Goal: Information Seeking & Learning: Learn about a topic

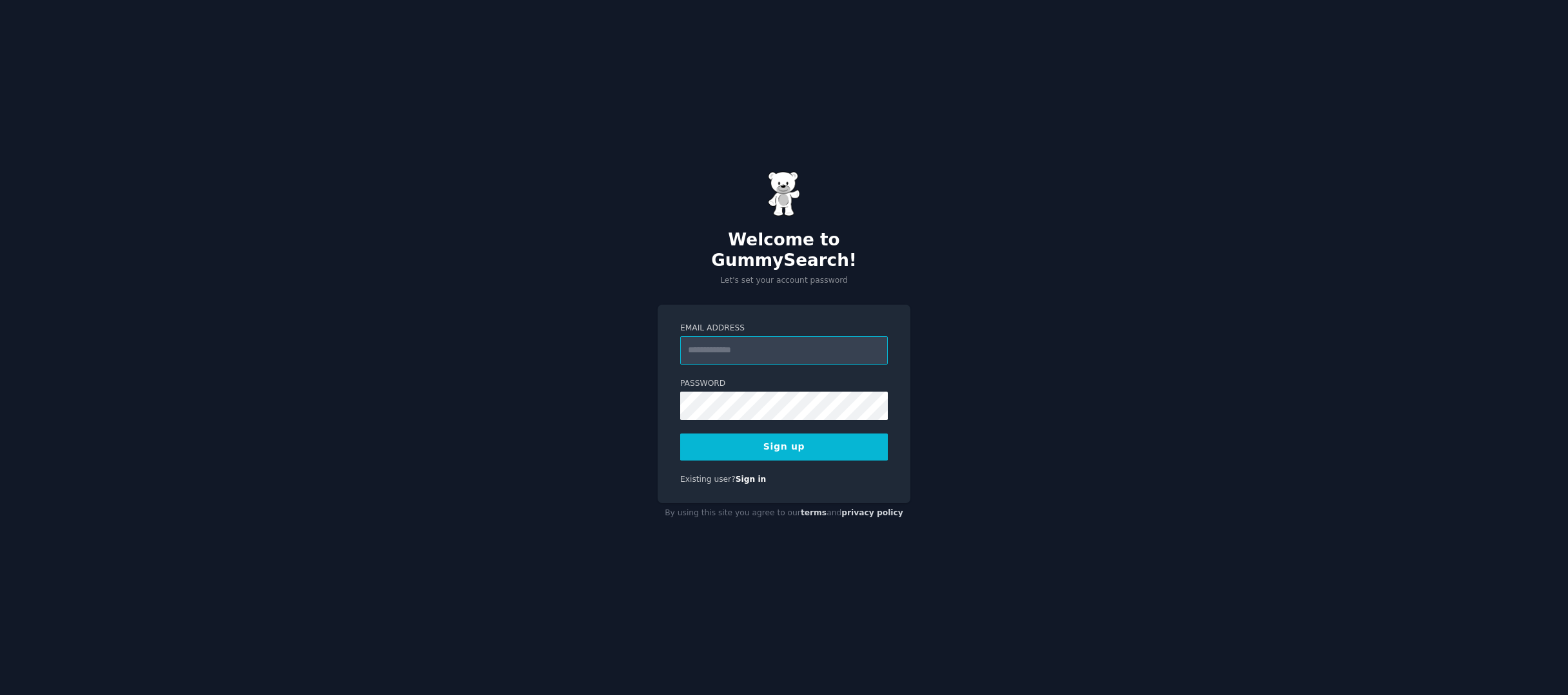
click at [757, 344] on input "Email Address" at bounding box center [783, 351] width 207 height 28
click at [758, 349] on input "Email Address" at bounding box center [783, 351] width 207 height 28
click at [739, 349] on input "Email Address" at bounding box center [783, 351] width 207 height 28
type input "**********"
click at [812, 381] on div "Password 8 or more characters Alphanumeric characters No common passwords Passw…" at bounding box center [783, 399] width 207 height 42
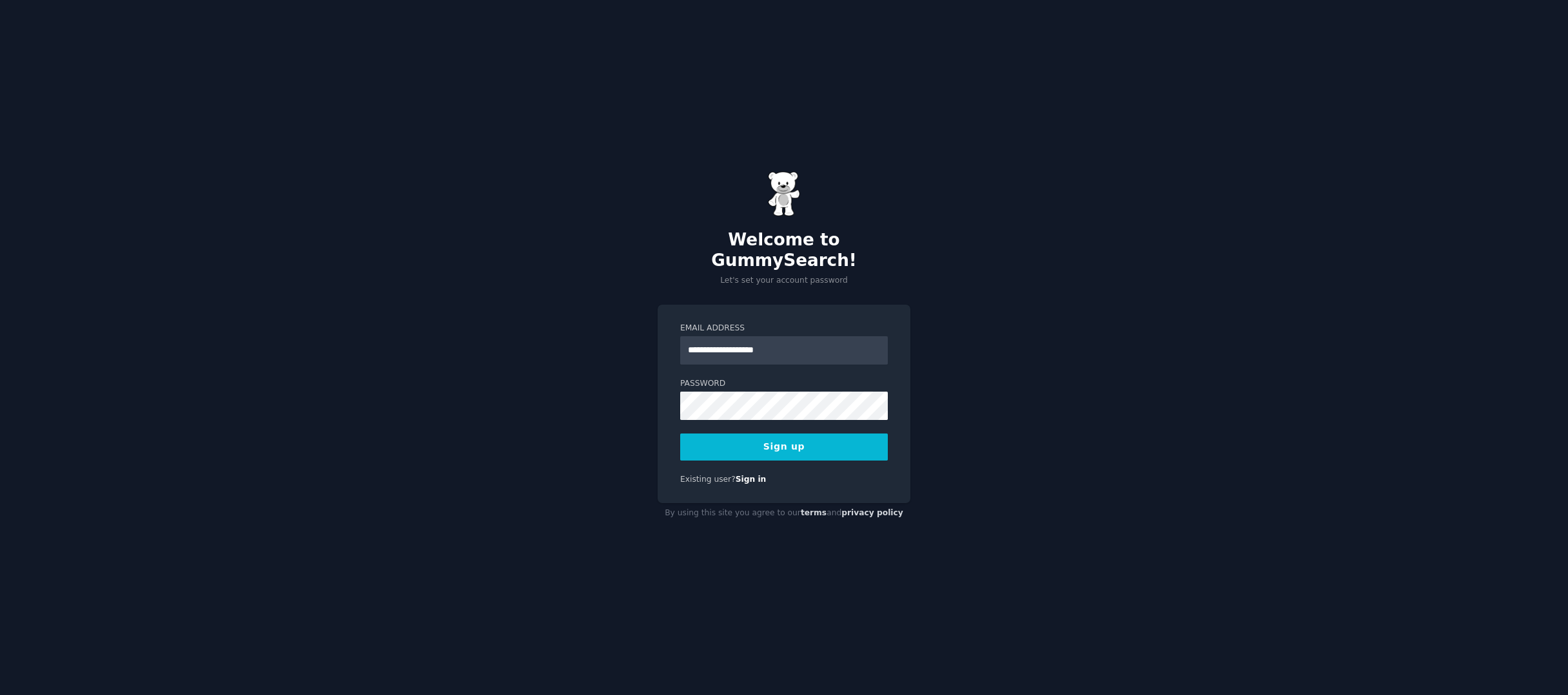
click at [833, 435] on button "Sign up" at bounding box center [783, 447] width 207 height 27
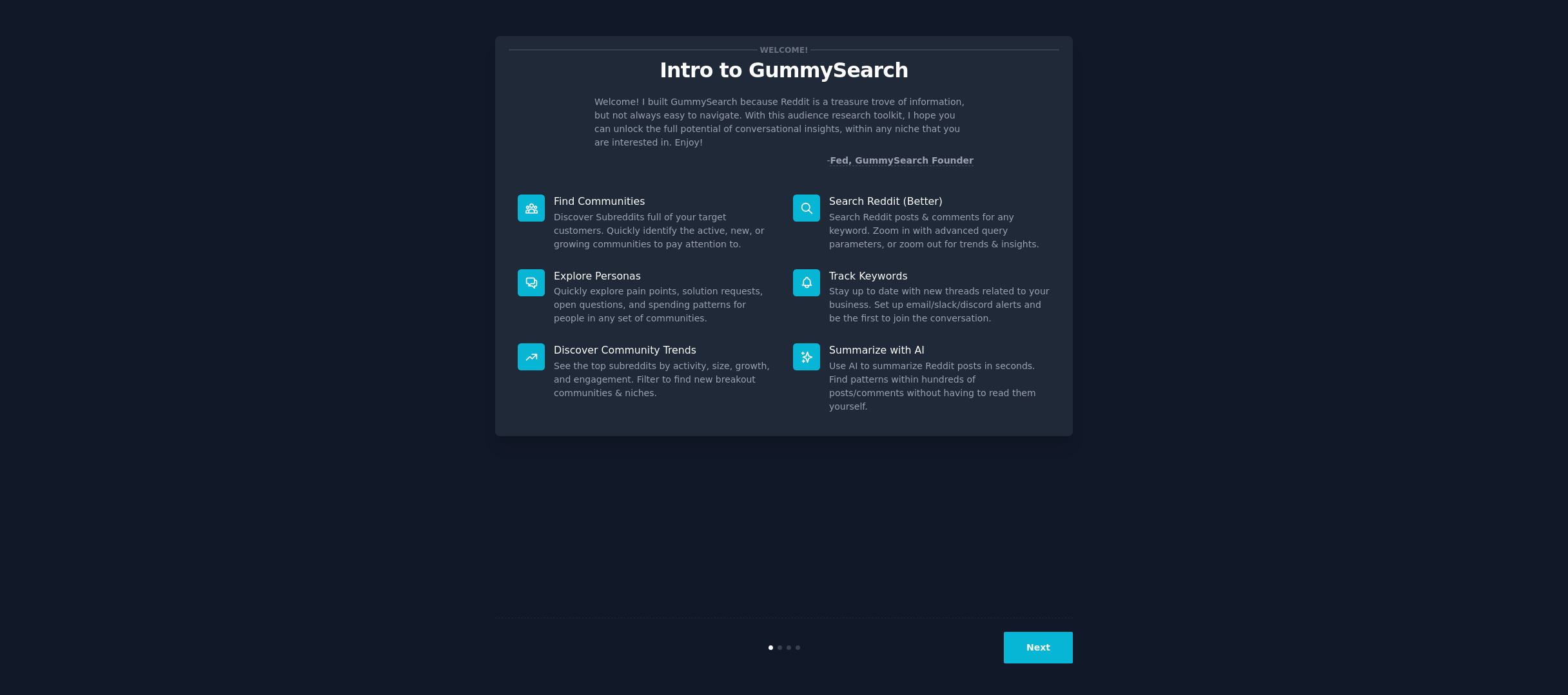
click at [1017, 661] on button "Next" at bounding box center [1038, 648] width 69 height 32
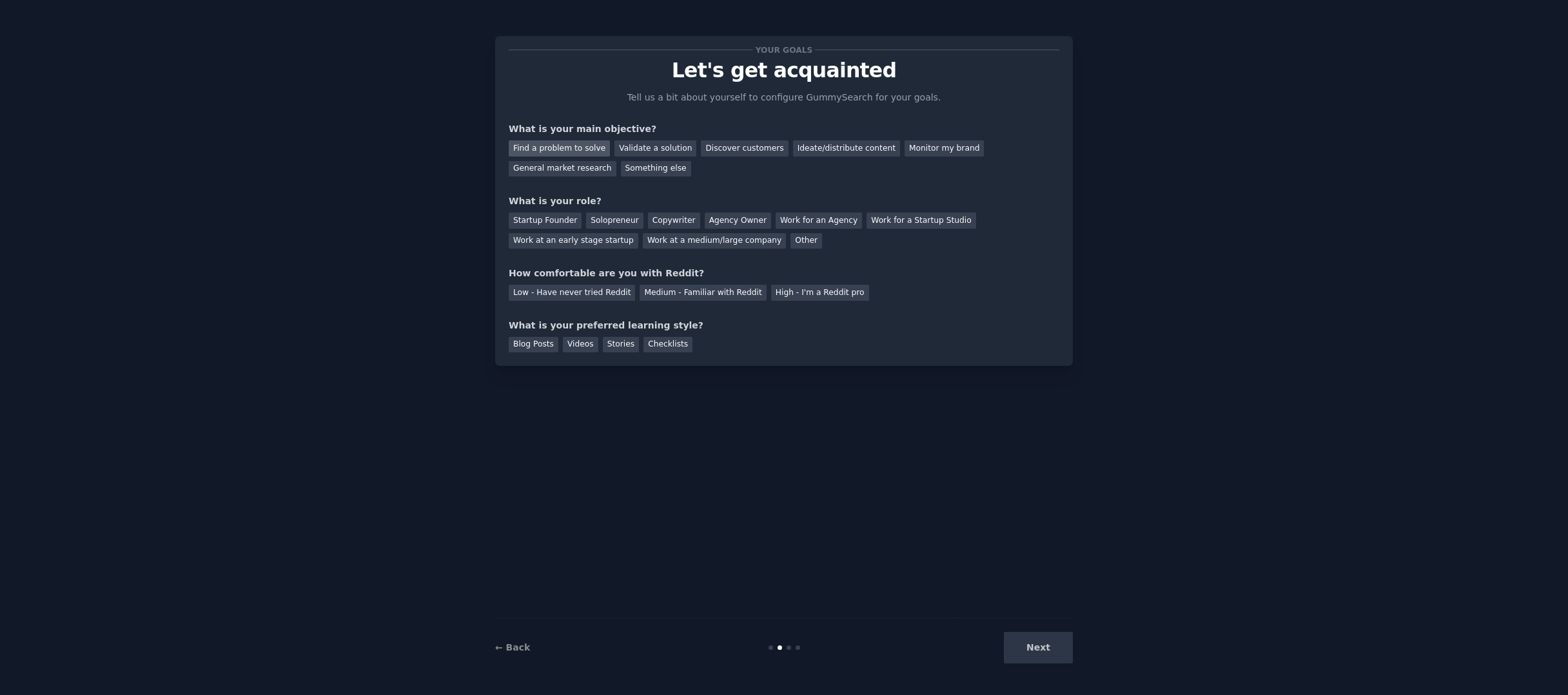
click at [578, 147] on div "Find a problem to solve" at bounding box center [559, 148] width 101 height 16
click at [633, 146] on div "Validate a solution" at bounding box center [655, 148] width 82 height 16
click at [594, 146] on div "Find a problem to solve" at bounding box center [559, 148] width 101 height 16
click at [607, 221] on div "Solopreneur" at bounding box center [615, 220] width 57 height 16
click at [695, 287] on div "Medium - Familiar with Reddit" at bounding box center [703, 293] width 127 height 16
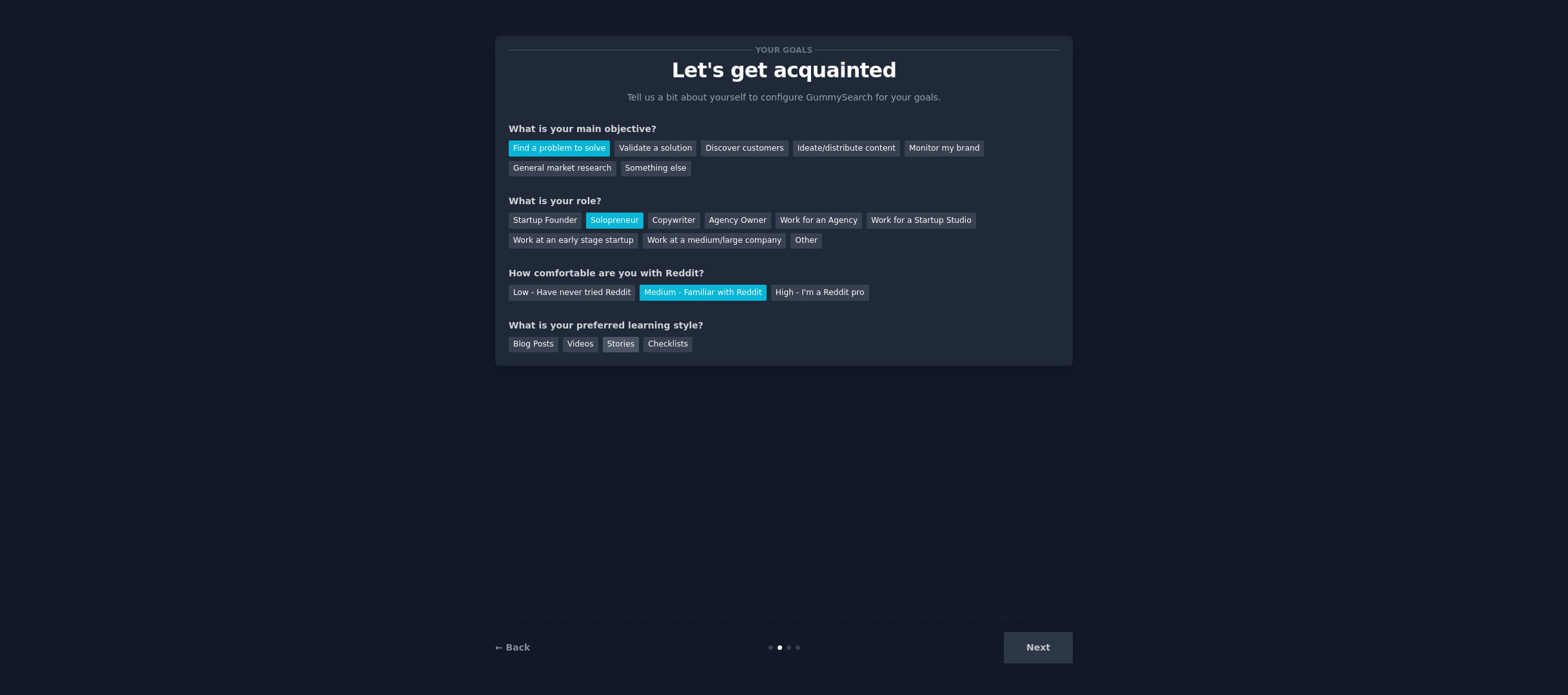
click at [630, 347] on div "Stories" at bounding box center [621, 345] width 36 height 16
click at [1052, 643] on button "Next" at bounding box center [1038, 648] width 69 height 32
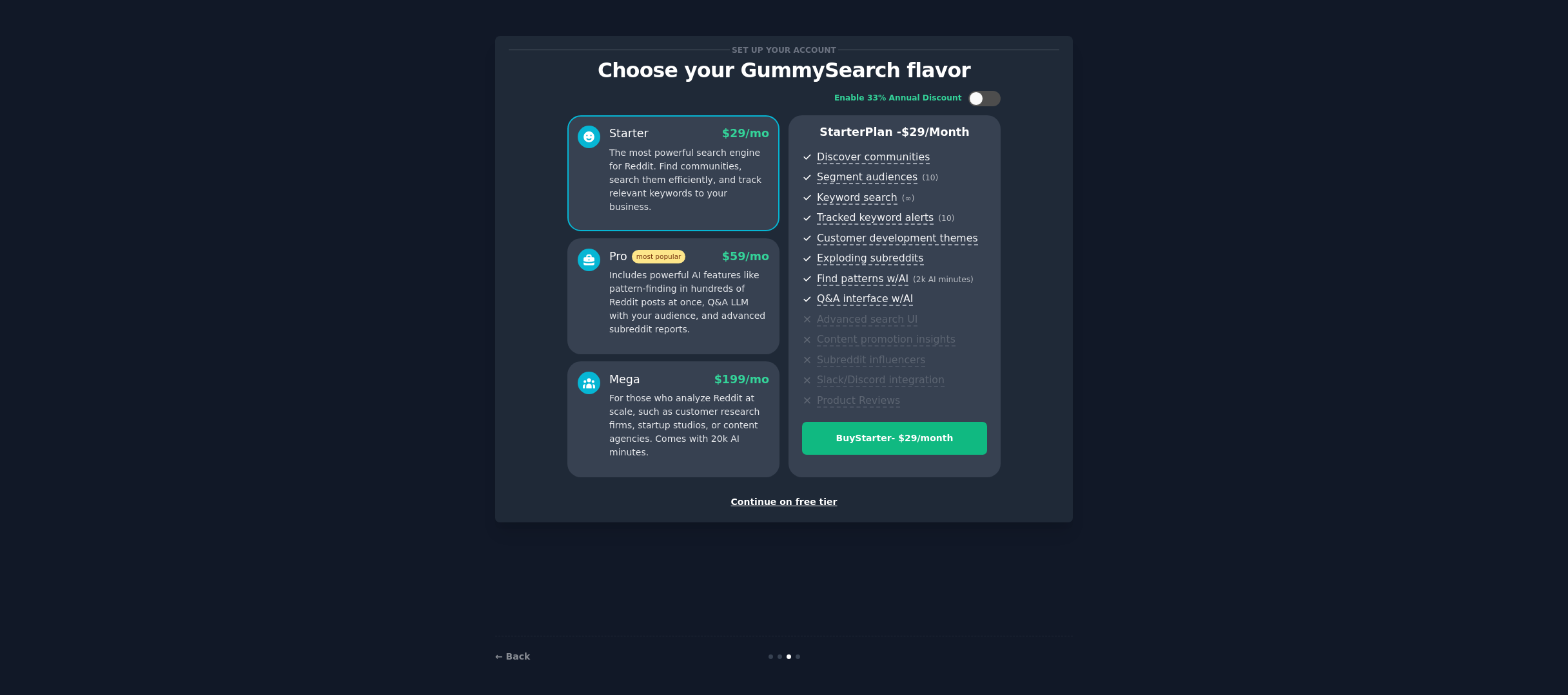
click at [695, 291] on p "Includes powerful AI features like pattern-finding in hundreds of Reddit posts …" at bounding box center [689, 302] width 160 height 68
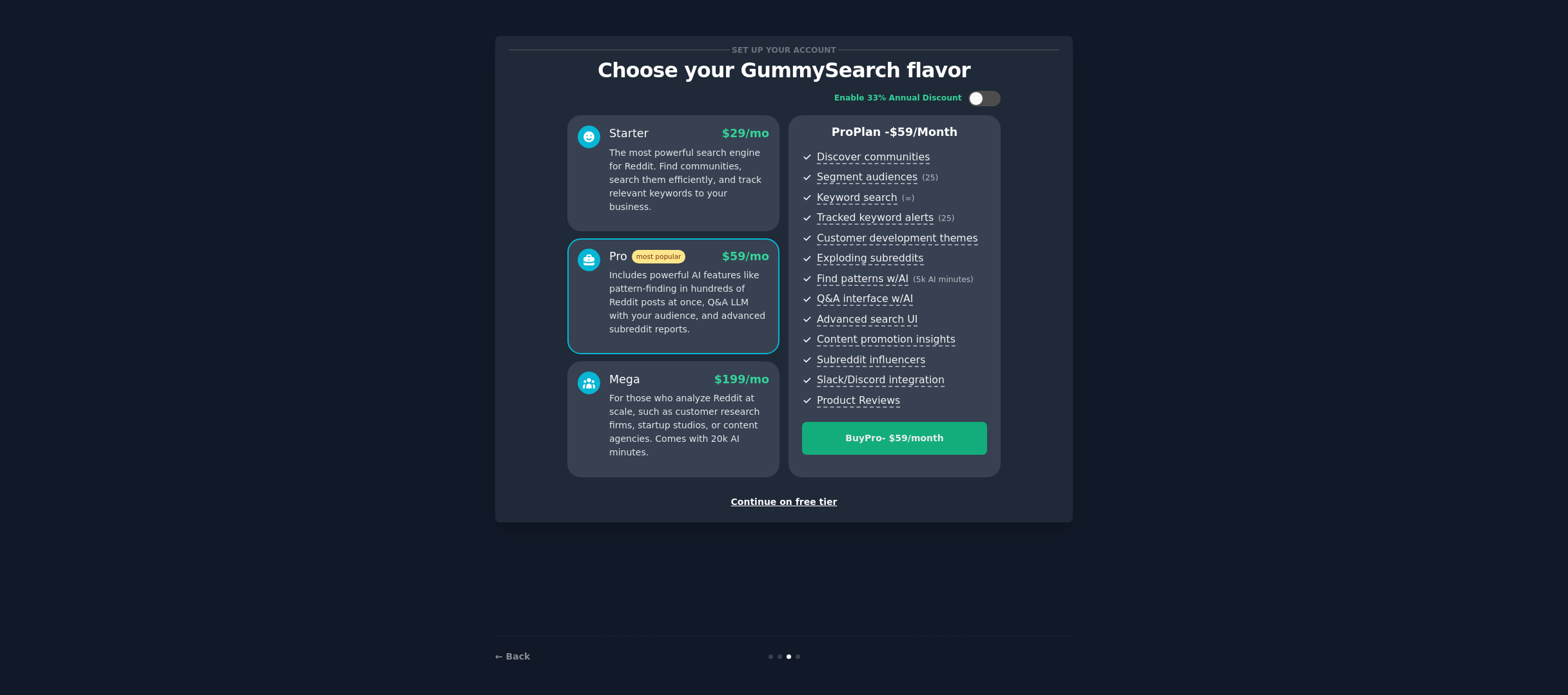
click at [905, 439] on div "Buy Pro - $ 59 /month" at bounding box center [895, 438] width 184 height 14
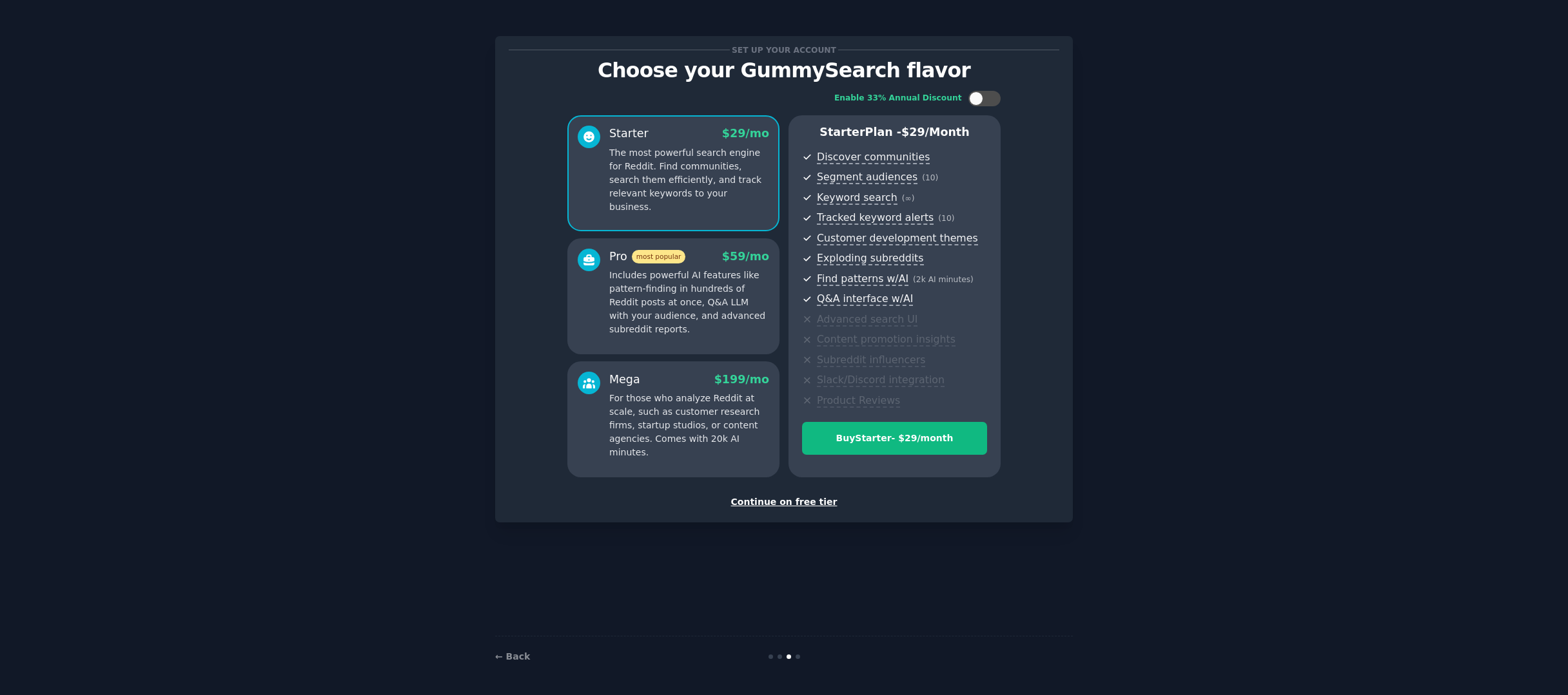
click at [712, 276] on p "Includes powerful AI features like pattern-finding in hundreds of Reddit posts …" at bounding box center [689, 302] width 160 height 68
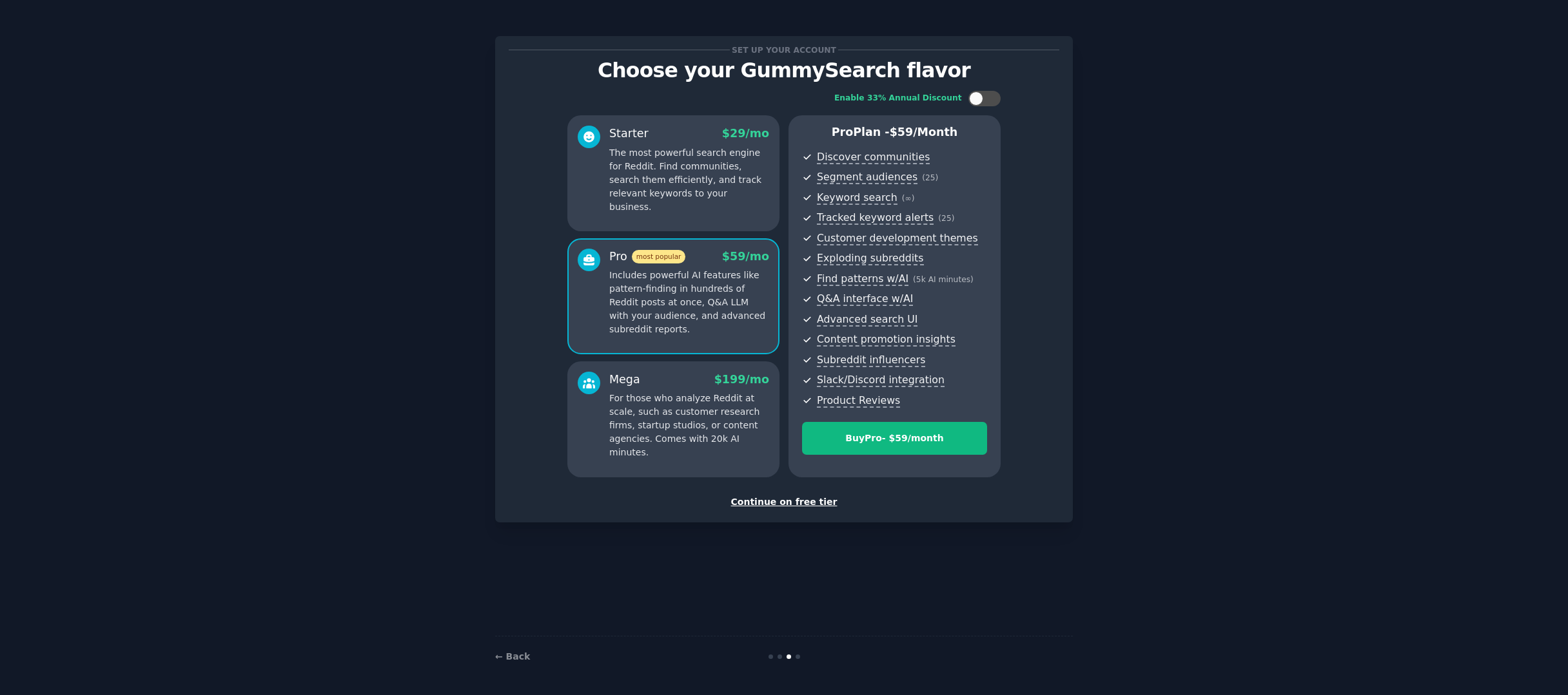
click at [783, 506] on div "Set up your account Choose your GummySearch flavor Enable 33% Annual Discount S…" at bounding box center [784, 279] width 578 height 486
click at [786, 497] on div "Continue on free tier" at bounding box center [784, 502] width 551 height 14
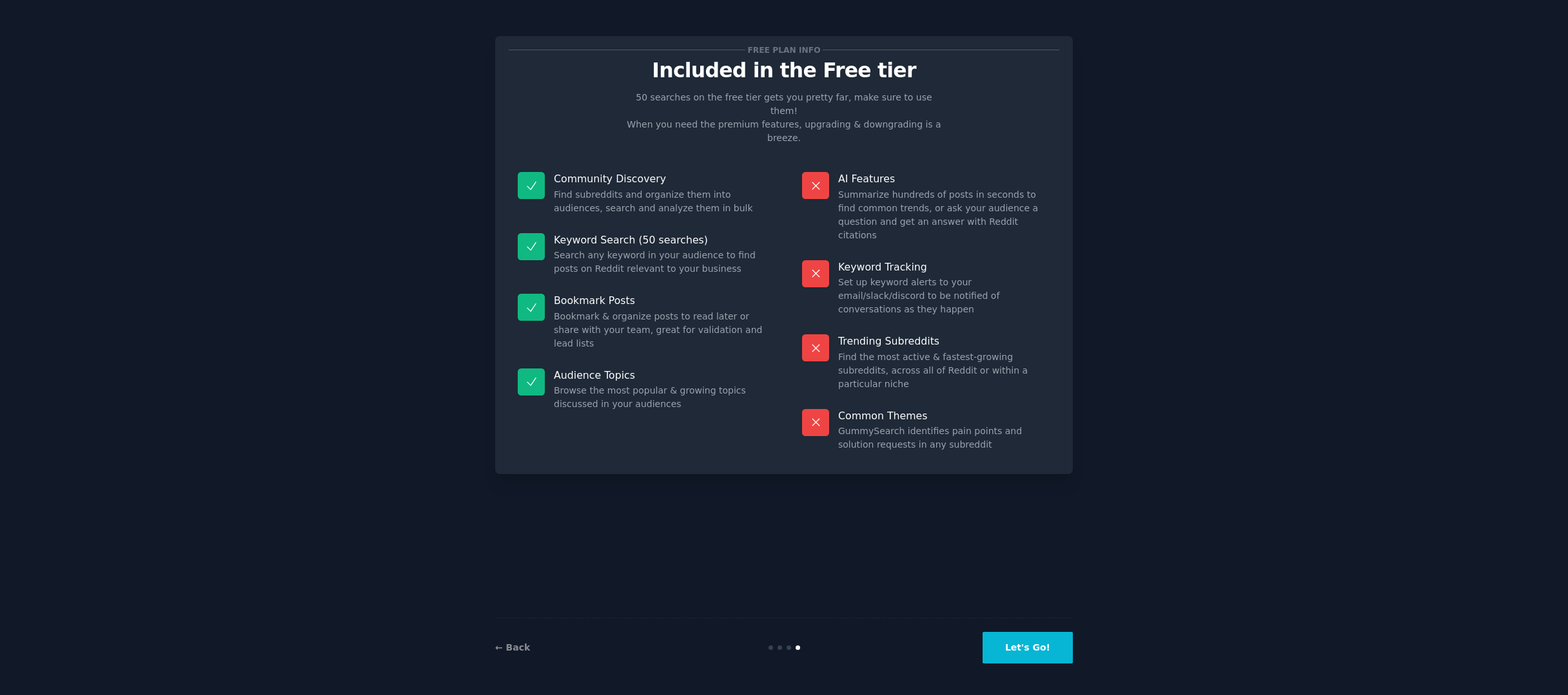
click at [1055, 641] on button "Let's Go!" at bounding box center [1028, 648] width 90 height 32
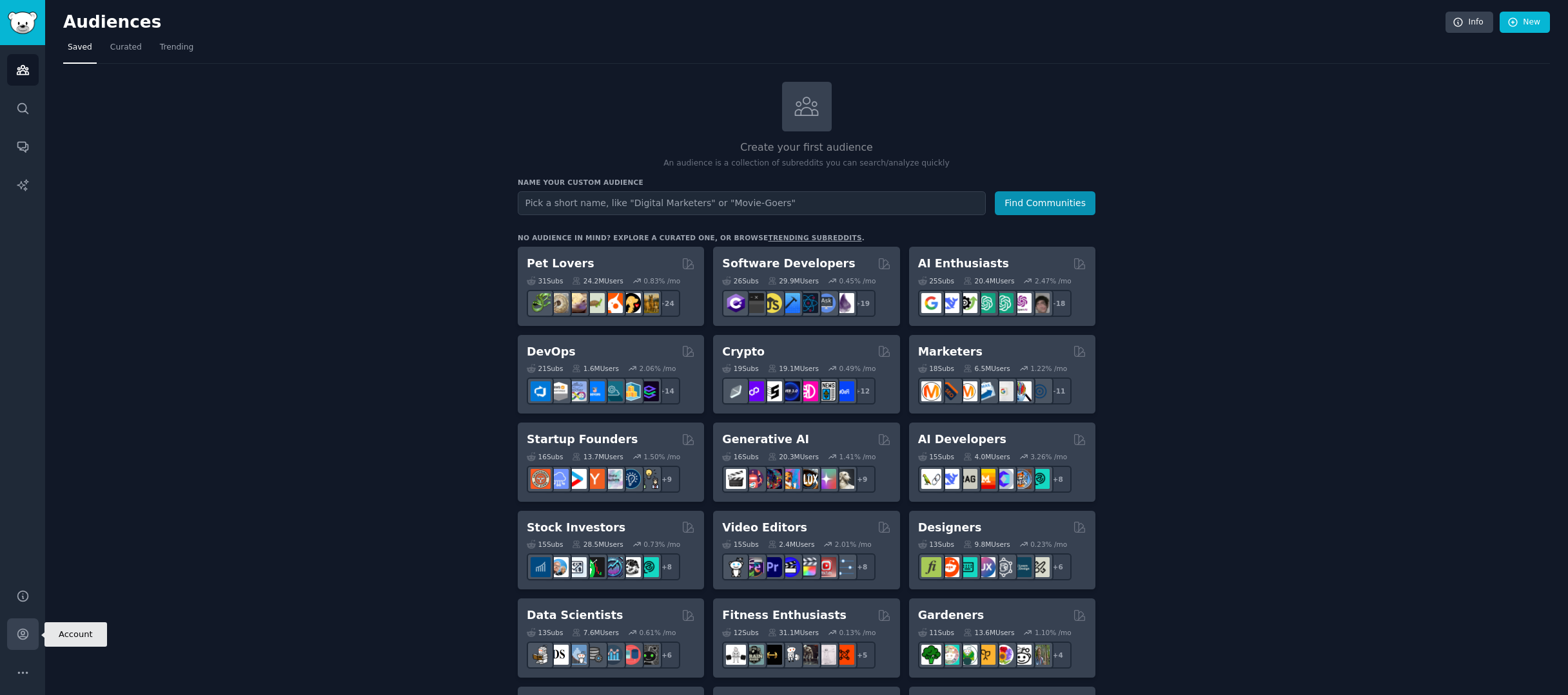
click at [28, 638] on icon "Sidebar" at bounding box center [23, 634] width 14 height 14
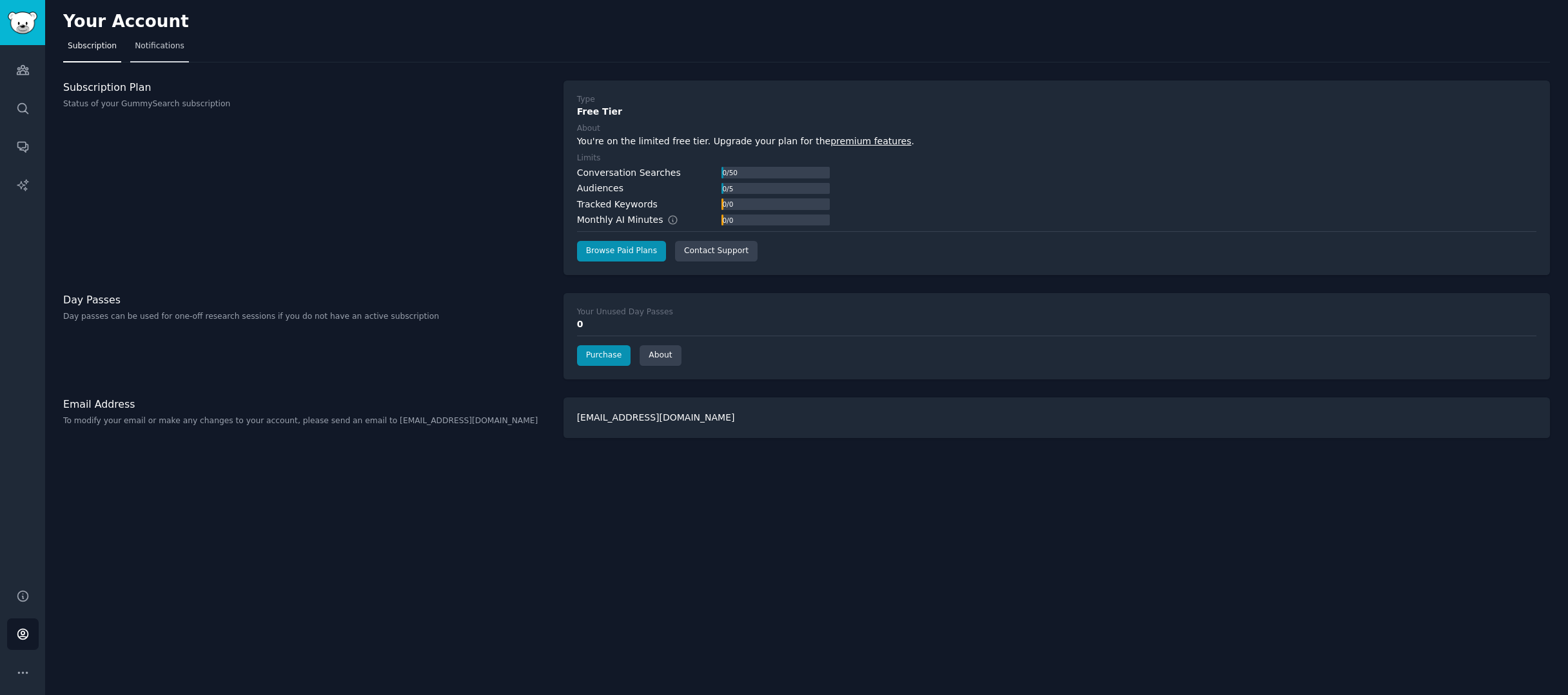
click at [151, 49] on span "Notifications" at bounding box center [159, 47] width 50 height 12
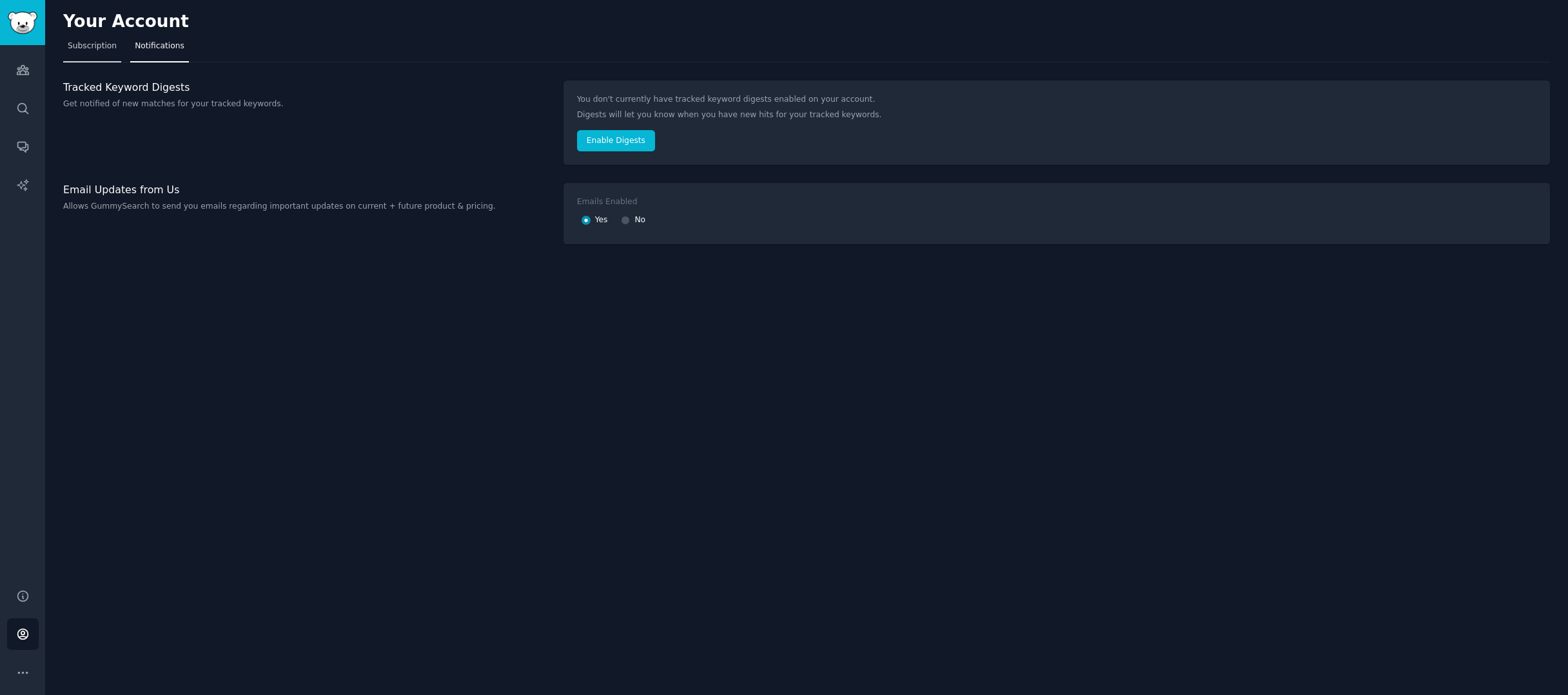
click at [103, 51] on span "Subscription" at bounding box center [92, 47] width 49 height 12
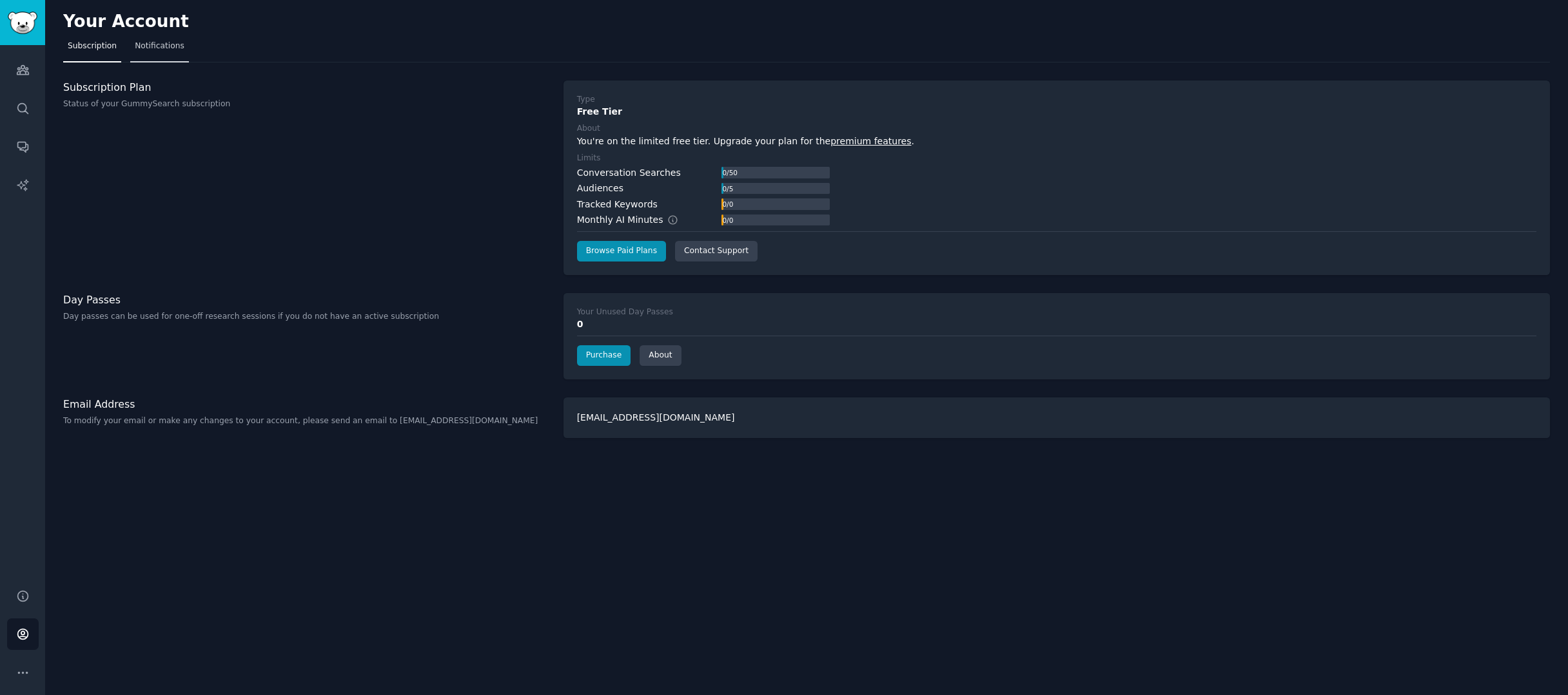
click at [174, 41] on span "Notifications" at bounding box center [159, 47] width 50 height 12
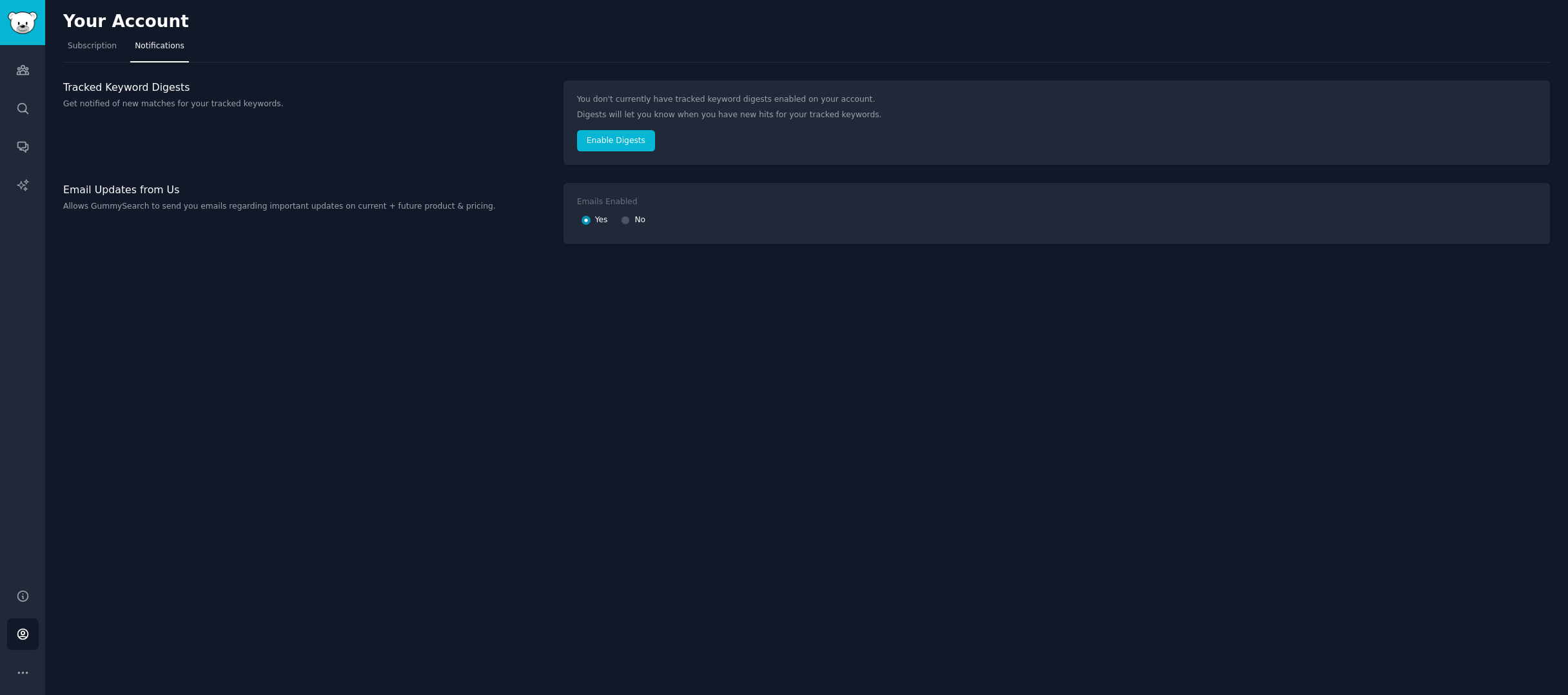
click at [628, 217] on input "No" at bounding box center [626, 220] width 9 height 9
radio input "false"
radio input "true"
click at [73, 47] on span "Subscription" at bounding box center [92, 47] width 49 height 12
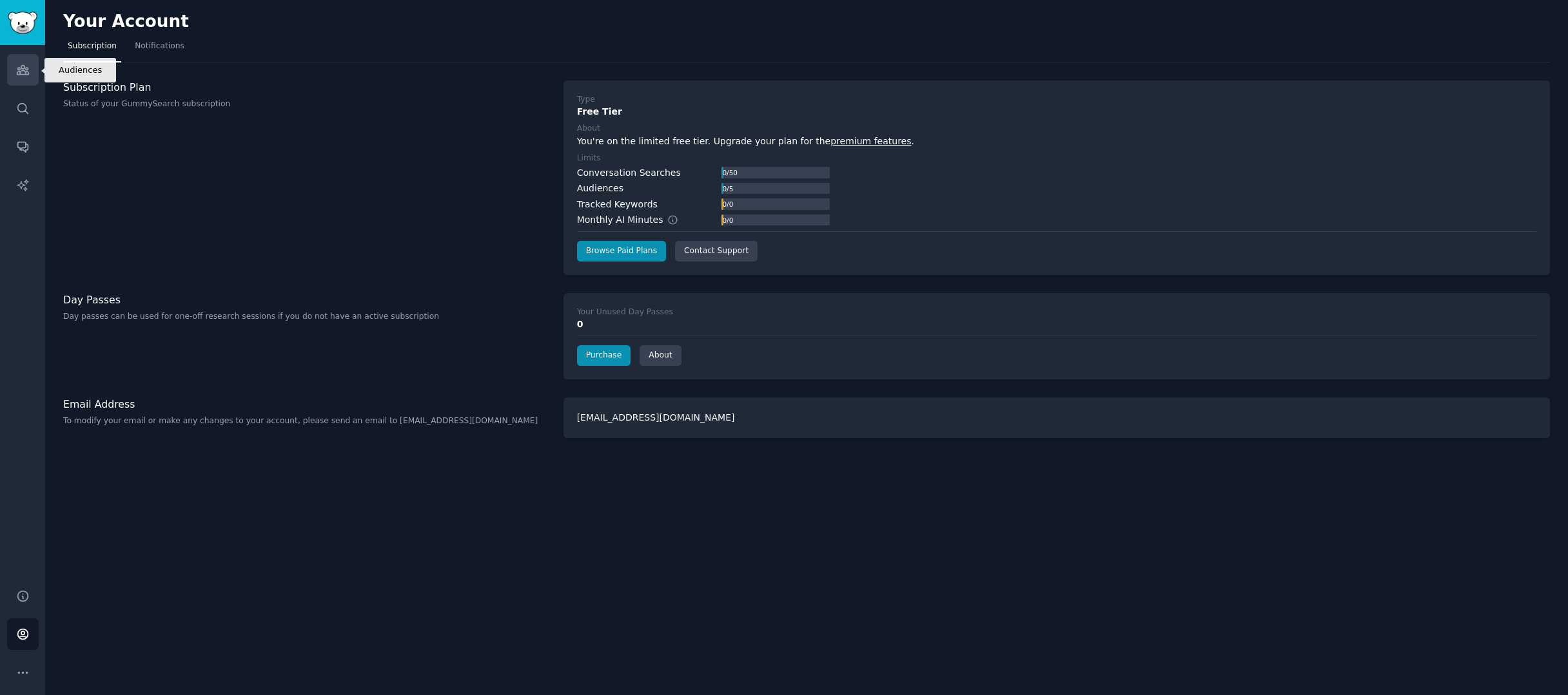
click at [30, 80] on link "Audiences" at bounding box center [23, 70] width 32 height 32
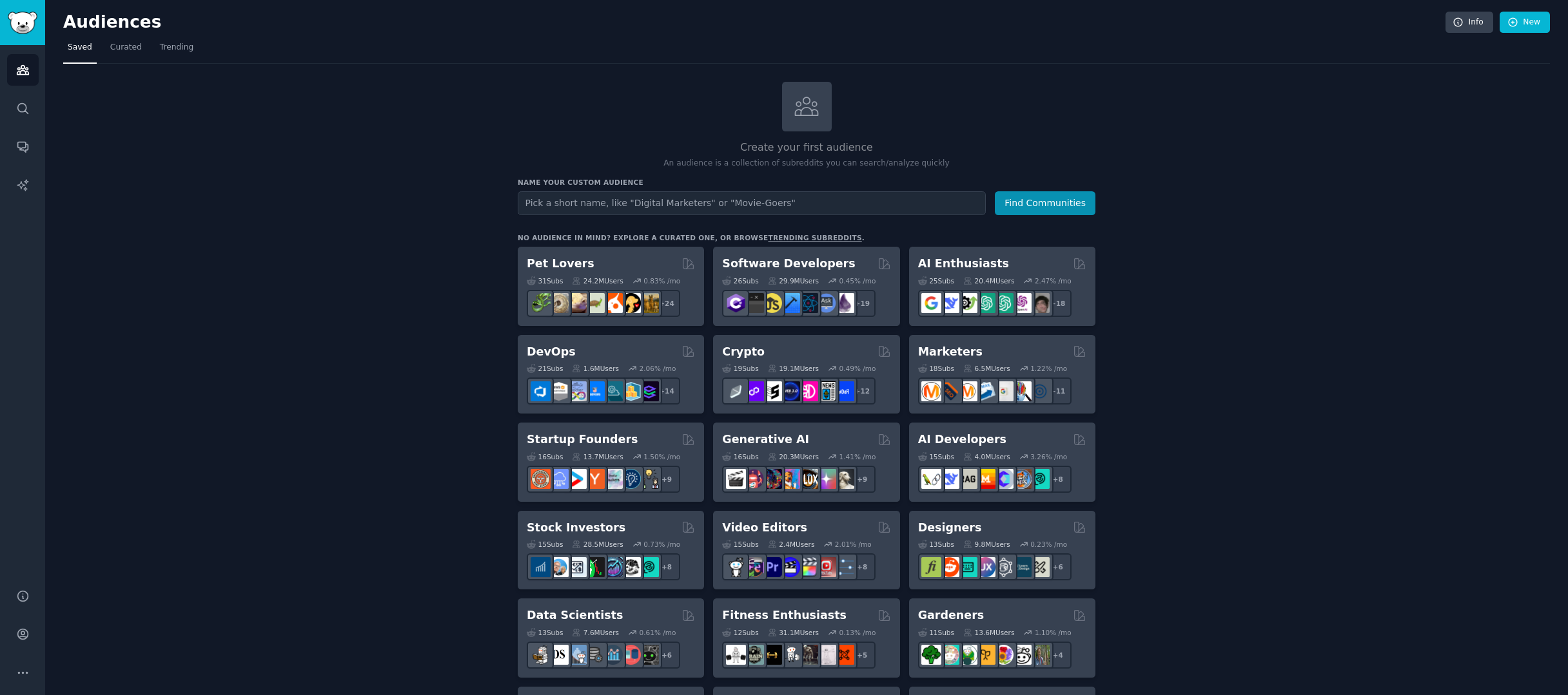
click at [823, 234] on link "trending subreddits" at bounding box center [814, 238] width 94 height 8
click at [26, 633] on icon "Sidebar" at bounding box center [23, 634] width 14 height 14
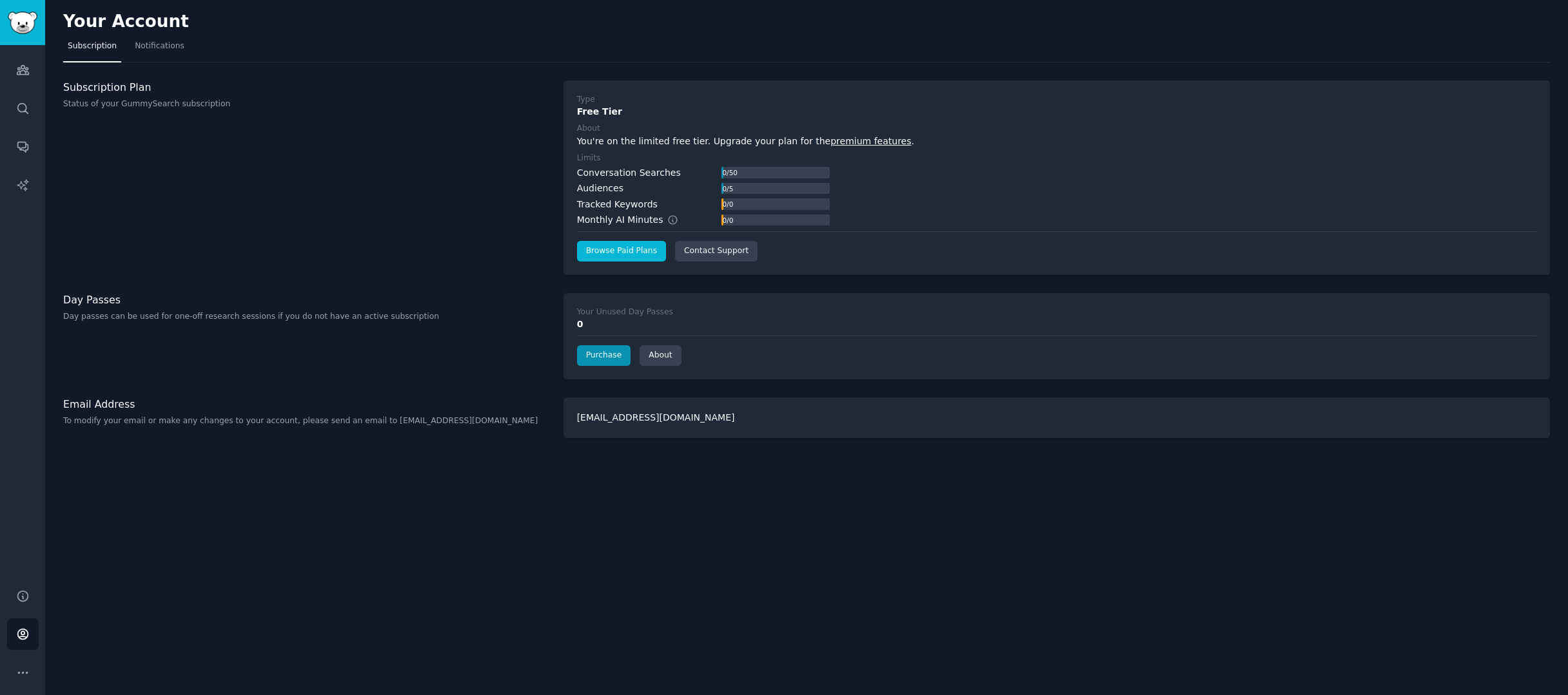
click at [635, 253] on link "Browse Paid Plans" at bounding box center [622, 251] width 89 height 21
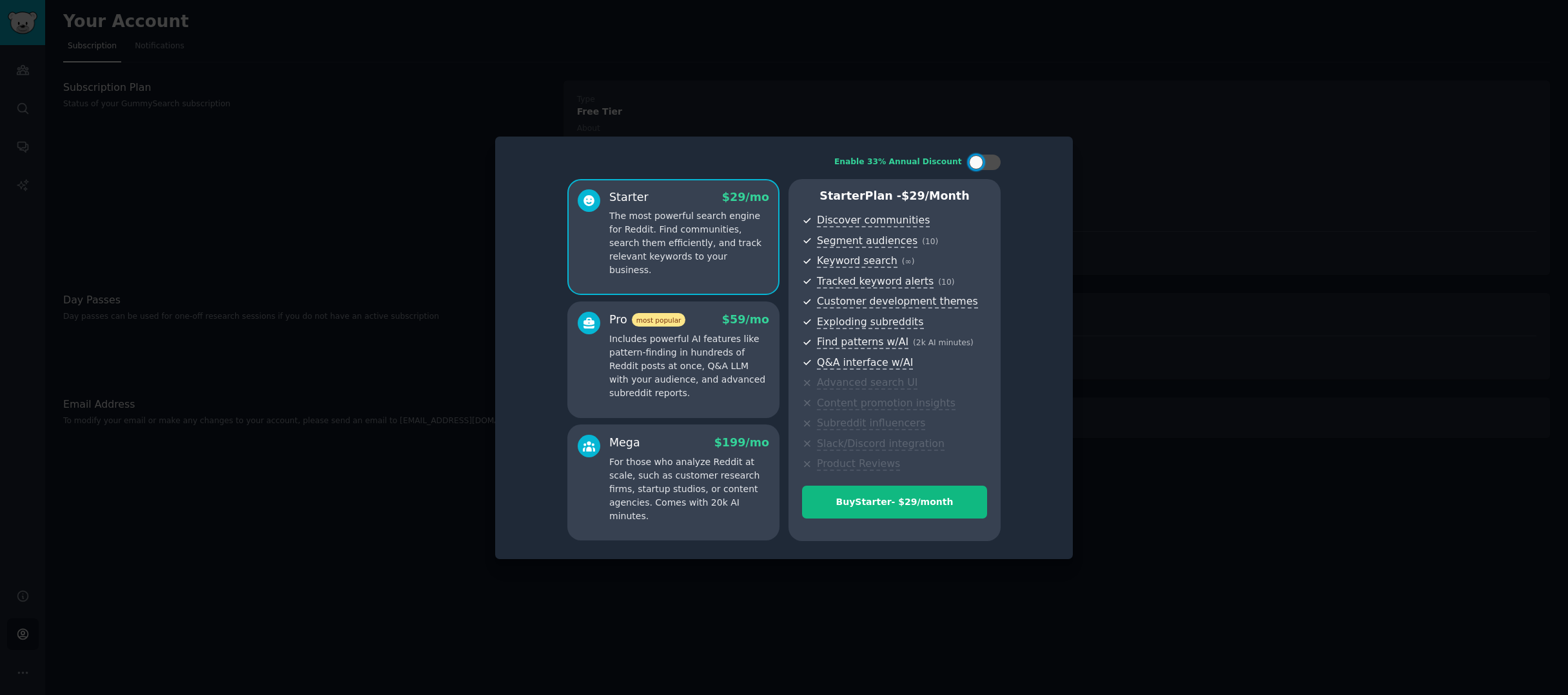
click at [745, 345] on p "Includes powerful AI features like pattern-finding in hundreds of Reddit posts …" at bounding box center [689, 366] width 160 height 68
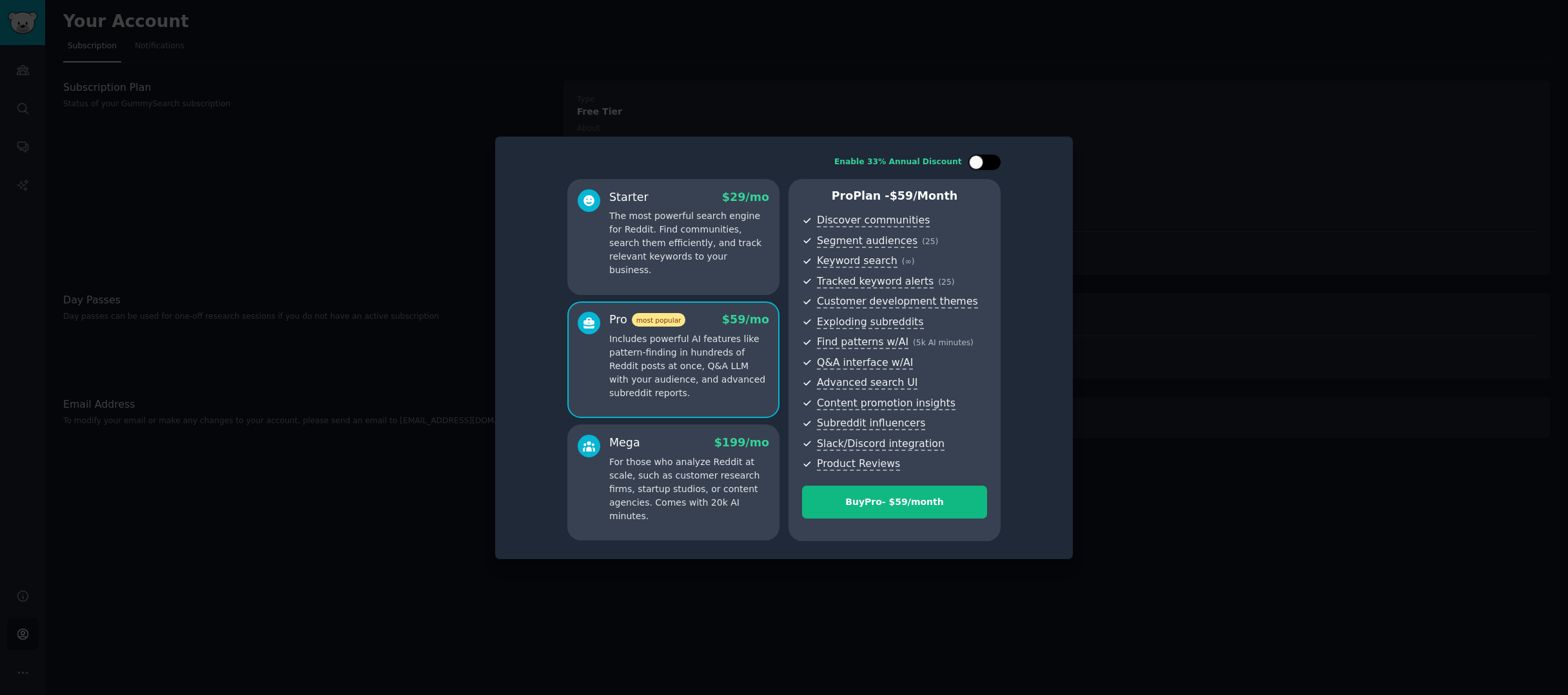
click at [989, 169] on div at bounding box center [984, 162] width 32 height 16
click at [990, 165] on div at bounding box center [993, 162] width 14 height 14
click at [990, 165] on div at bounding box center [991, 162] width 6 height 6
click at [990, 165] on div at bounding box center [993, 162] width 14 height 14
click at [990, 165] on div at bounding box center [991, 162] width 6 height 6
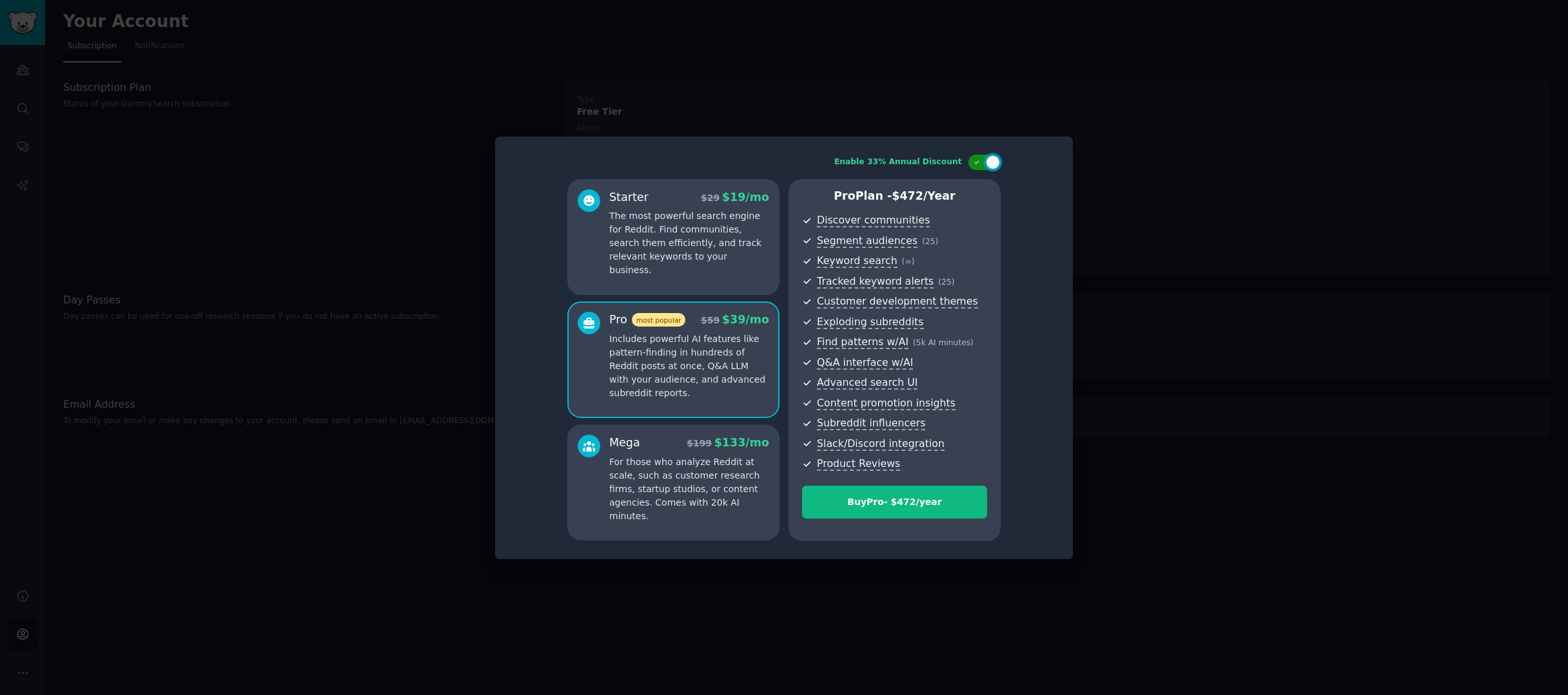
click at [990, 165] on div at bounding box center [993, 162] width 14 height 14
click at [990, 165] on div at bounding box center [991, 162] width 6 height 6
click at [990, 165] on div at bounding box center [993, 162] width 14 height 14
checkbox input "false"
click at [902, 505] on div "Buy Pro - $ 59 /month" at bounding box center [895, 502] width 184 height 14
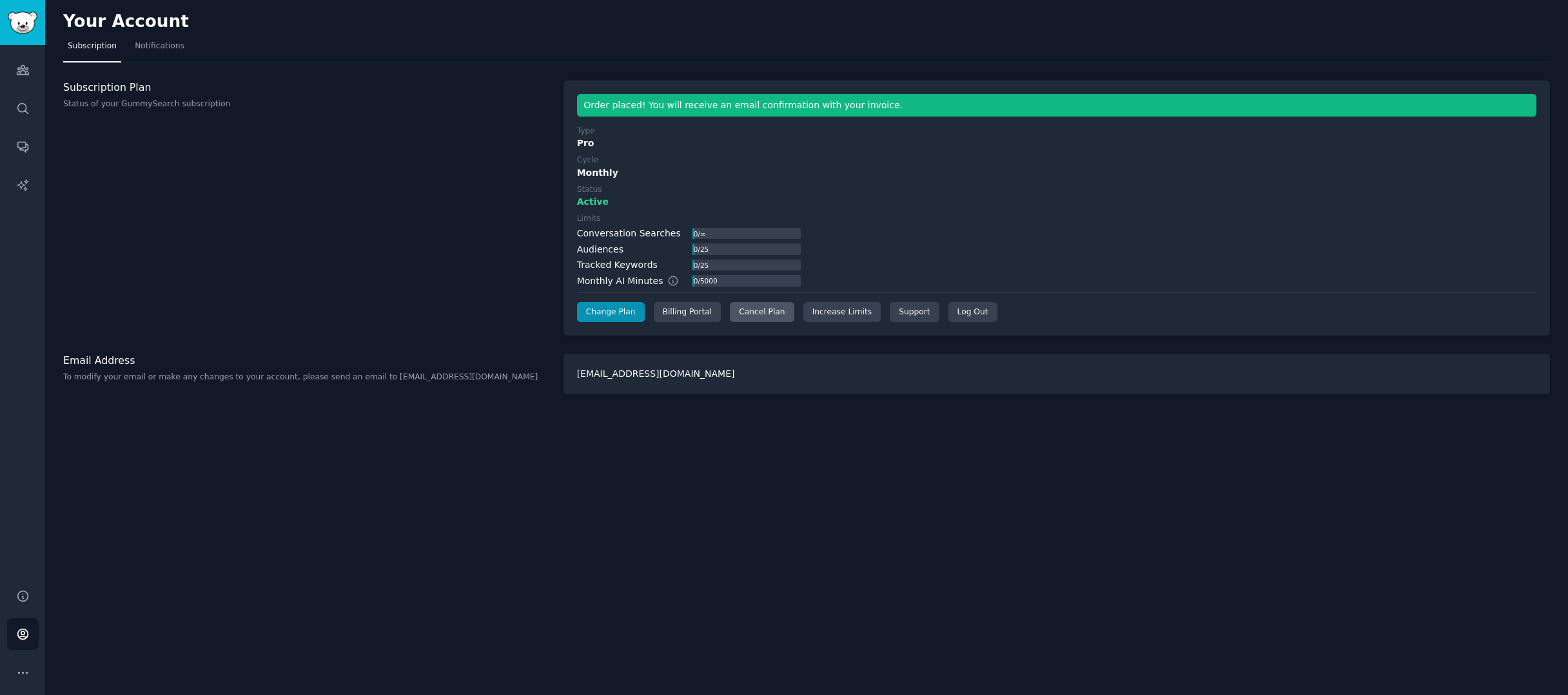
click at [761, 315] on div "Cancel Plan" at bounding box center [761, 313] width 64 height 21
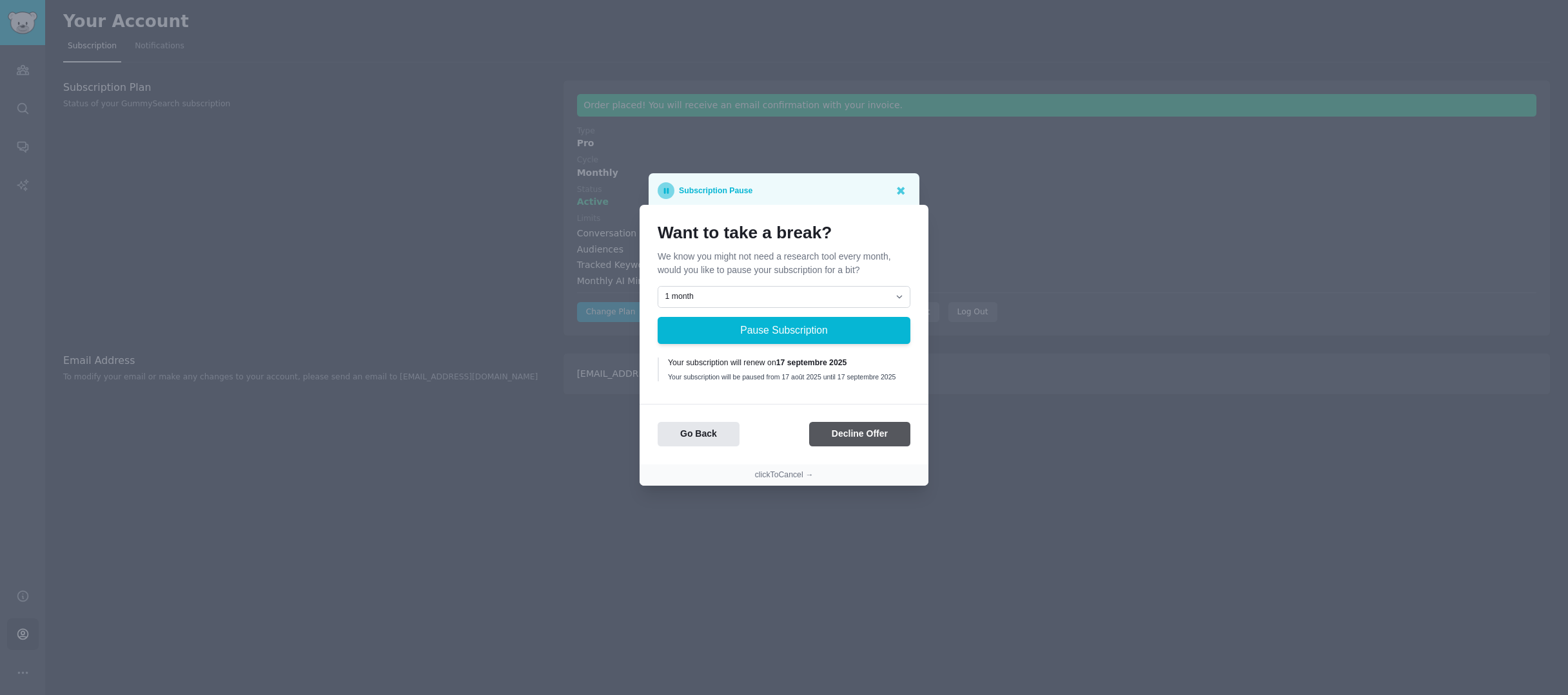
click at [860, 439] on button "Decline Offer" at bounding box center [860, 434] width 101 height 25
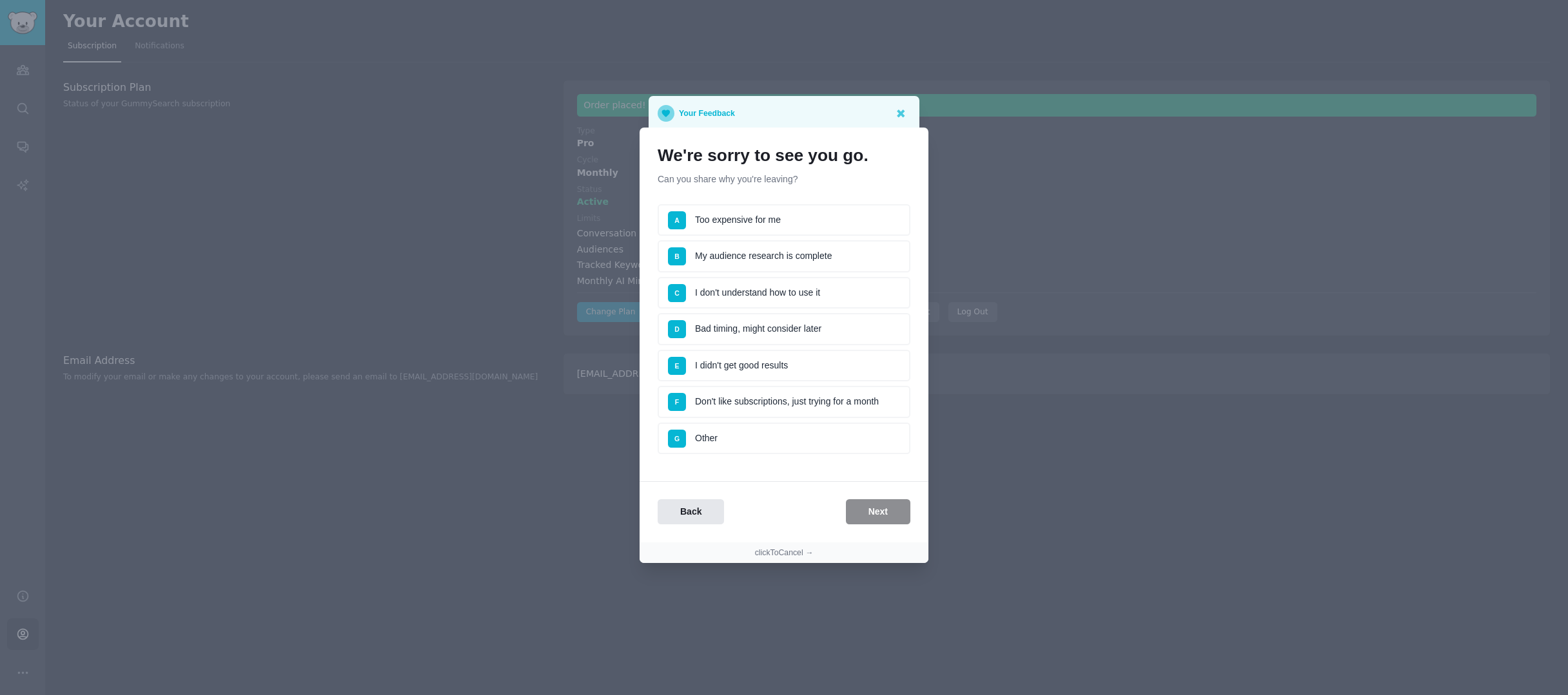
click at [835, 227] on li "A Too expensive for me" at bounding box center [784, 220] width 253 height 32
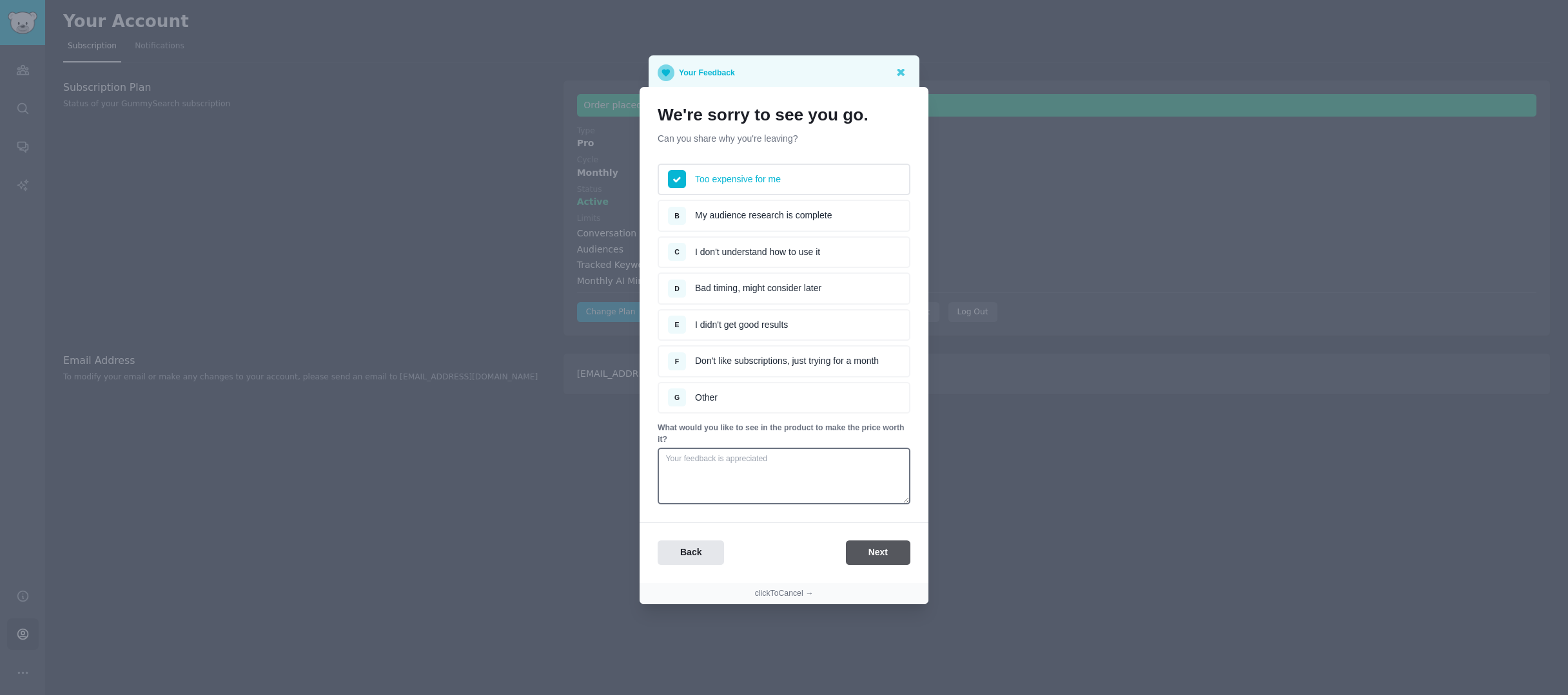
click at [891, 552] on button "Next" at bounding box center [878, 553] width 65 height 25
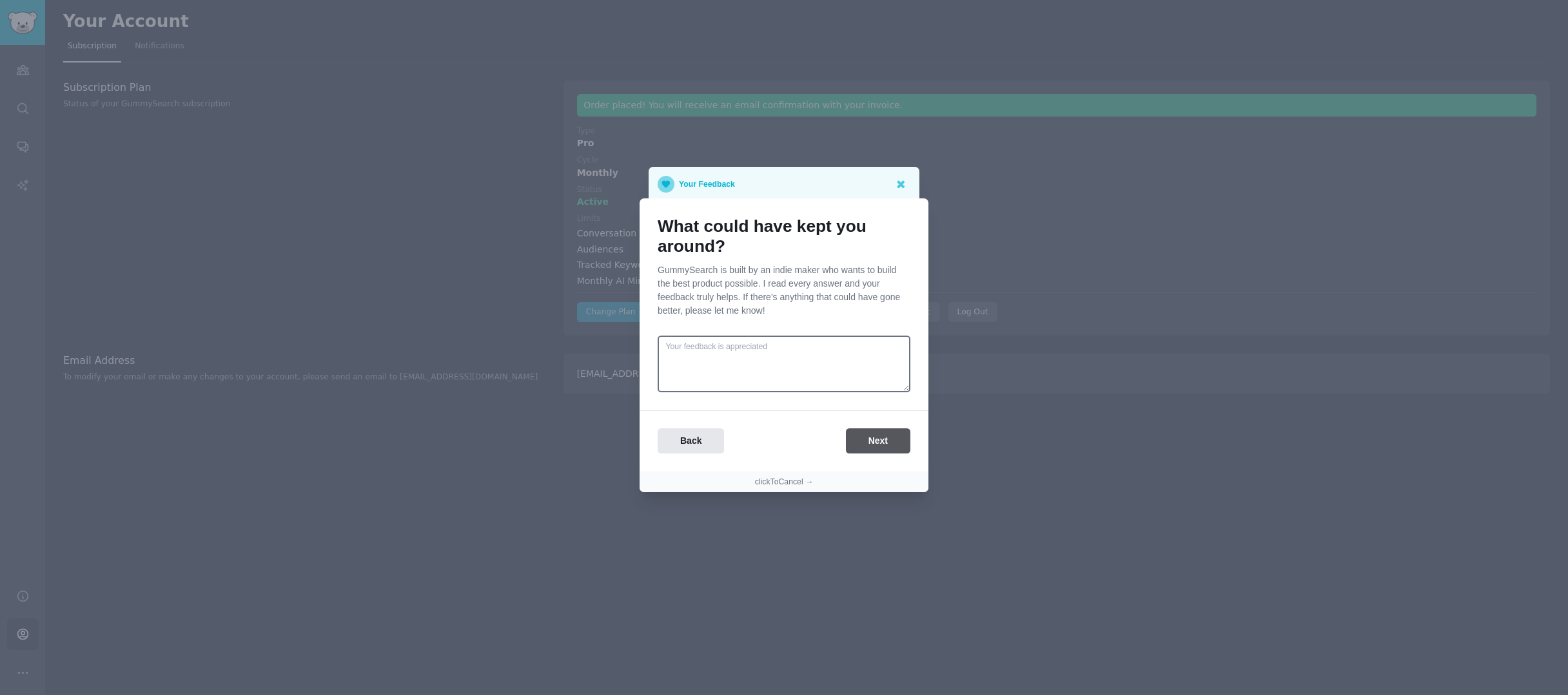
click at [891, 442] on button "Next" at bounding box center [878, 441] width 65 height 25
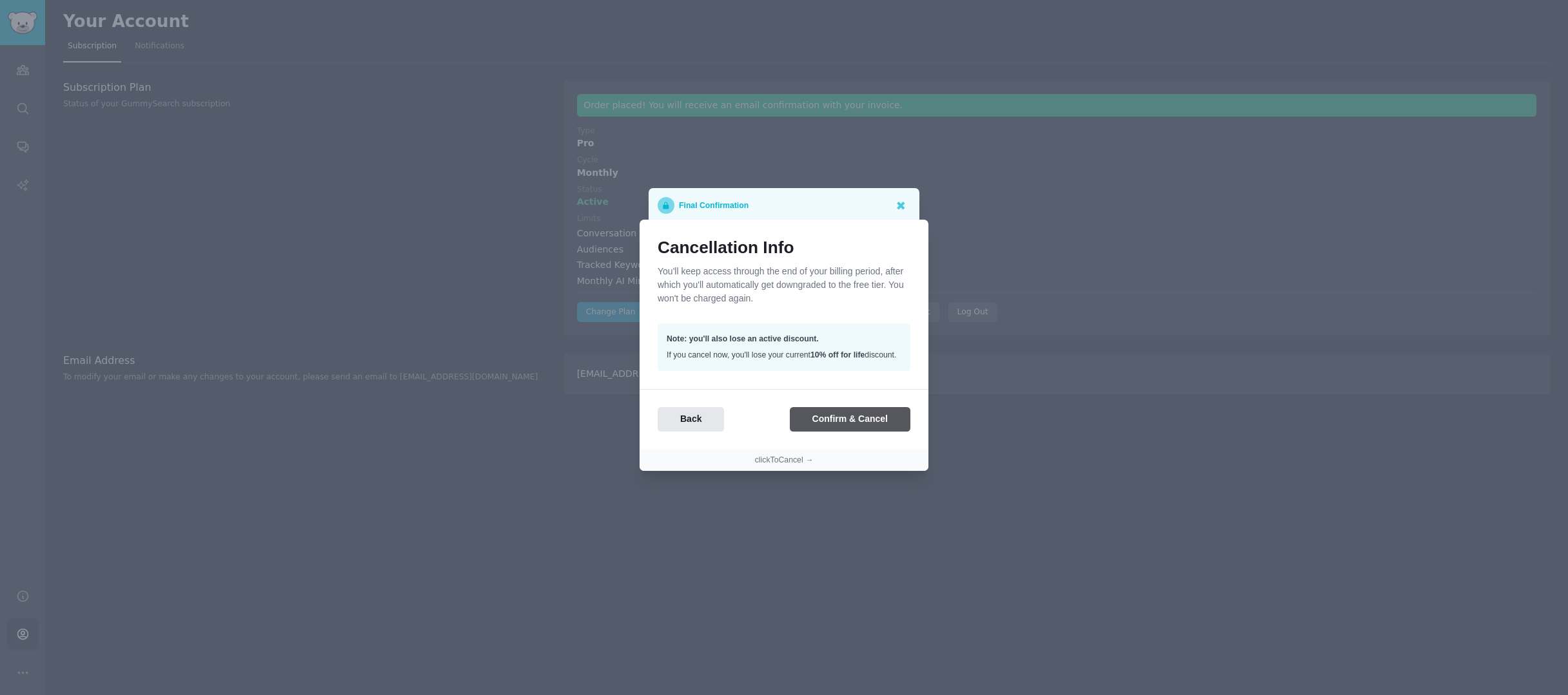
click at [845, 431] on button "Confirm & Cancel" at bounding box center [850, 419] width 121 height 25
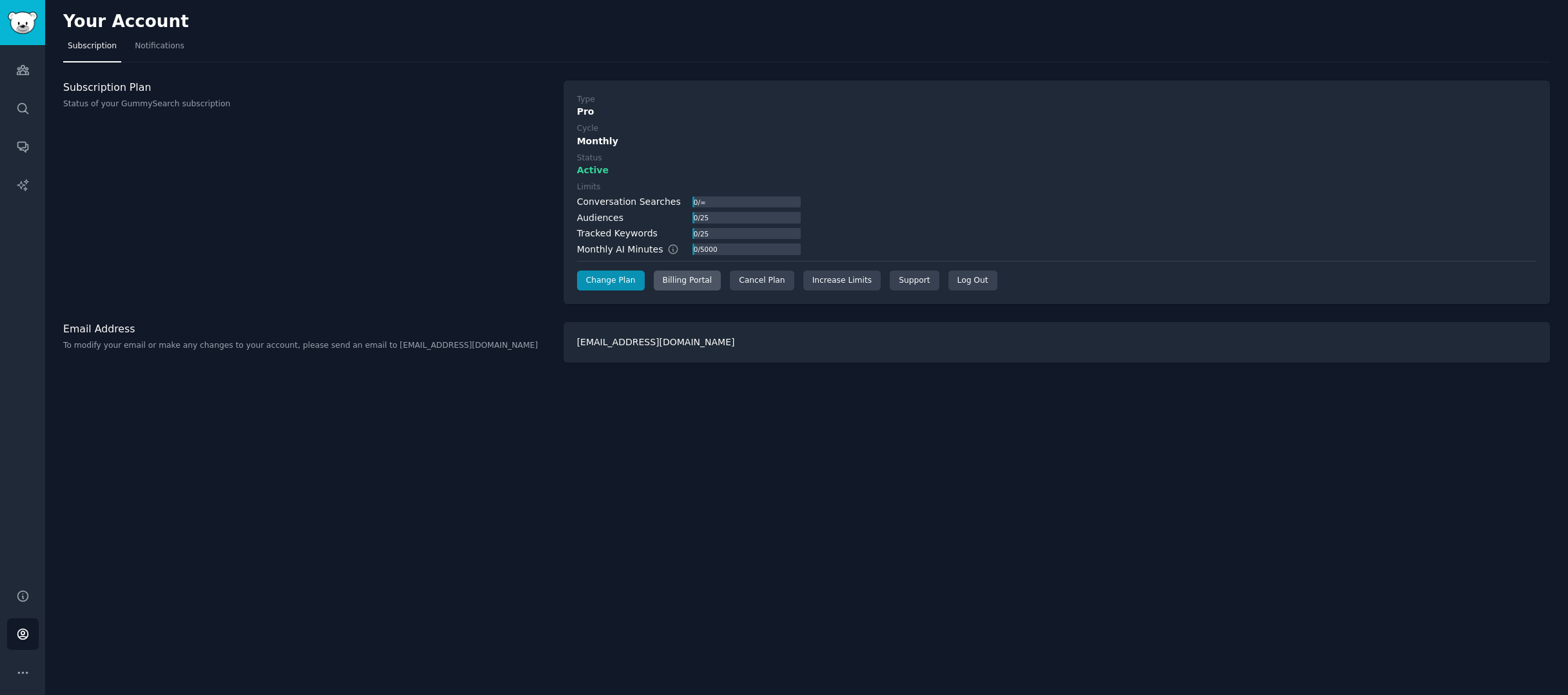
click at [681, 276] on div "Billing Portal" at bounding box center [688, 281] width 68 height 21
click at [21, 74] on icon "Sidebar" at bounding box center [23, 70] width 12 height 9
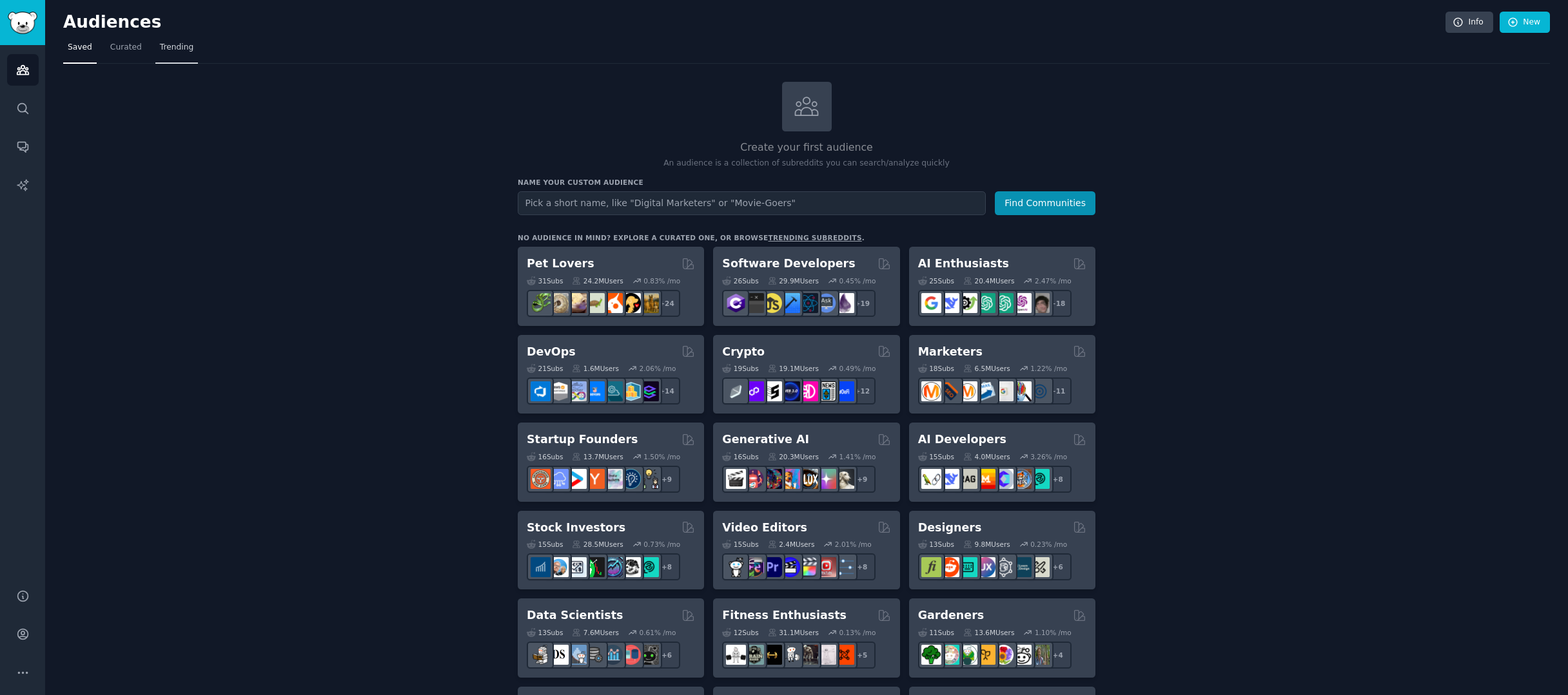
click at [183, 50] on span "Trending" at bounding box center [176, 48] width 34 height 12
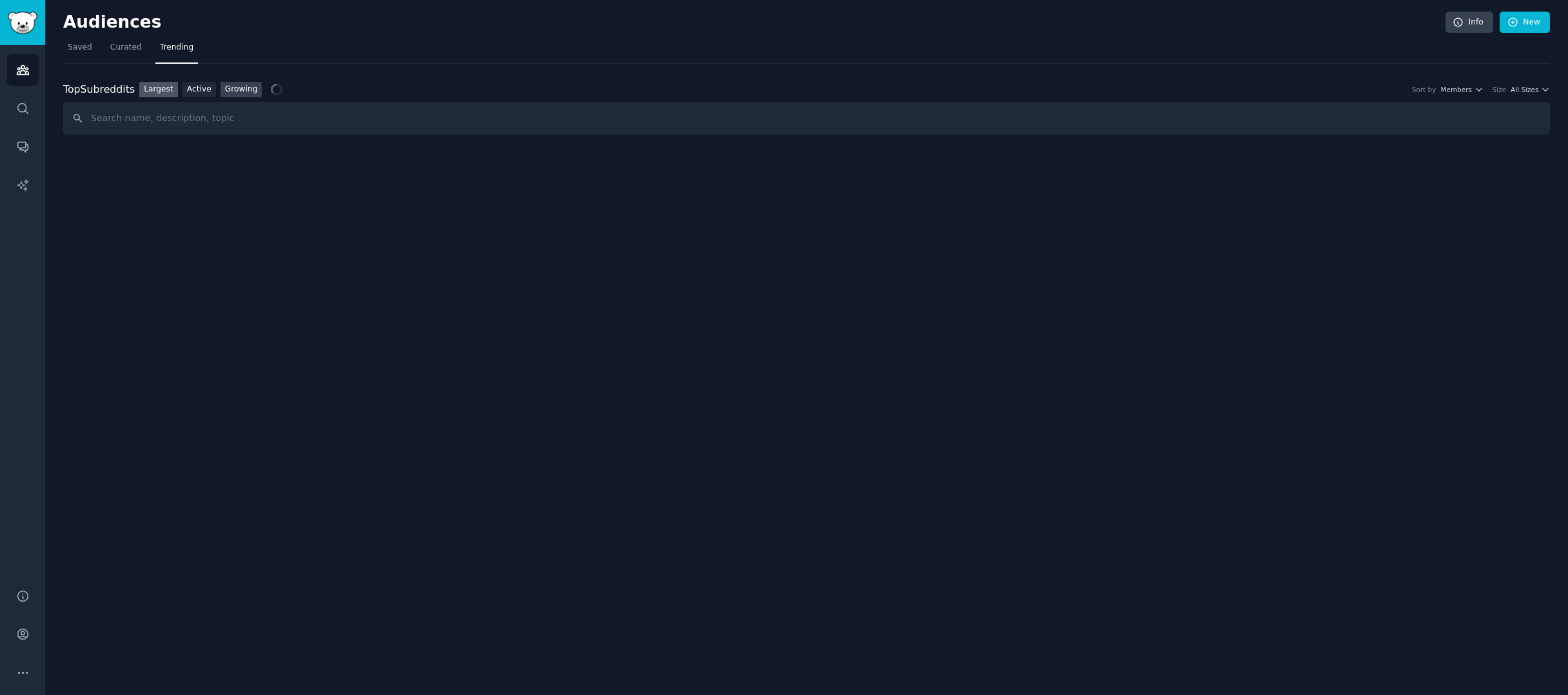
click at [228, 87] on link "Growing" at bounding box center [241, 90] width 42 height 16
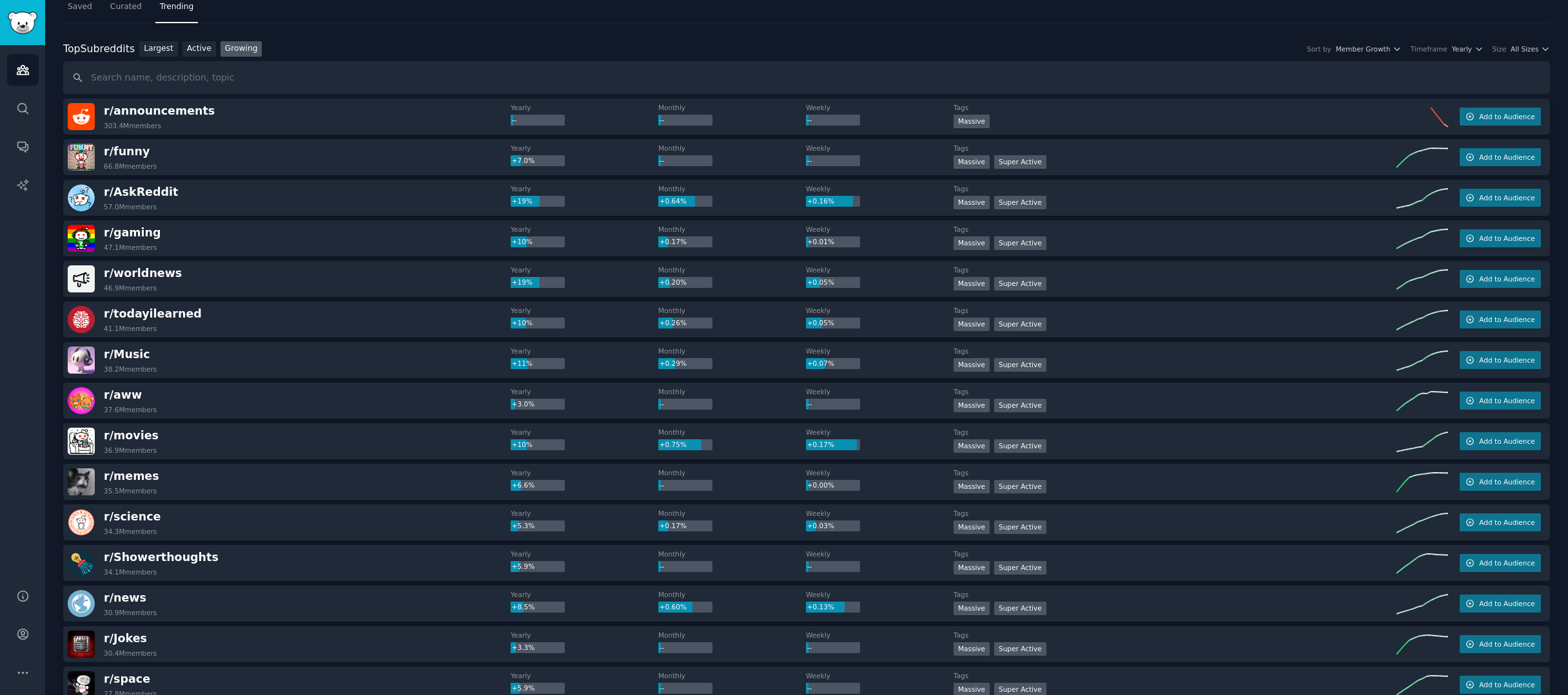
scroll to position [43, 0]
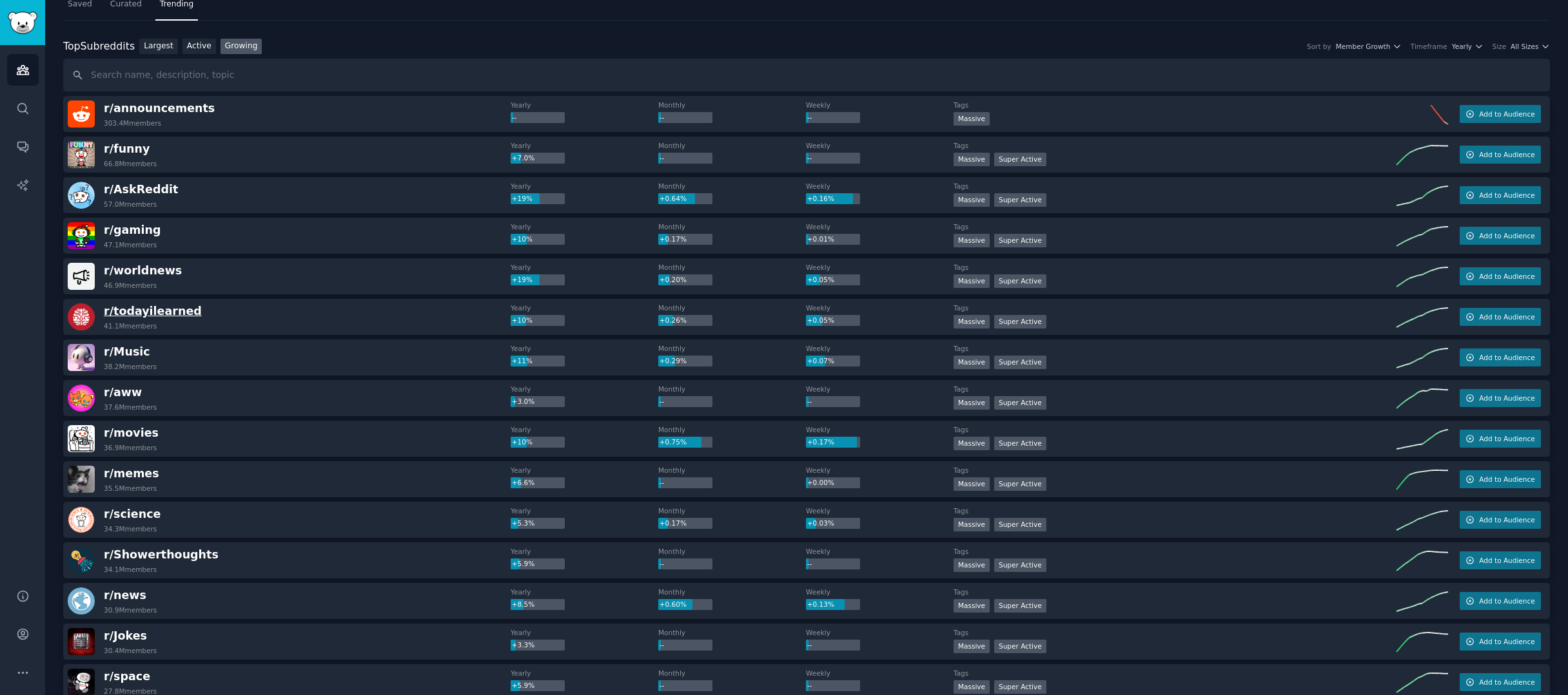
click at [166, 314] on span "r/ todayilearned" at bounding box center [153, 311] width 98 height 13
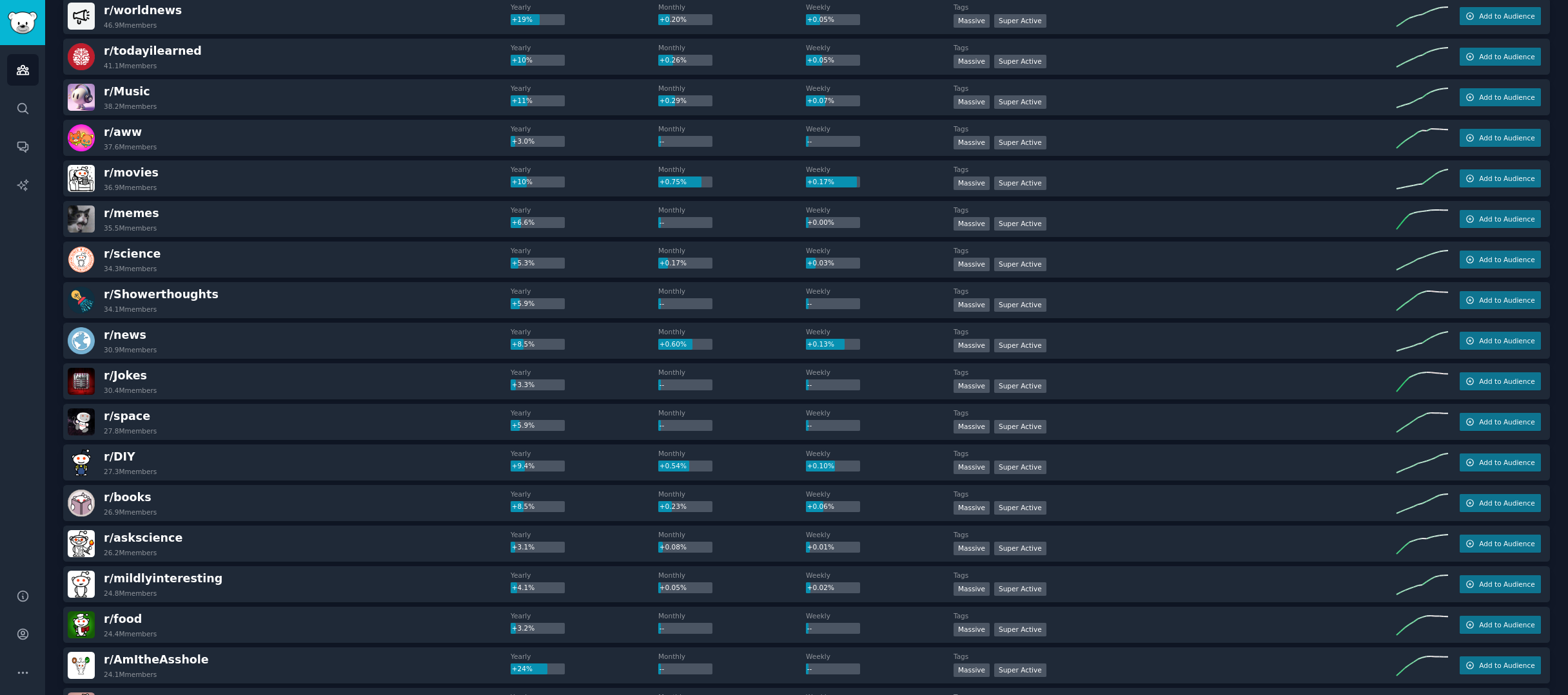
scroll to position [0, 0]
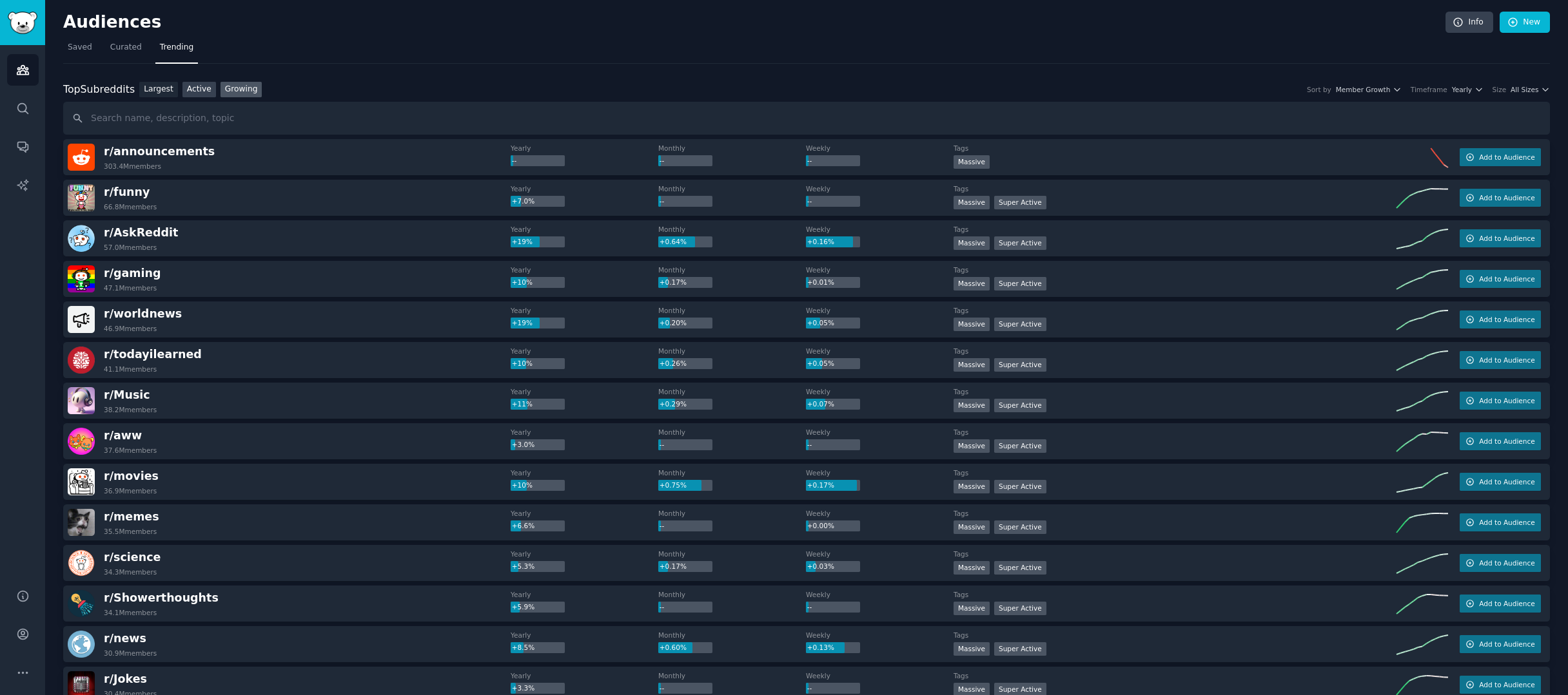
click at [183, 87] on link "Active" at bounding box center [199, 90] width 34 height 16
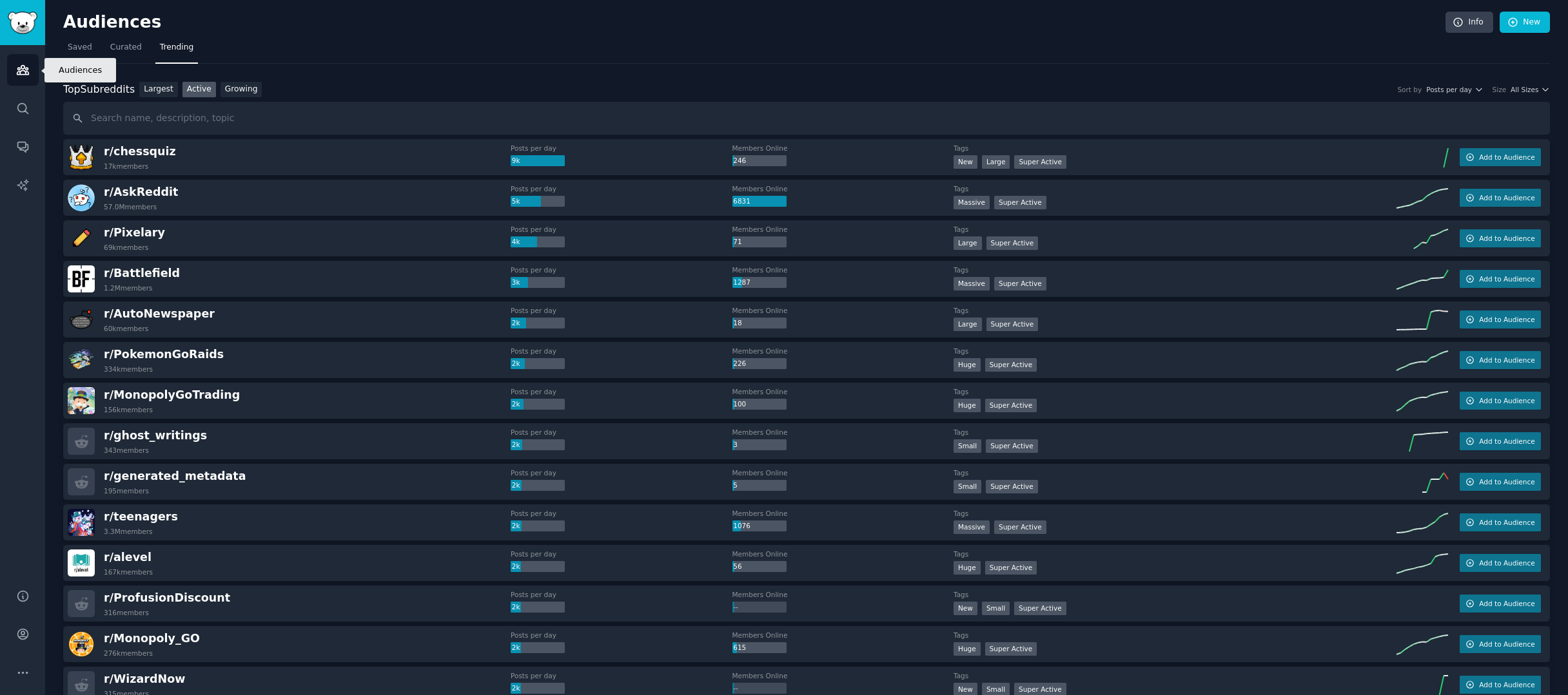
click at [21, 81] on link "Audiences" at bounding box center [23, 70] width 32 height 32
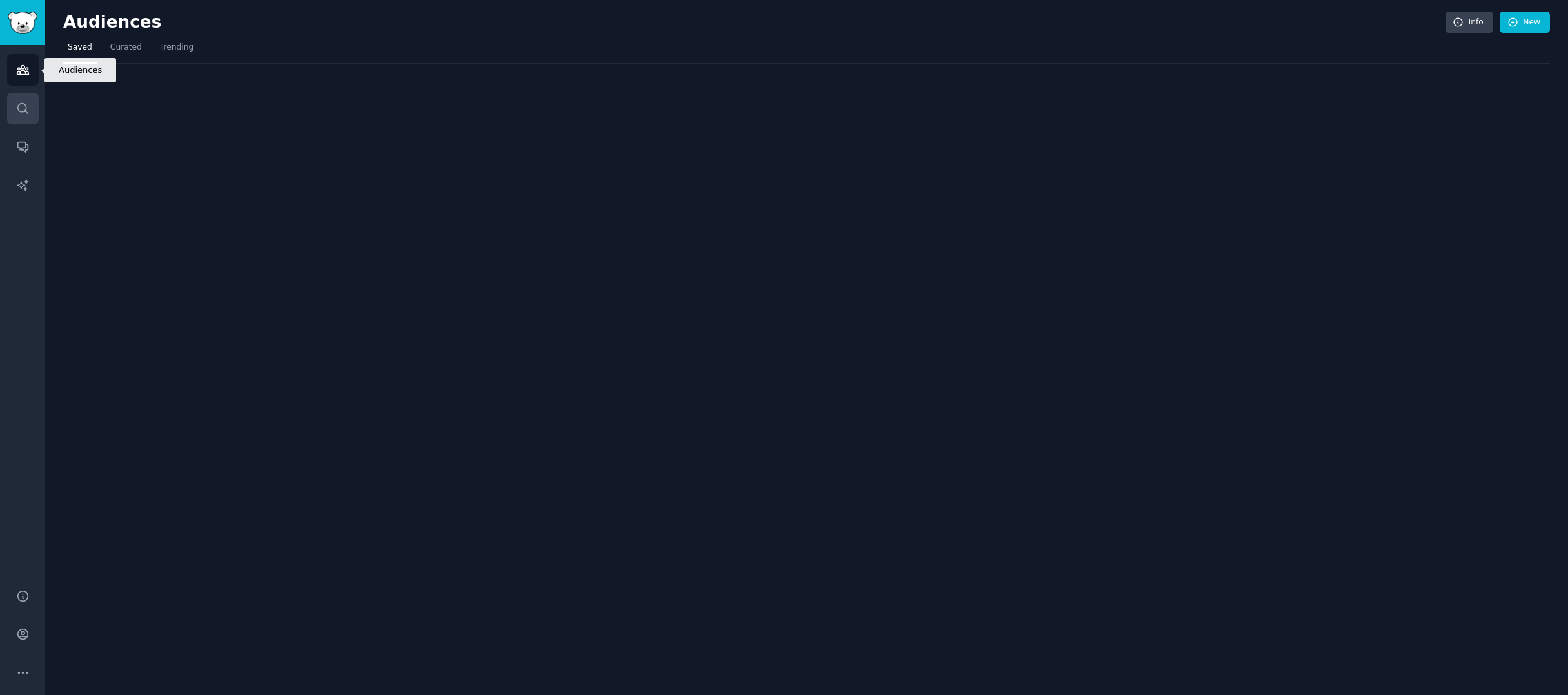
click at [22, 109] on icon "Sidebar" at bounding box center [23, 109] width 14 height 14
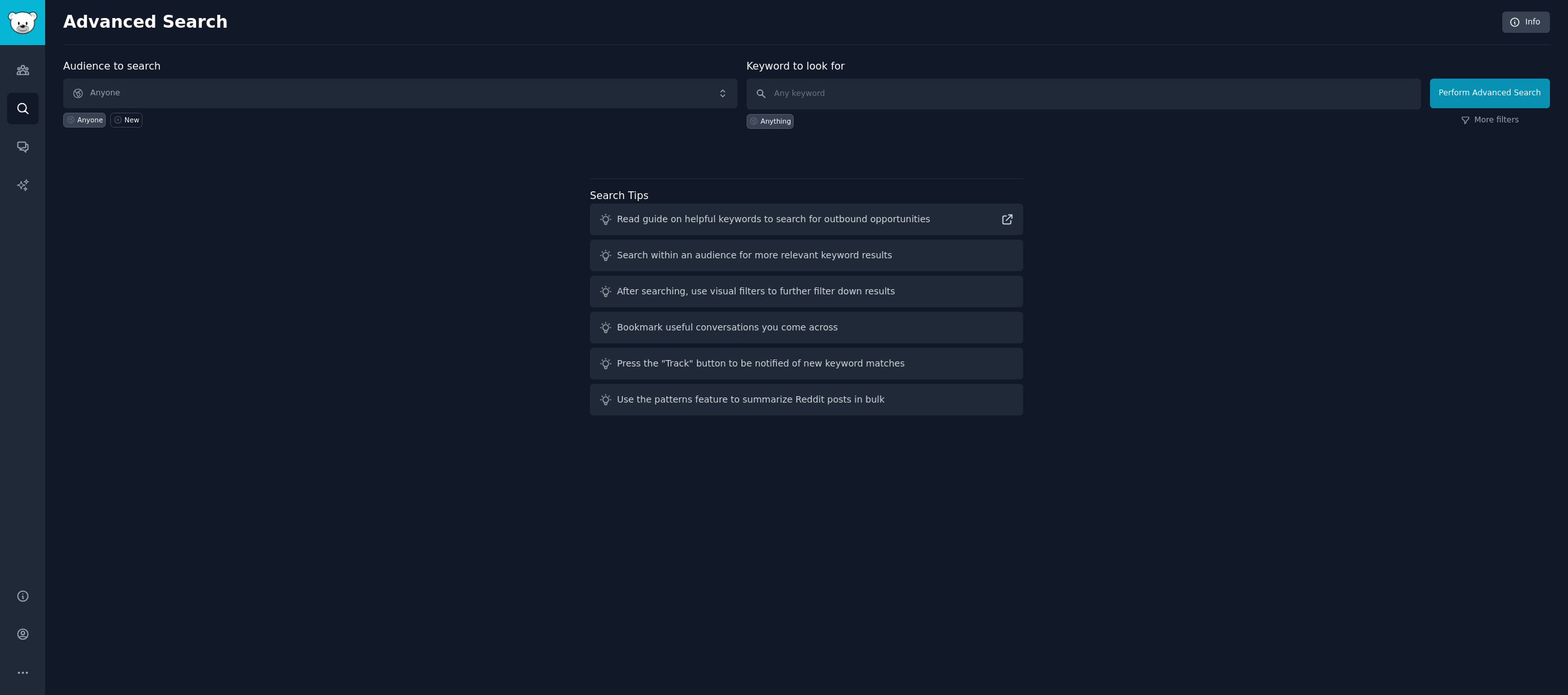
click at [143, 97] on span "Anyone" at bounding box center [400, 94] width 674 height 30
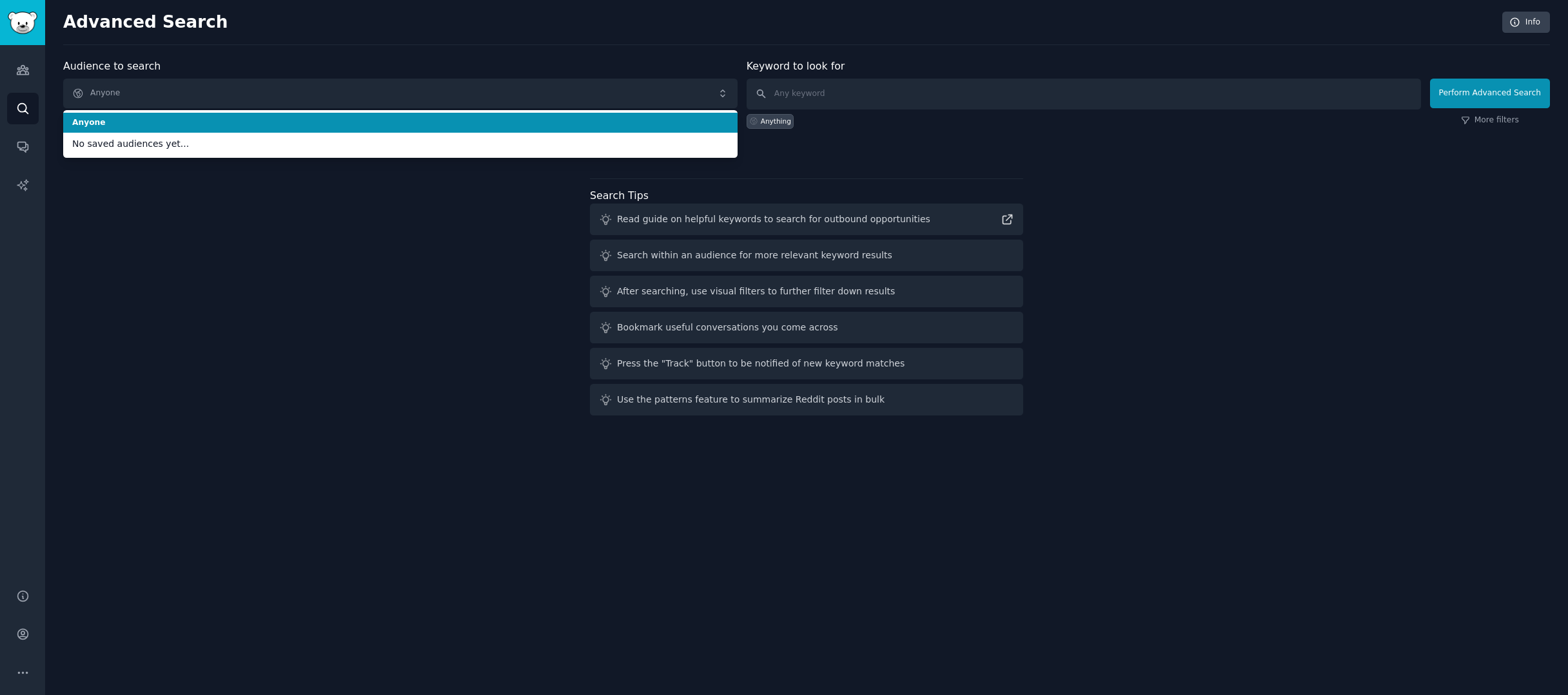
click at [595, 105] on span "Anyone" at bounding box center [400, 94] width 674 height 30
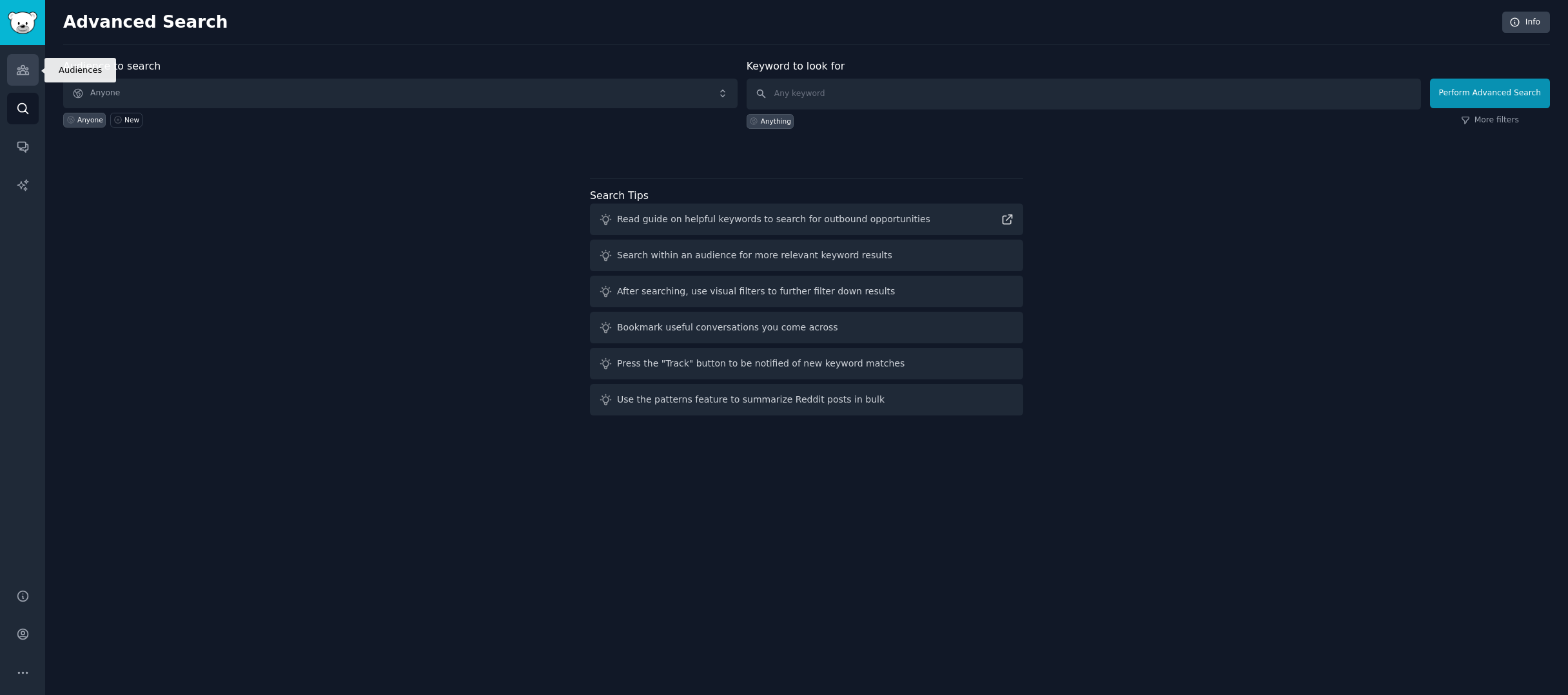
click at [25, 75] on icon "Sidebar" at bounding box center [23, 70] width 12 height 9
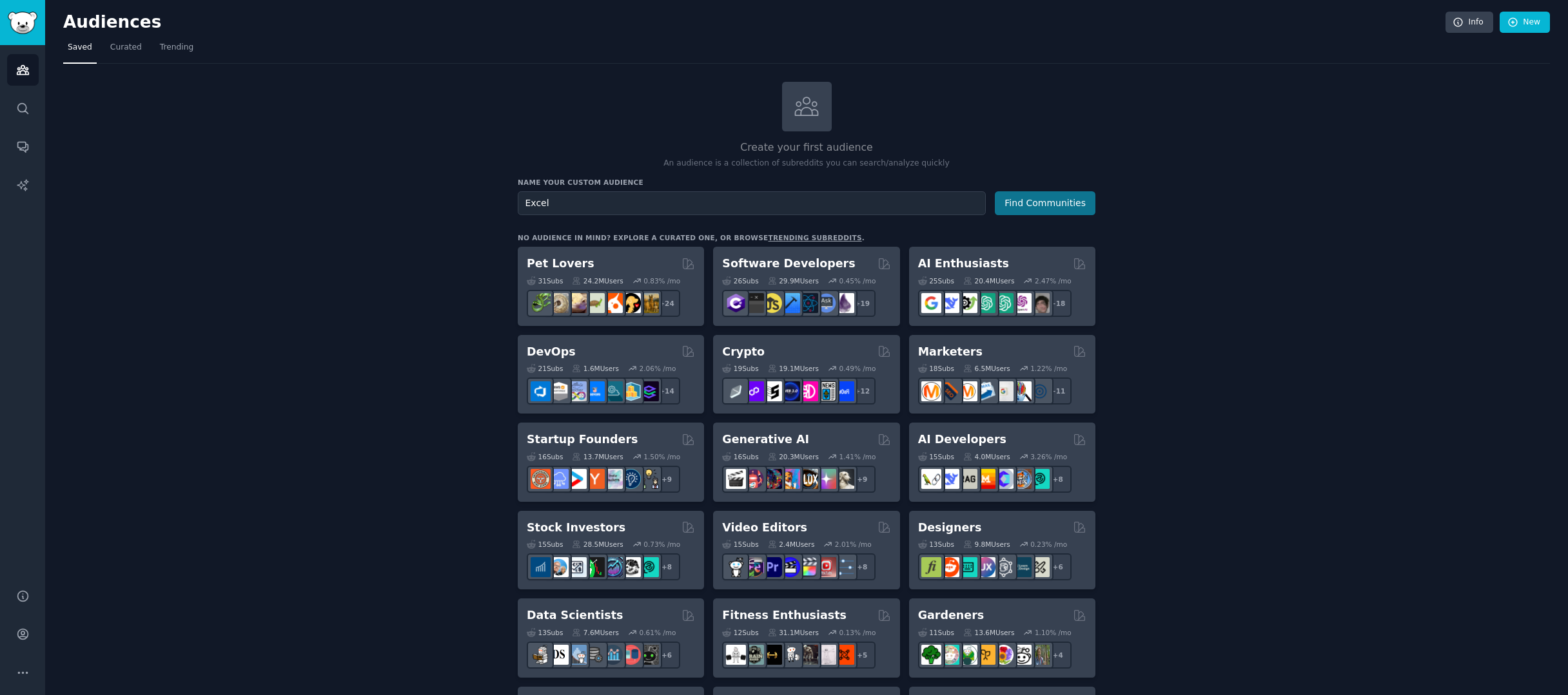
type input "Excel"
click at [1046, 202] on button "Find Communities" at bounding box center [1045, 203] width 101 height 24
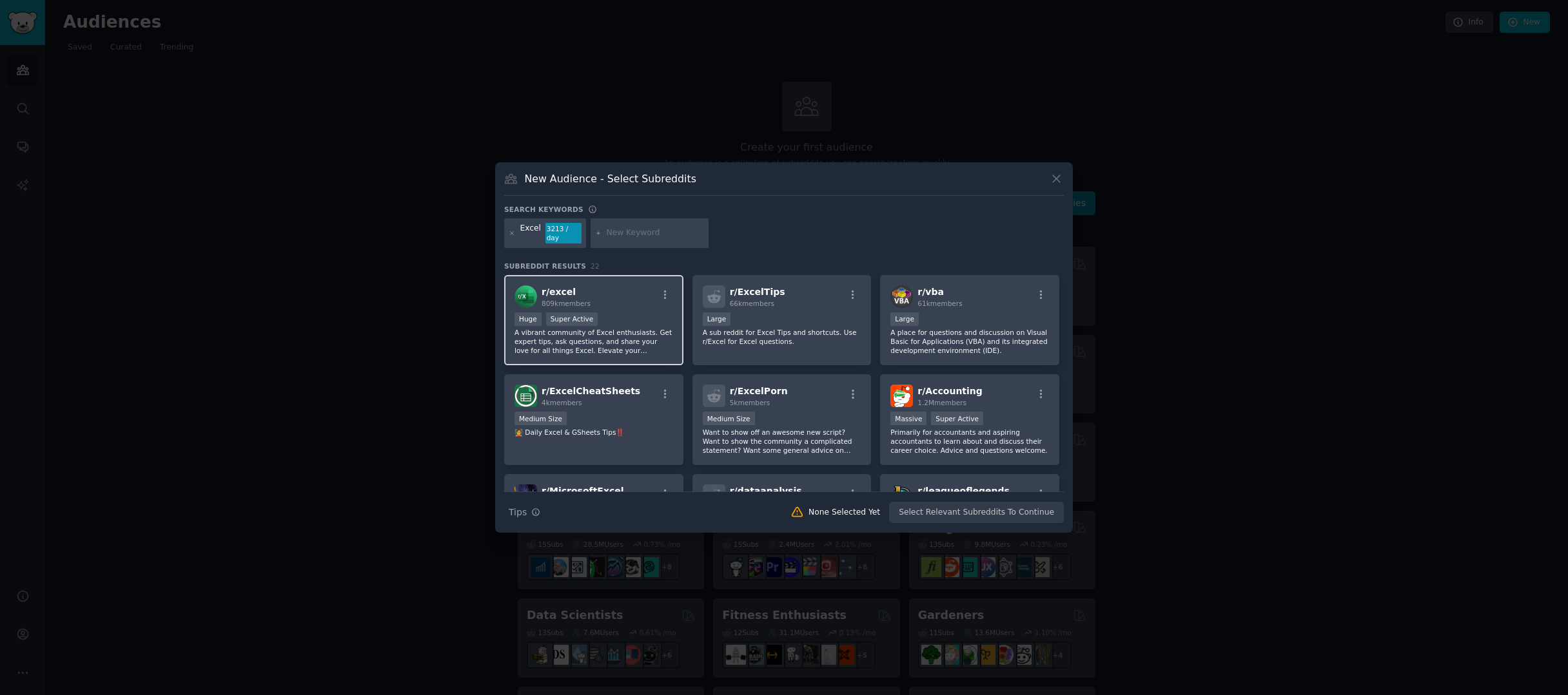
click at [624, 304] on div "r/ excel 809k members >= 95th percentile for submissions / day Huge Super Activ…" at bounding box center [593, 320] width 179 height 91
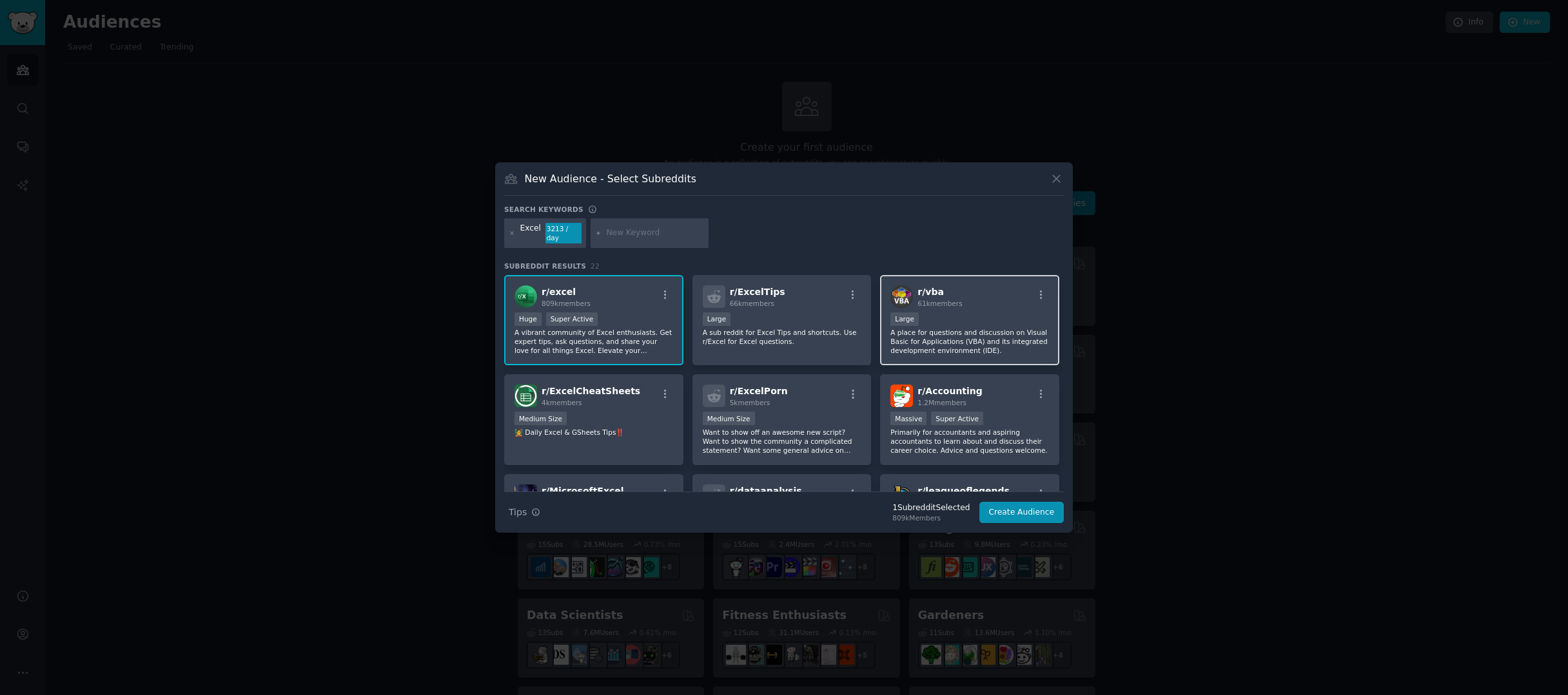
click at [1017, 348] on p "A place for questions and discussion on Visual Basic for Applications (VBA) and…" at bounding box center [969, 342] width 158 height 27
click at [597, 231] on icon at bounding box center [599, 233] width 7 height 7
click at [599, 234] on icon at bounding box center [599, 233] width 7 height 7
click at [631, 236] on input "text" at bounding box center [655, 233] width 98 height 12
type input "accounting"
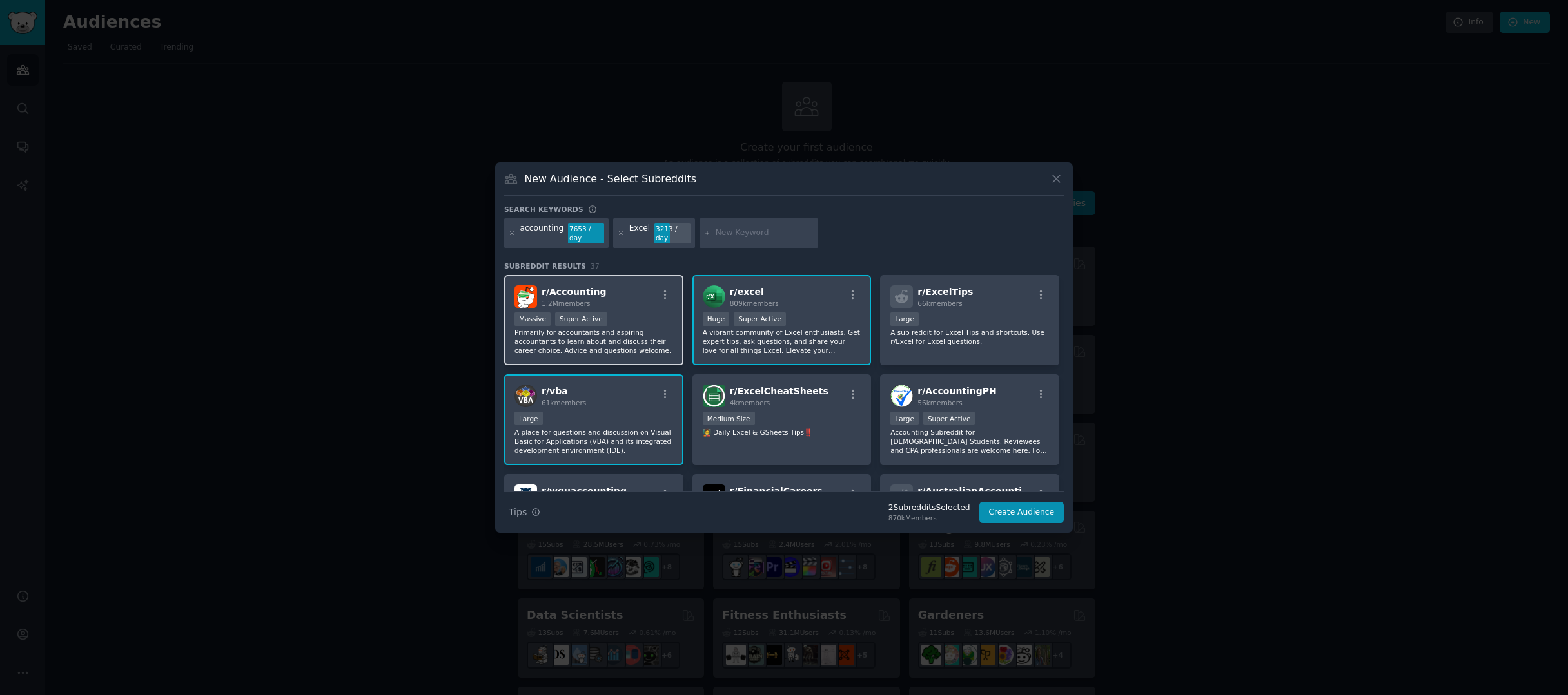
click at [623, 297] on div "r/ Accounting 1.2M members" at bounding box center [593, 296] width 158 height 23
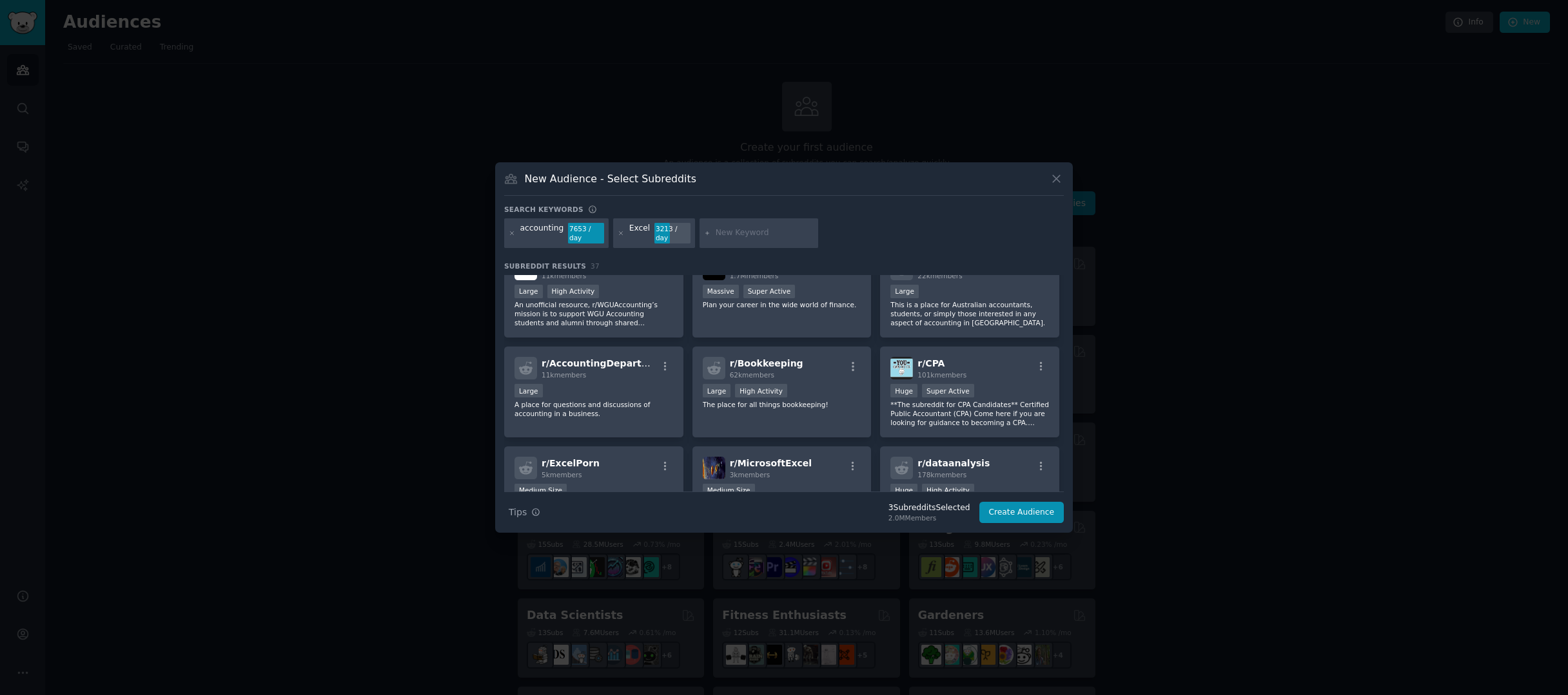
scroll to position [229, 0]
click at [992, 380] on div "r/ CPA 101k members Huge Super Active **The subreddit for CPA Candidates** Cert…" at bounding box center [969, 389] width 179 height 91
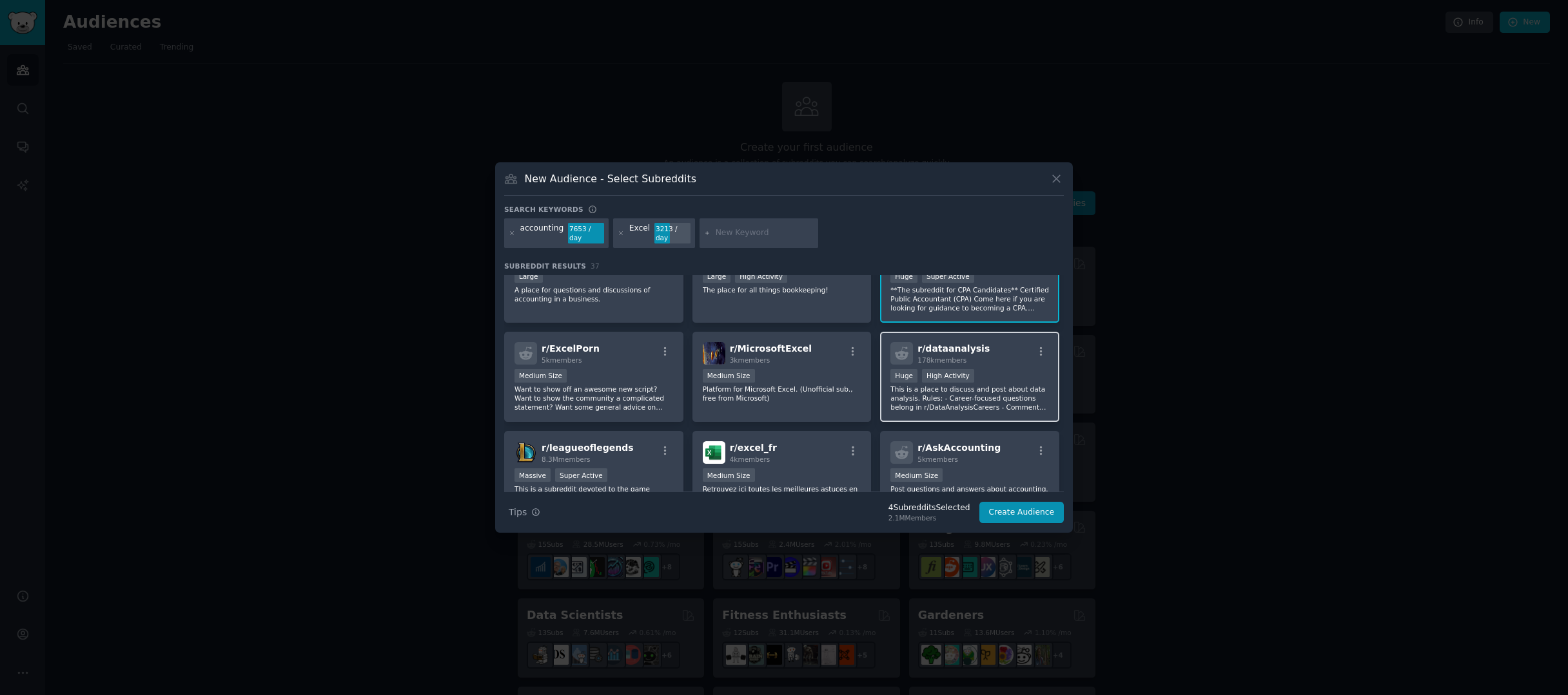
scroll to position [368, 0]
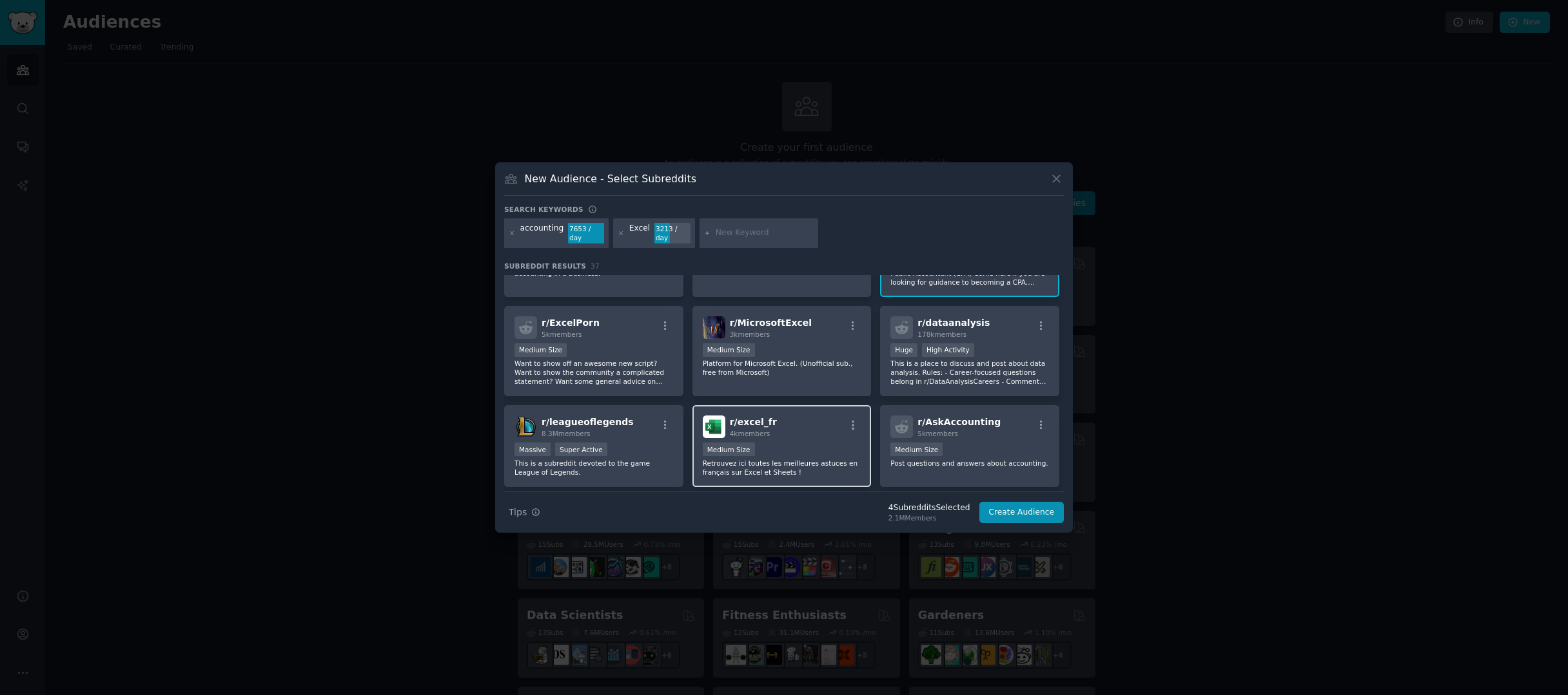
click at [825, 457] on div "Medium Size" at bounding box center [781, 450] width 158 height 16
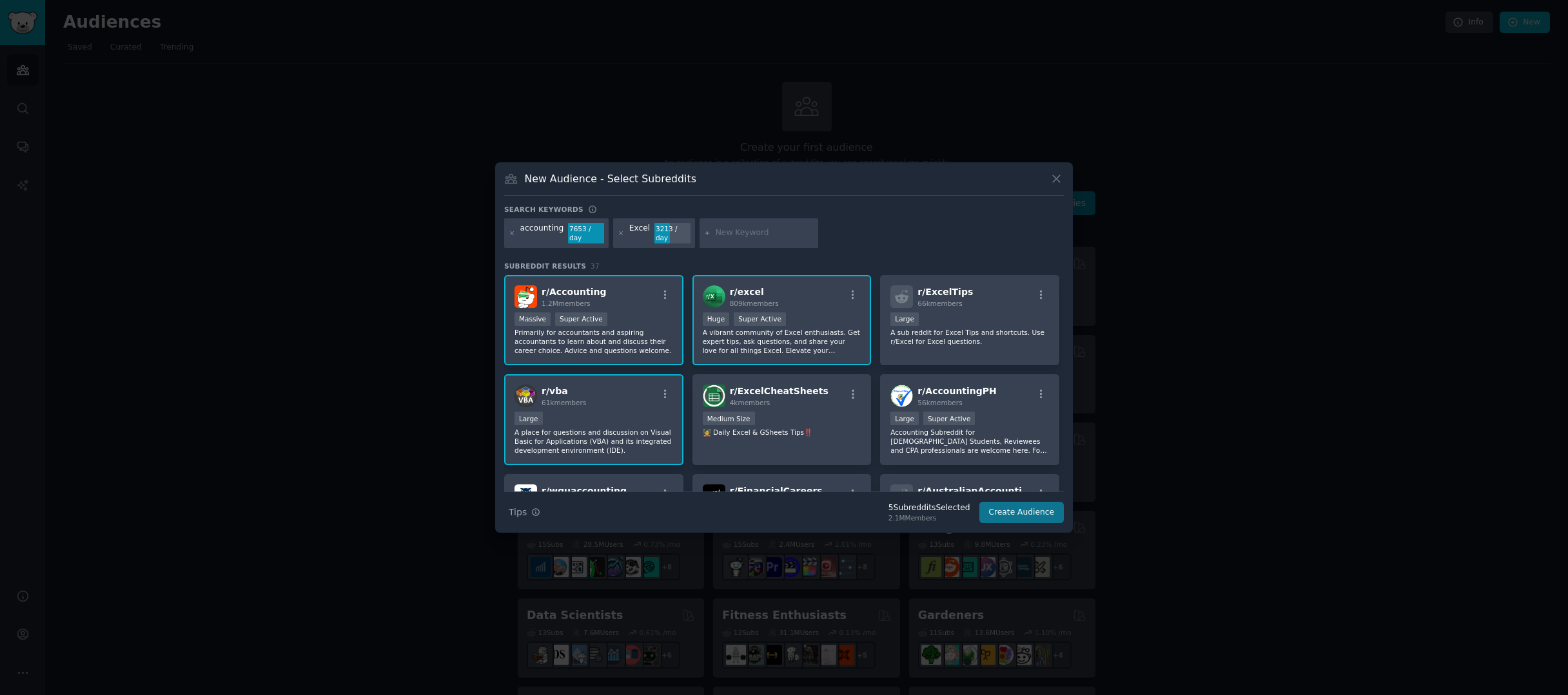
click at [1024, 515] on button "Create Audience" at bounding box center [1022, 513] width 85 height 22
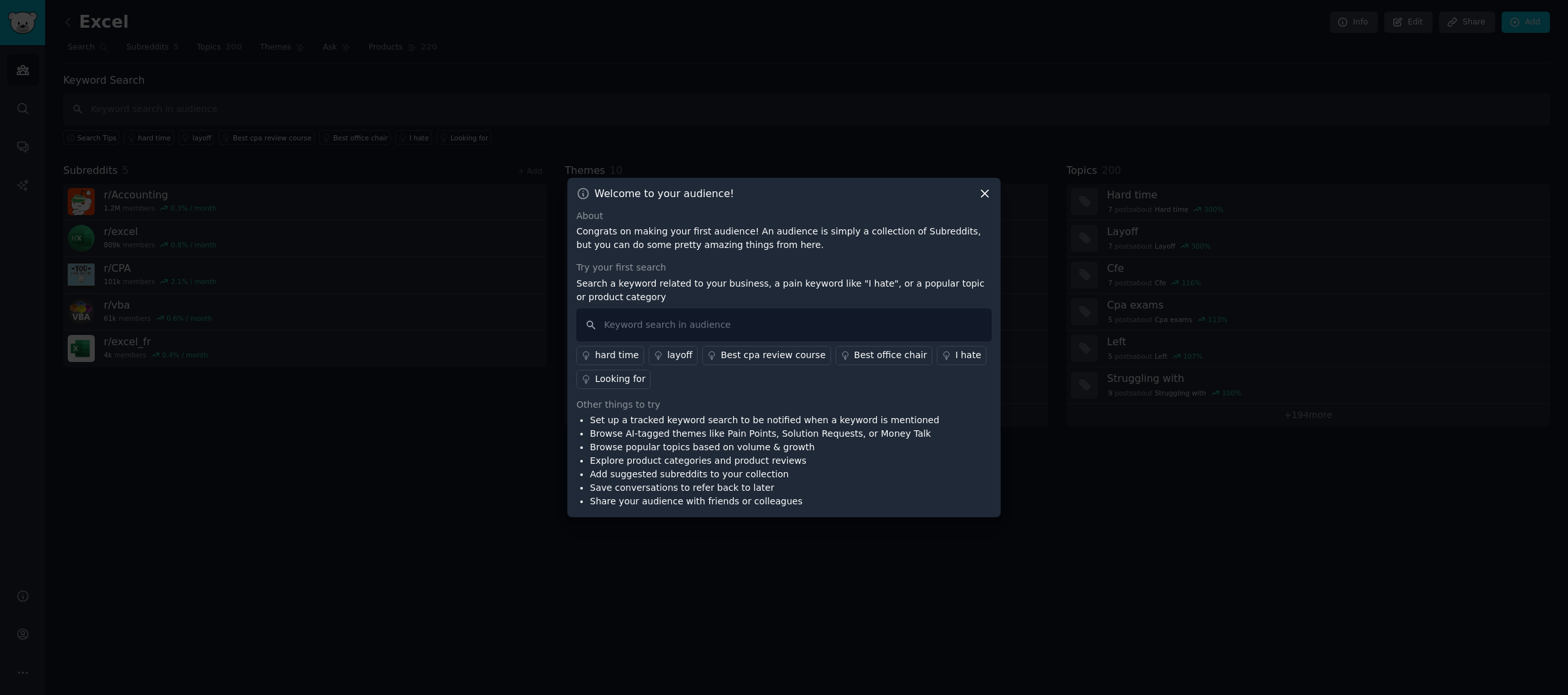
click at [977, 194] on div "Welcome to your audience!" at bounding box center [784, 193] width 415 height 14
click at [986, 195] on icon at bounding box center [984, 193] width 14 height 14
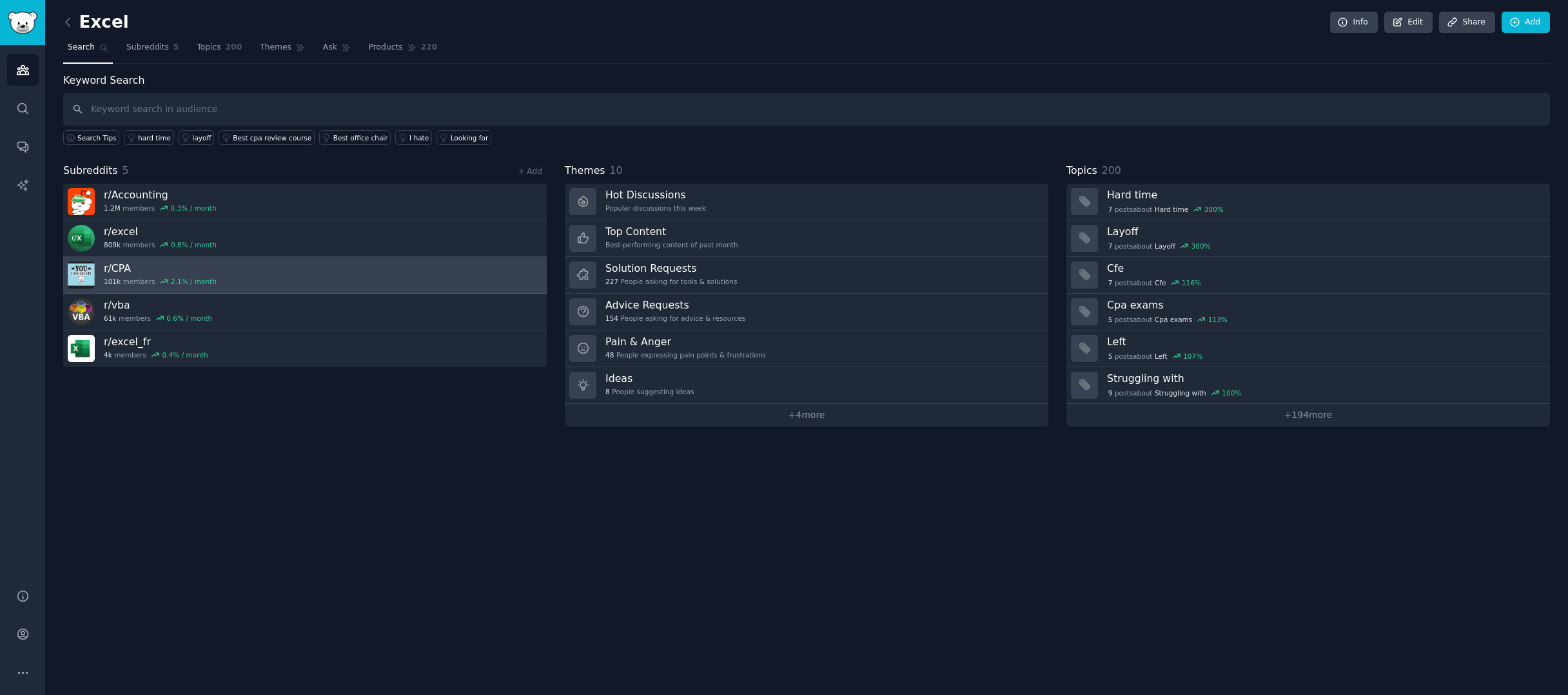
click at [507, 276] on link "r/ CPA 101k members 2.1 % / month" at bounding box center [305, 275] width 483 height 37
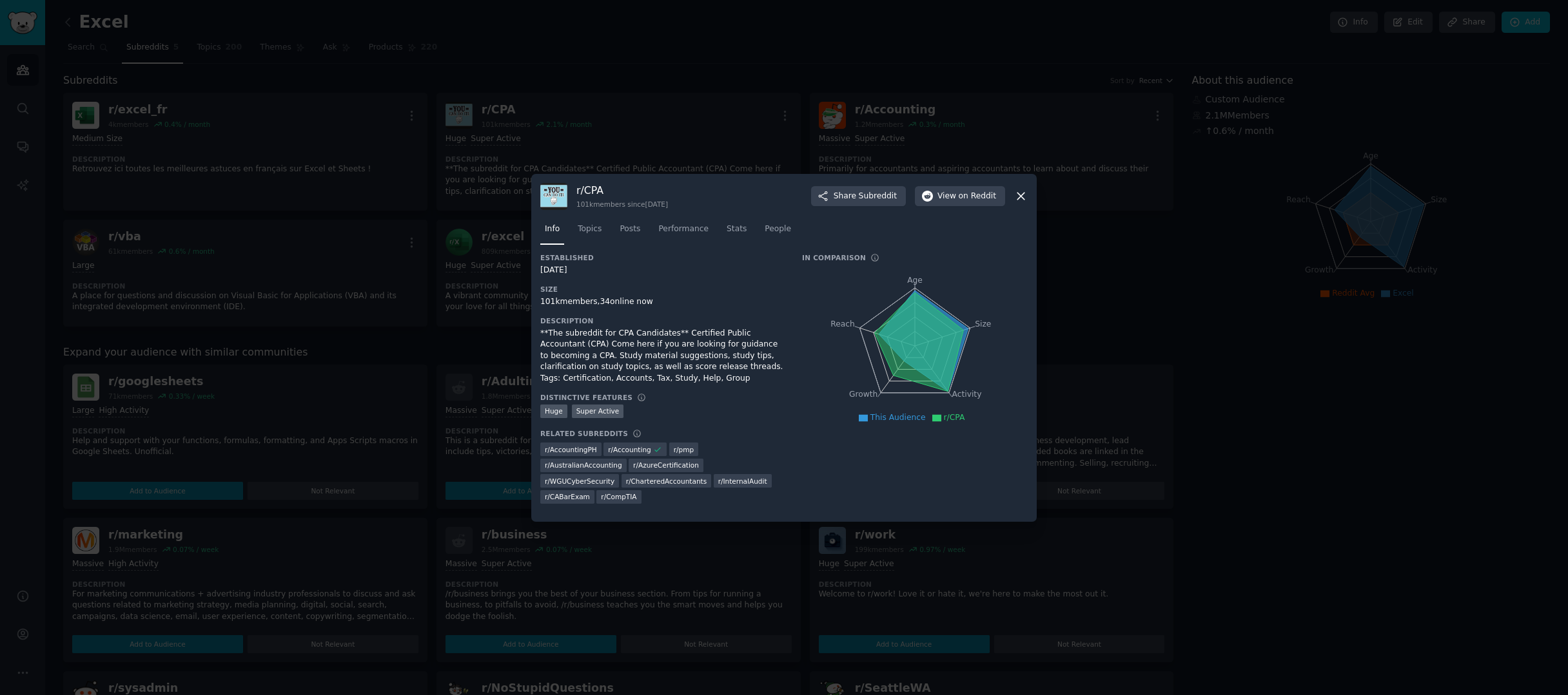
click at [1082, 249] on div at bounding box center [784, 348] width 1568 height 695
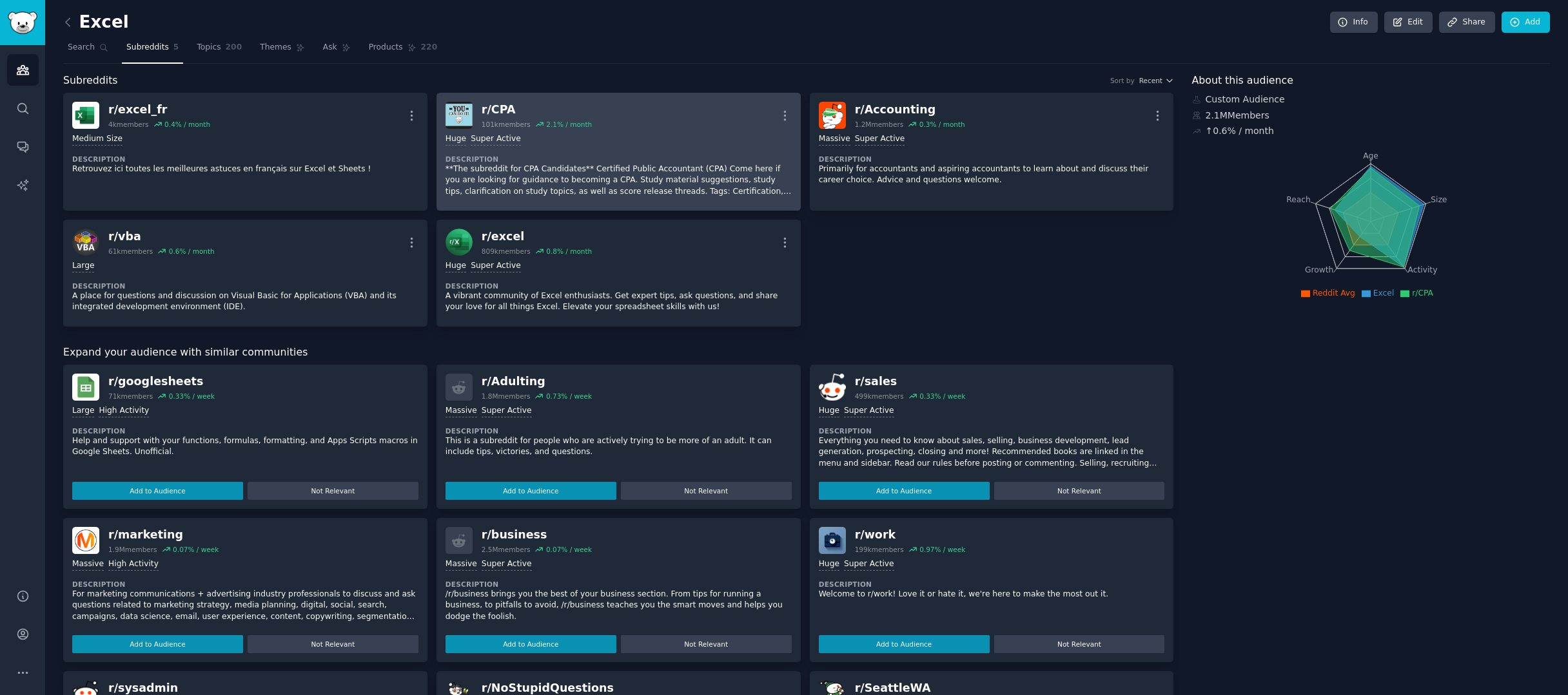
click at [490, 110] on div "r/ CPA" at bounding box center [536, 110] width 111 height 16
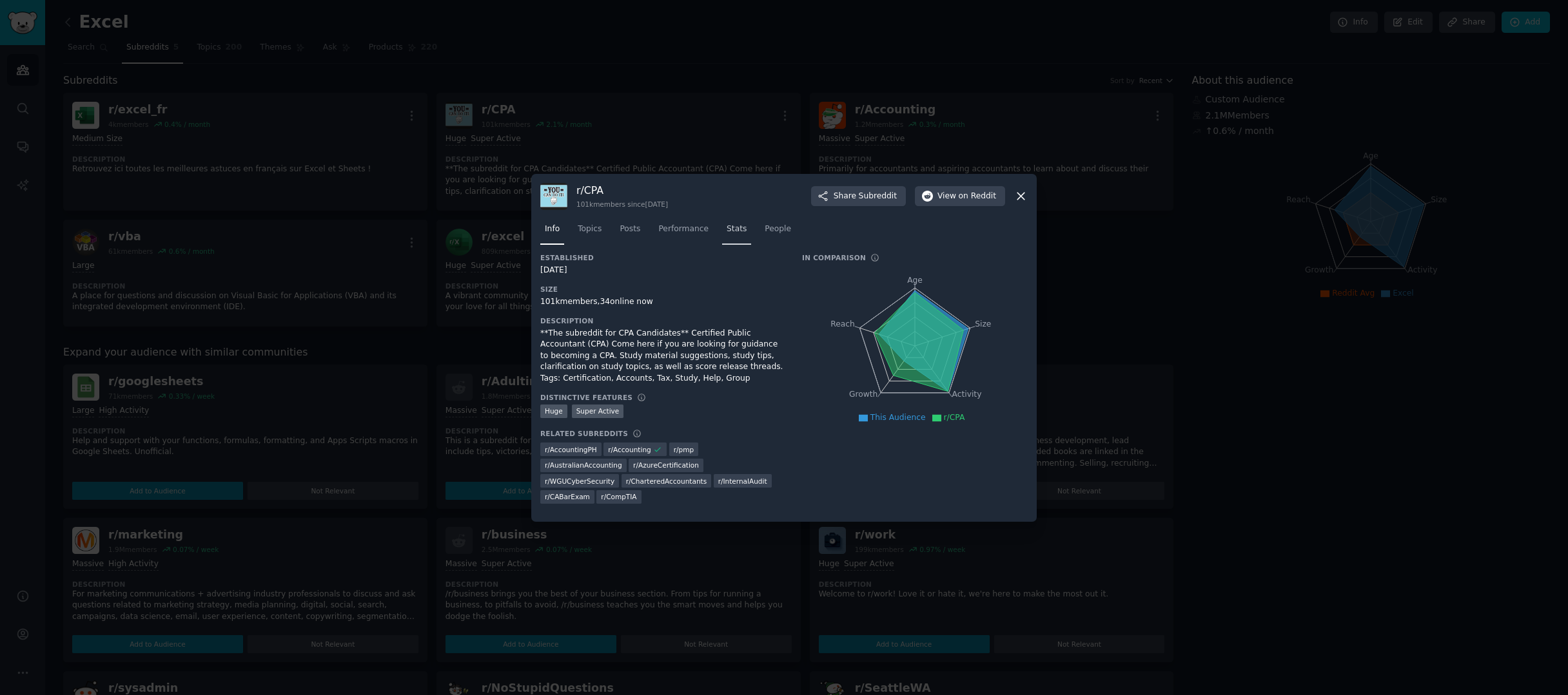
click at [747, 231] on link "Stats" at bounding box center [736, 232] width 29 height 26
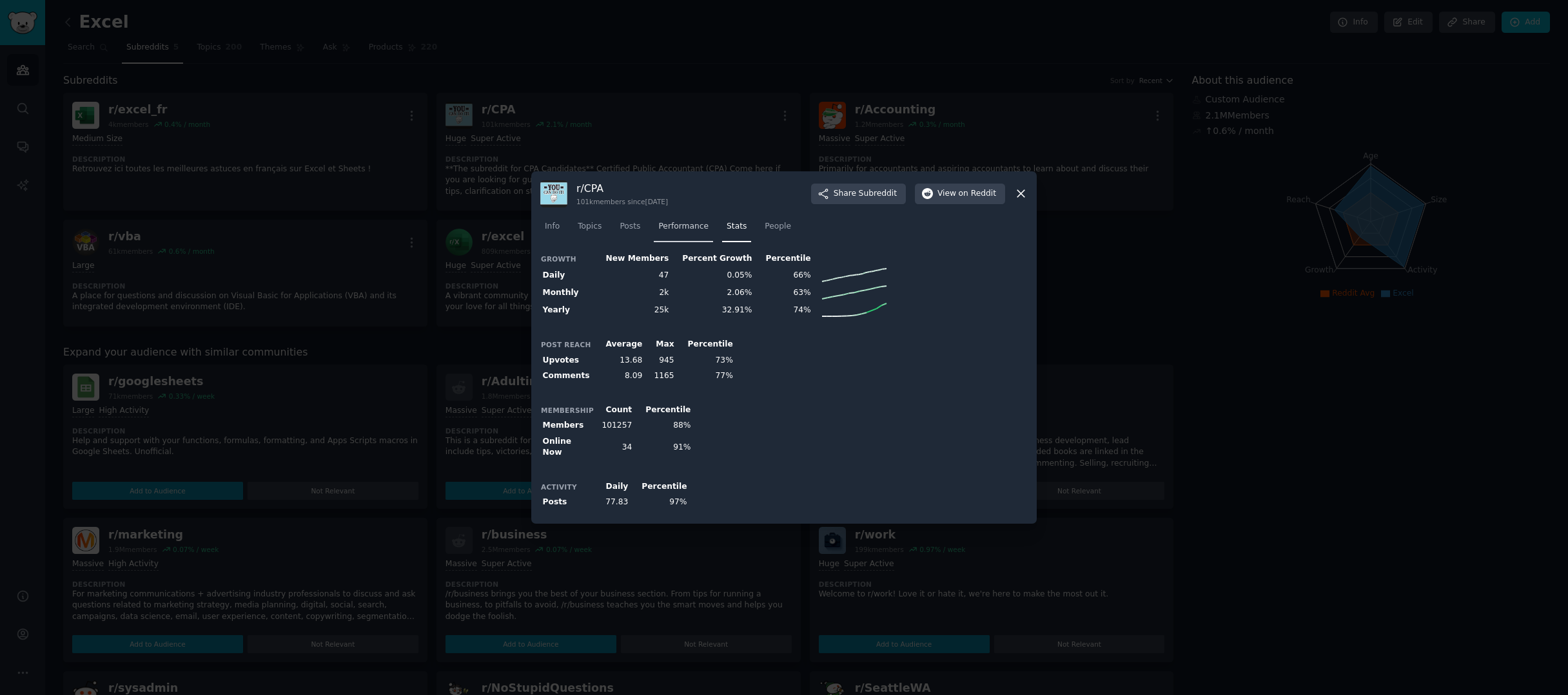
click at [708, 232] on span "Performance" at bounding box center [684, 227] width 50 height 12
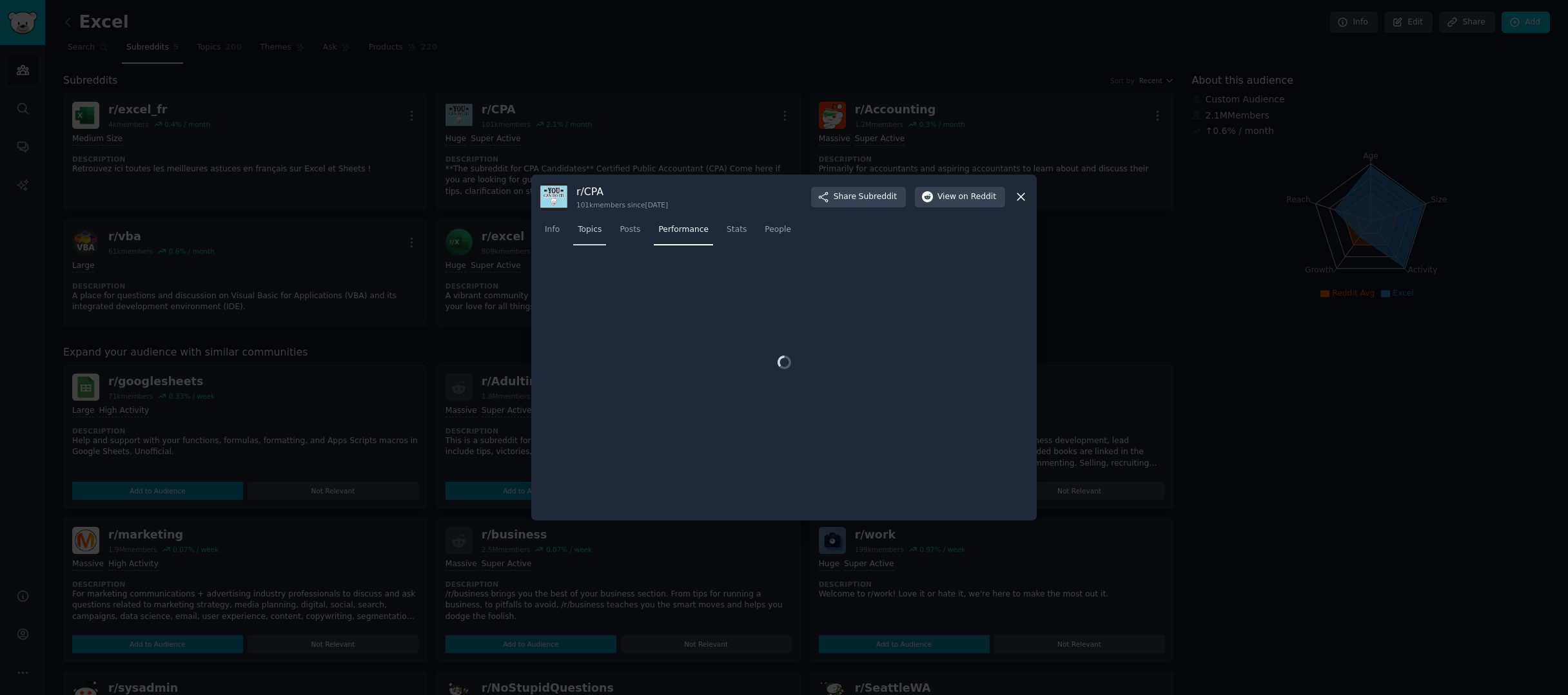
click at [584, 229] on span "Topics" at bounding box center [589, 230] width 24 height 12
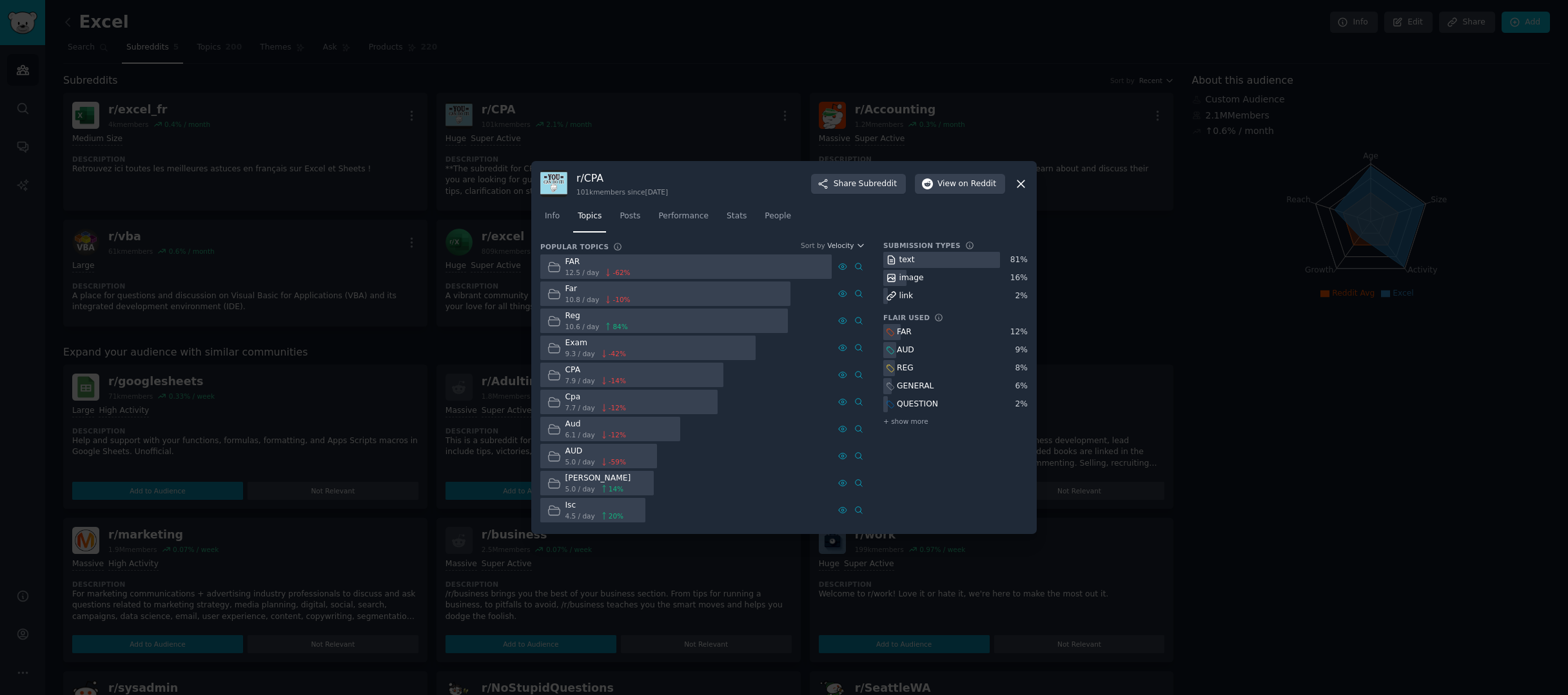
click at [1021, 184] on icon at bounding box center [1021, 183] width 7 height 7
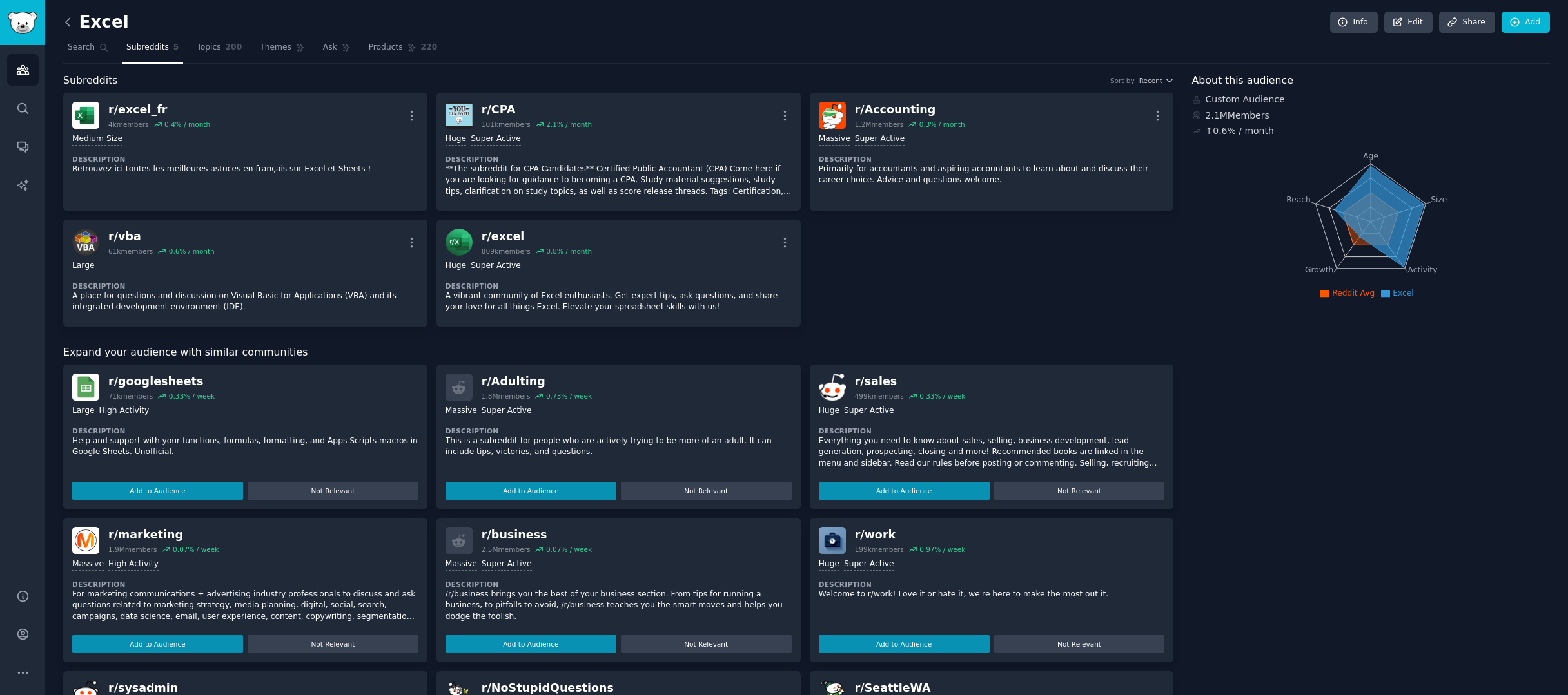
click at [68, 25] on icon at bounding box center [68, 22] width 14 height 14
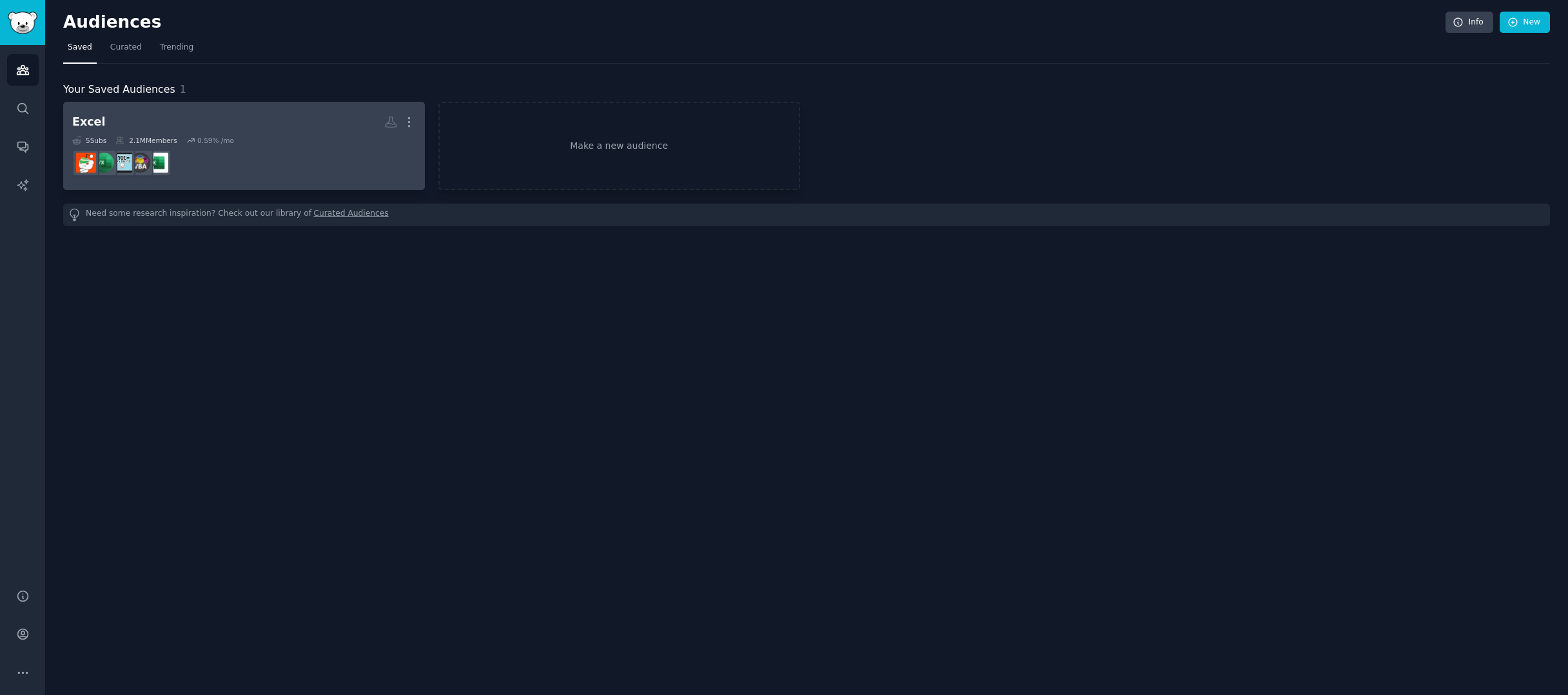
click at [286, 171] on dd at bounding box center [244, 163] width 344 height 36
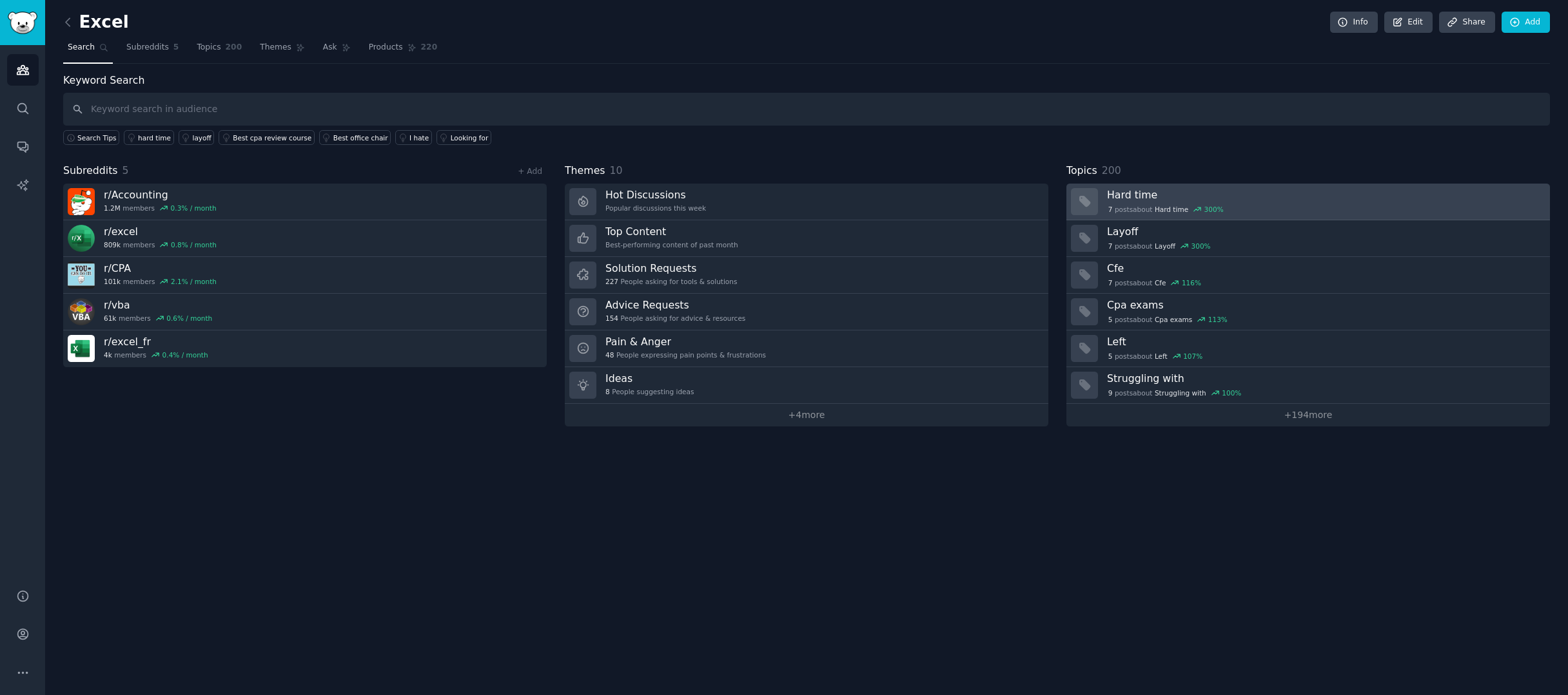
click at [1172, 203] on div "7 post s about Hard time 300 %" at bounding box center [1166, 209] width 118 height 12
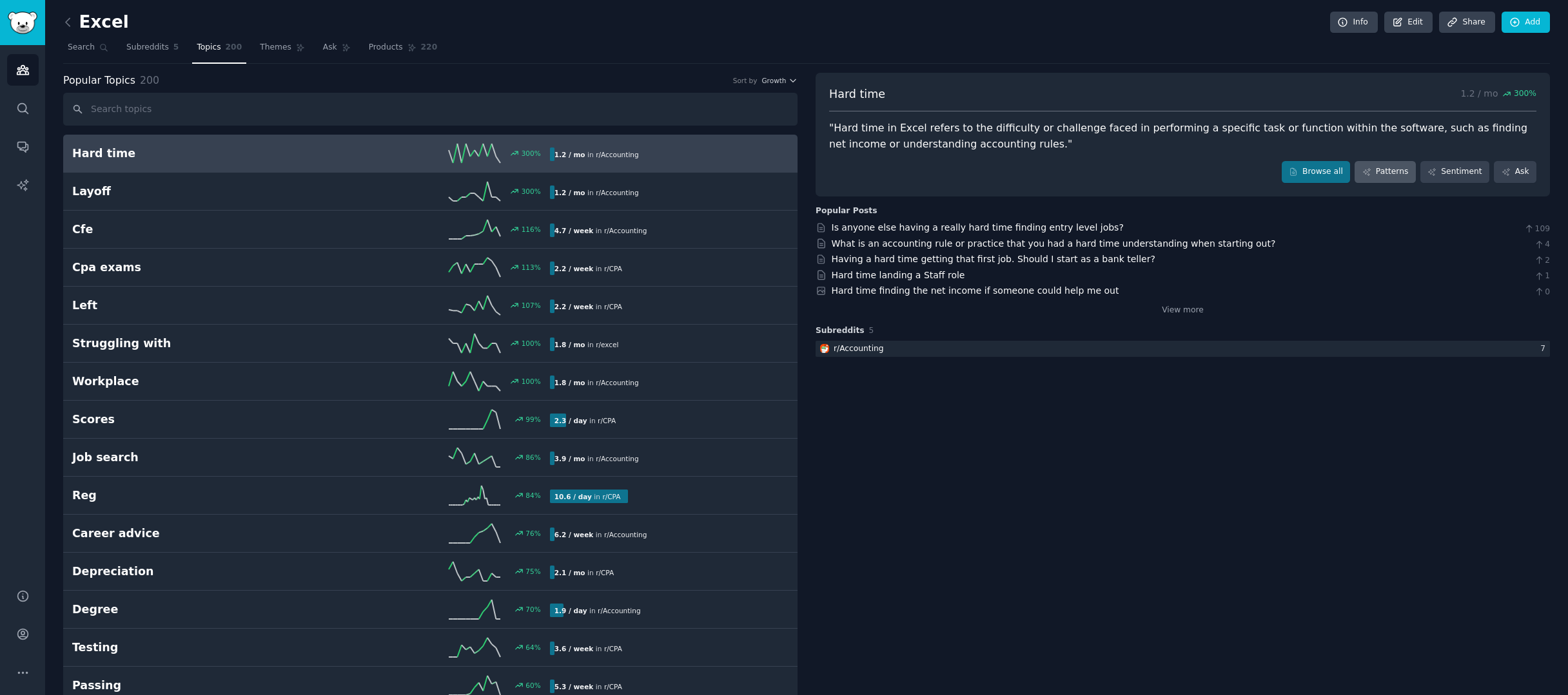
click at [1388, 174] on link "Patterns" at bounding box center [1385, 172] width 61 height 22
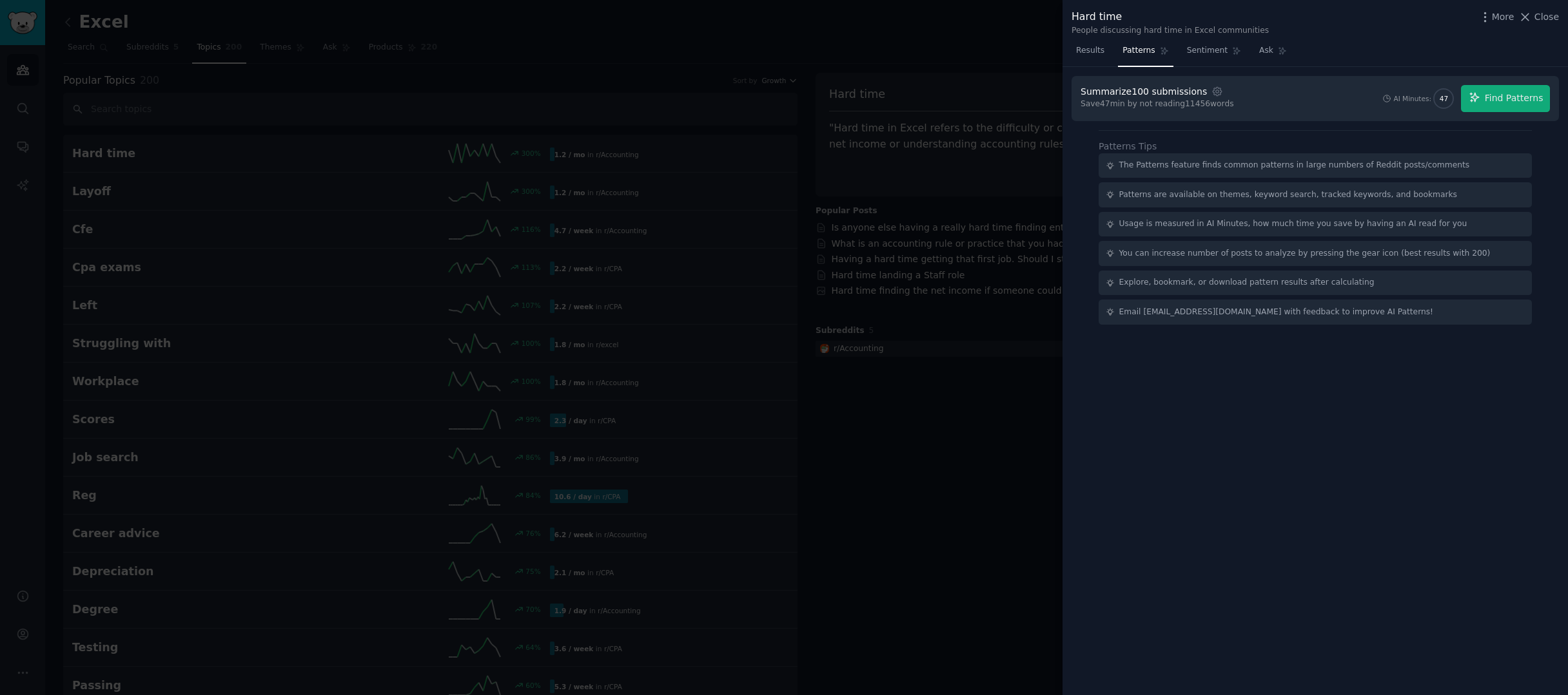
click at [963, 349] on div at bounding box center [784, 348] width 1568 height 695
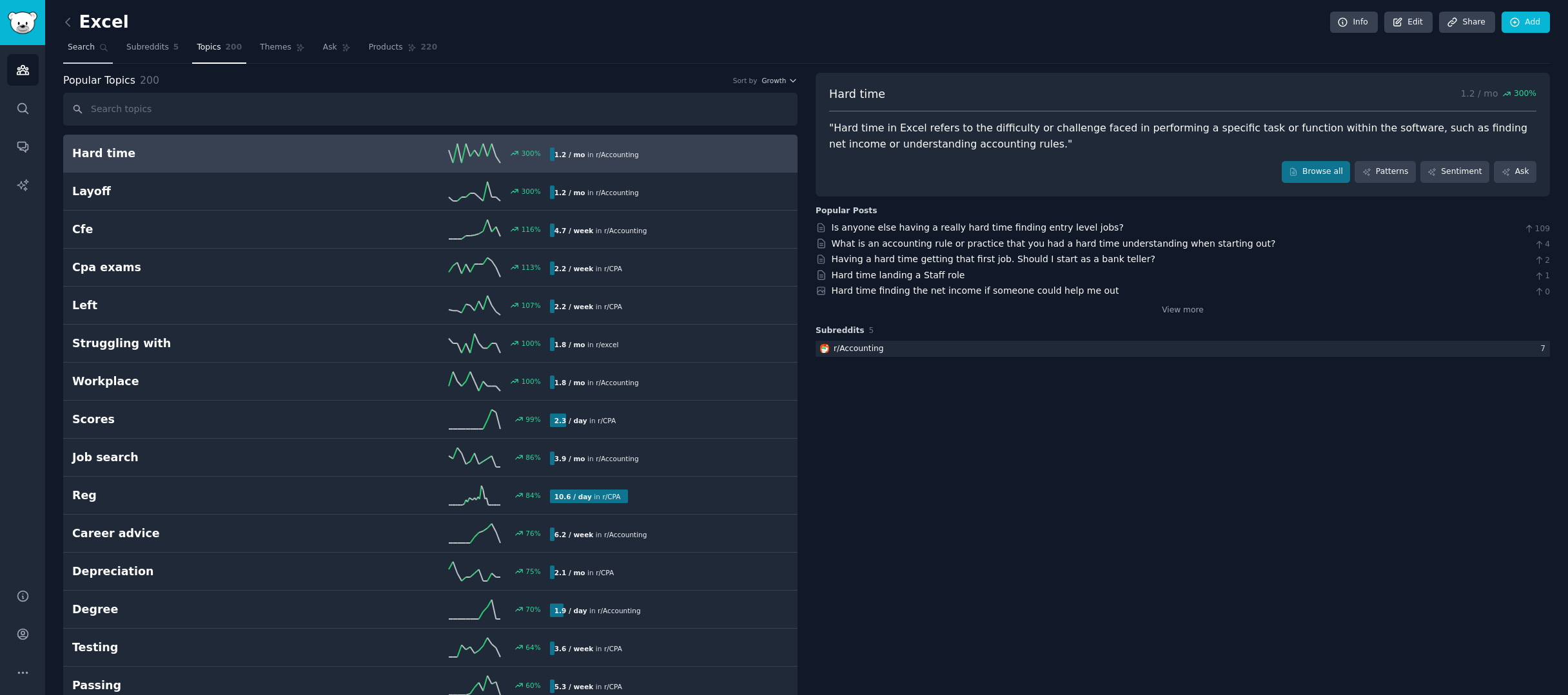
click at [79, 54] on link "Search" at bounding box center [88, 50] width 50 height 26
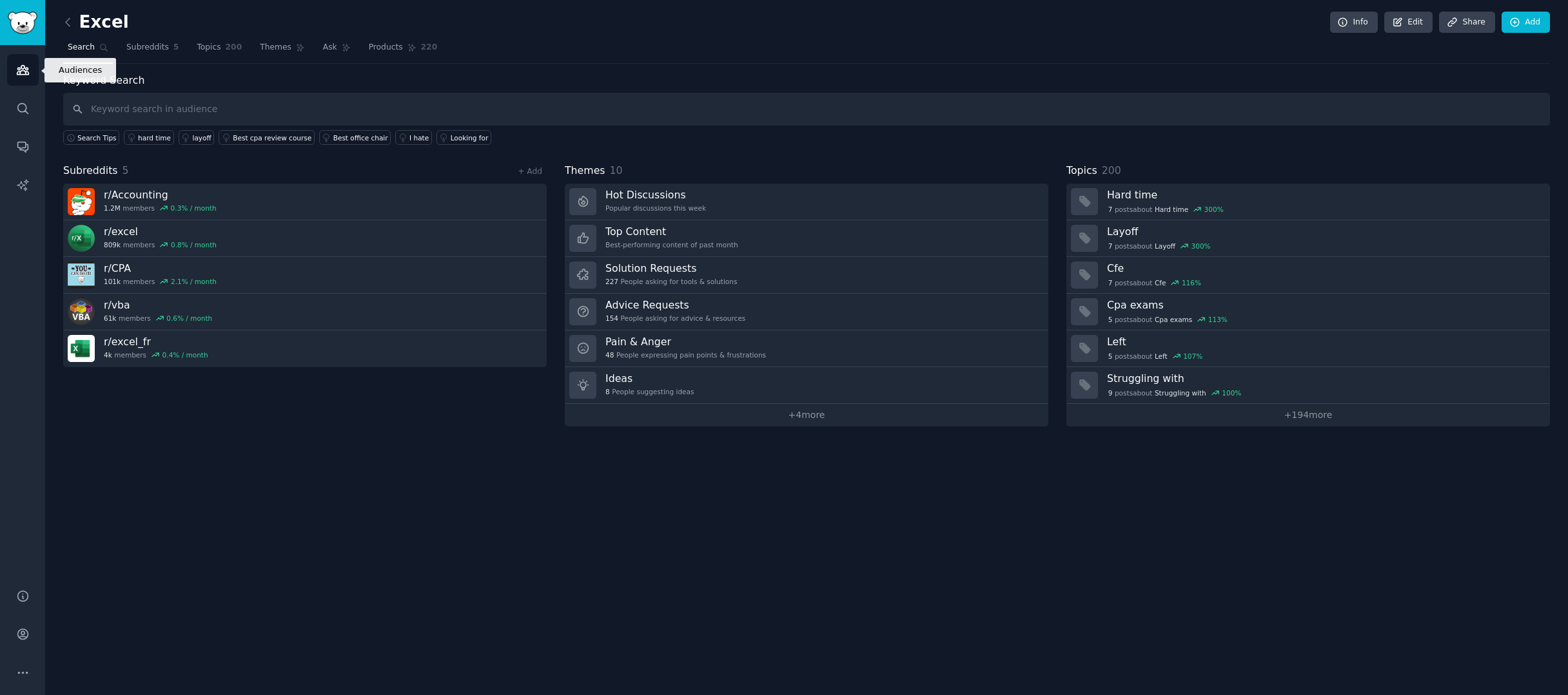
click at [22, 77] on link "Audiences" at bounding box center [23, 70] width 32 height 32
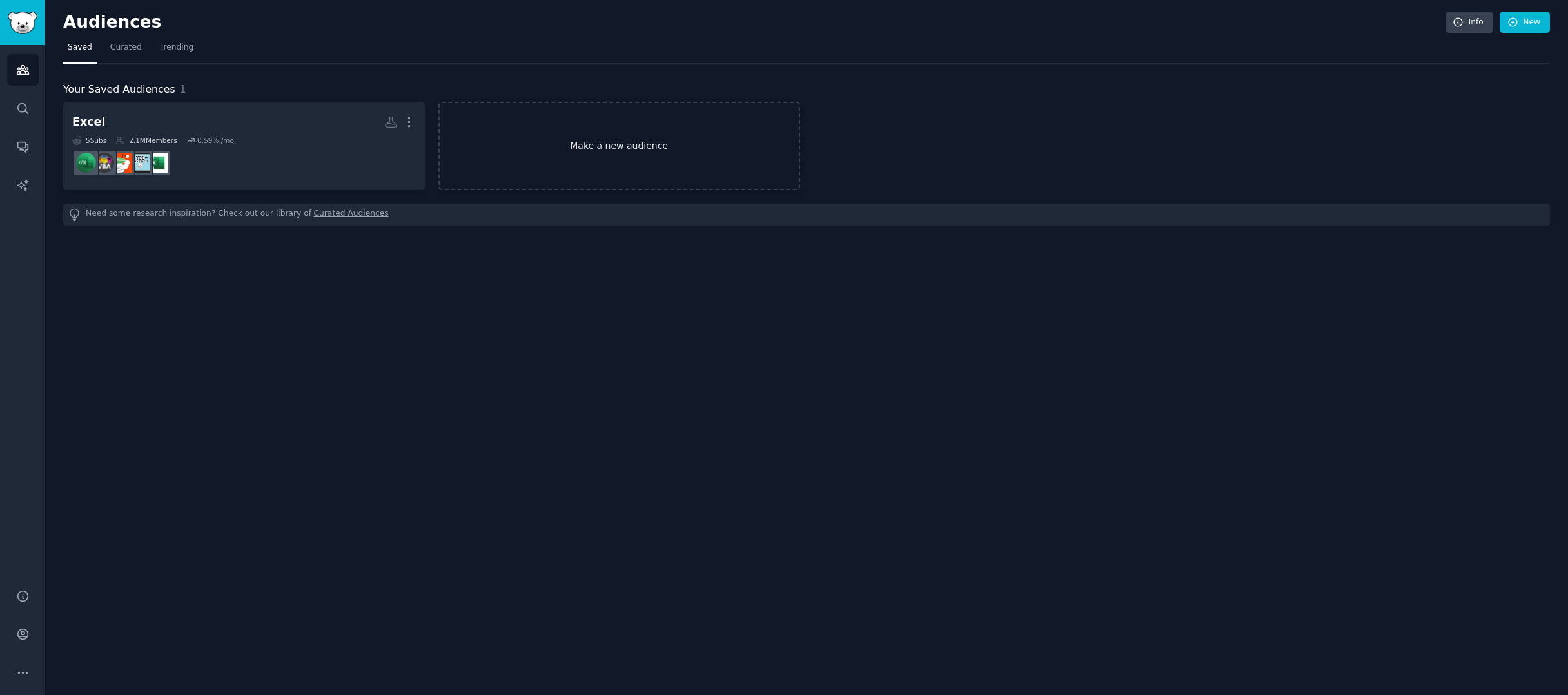
click at [632, 135] on link "Make a new audience" at bounding box center [619, 146] width 362 height 88
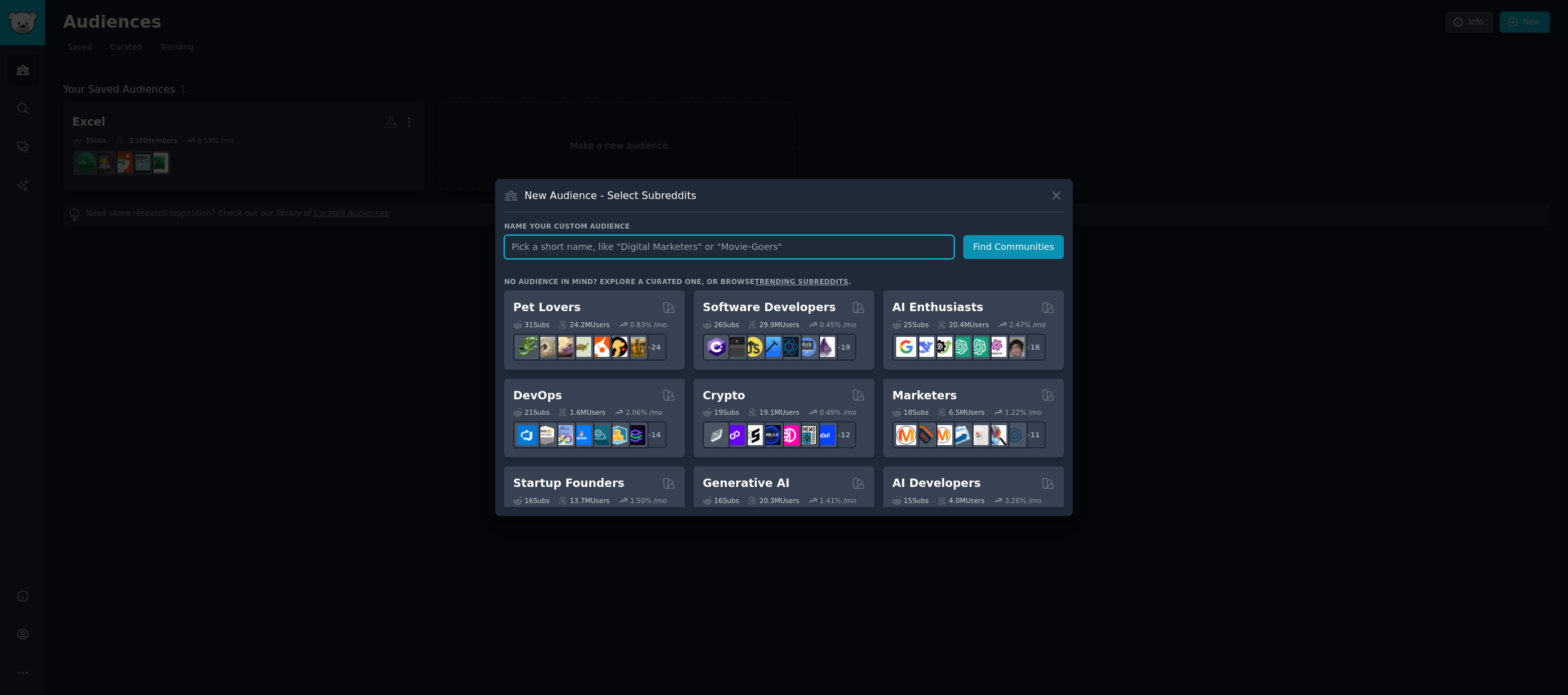
paste input "smallbusiness"
type input "smallbusiness"
click at [884, 251] on input "smallbusiness" at bounding box center [729, 247] width 450 height 24
click at [1015, 247] on button "Find Communities" at bounding box center [1013, 247] width 101 height 24
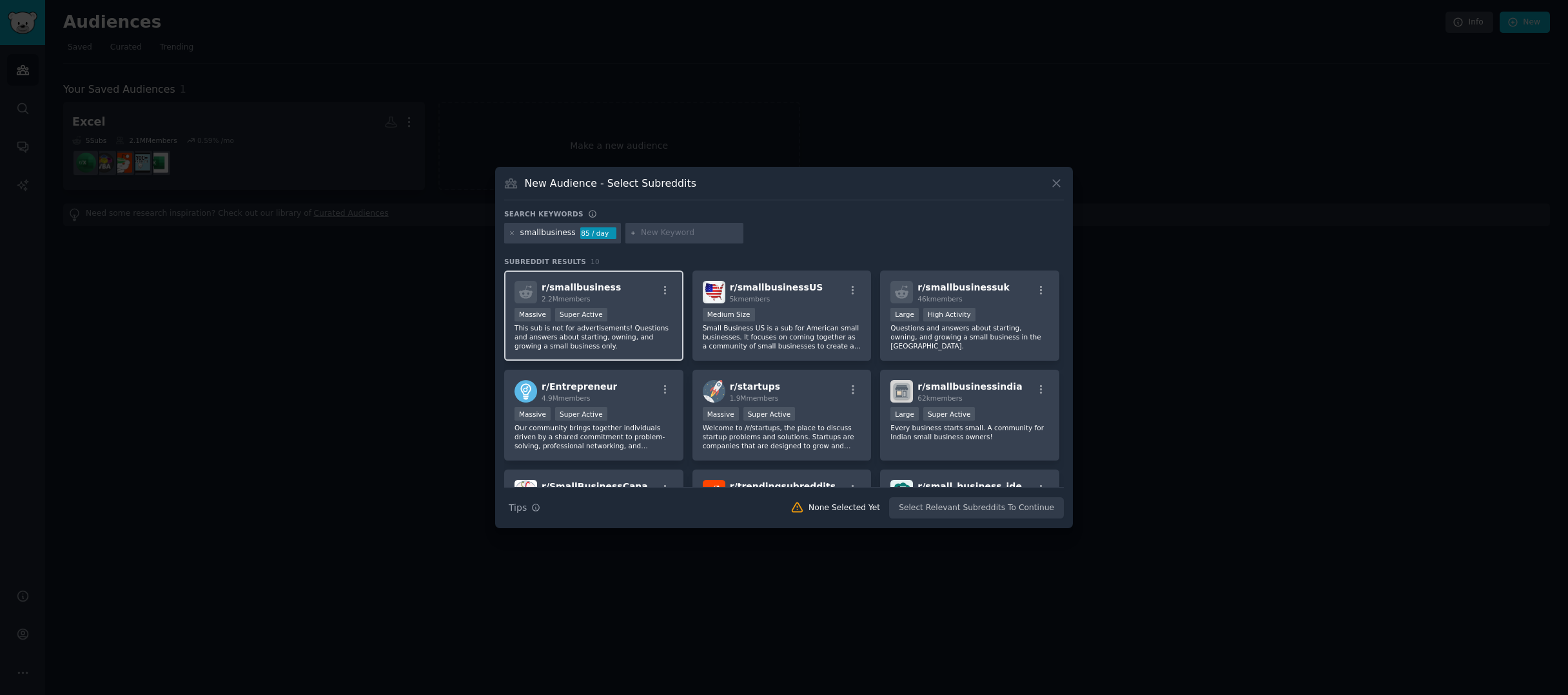
click at [626, 317] on div "Massive Super Active" at bounding box center [593, 316] width 158 height 16
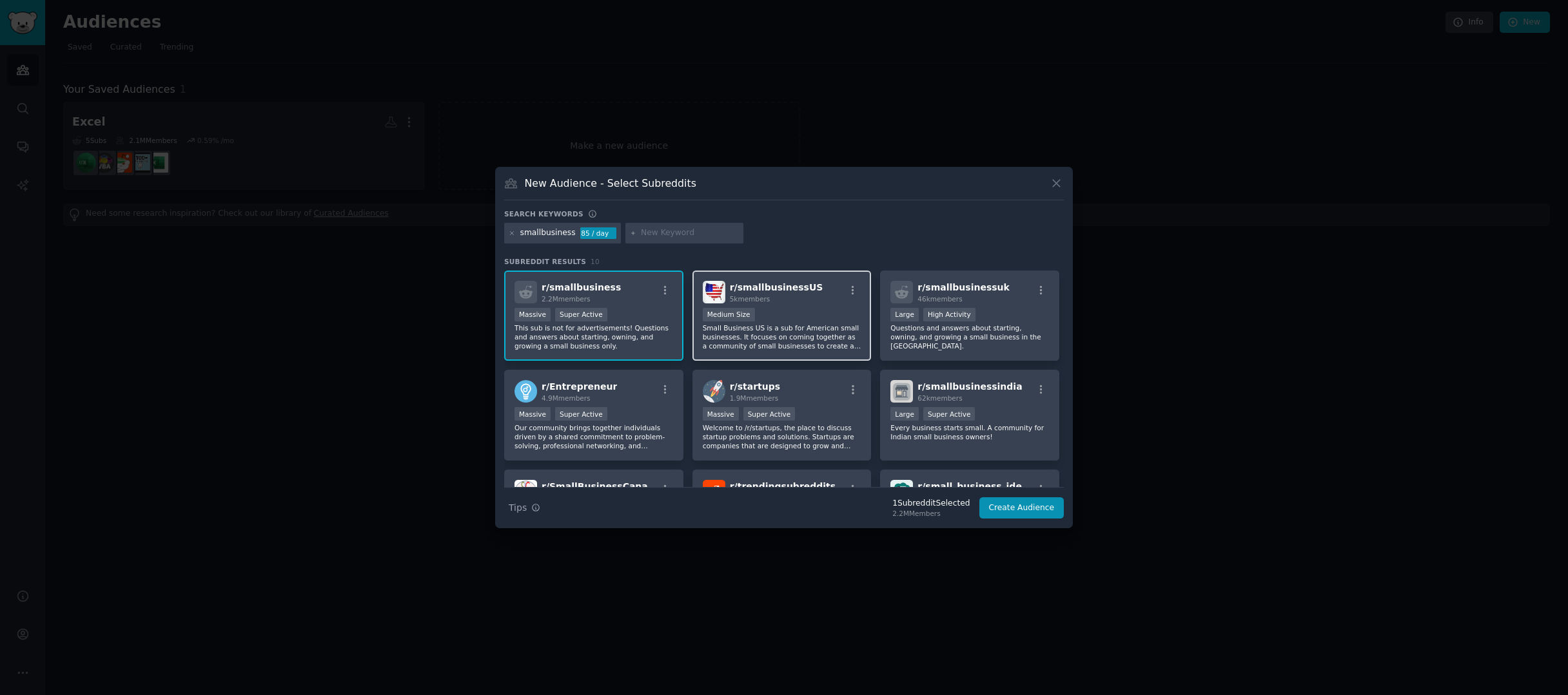
click at [838, 316] on div "1000 - 10,000 members Medium Size" at bounding box center [781, 316] width 158 height 16
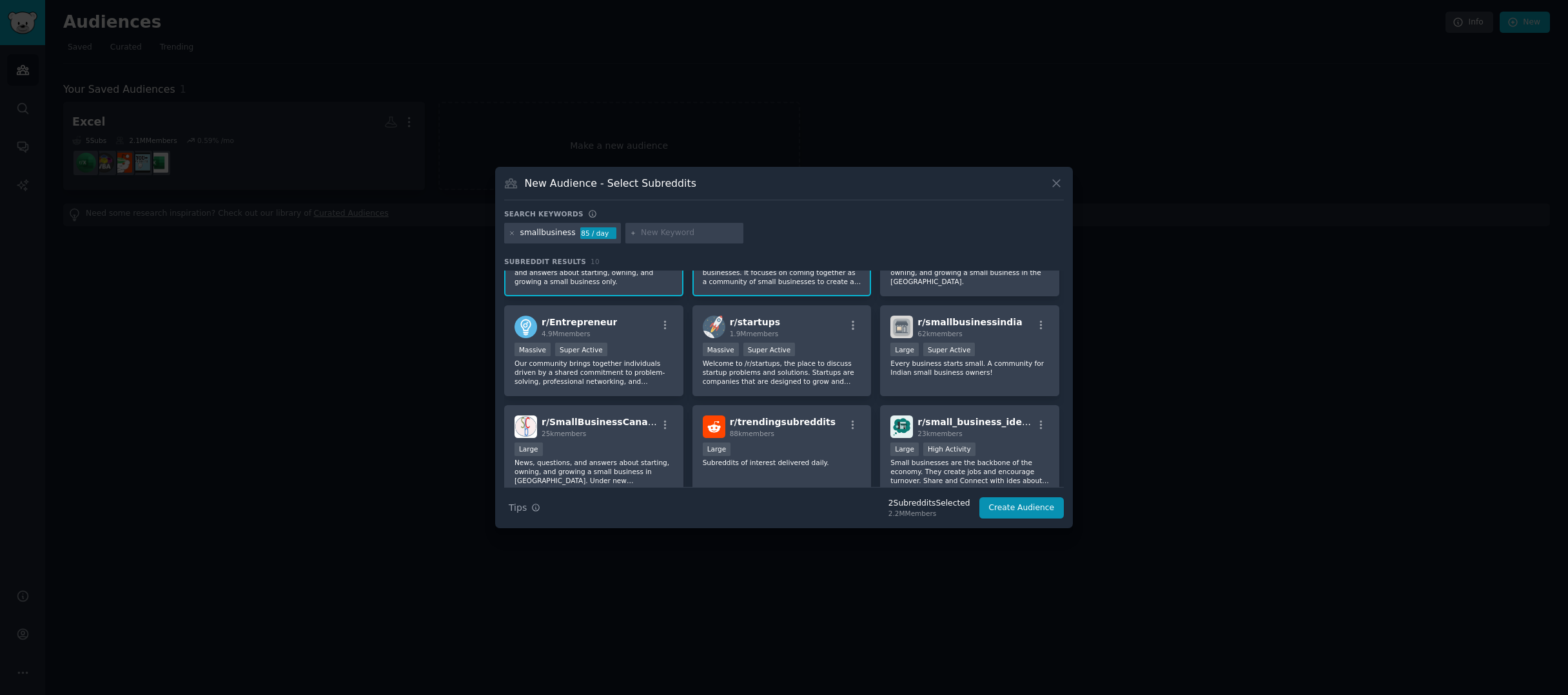
scroll to position [162, 0]
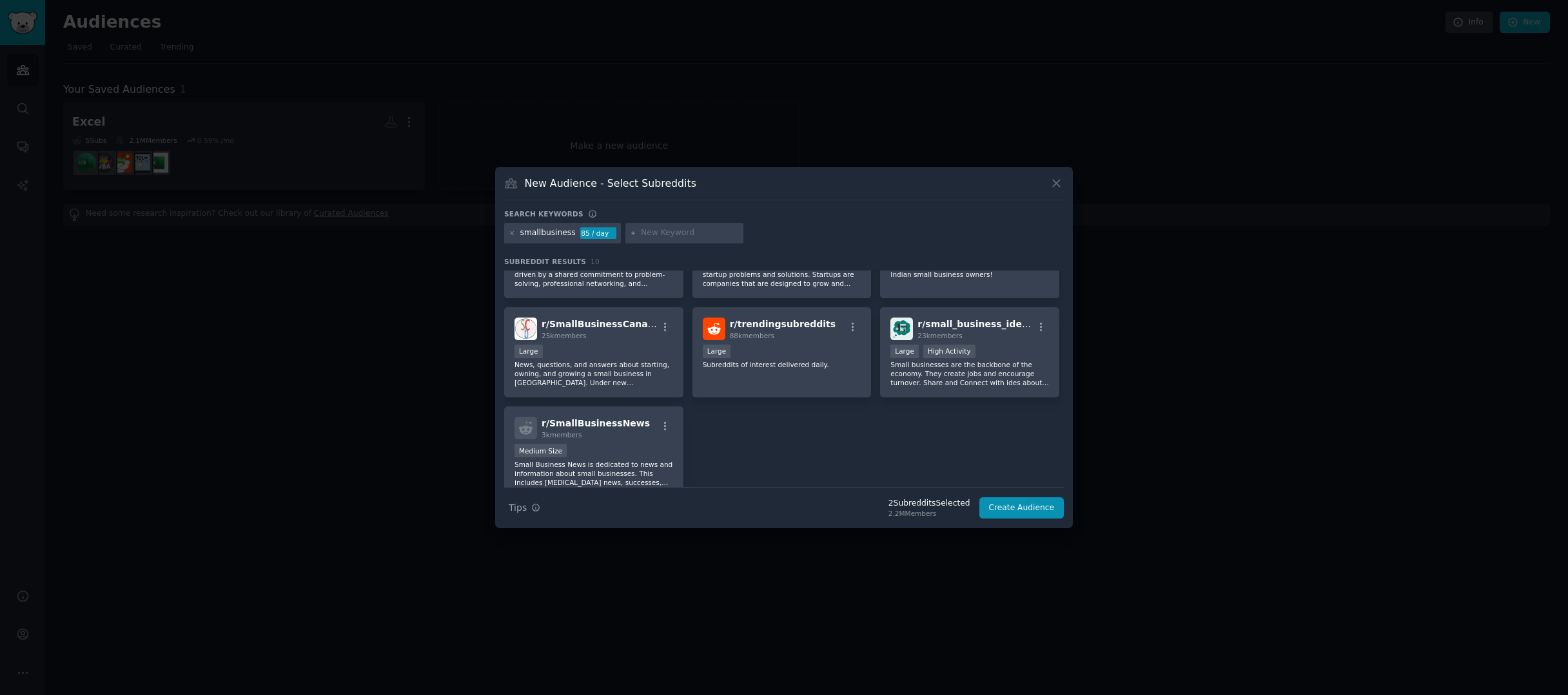
click at [664, 236] on input "text" at bounding box center [690, 233] width 98 height 12
type input "freelance"
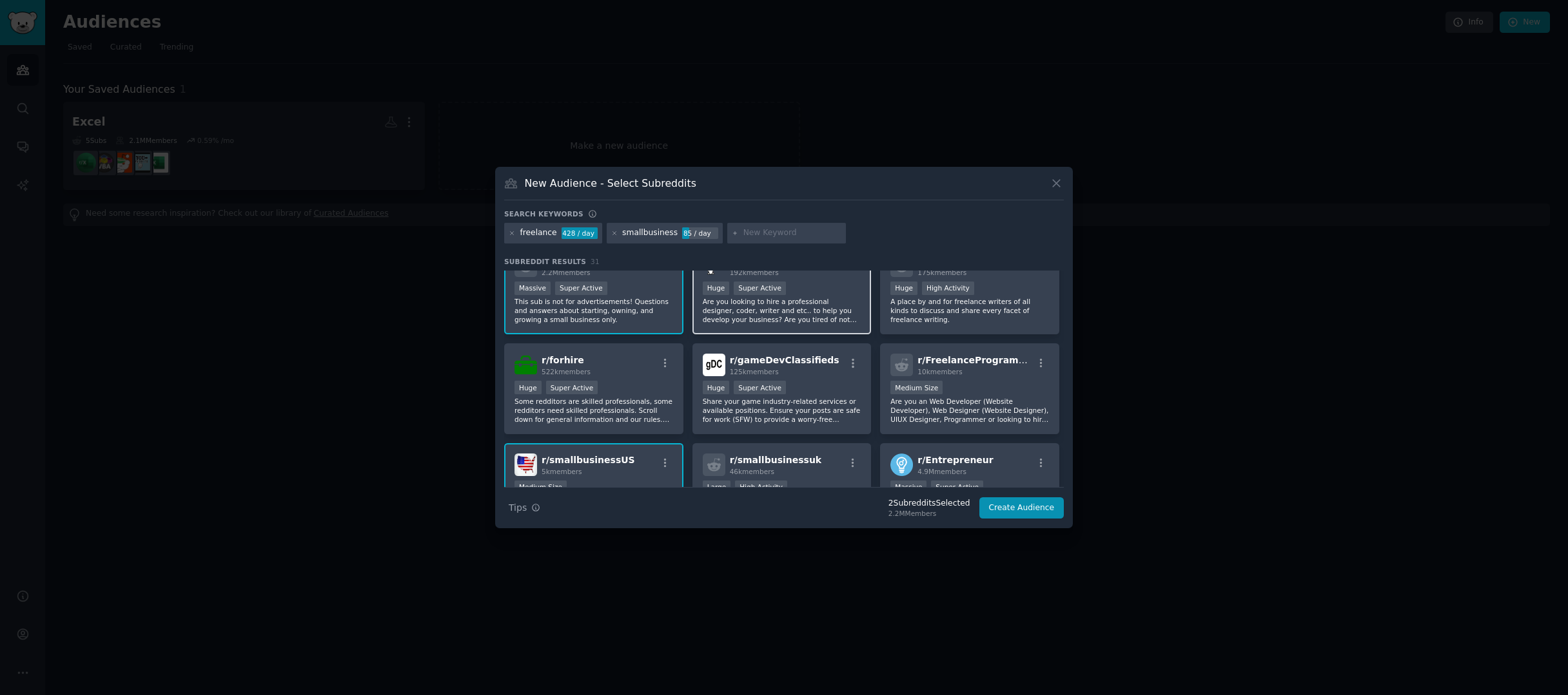
scroll to position [29, 0]
click at [1024, 504] on button "Create Audience" at bounding box center [1022, 508] width 85 height 22
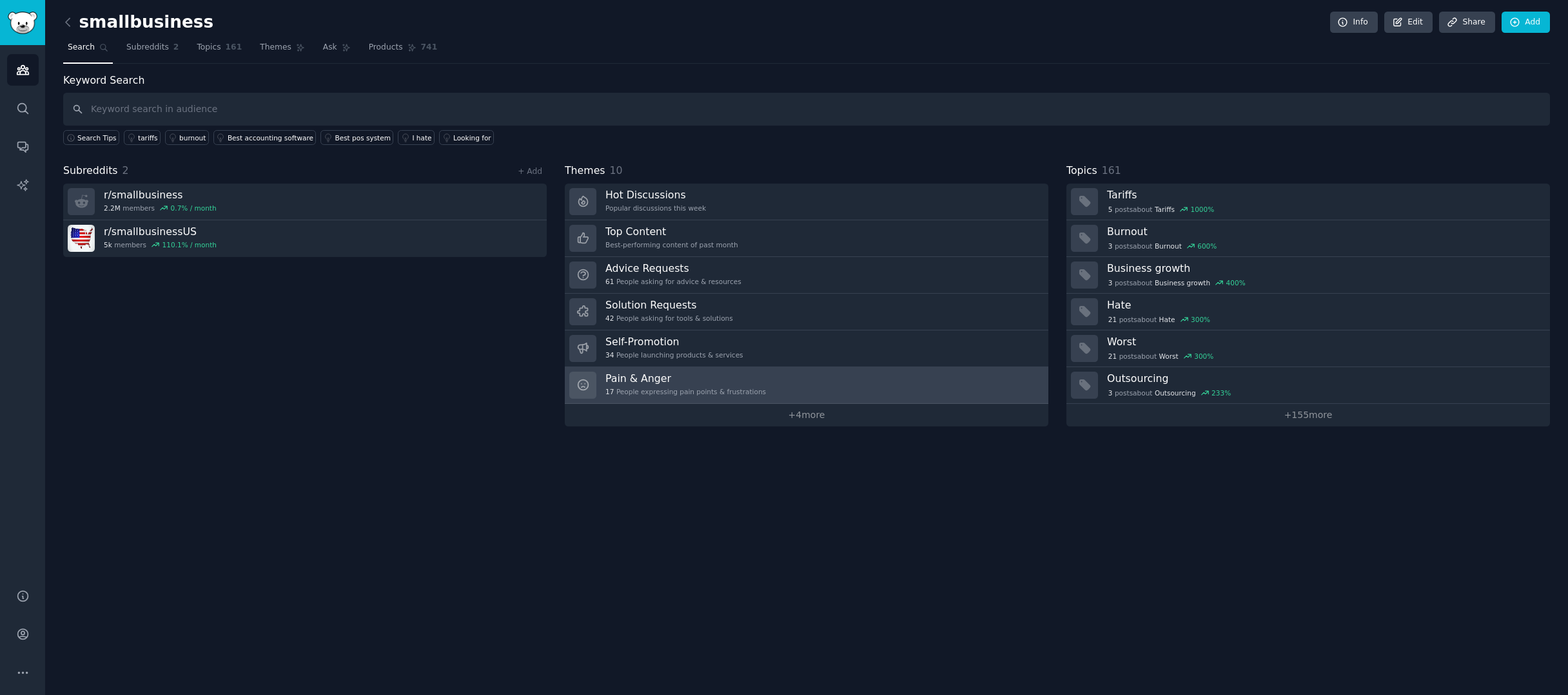
click at [963, 382] on link "Pain & Anger 17 People expressing pain points & frustrations" at bounding box center [807, 386] width 483 height 37
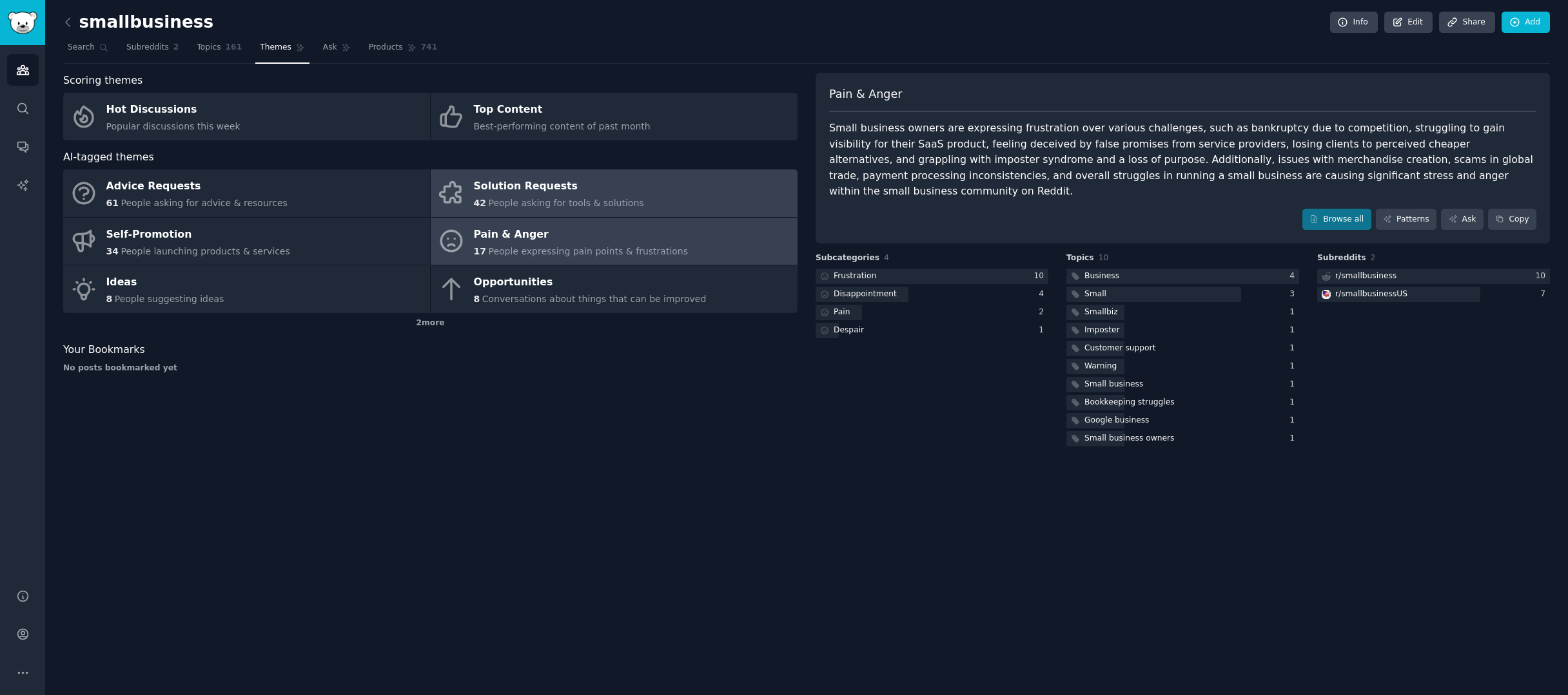
click at [644, 200] on link "Solution Requests 42 People asking for tools & solutions" at bounding box center [614, 193] width 367 height 48
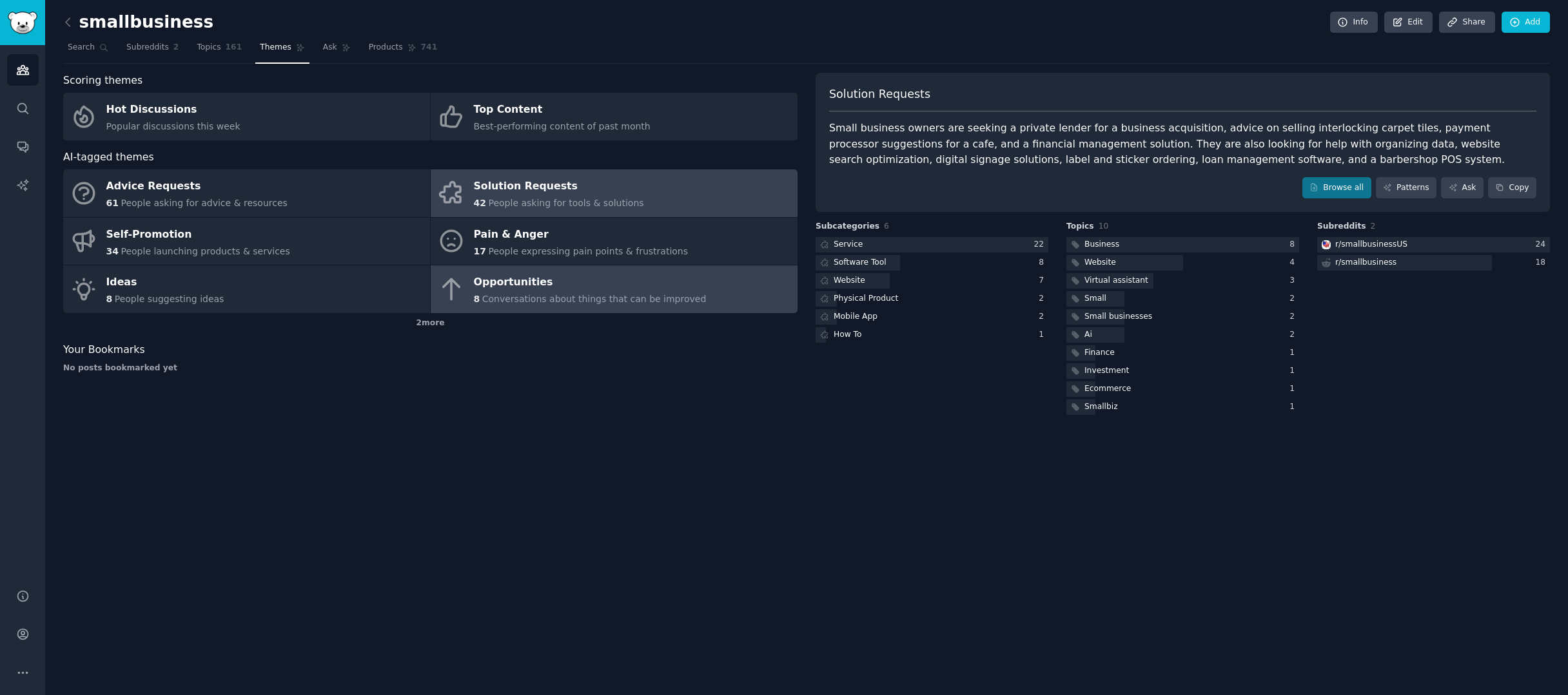
click at [618, 294] on span "Conversations about things that can be improved" at bounding box center [594, 299] width 224 height 10
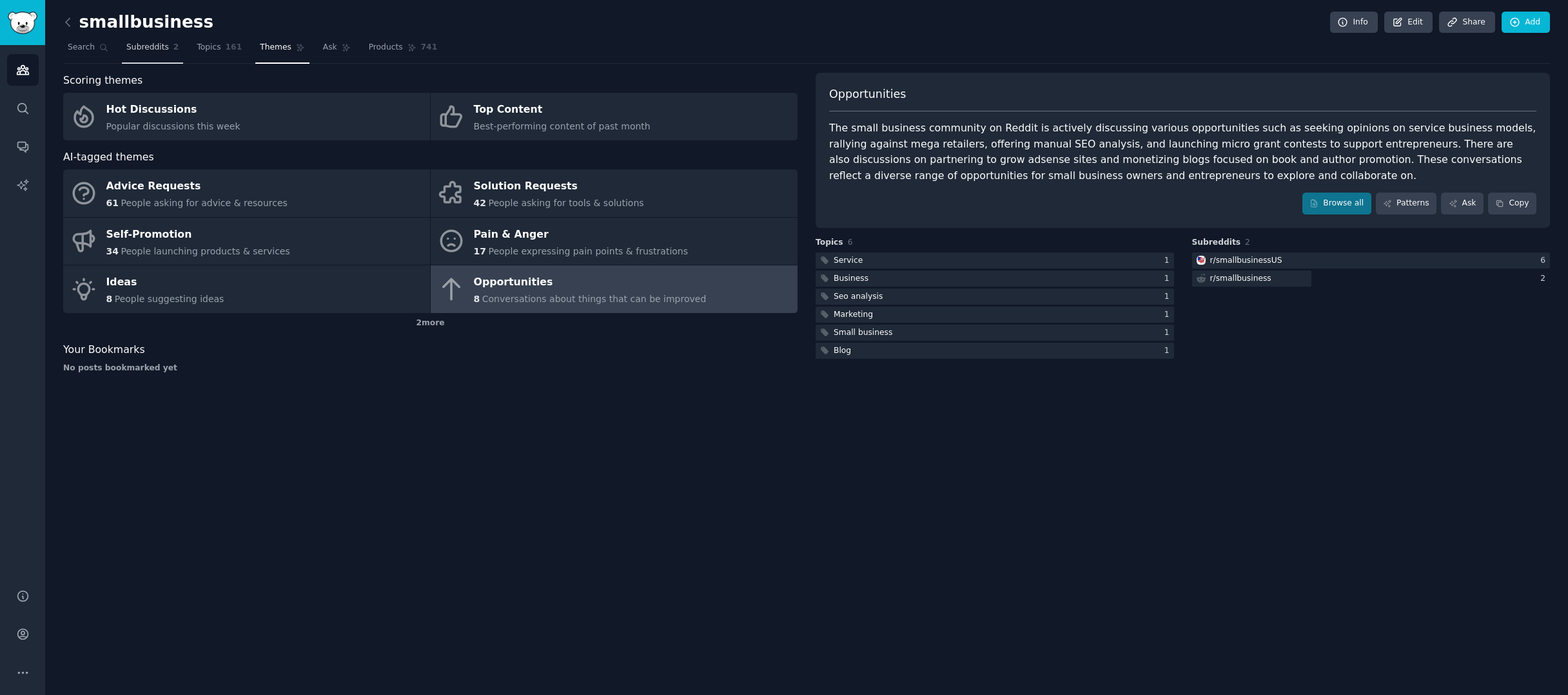
click at [167, 51] on link "Subreddits 2" at bounding box center [153, 50] width 61 height 26
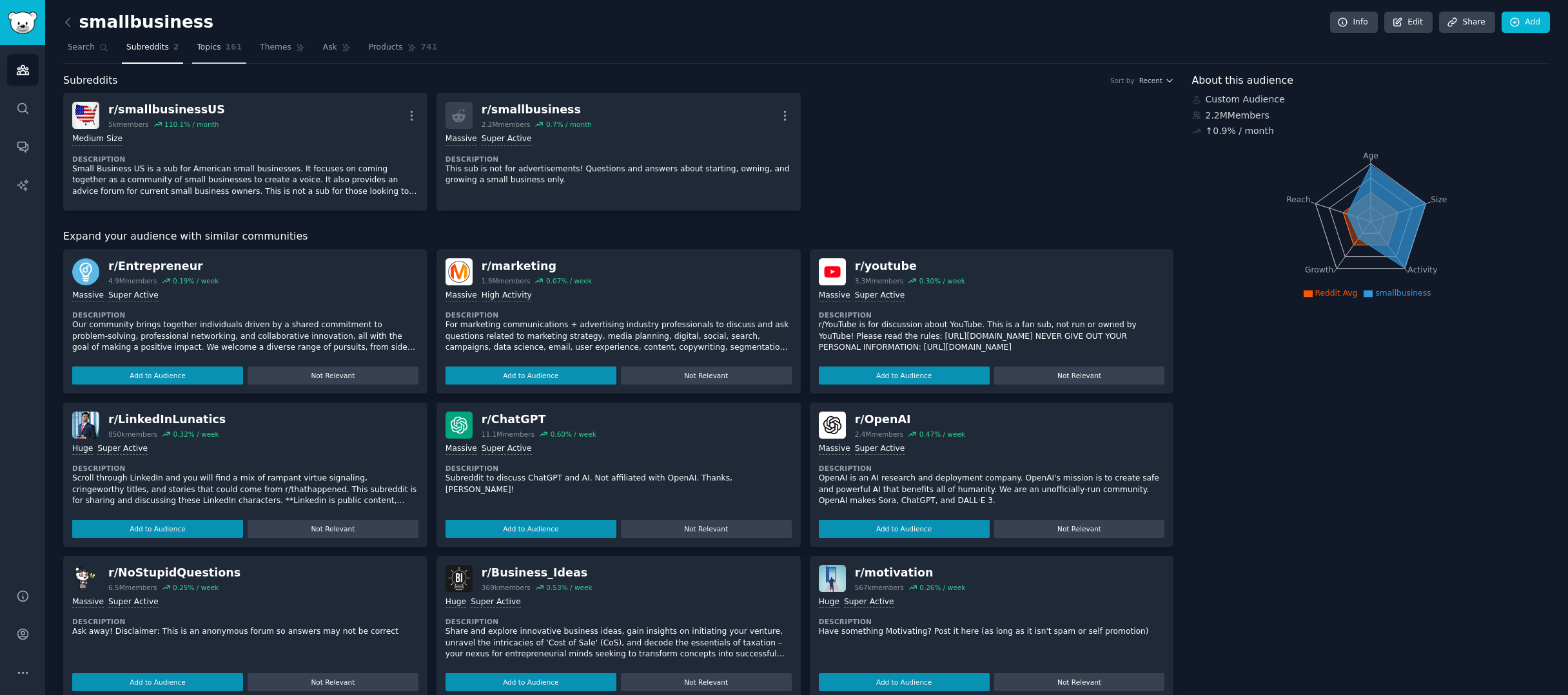
click at [222, 47] on link "Topics 161" at bounding box center [219, 50] width 54 height 26
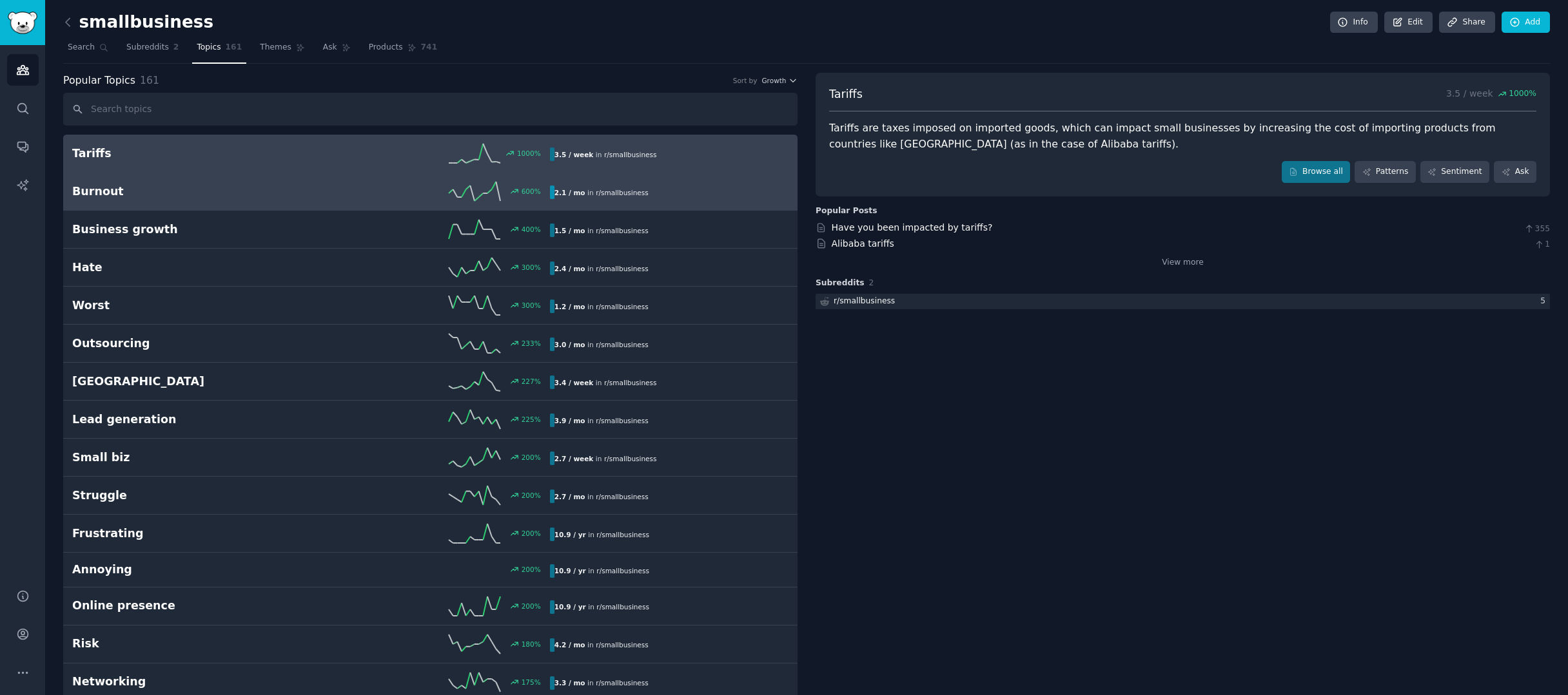
click at [359, 199] on div "600 %" at bounding box center [430, 191] width 238 height 19
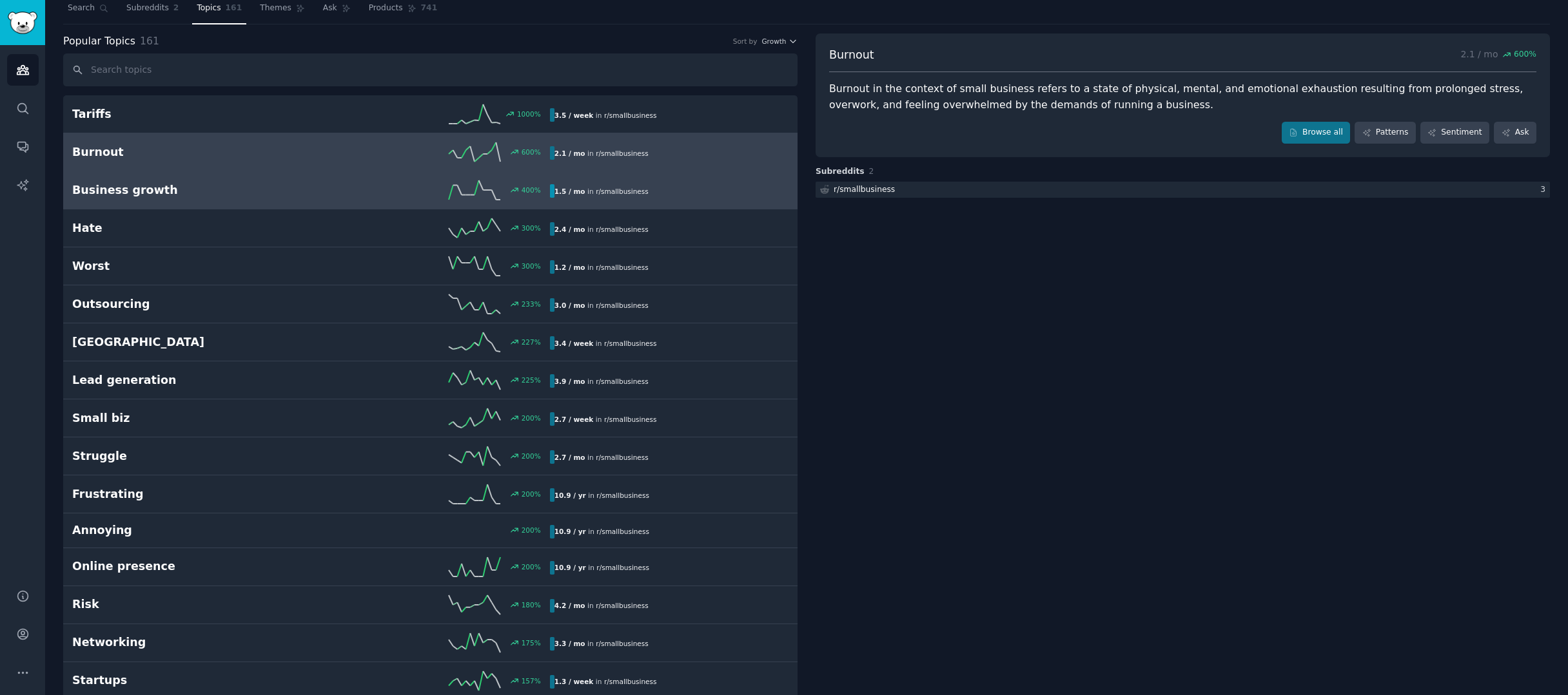
scroll to position [106, 0]
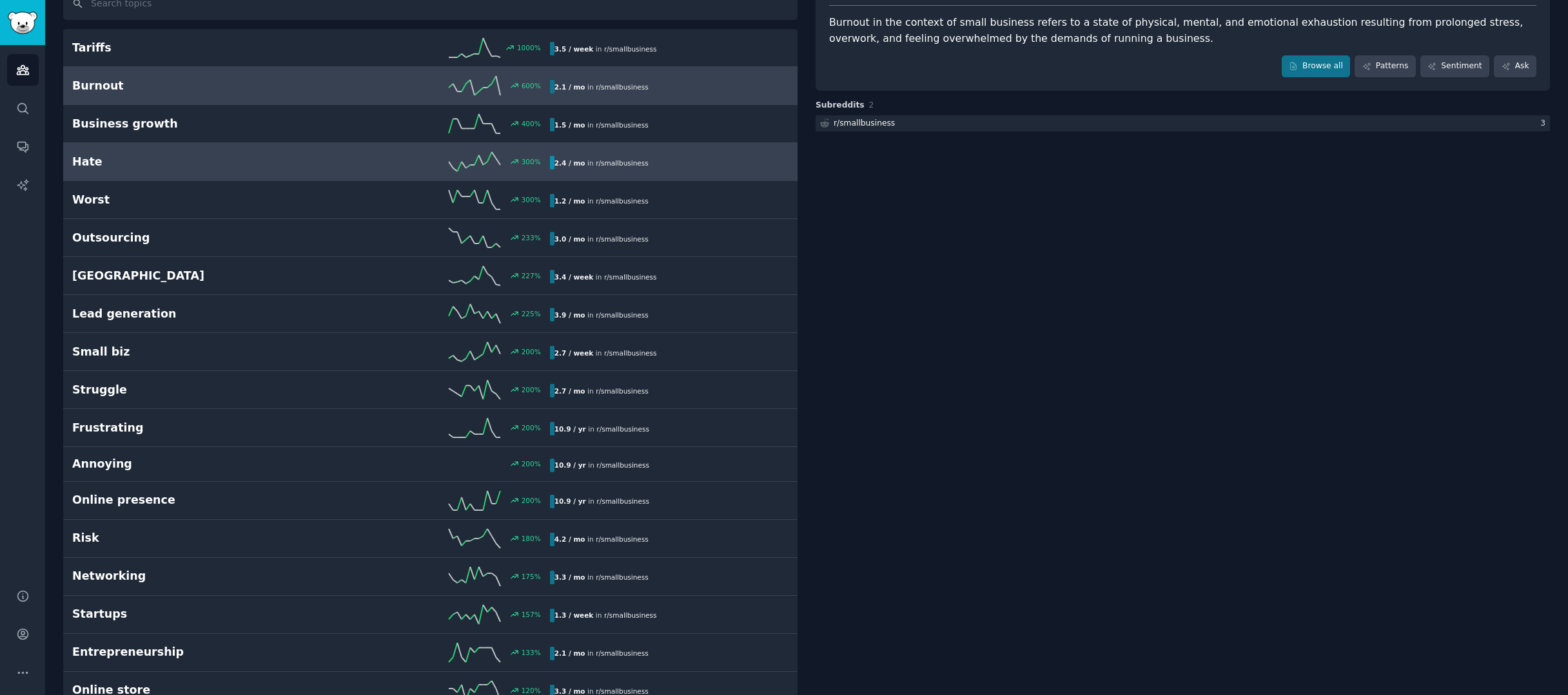
click at [355, 167] on div "300 %" at bounding box center [430, 161] width 238 height 19
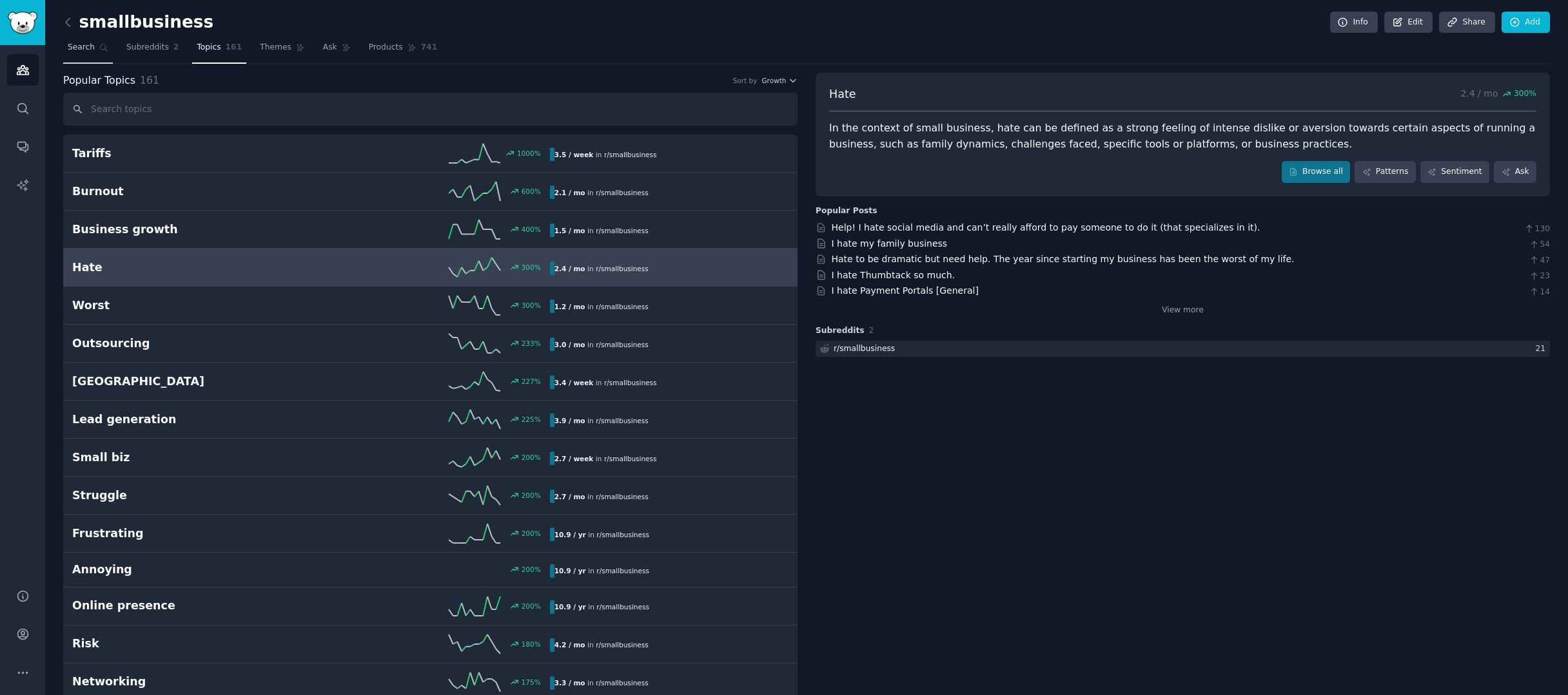
click at [85, 48] on span "Search" at bounding box center [81, 48] width 27 height 12
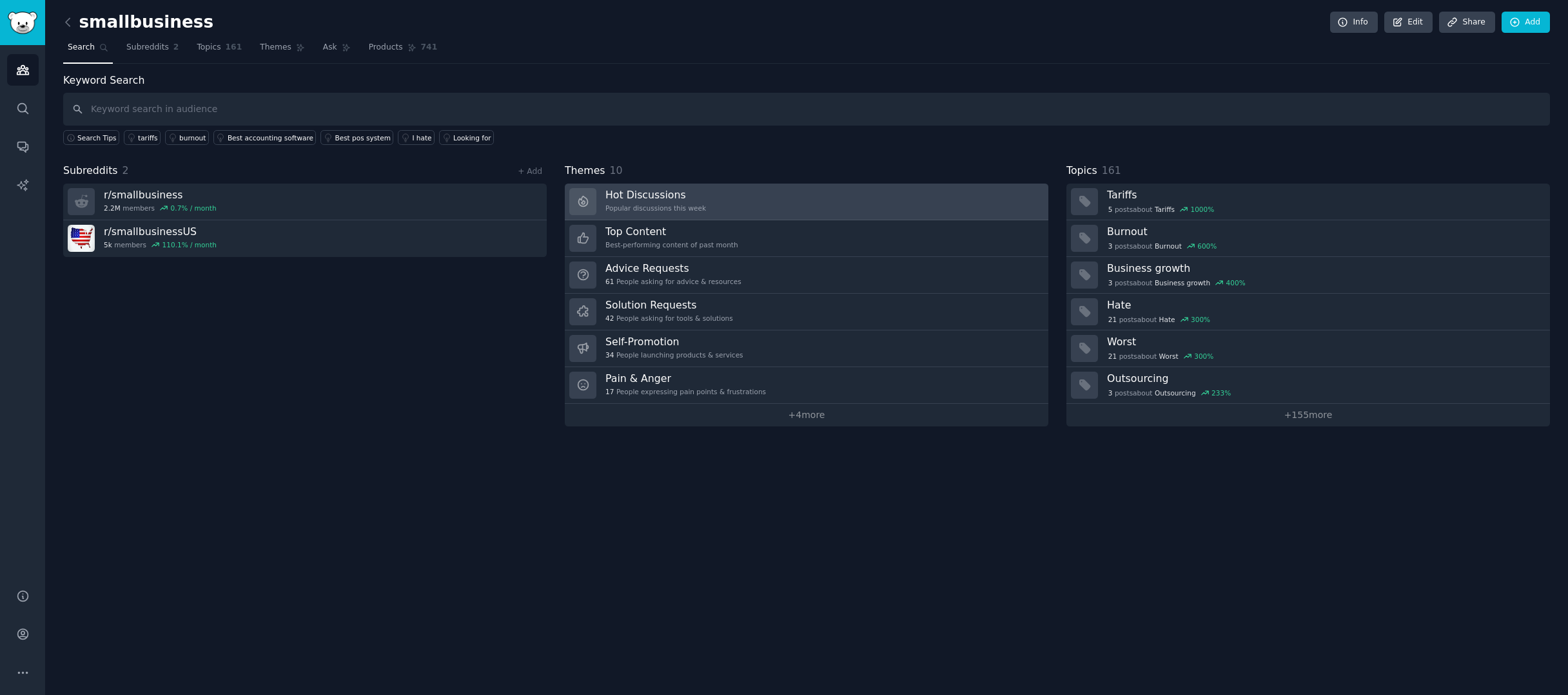
click at [938, 209] on link "Hot Discussions Popular discussions this week" at bounding box center [807, 202] width 483 height 37
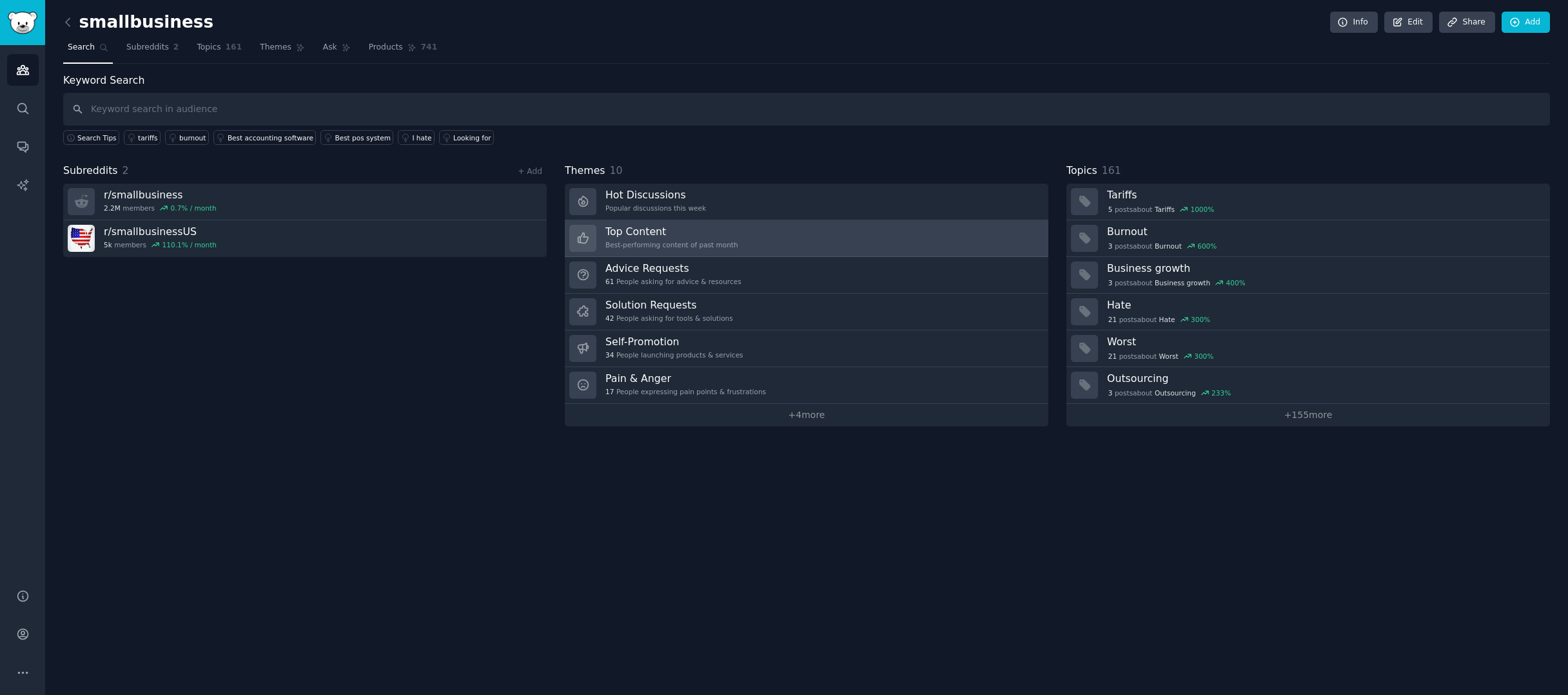
click at [831, 250] on link "Top Content Best-performing content of past month" at bounding box center [807, 238] width 483 height 37
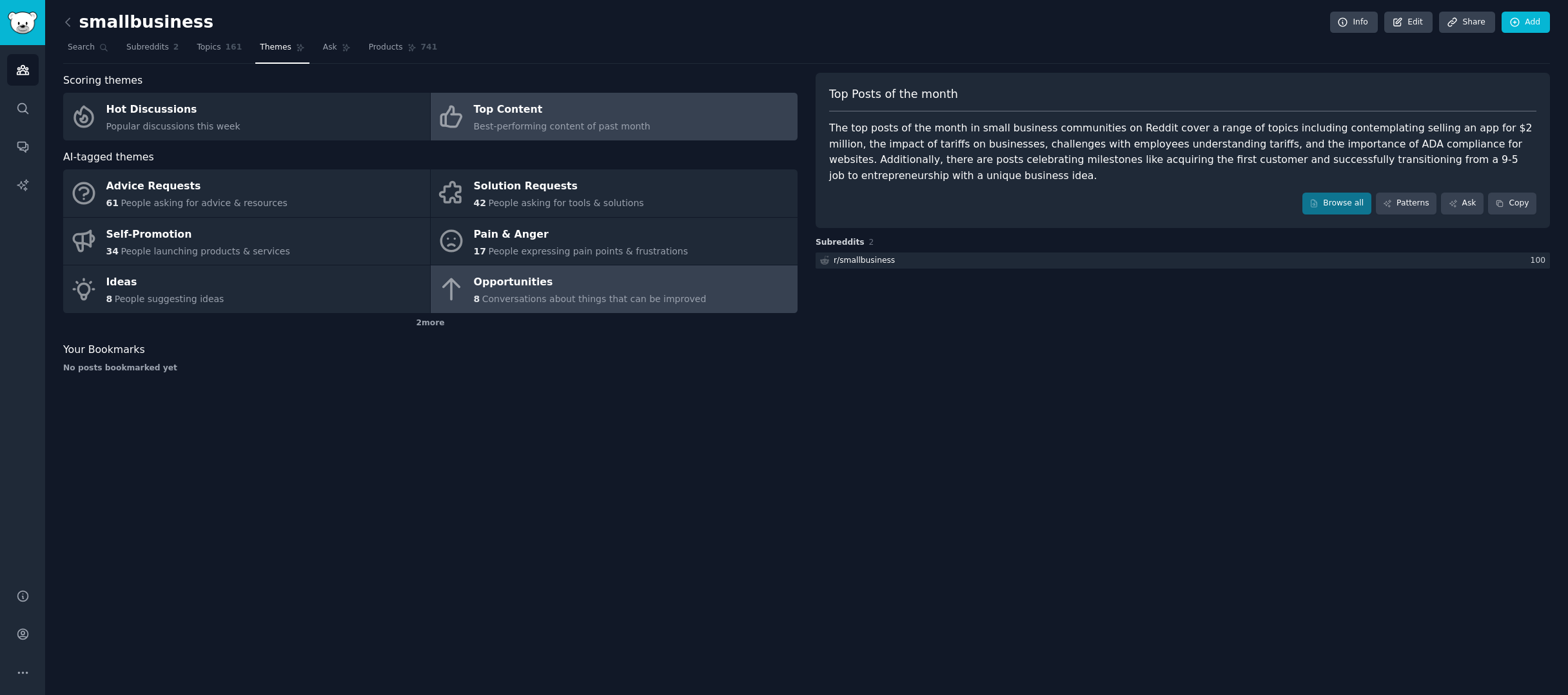
click at [710, 284] on link "Opportunities 8 Conversations about things that can be improved" at bounding box center [614, 289] width 367 height 48
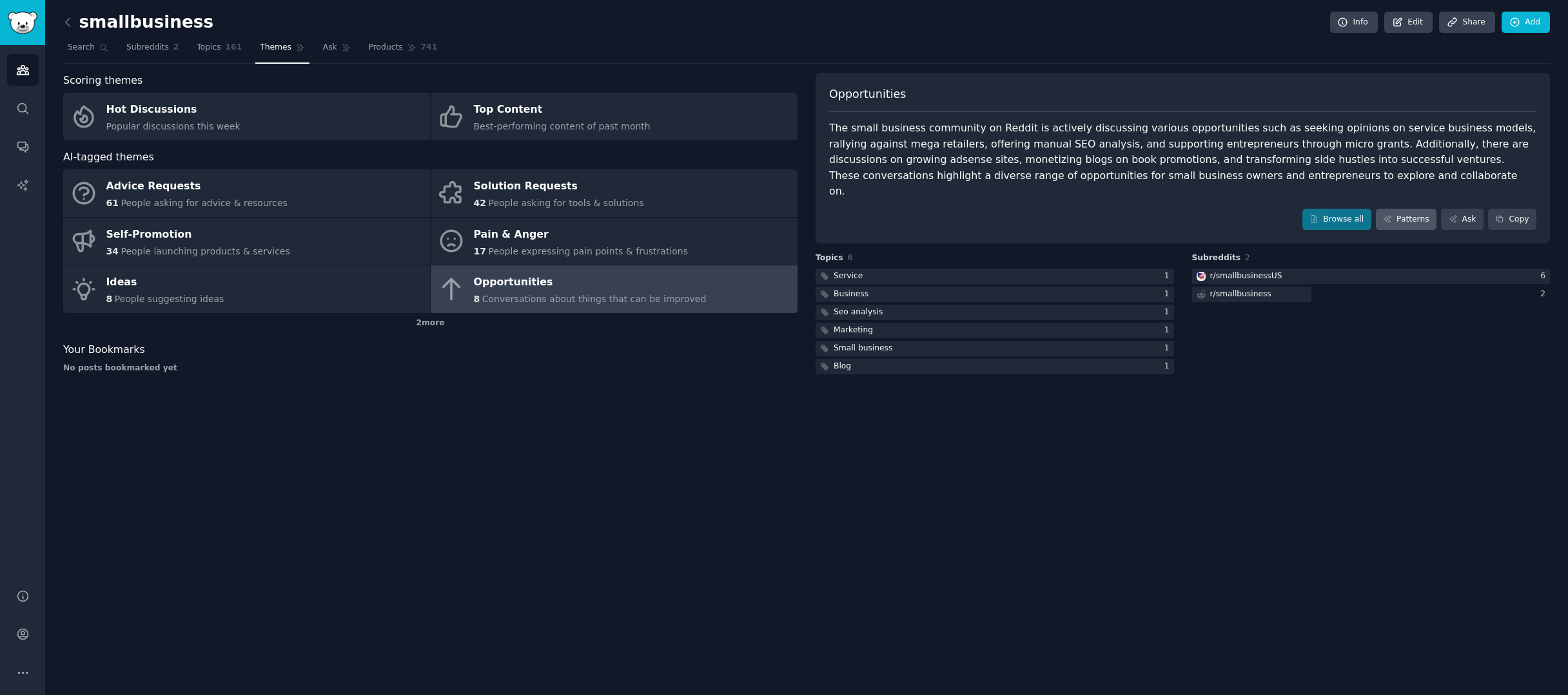
click at [1418, 209] on link "Patterns" at bounding box center [1406, 220] width 61 height 22
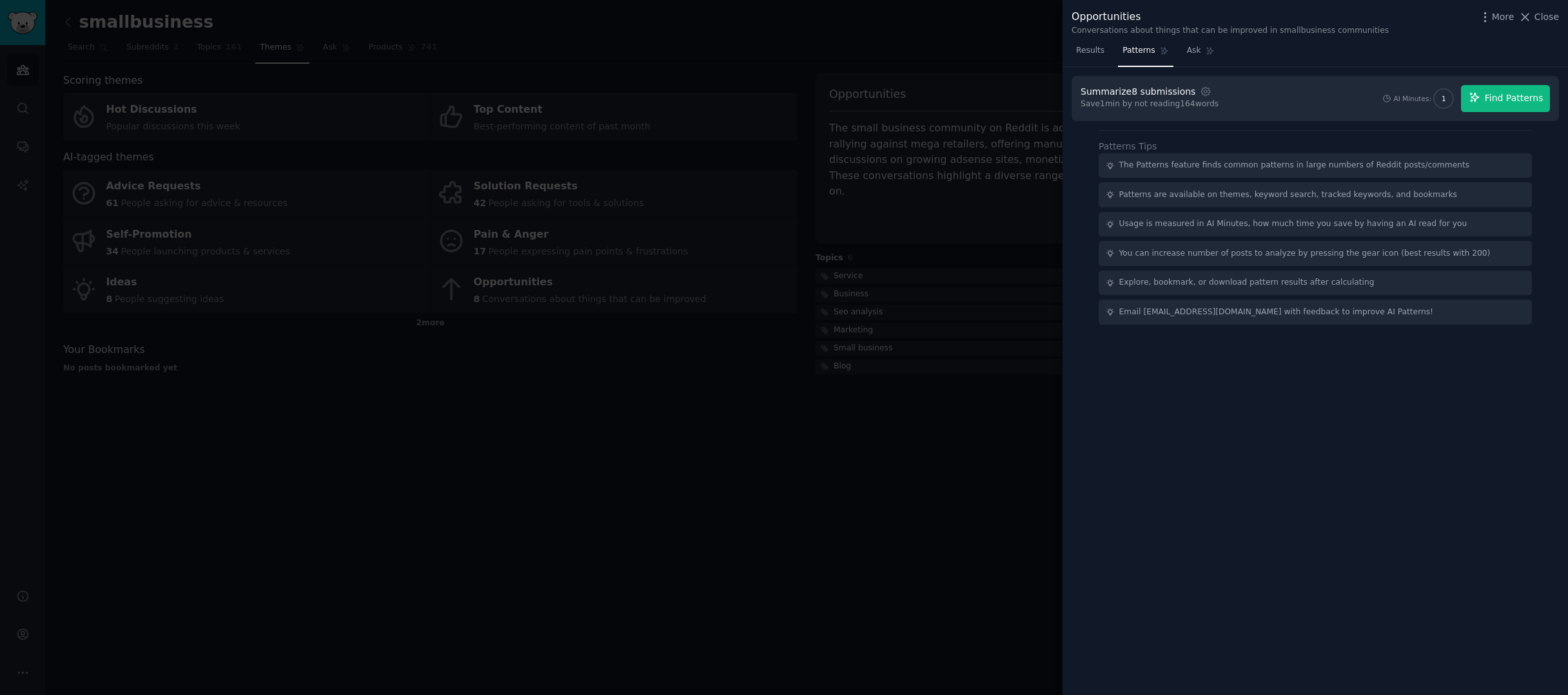
click at [1486, 98] on span "Find Patterns" at bounding box center [1514, 98] width 59 height 14
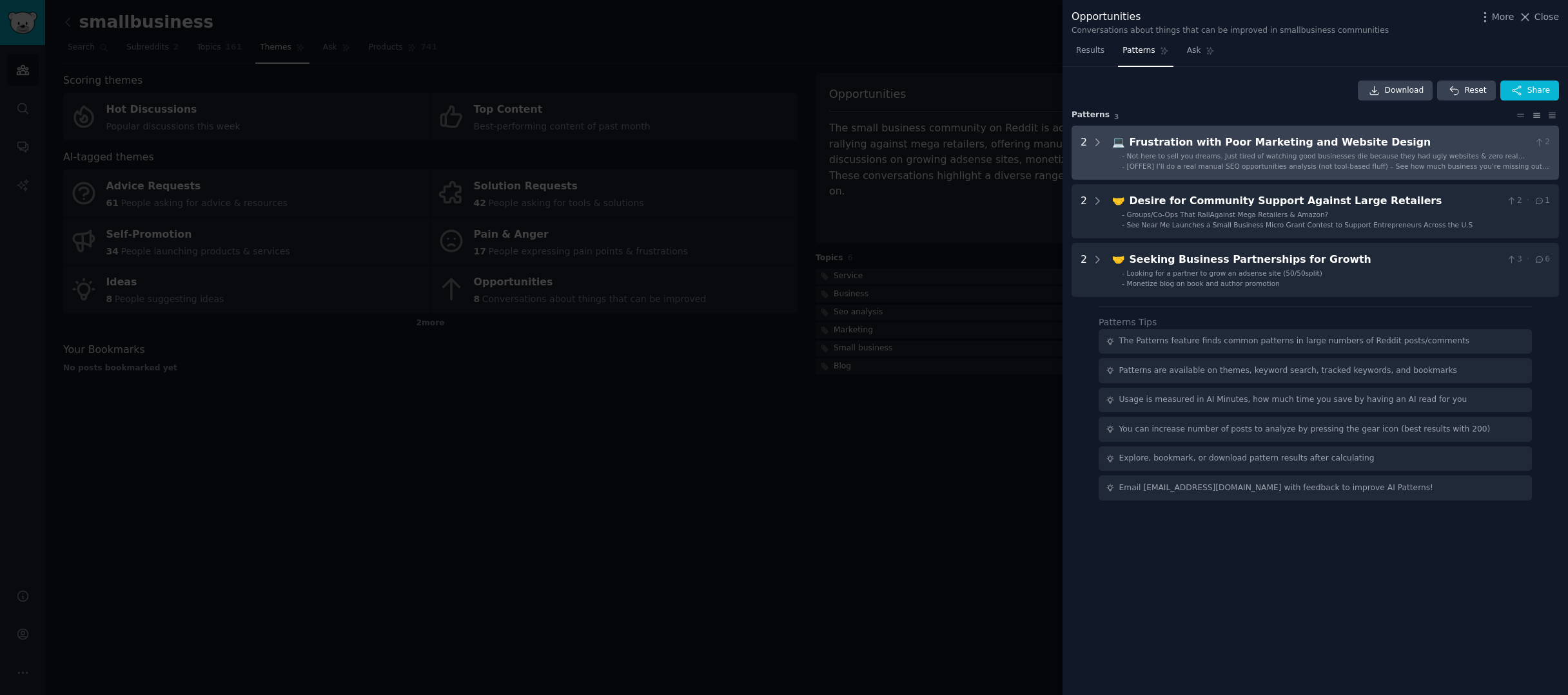
click at [1371, 162] on span "[OFFER] I’ll do a real manual SEO opportunities analysis (not tool-based fluff)…" at bounding box center [1338, 171] width 422 height 17
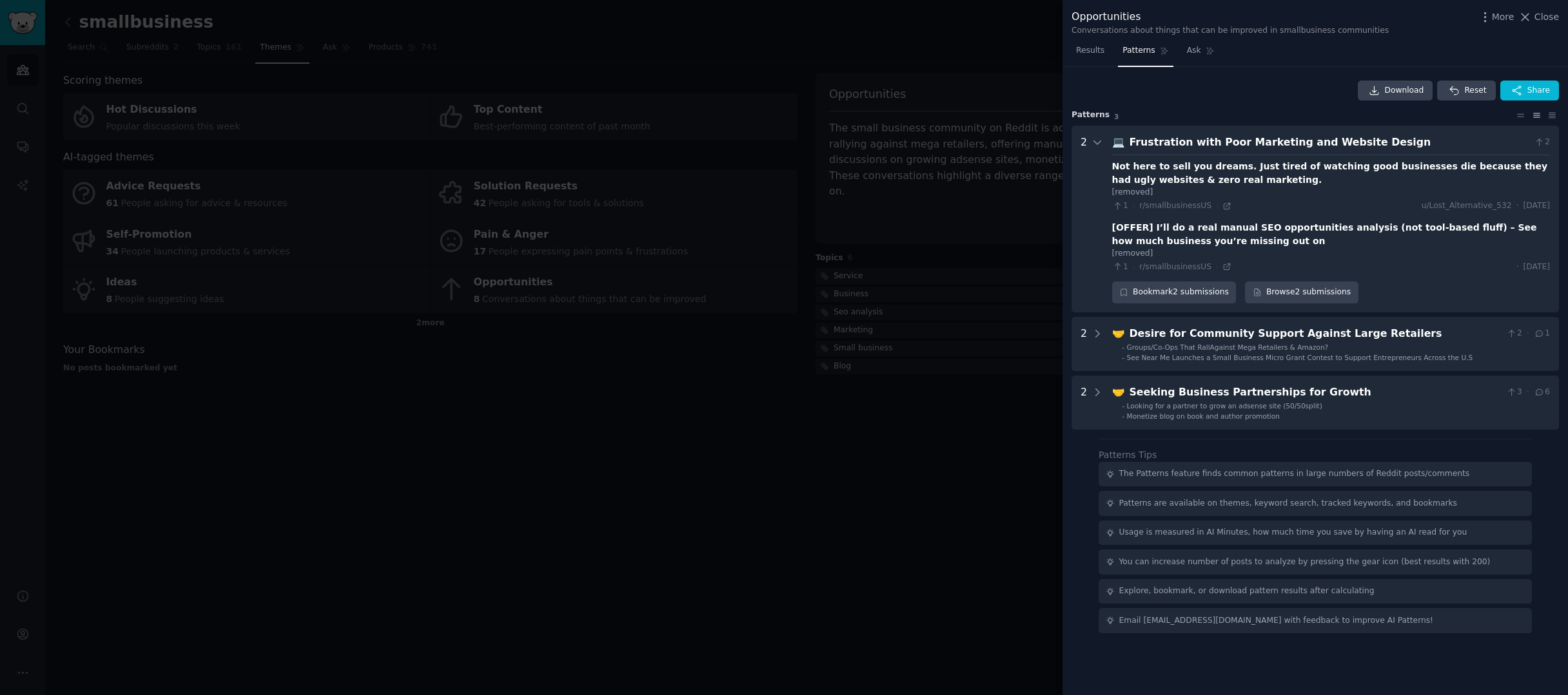
click at [931, 400] on div at bounding box center [784, 348] width 1568 height 695
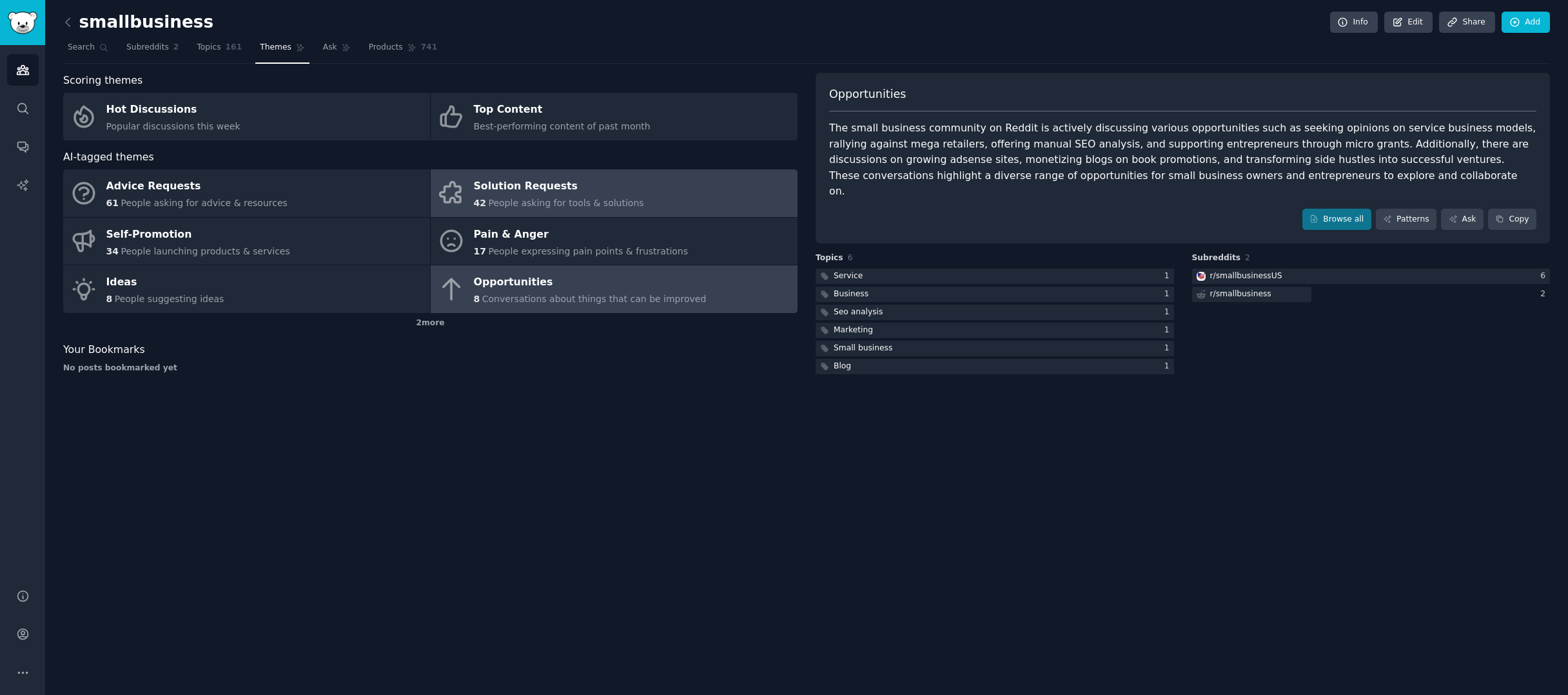
click at [609, 190] on div "Solution Requests" at bounding box center [558, 187] width 170 height 21
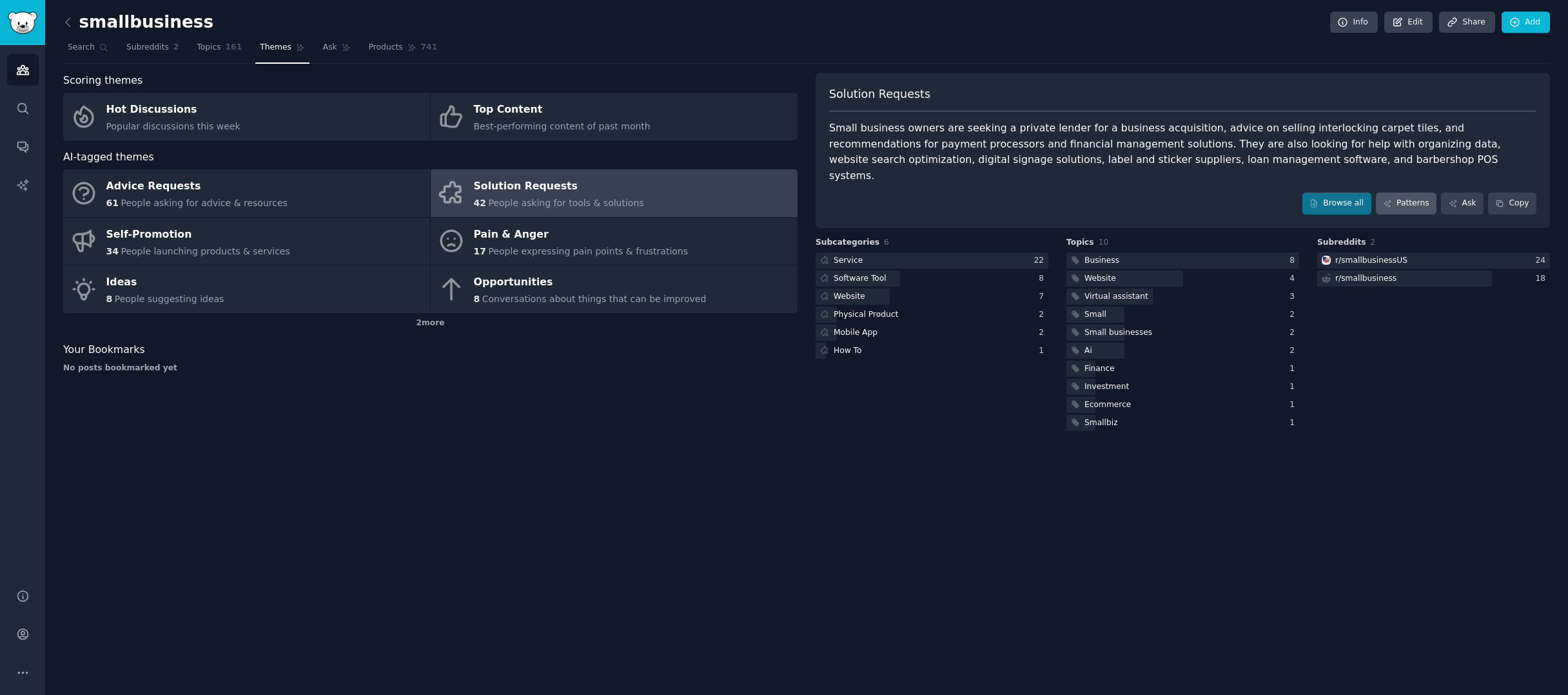
click at [1425, 192] on link "Patterns" at bounding box center [1406, 203] width 61 height 22
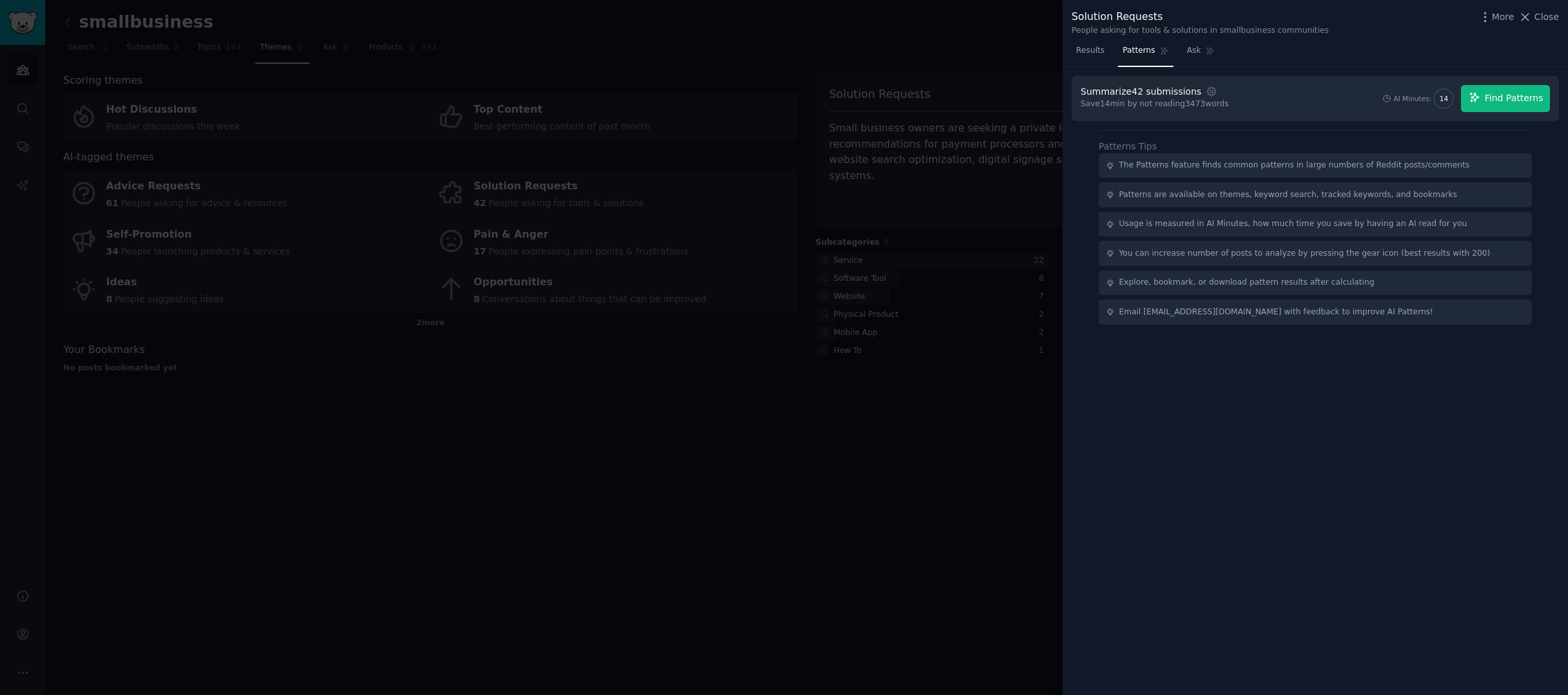
click at [1503, 101] on span "Find Patterns" at bounding box center [1514, 98] width 59 height 14
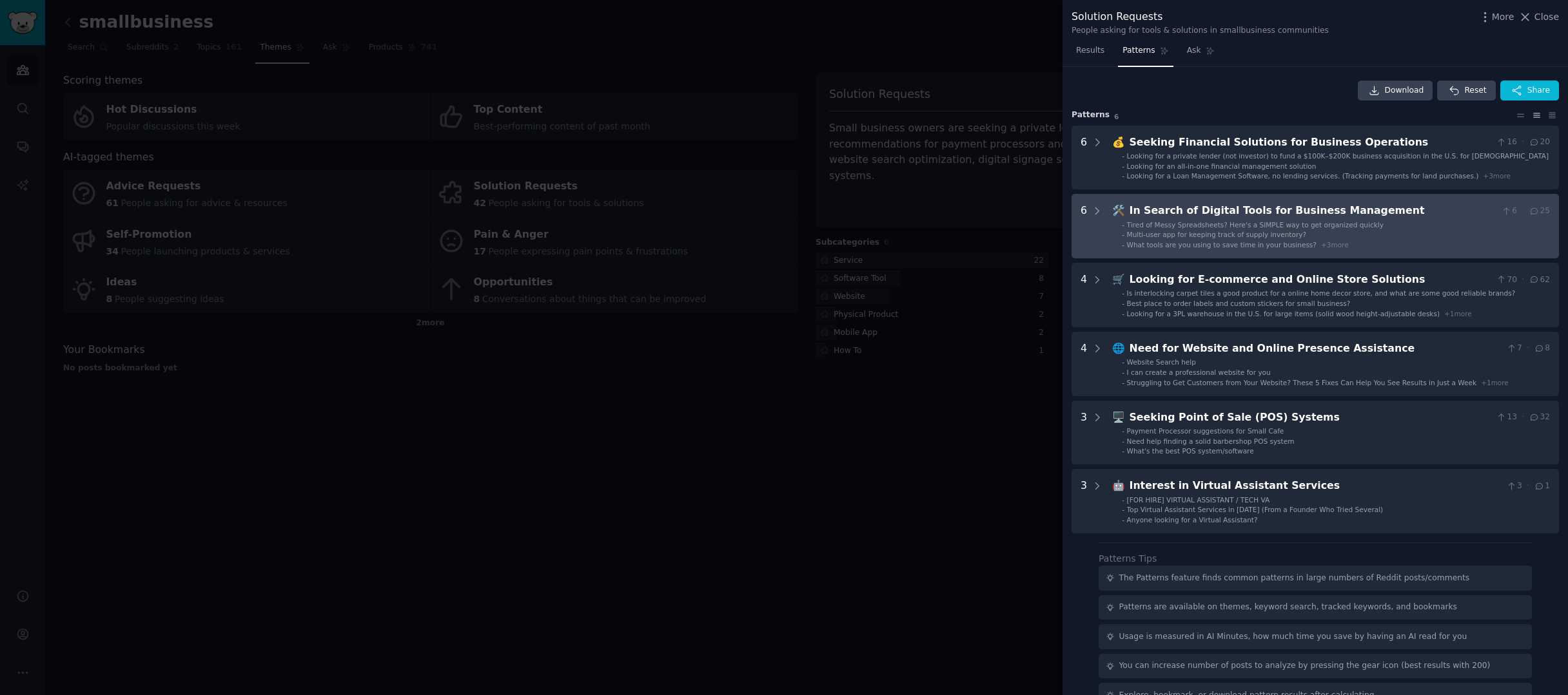
click at [1437, 211] on div "In Search of Digital Tools for Business Management" at bounding box center [1313, 211] width 367 height 16
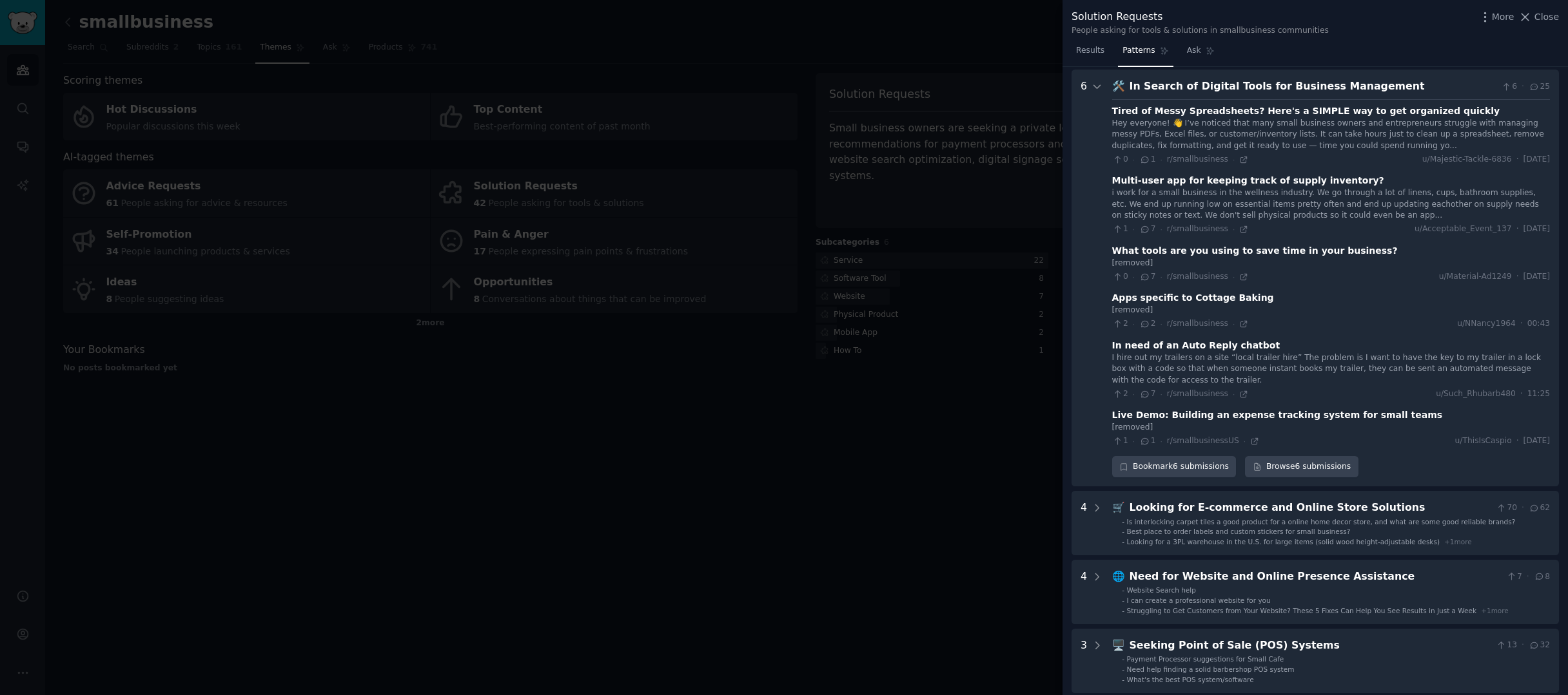
scroll to position [211, 0]
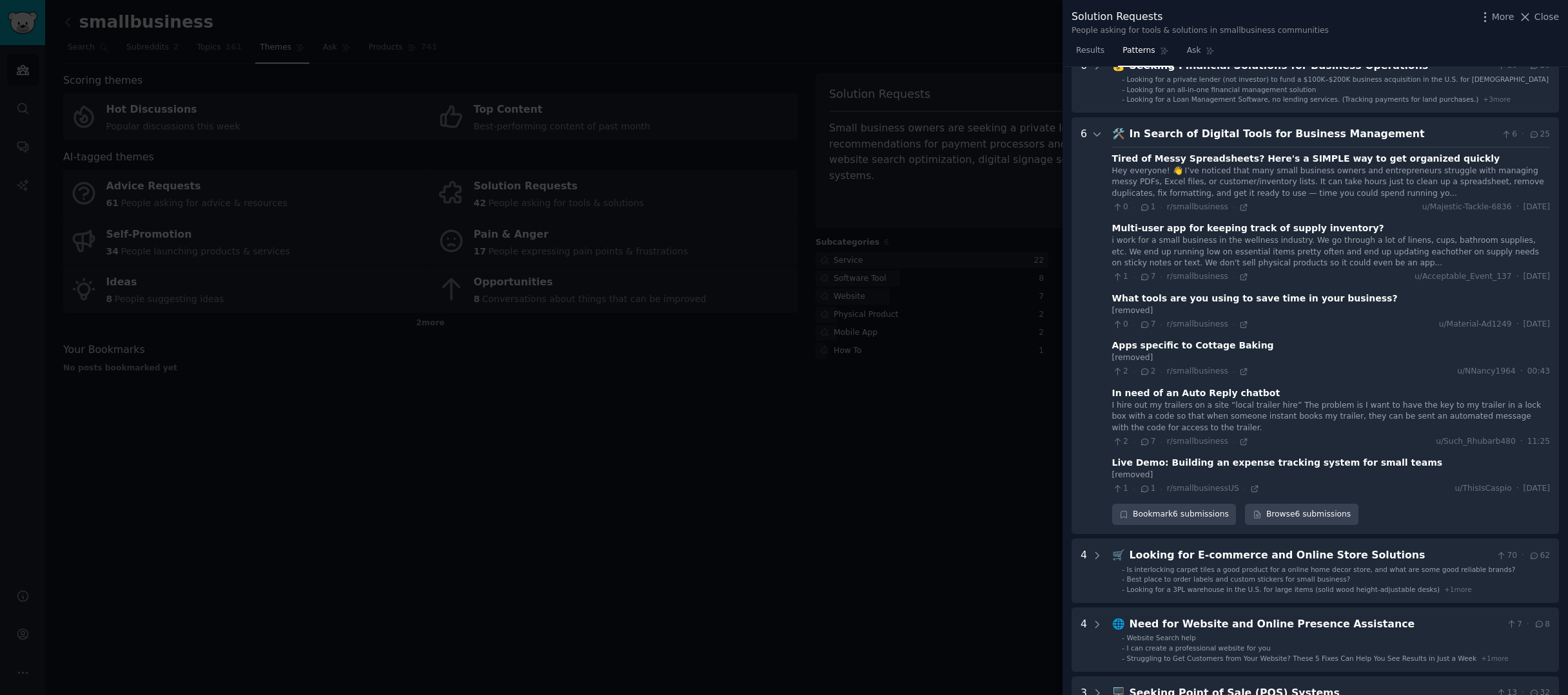
click at [1193, 134] on div "In Search of Digital Tools for Business Management" at bounding box center [1313, 134] width 367 height 16
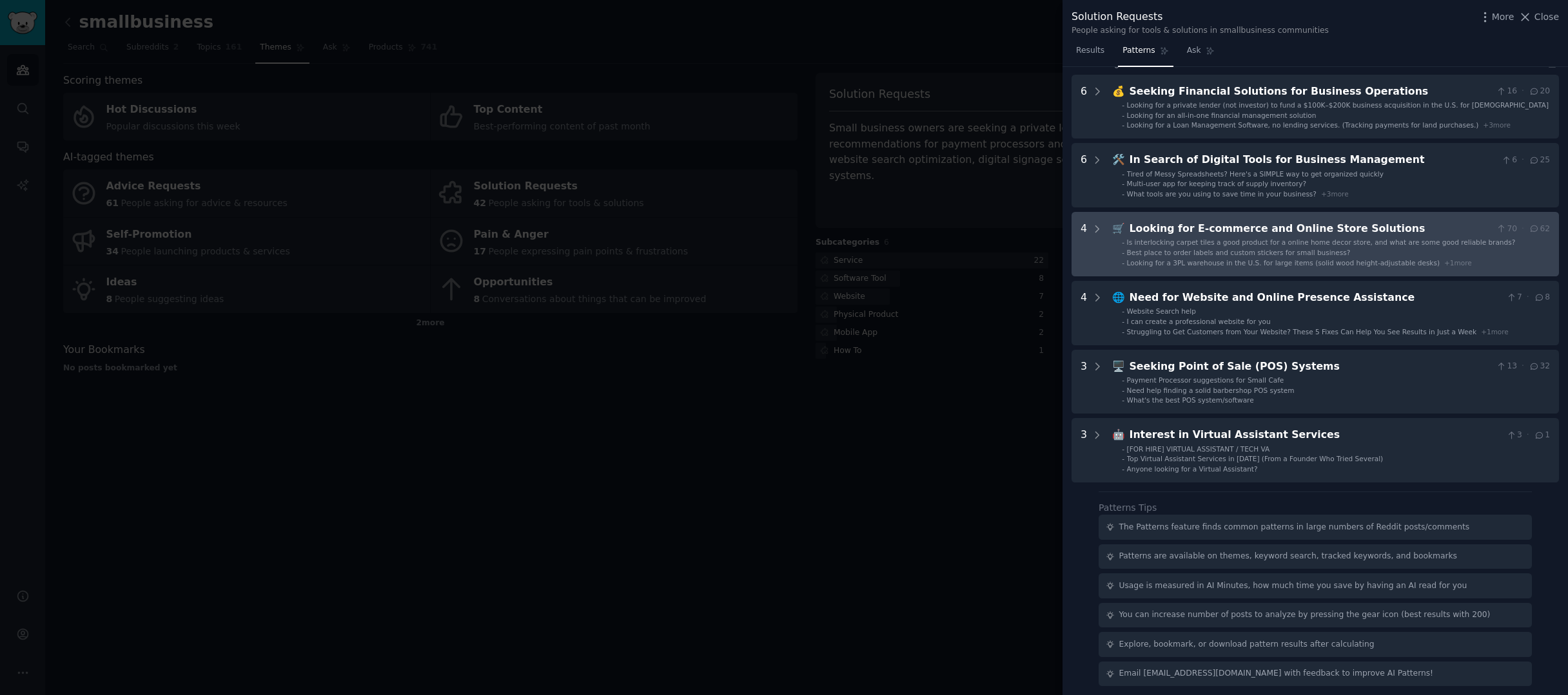
click at [1252, 267] on Solutions "4 🛒 Looking for E-commerce and Online Store Solutions 70 · 62 - Is interlocking…" at bounding box center [1315, 244] width 487 height 65
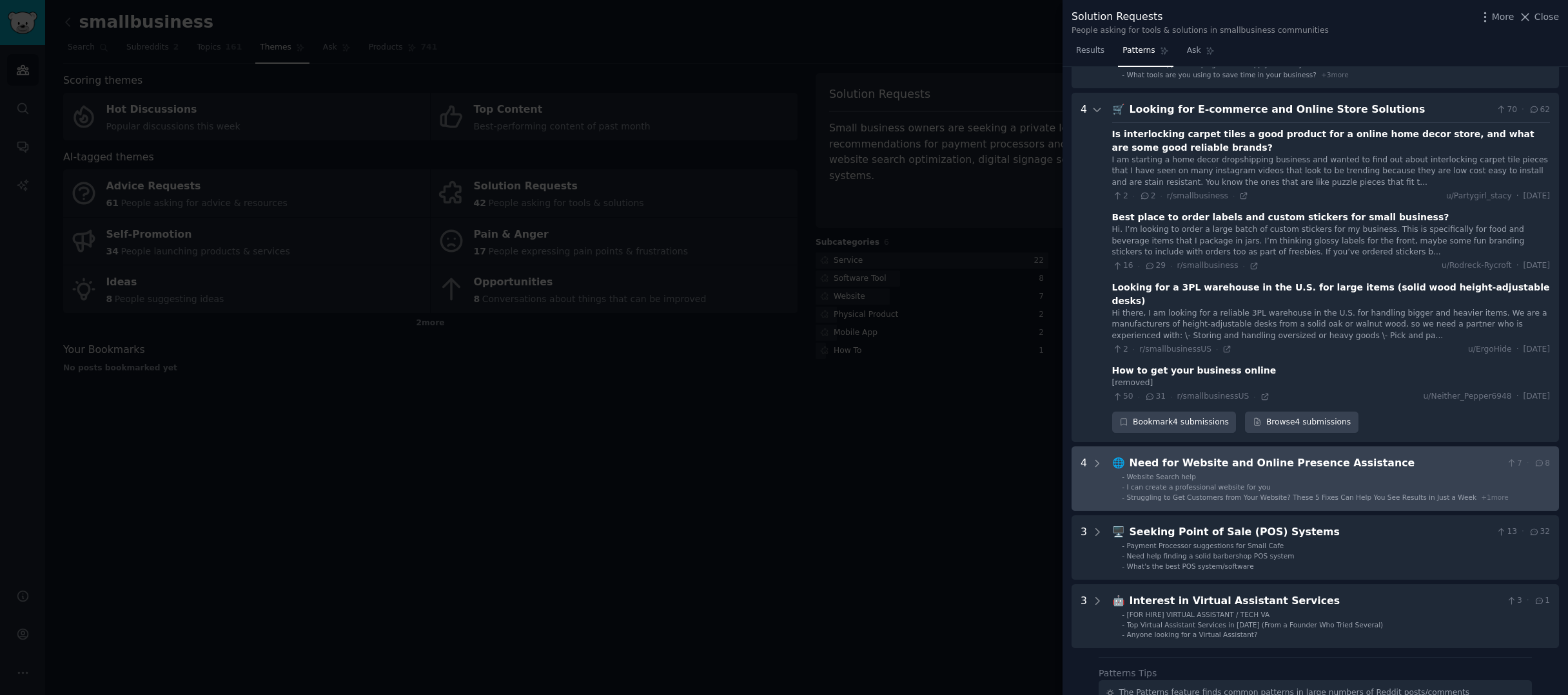
scroll to position [317, 0]
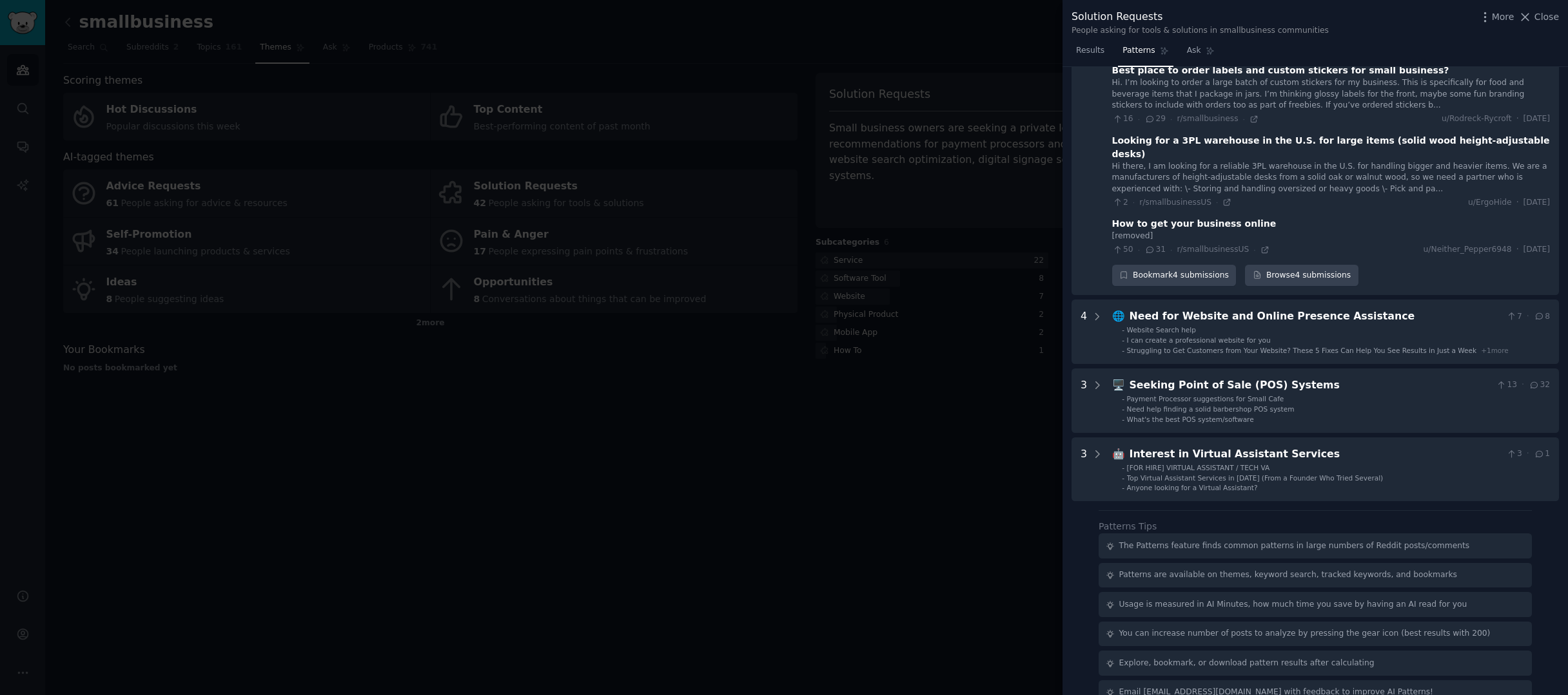
click at [967, 461] on div at bounding box center [784, 348] width 1568 height 695
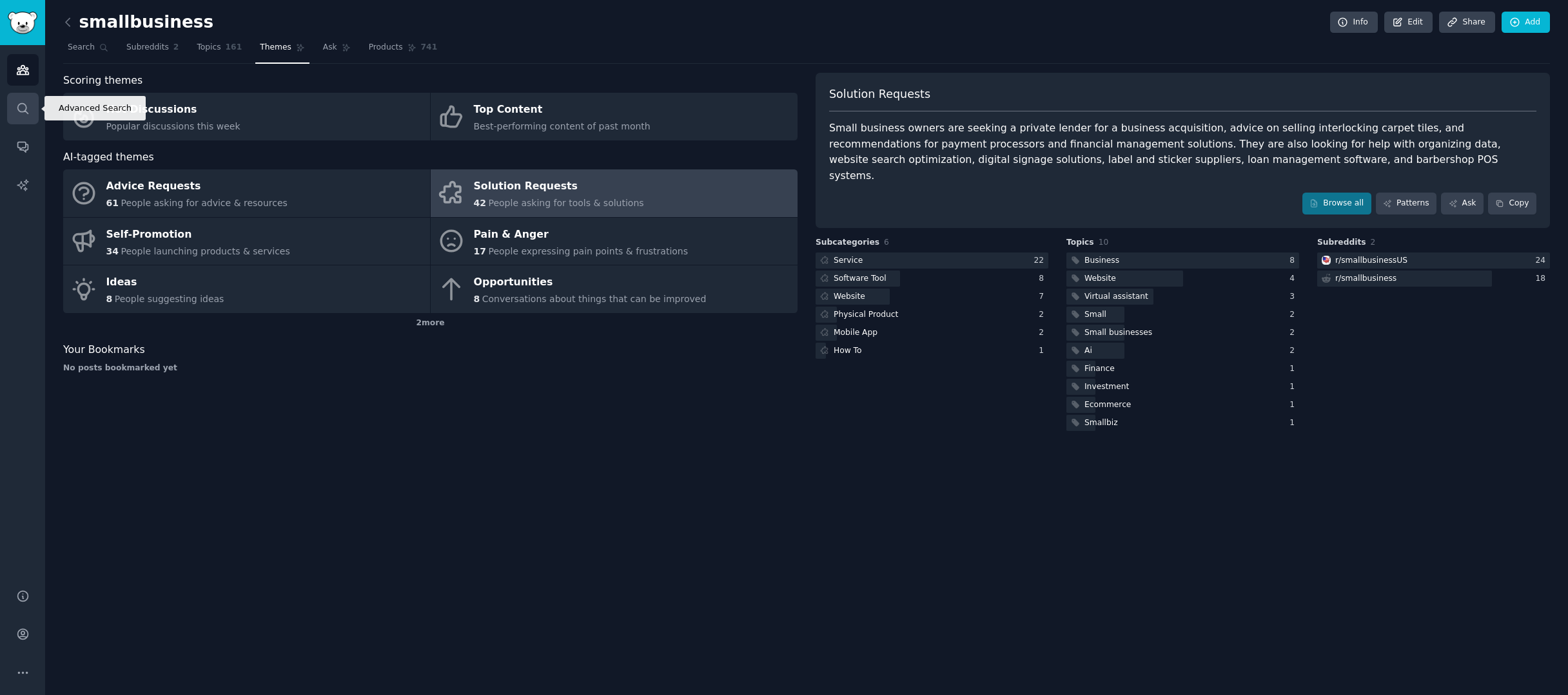
click at [19, 110] on icon "Sidebar" at bounding box center [23, 109] width 10 height 10
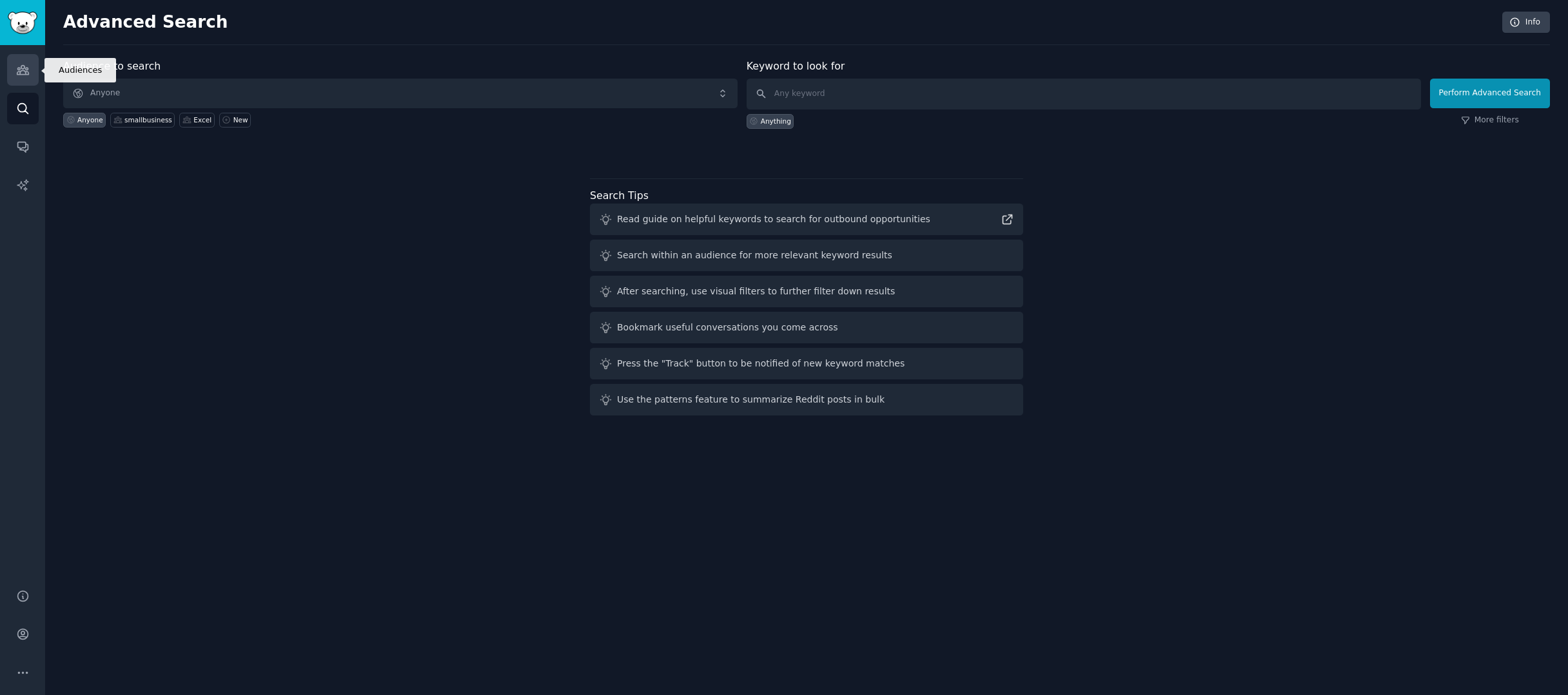
click at [22, 68] on icon "Sidebar" at bounding box center [23, 70] width 14 height 14
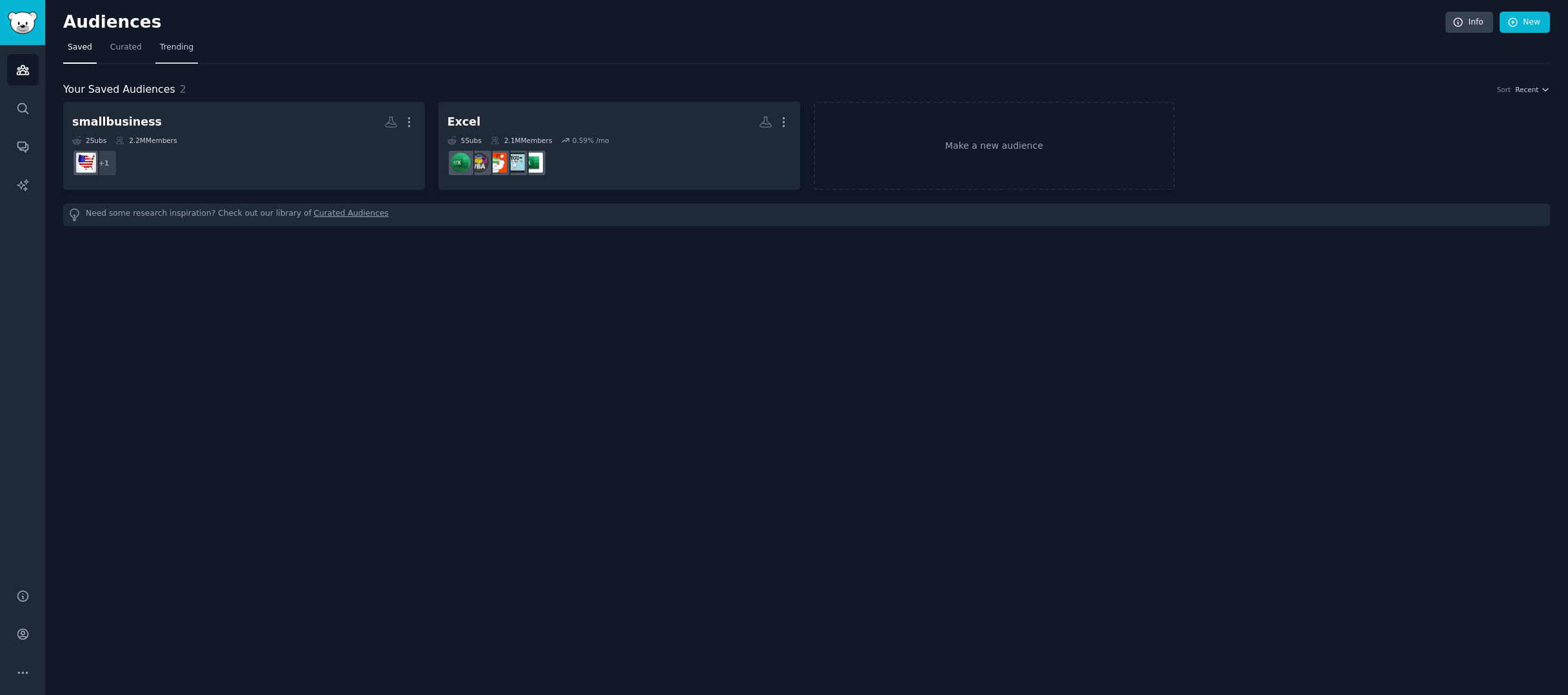
click at [180, 42] on span "Trending" at bounding box center [176, 48] width 34 height 12
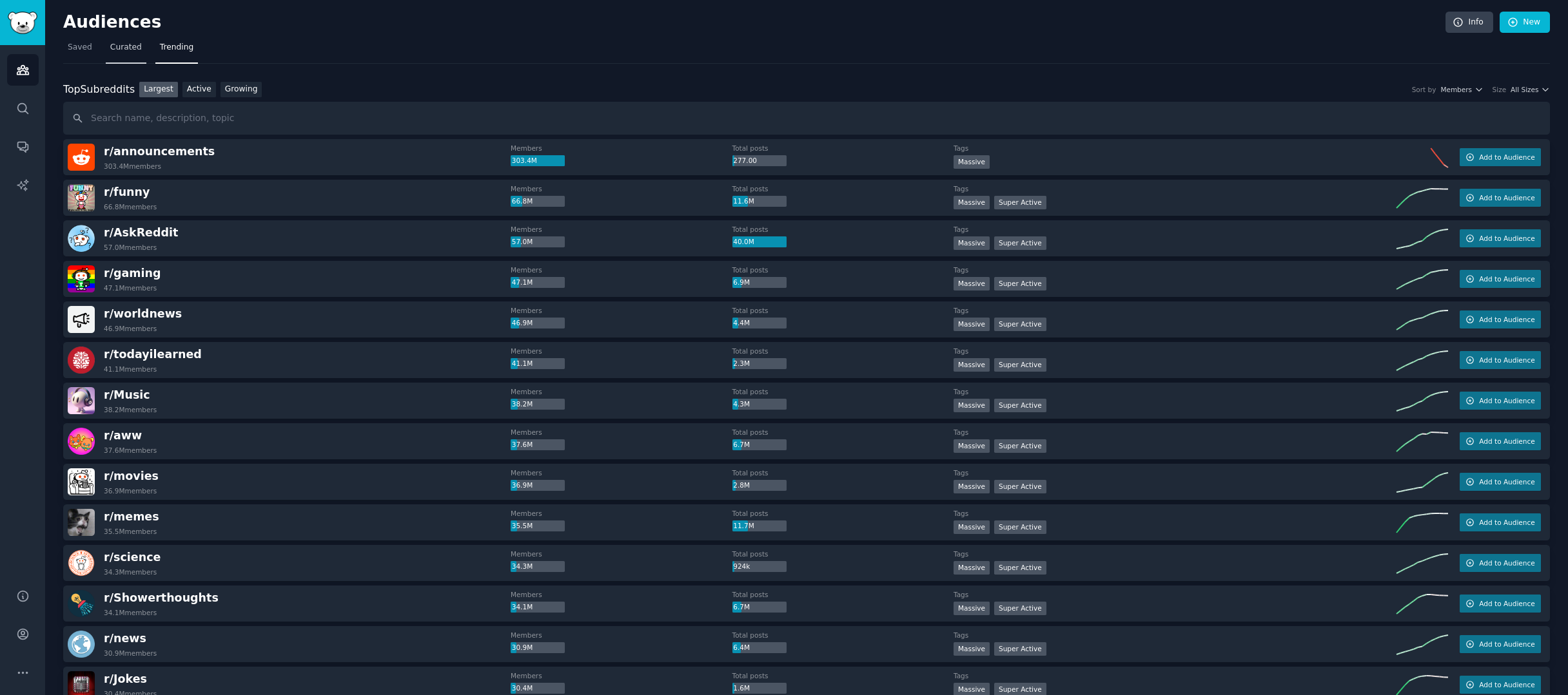
click at [142, 50] on link "Curated" at bounding box center [126, 50] width 41 height 26
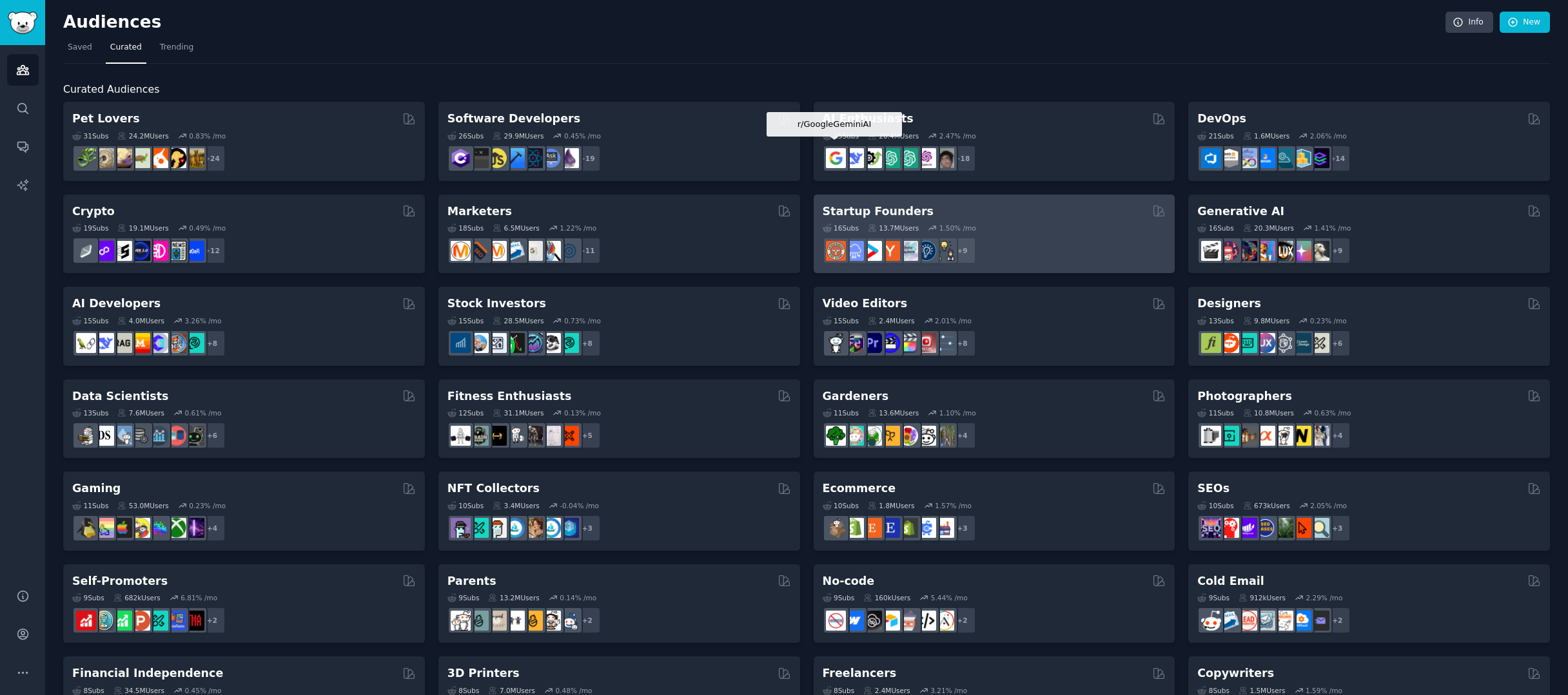
scroll to position [17, 0]
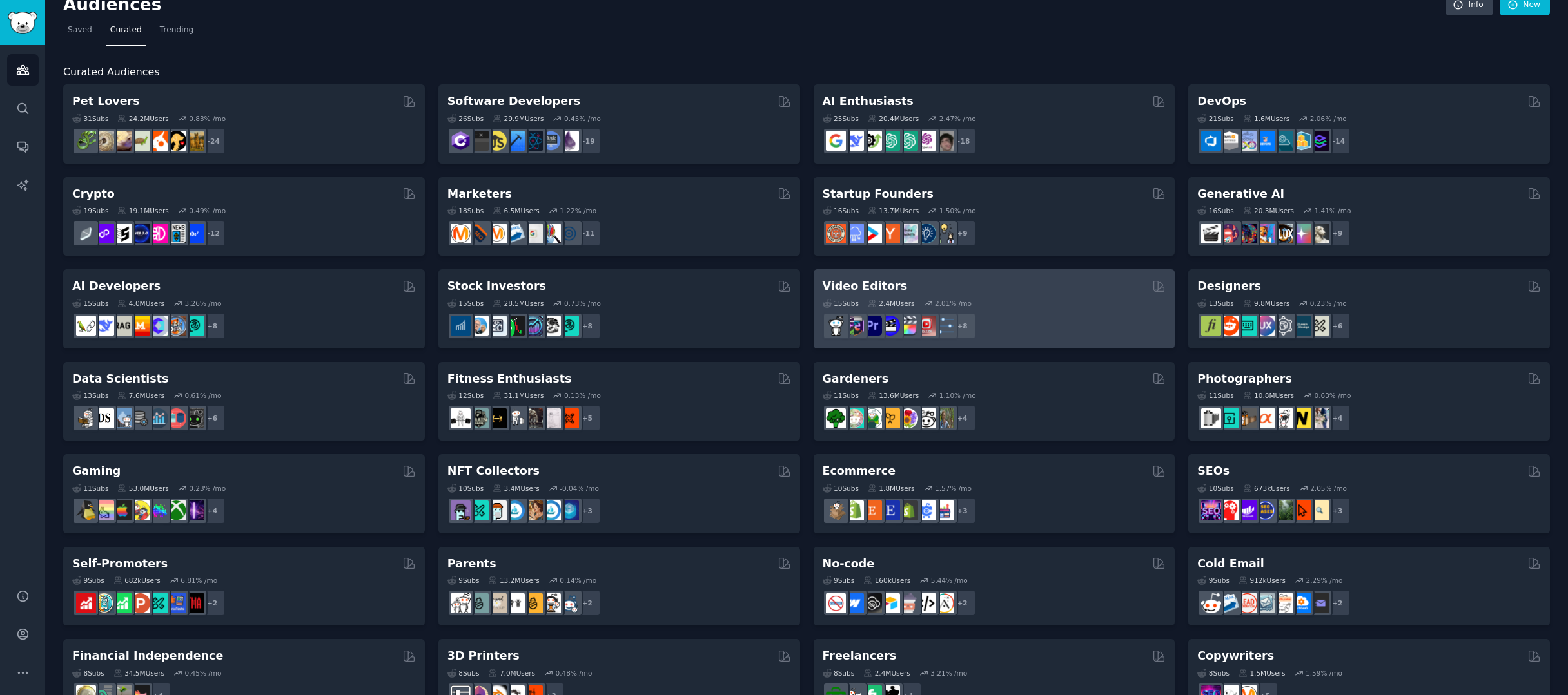
click at [915, 283] on div "Video Editors" at bounding box center [995, 286] width 344 height 16
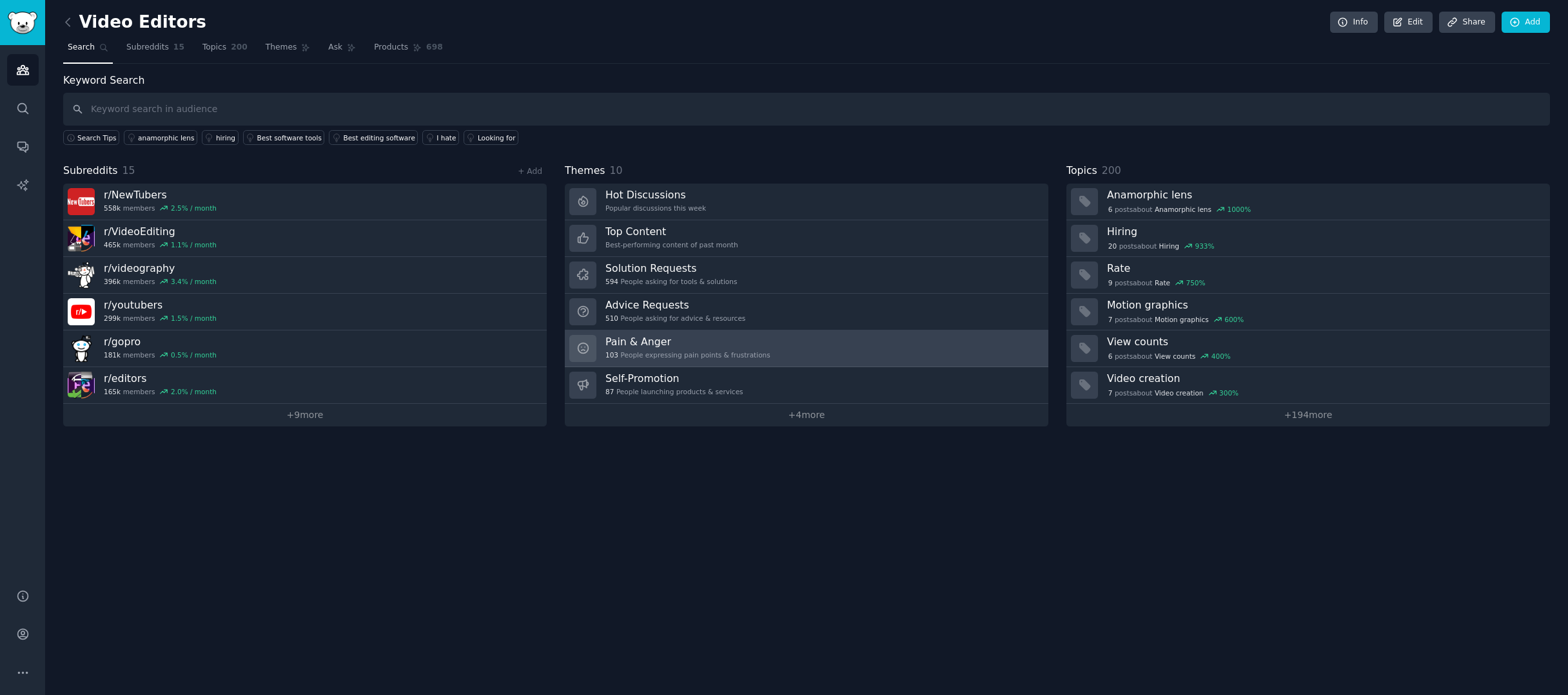
click at [950, 342] on link "Pain & Anger 103 People expressing pain points & frustrations" at bounding box center [807, 349] width 483 height 37
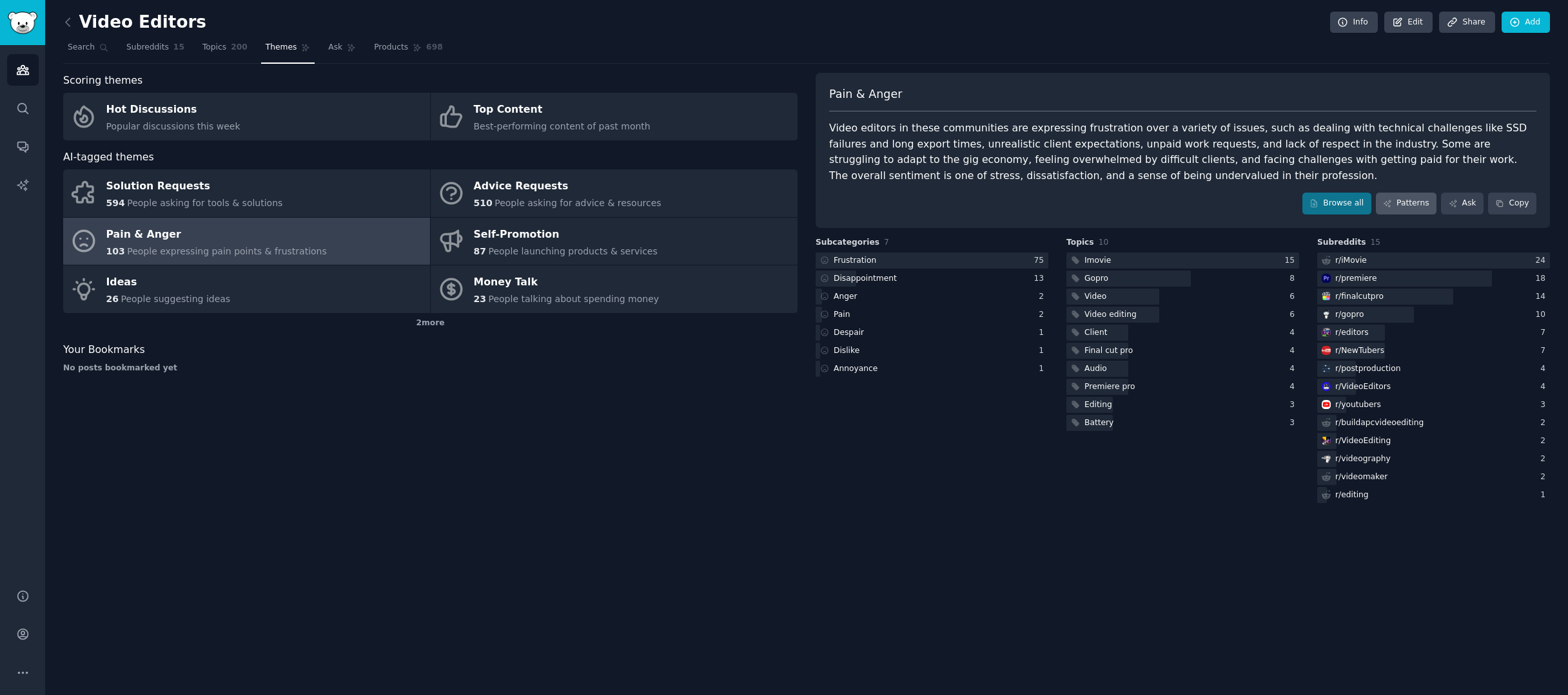
click at [1415, 205] on link "Patterns" at bounding box center [1406, 203] width 61 height 22
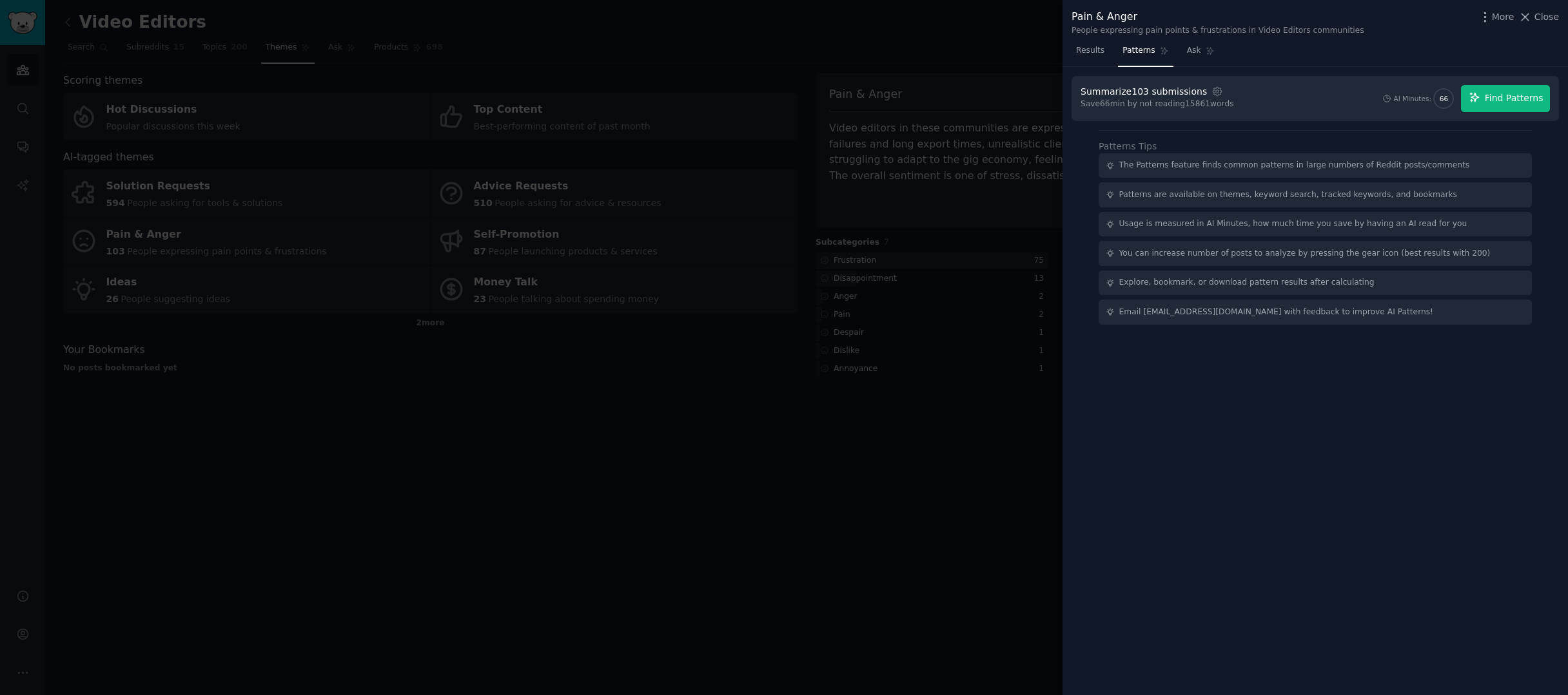
click at [1496, 102] on span "Find Patterns" at bounding box center [1514, 98] width 59 height 14
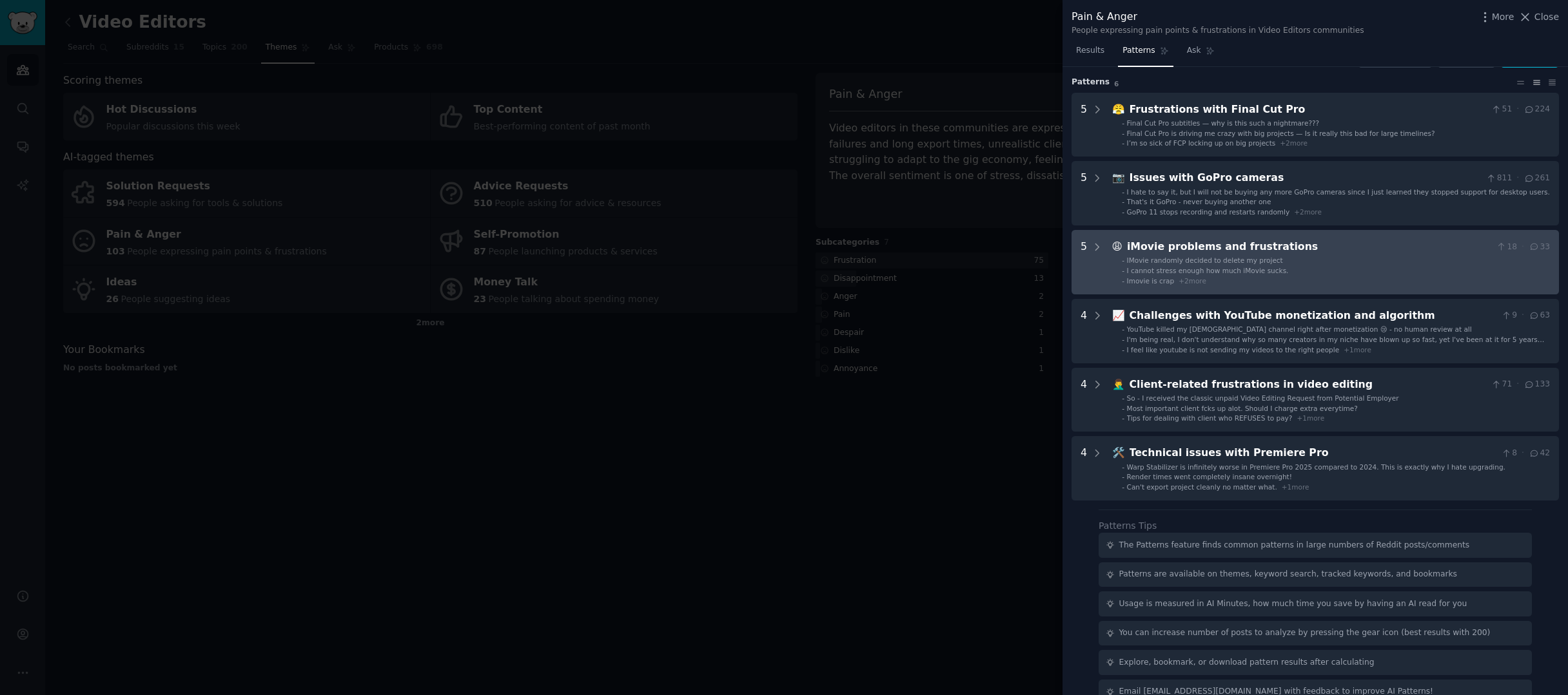
scroll to position [51, 0]
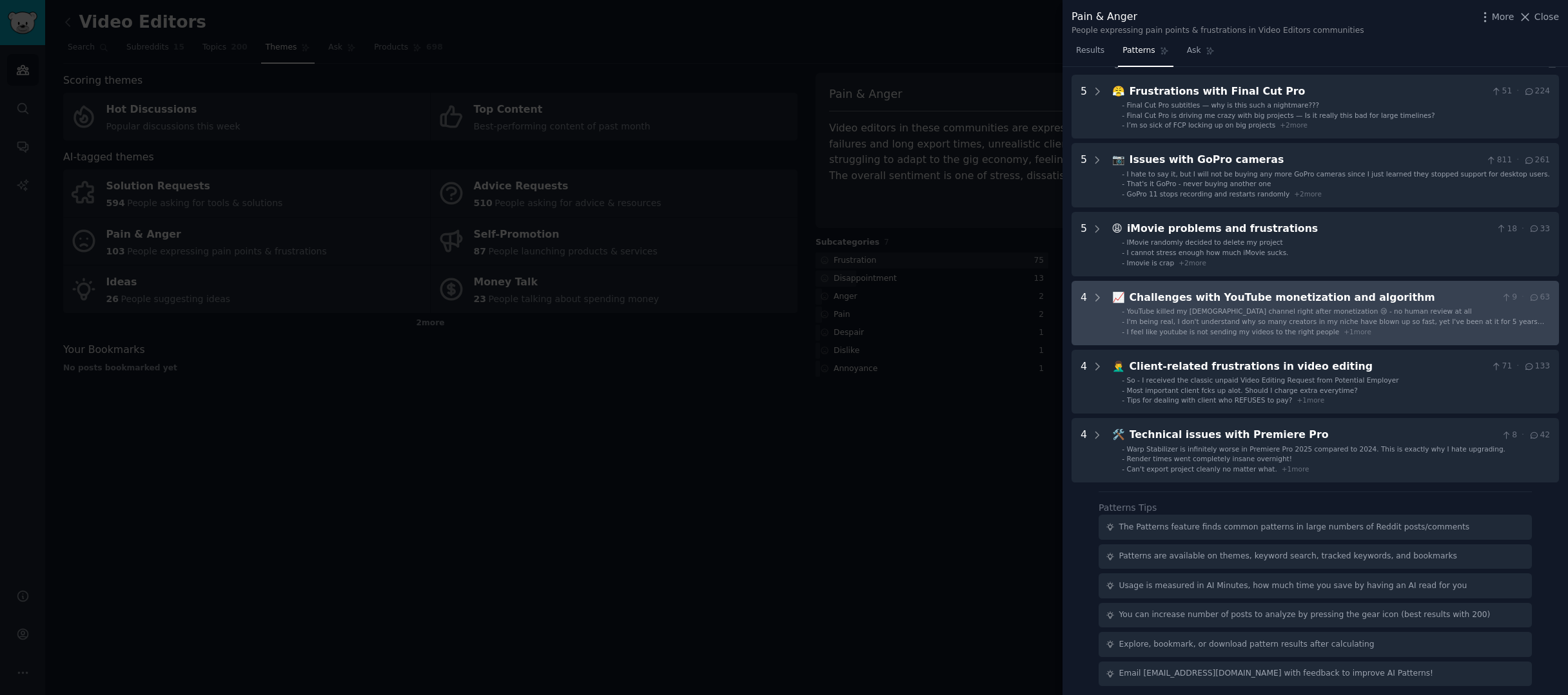
click at [1246, 328] on span "I feel like youtube is not sending my videos to the right people" at bounding box center [1233, 332] width 213 height 8
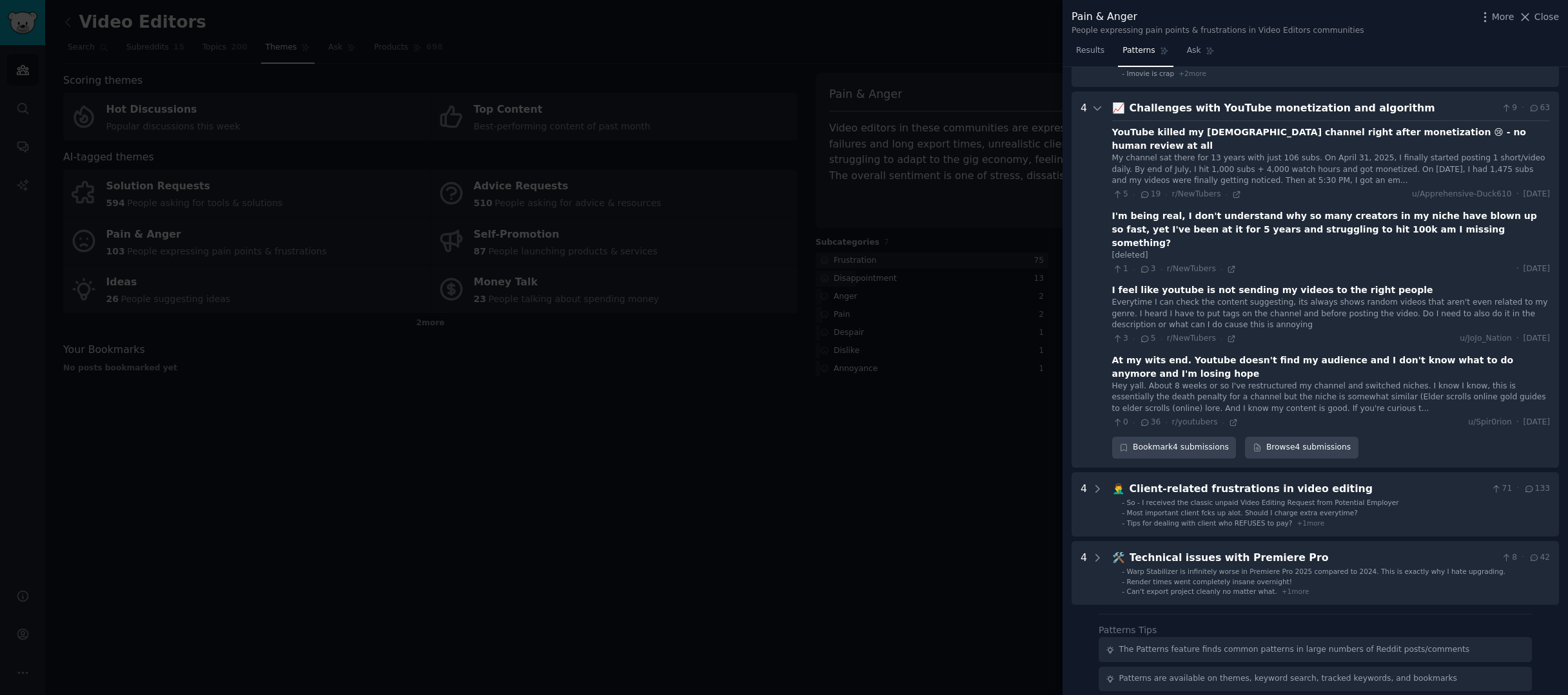
scroll to position [191, 0]
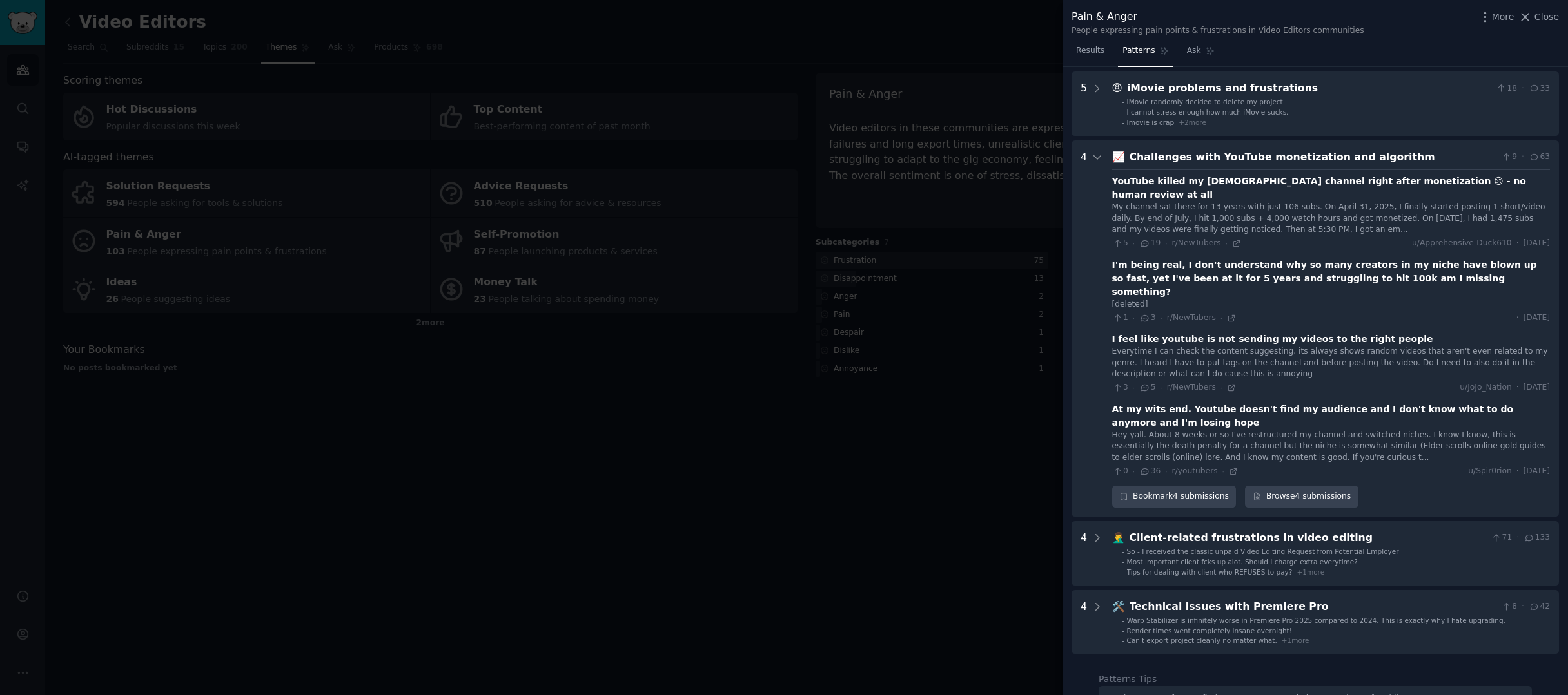
click at [960, 415] on div at bounding box center [784, 348] width 1568 height 695
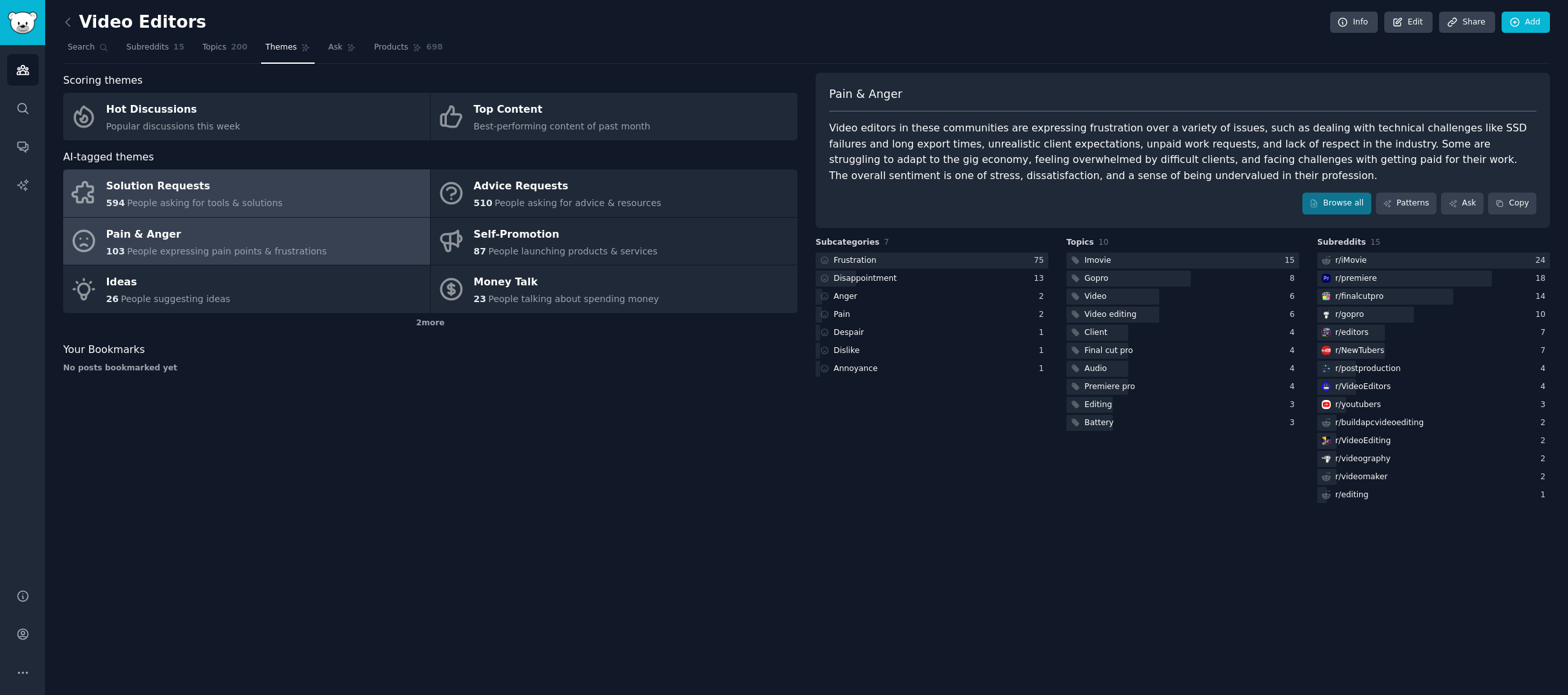
click at [192, 194] on div "Solution Requests" at bounding box center [195, 187] width 176 height 21
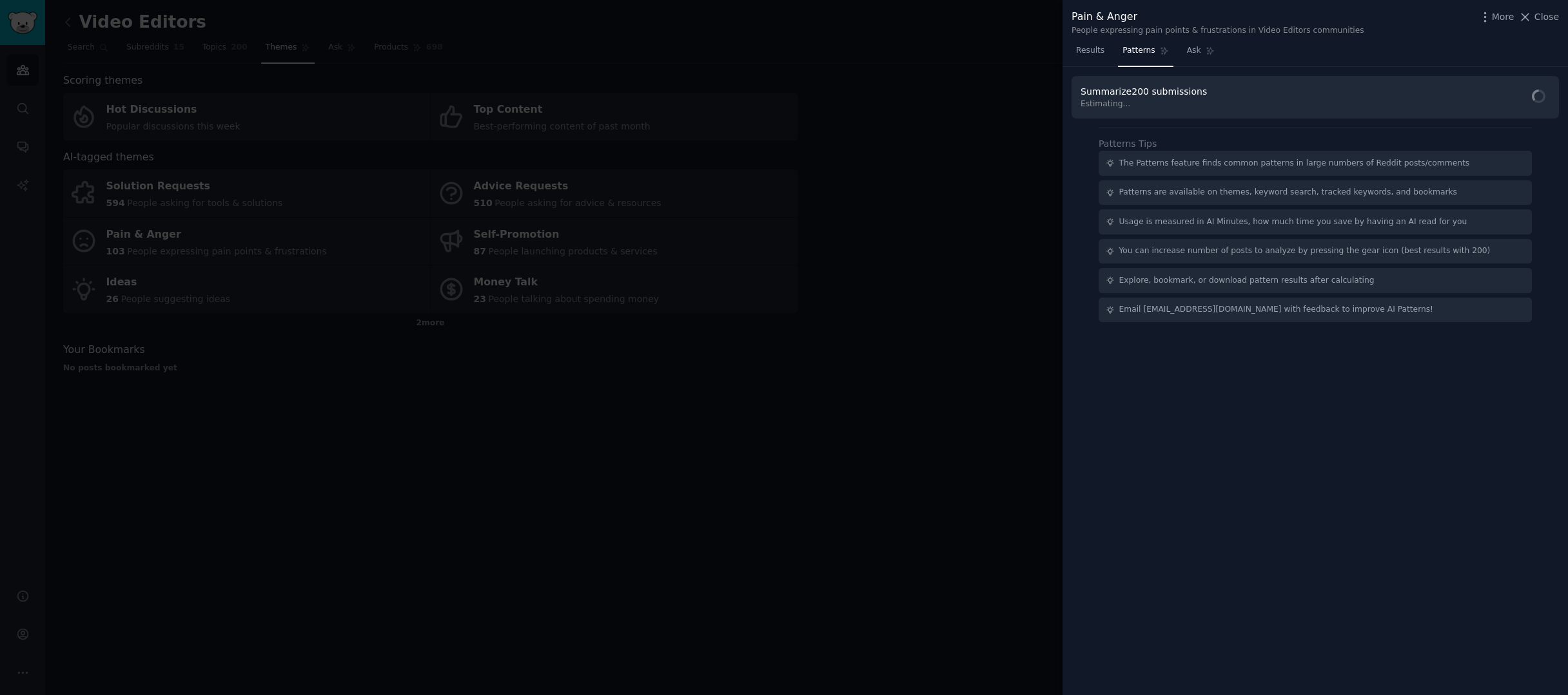
click at [138, 104] on div at bounding box center [784, 348] width 1568 height 695
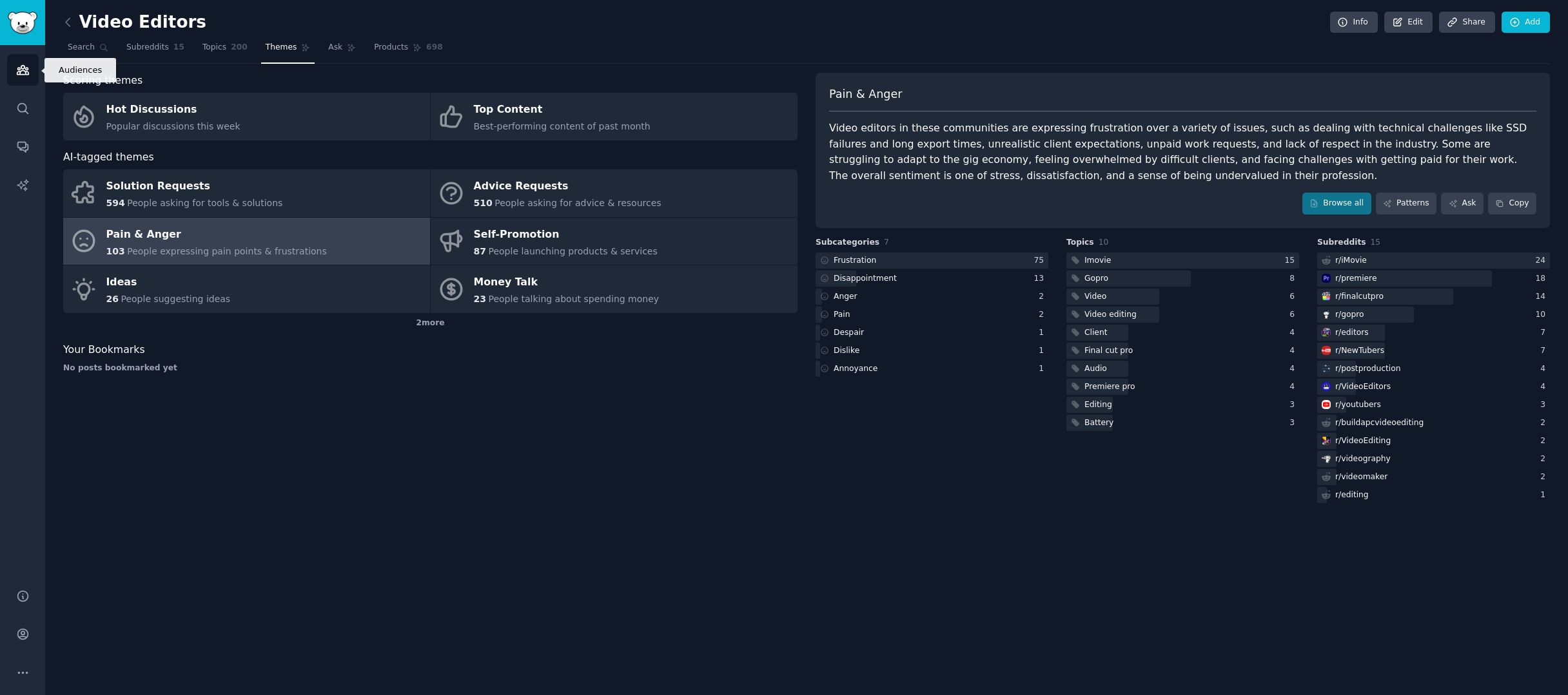
click at [37, 72] on link "Audiences" at bounding box center [23, 70] width 32 height 32
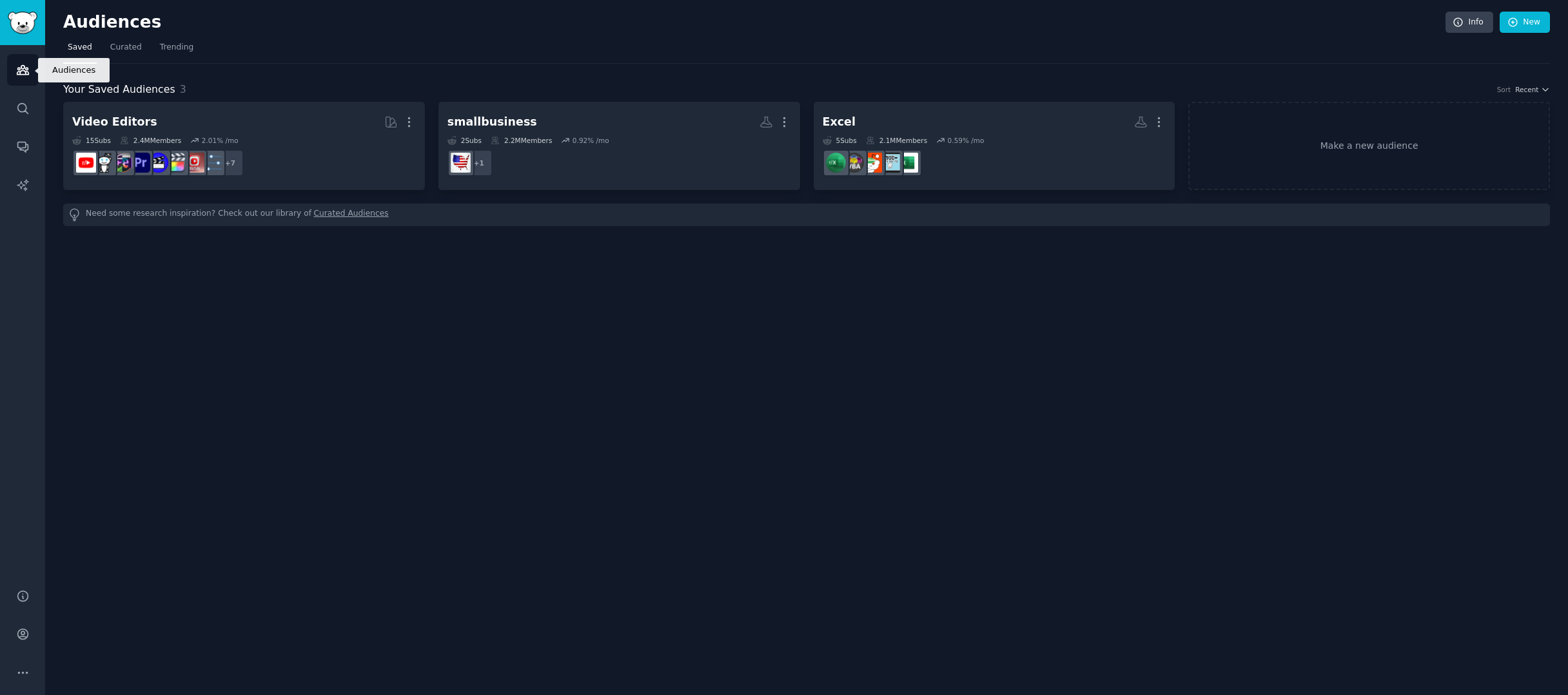
click at [21, 77] on link "Audiences" at bounding box center [23, 70] width 32 height 32
click at [128, 43] on span "Curated" at bounding box center [126, 48] width 32 height 12
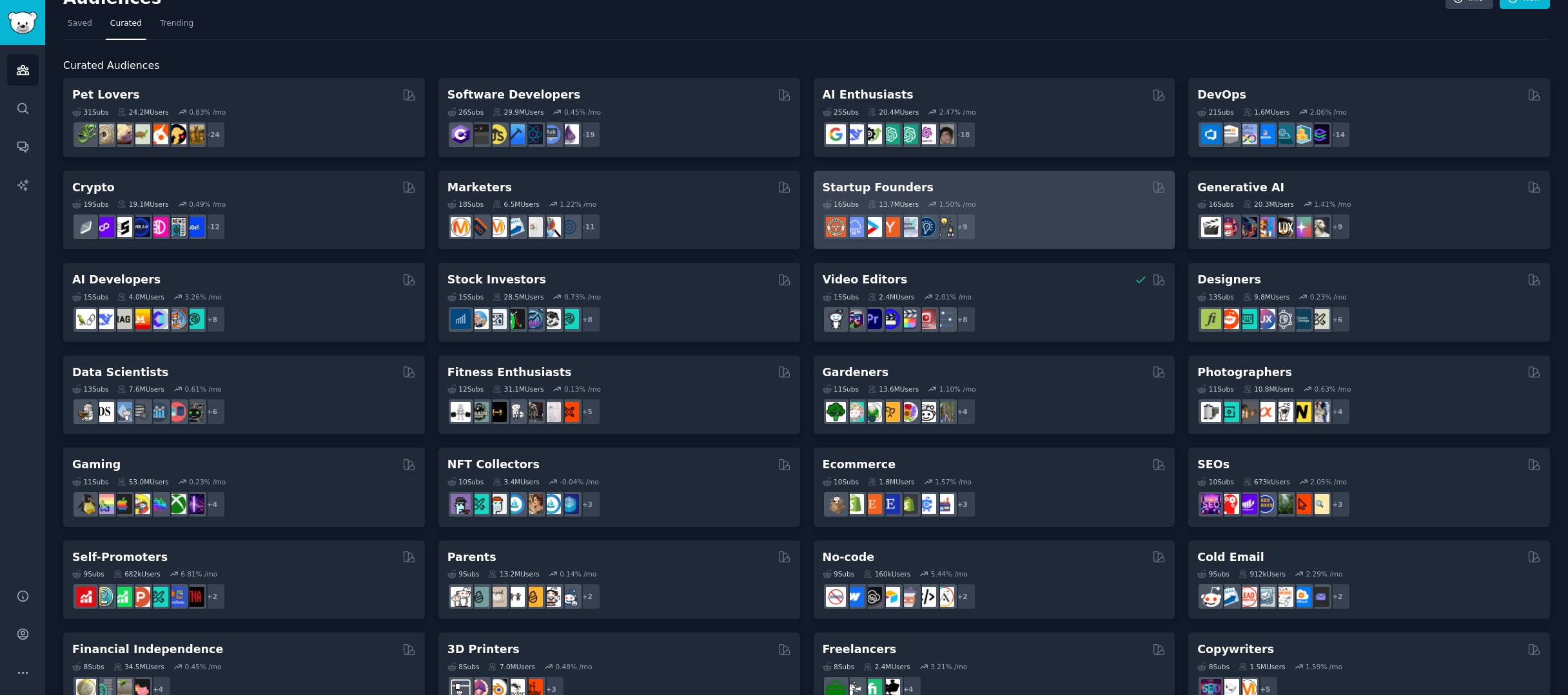
scroll to position [73, 0]
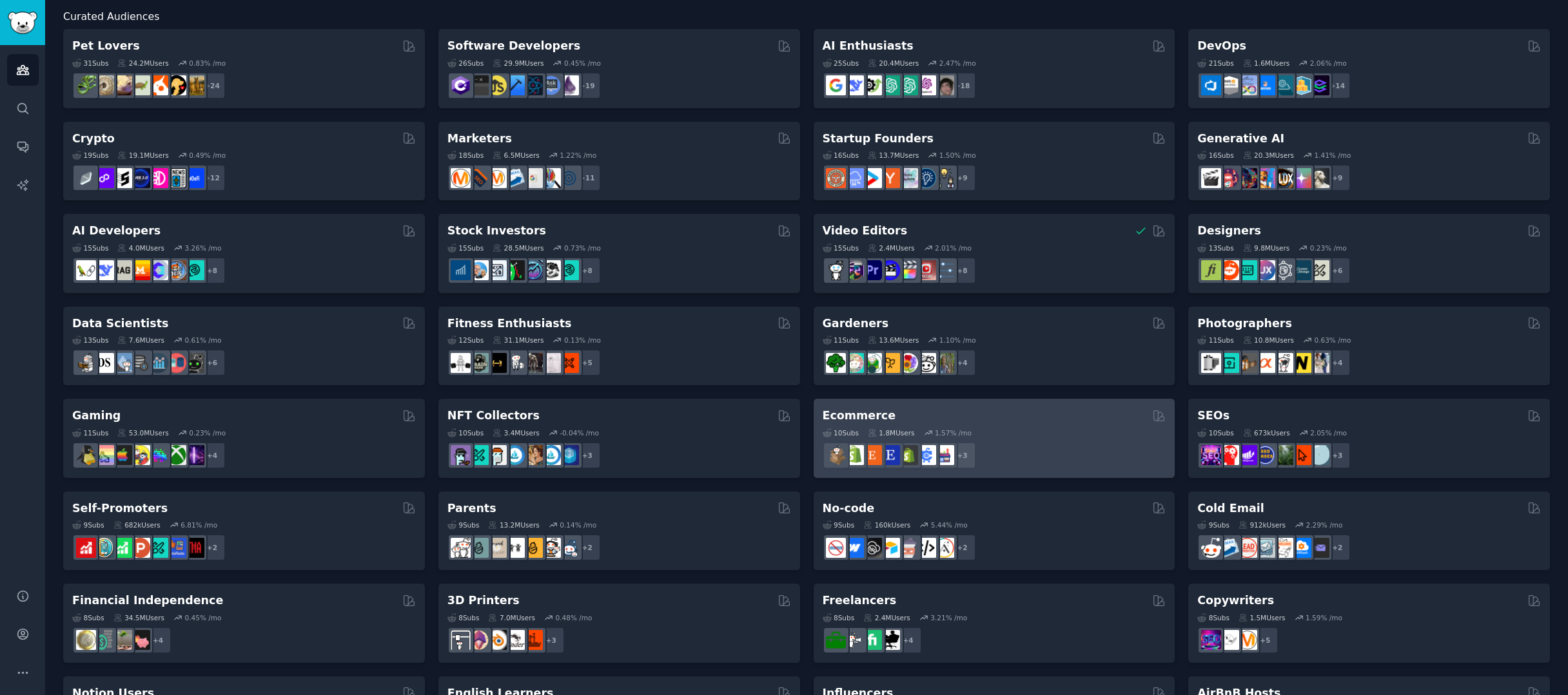
click at [1030, 414] on div "Ecommerce" at bounding box center [995, 415] width 344 height 16
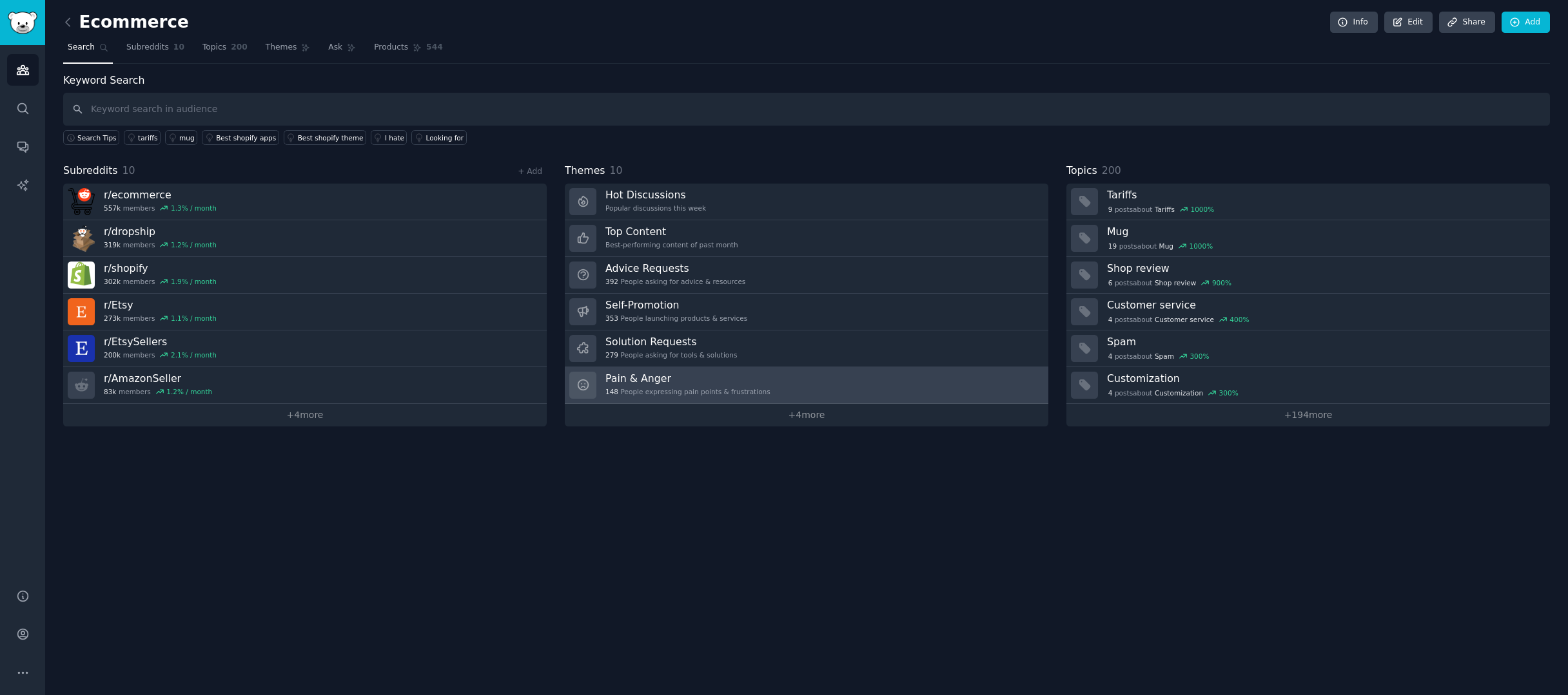
click at [940, 374] on link "Pain & Anger 148 People expressing pain points & frustrations" at bounding box center [807, 386] width 483 height 37
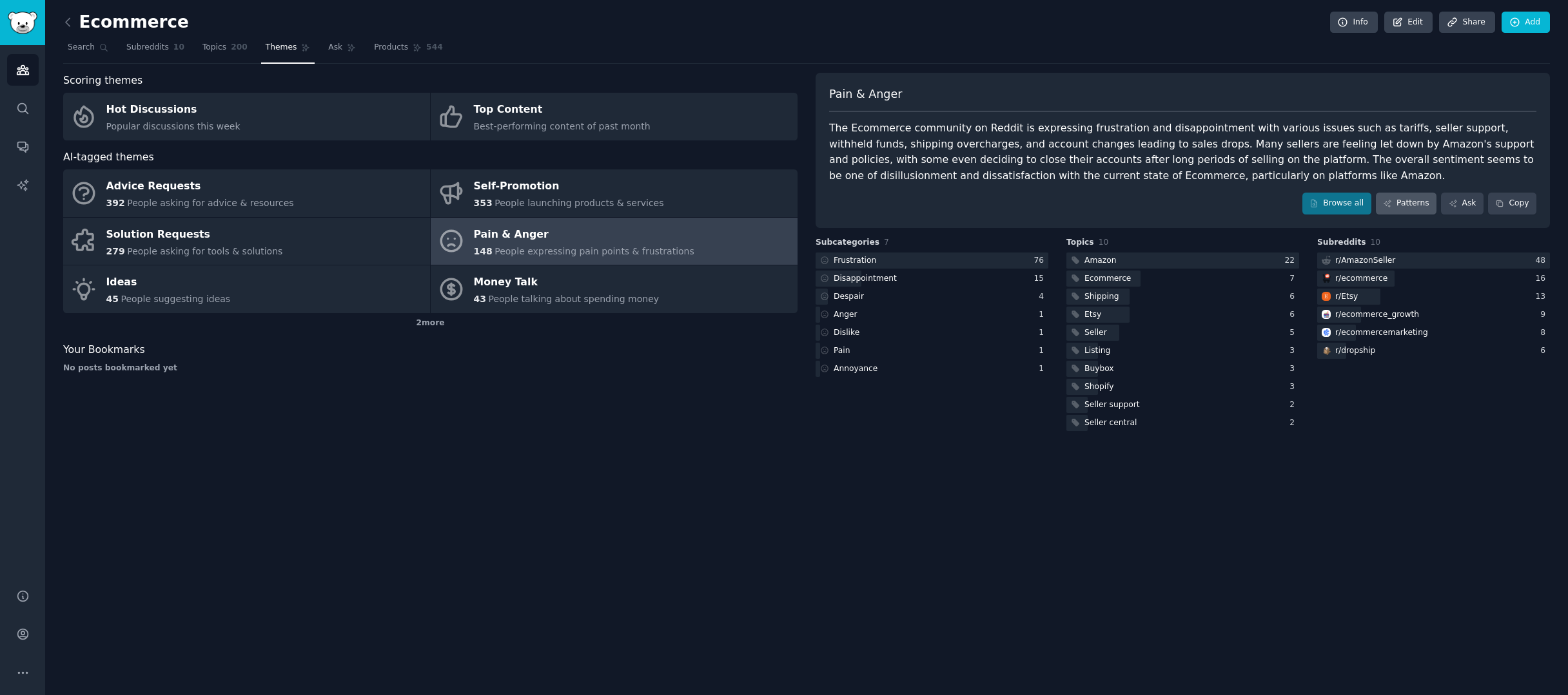
click at [1412, 197] on link "Patterns" at bounding box center [1406, 203] width 61 height 22
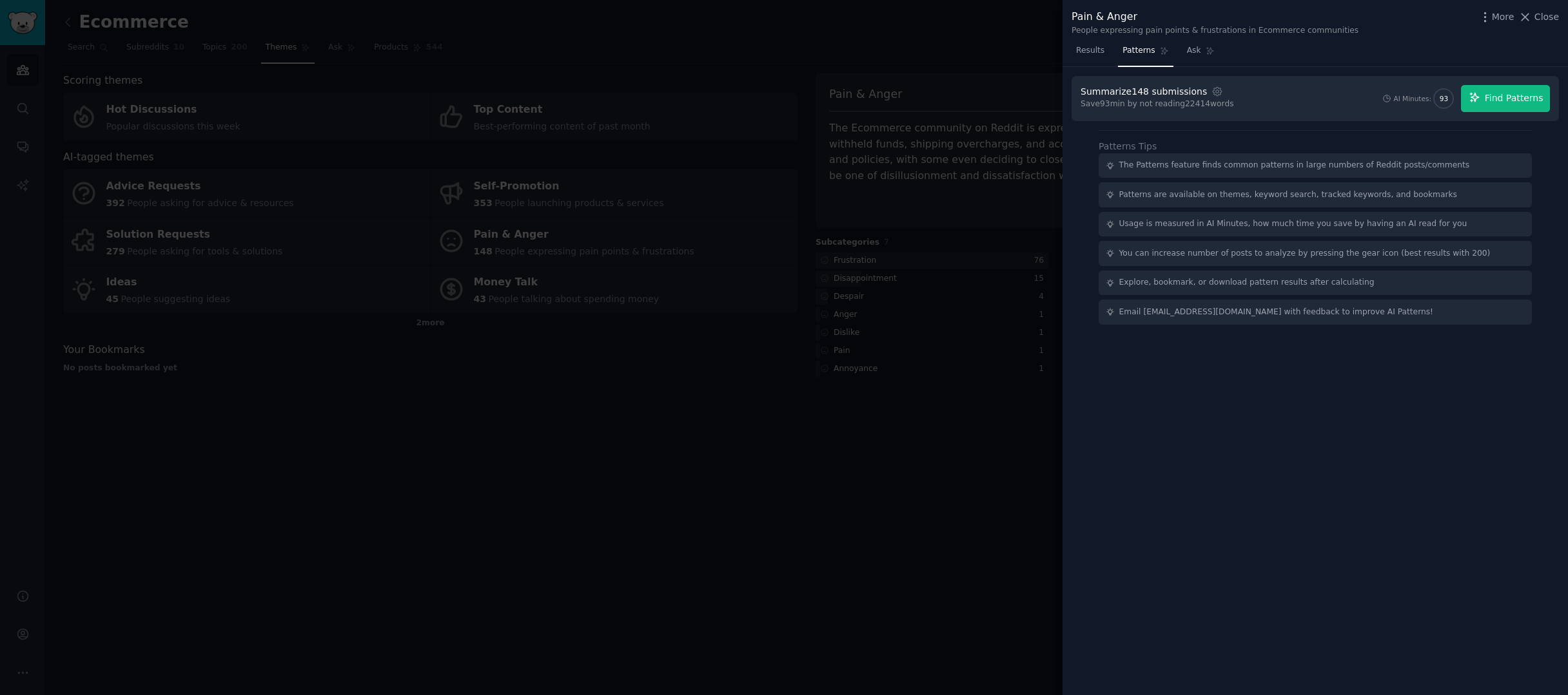
click at [1492, 98] on span "Find Patterns" at bounding box center [1514, 98] width 59 height 14
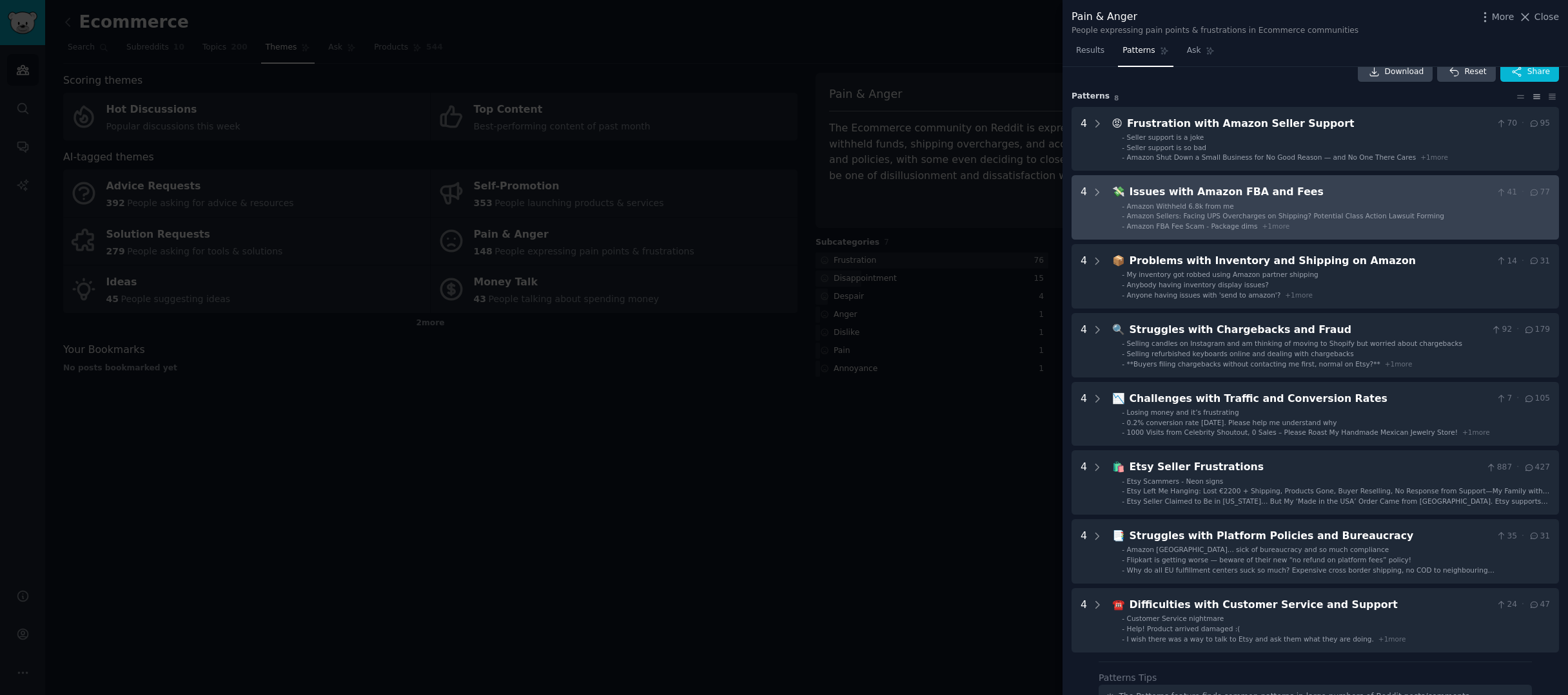
scroll to position [34, 0]
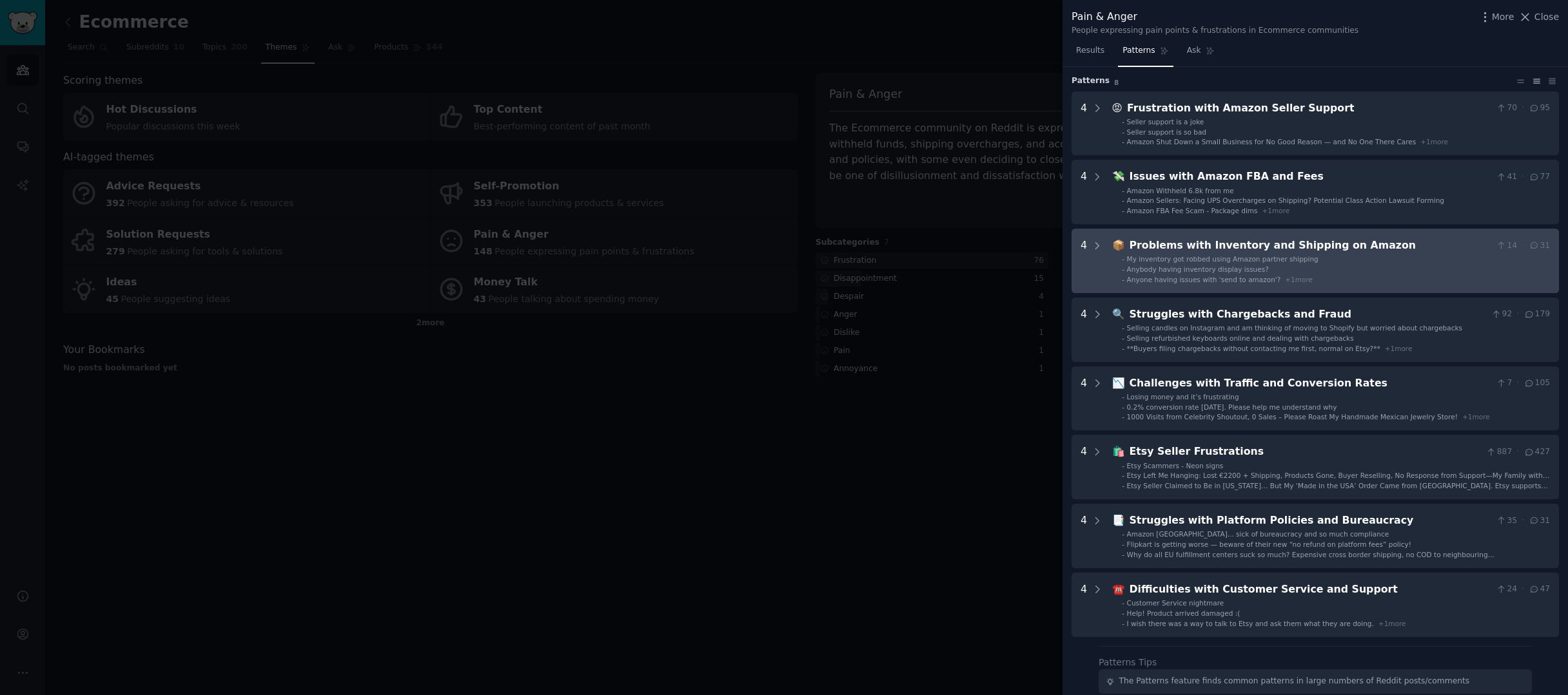
click at [1265, 247] on div "Problems with Inventory and Shipping on Amazon" at bounding box center [1311, 245] width 362 height 16
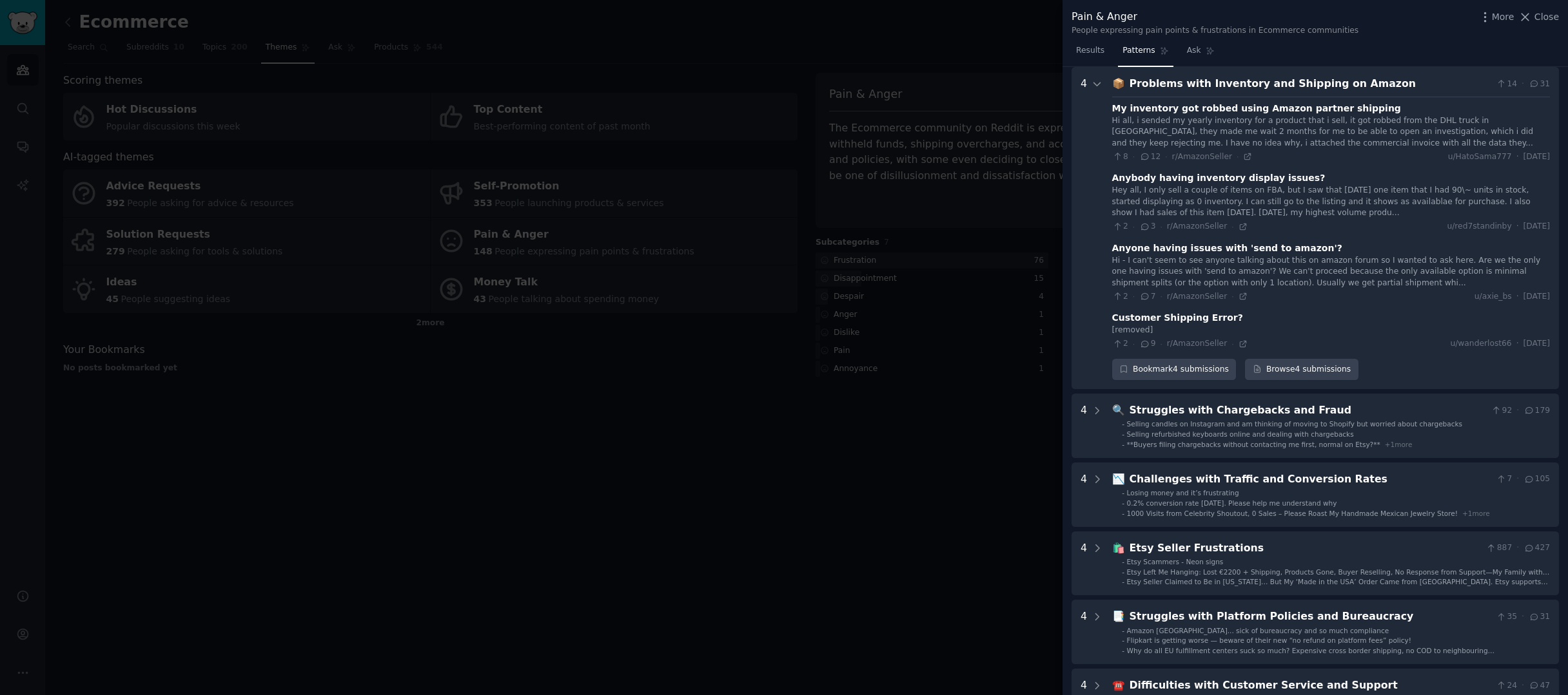
scroll to position [170, 0]
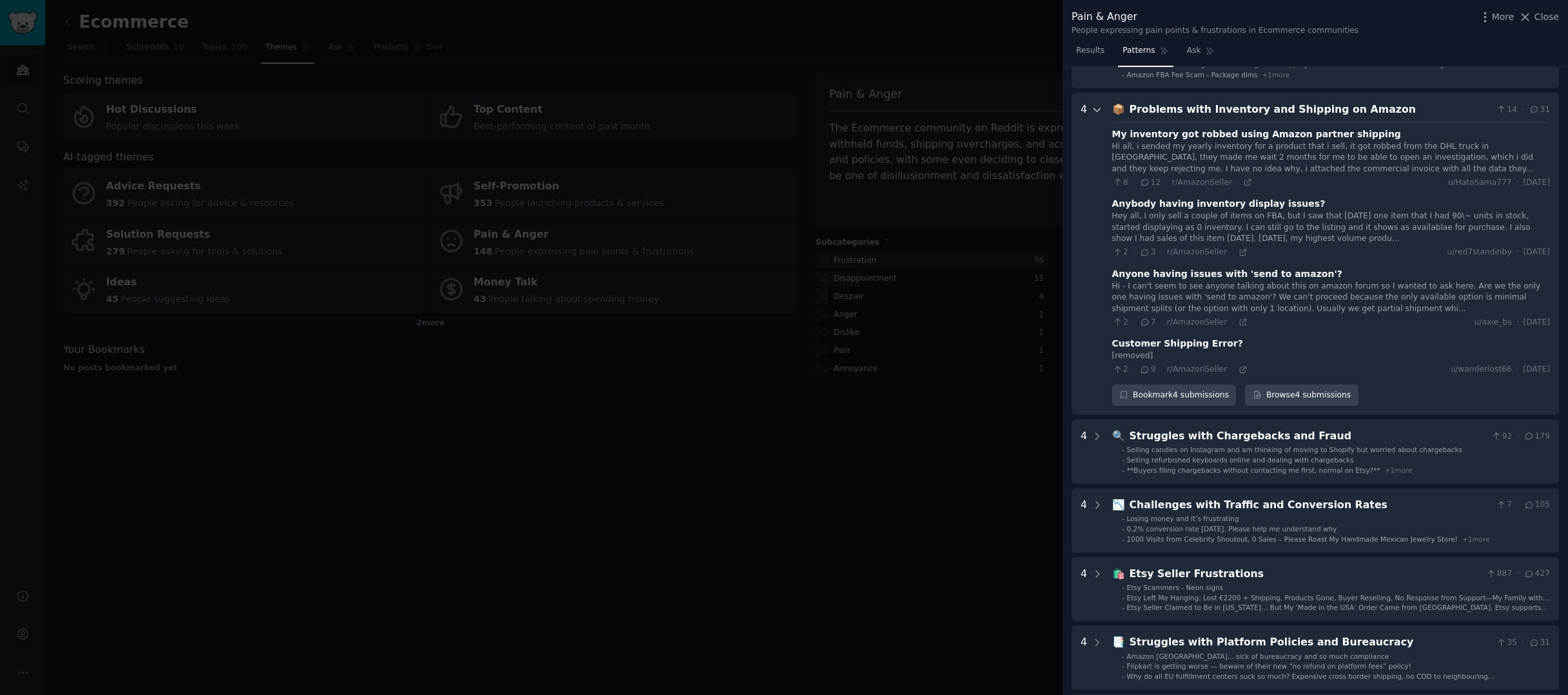
click at [1093, 111] on icon at bounding box center [1097, 110] width 12 height 12
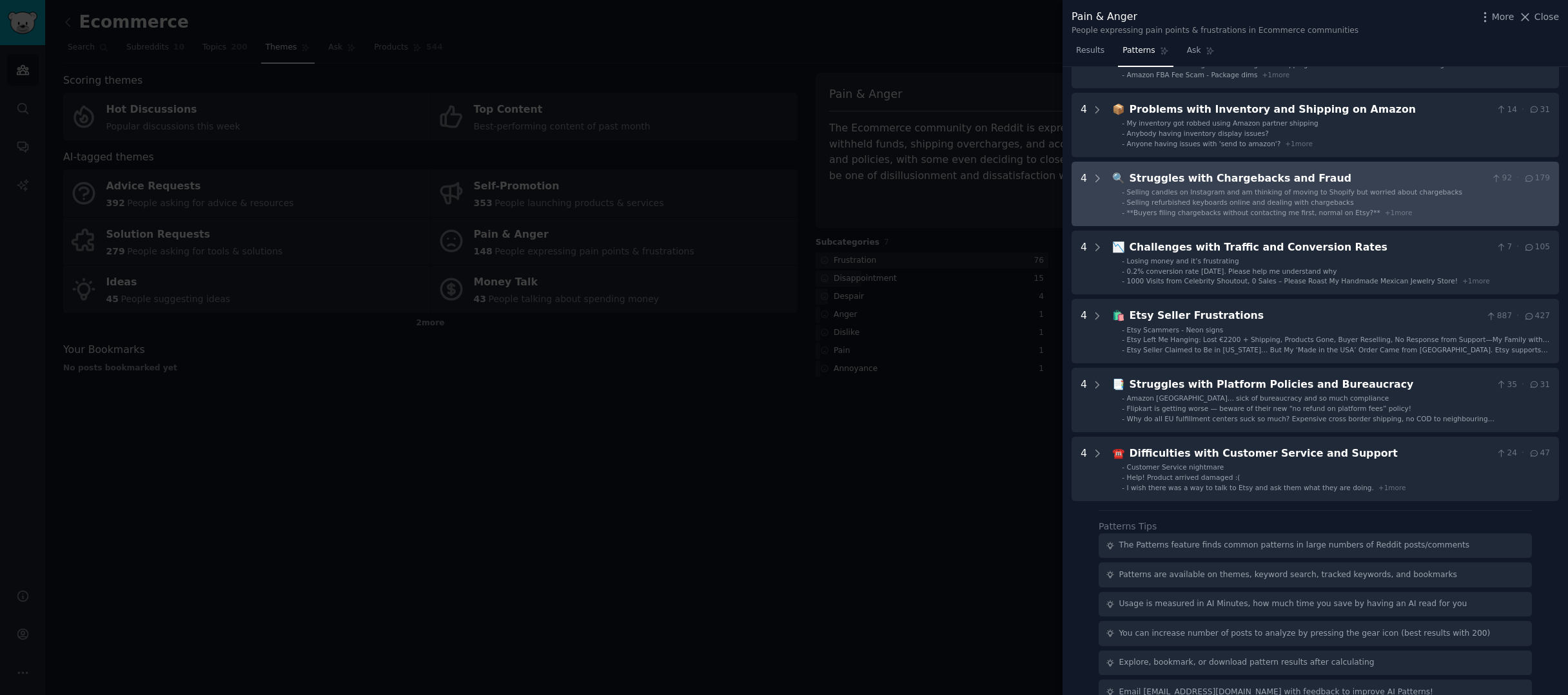
click at [1255, 198] on span "Selling refurbished keyboards online and dealing with chargebacks" at bounding box center [1240, 202] width 227 height 8
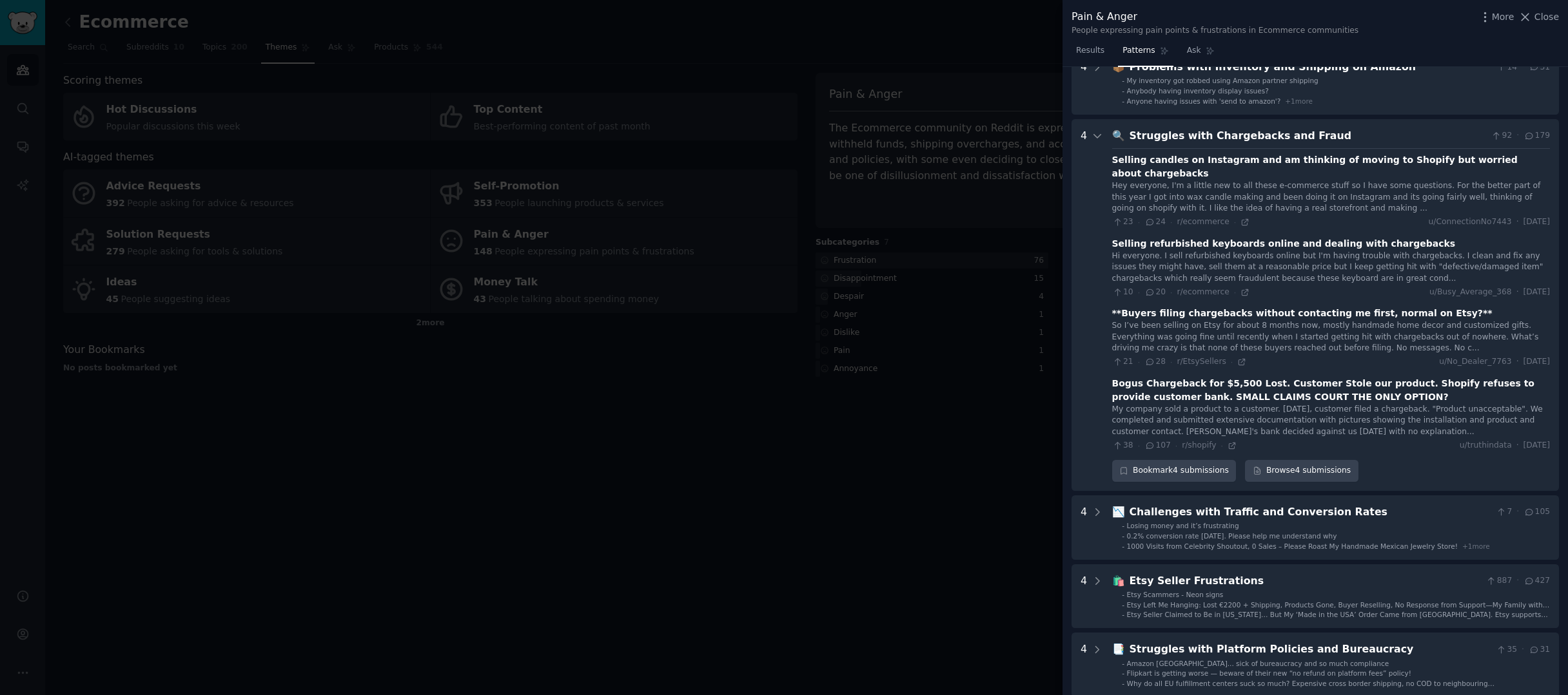
scroll to position [332, 0]
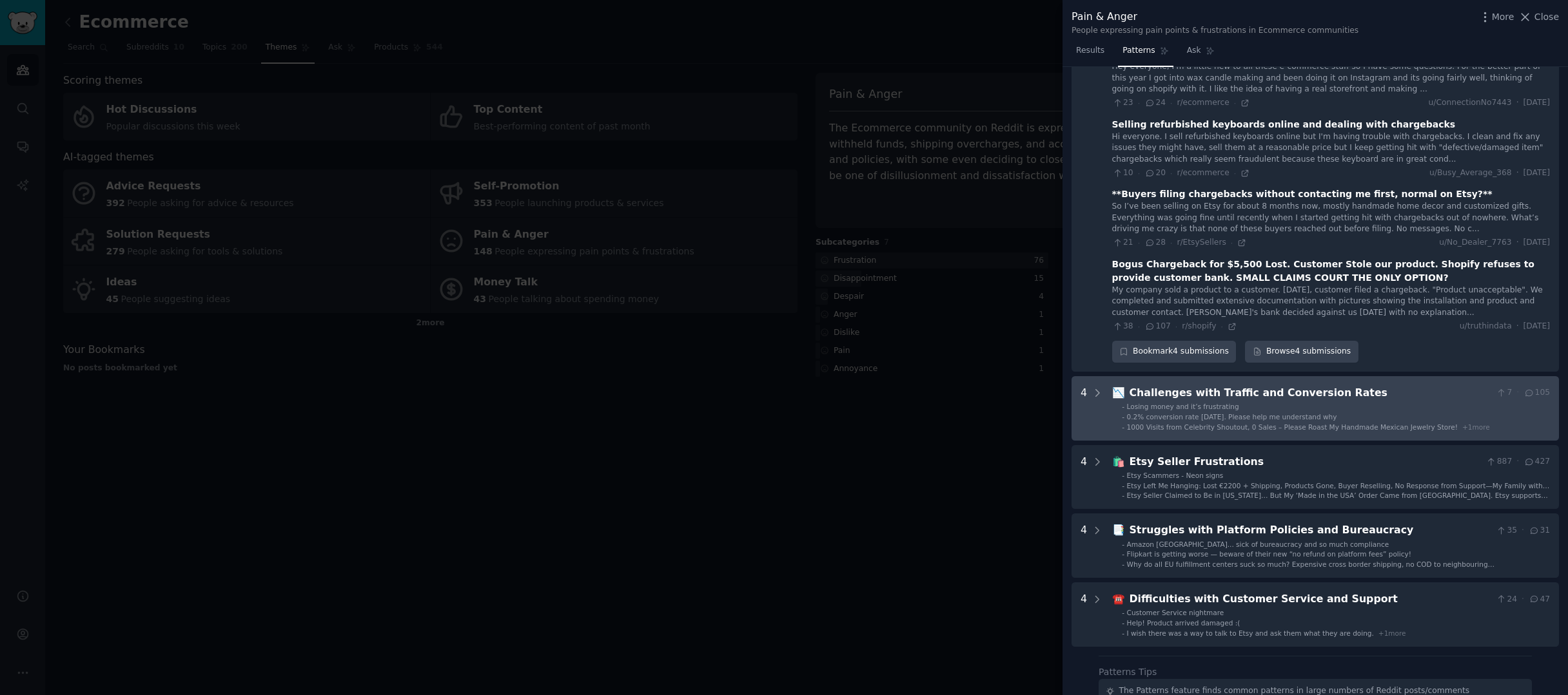
click at [1370, 412] on li "- 0.2% conversion rate in 2 weeks. Please help me understand why" at bounding box center [1336, 417] width 428 height 9
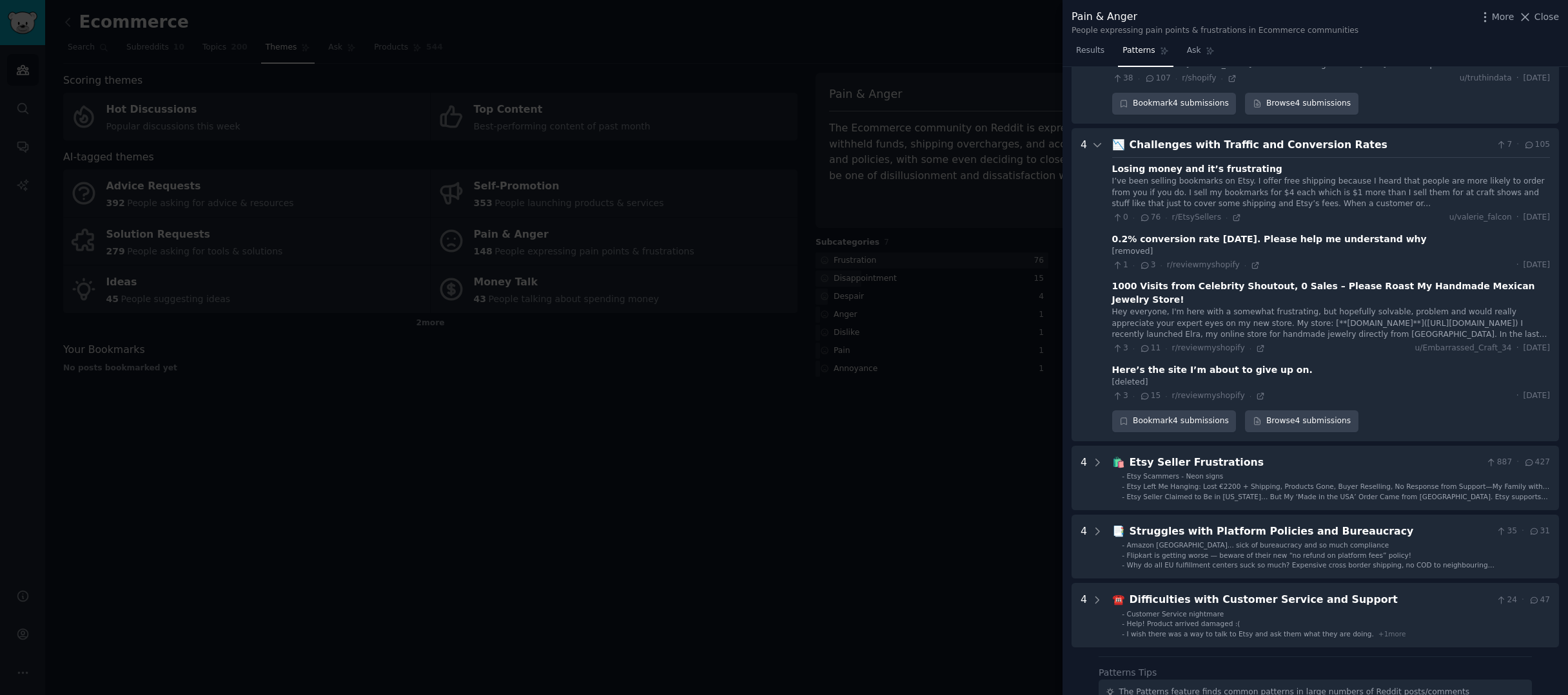
scroll to position [621, 0]
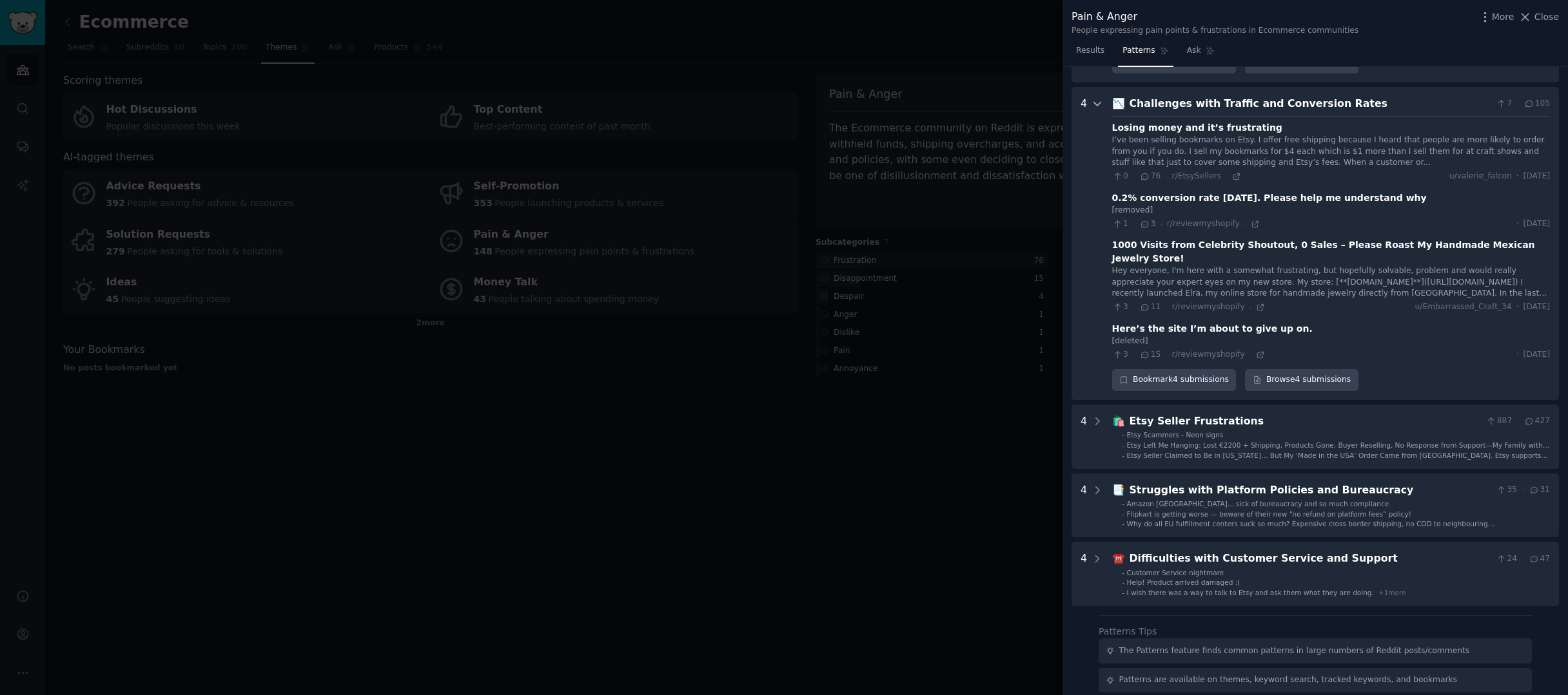
click at [1094, 98] on icon at bounding box center [1097, 104] width 12 height 12
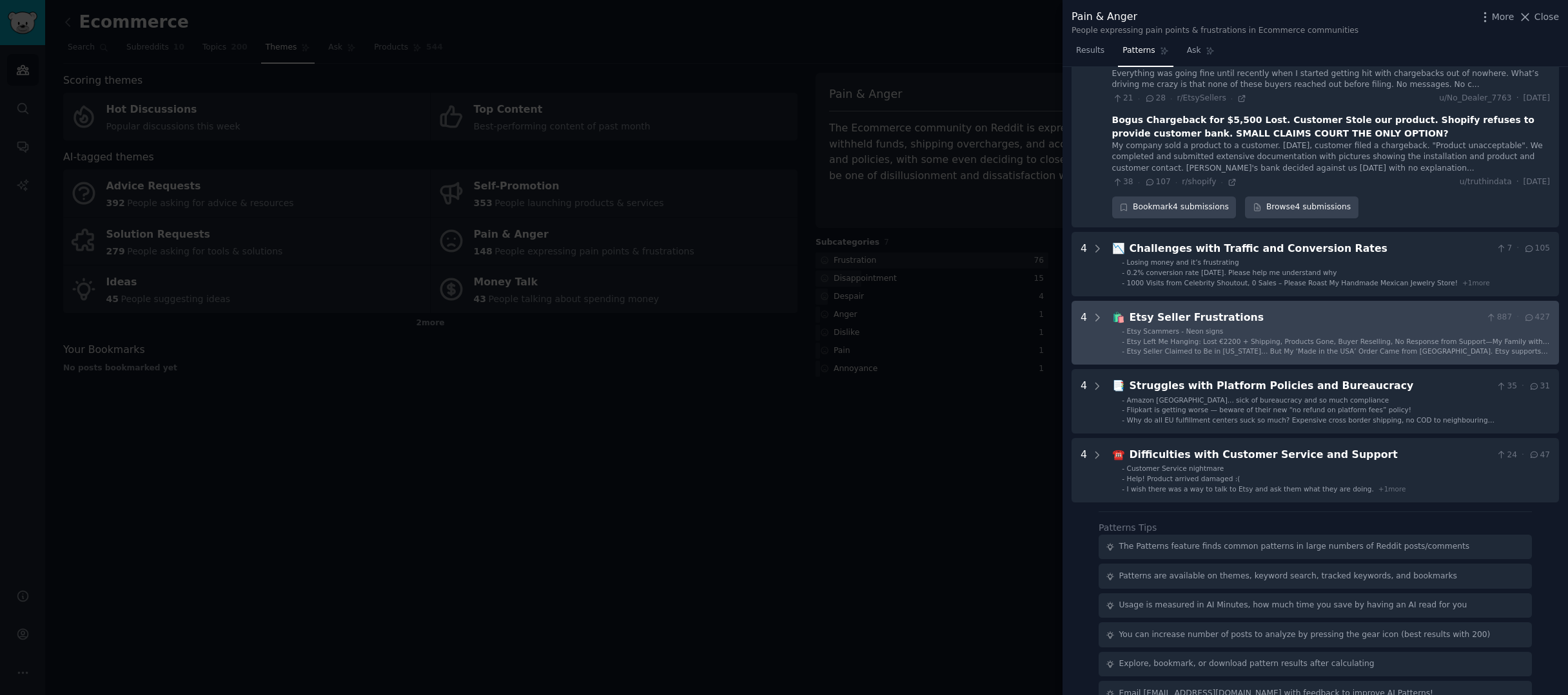
click at [1285, 310] on div "Etsy Seller Frustrations" at bounding box center [1306, 318] width 352 height 16
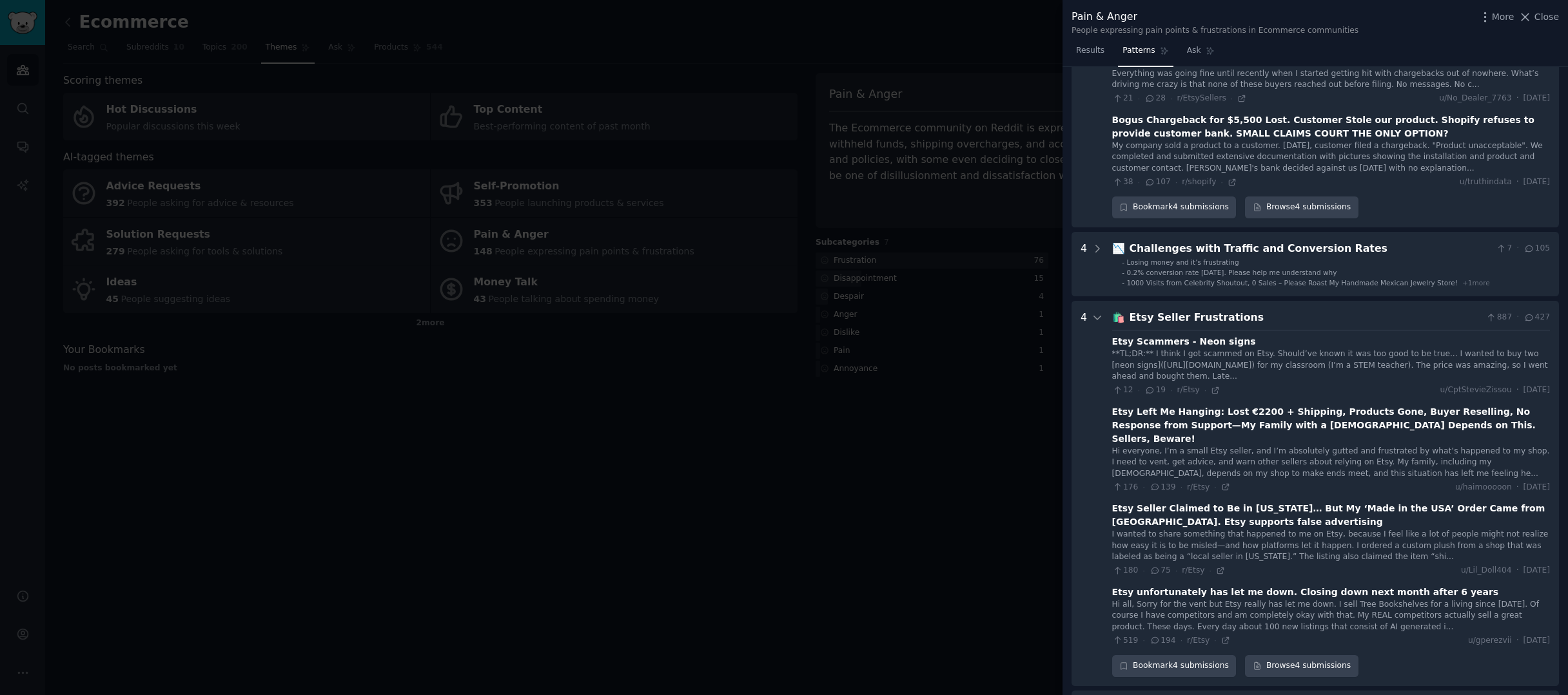
scroll to position [689, 0]
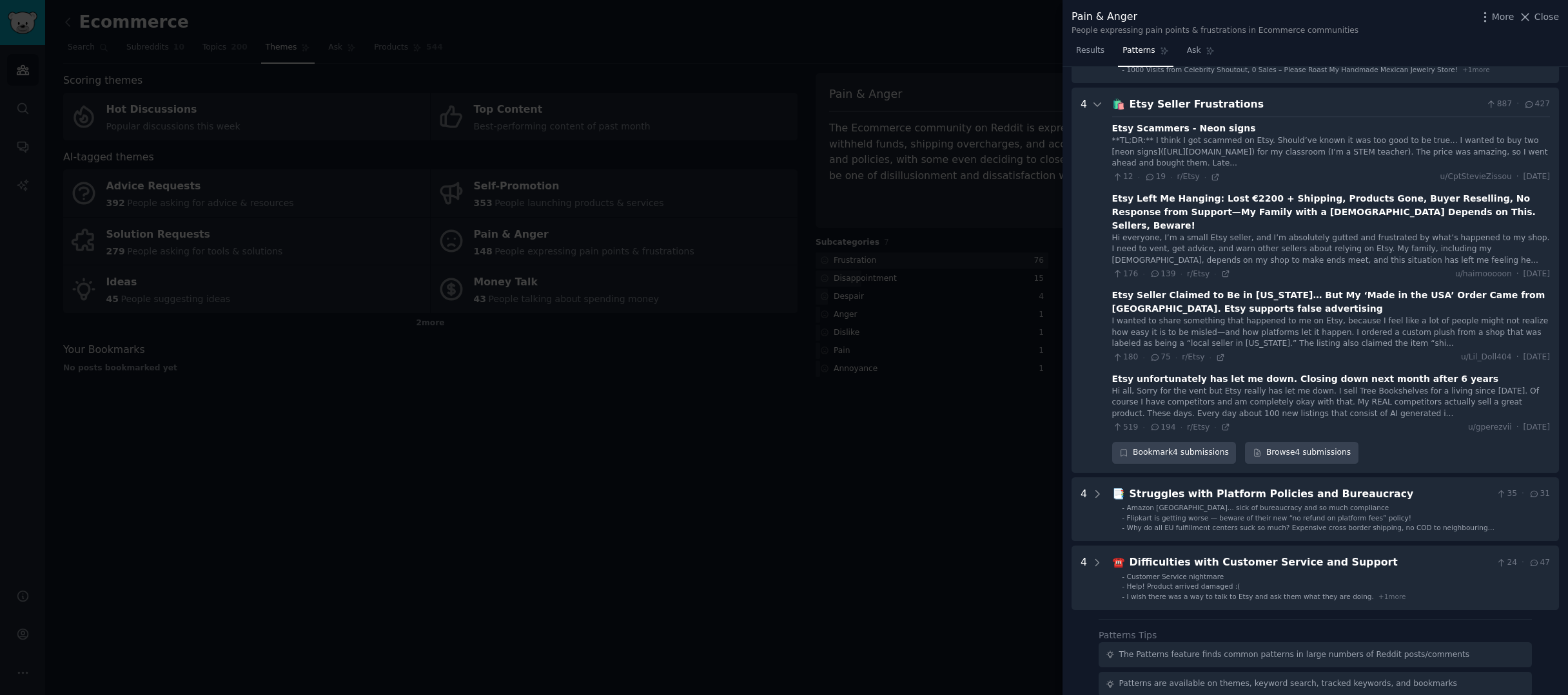
click at [1107, 88] on Frustrations "4 🛍️ Etsy Seller Frustrations 887 · 427 Etsy Scammers - Neon signs **TL;DR:** I…" at bounding box center [1315, 280] width 487 height 386
click at [1097, 99] on icon at bounding box center [1097, 105] width 12 height 12
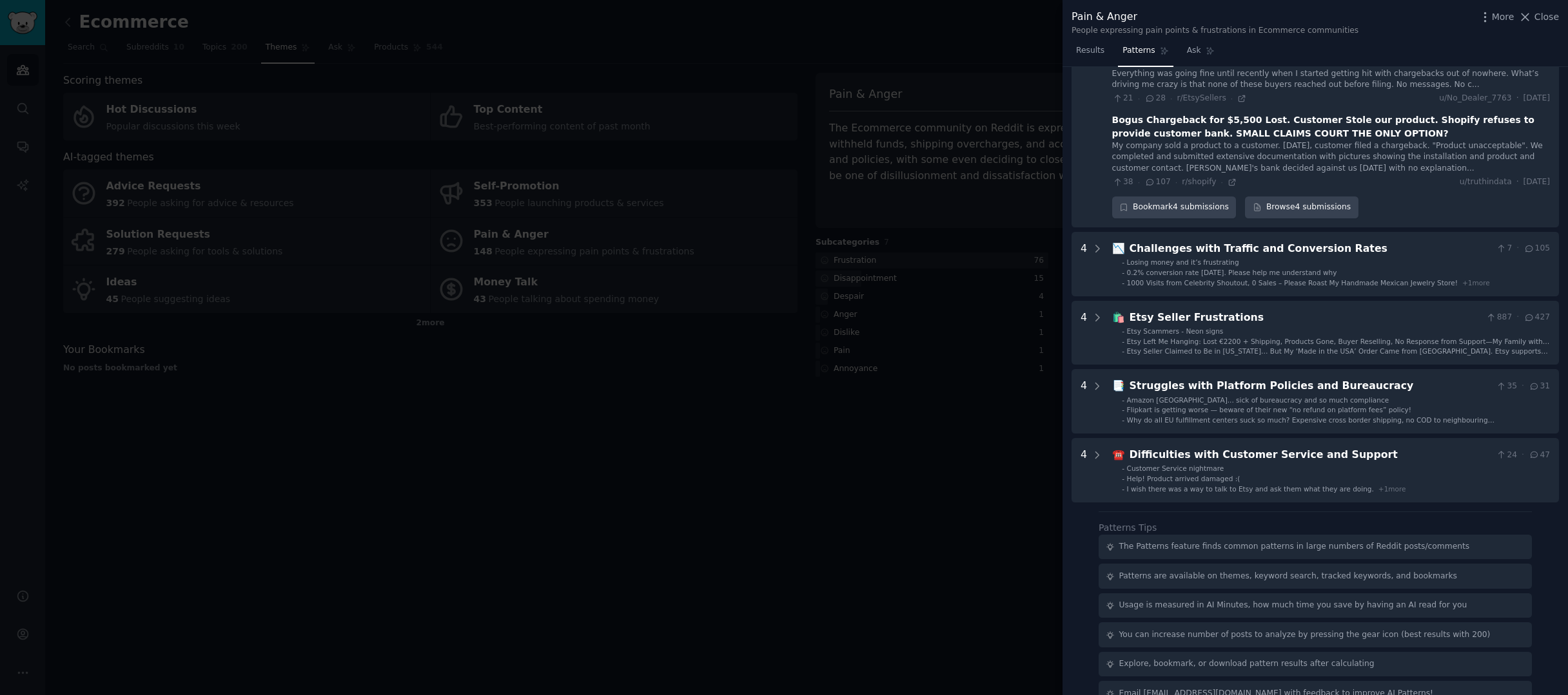
scroll to position [0, 0]
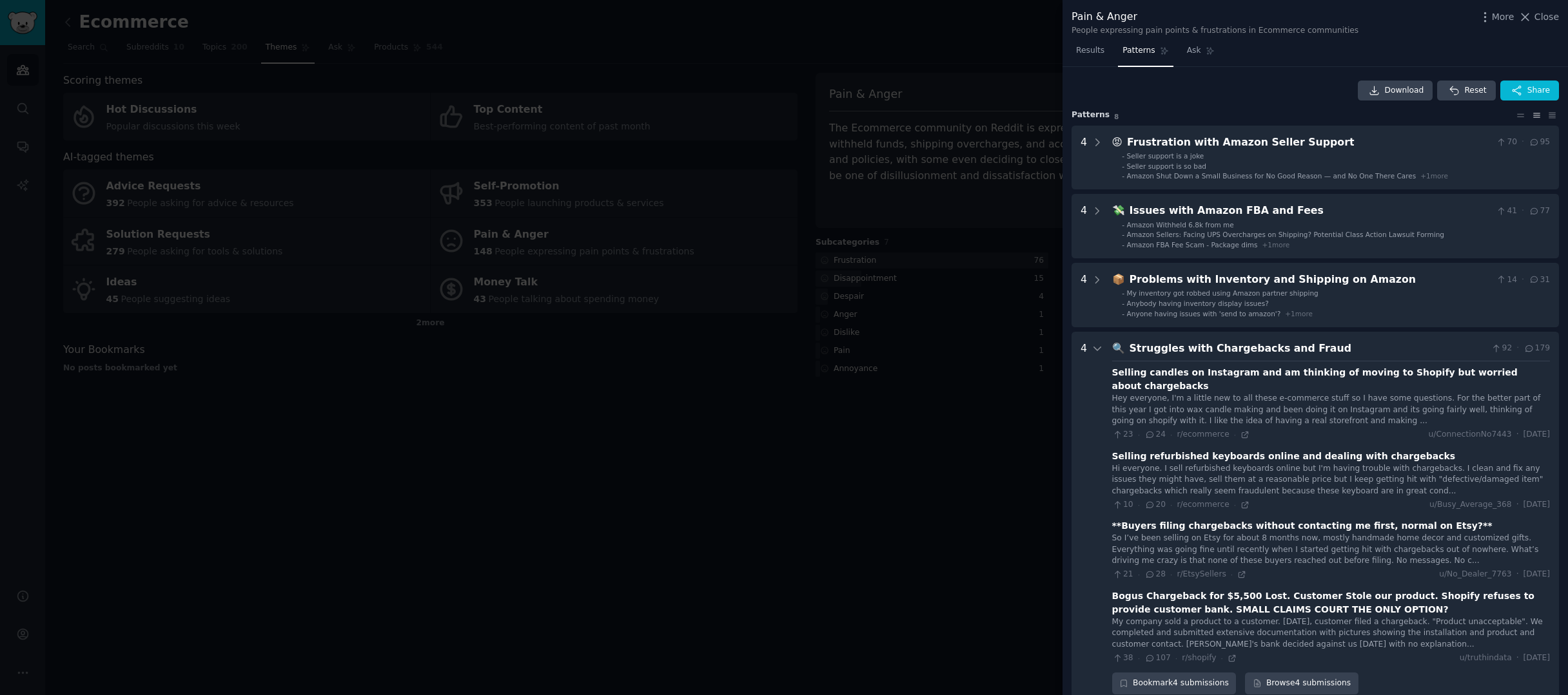
click at [918, 407] on div at bounding box center [784, 348] width 1568 height 695
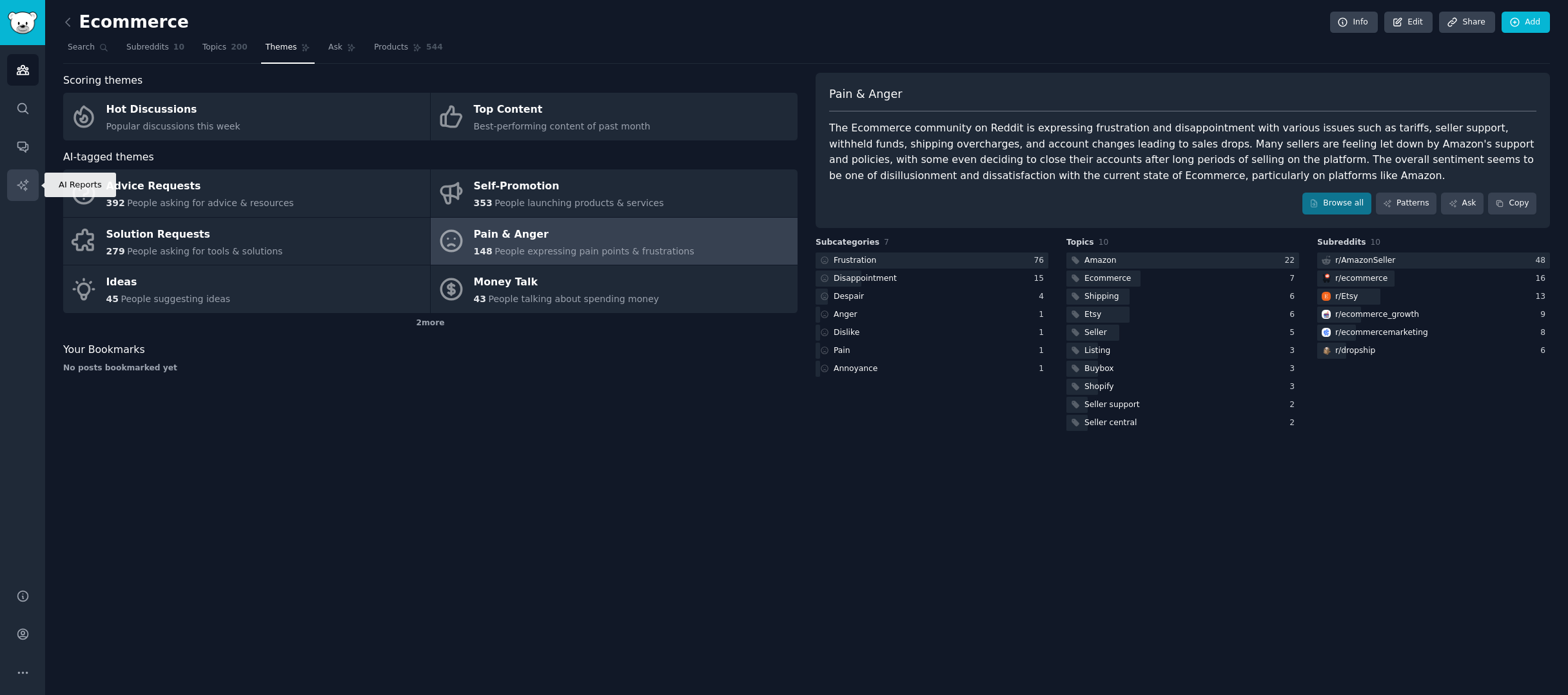
click at [19, 189] on icon "Sidebar" at bounding box center [23, 185] width 14 height 14
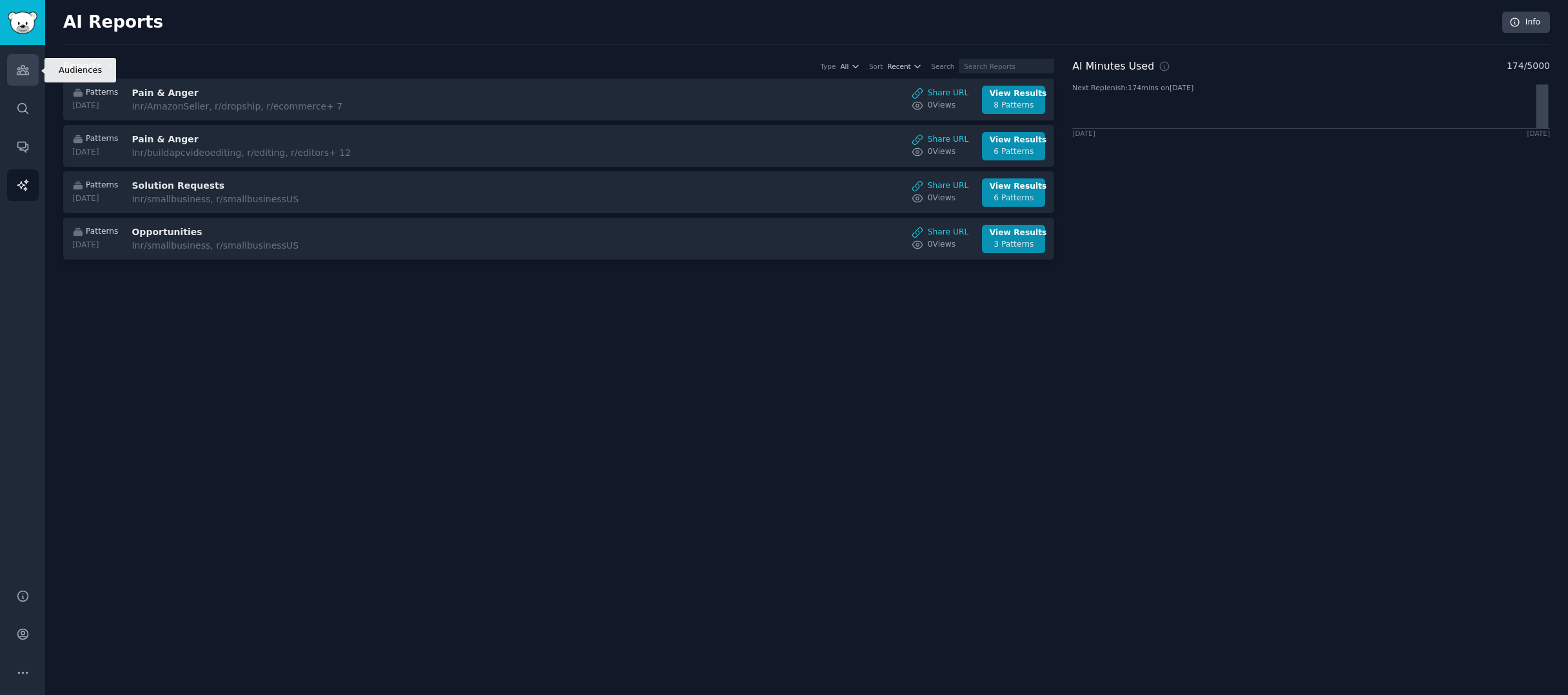
click at [31, 74] on link "Audiences" at bounding box center [23, 70] width 32 height 32
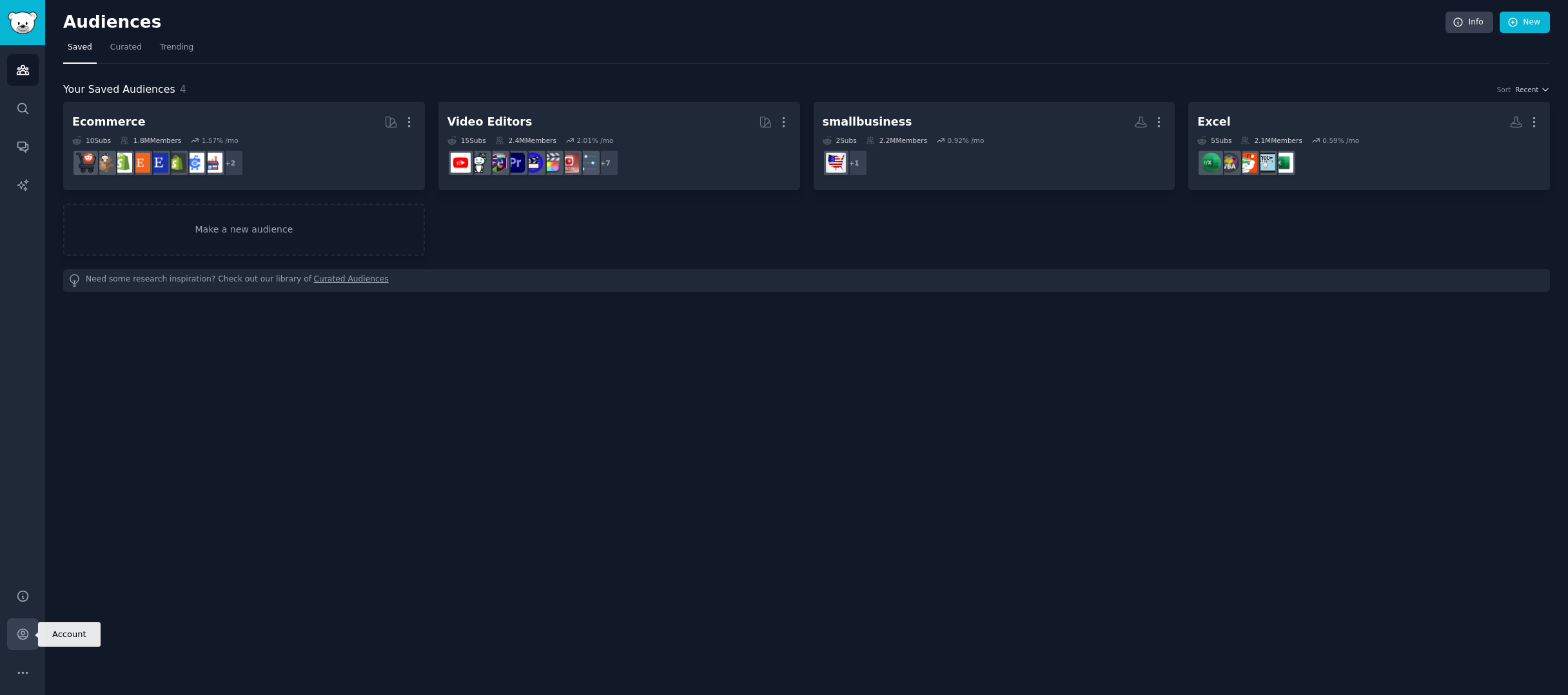
click at [12, 641] on link "Account" at bounding box center [23, 634] width 32 height 32
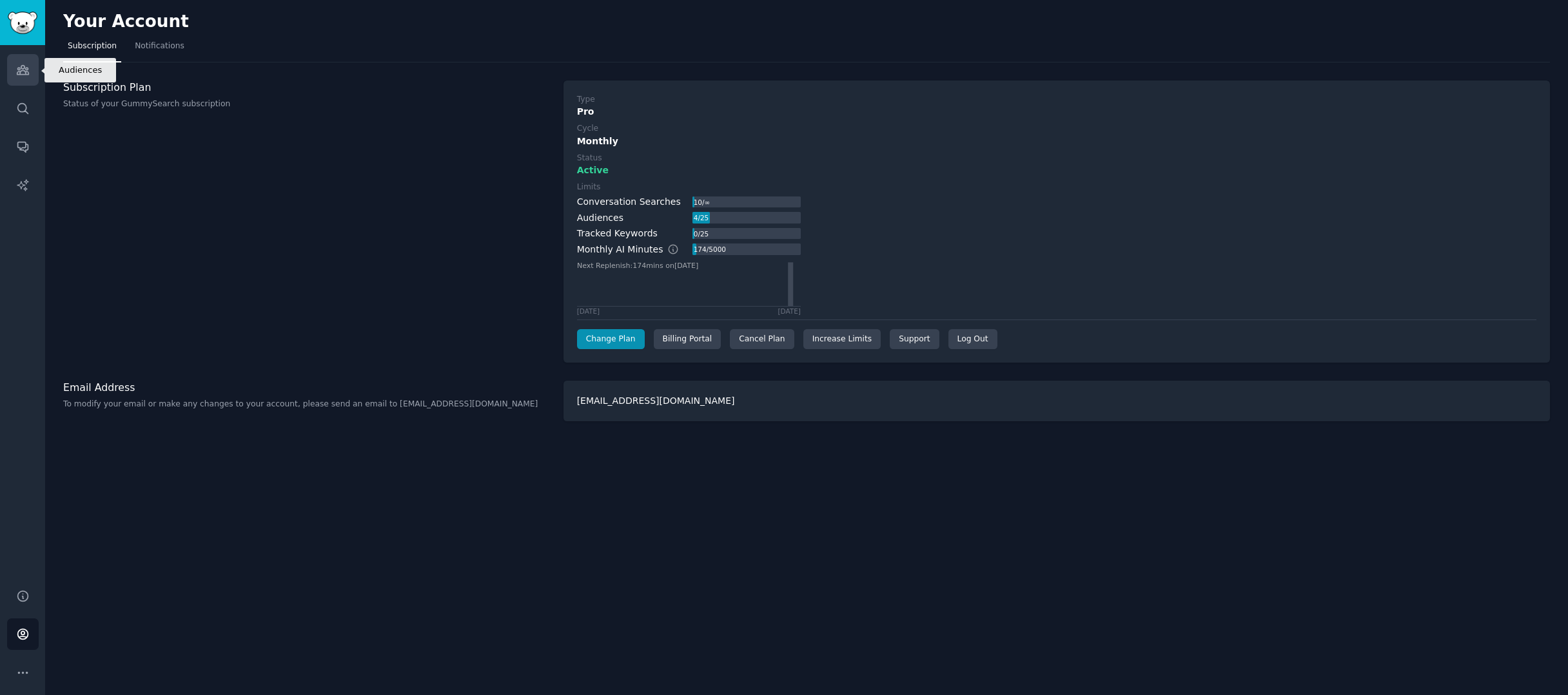
click at [23, 74] on icon "Sidebar" at bounding box center [23, 70] width 14 height 14
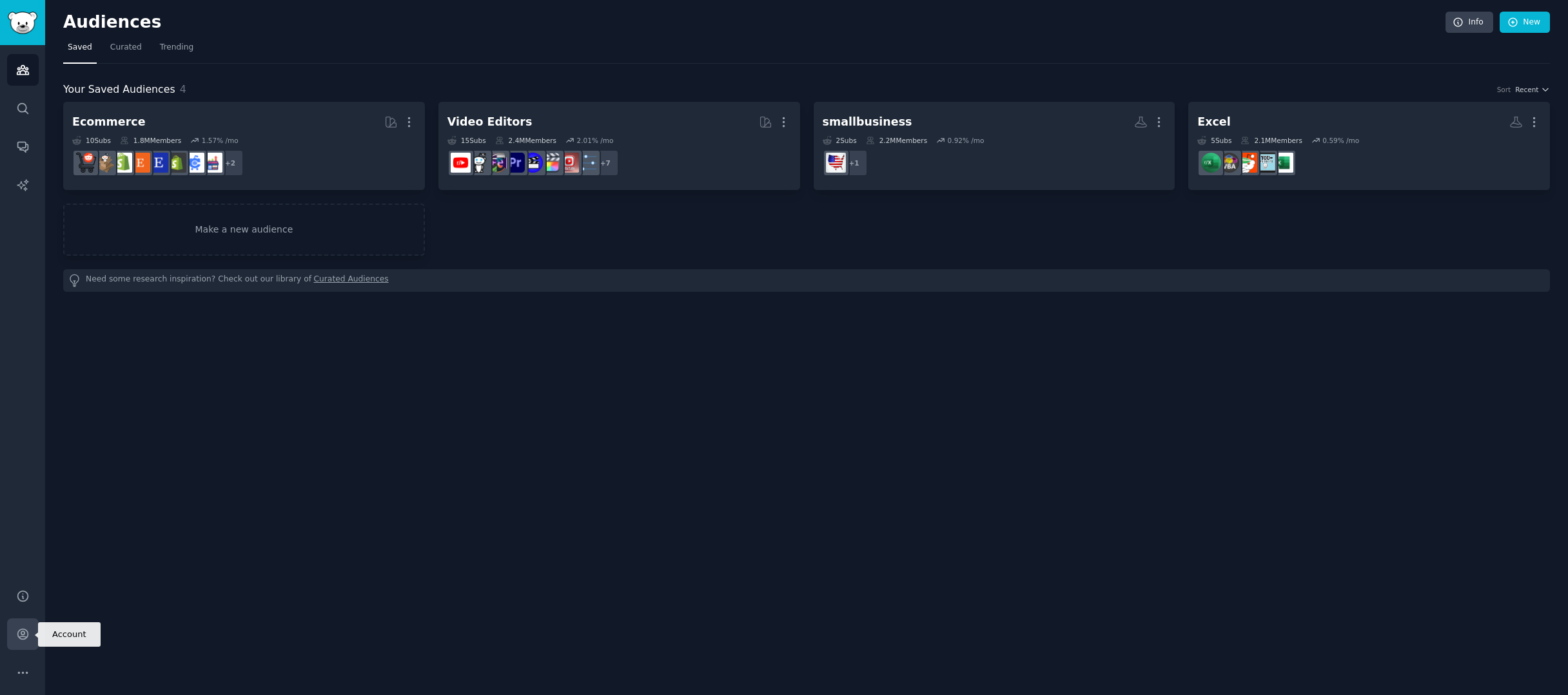
click at [15, 630] on link "Account" at bounding box center [23, 634] width 32 height 32
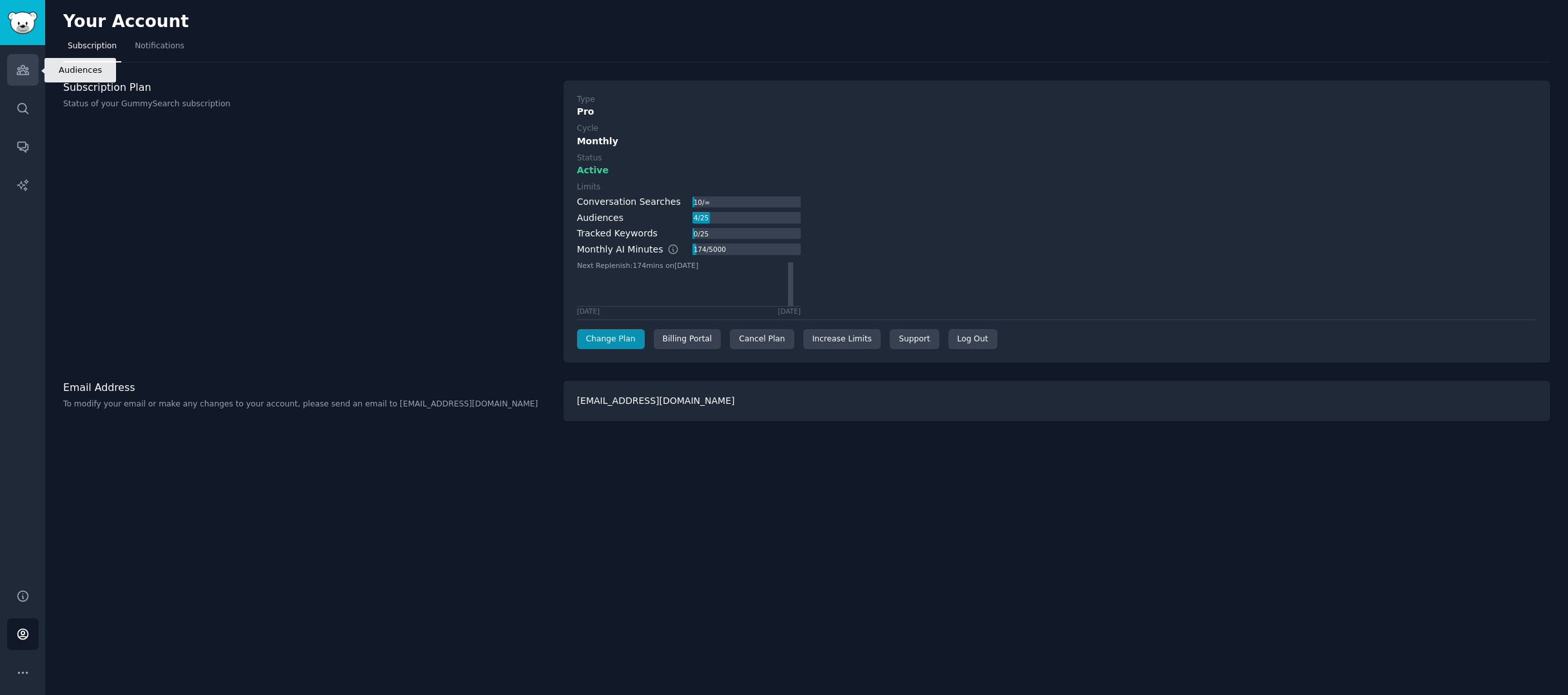
click at [16, 60] on link "Audiences" at bounding box center [23, 70] width 32 height 32
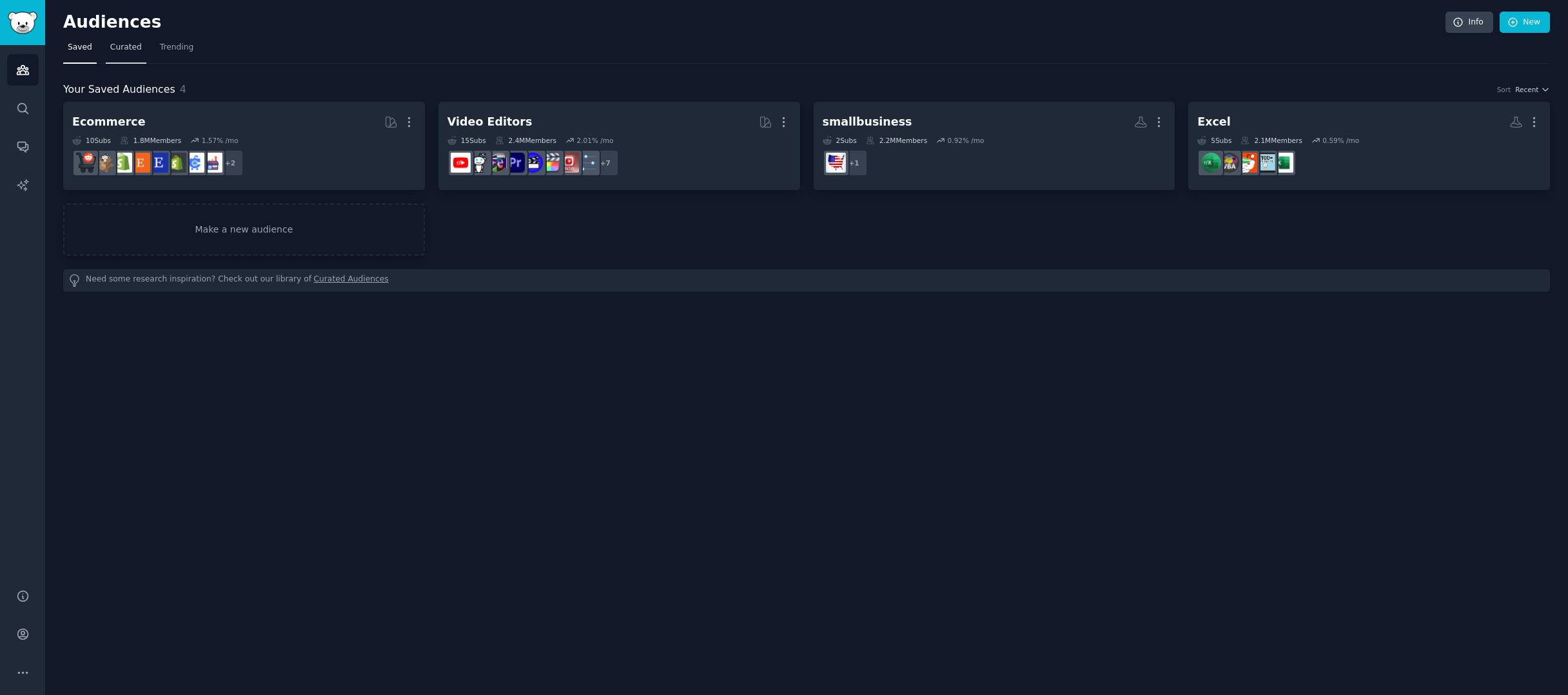
click at [131, 51] on span "Curated" at bounding box center [126, 48] width 32 height 12
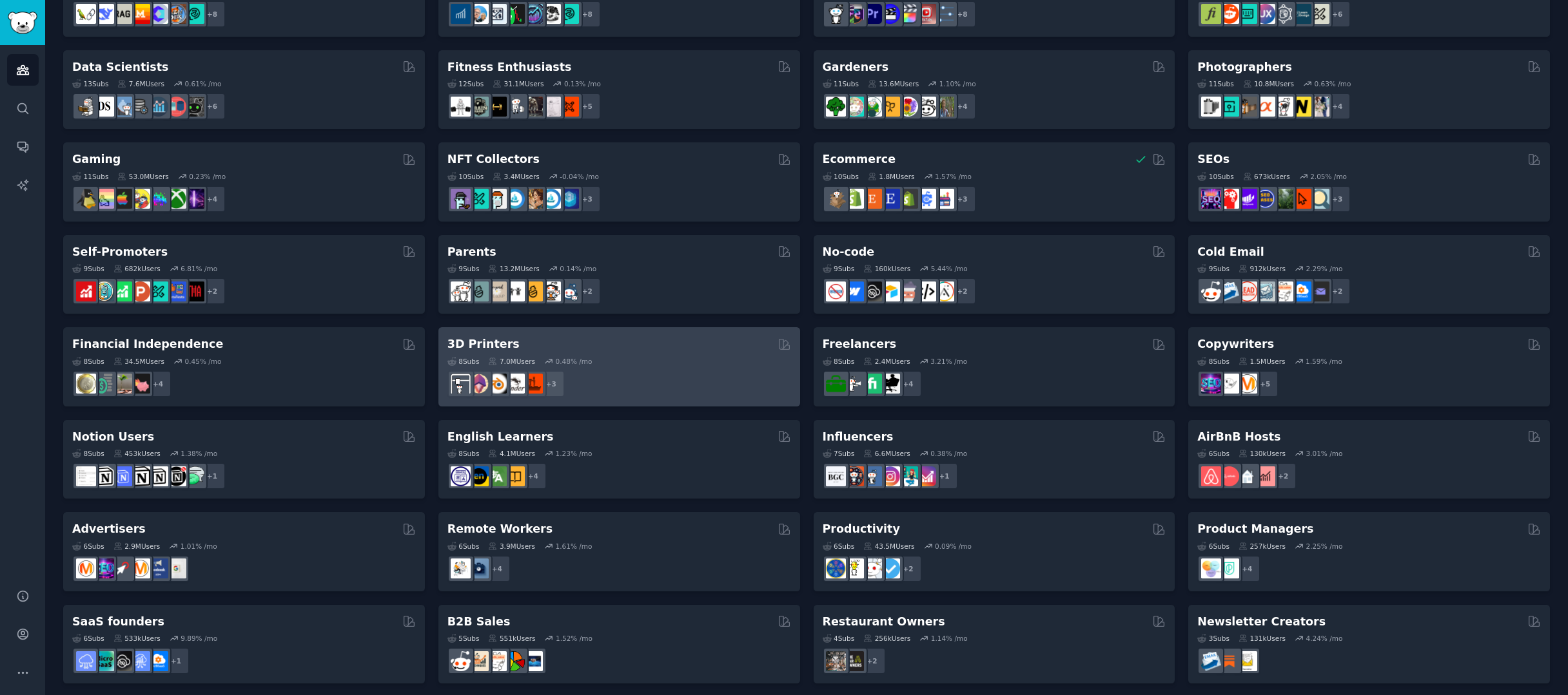
scroll to position [332, 0]
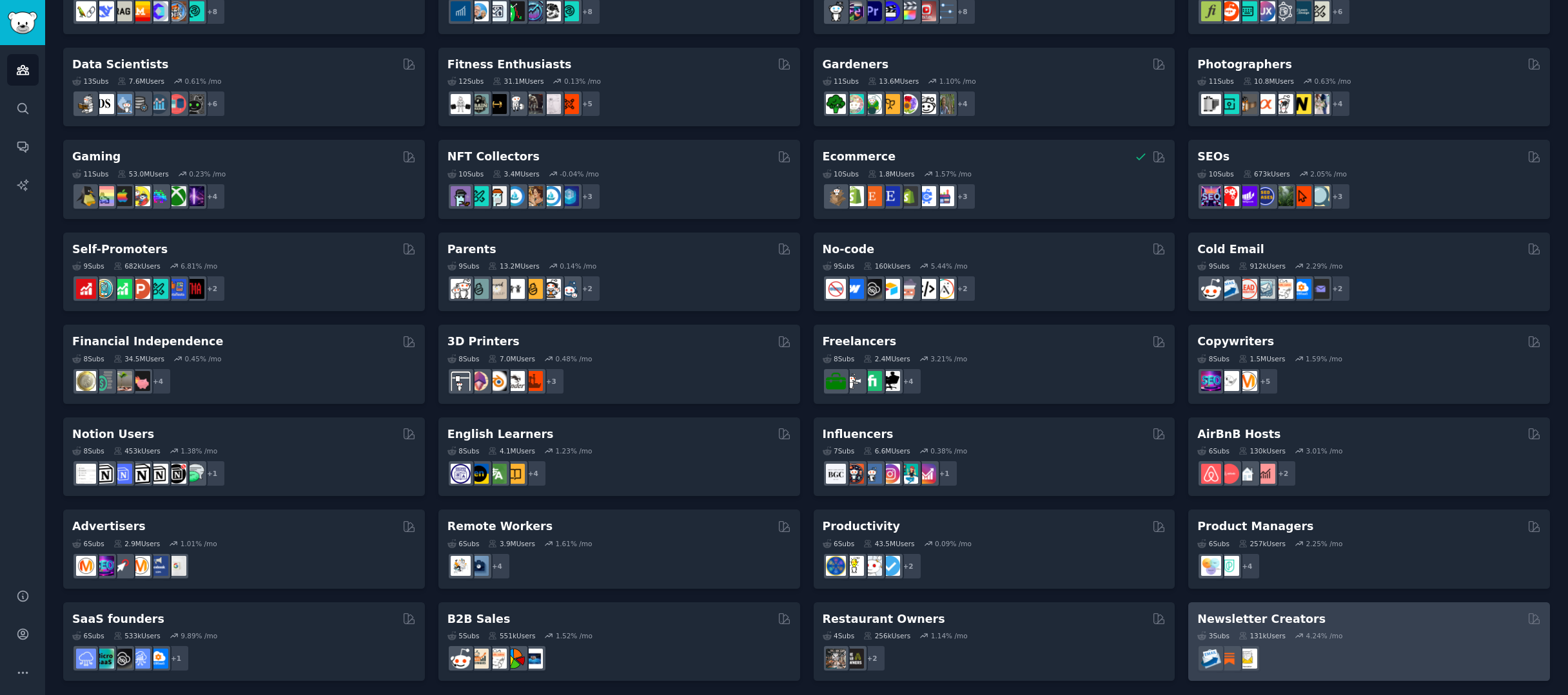
click at [1416, 637] on div "3 Sub s 131k Users 4.24 % /mo" at bounding box center [1370, 650] width 344 height 45
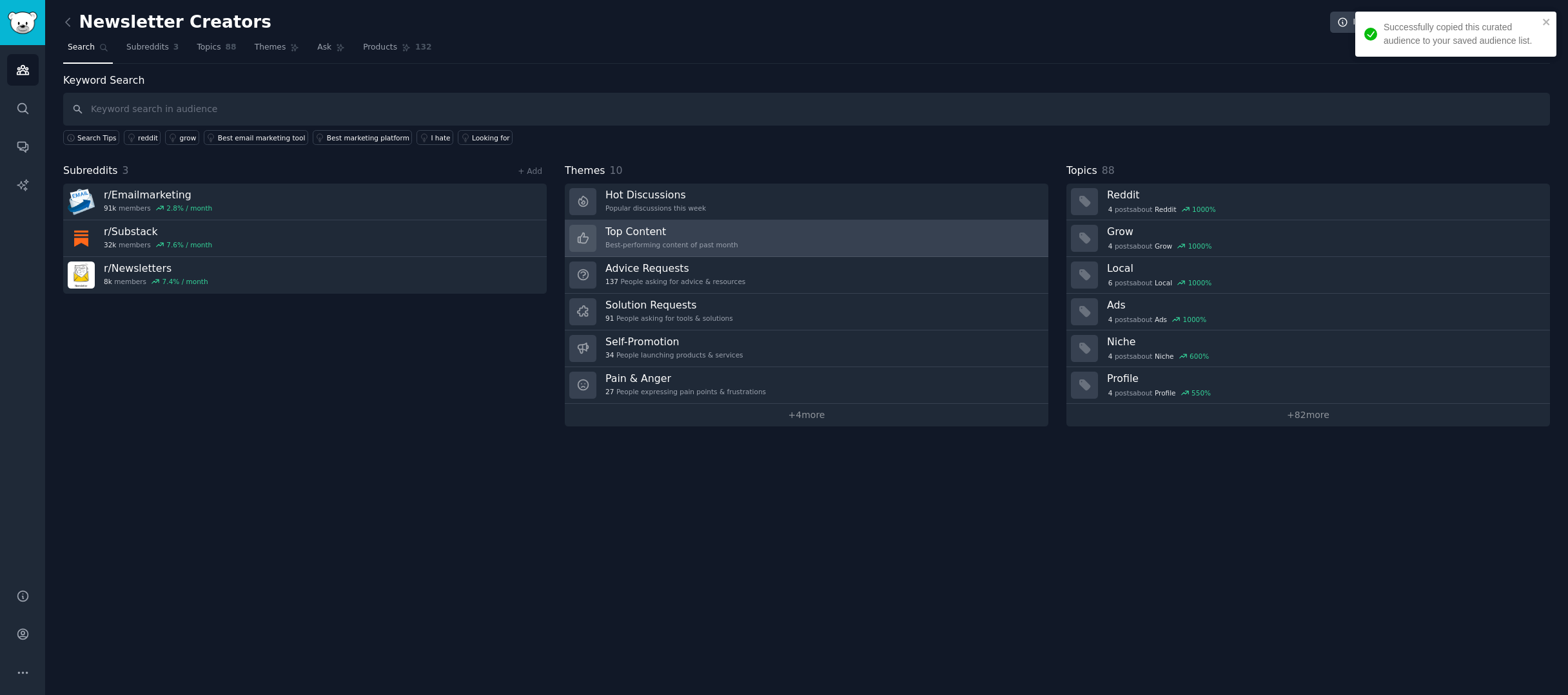
click at [923, 236] on link "Top Content Best-performing content of past month" at bounding box center [807, 238] width 483 height 37
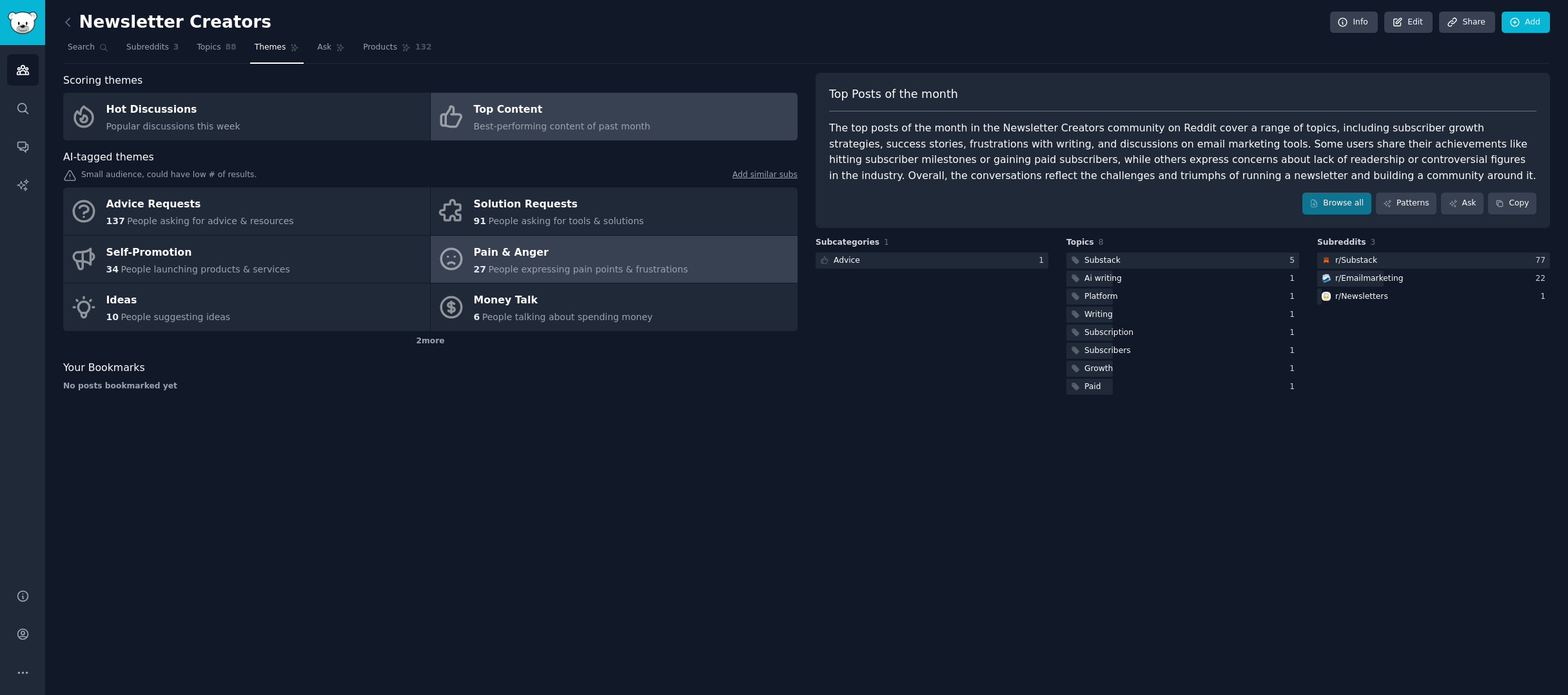
click at [686, 262] on link "Pain & Anger 27 People expressing pain points & frustrations" at bounding box center [614, 260] width 367 height 48
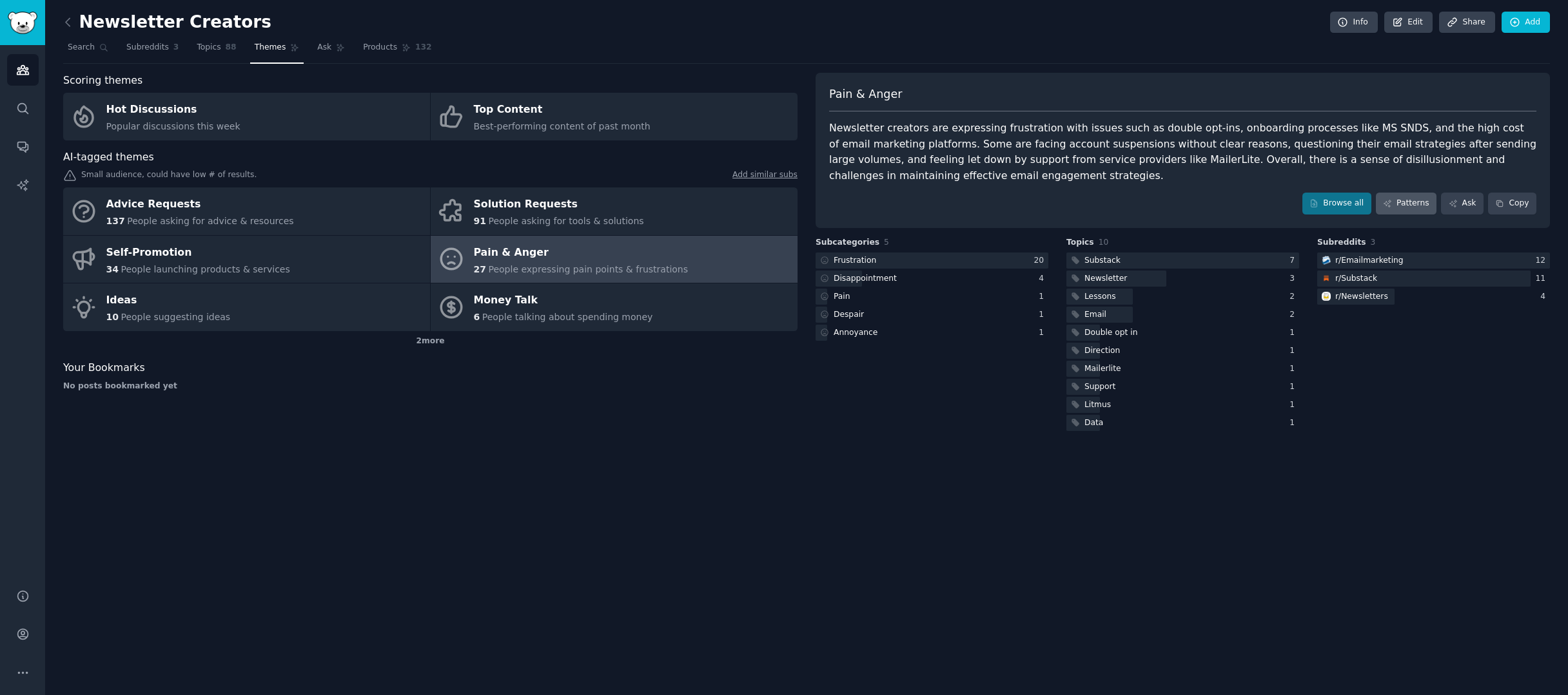
click at [1411, 202] on link "Patterns" at bounding box center [1406, 203] width 61 height 22
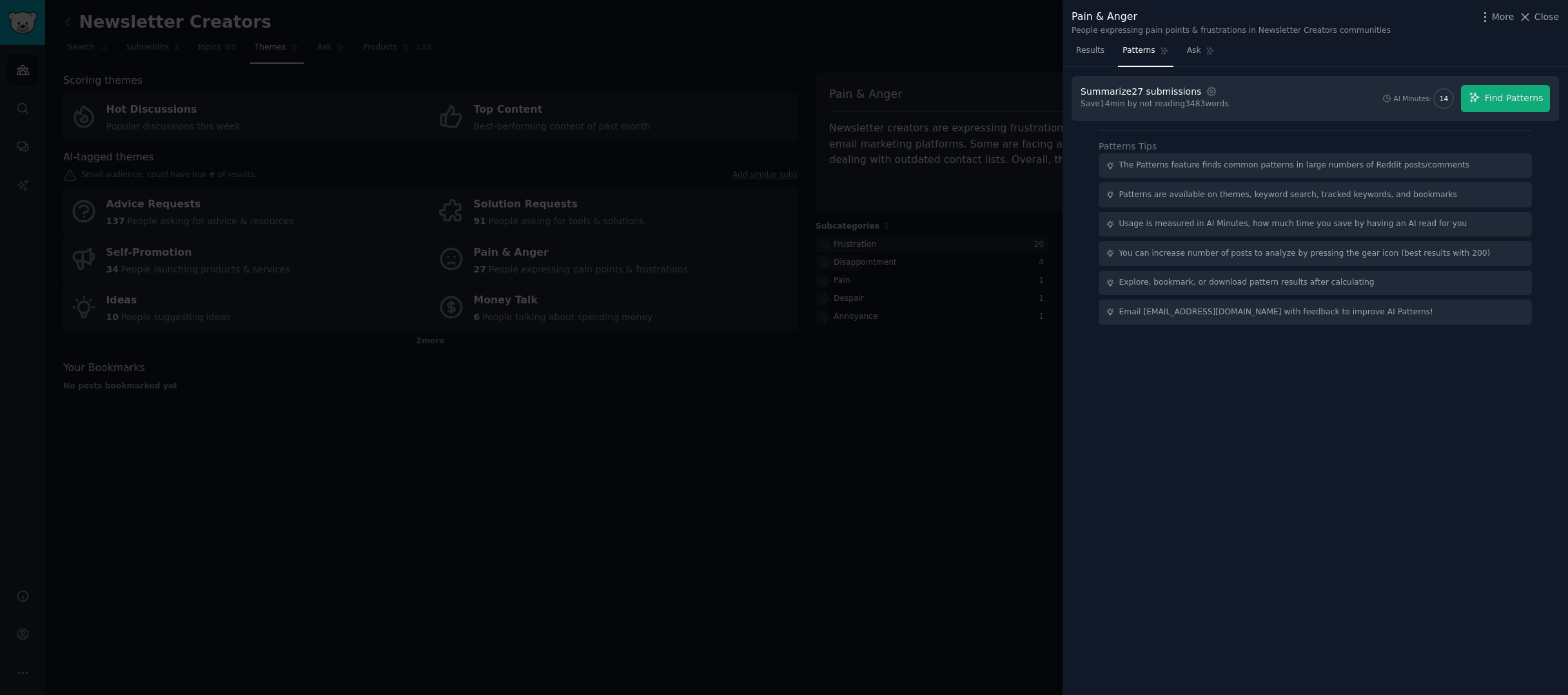
click at [664, 234] on div at bounding box center [784, 348] width 1568 height 695
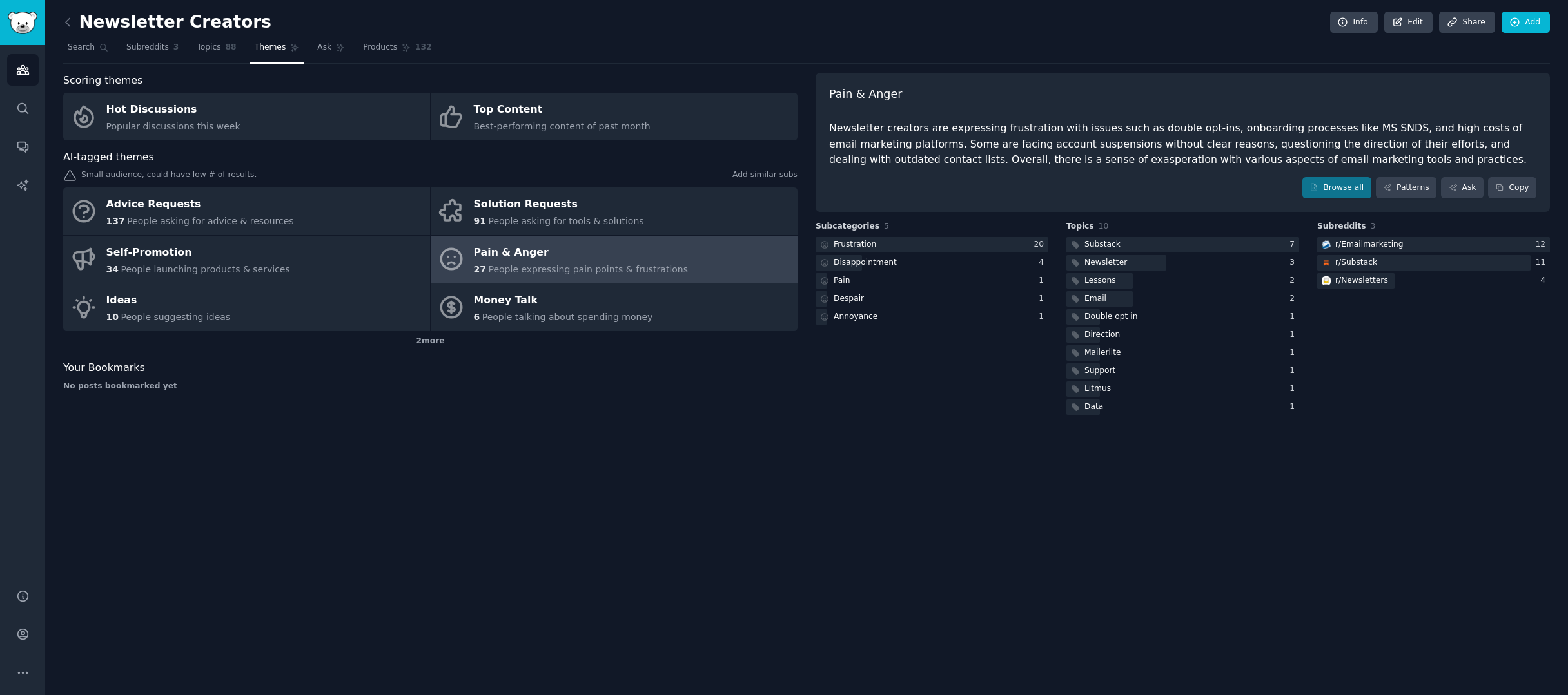
click at [650, 268] on span "People expressing pain points & frustrations" at bounding box center [588, 269] width 200 height 10
click at [653, 272] on span "People expressing pain points & frustrations" at bounding box center [588, 269] width 200 height 10
click at [586, 263] on div "27 People expressing pain points & frustrations" at bounding box center [581, 269] width 215 height 14
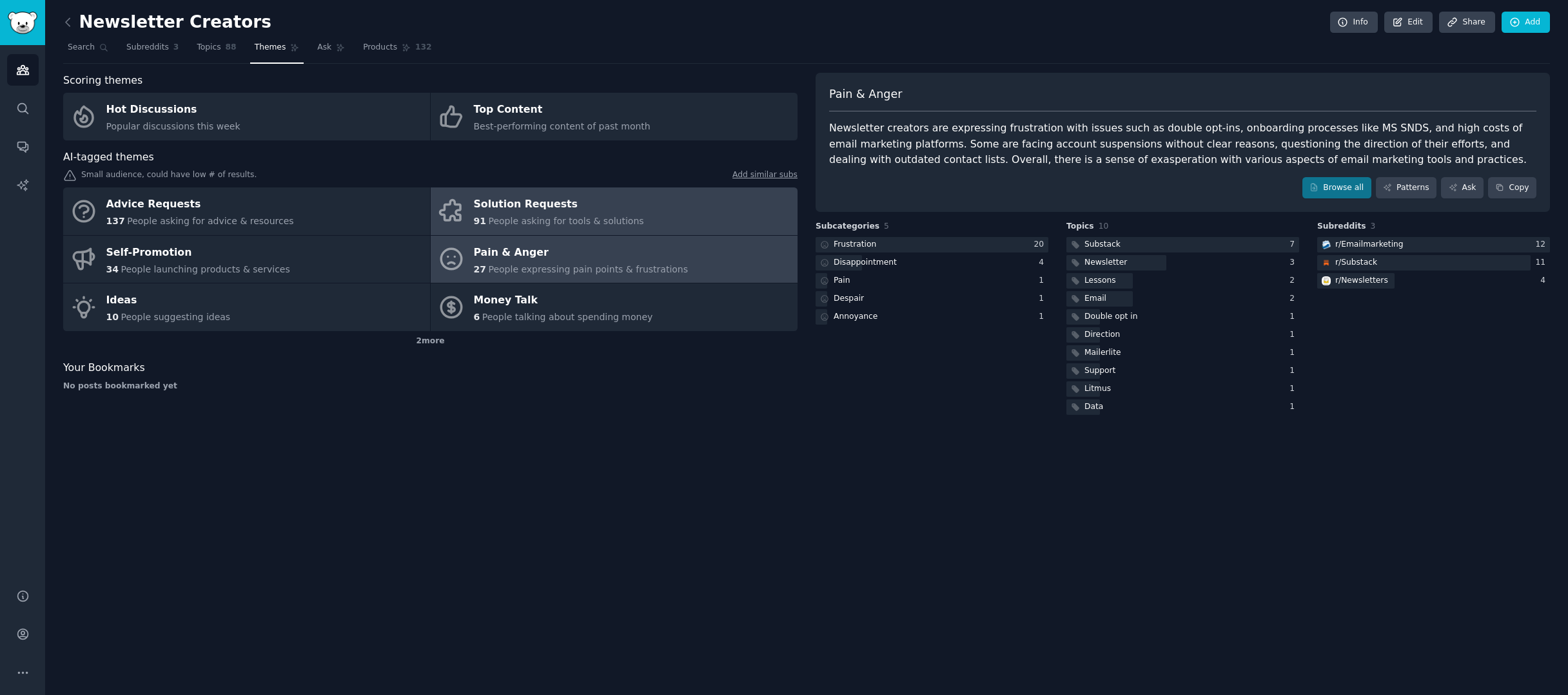
click at [584, 218] on span "People asking for tools & solutions" at bounding box center [566, 221] width 155 height 10
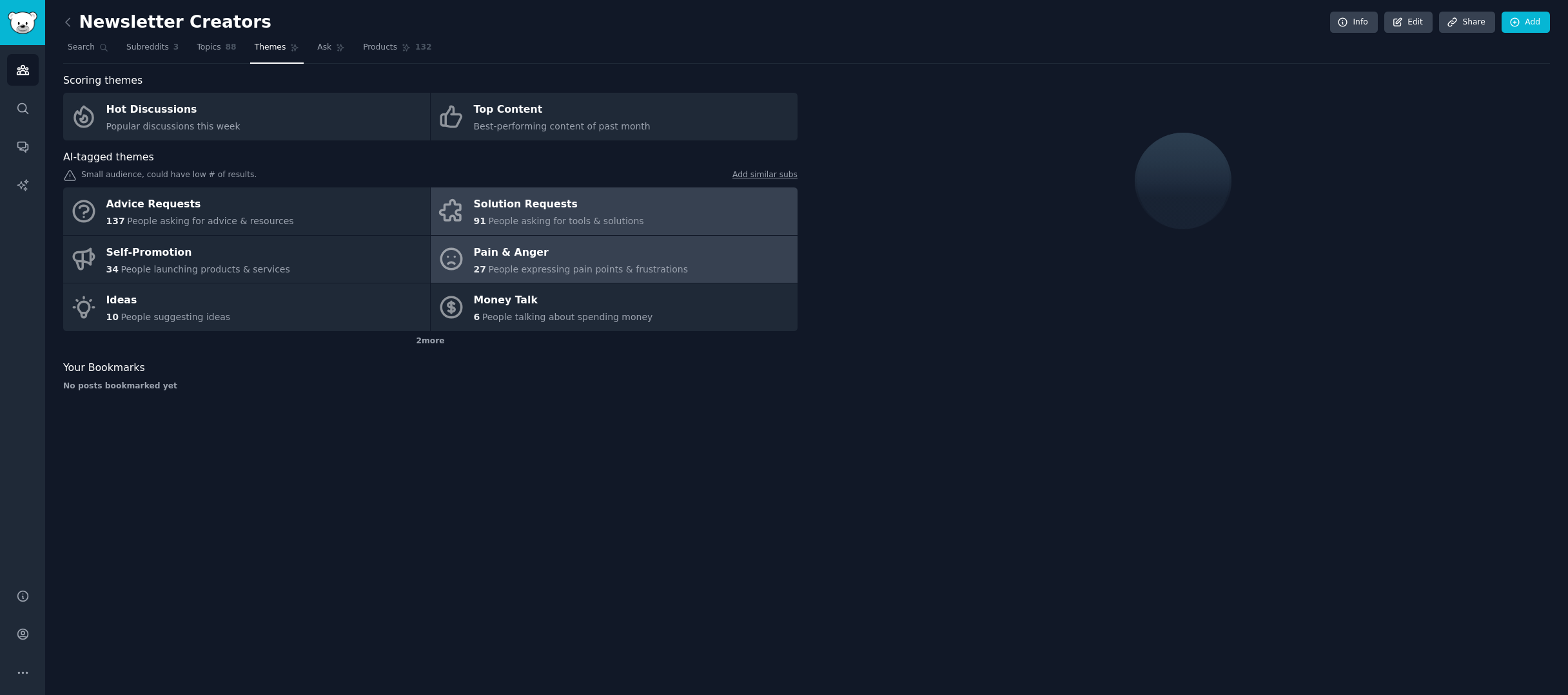
click at [576, 253] on div "Pain & Anger" at bounding box center [581, 253] width 215 height 21
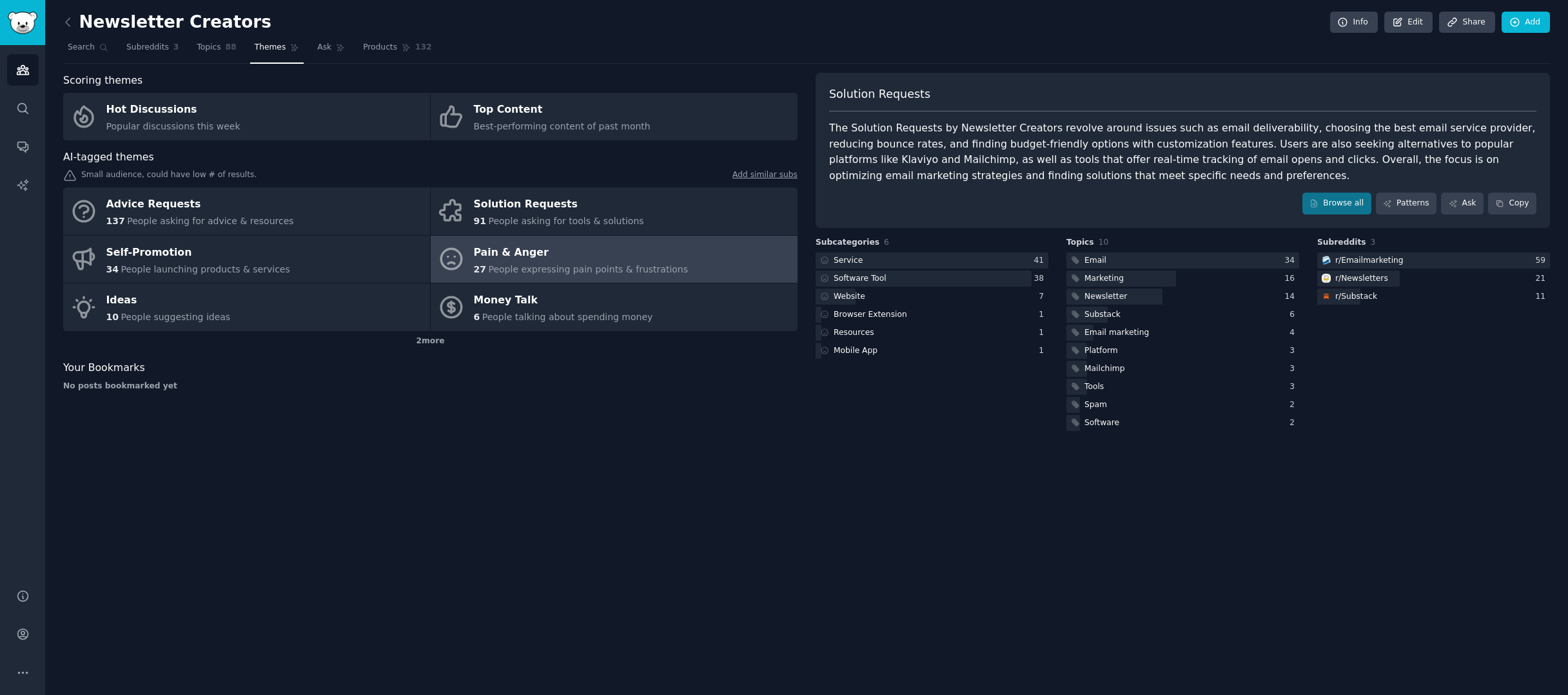
click at [645, 267] on span "People expressing pain points & frustrations" at bounding box center [588, 269] width 200 height 10
click at [538, 264] on span "People expressing pain points & frustrations" at bounding box center [588, 269] width 200 height 10
click at [1401, 198] on link "Patterns" at bounding box center [1406, 203] width 61 height 22
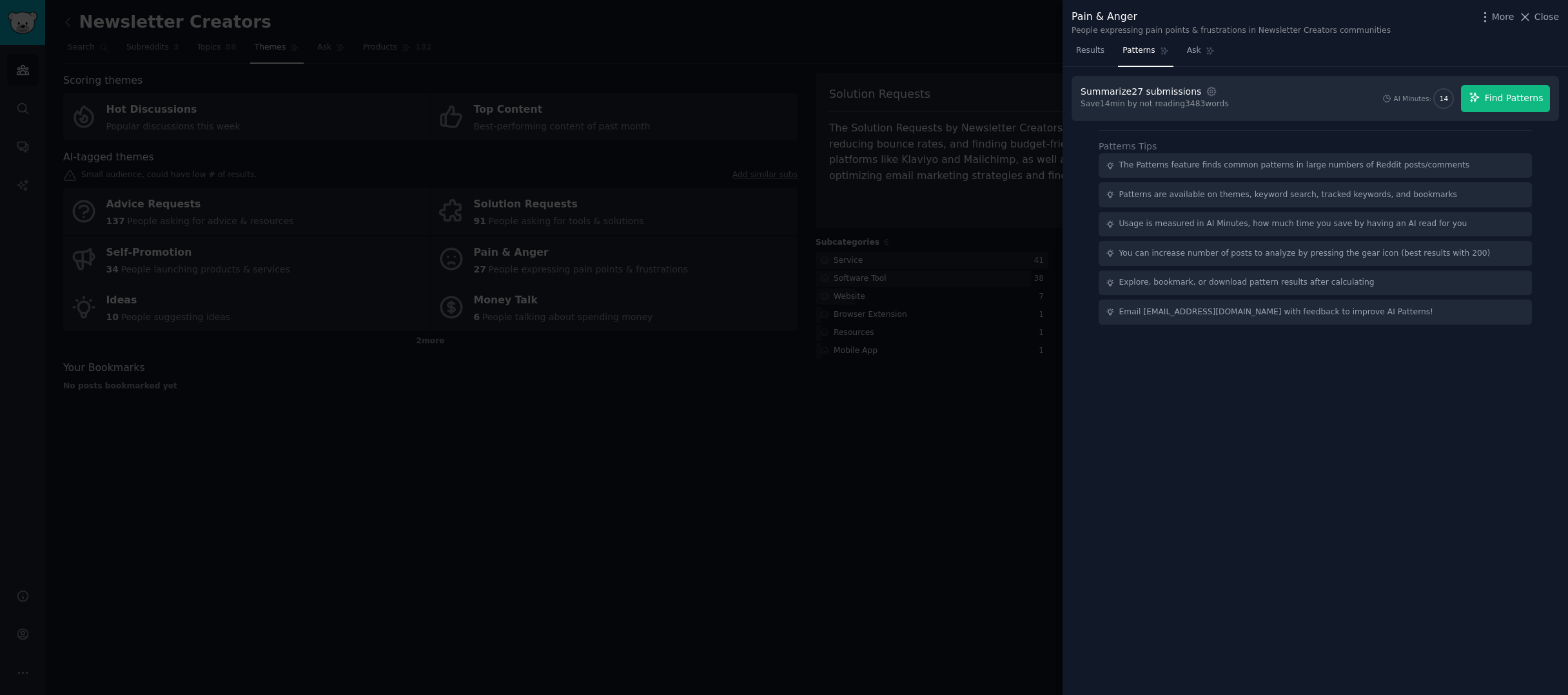
click at [1515, 103] on span "Find Patterns" at bounding box center [1514, 98] width 59 height 14
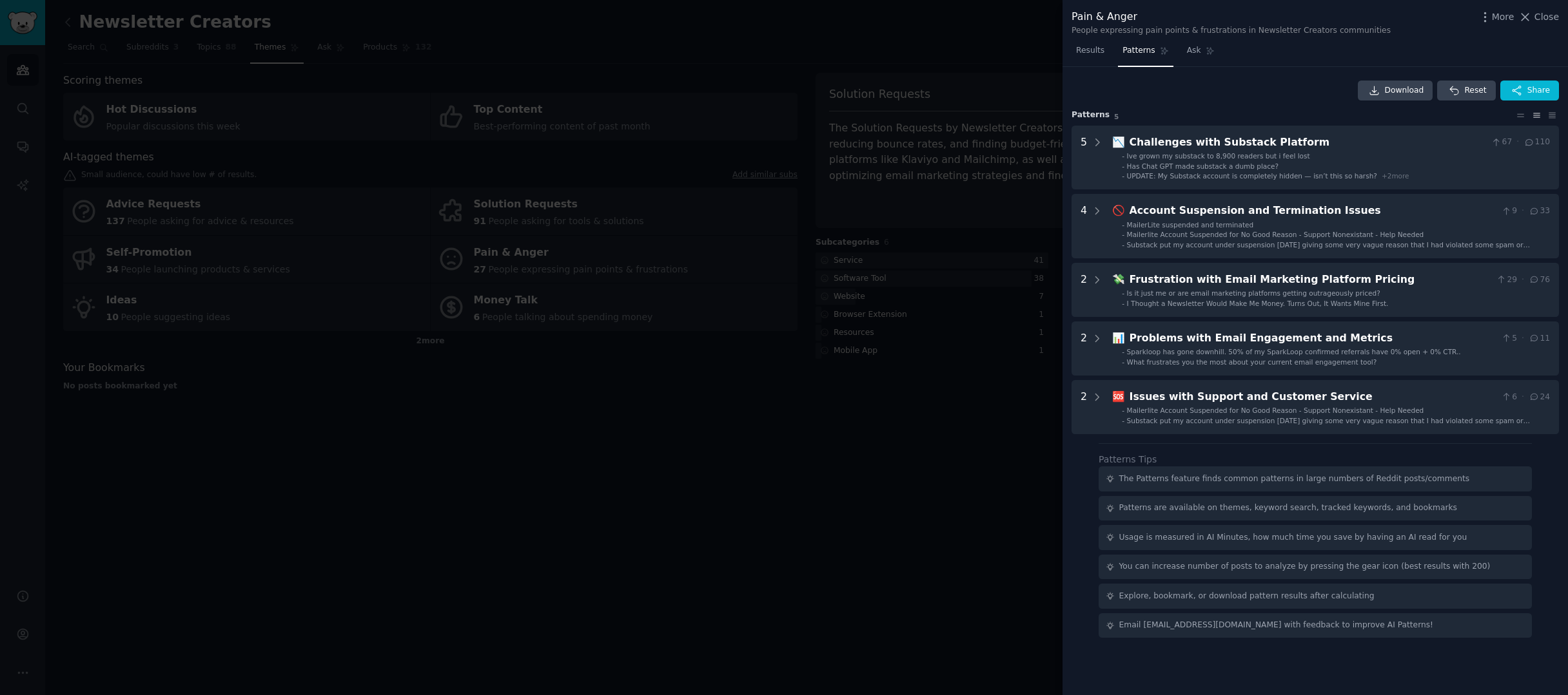
click at [960, 451] on div at bounding box center [784, 348] width 1568 height 695
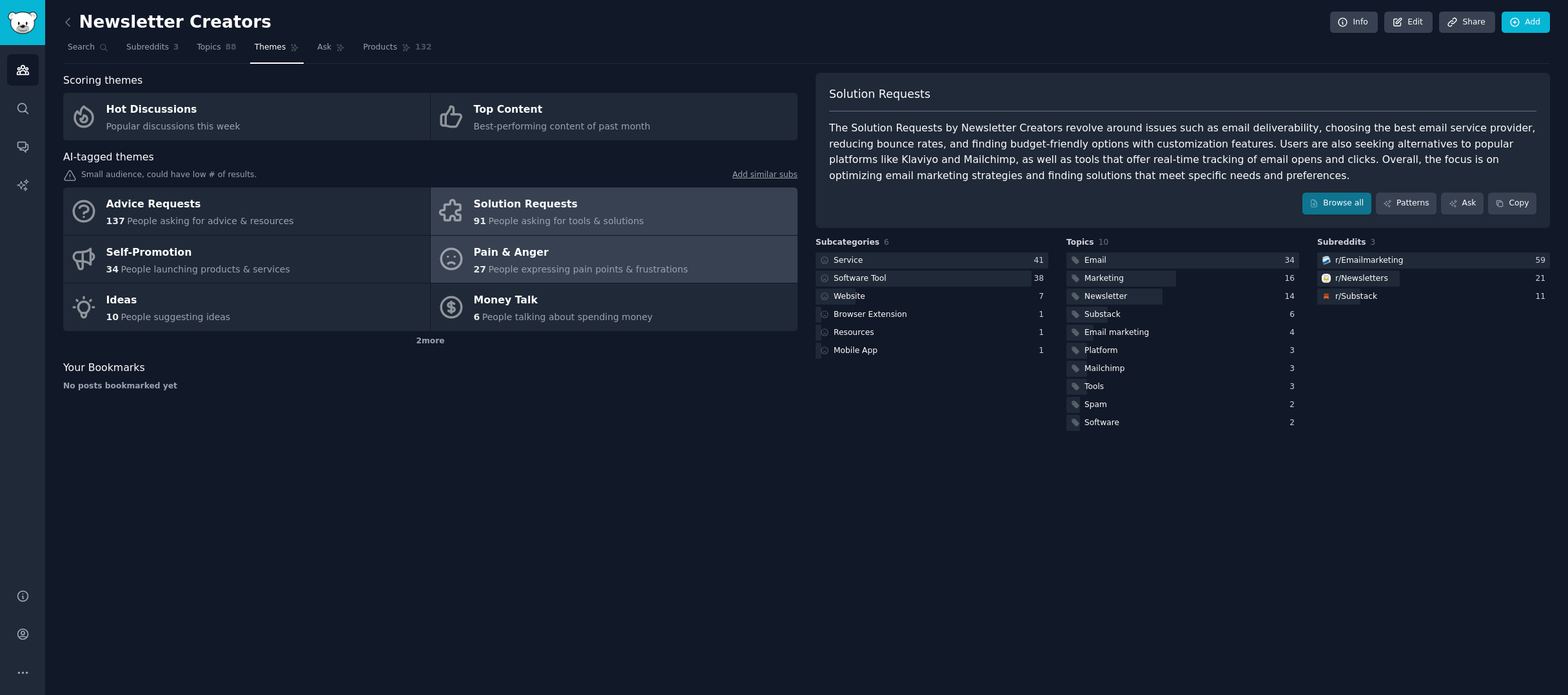
click at [573, 214] on div "91 People asking for tools & solutions" at bounding box center [558, 221] width 170 height 14
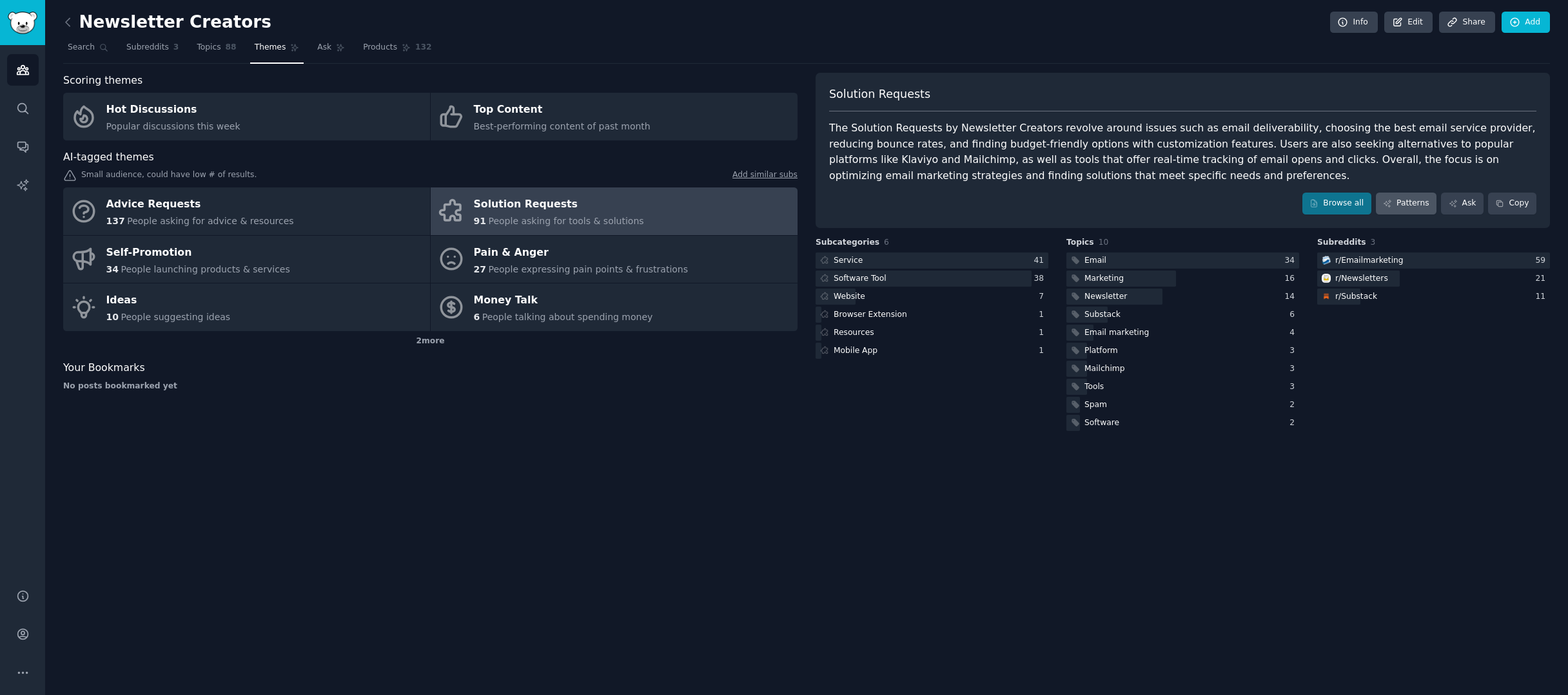
click at [1416, 203] on link "Patterns" at bounding box center [1406, 203] width 61 height 22
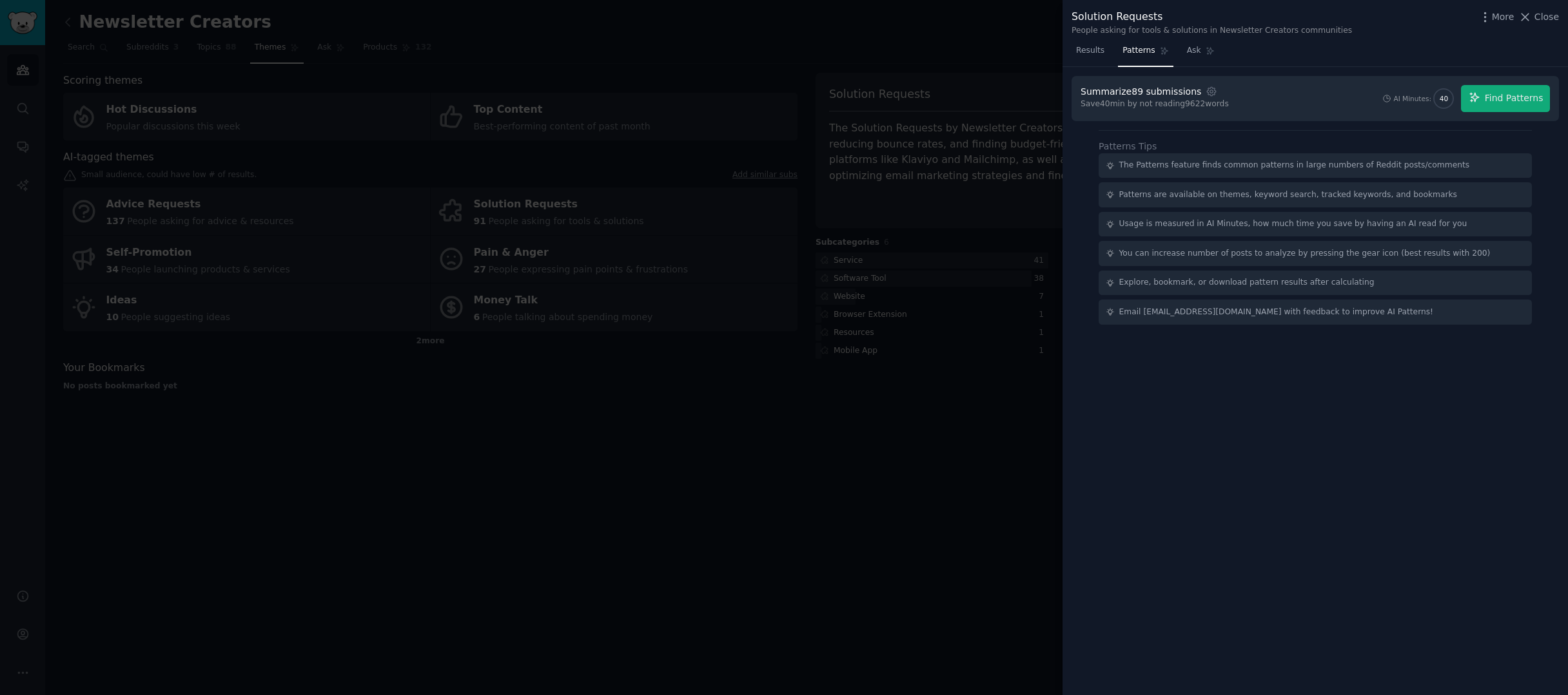
click at [444, 494] on div at bounding box center [784, 348] width 1568 height 695
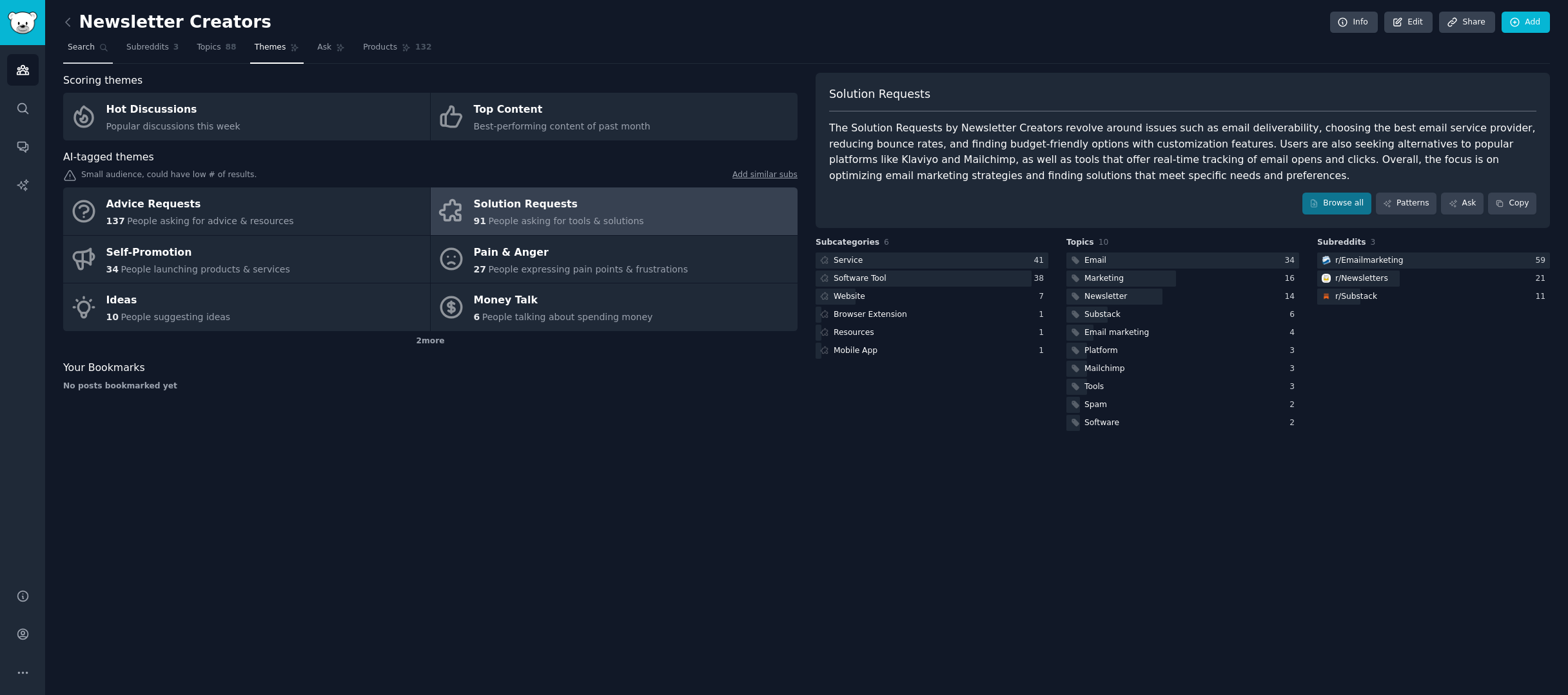
click at [104, 54] on link "Search" at bounding box center [88, 50] width 50 height 26
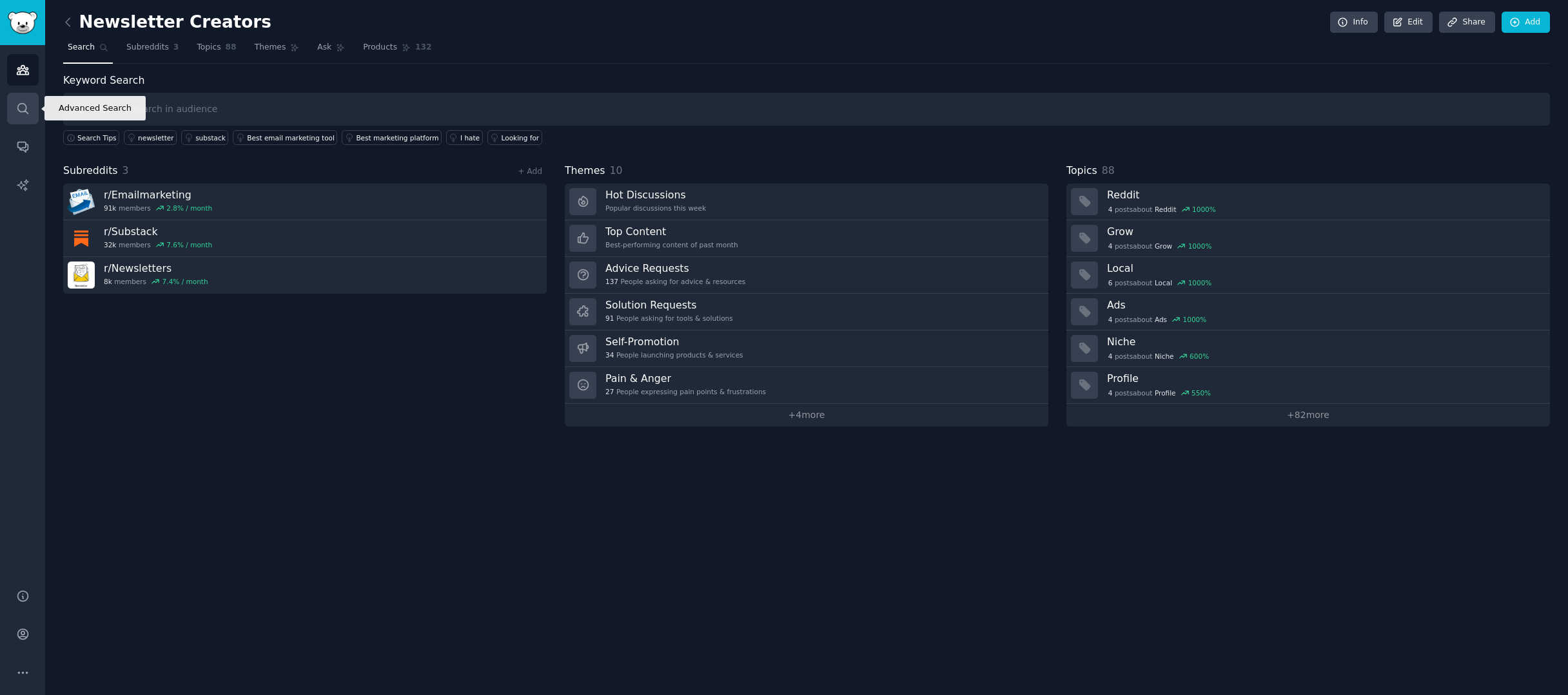
click at [21, 108] on icon "Sidebar" at bounding box center [23, 109] width 14 height 14
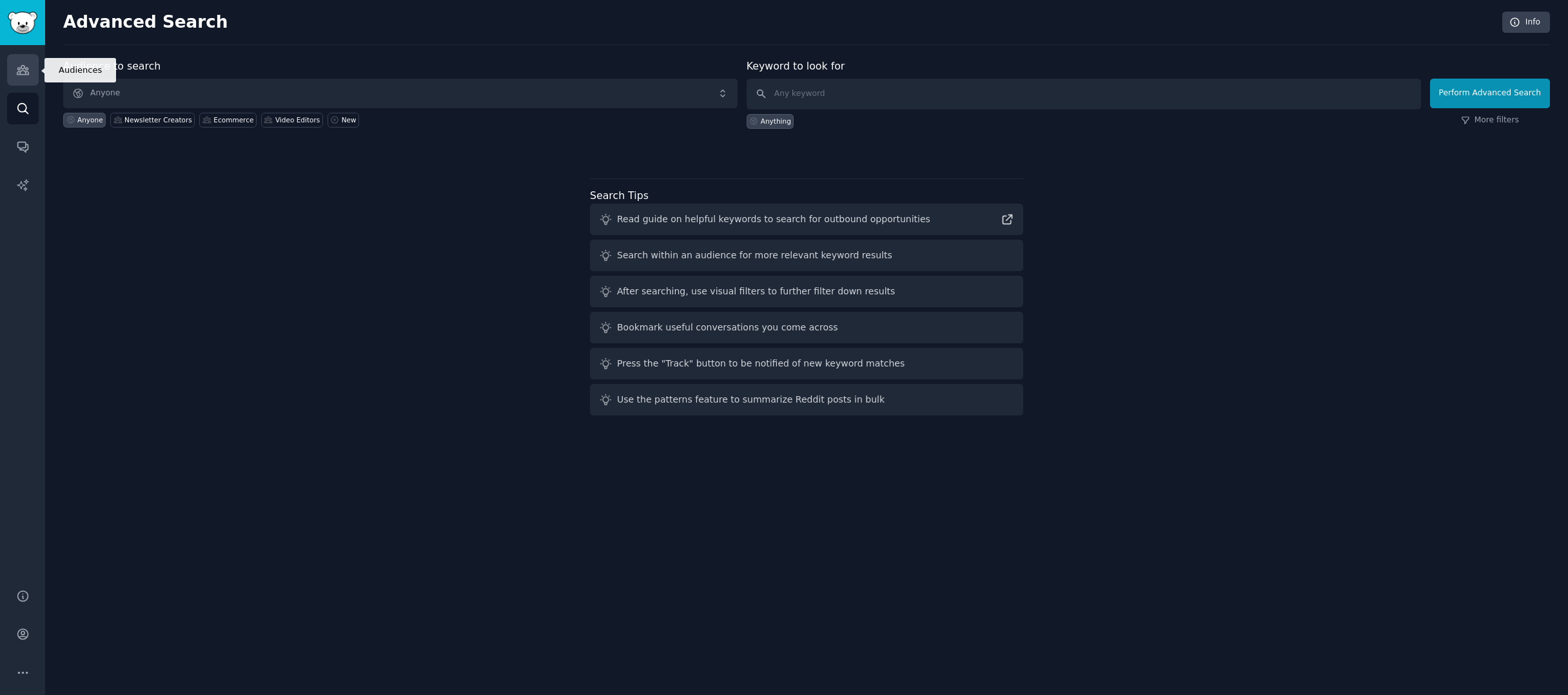
click at [21, 74] on icon "Sidebar" at bounding box center [23, 70] width 14 height 14
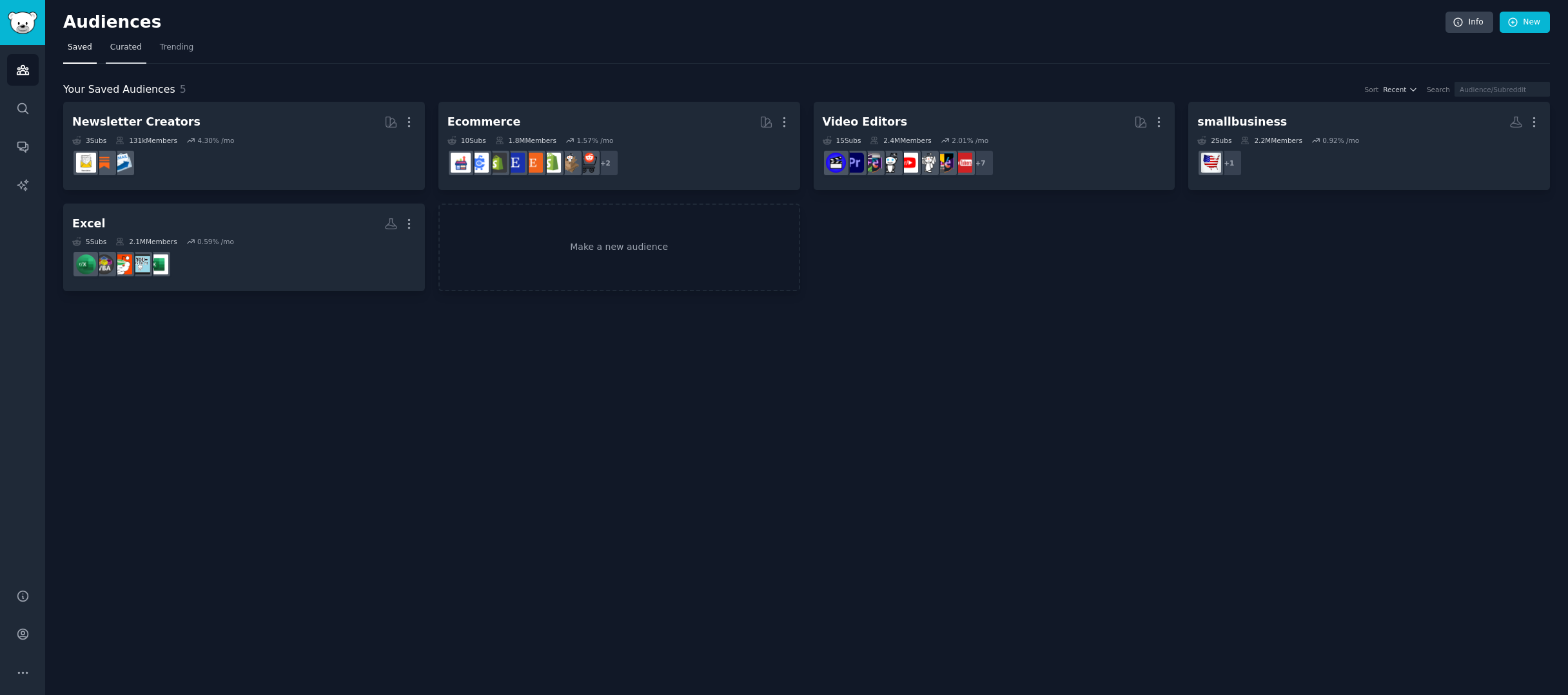
click at [128, 50] on span "Curated" at bounding box center [126, 48] width 32 height 12
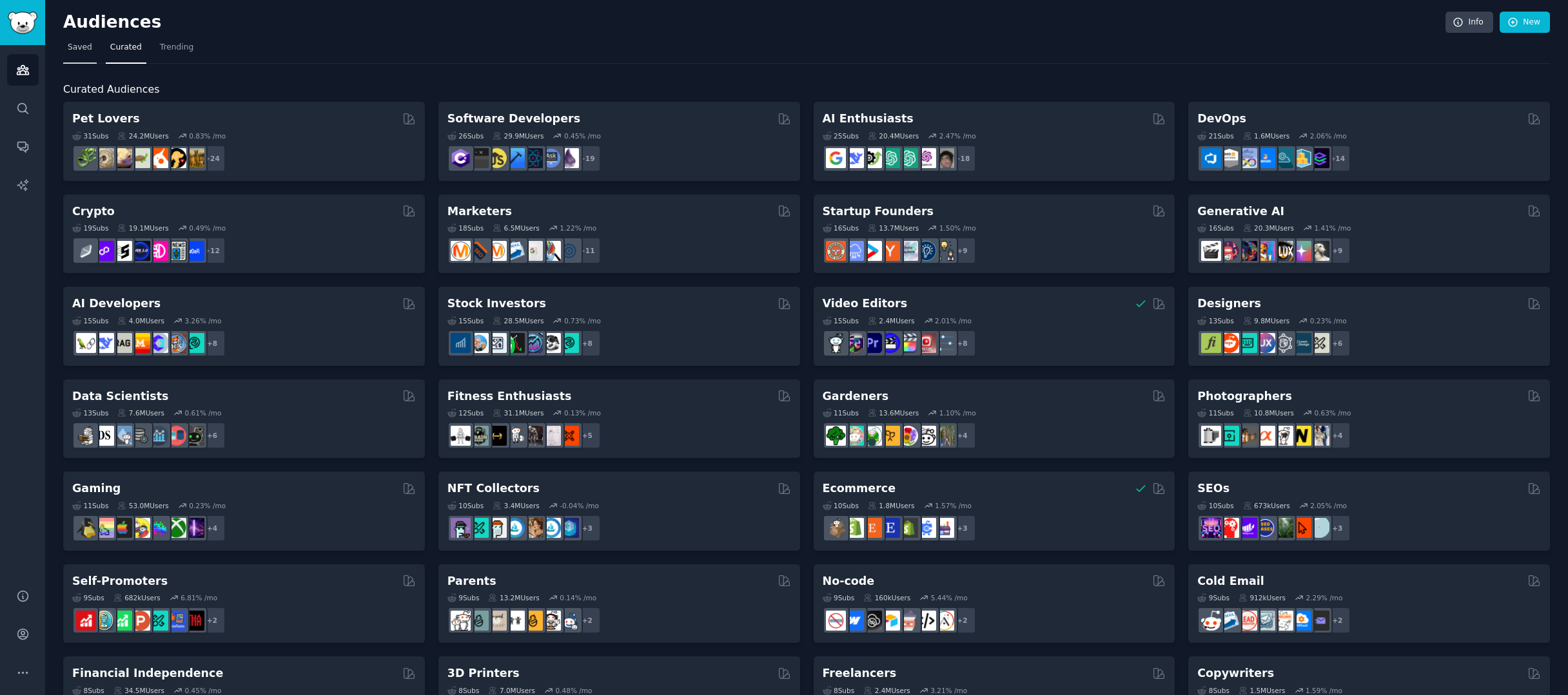
click at [92, 52] on link "Saved" at bounding box center [80, 50] width 34 height 26
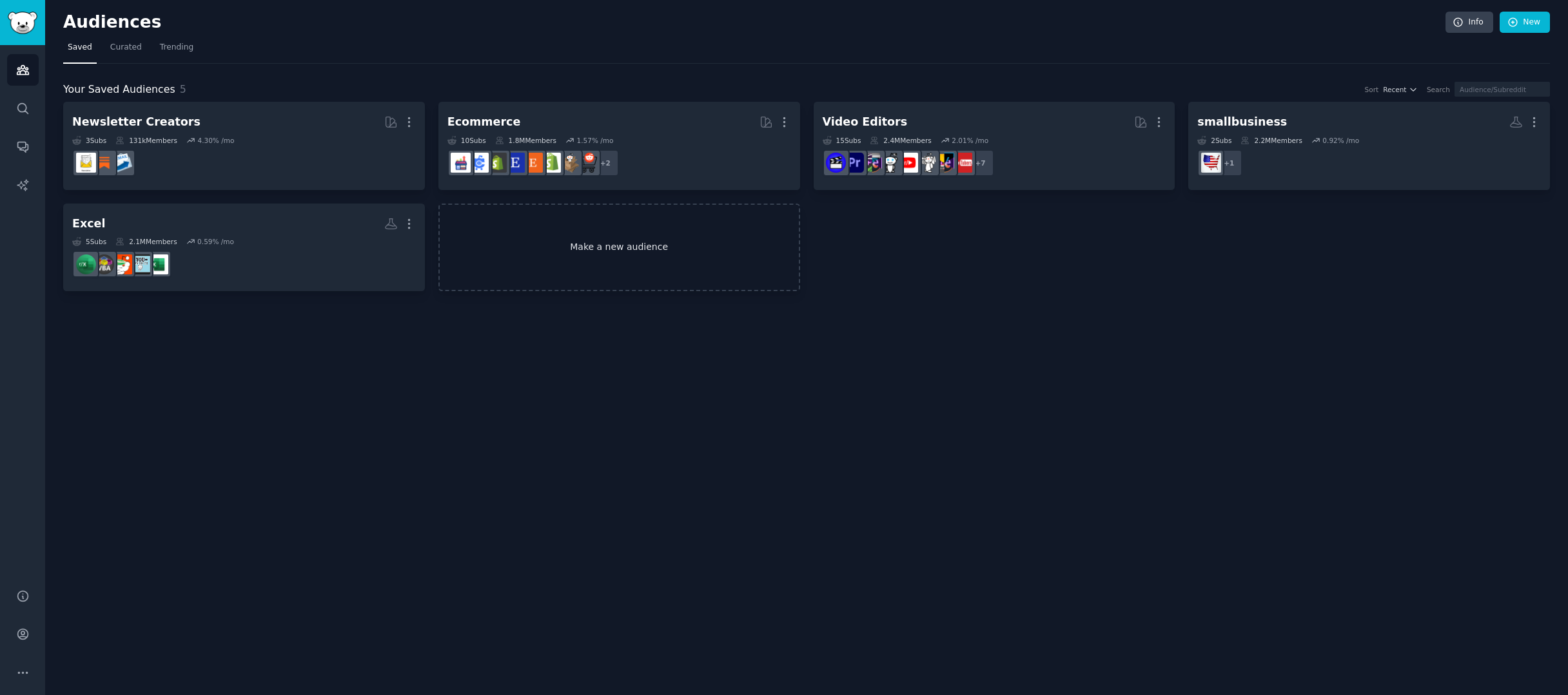
click at [641, 239] on link "Make a new audience" at bounding box center [619, 247] width 362 height 88
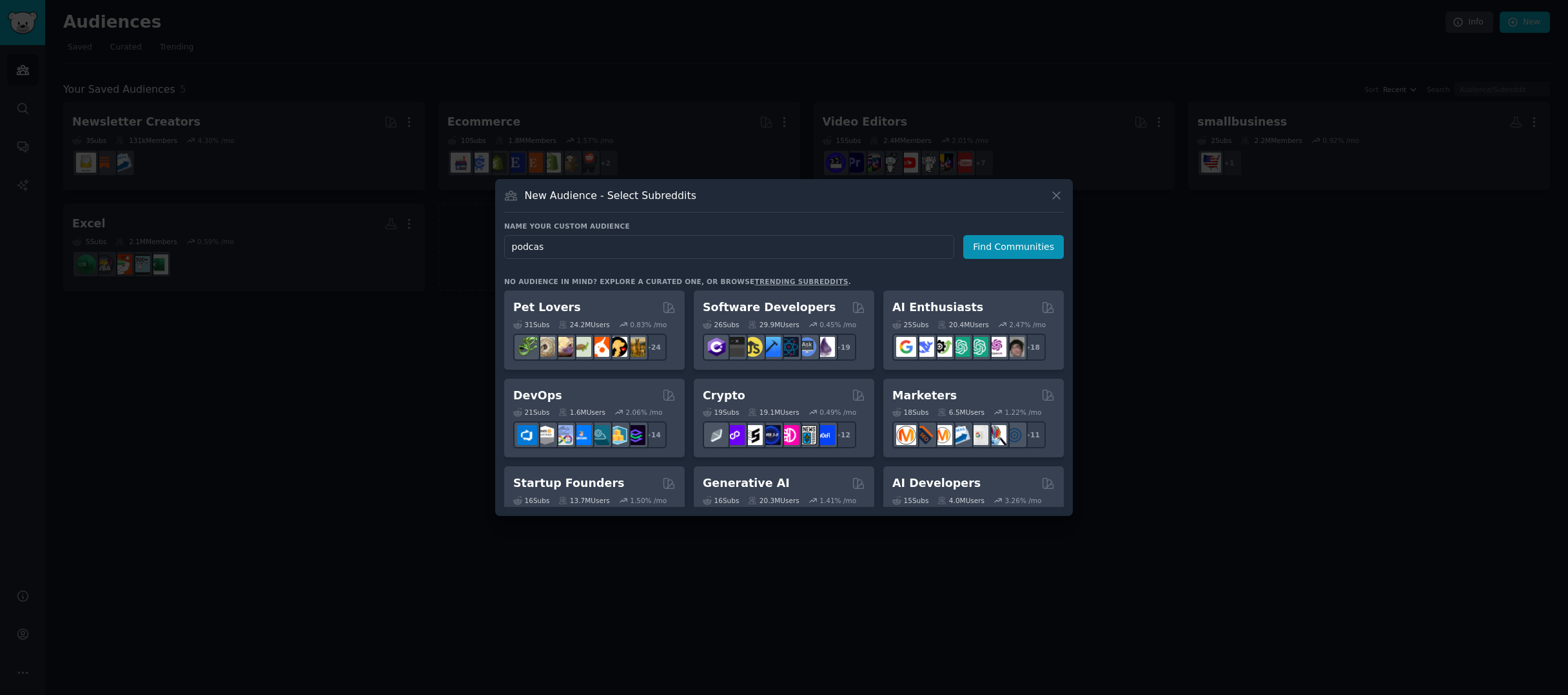
type input "podcast"
click at [1015, 247] on button "Find Communities" at bounding box center [1013, 247] width 101 height 24
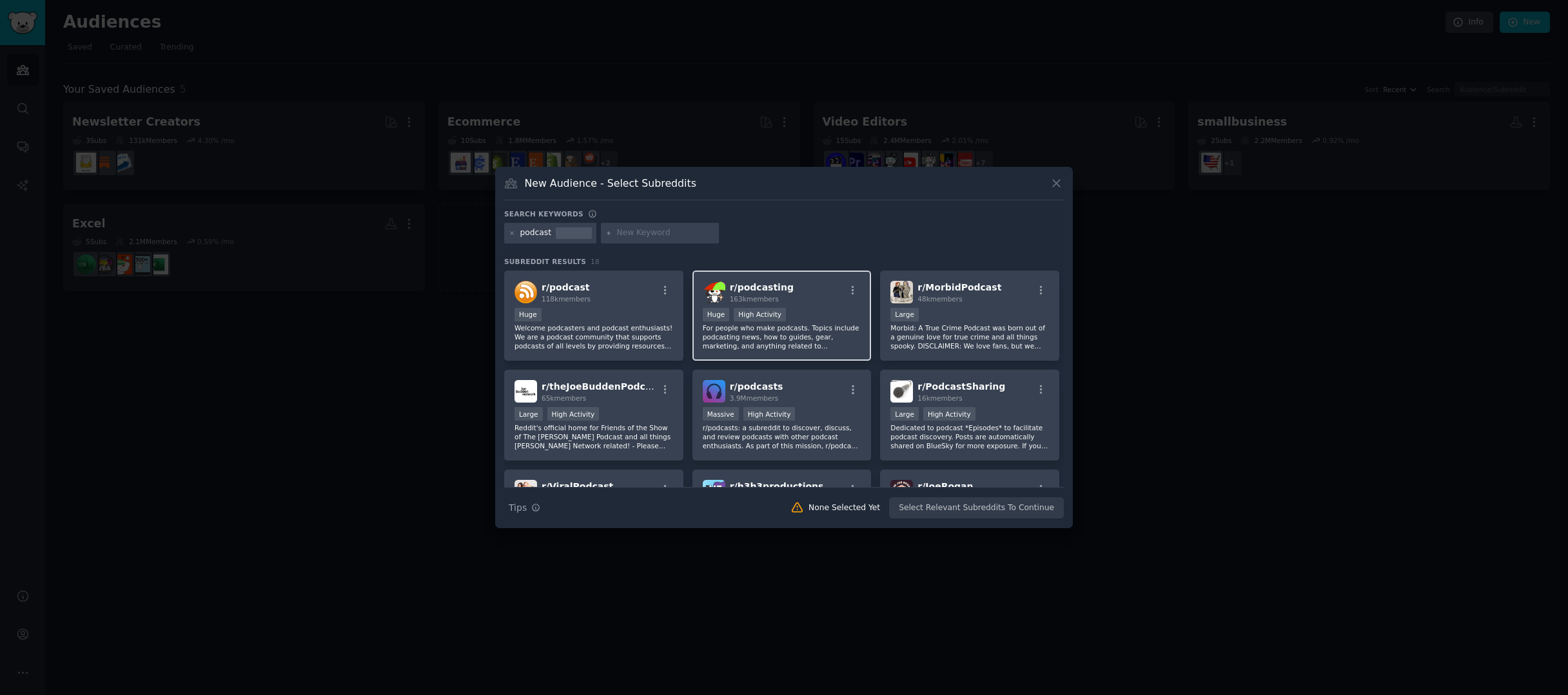
click at [831, 341] on p "For people who make podcasts. Topics include podcasting news, how to guides, ge…" at bounding box center [781, 337] width 158 height 27
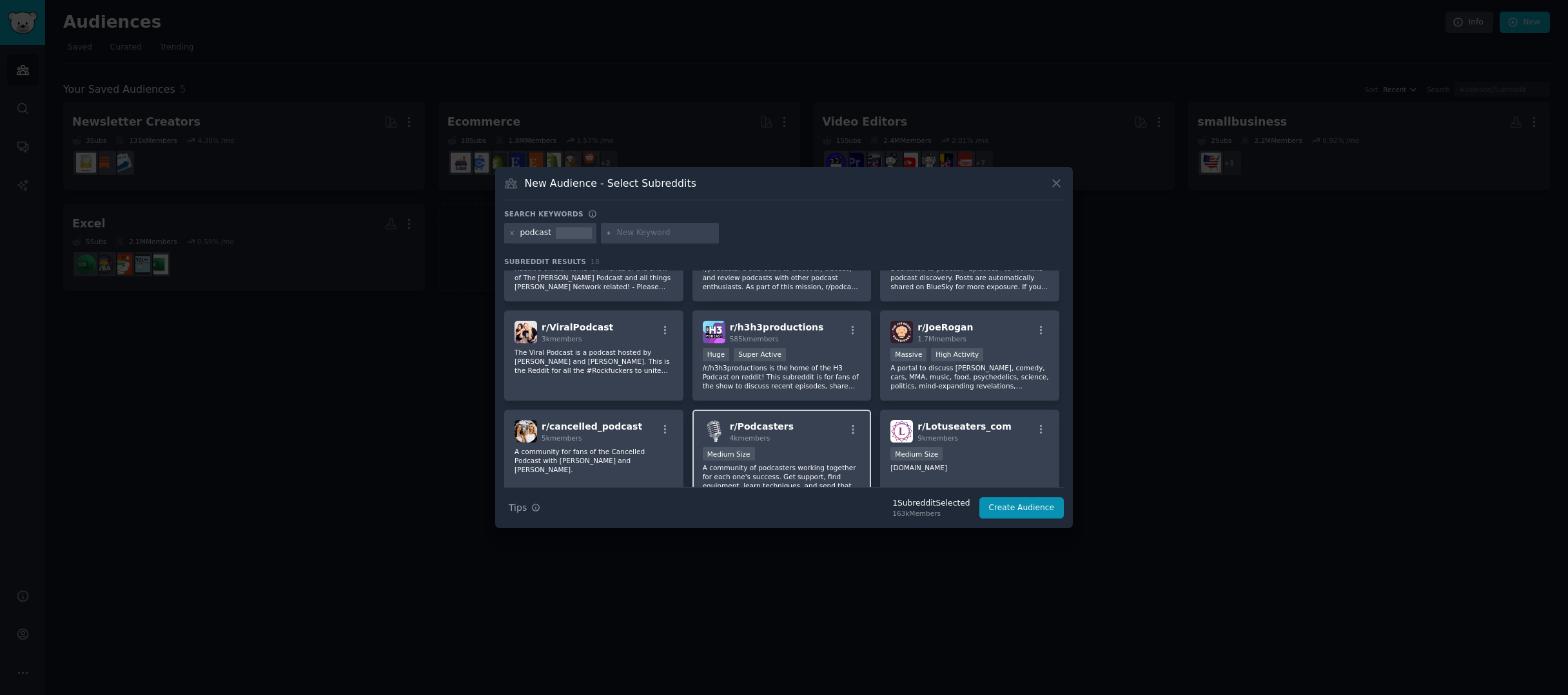
scroll to position [183, 0]
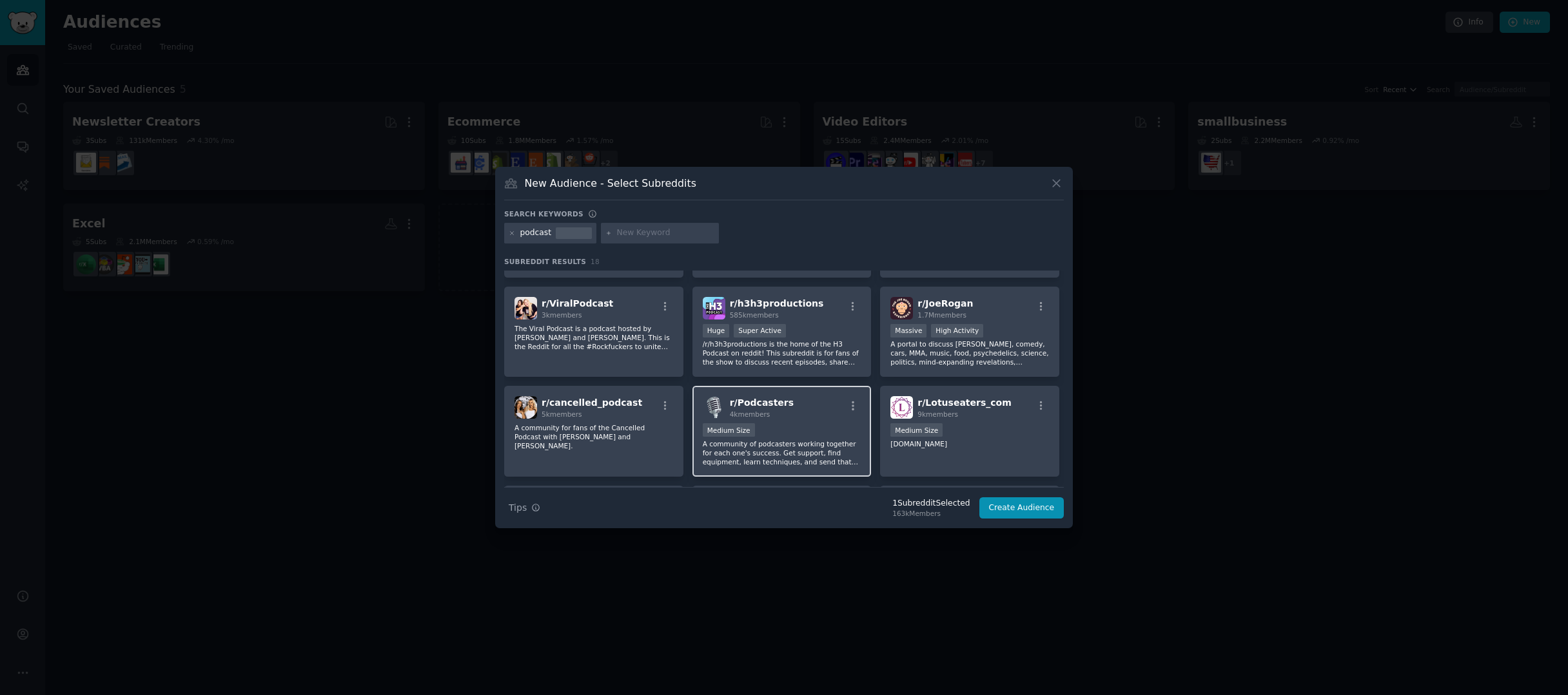
click at [812, 424] on div "Medium Size" at bounding box center [781, 431] width 158 height 16
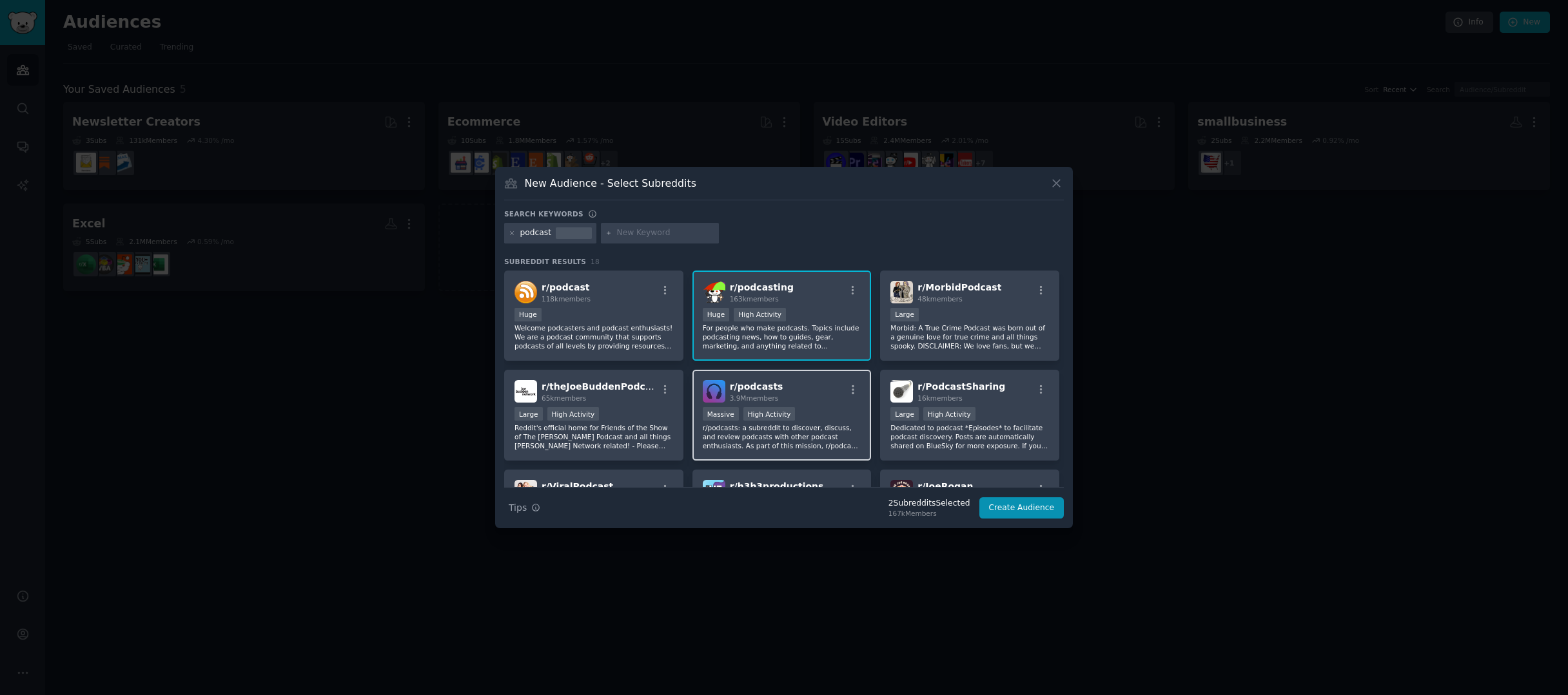
scroll to position [416, 0]
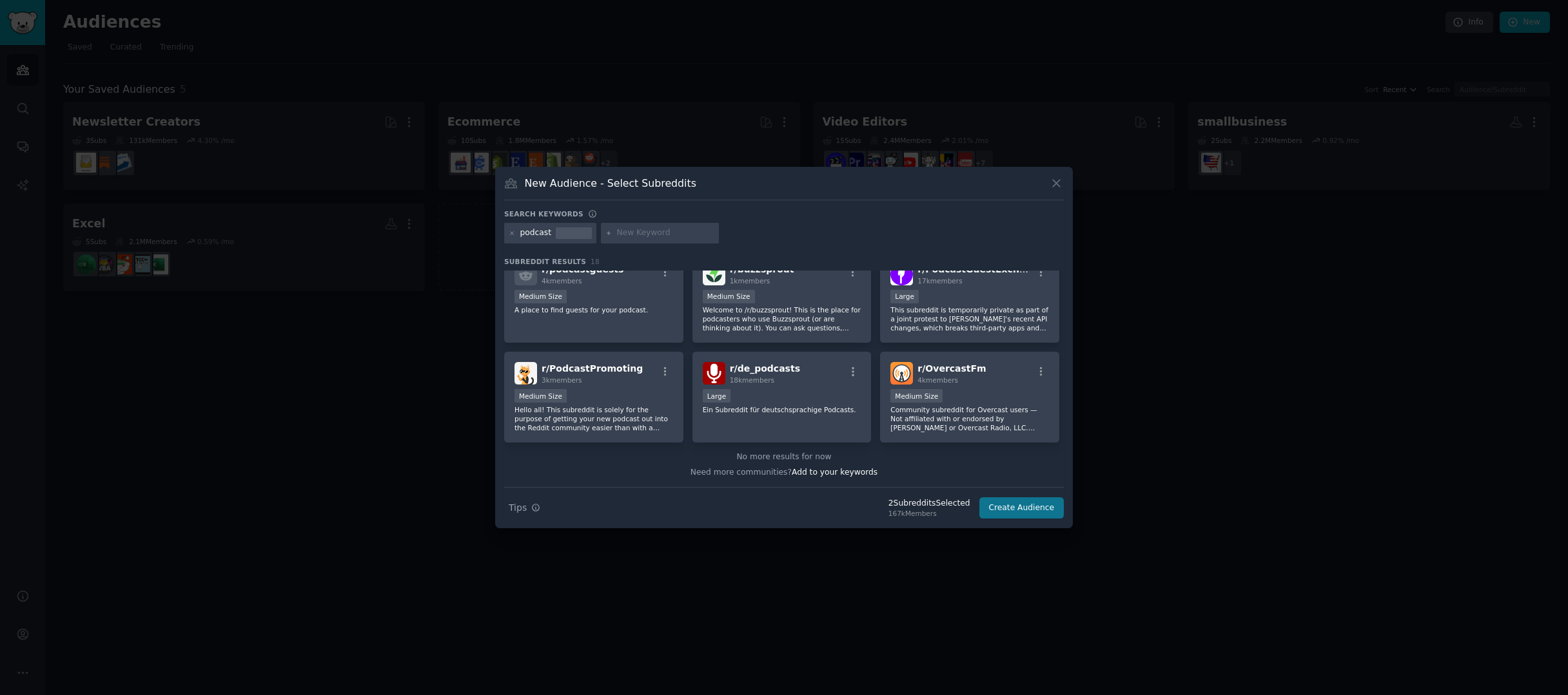
click at [1048, 512] on button "Create Audience" at bounding box center [1022, 508] width 85 height 22
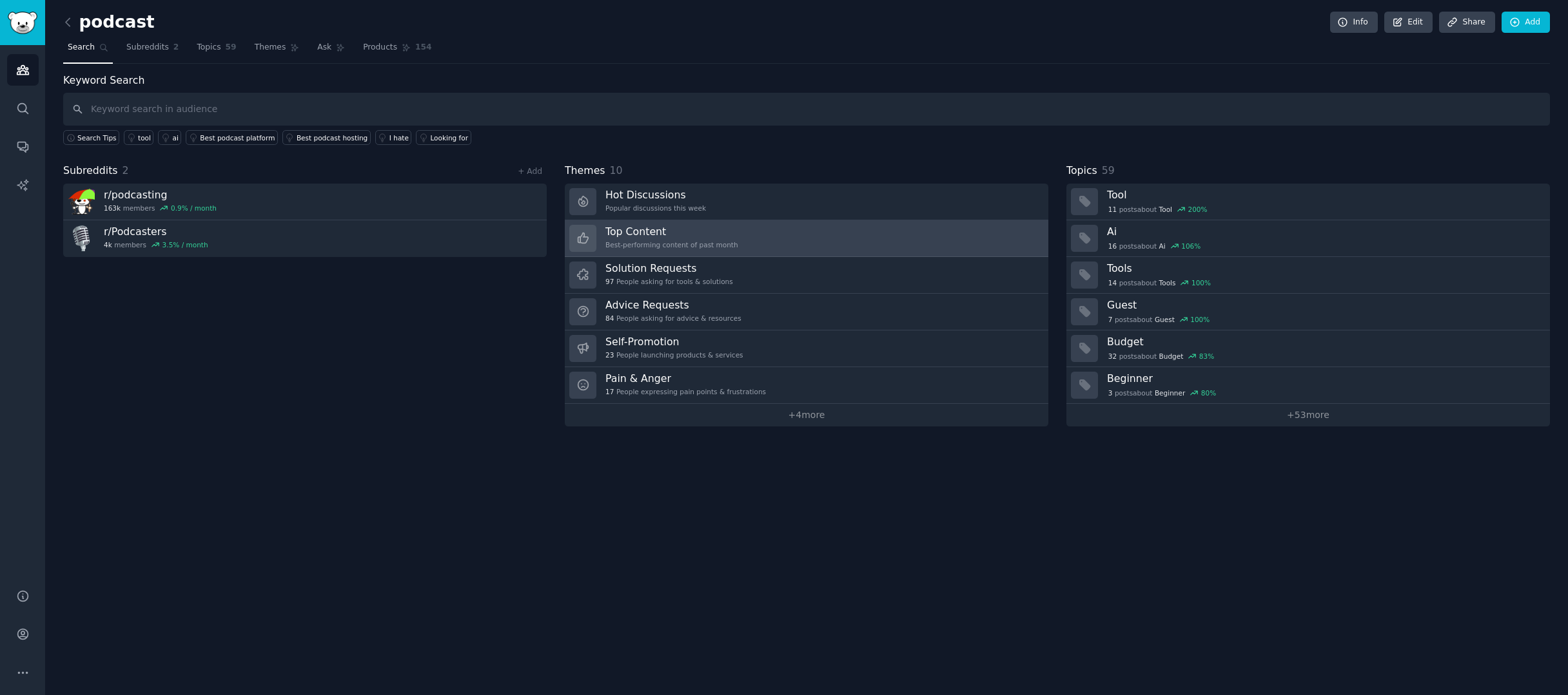
click at [854, 233] on link "Top Content Best-performing content of past month" at bounding box center [807, 238] width 483 height 37
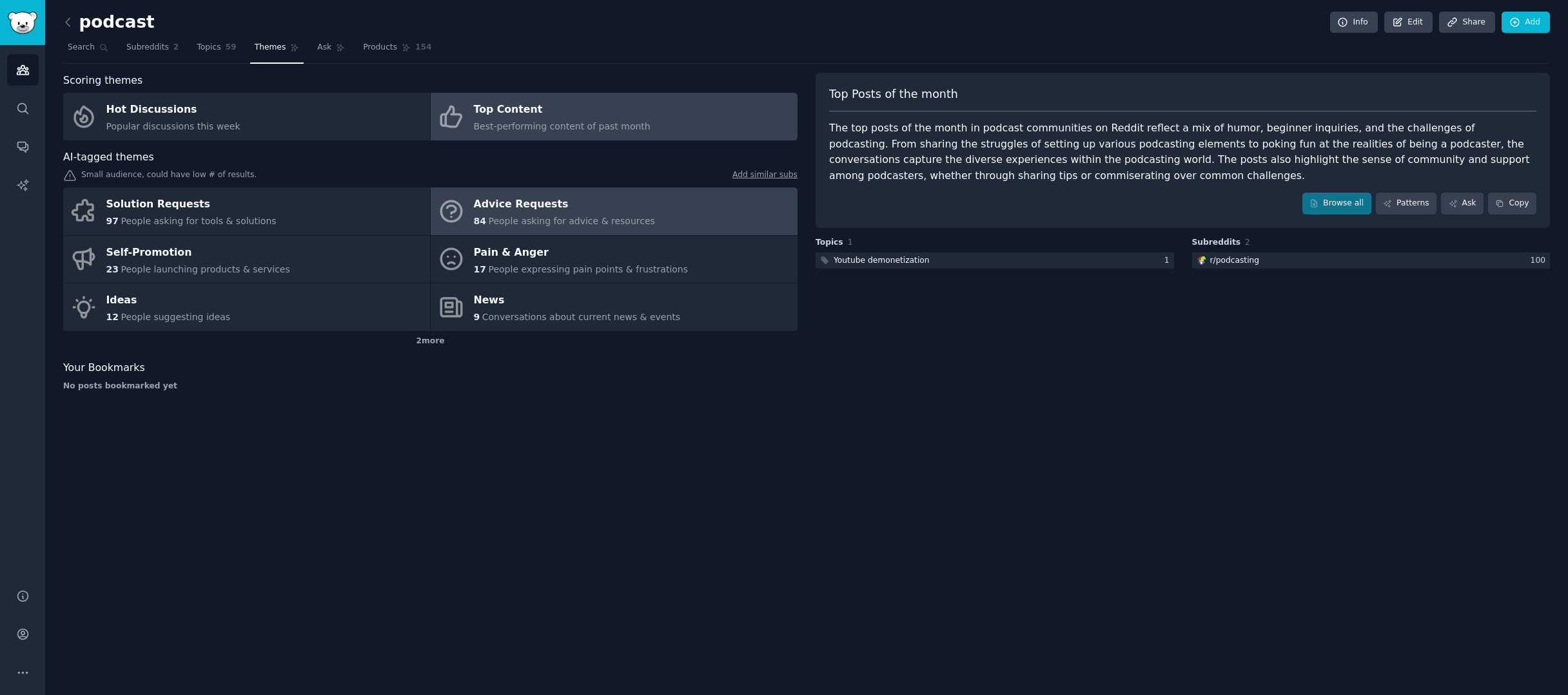
click at [564, 216] on span "People asking for advice & resources" at bounding box center [571, 221] width 166 height 10
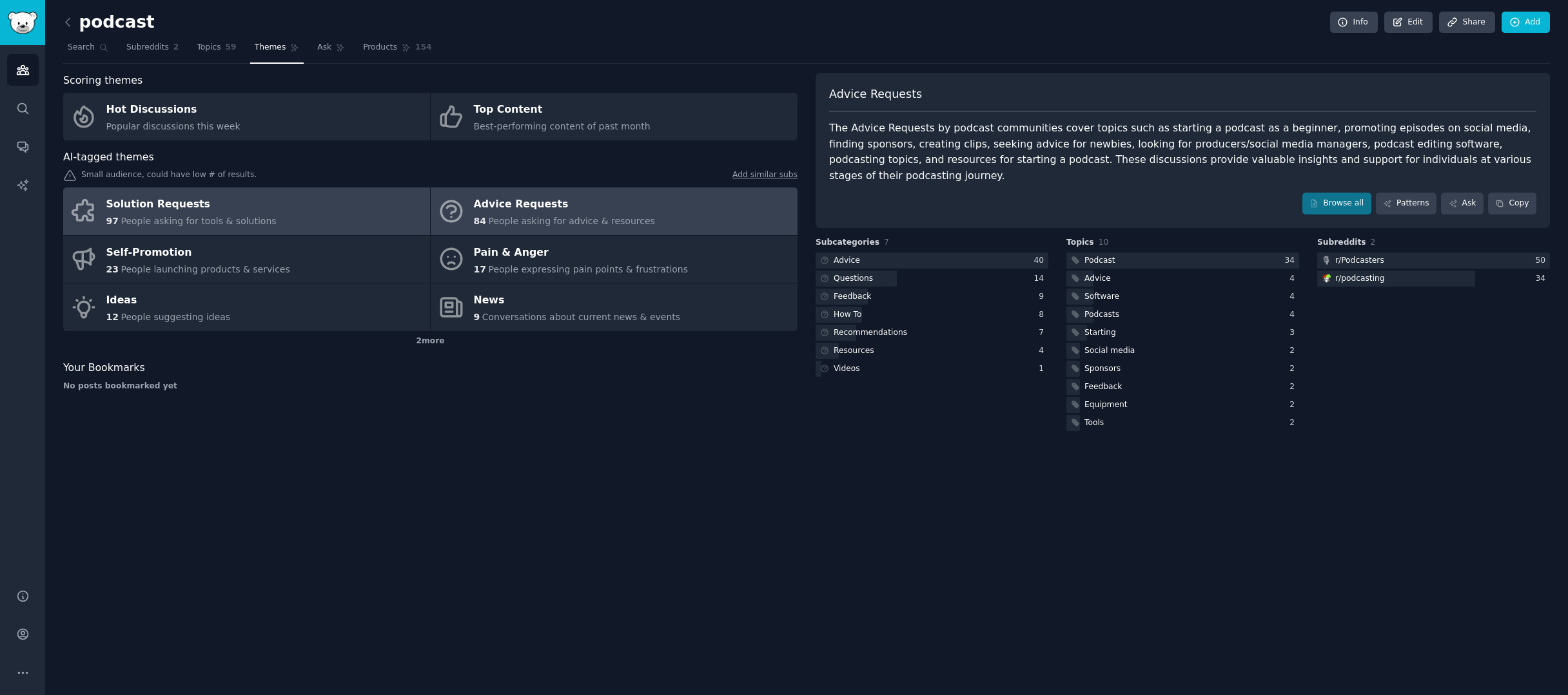
click at [206, 206] on div "Solution Requests" at bounding box center [191, 205] width 170 height 21
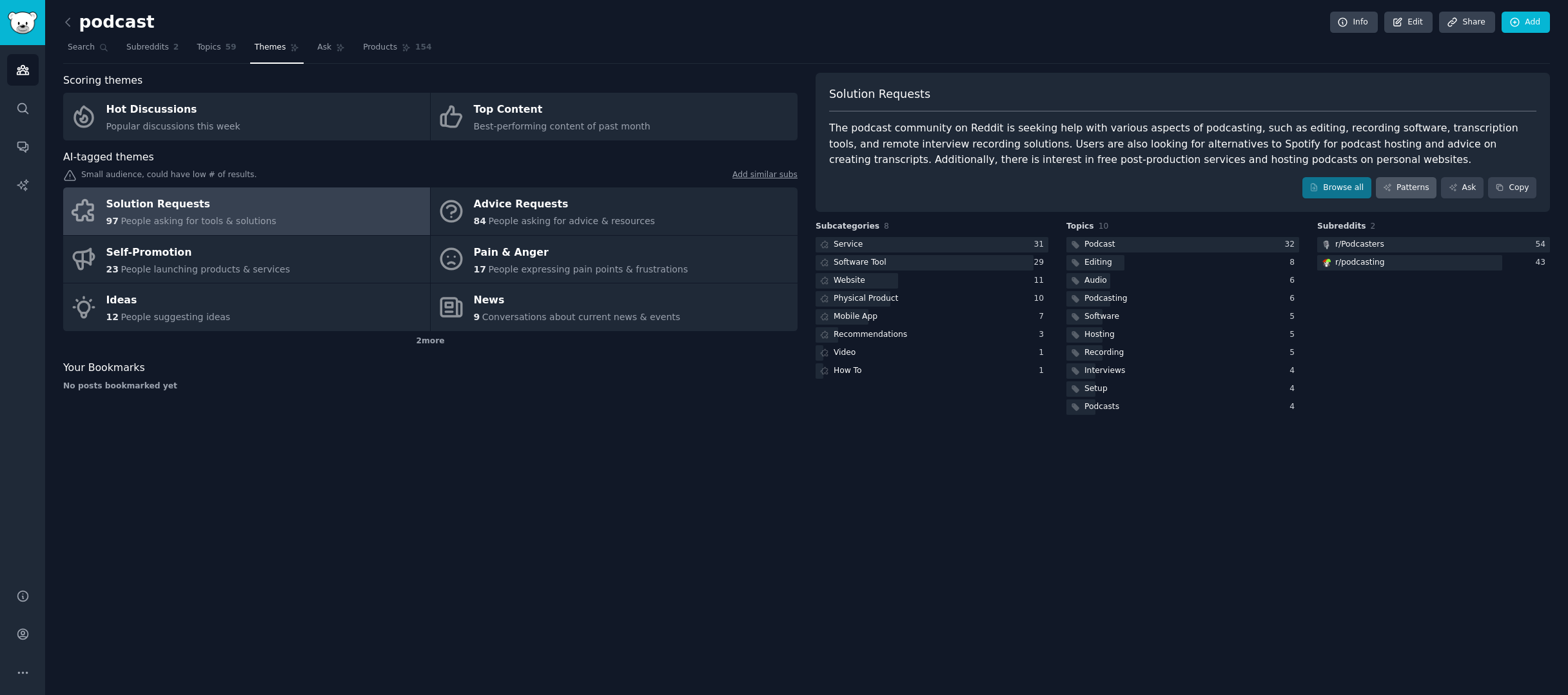
click at [1399, 190] on link "Patterns" at bounding box center [1406, 188] width 61 height 22
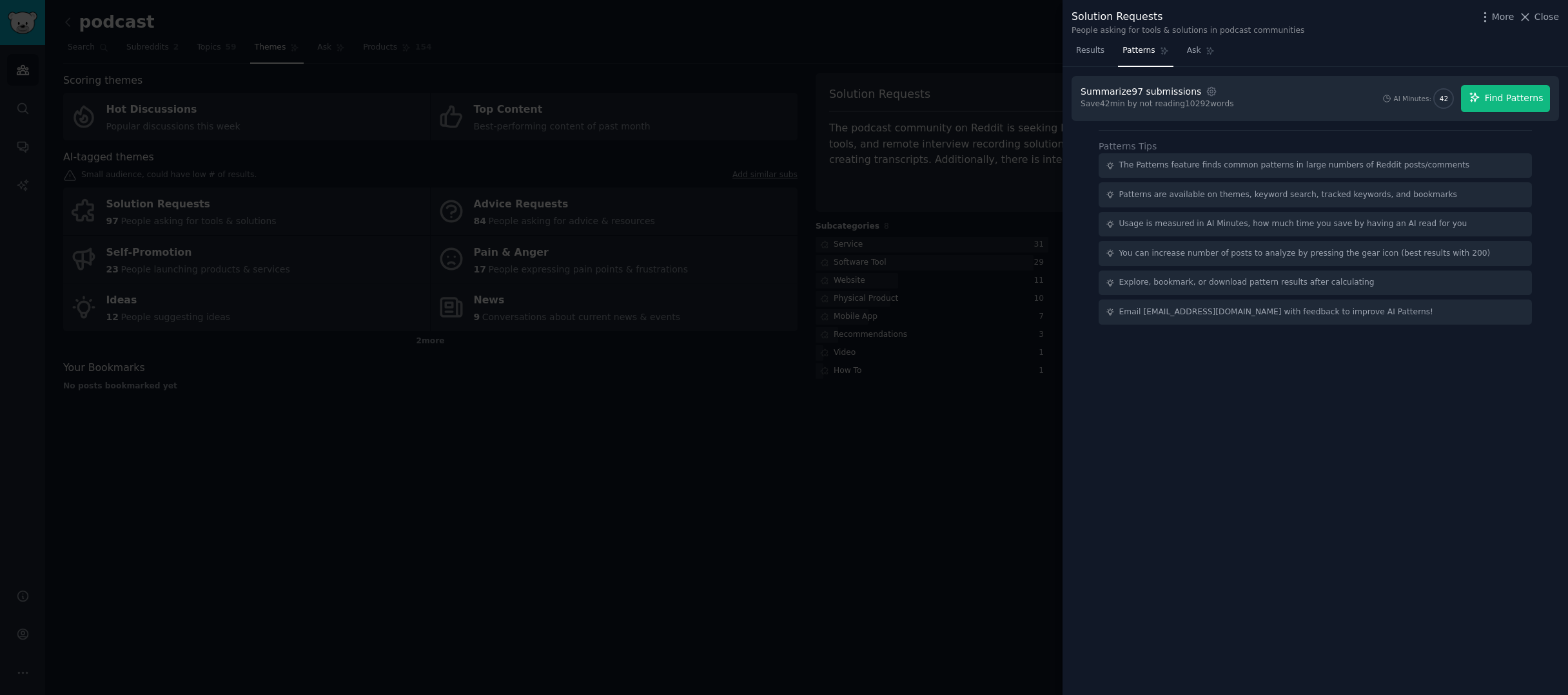
click at [1509, 98] on span "Find Patterns" at bounding box center [1514, 98] width 59 height 14
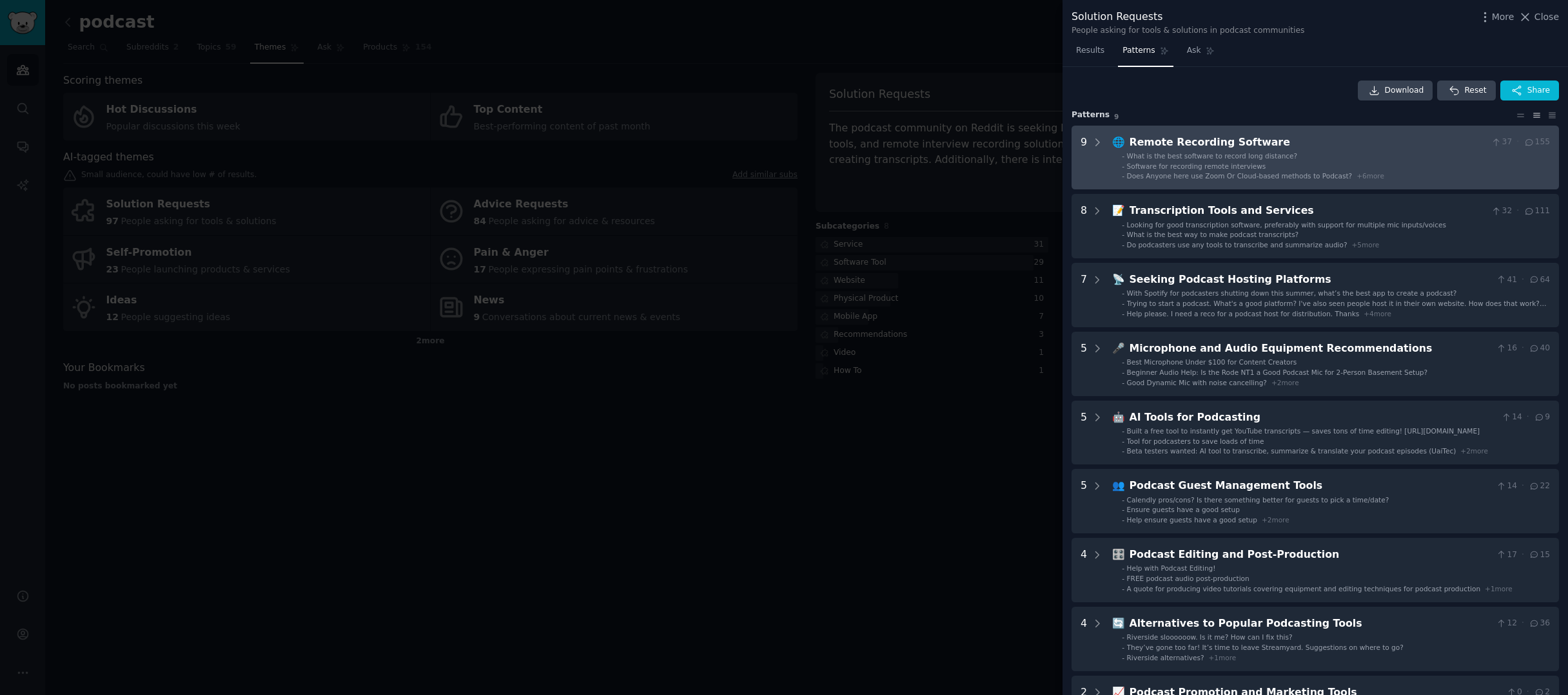
click at [1297, 161] on li "- Software for recording remote interviews" at bounding box center [1336, 166] width 428 height 9
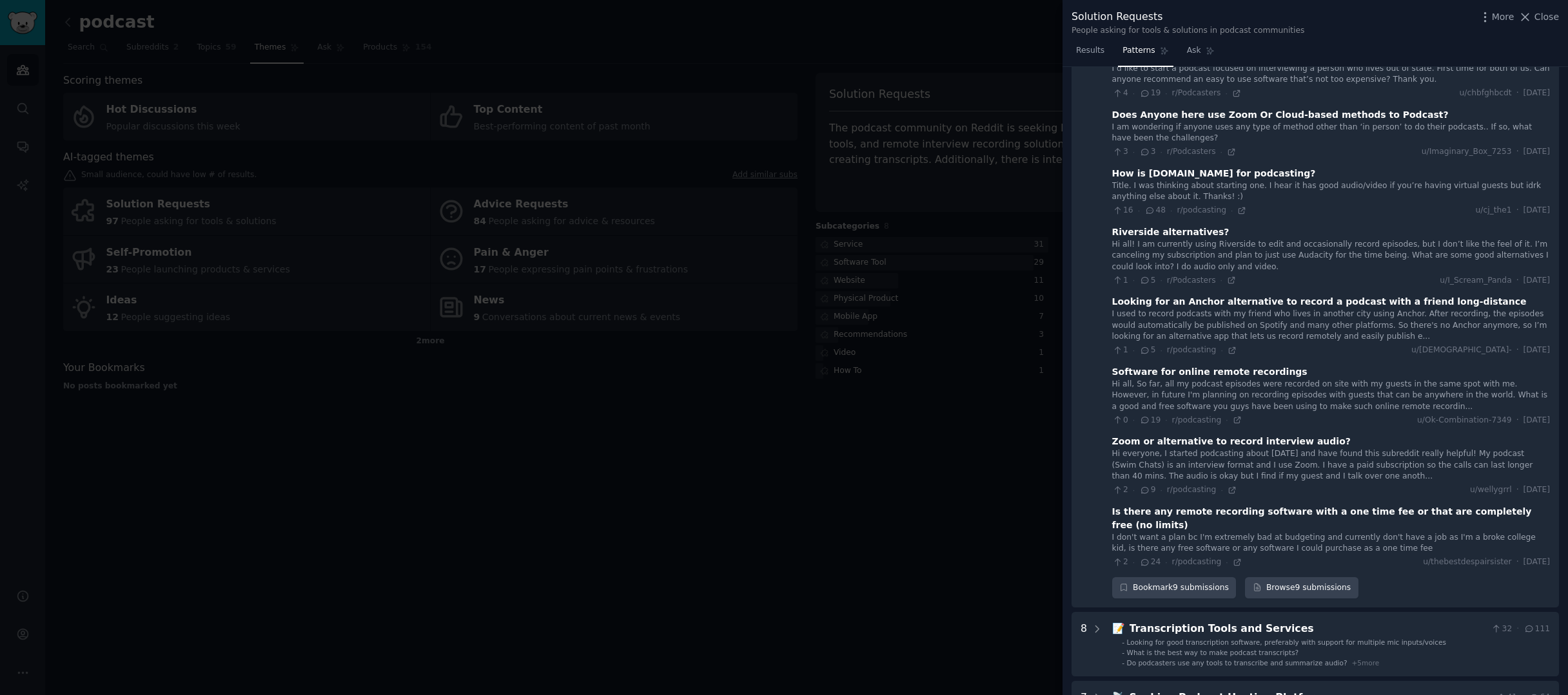
scroll to position [306, 0]
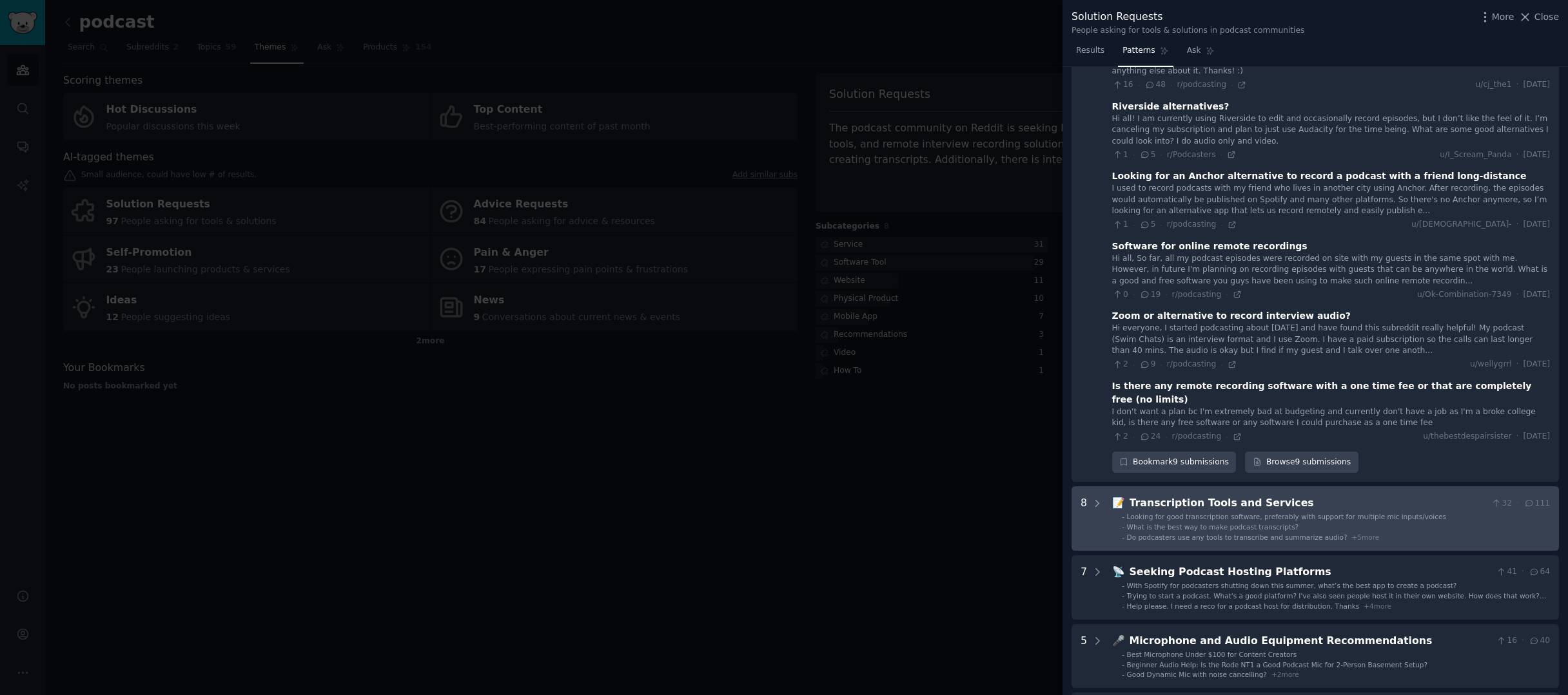
click at [1339, 523] on li "- What is the best way to make podcast transcripts?" at bounding box center [1336, 527] width 428 height 9
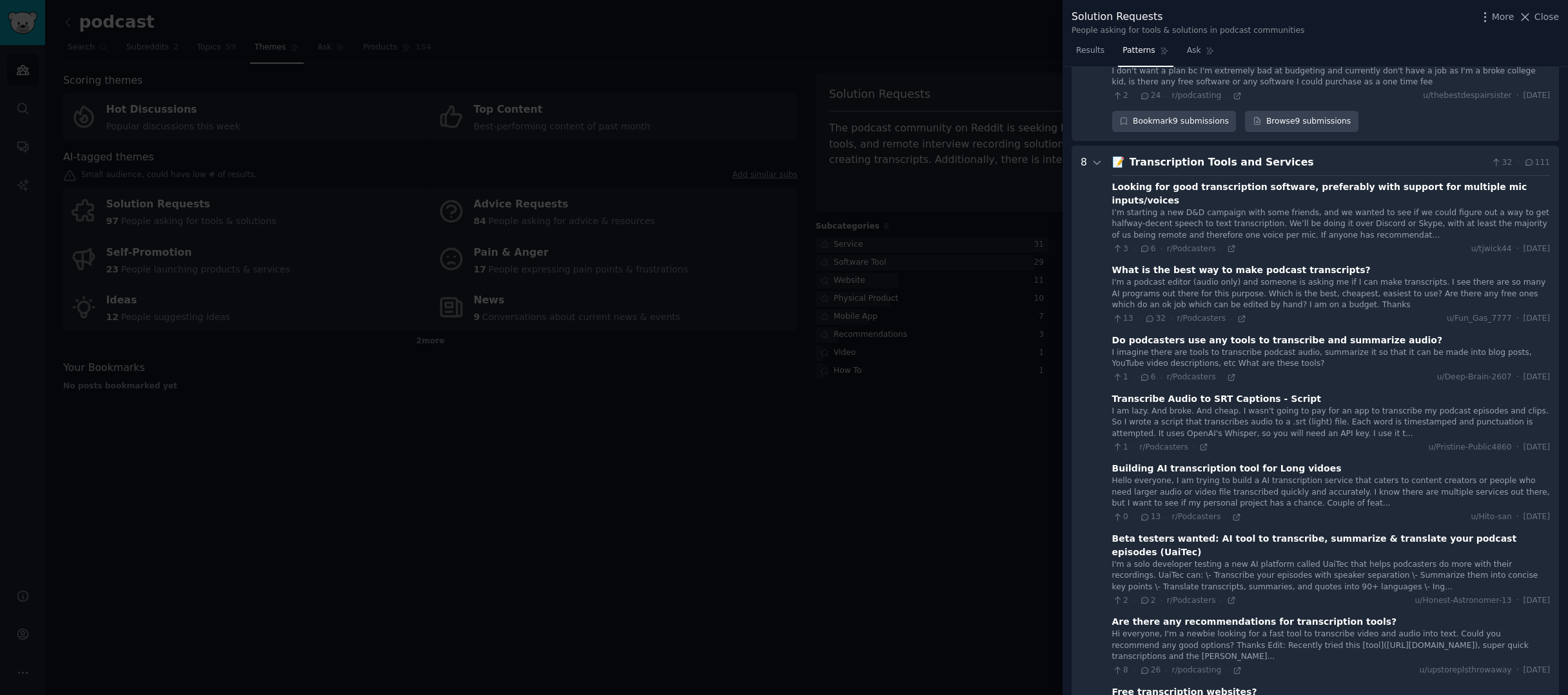
scroll to position [701, 0]
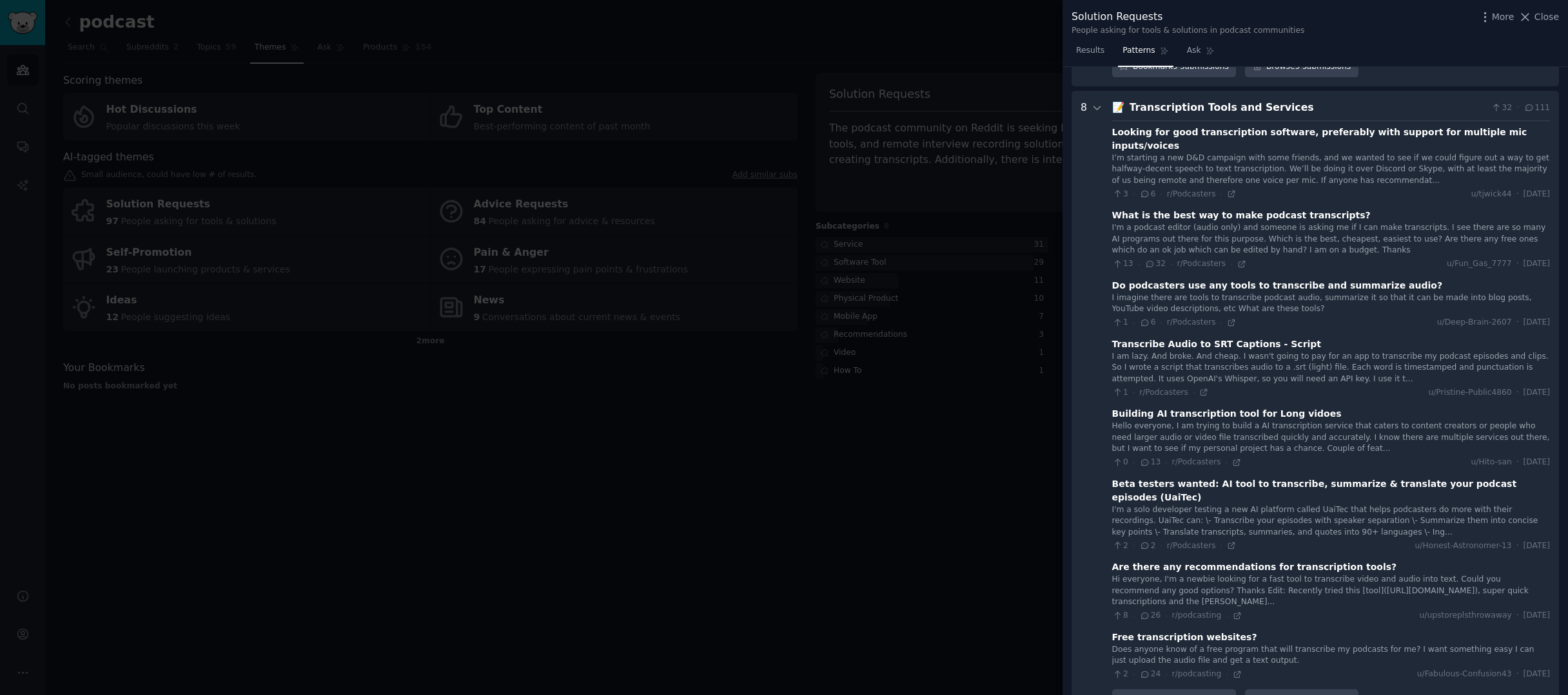
click at [1151, 260] on icon at bounding box center [1150, 264] width 12 height 9
click at [1196, 222] on div "I'm a podcast editor (audio only) and someone is asking me if I can make transc…" at bounding box center [1331, 239] width 438 height 34
click at [1309, 209] on div "What is the best way to make podcast transcripts?" at bounding box center [1242, 215] width 259 height 14
click at [1158, 258] on span "32" at bounding box center [1155, 264] width 21 height 12
click at [1240, 260] on icon at bounding box center [1242, 264] width 9 height 9
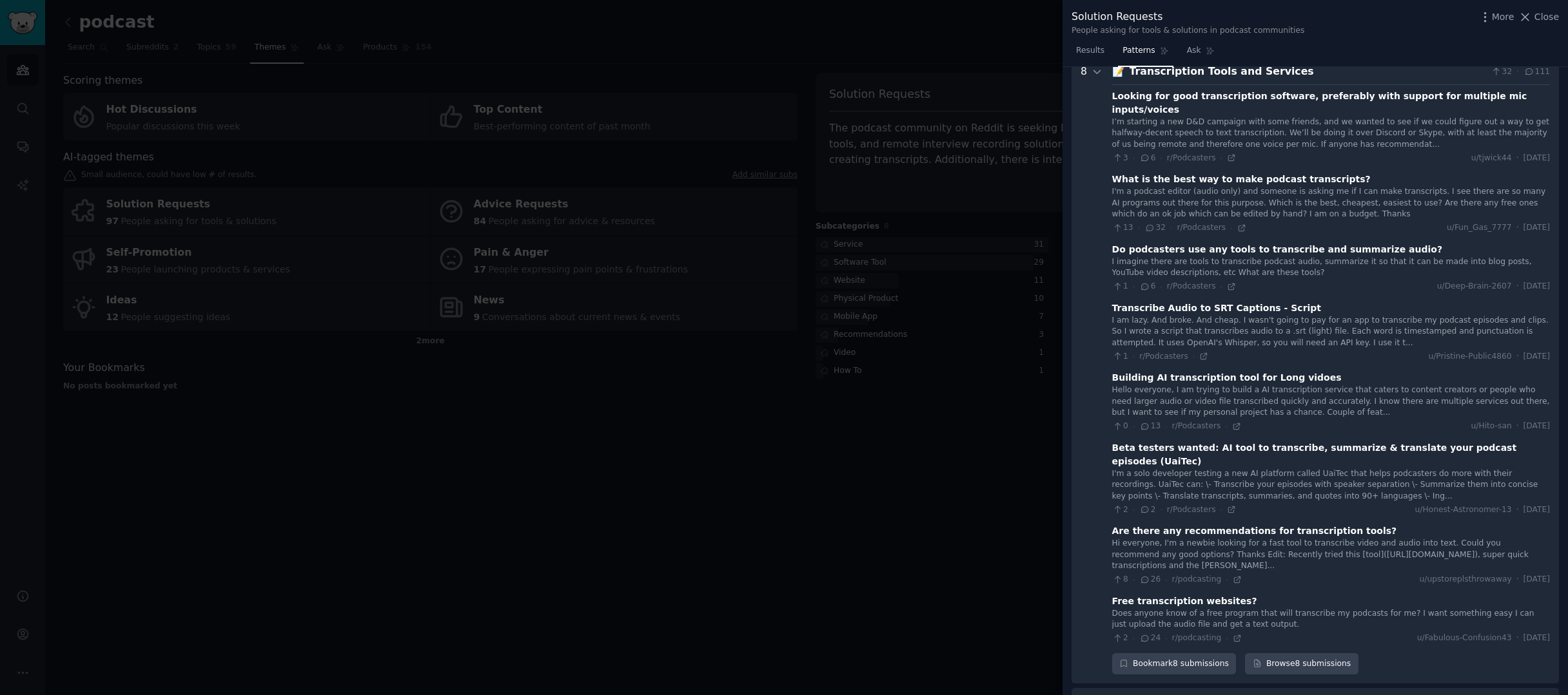
scroll to position [798, 0]
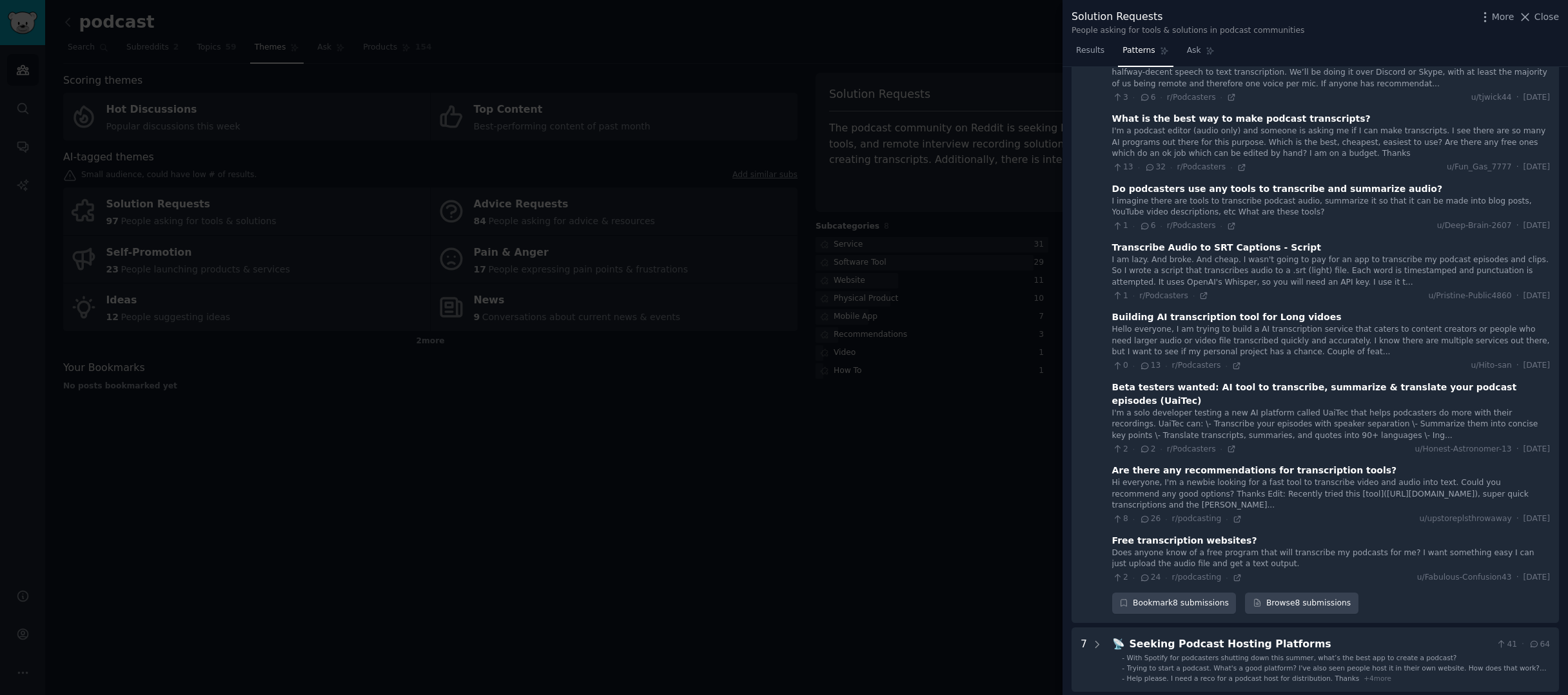
click at [1265, 311] on div "Building AI transcription tool for Long vidoes" at bounding box center [1227, 317] width 229 height 14
click at [1234, 363] on icon at bounding box center [1236, 366] width 6 height 6
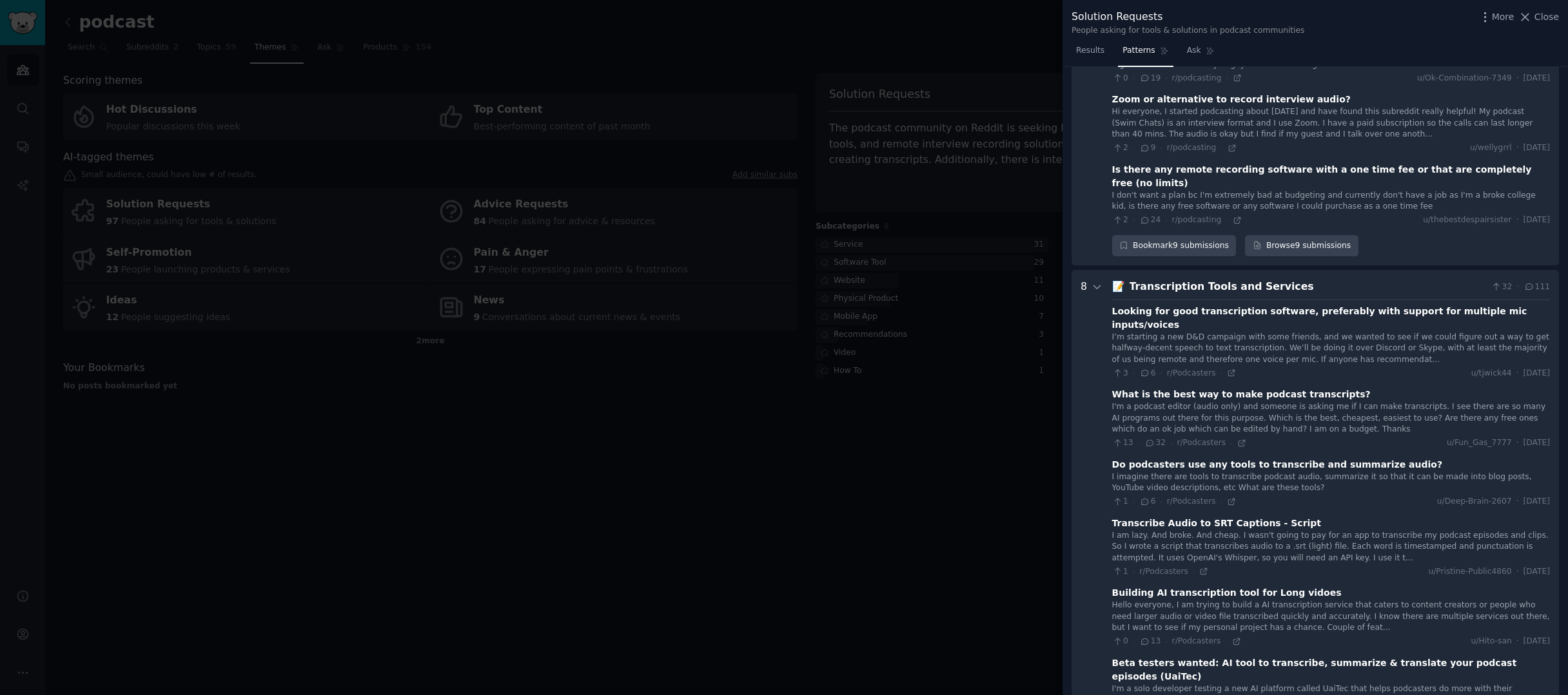
scroll to position [361, 0]
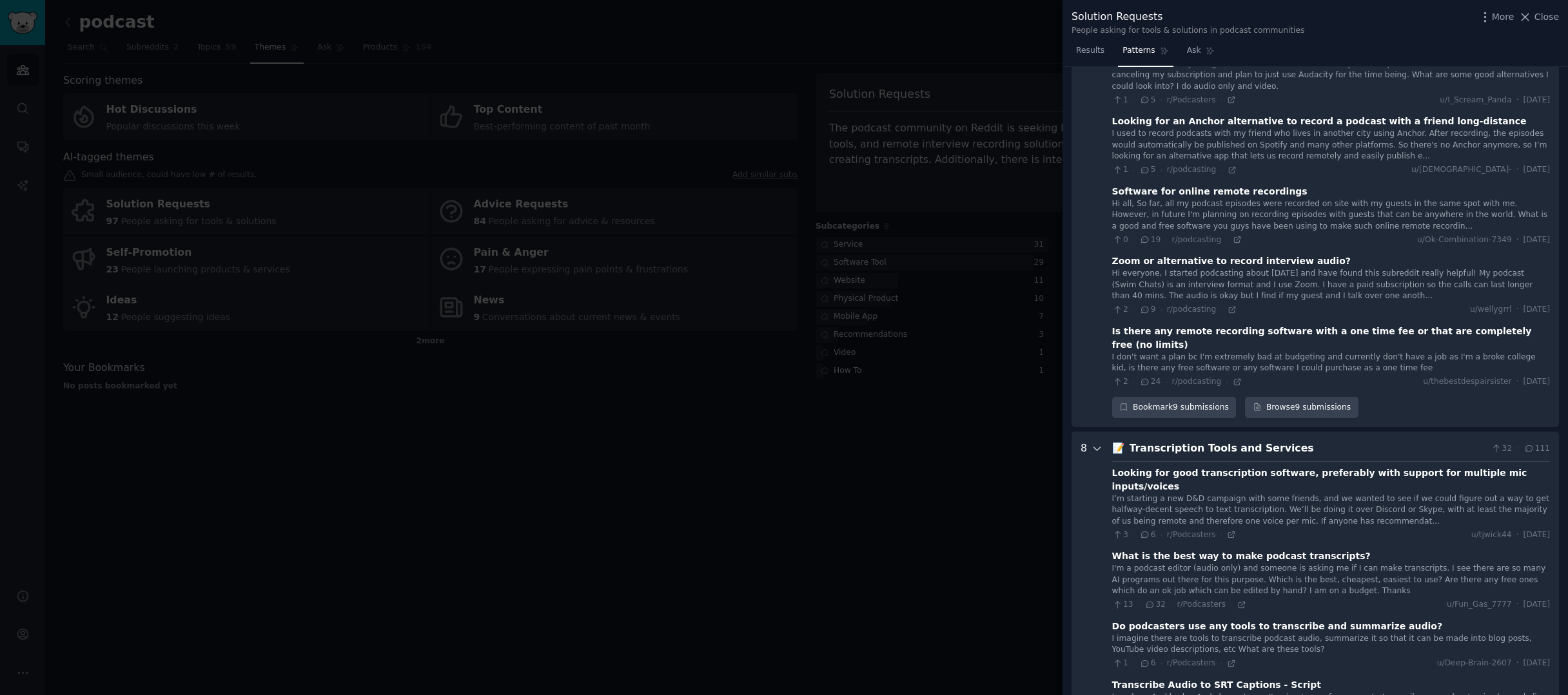
click at [1099, 443] on icon at bounding box center [1097, 449] width 12 height 12
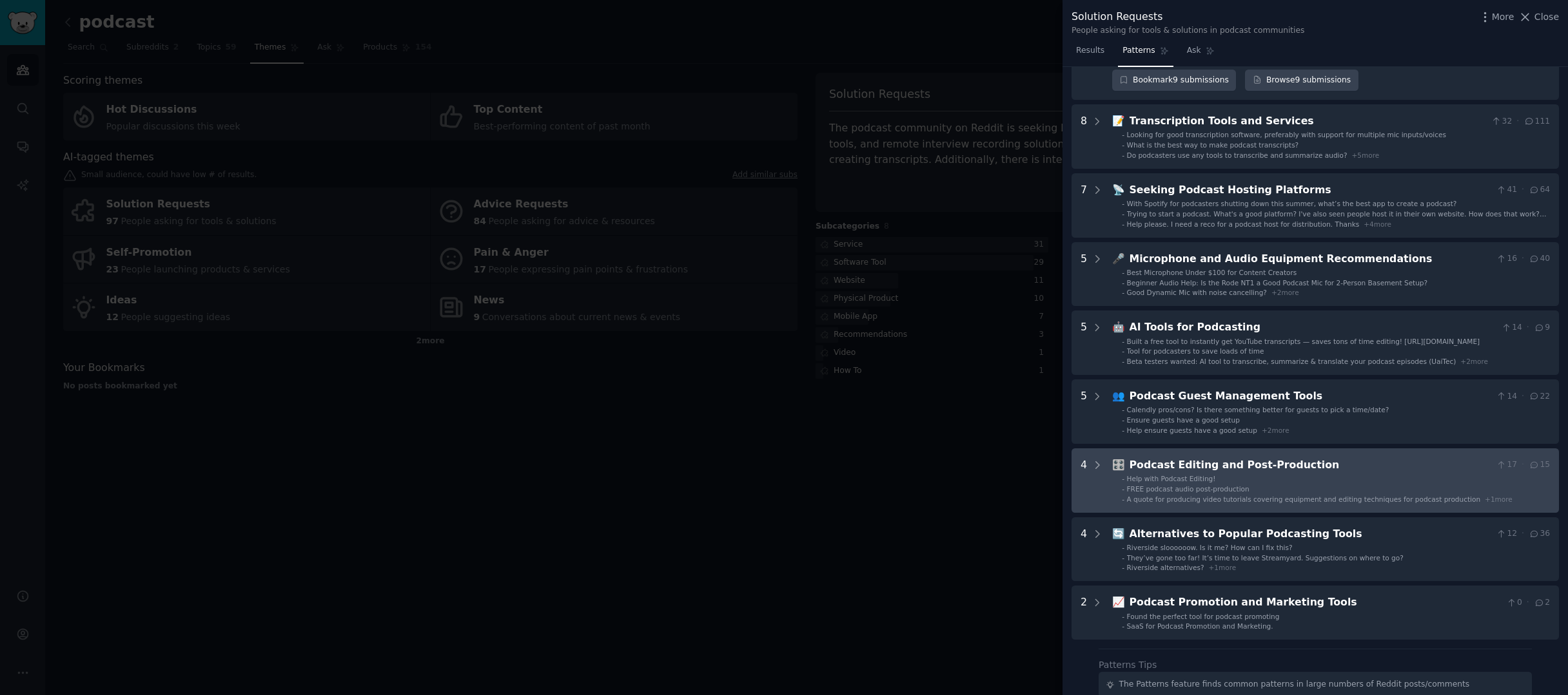
scroll to position [694, 0]
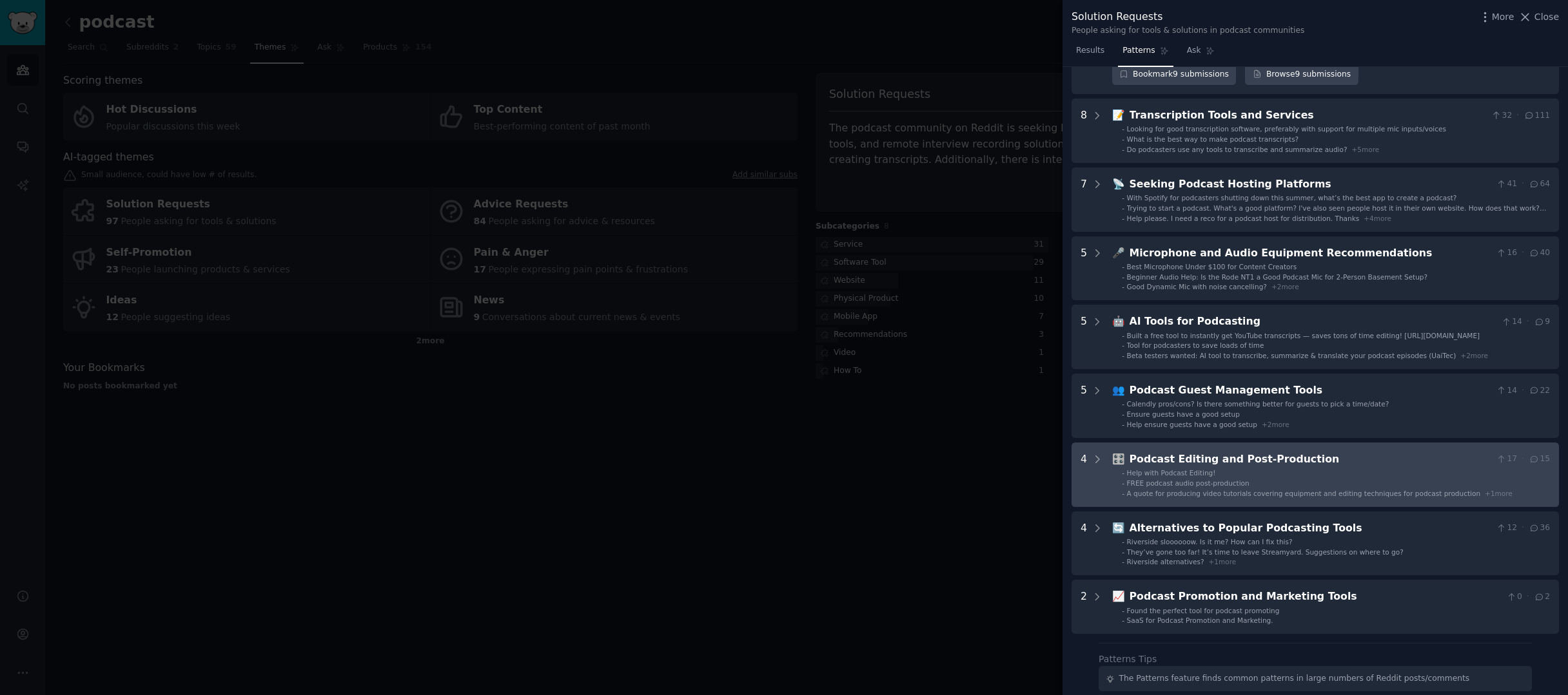
click at [1191, 479] on div "FREE podcast audio post-production" at bounding box center [1189, 483] width 123 height 9
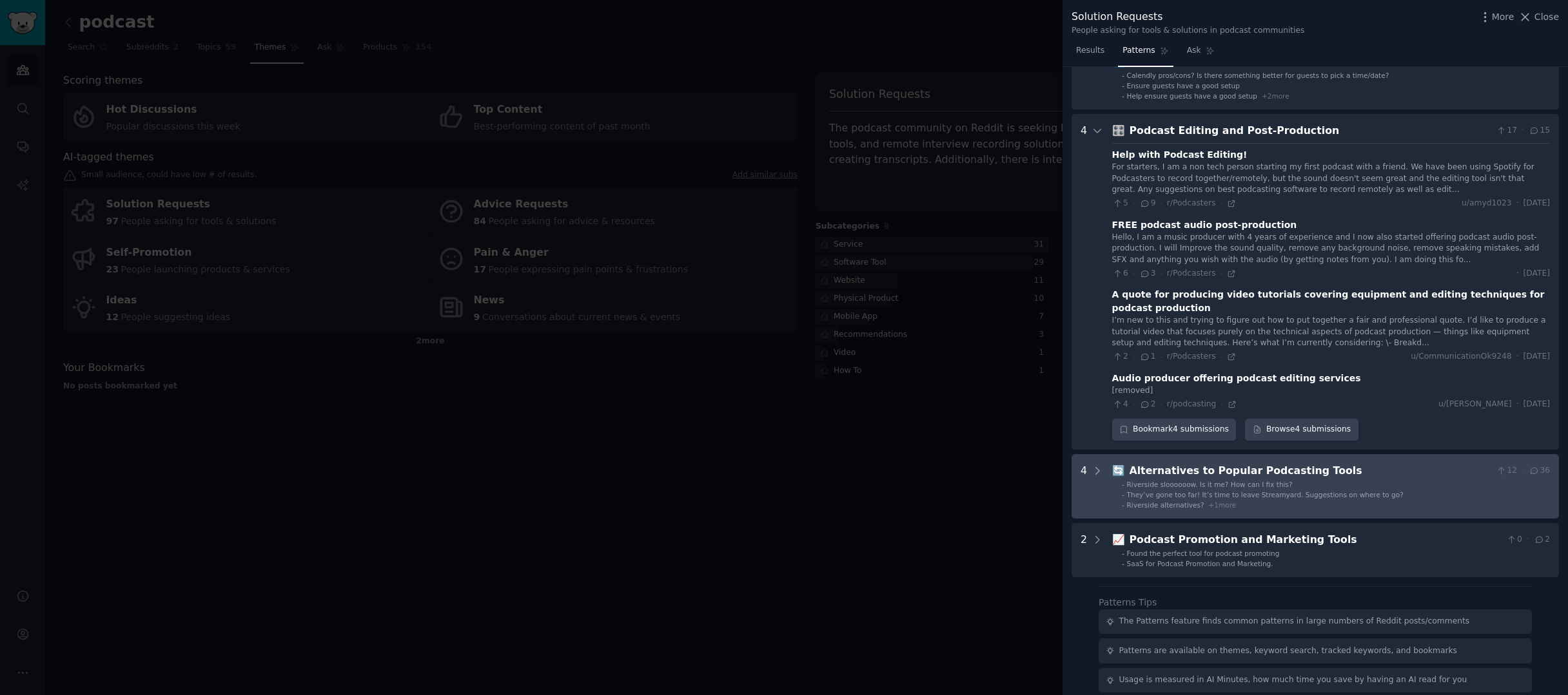
scroll to position [968, 0]
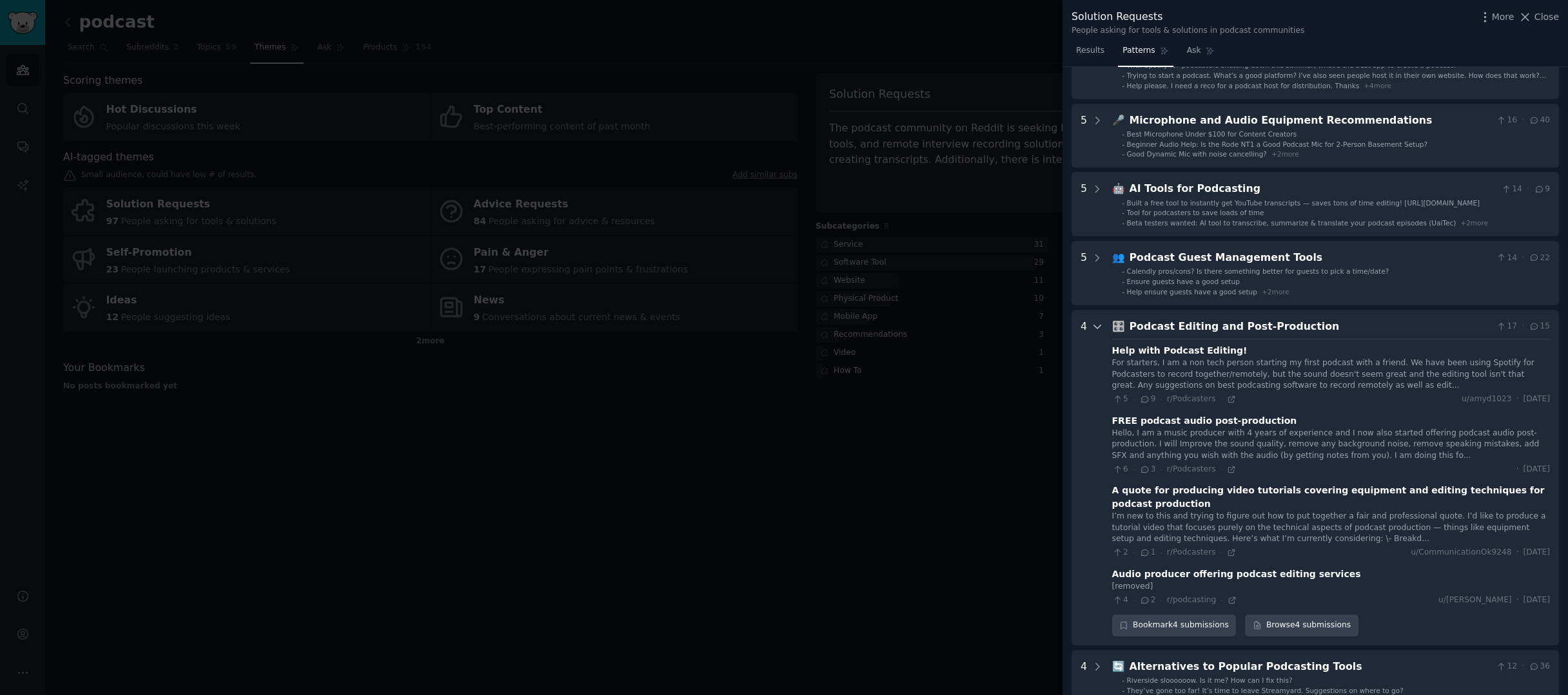
click at [1095, 326] on icon at bounding box center [1097, 327] width 6 height 3
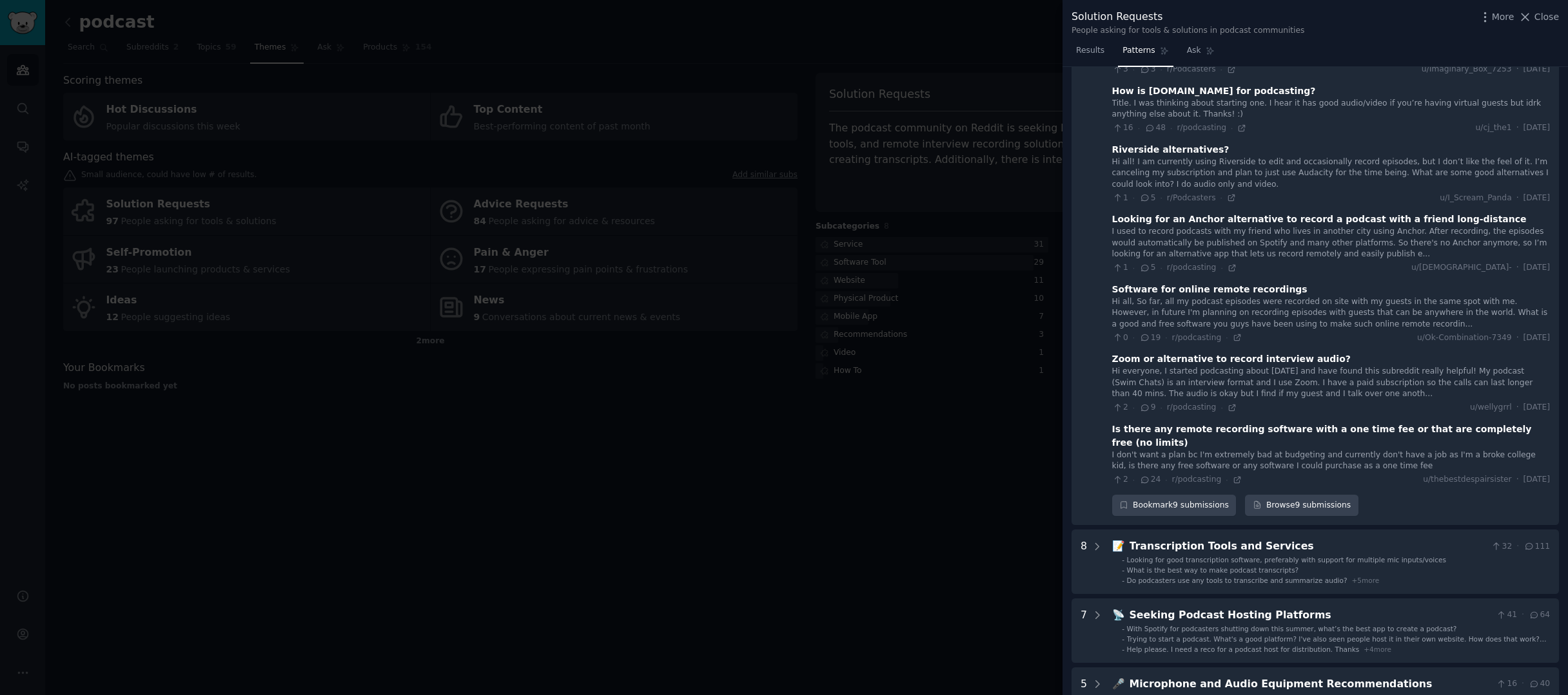
scroll to position [0, 0]
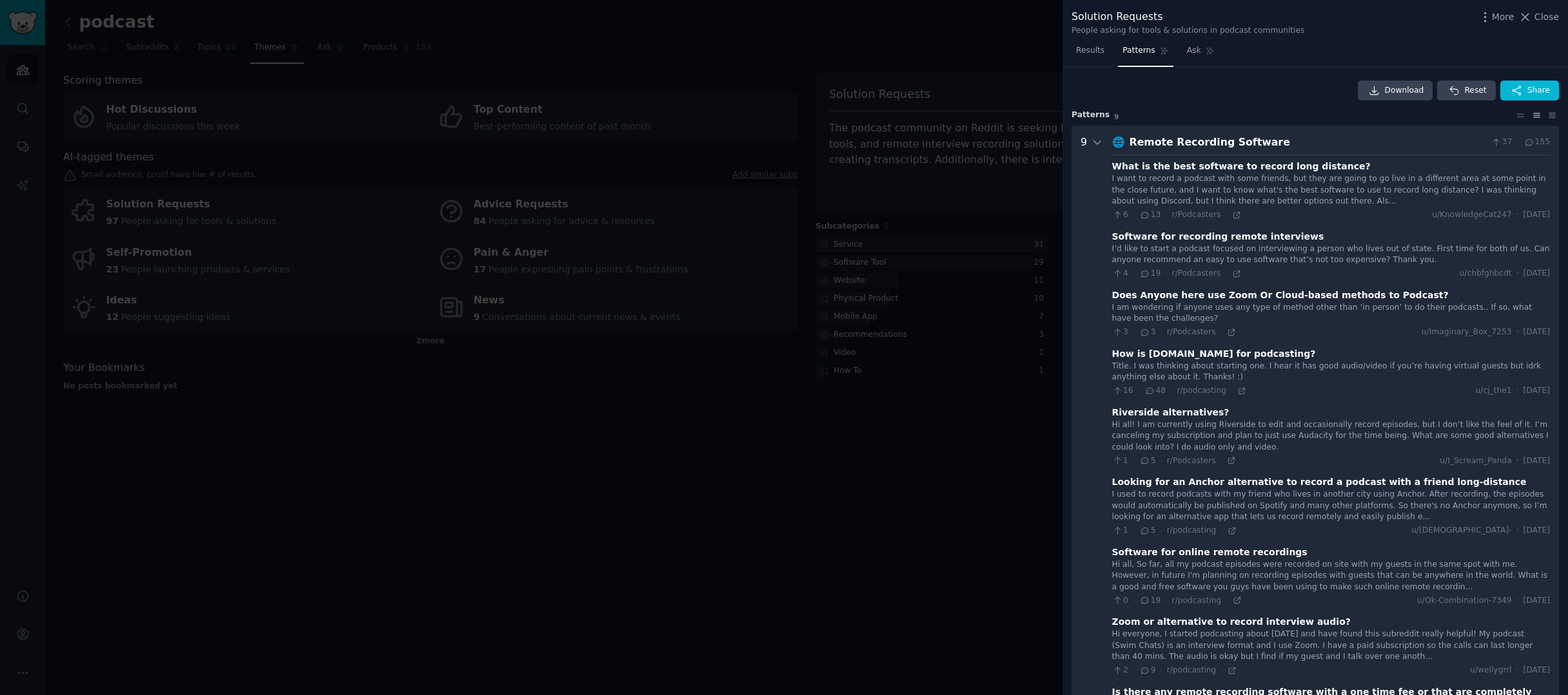
click at [1006, 462] on div at bounding box center [784, 348] width 1568 height 695
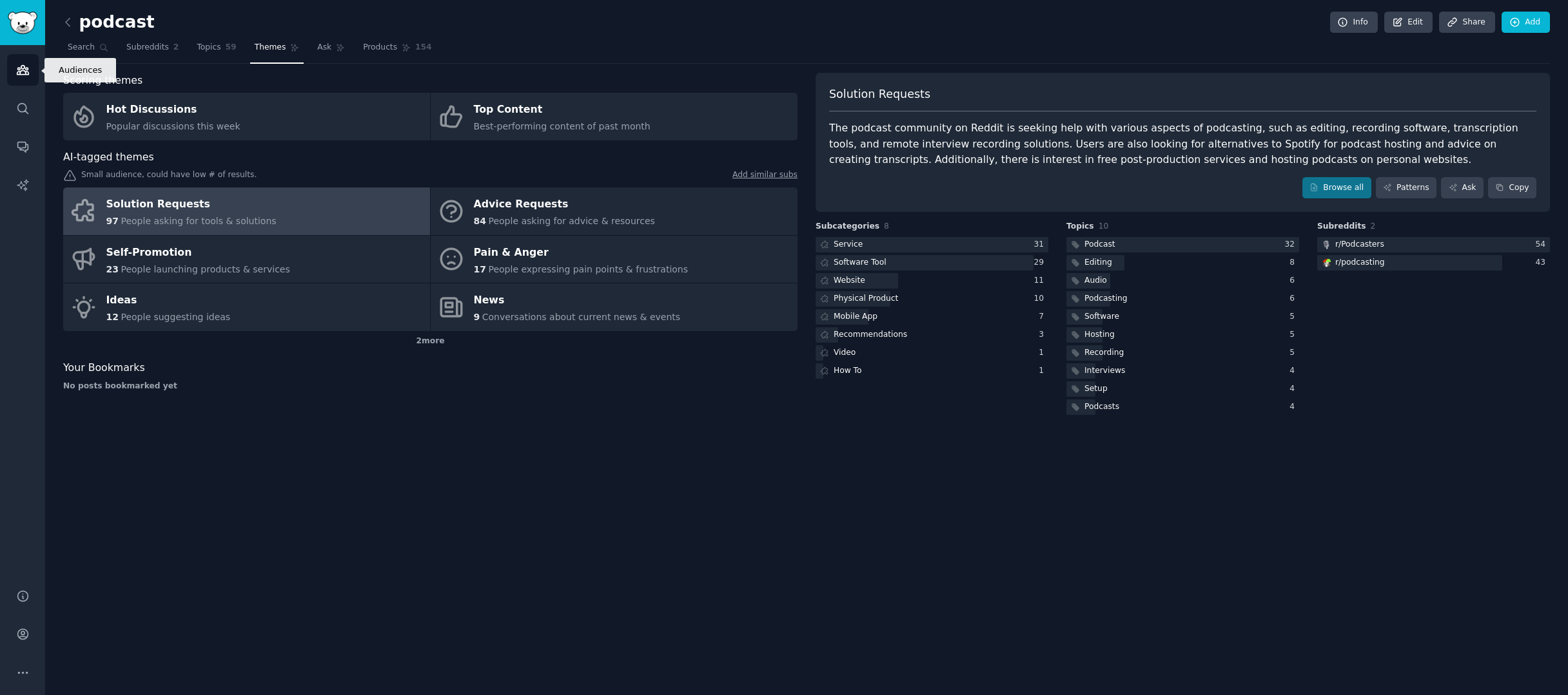
click at [32, 72] on link "Audiences" at bounding box center [23, 70] width 32 height 32
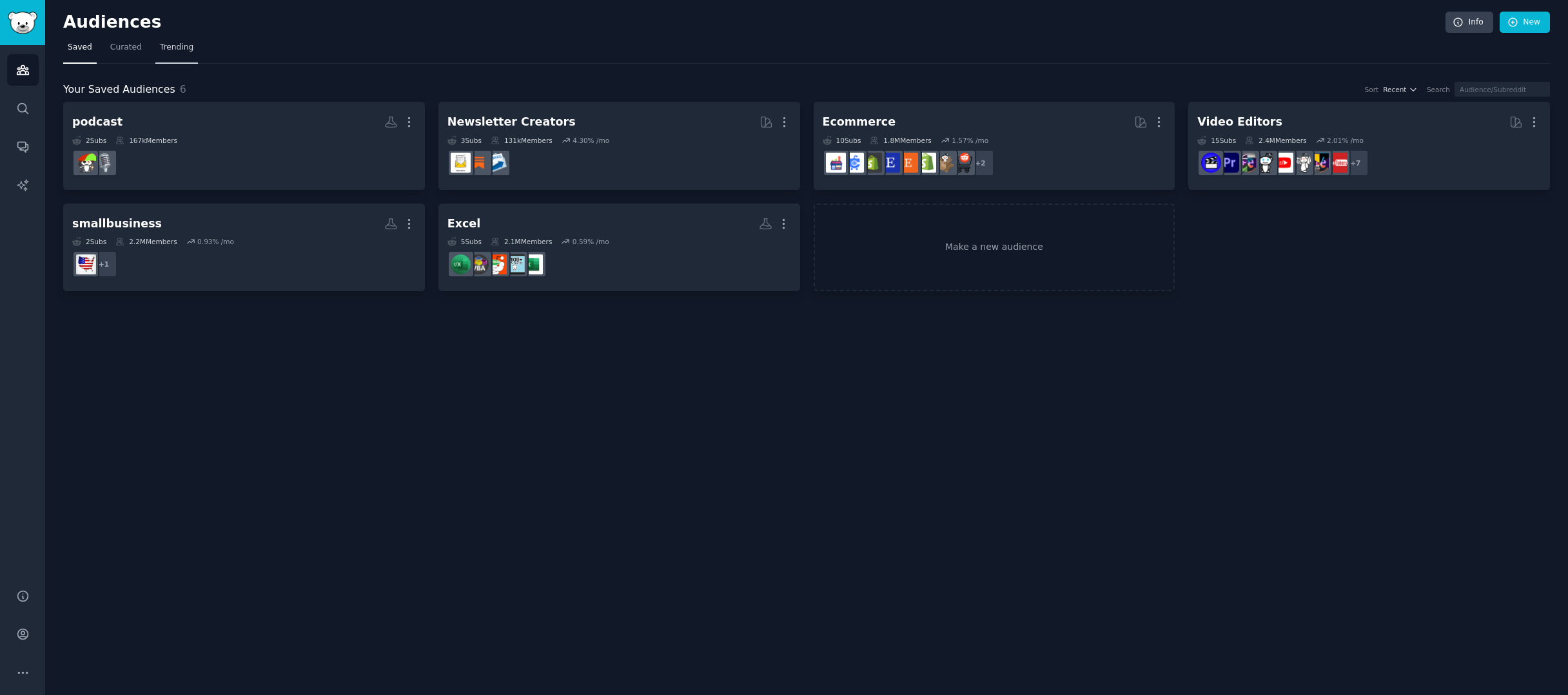
click at [175, 48] on span "Trending" at bounding box center [176, 48] width 34 height 12
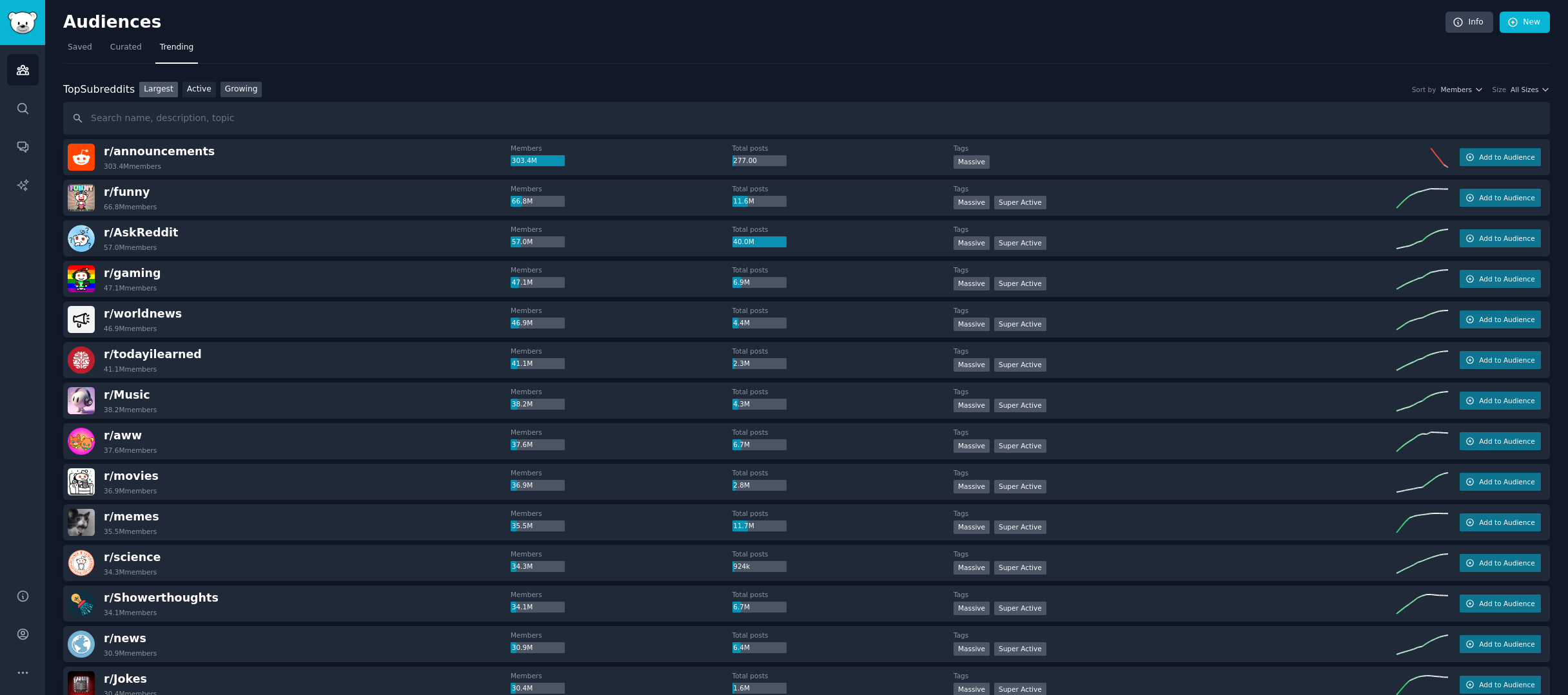
click at [248, 88] on link "Growing" at bounding box center [241, 90] width 42 height 16
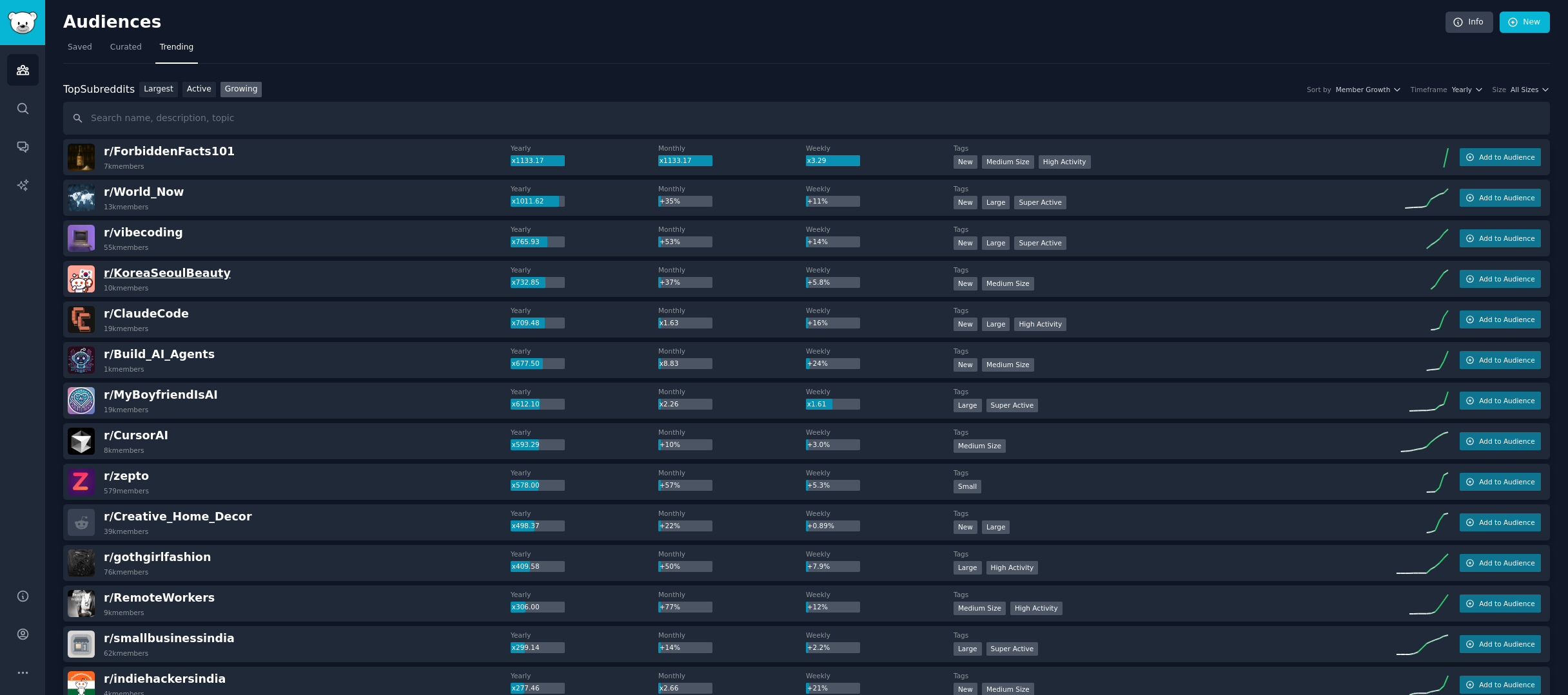
click at [177, 277] on span "r/ KoreaSeoulBeauty" at bounding box center [167, 273] width 127 height 13
click at [206, 88] on link "Active" at bounding box center [199, 90] width 34 height 16
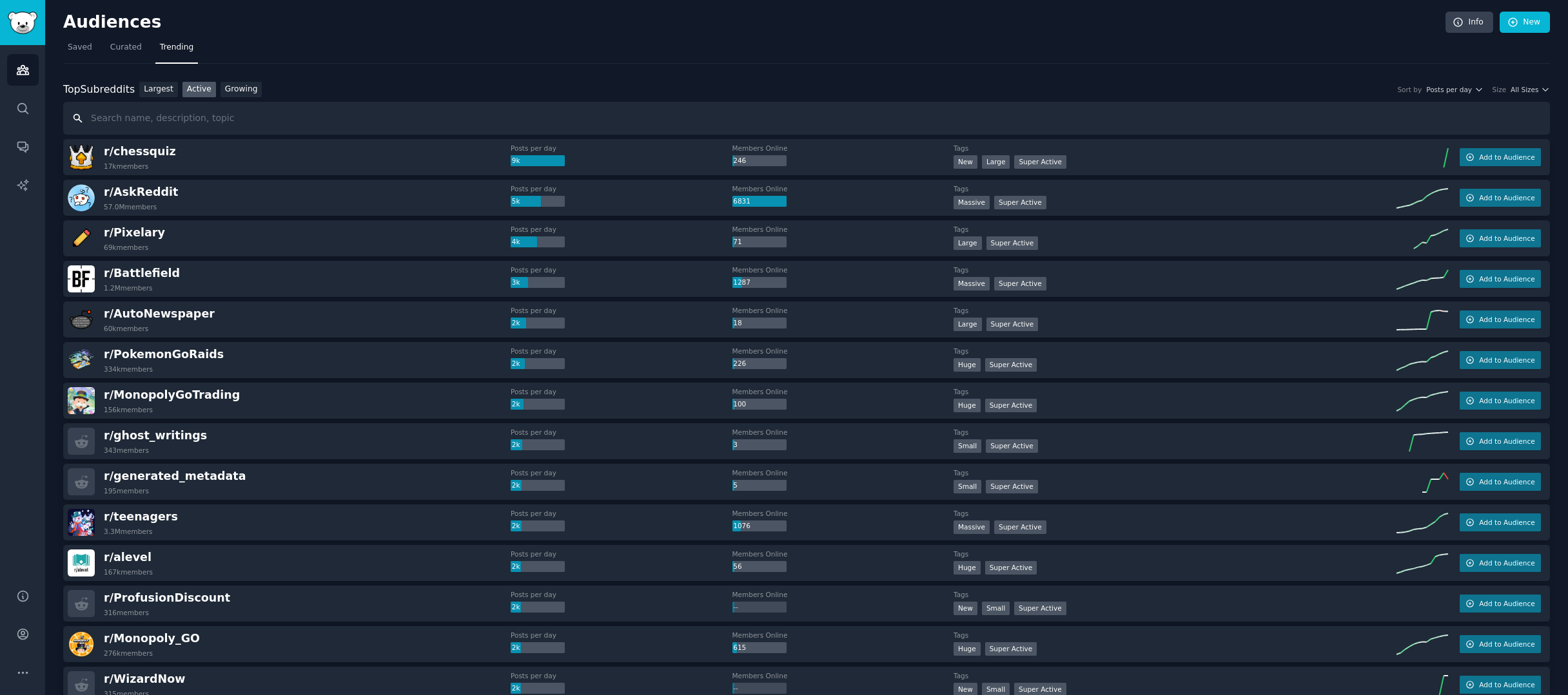
click at [198, 116] on input "text" at bounding box center [807, 118] width 1487 height 33
type input "excel"
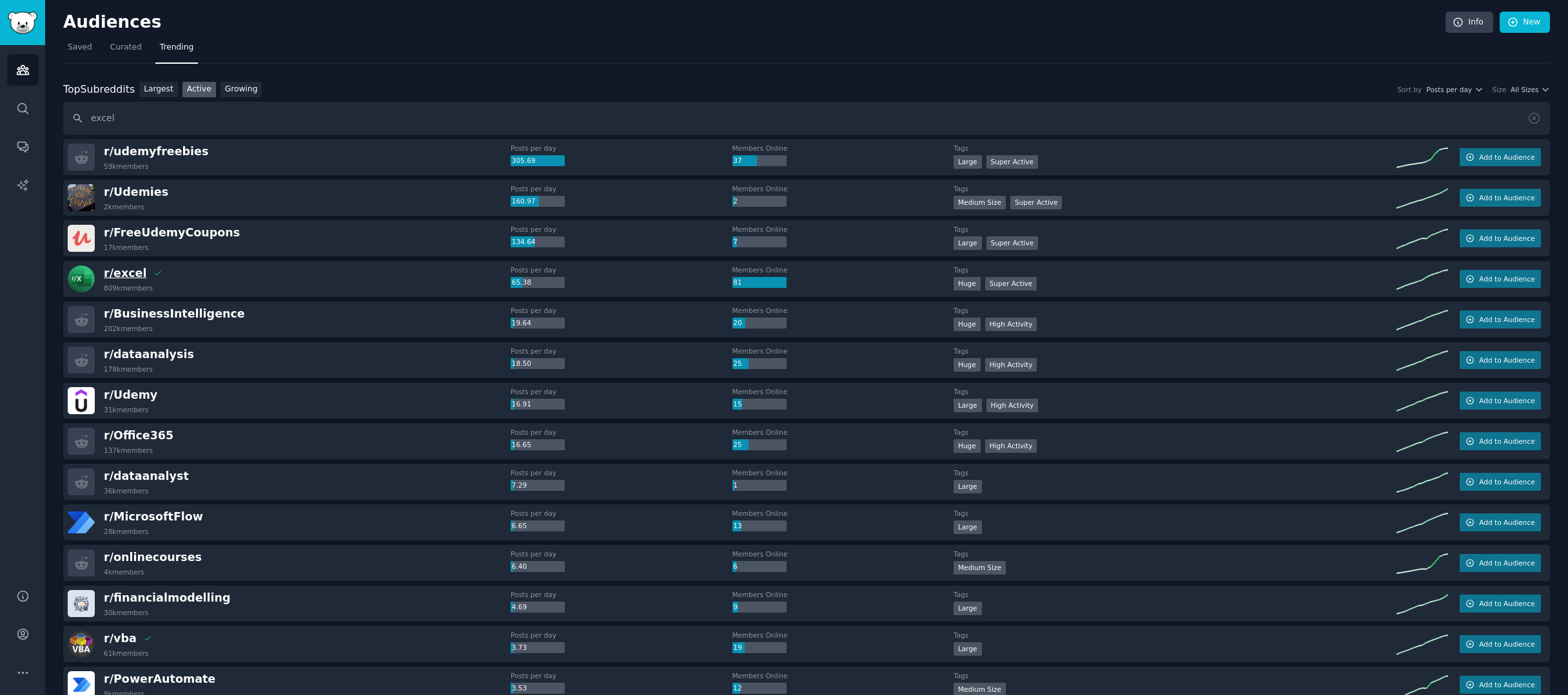
click at [131, 279] on span "r/ excel" at bounding box center [125, 273] width 43 height 13
click at [123, 274] on span "r/ excel" at bounding box center [125, 273] width 43 height 13
click at [29, 79] on link "Audiences" at bounding box center [23, 70] width 32 height 32
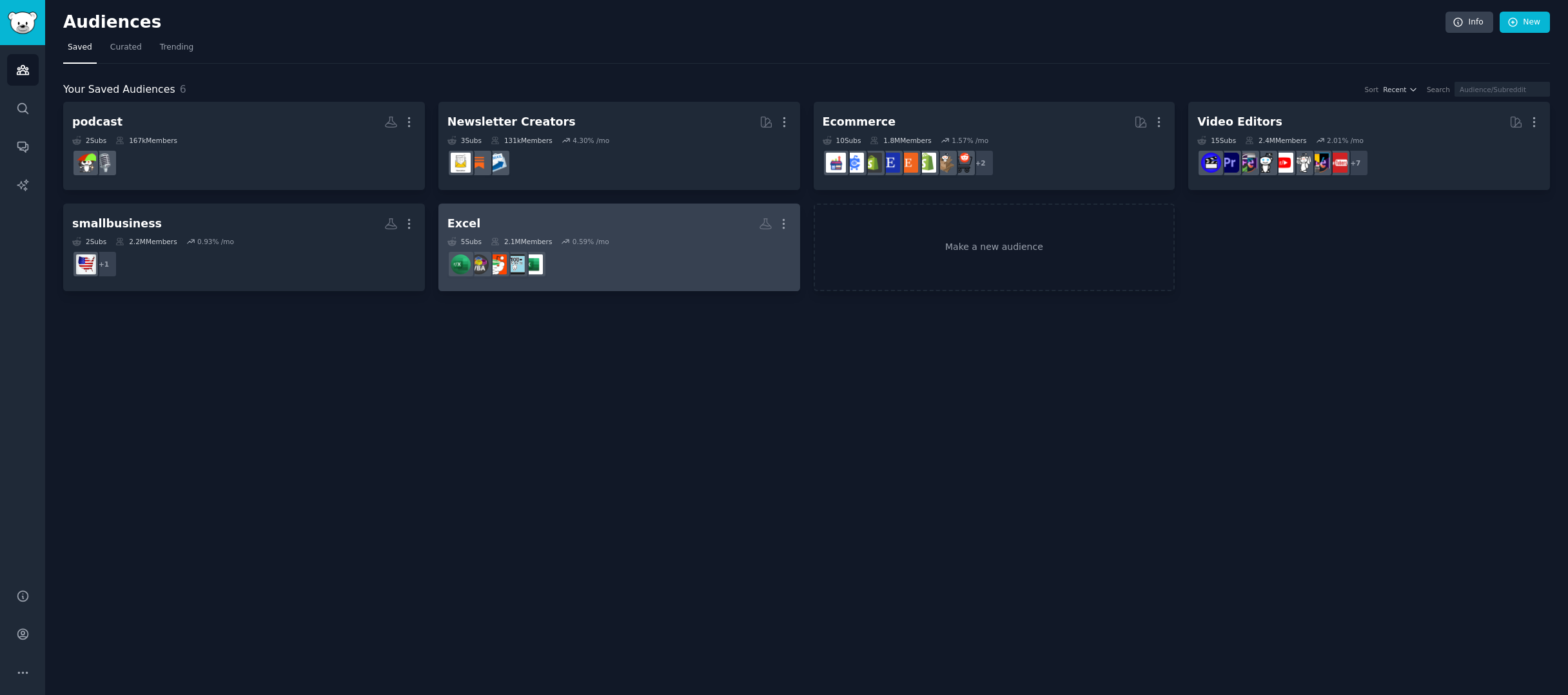
click at [485, 217] on h2 "Excel More" at bounding box center [619, 223] width 344 height 23
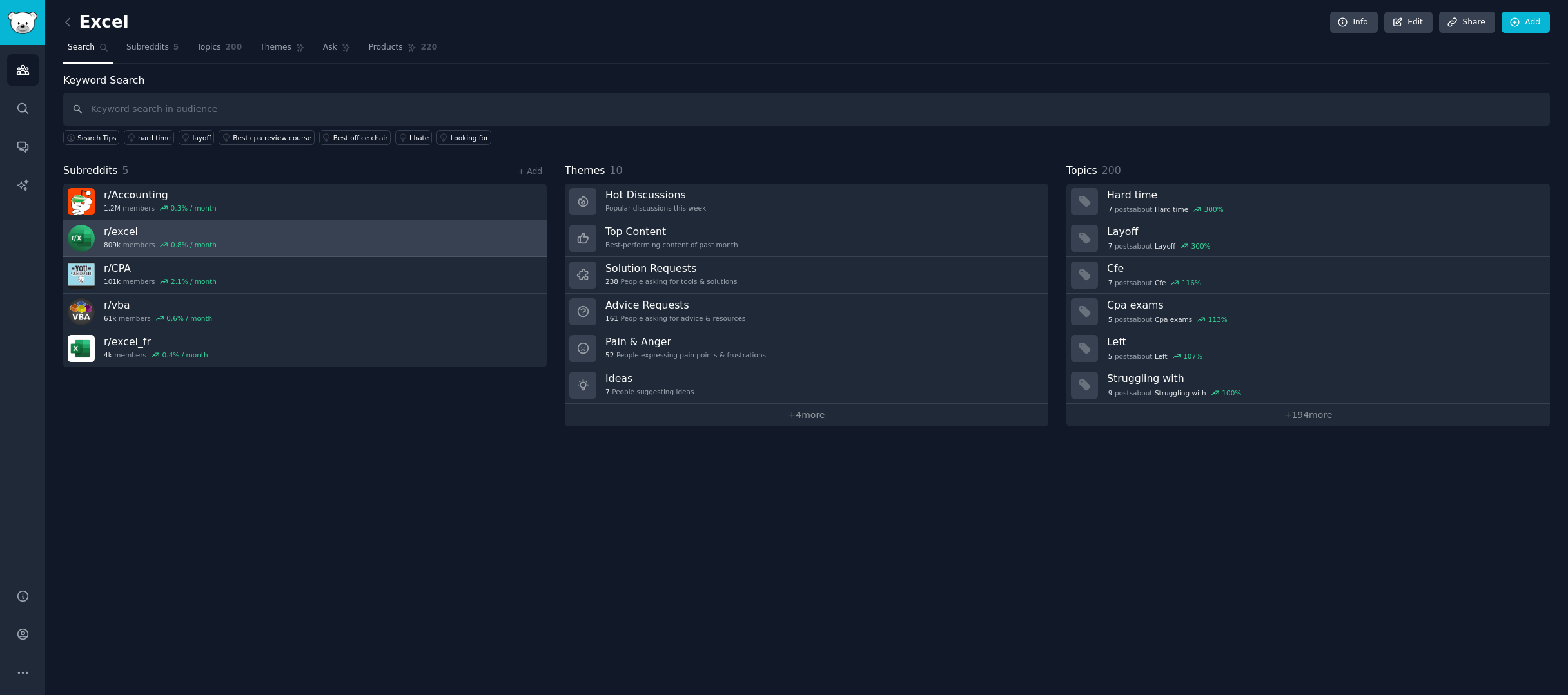
click at [441, 249] on link "r/ excel 809k members 0.8 % / month" at bounding box center [305, 238] width 483 height 37
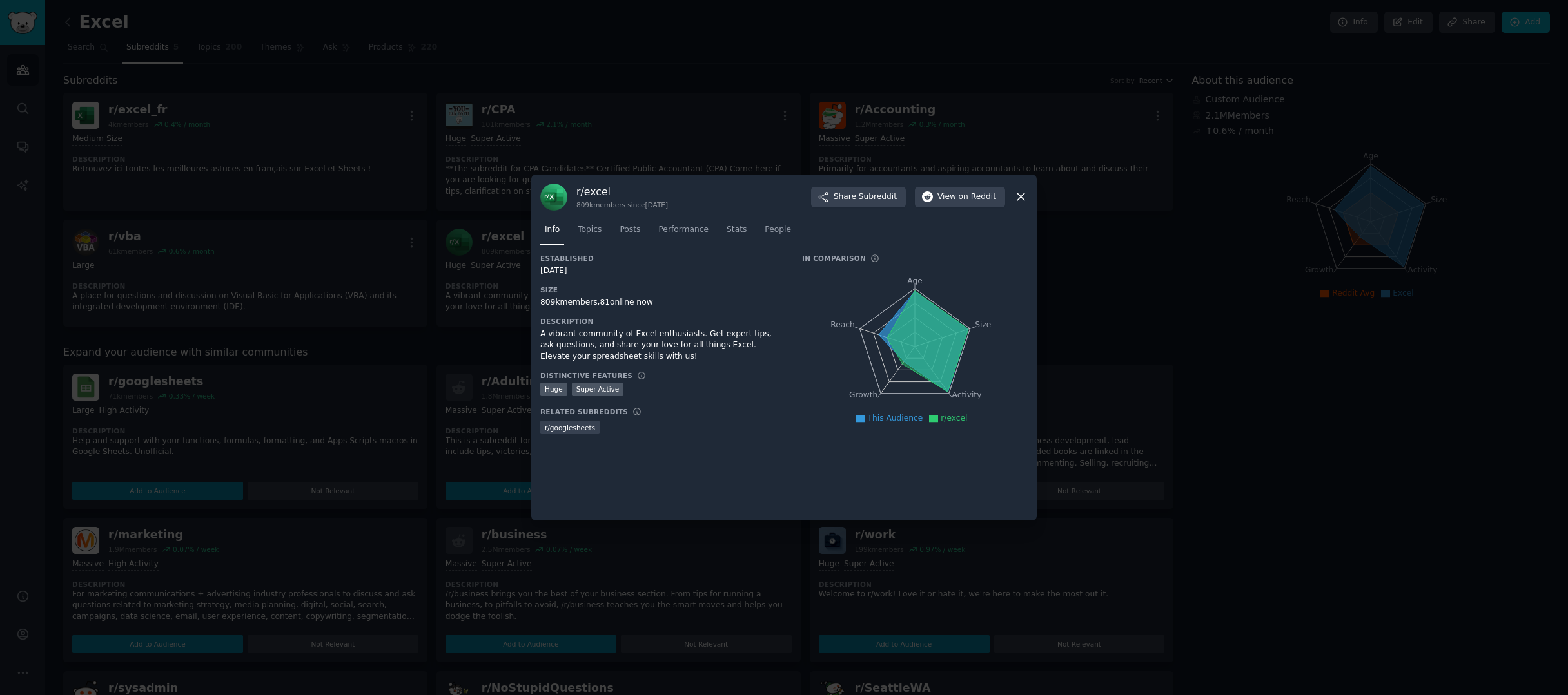
click at [1022, 196] on icon at bounding box center [1021, 197] width 7 height 7
click at [1021, 201] on icon at bounding box center [1021, 196] width 14 height 14
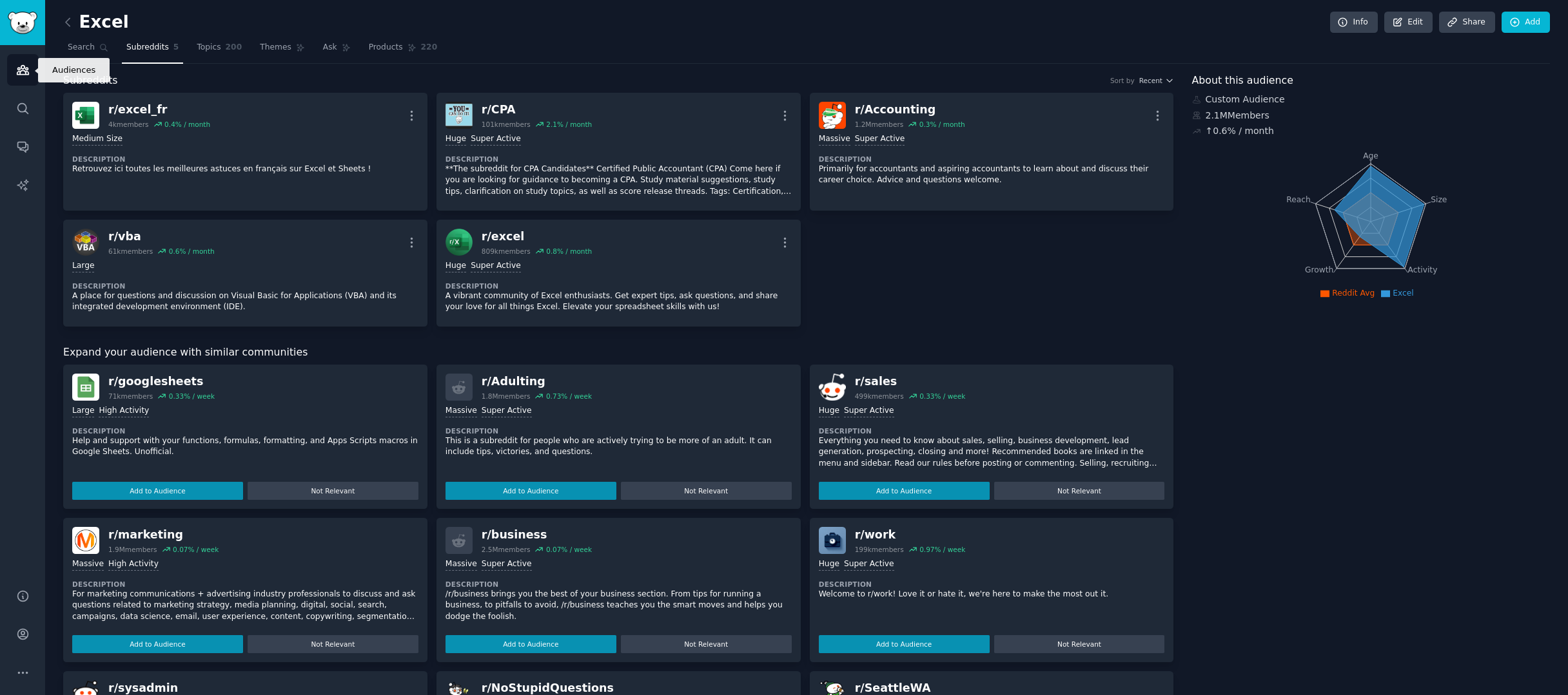
click at [26, 82] on link "Audiences" at bounding box center [23, 70] width 32 height 32
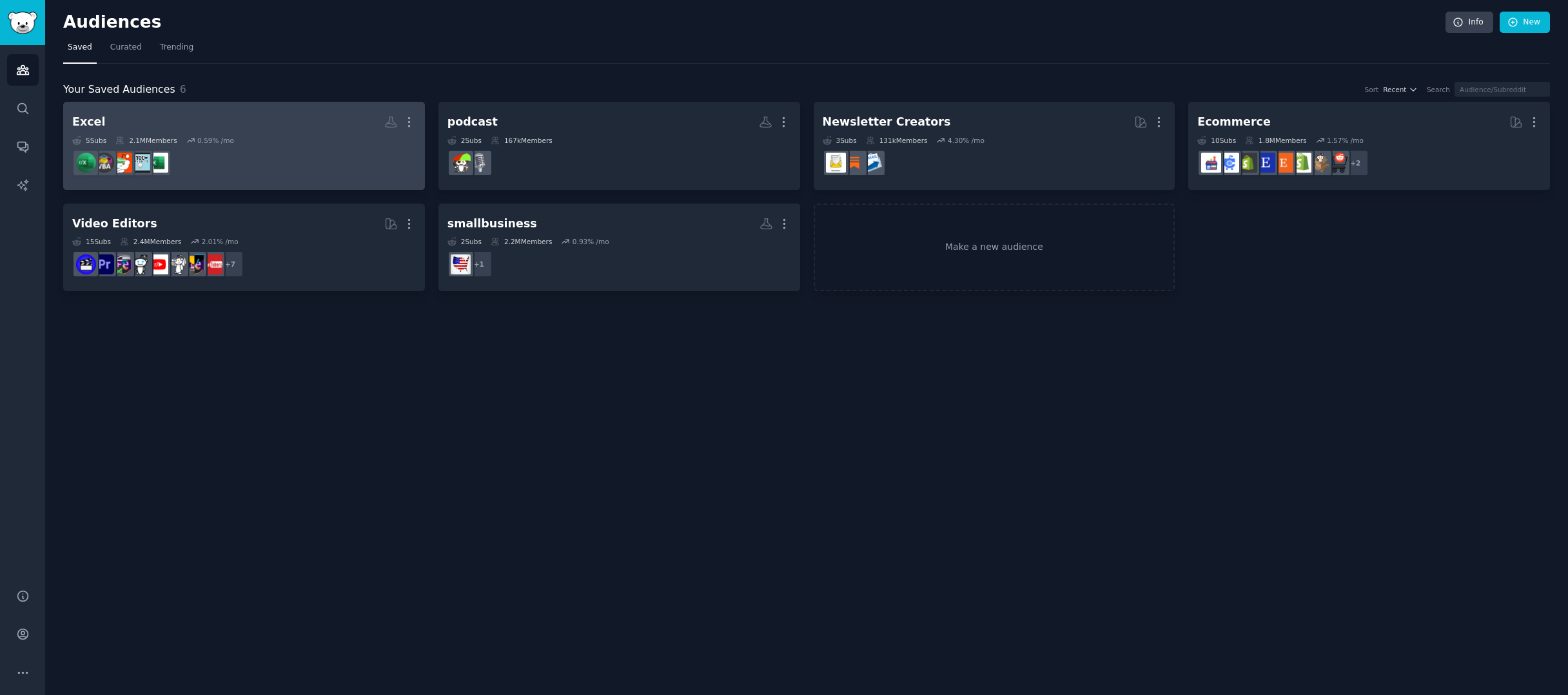
click at [129, 147] on dd at bounding box center [244, 163] width 344 height 36
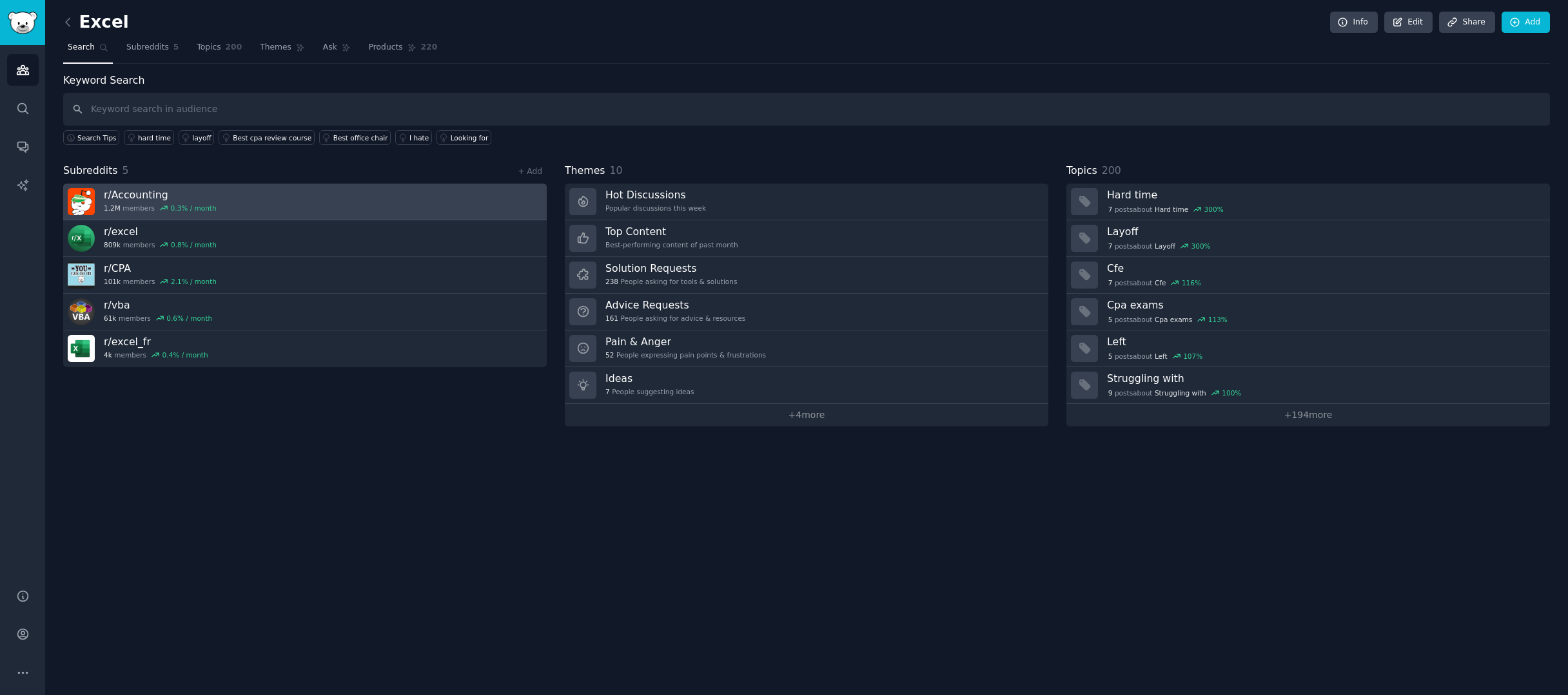
click at [145, 193] on h3 "r/ Accounting" at bounding box center [160, 194] width 113 height 14
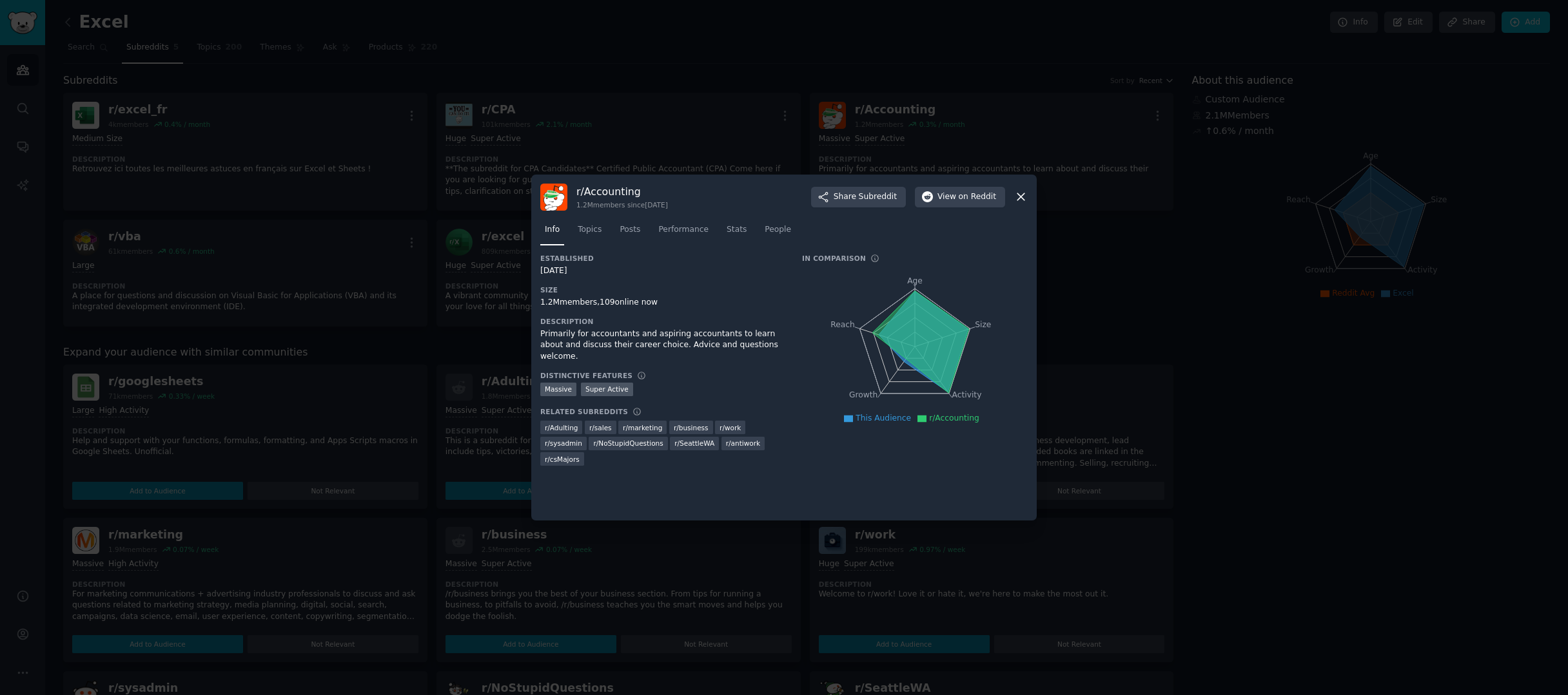
click at [1014, 200] on icon at bounding box center [1021, 196] width 14 height 14
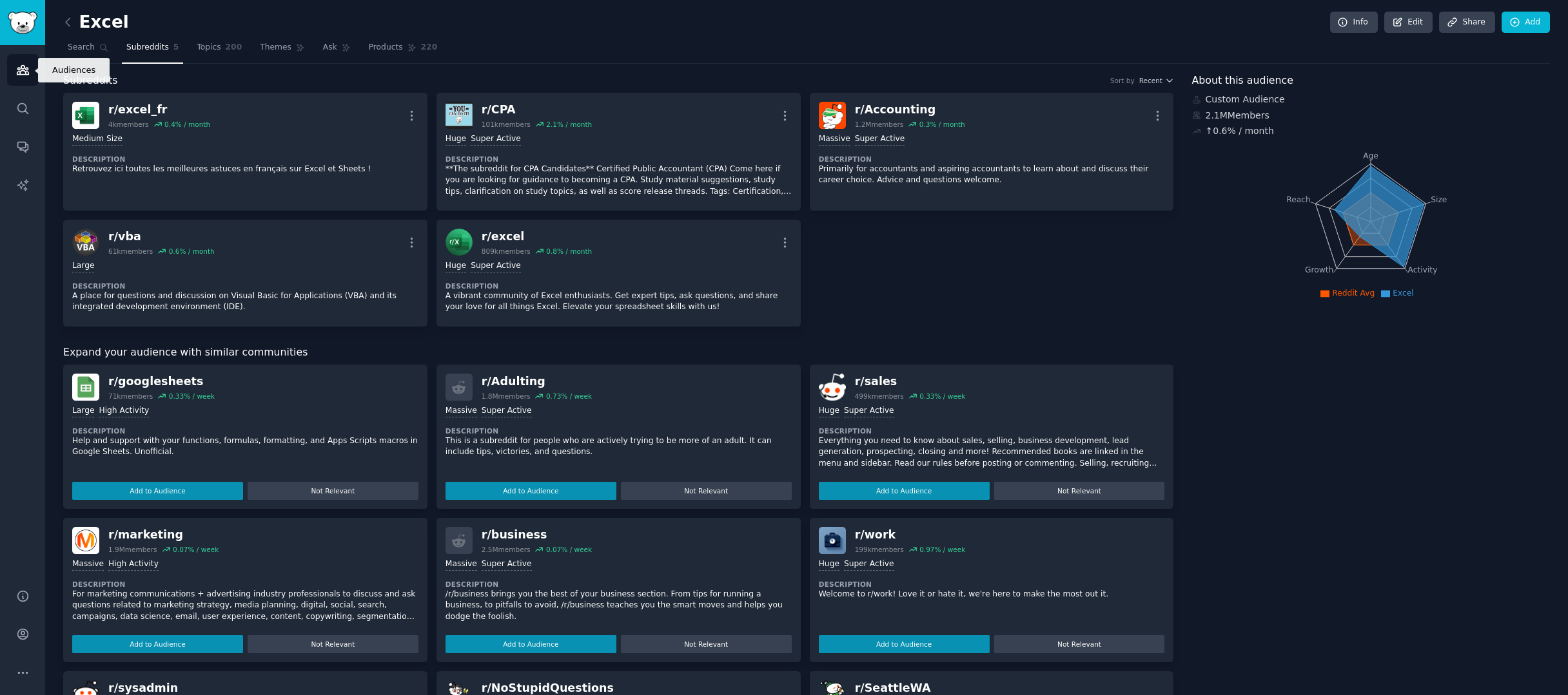
click at [21, 72] on icon "Sidebar" at bounding box center [23, 70] width 14 height 14
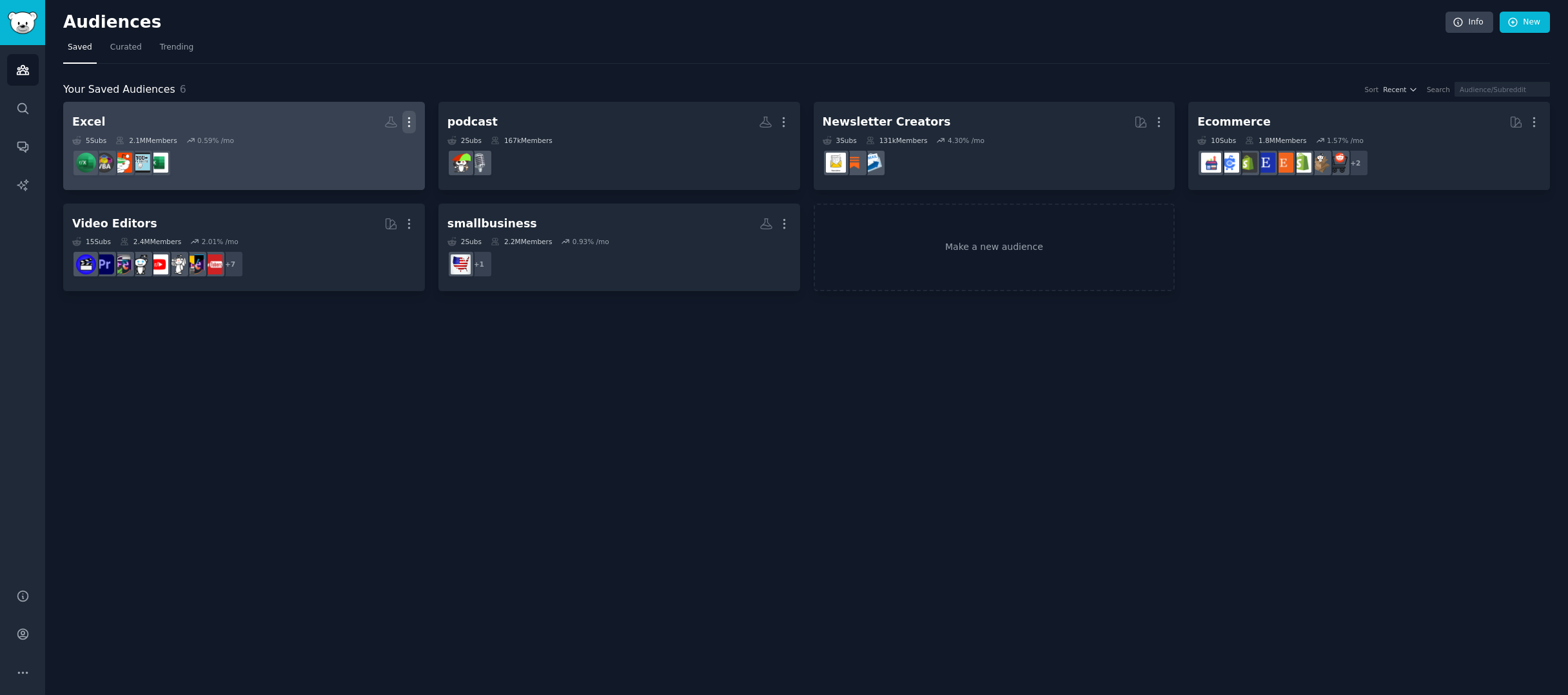
click at [402, 125] on icon "button" at bounding box center [408, 122] width 14 height 14
click at [375, 149] on p "Delete" at bounding box center [374, 149] width 30 height 14
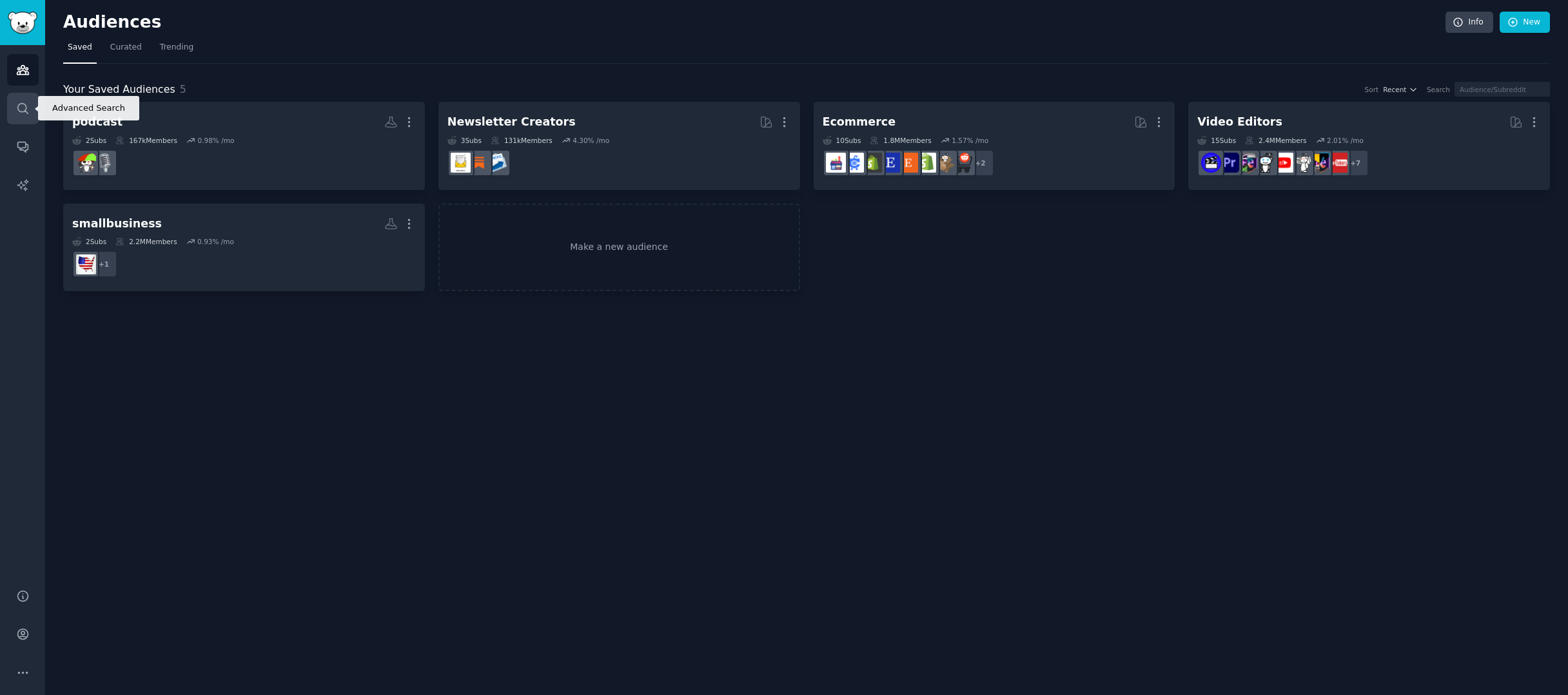
click at [20, 112] on icon "Sidebar" at bounding box center [23, 109] width 14 height 14
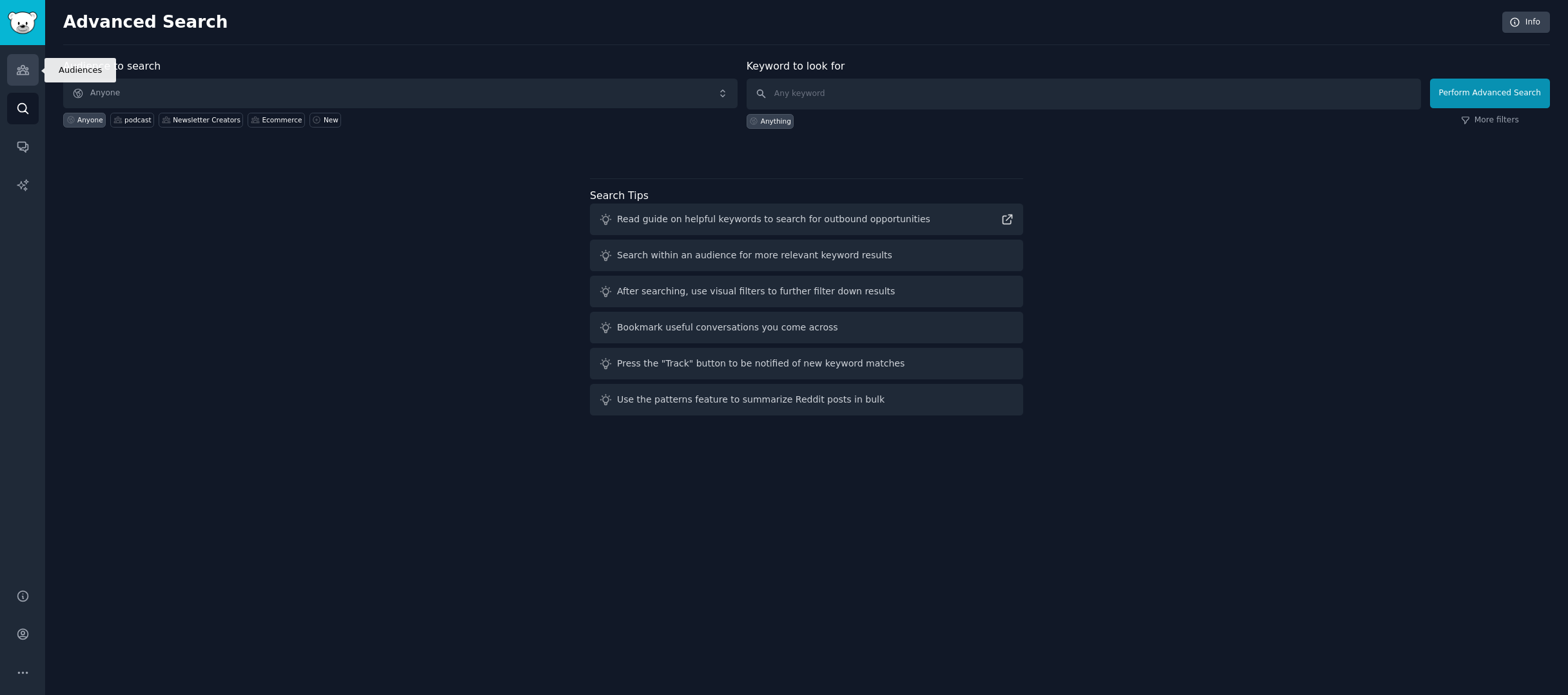
click at [19, 84] on link "Audiences" at bounding box center [23, 70] width 32 height 32
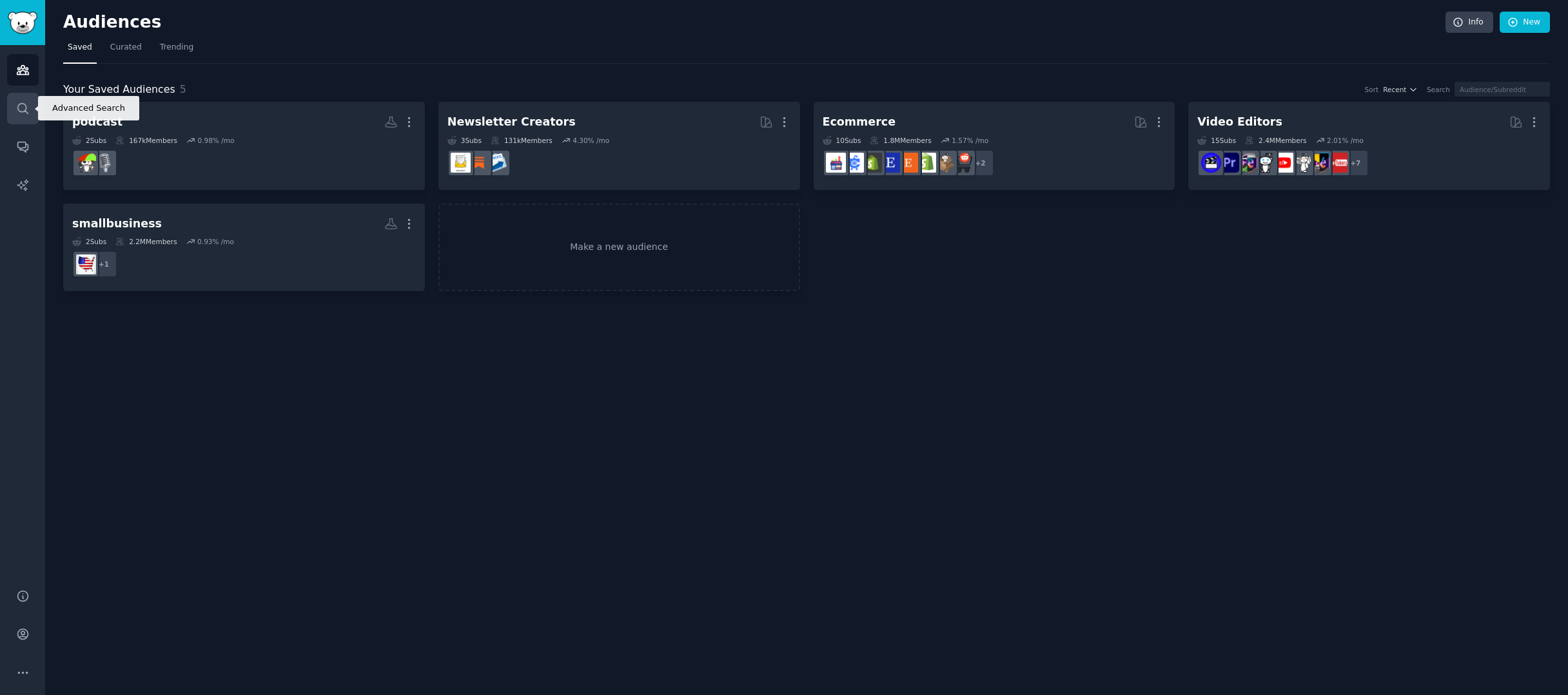
click at [19, 112] on icon "Sidebar" at bounding box center [23, 109] width 10 height 10
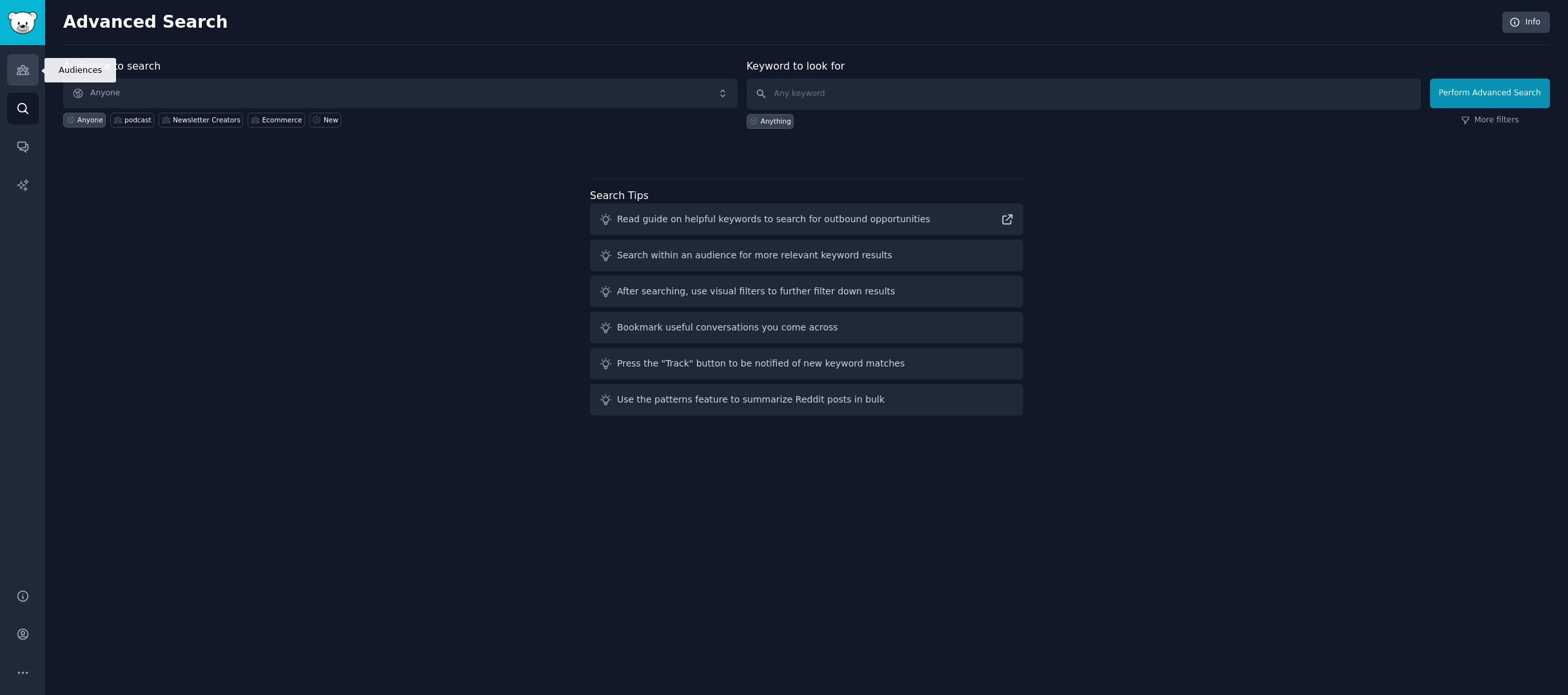
click at [27, 78] on link "Audiences" at bounding box center [23, 70] width 32 height 32
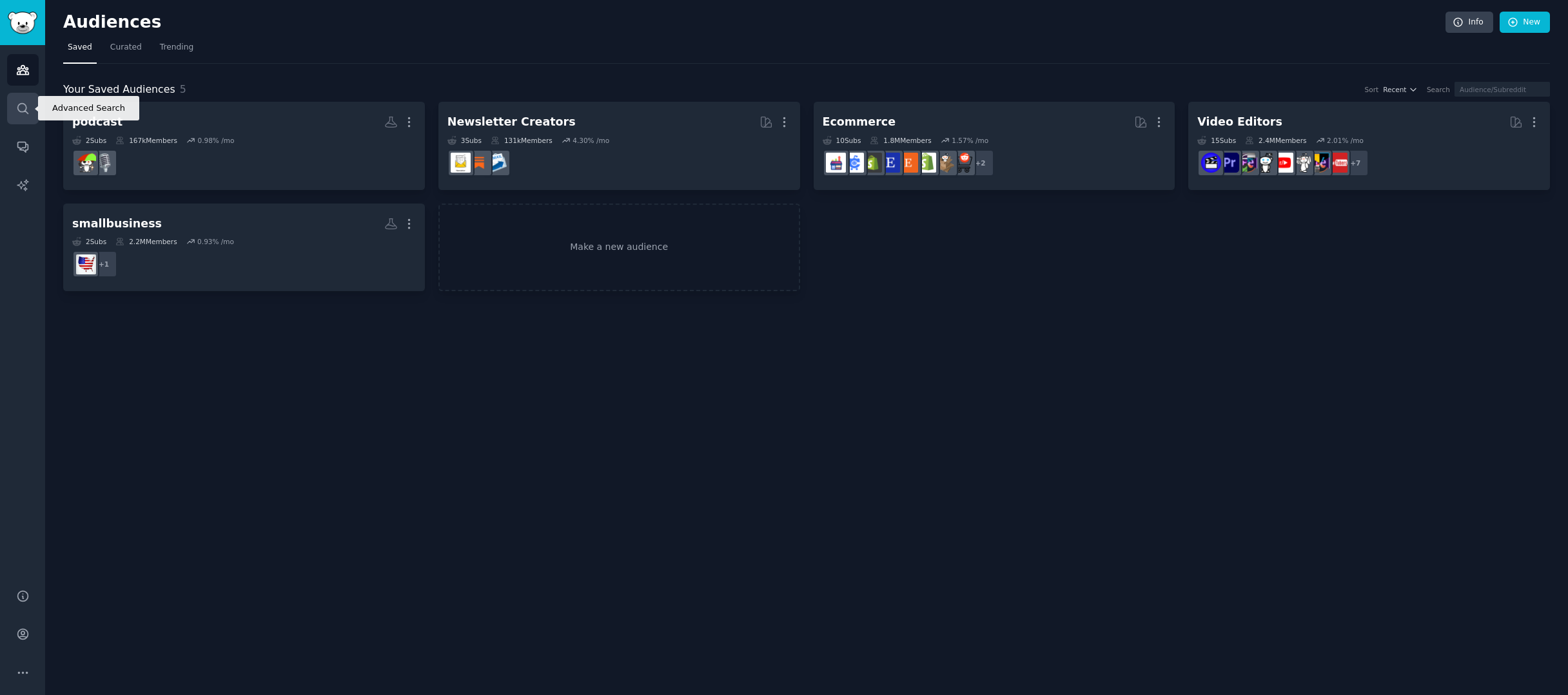
click at [18, 104] on icon "Sidebar" at bounding box center [23, 109] width 14 height 14
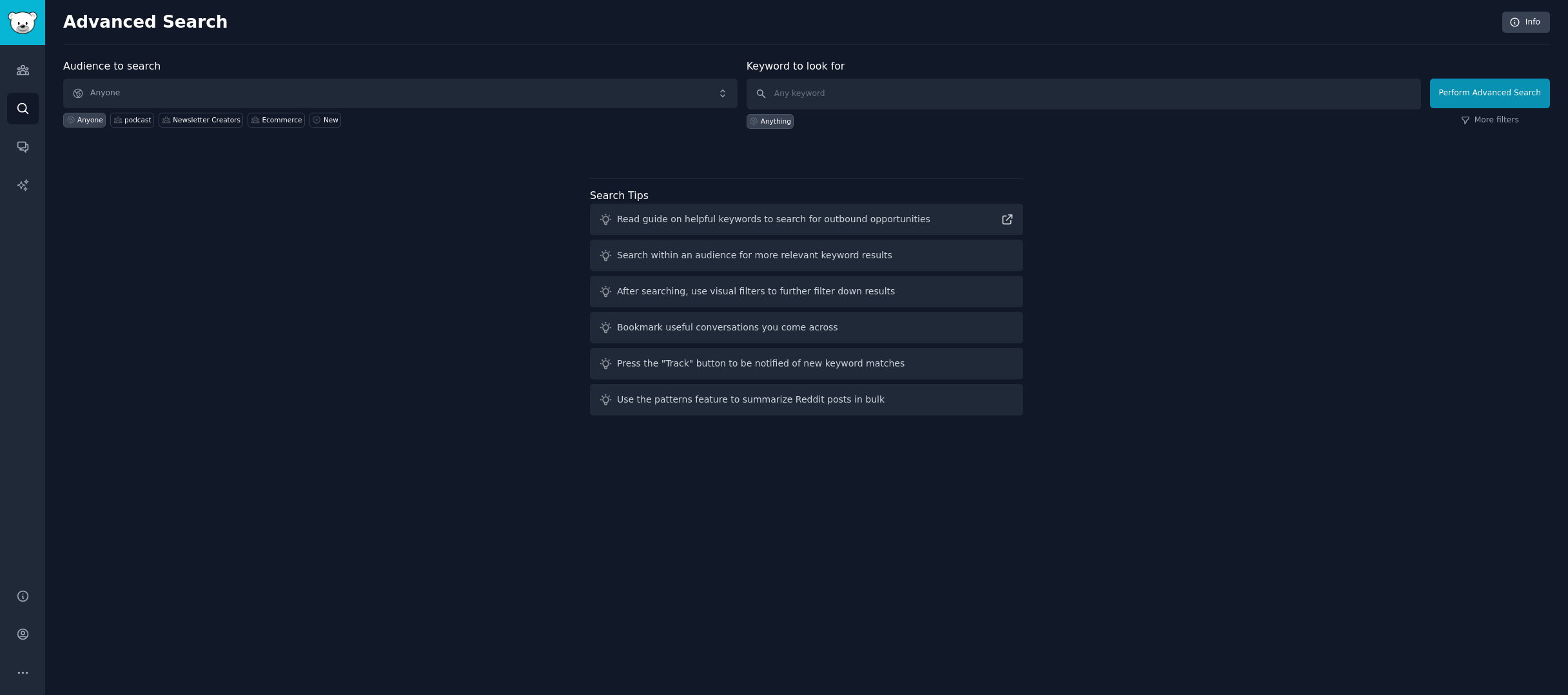
click at [527, 86] on span "Anyone" at bounding box center [400, 94] width 674 height 30
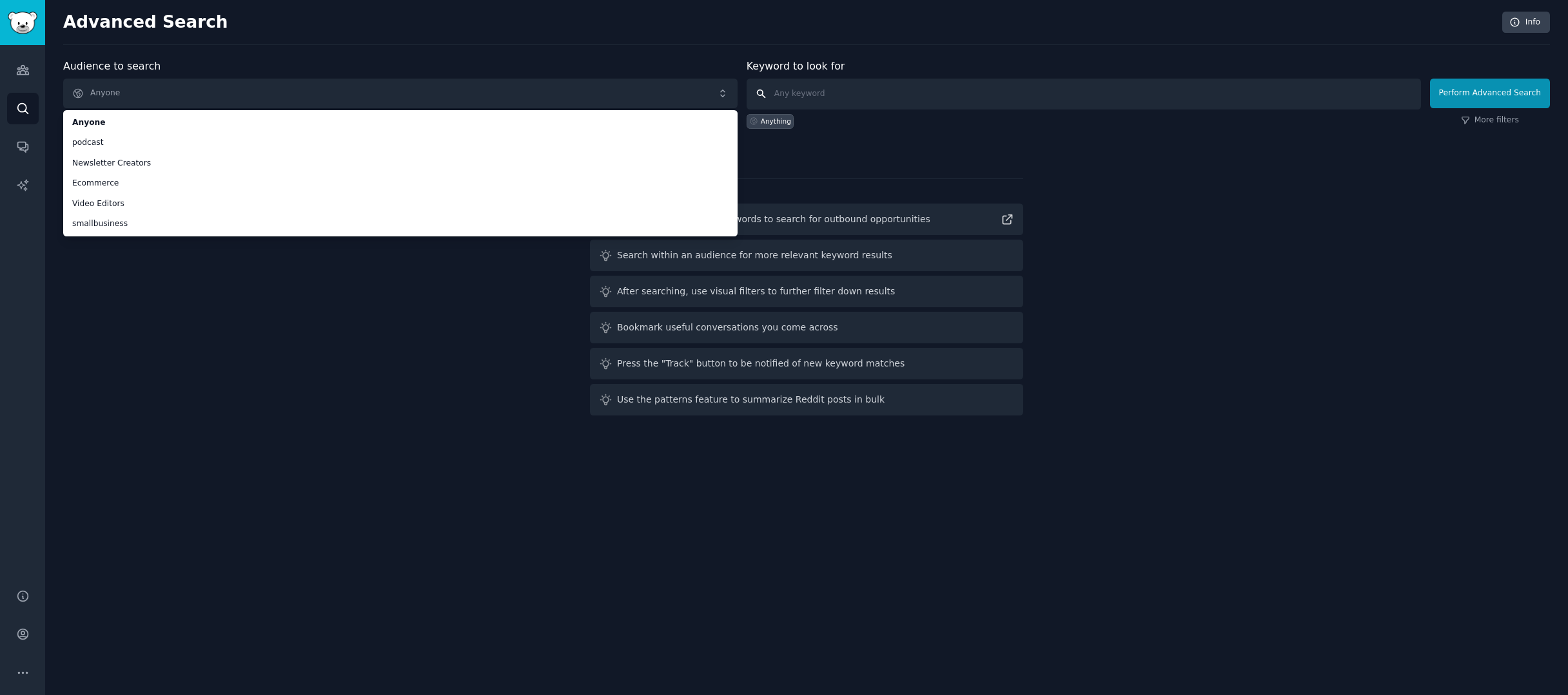
click at [862, 104] on input "text" at bounding box center [1083, 94] width 674 height 31
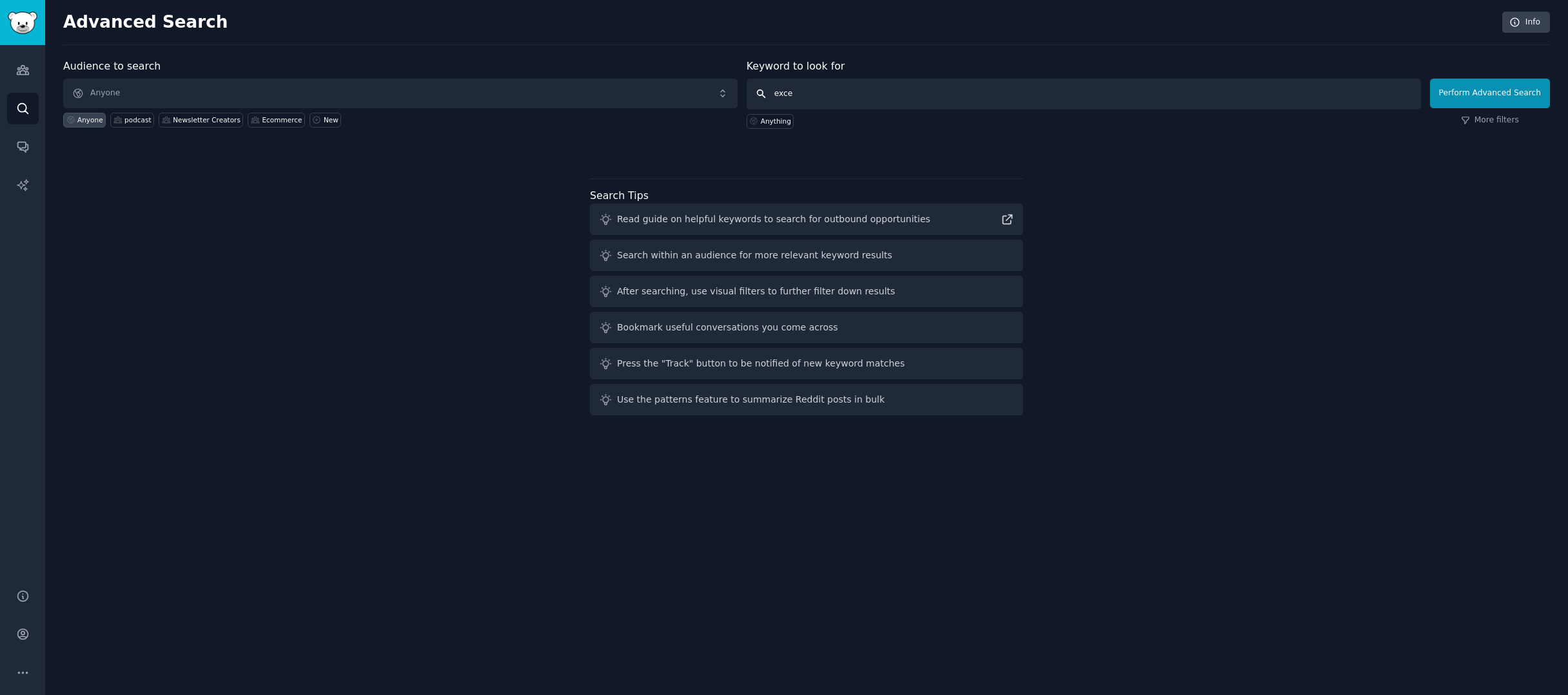
type input "excel"
click at [1492, 93] on button "Perform Advanced Search" at bounding box center [1490, 94] width 120 height 30
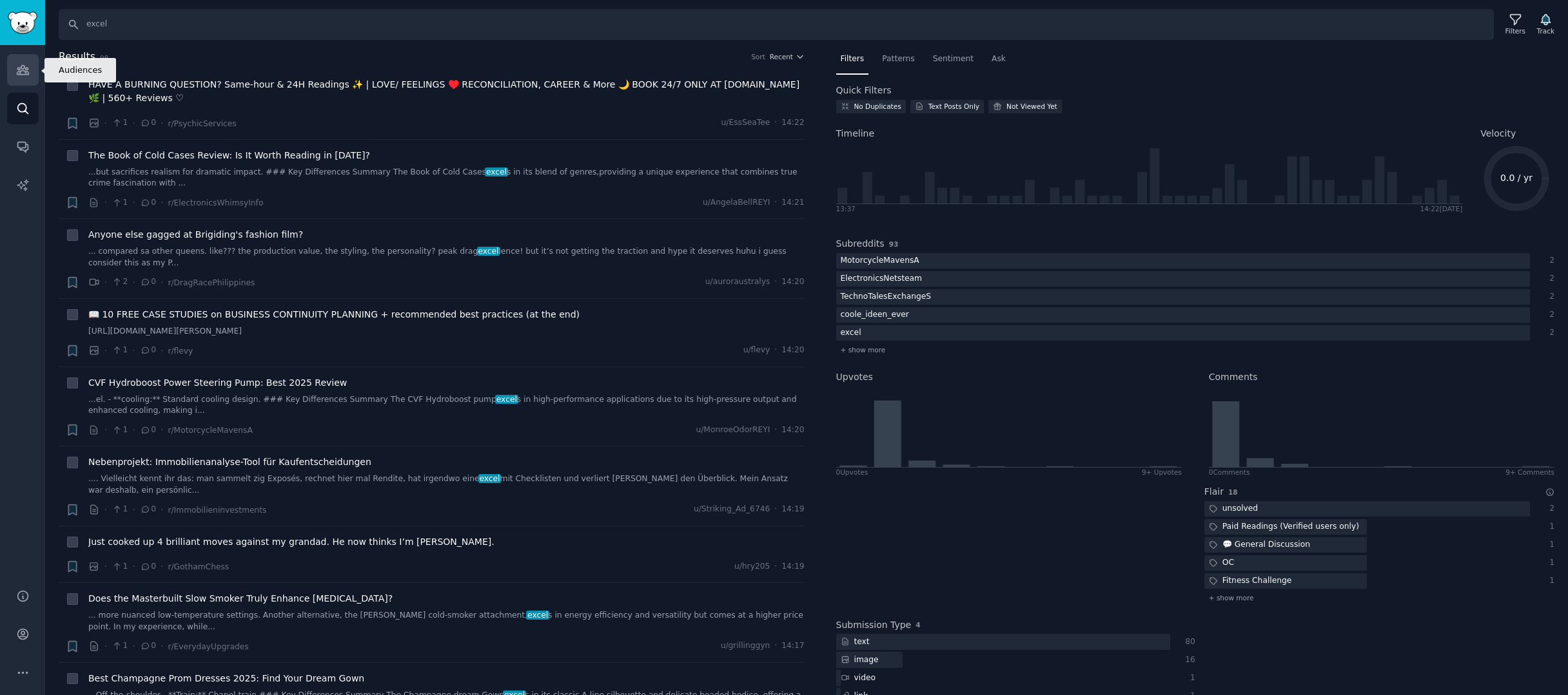
click at [23, 74] on icon "Sidebar" at bounding box center [23, 70] width 14 height 14
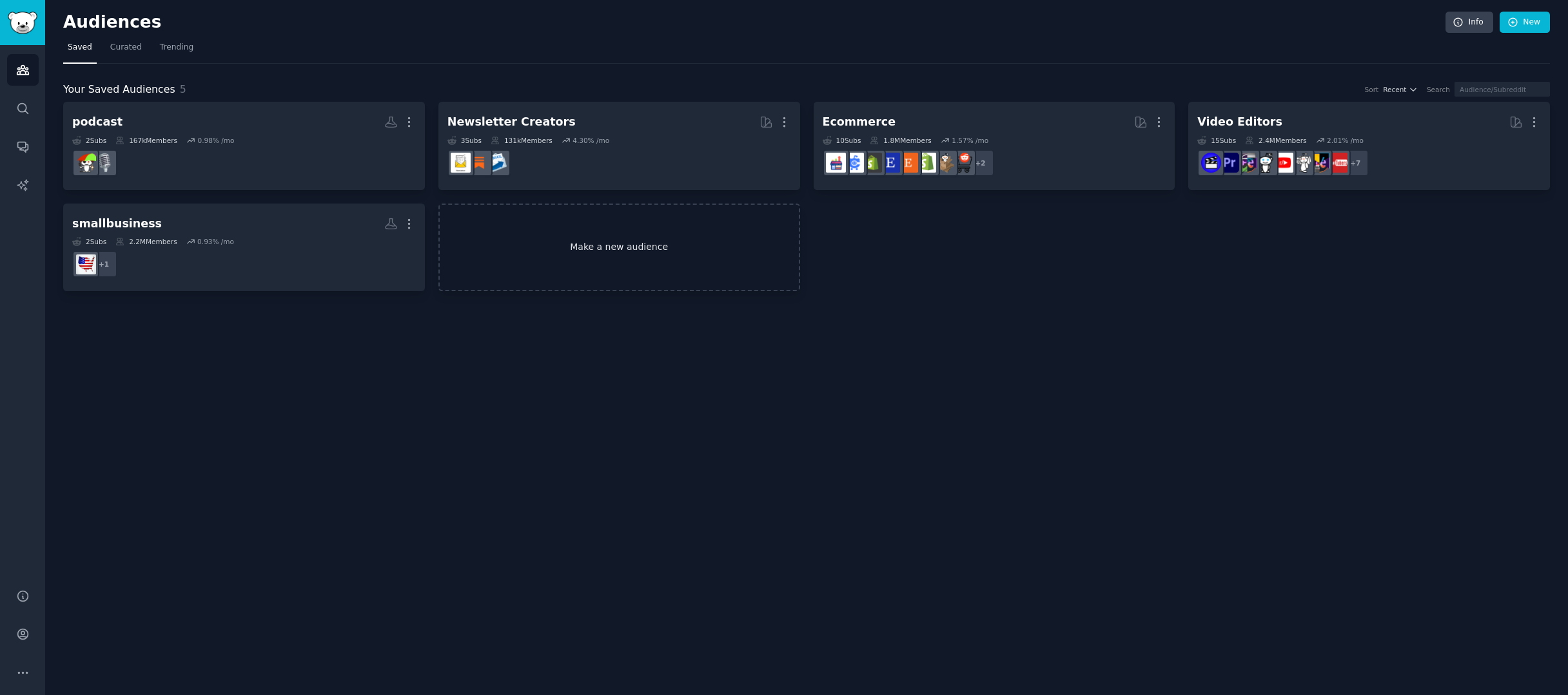
click at [600, 245] on link "Make a new audience" at bounding box center [619, 247] width 362 height 88
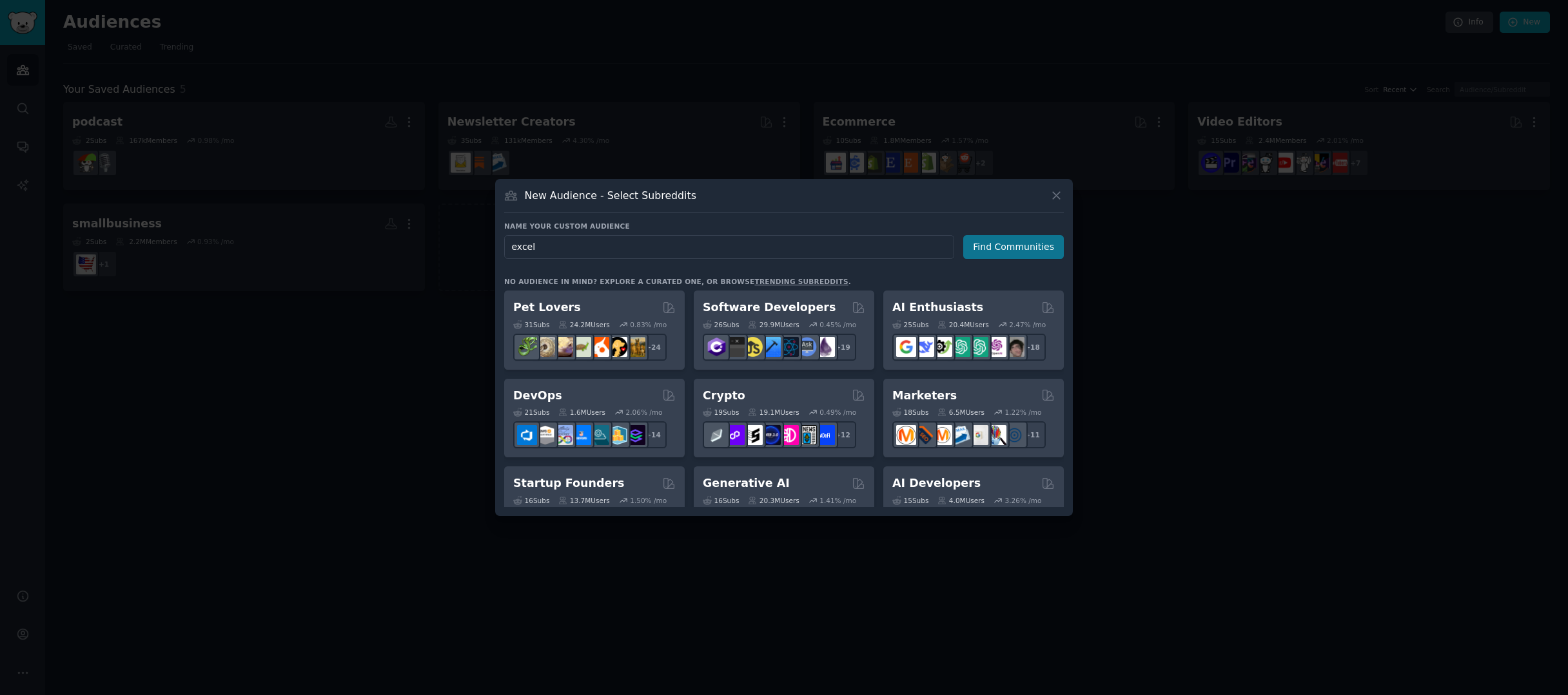
type input "excel"
click at [1006, 246] on button "Find Communities" at bounding box center [1013, 247] width 101 height 24
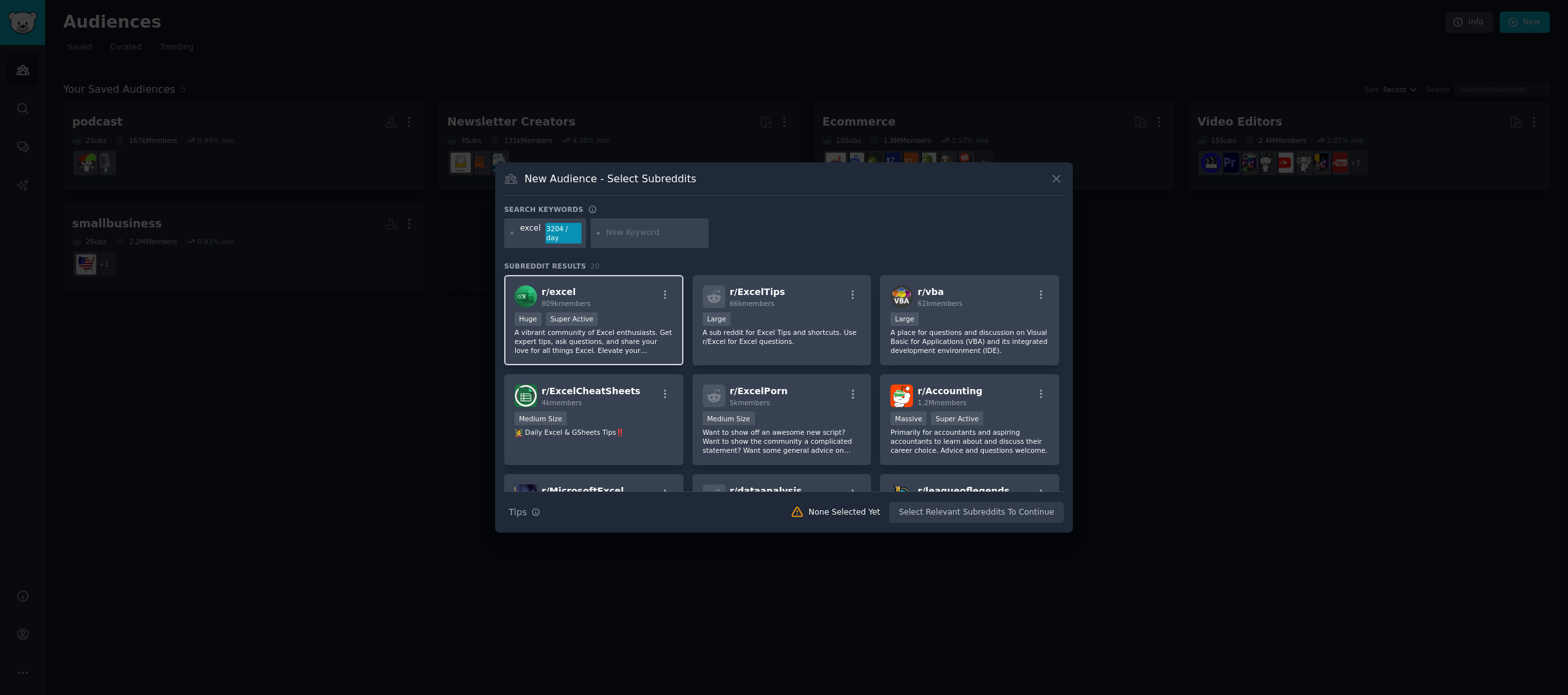
click at [604, 298] on div "r/ excel 809k members" at bounding box center [593, 296] width 158 height 23
click at [613, 232] on input "text" at bounding box center [655, 233] width 98 height 12
type input "google sheet"
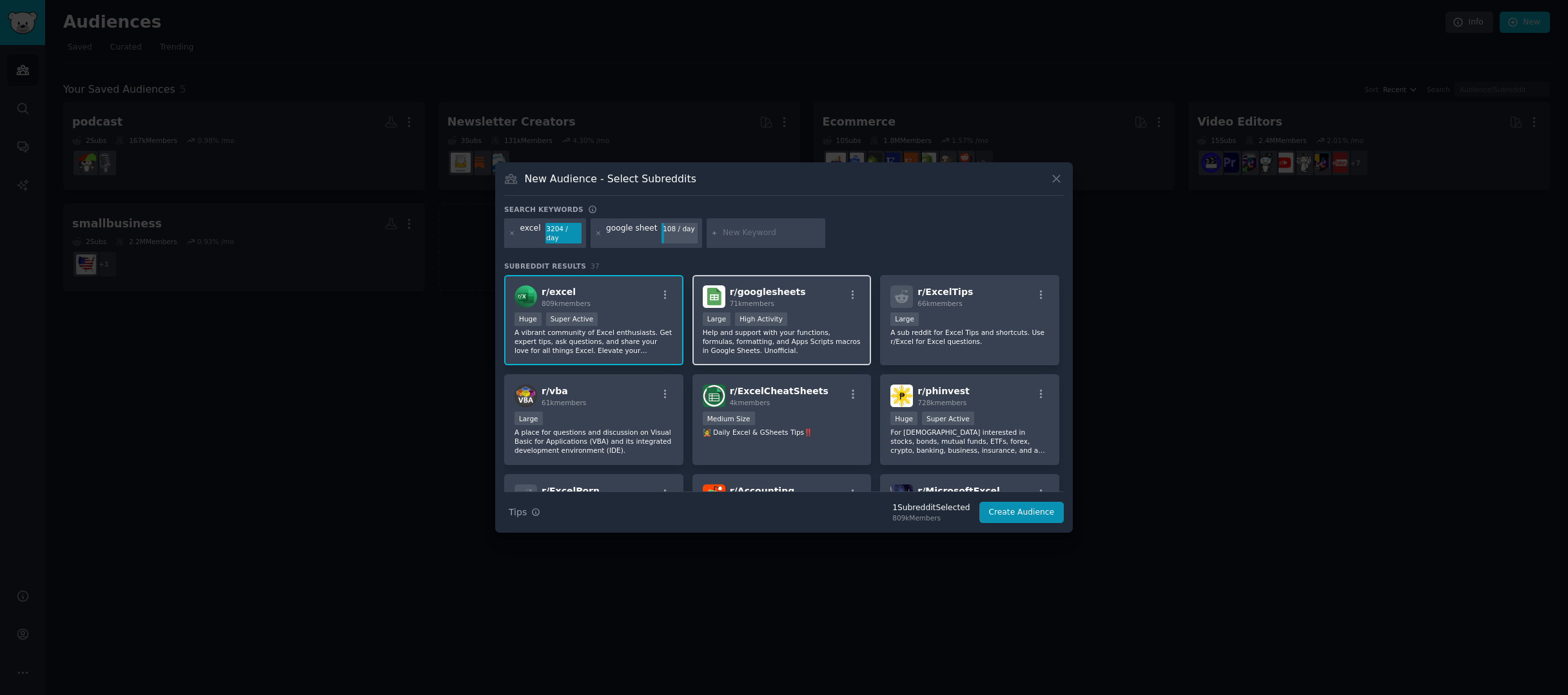
click at [798, 303] on div "r/ googlesheets 71k members" at bounding box center [781, 296] width 158 height 23
click at [1028, 515] on button "Create Audience" at bounding box center [1022, 513] width 85 height 22
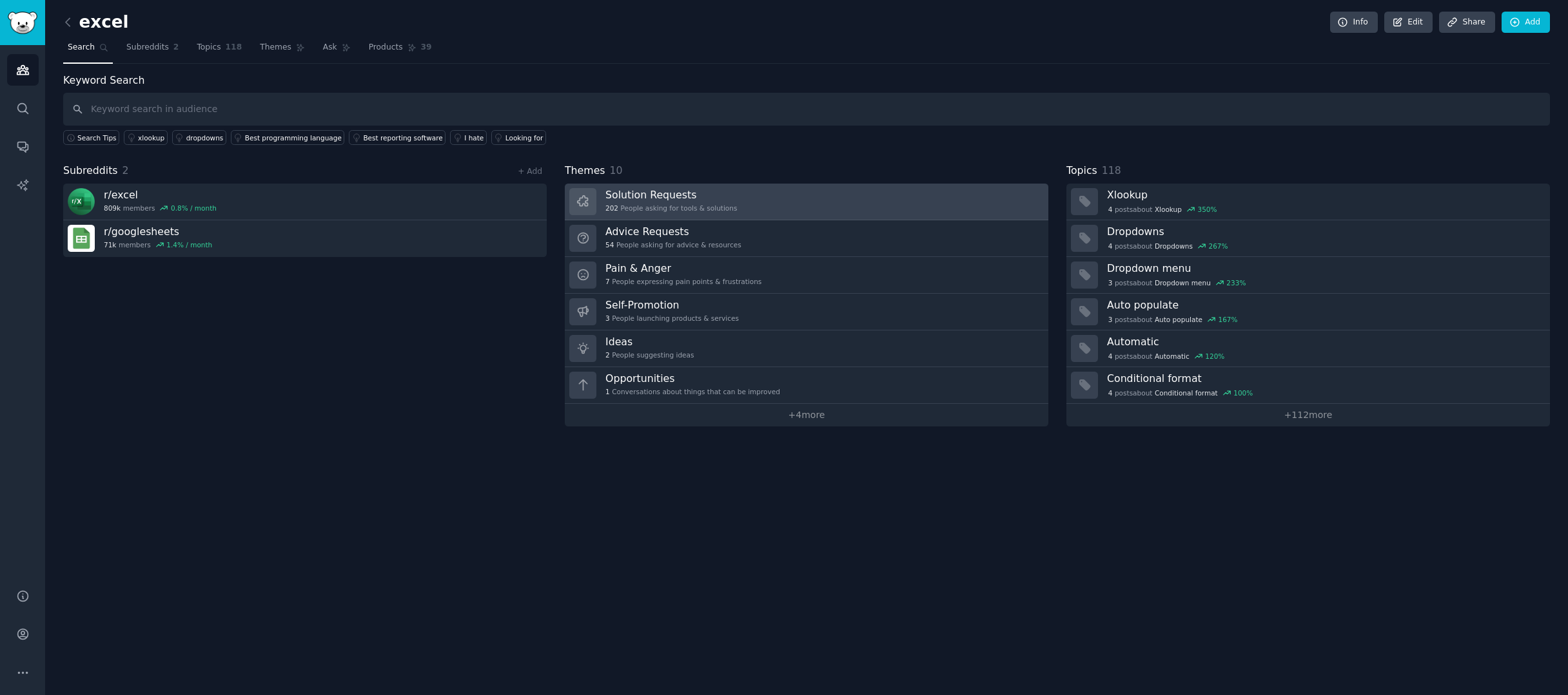
click at [706, 207] on div "202 People asking for tools & solutions" at bounding box center [672, 208] width 132 height 9
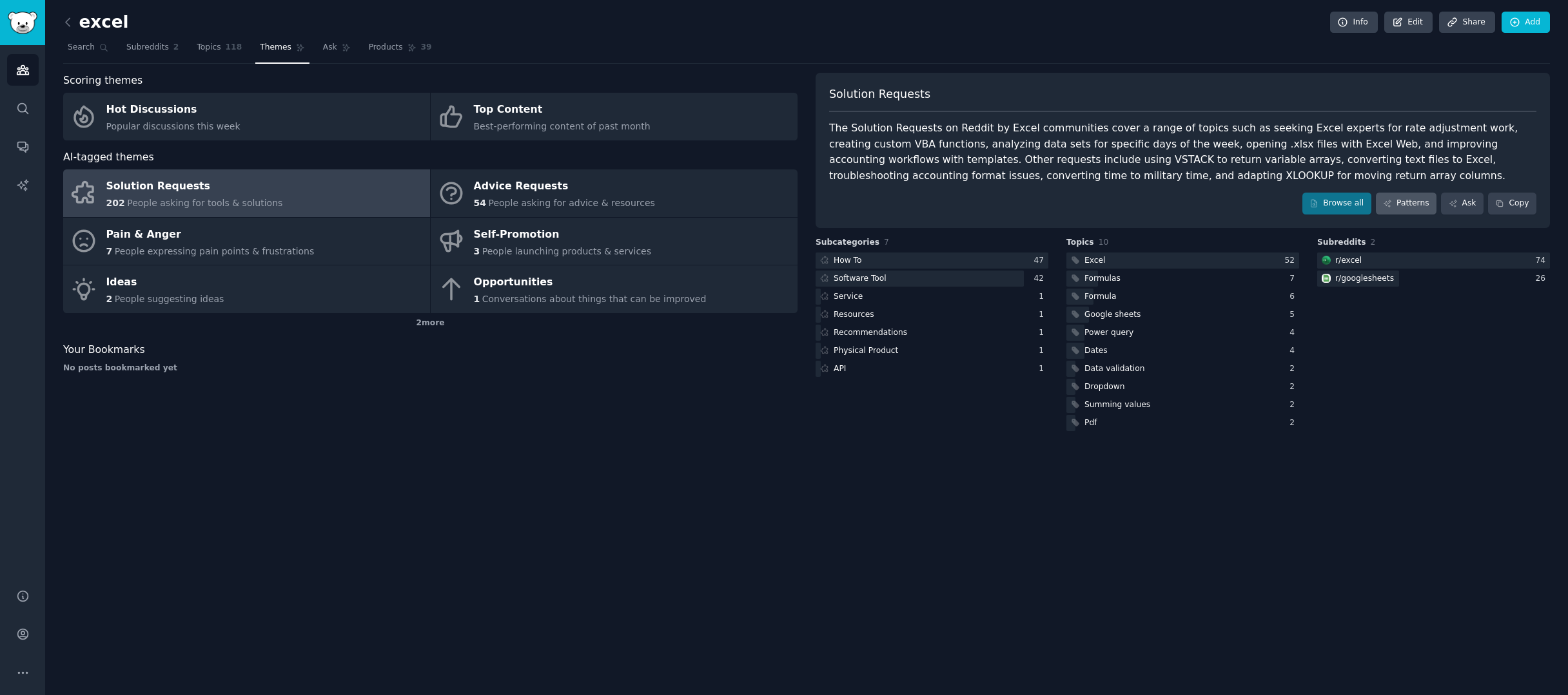
click at [1428, 206] on link "Patterns" at bounding box center [1406, 203] width 61 height 22
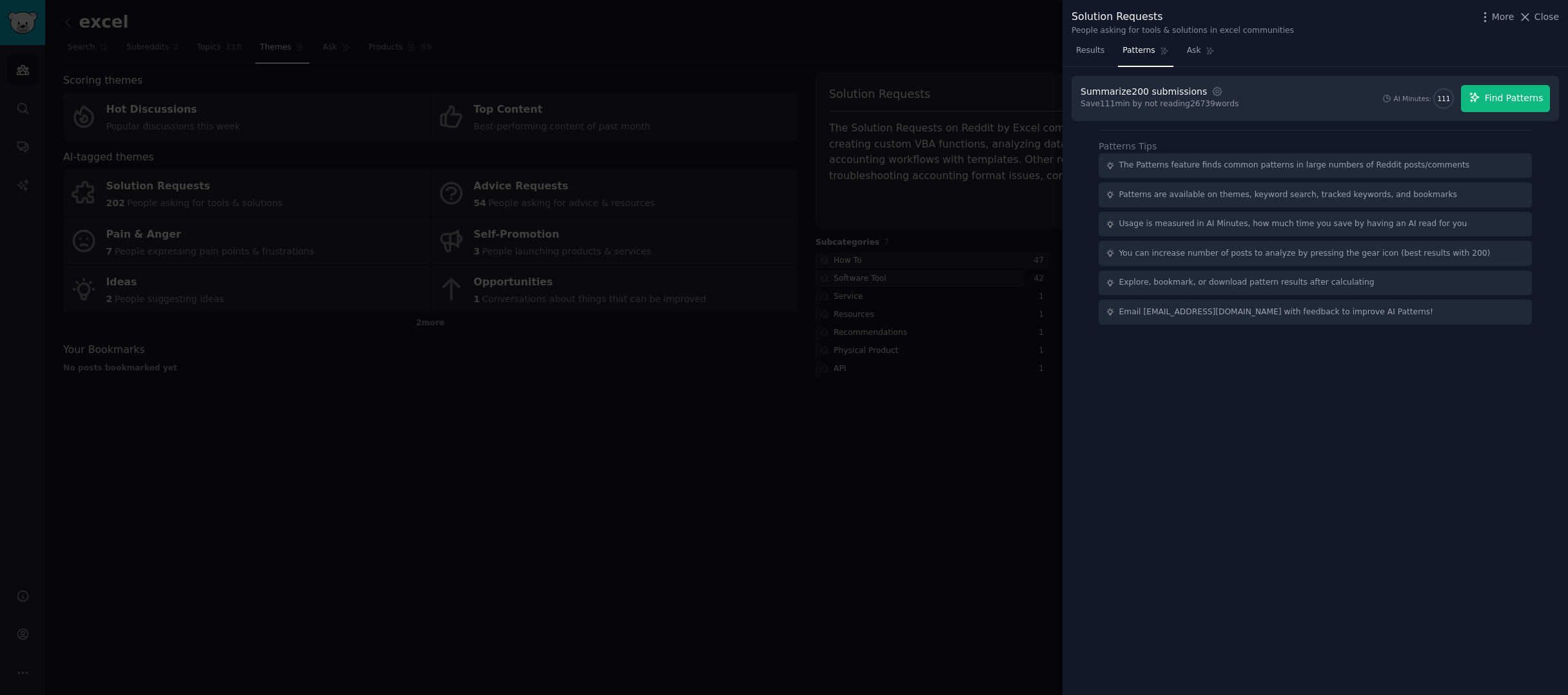
click at [1497, 105] on button "Find Patterns" at bounding box center [1506, 99] width 89 height 27
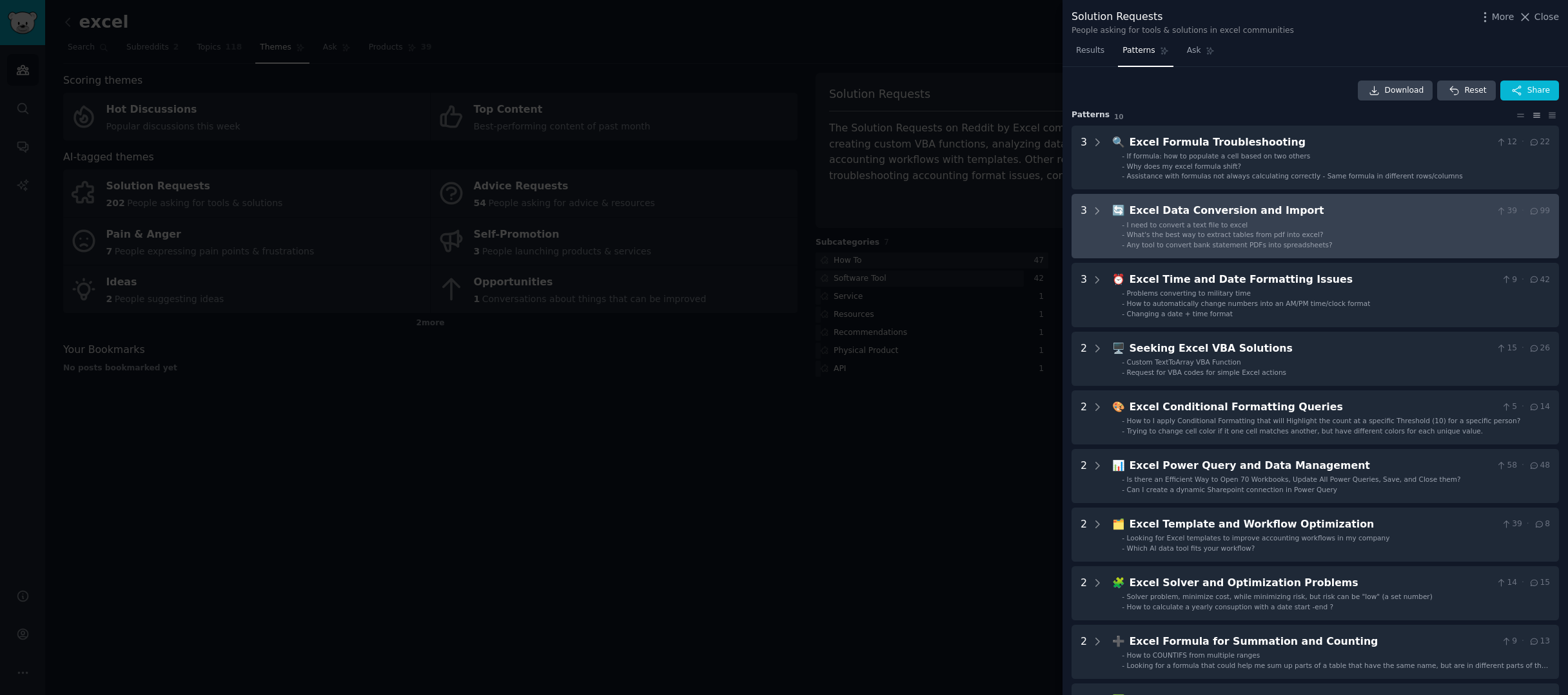
click at [1331, 230] on li "- What's the best way to extract tables from pdf into excel?" at bounding box center [1336, 234] width 428 height 9
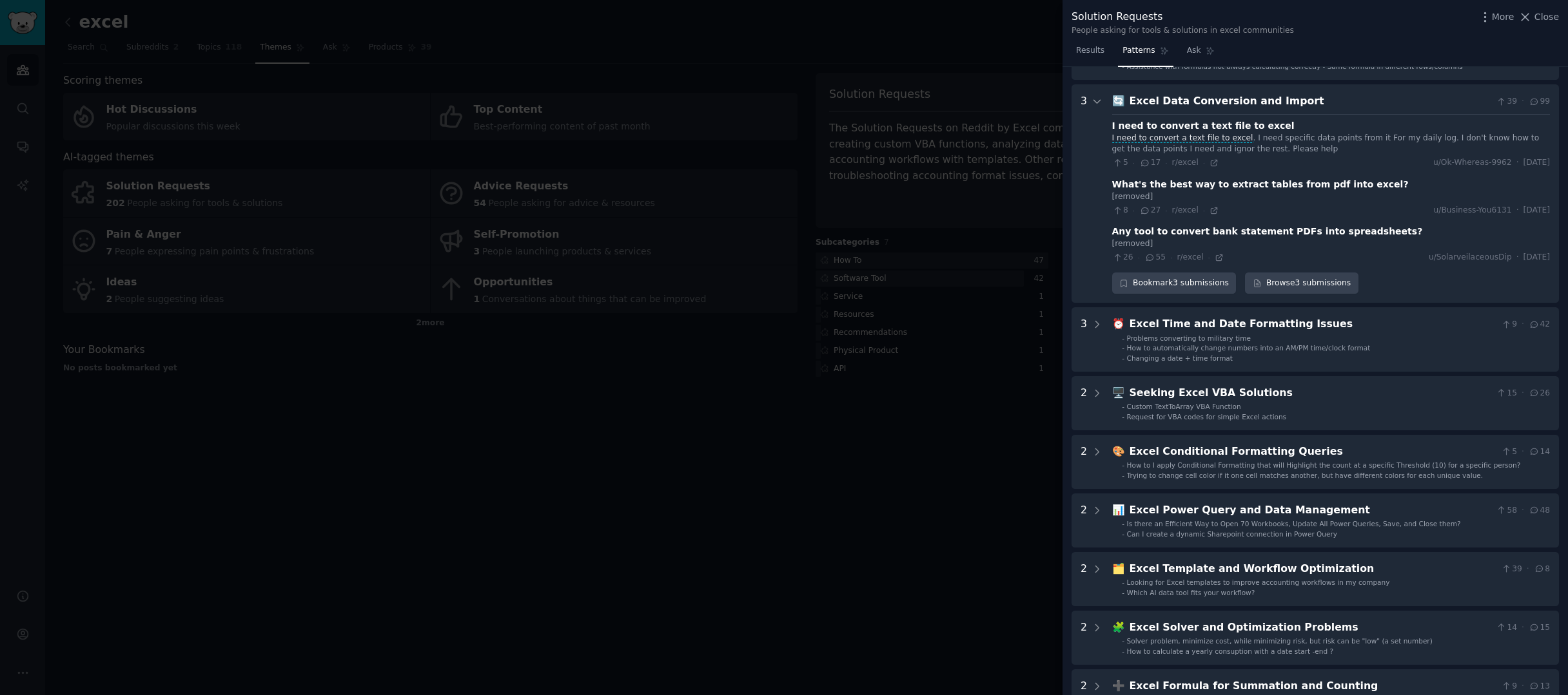
scroll to position [63, 0]
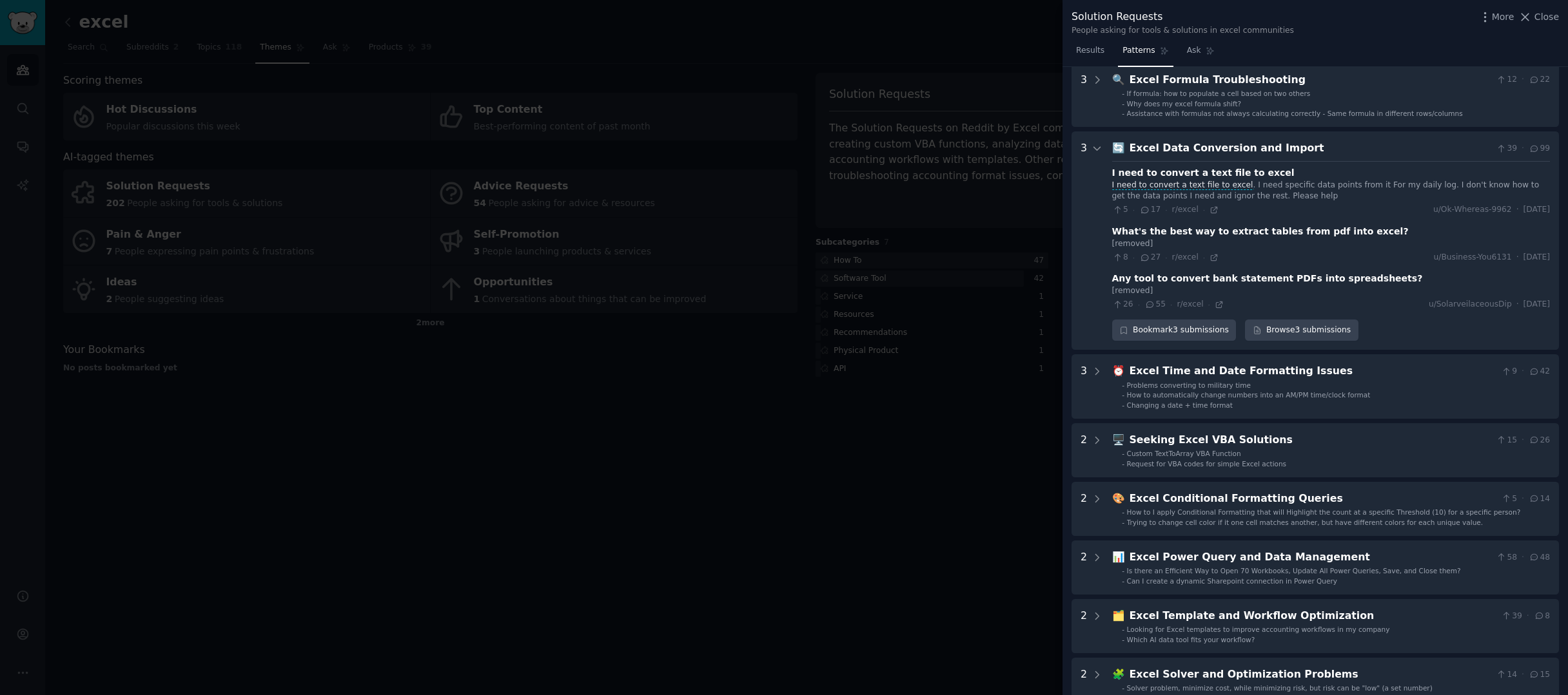
click at [1266, 143] on div "Excel Data Conversion and Import" at bounding box center [1311, 148] width 362 height 16
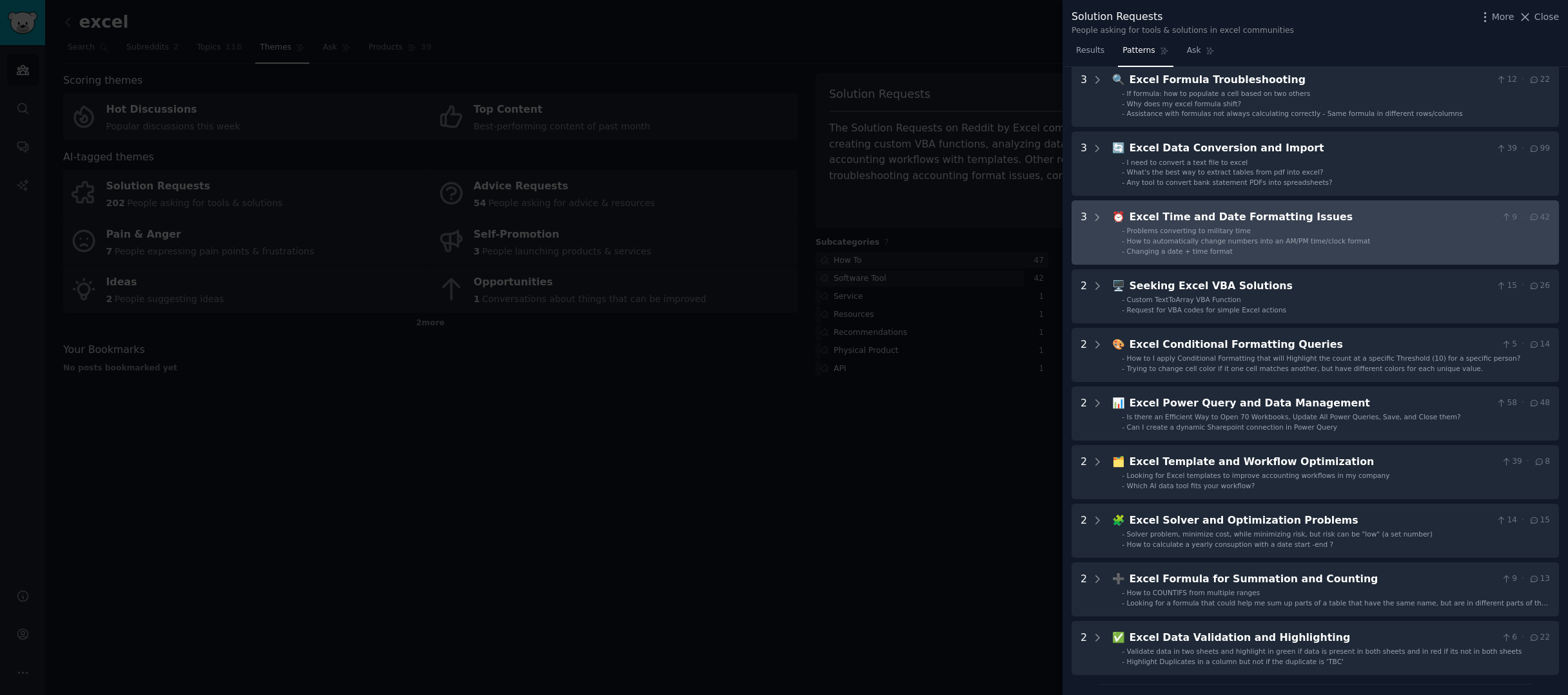
click at [1306, 227] on li "- Problems converting to military time" at bounding box center [1336, 231] width 428 height 9
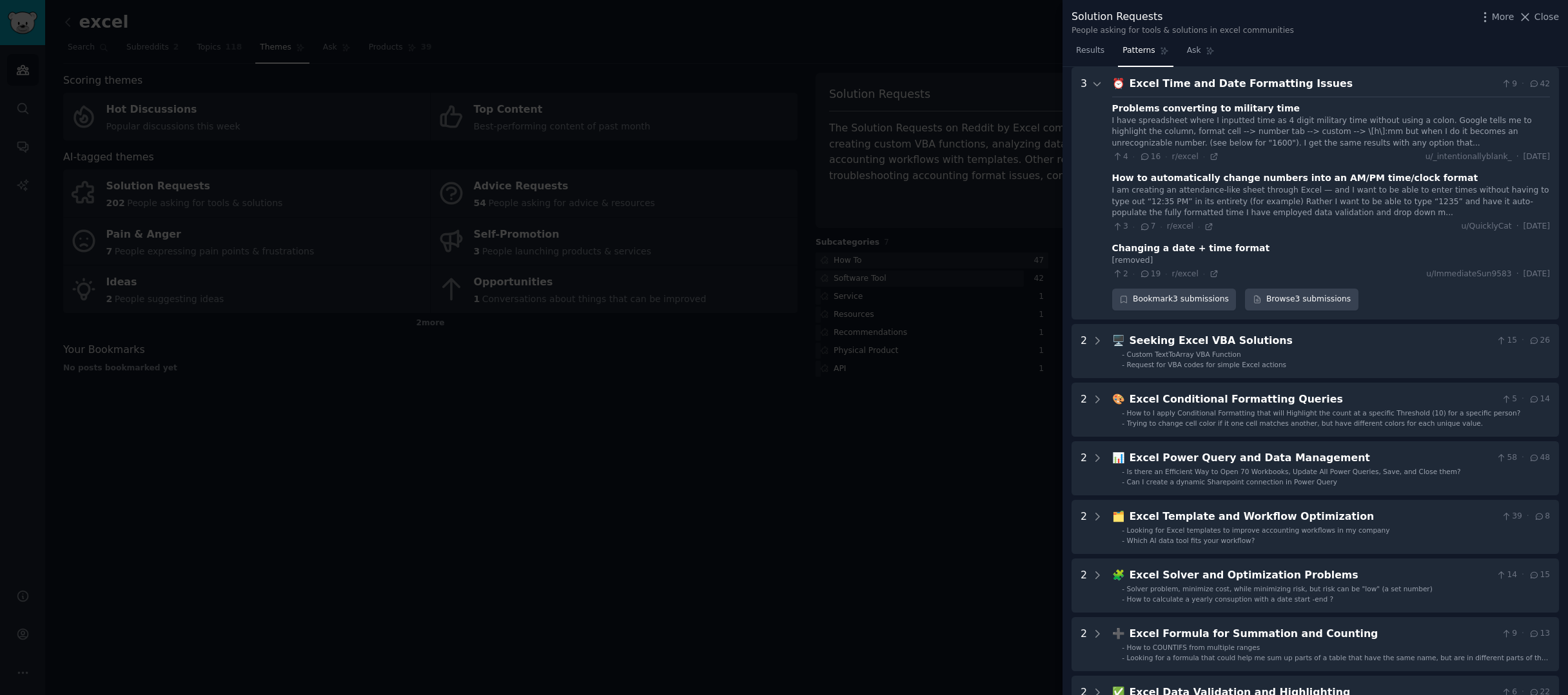
scroll to position [172, 0]
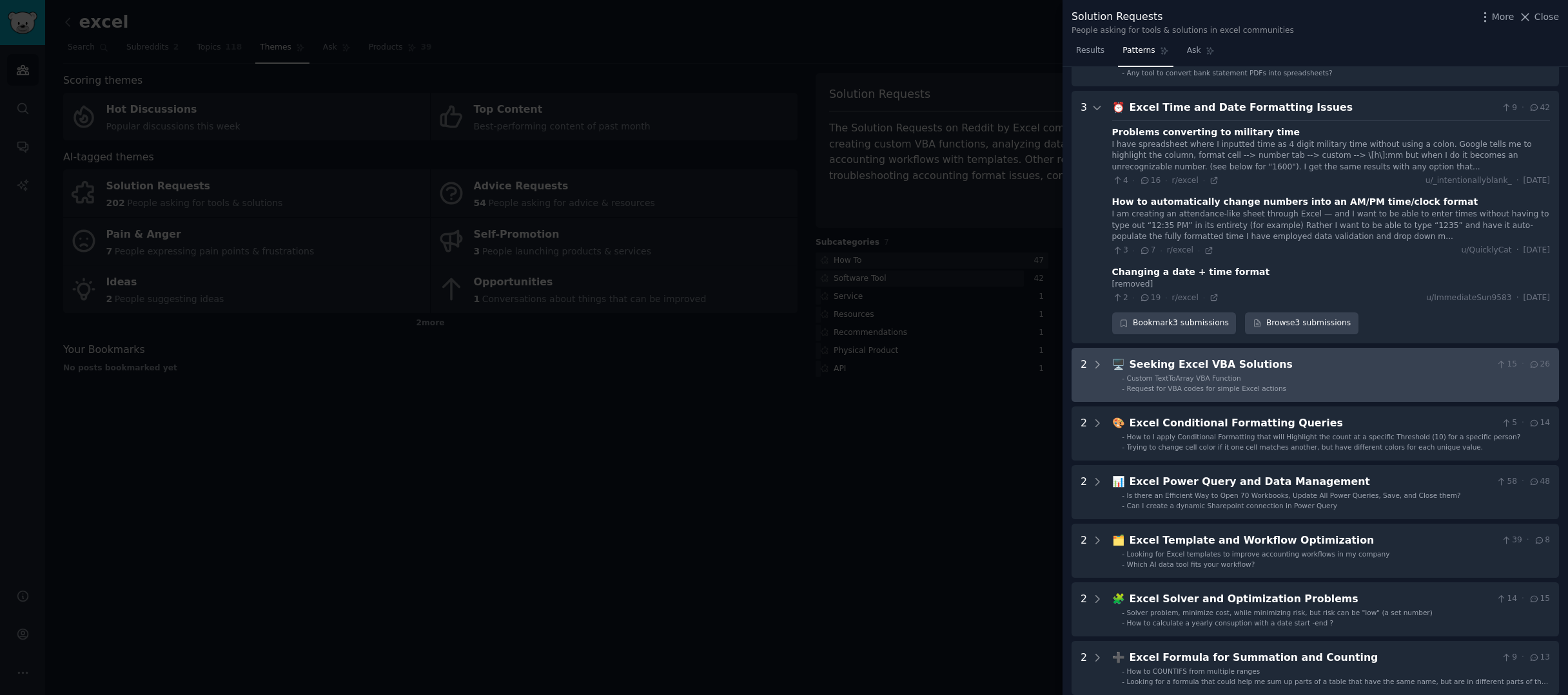
click at [1261, 374] on li "- Custom TextToArray VBA Function" at bounding box center [1336, 379] width 428 height 9
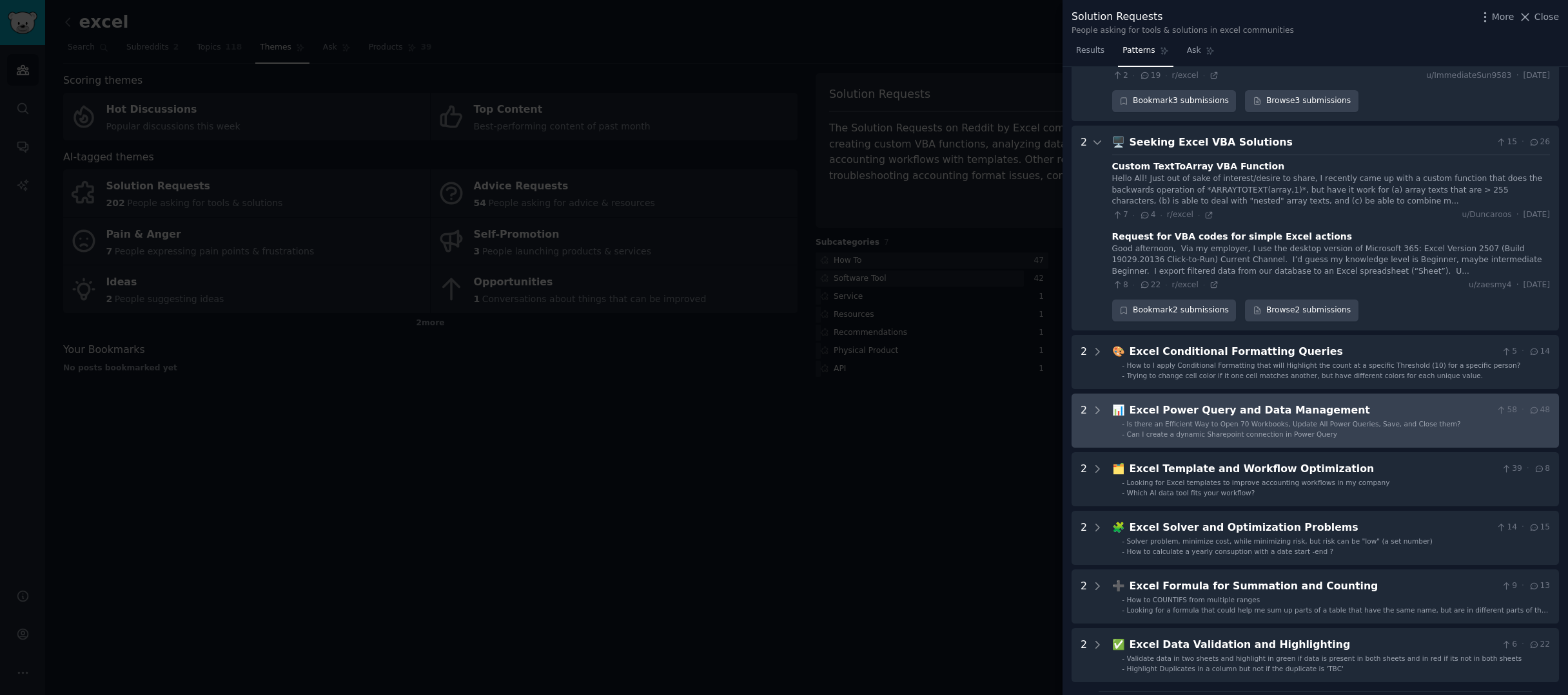
scroll to position [448, 0]
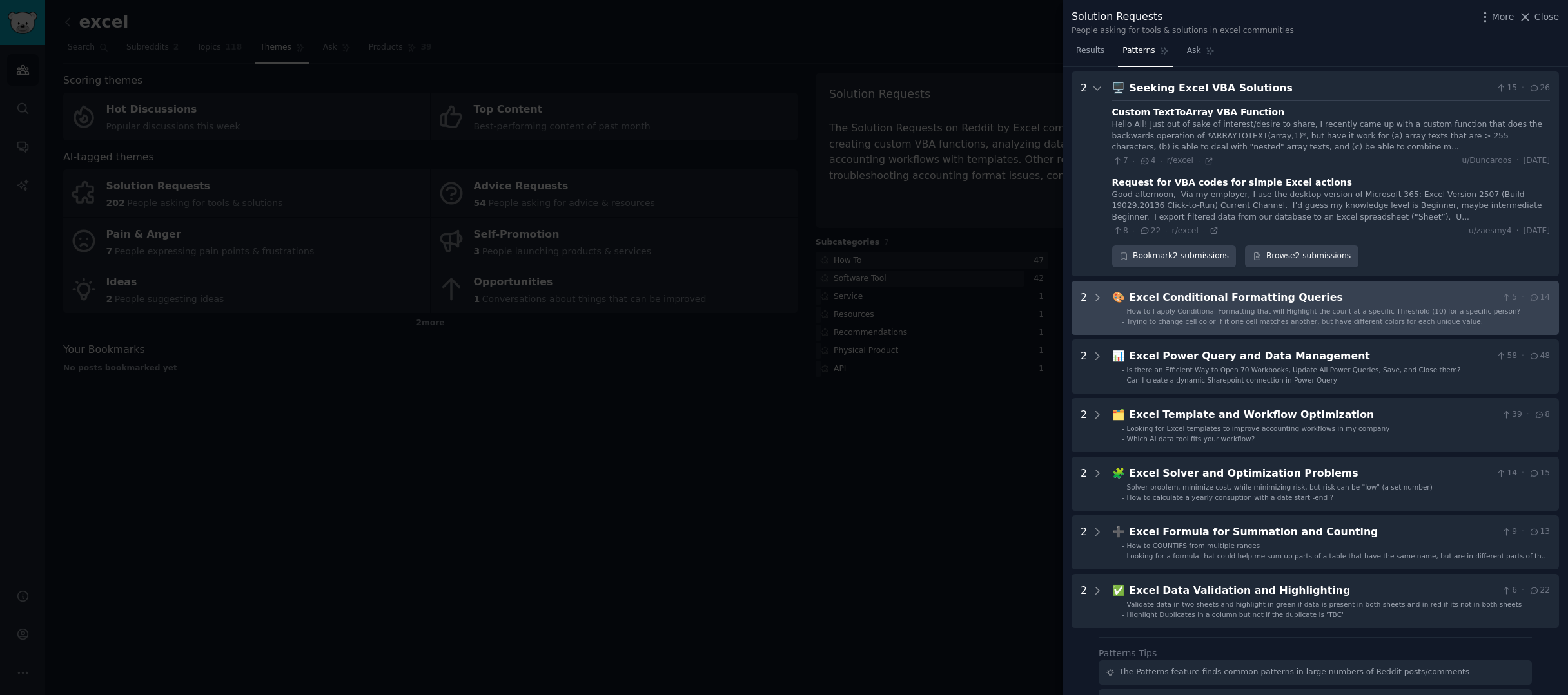
click at [1350, 307] on span "How to I apply Conditional Formatting that will Highlight the count at a specif…" at bounding box center [1324, 311] width 394 height 8
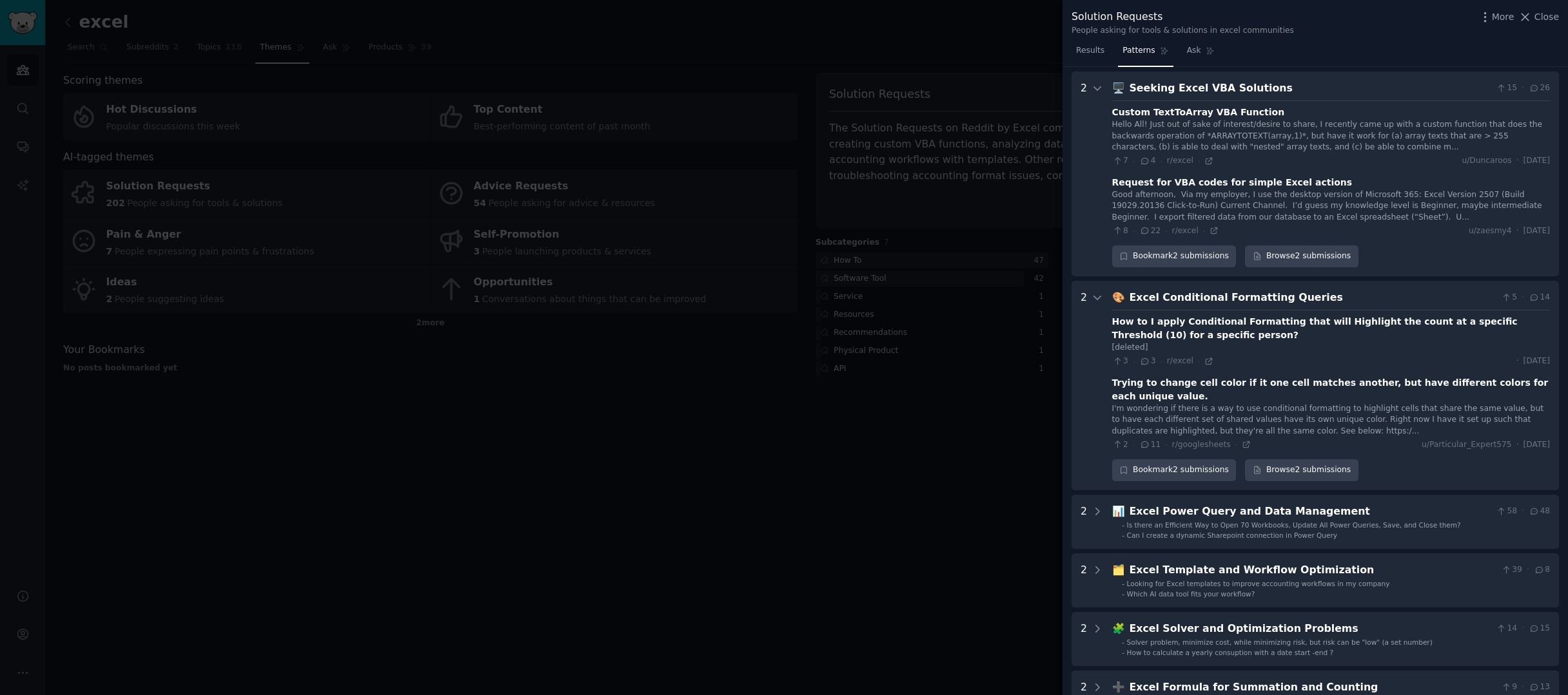
scroll to position [655, 0]
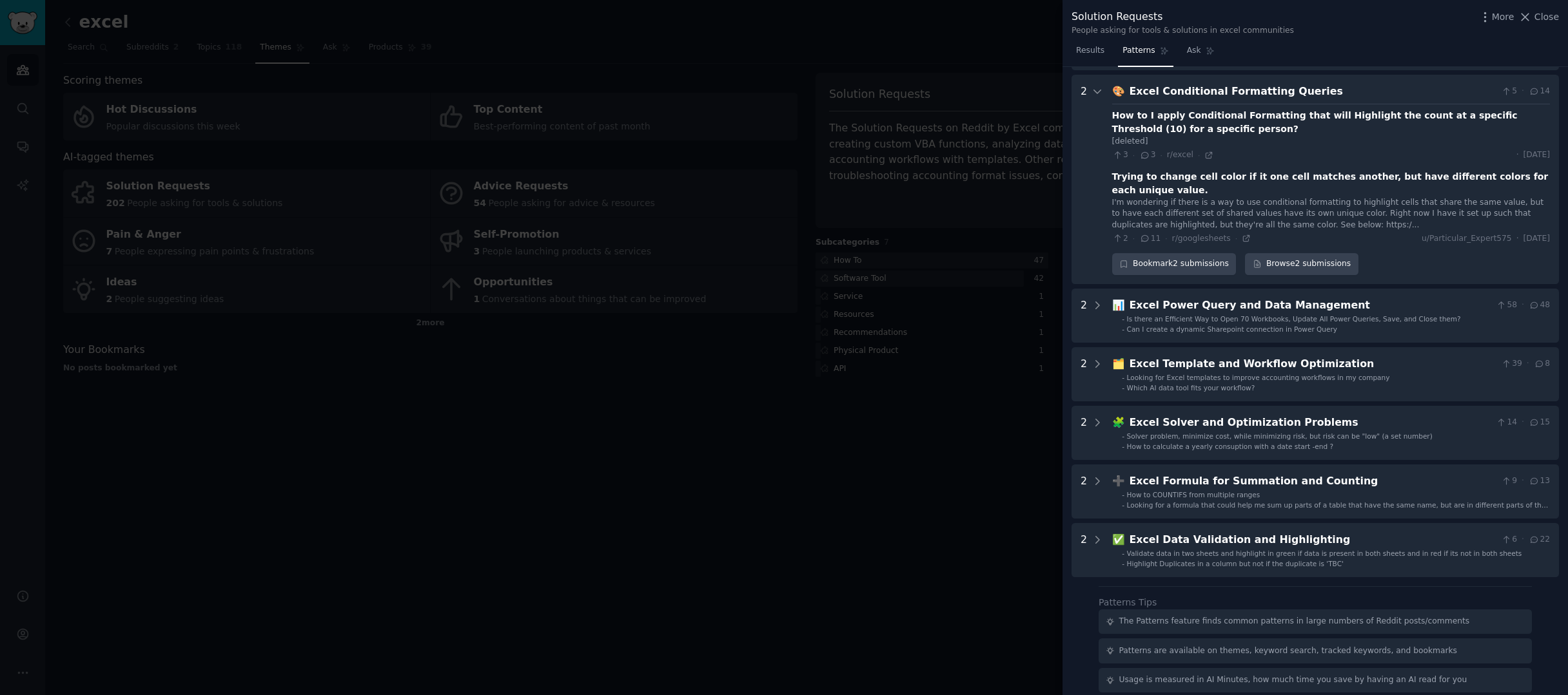
click at [597, 444] on div at bounding box center [784, 348] width 1568 height 695
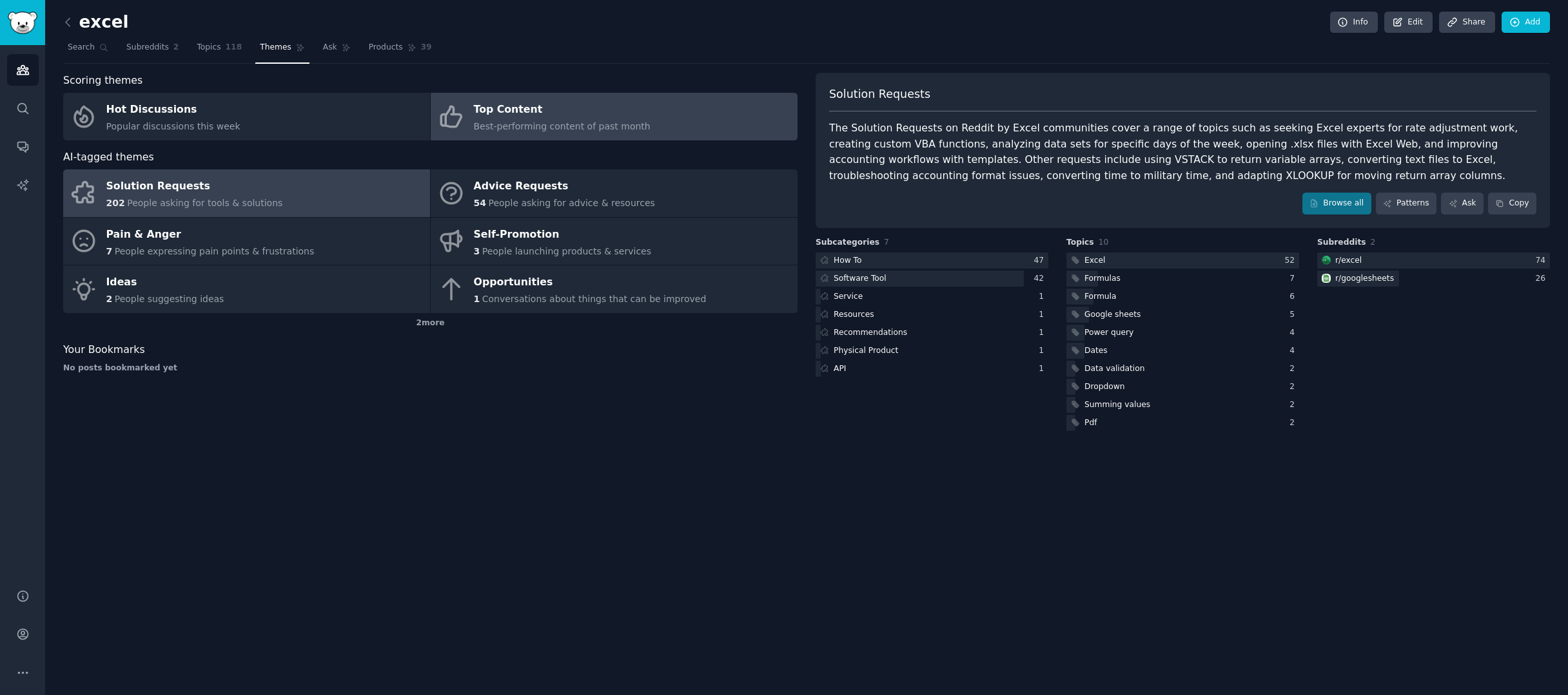
click at [505, 108] on div "Top Content" at bounding box center [562, 110] width 176 height 21
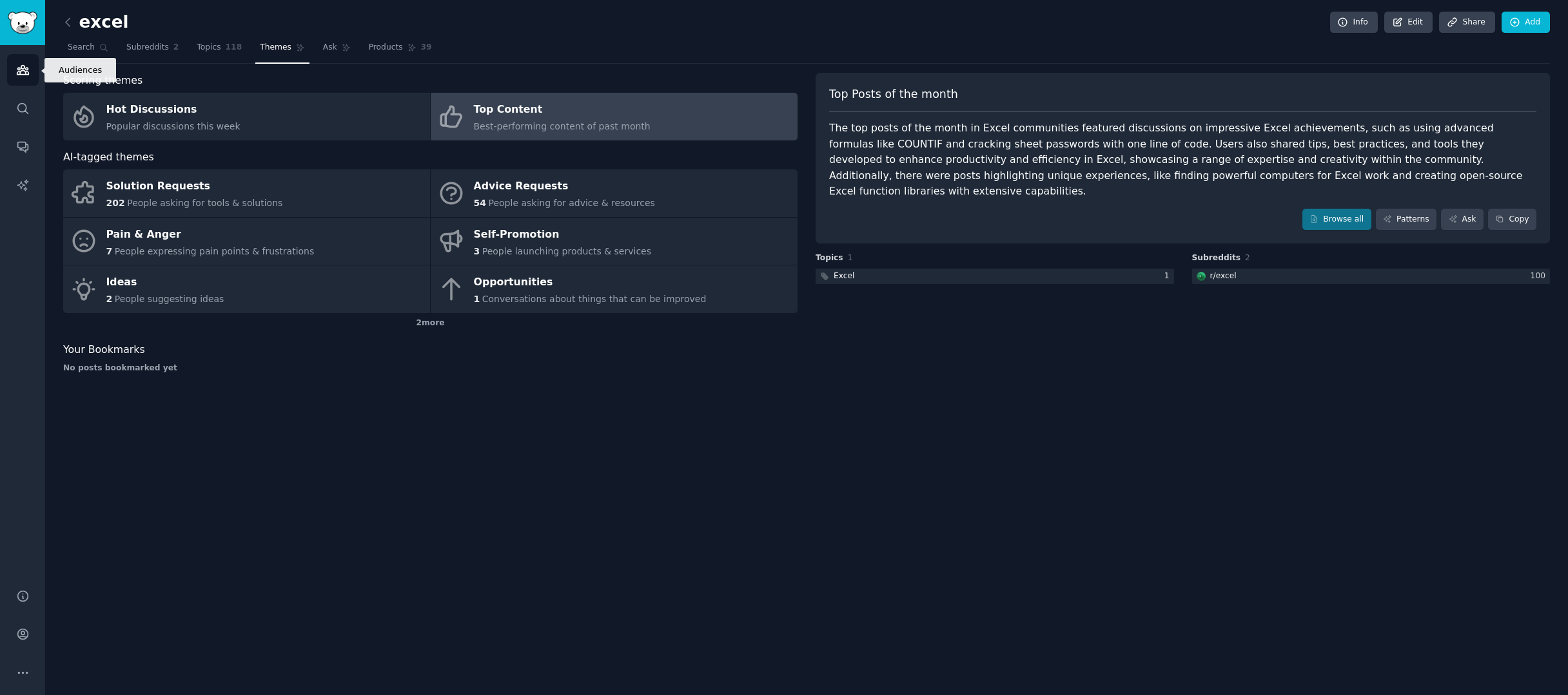
click at [29, 73] on icon "Sidebar" at bounding box center [23, 70] width 14 height 14
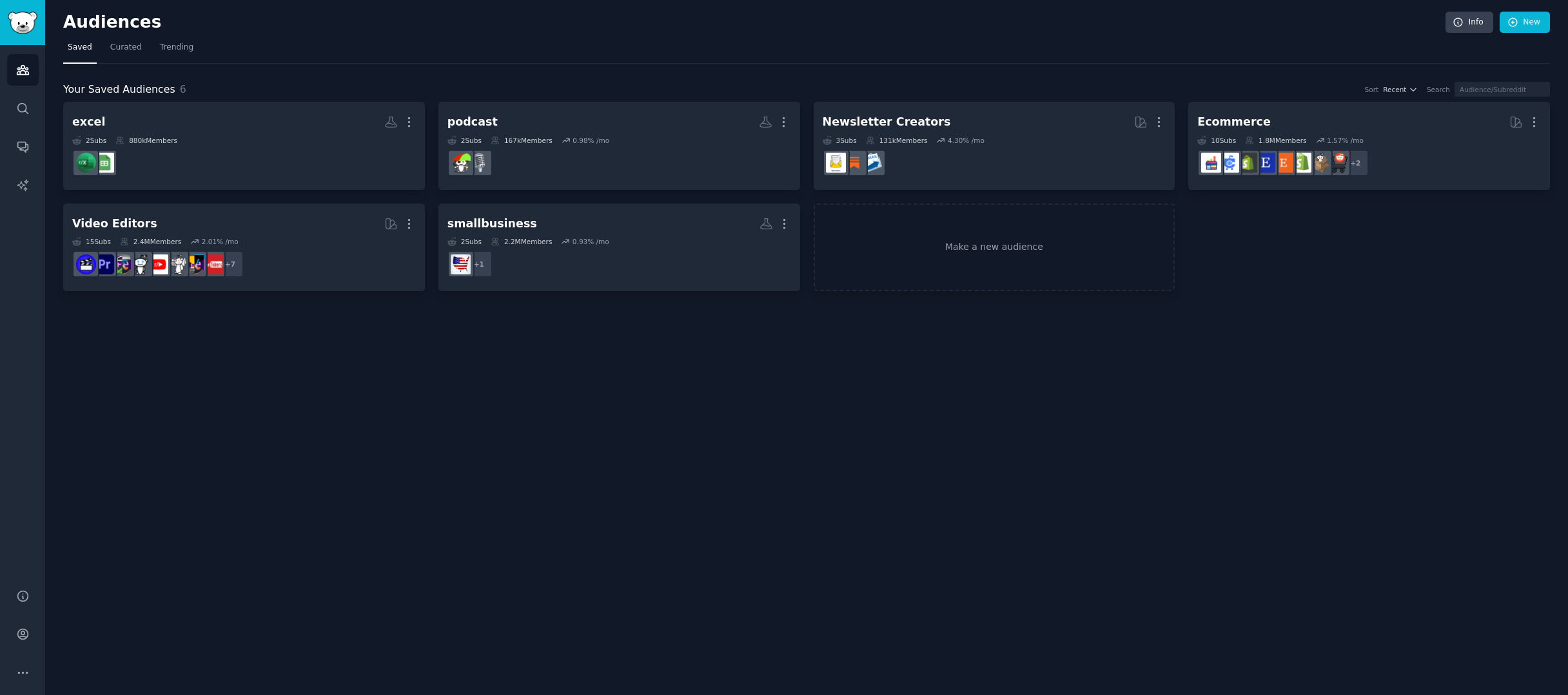
click at [253, 141] on div "2 Sub s 880k Members" at bounding box center [244, 140] width 344 height 9
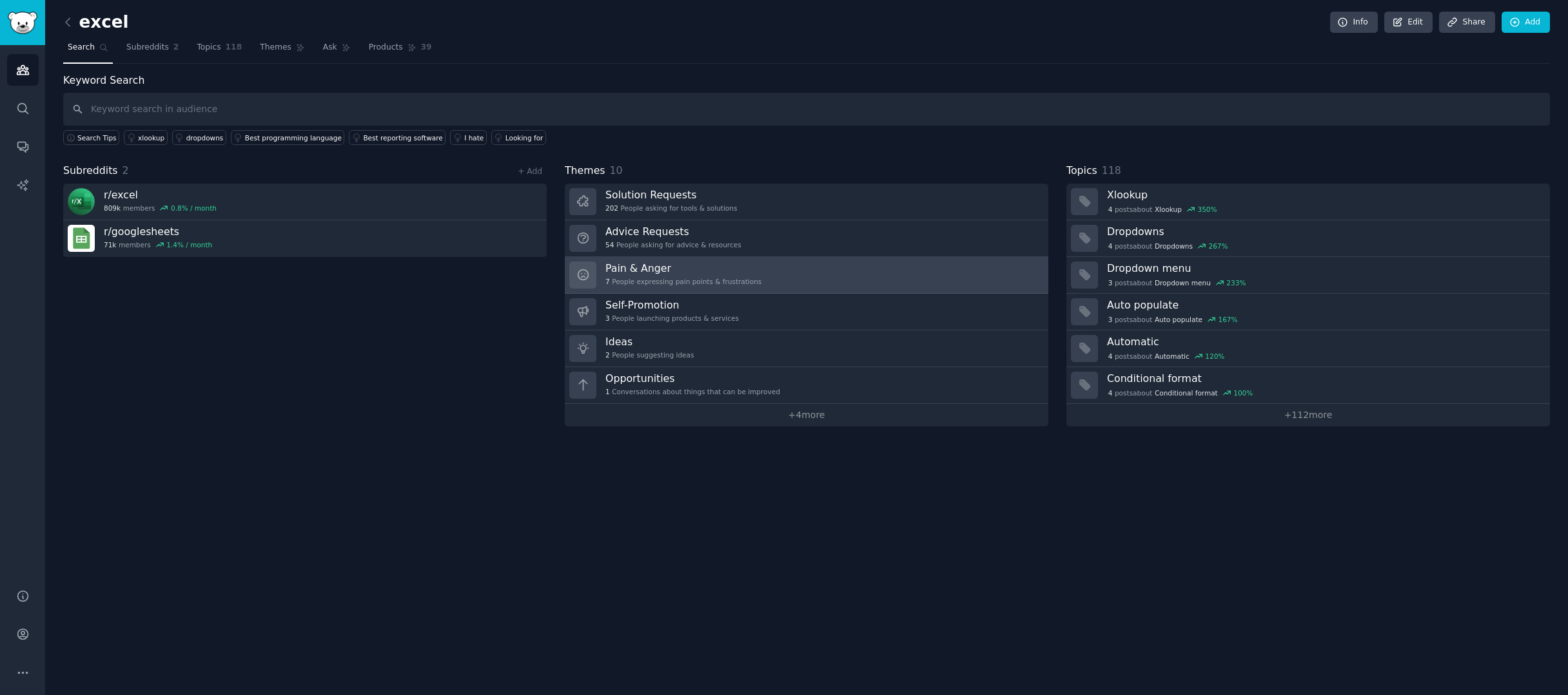
click at [823, 265] on link "Pain & Anger 7 People expressing pain points & frustrations" at bounding box center [807, 275] width 483 height 37
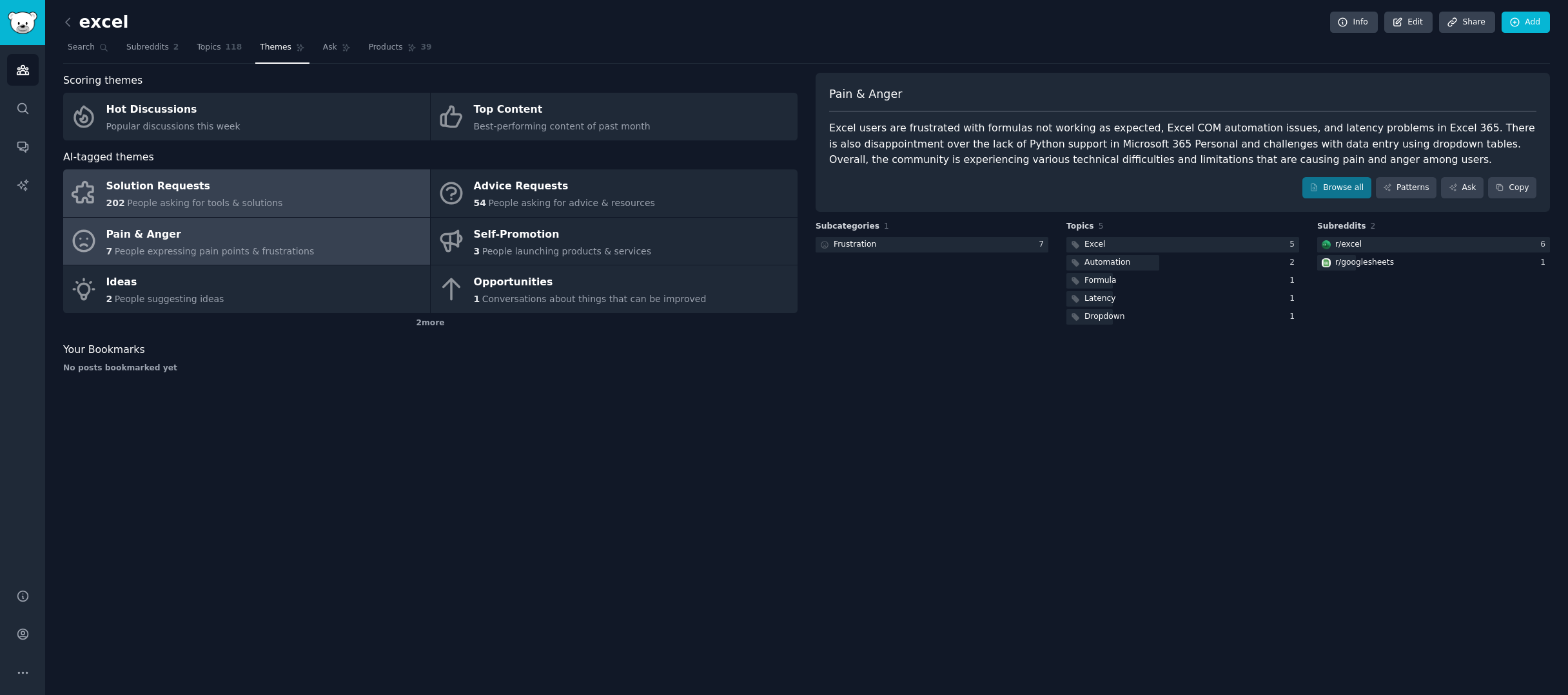
click at [318, 211] on link "Solution Requests 202 People asking for tools & solutions" at bounding box center [247, 193] width 367 height 48
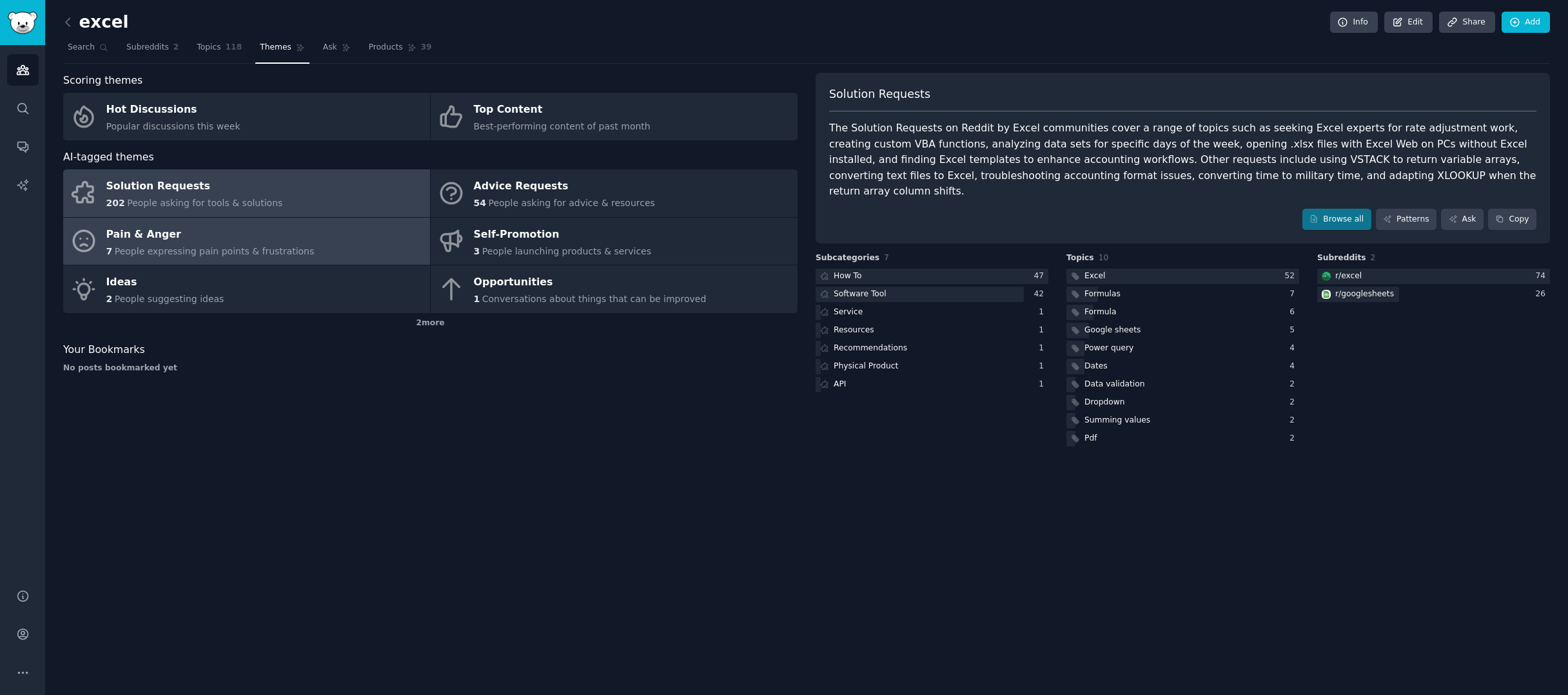
click at [313, 233] on link "Pain & Anger 7 People expressing pain points & frustrations" at bounding box center [247, 242] width 367 height 48
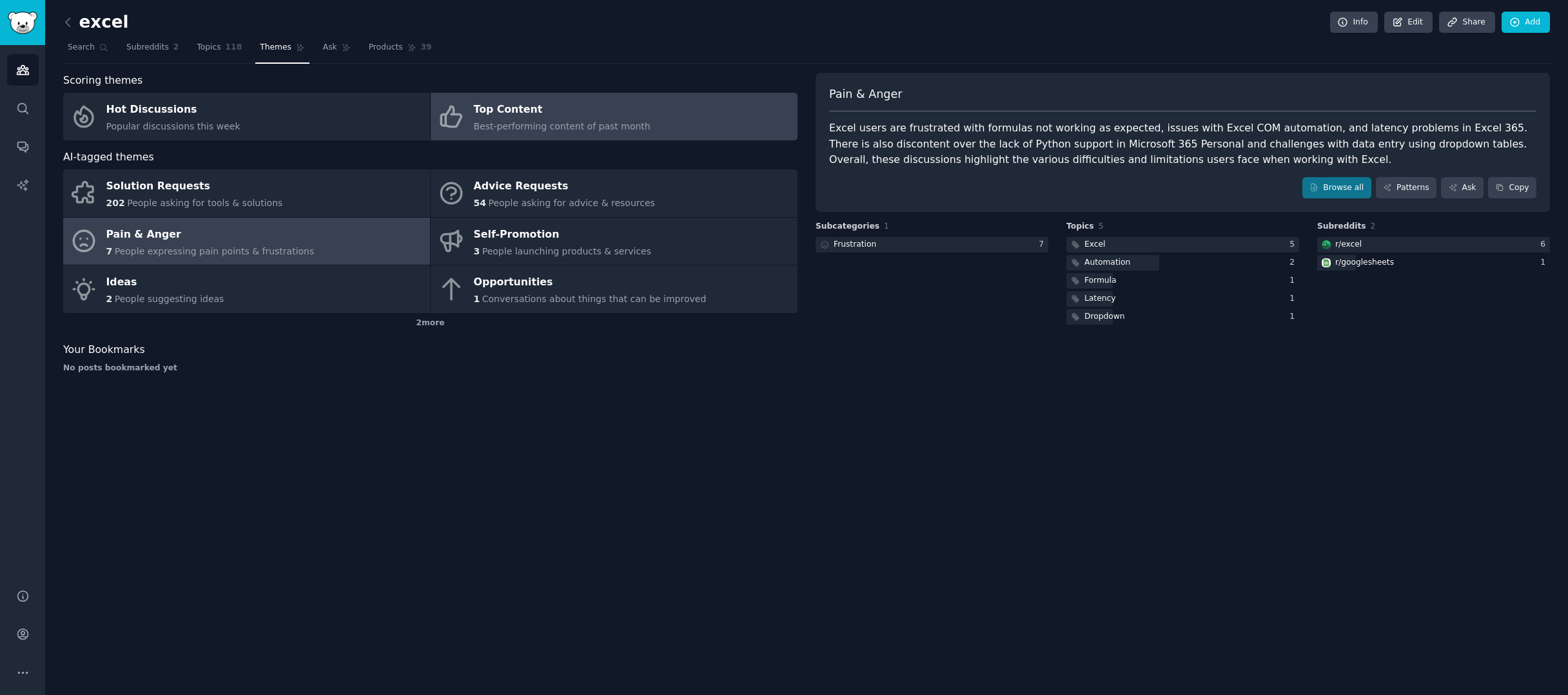
click at [608, 129] on span "Best-performing content of past month" at bounding box center [562, 127] width 176 height 10
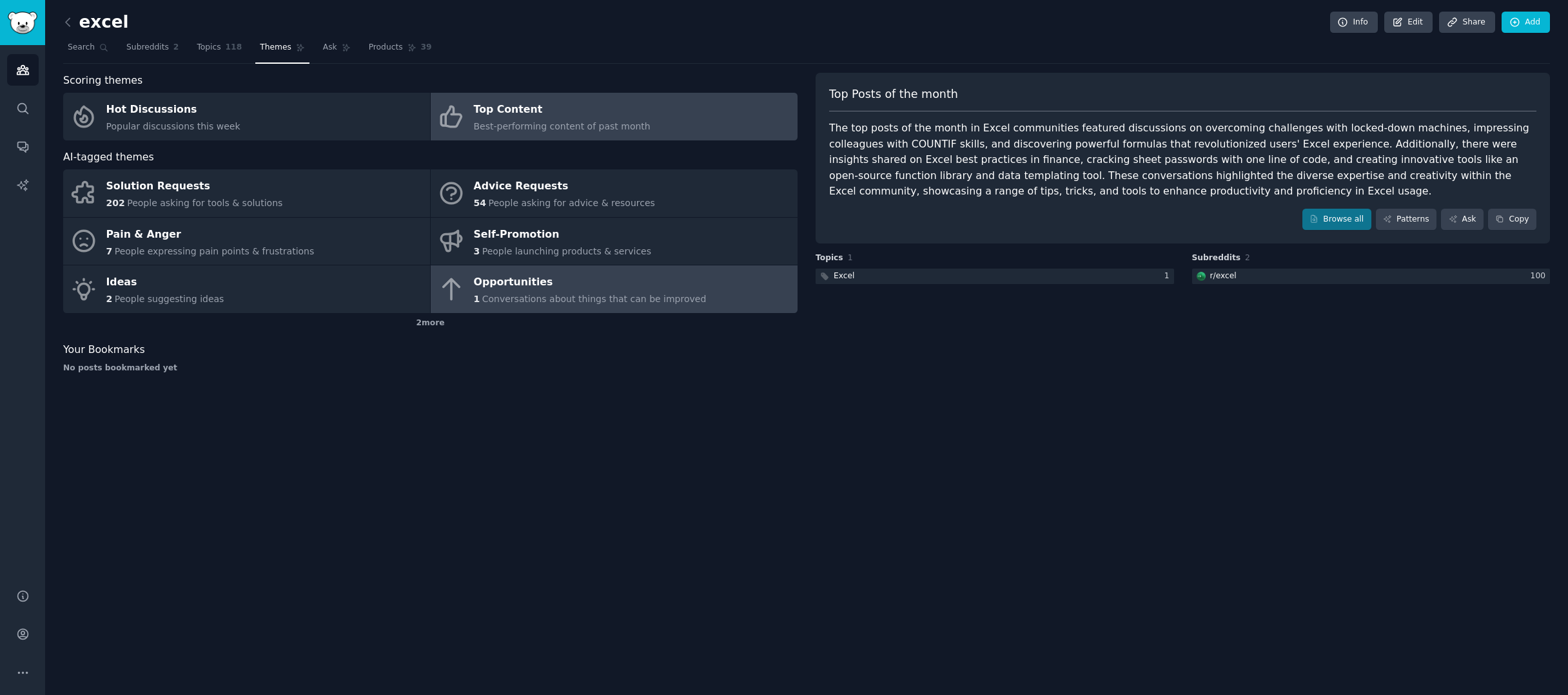
click at [598, 284] on div "Opportunities" at bounding box center [590, 283] width 233 height 21
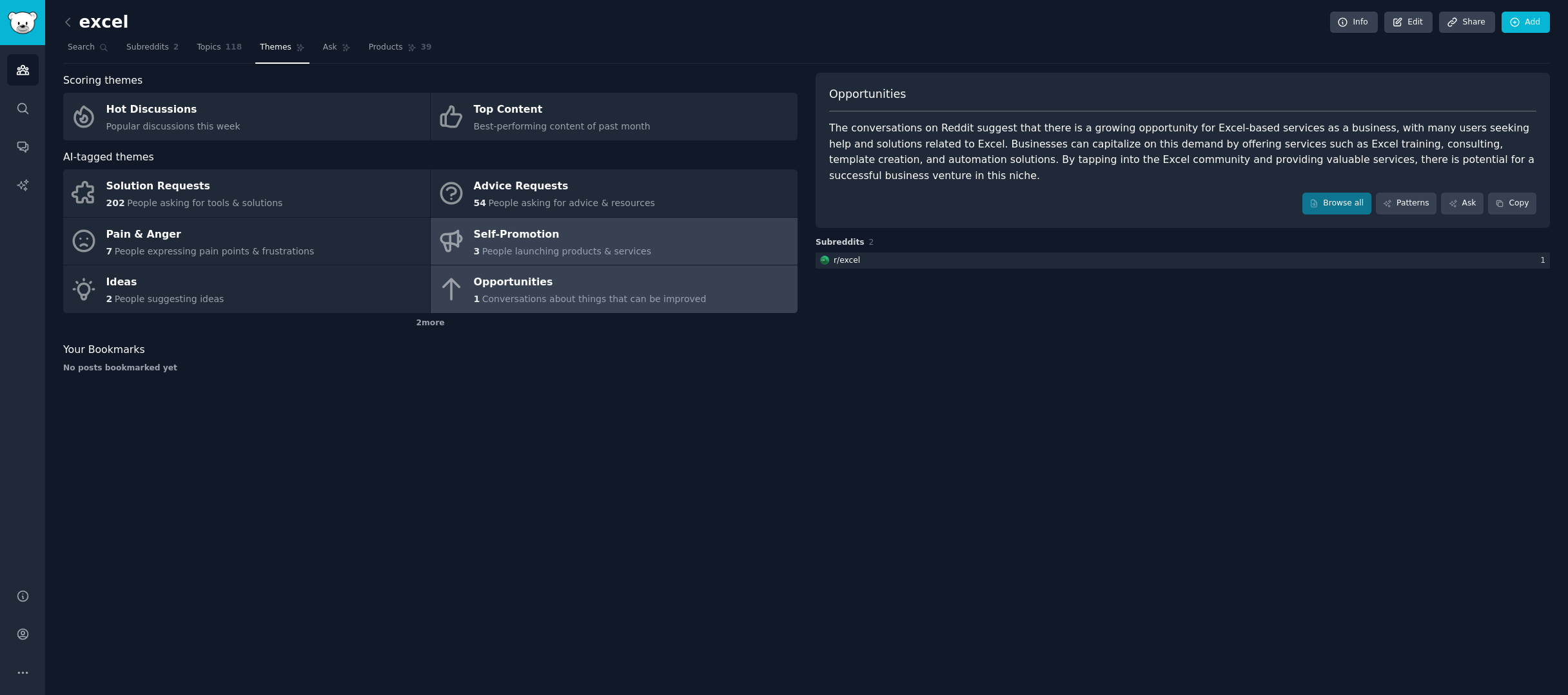
click at [604, 242] on div "Self-Promotion" at bounding box center [562, 234] width 178 height 21
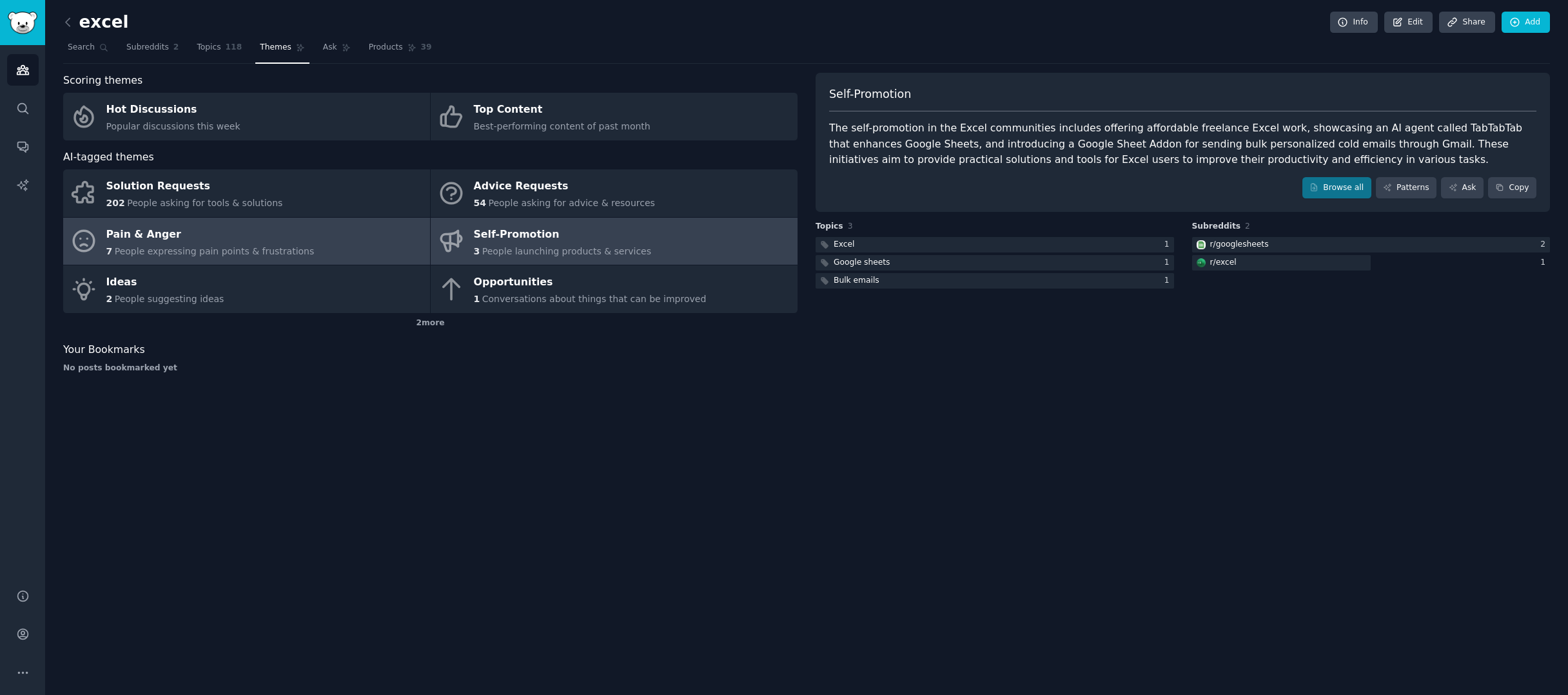
click at [377, 251] on link "Pain & Anger 7 People expressing pain points & frustrations" at bounding box center [247, 242] width 367 height 48
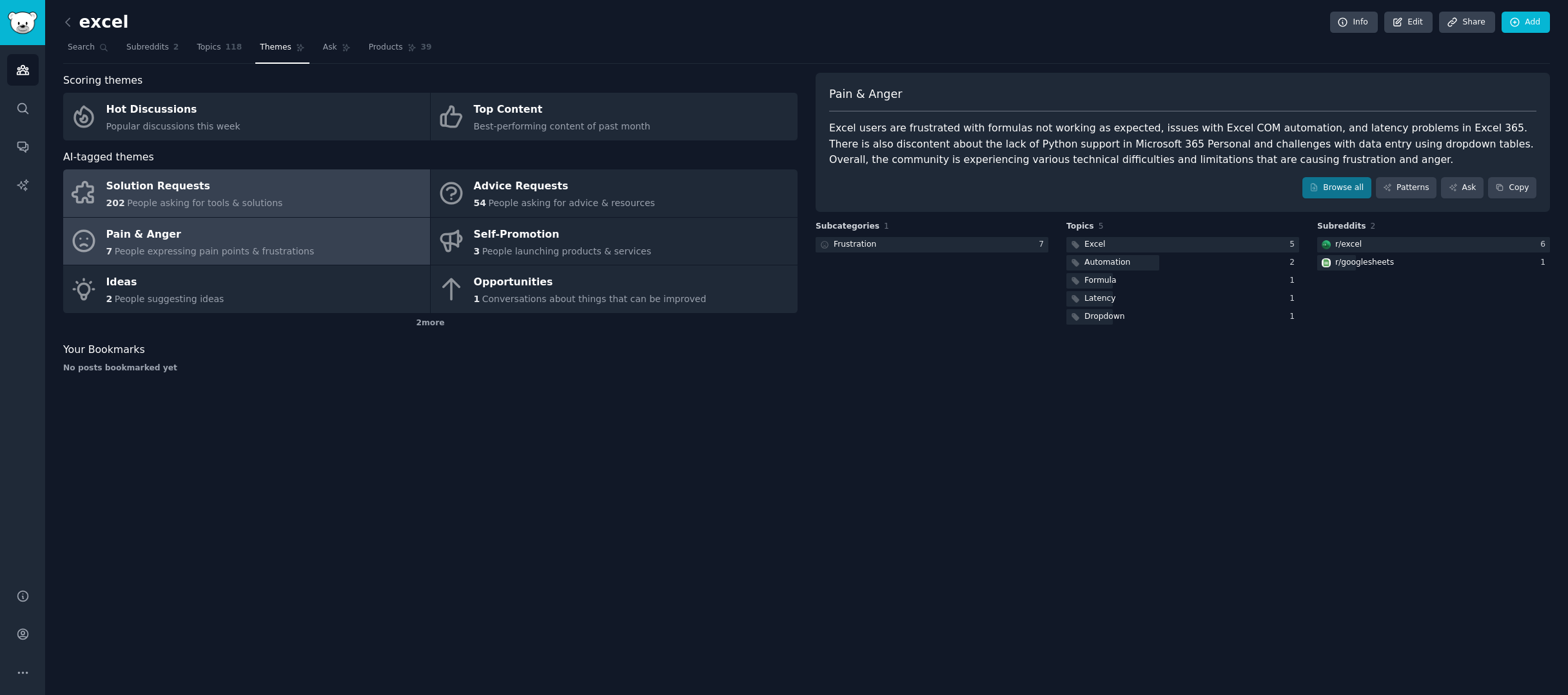
click at [329, 195] on link "Solution Requests 202 People asking for tools & solutions" at bounding box center [247, 193] width 367 height 48
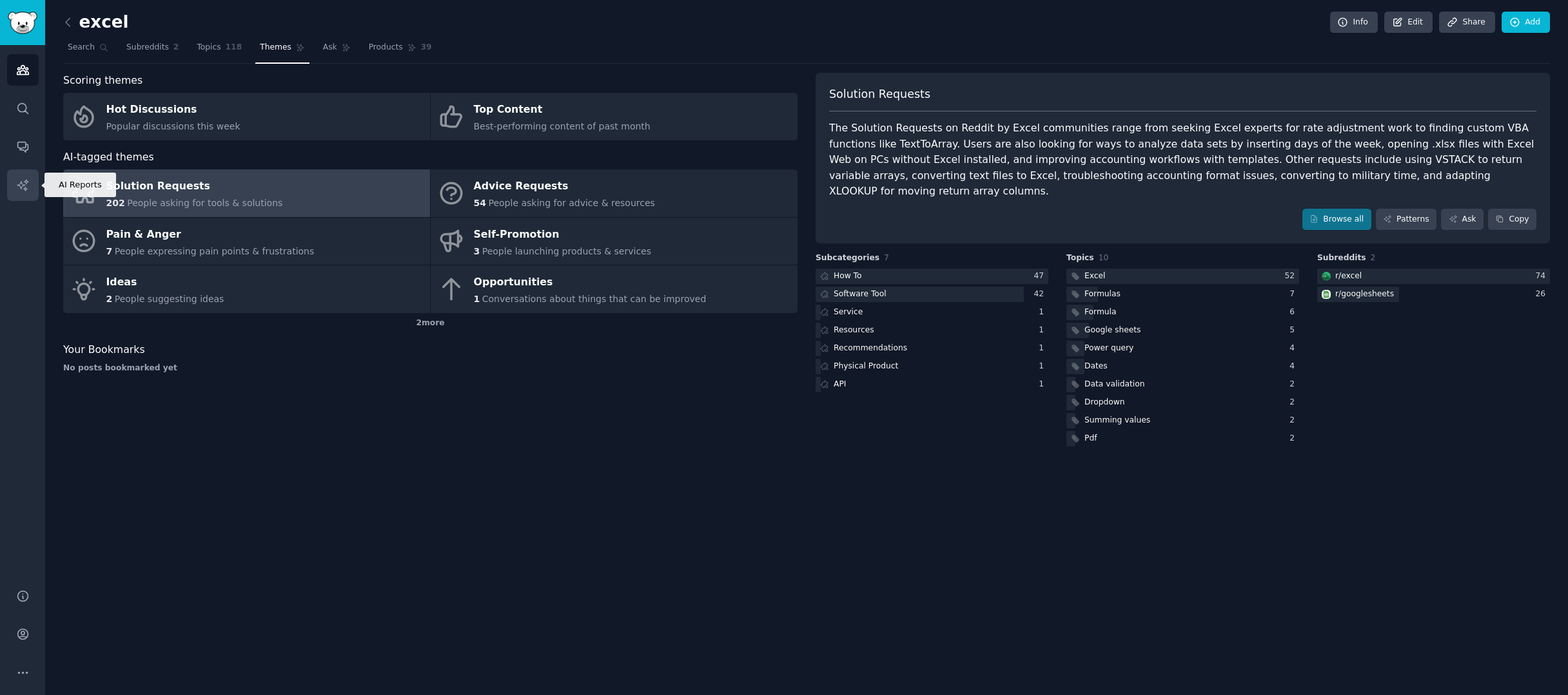
click at [30, 178] on link "AI Reports" at bounding box center [23, 185] width 32 height 32
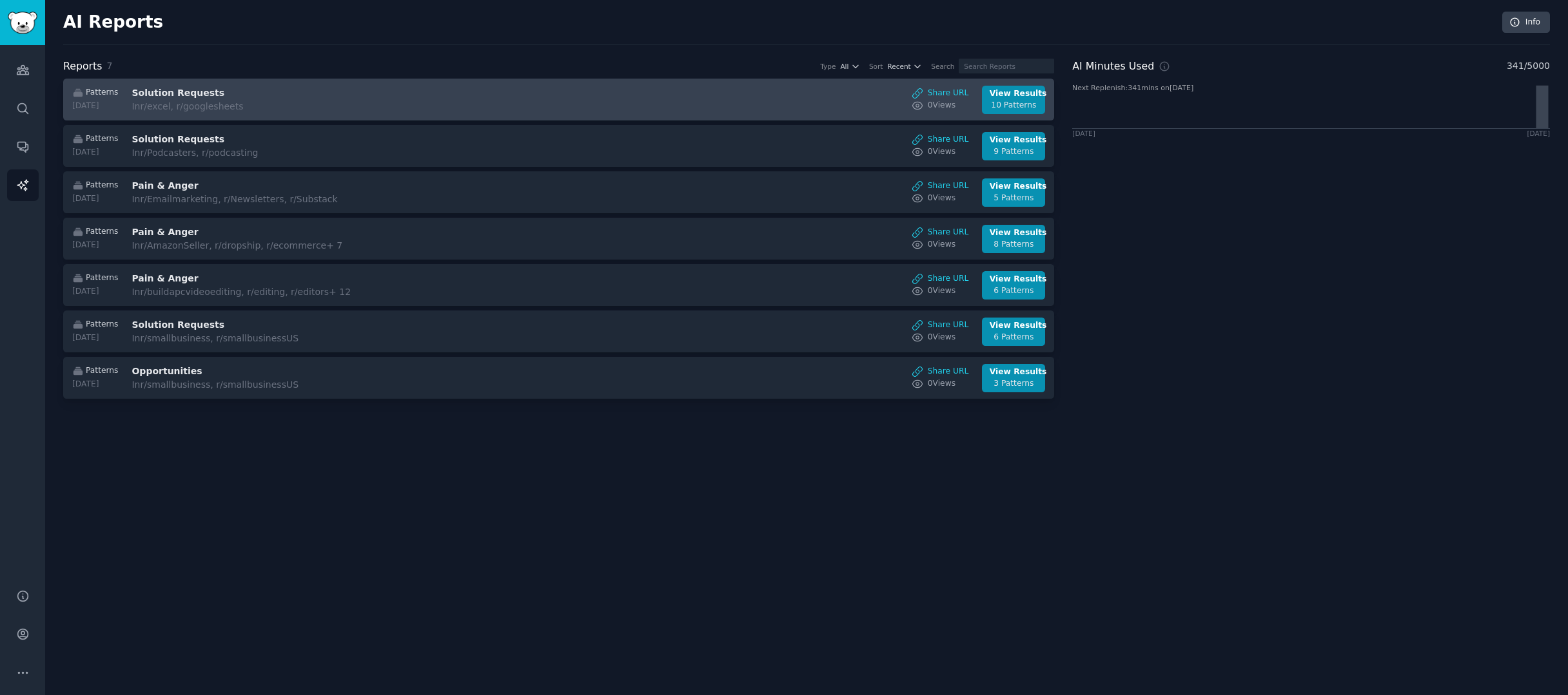
click at [324, 110] on div "In r/excel, r/googlesheets" at bounding box center [240, 107] width 217 height 14
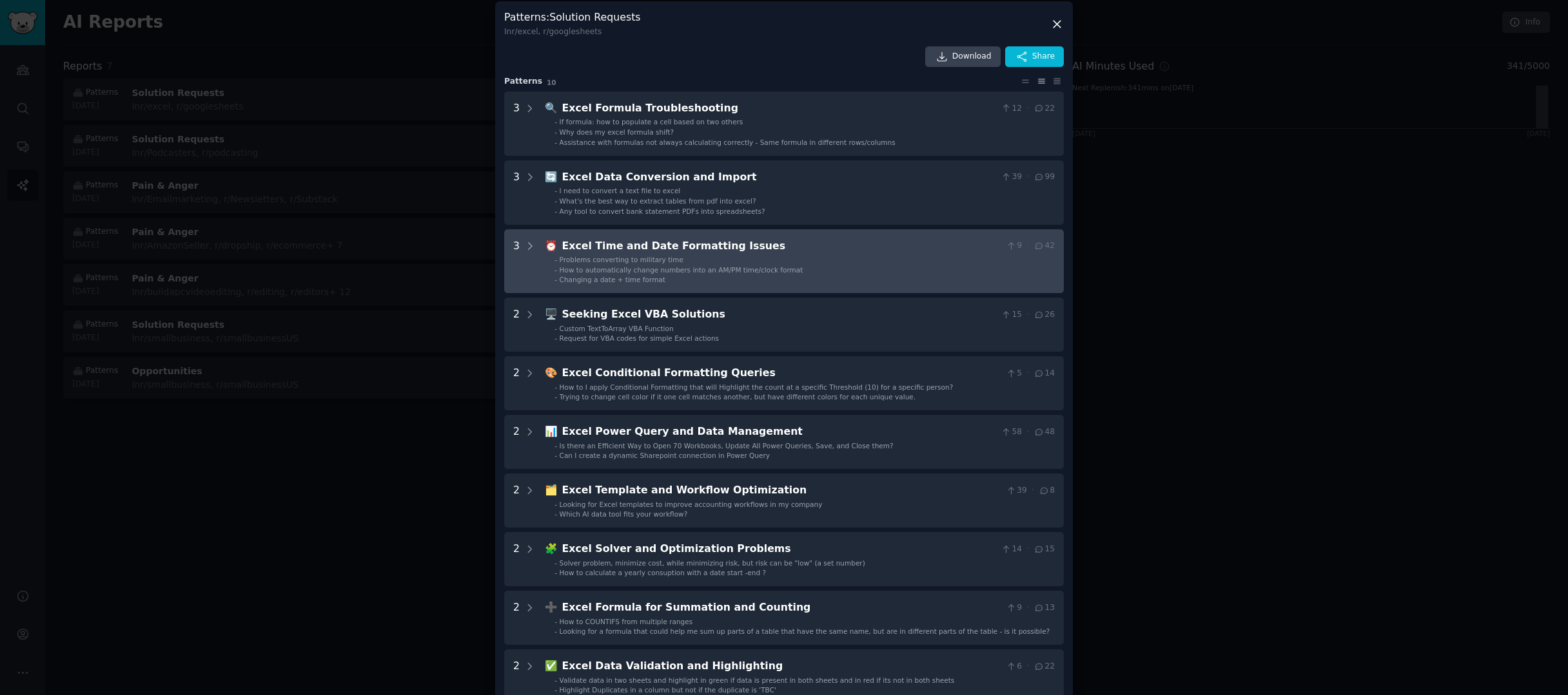
scroll to position [19, 0]
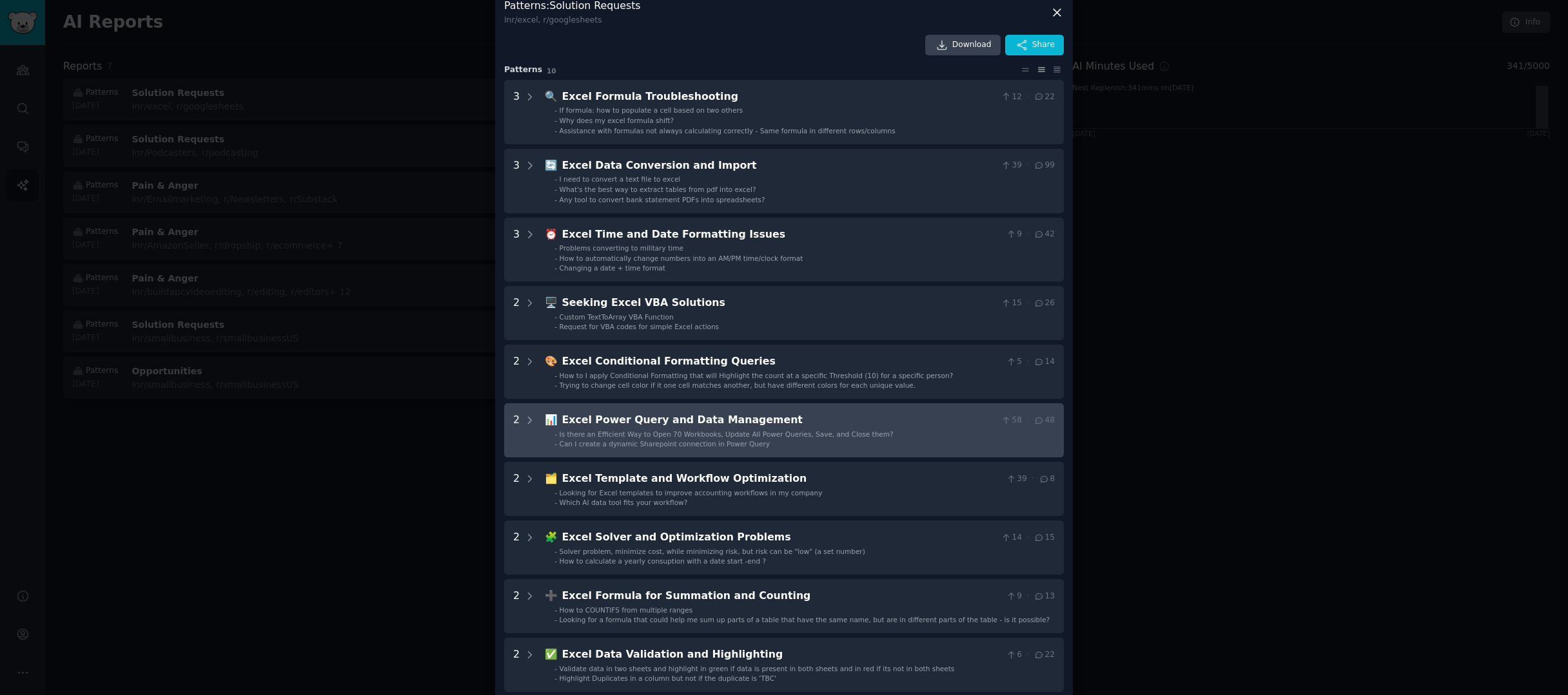
click at [677, 440] on span "Can I create a dynamic Sharepoint connection in Power Query" at bounding box center [664, 444] width 210 height 8
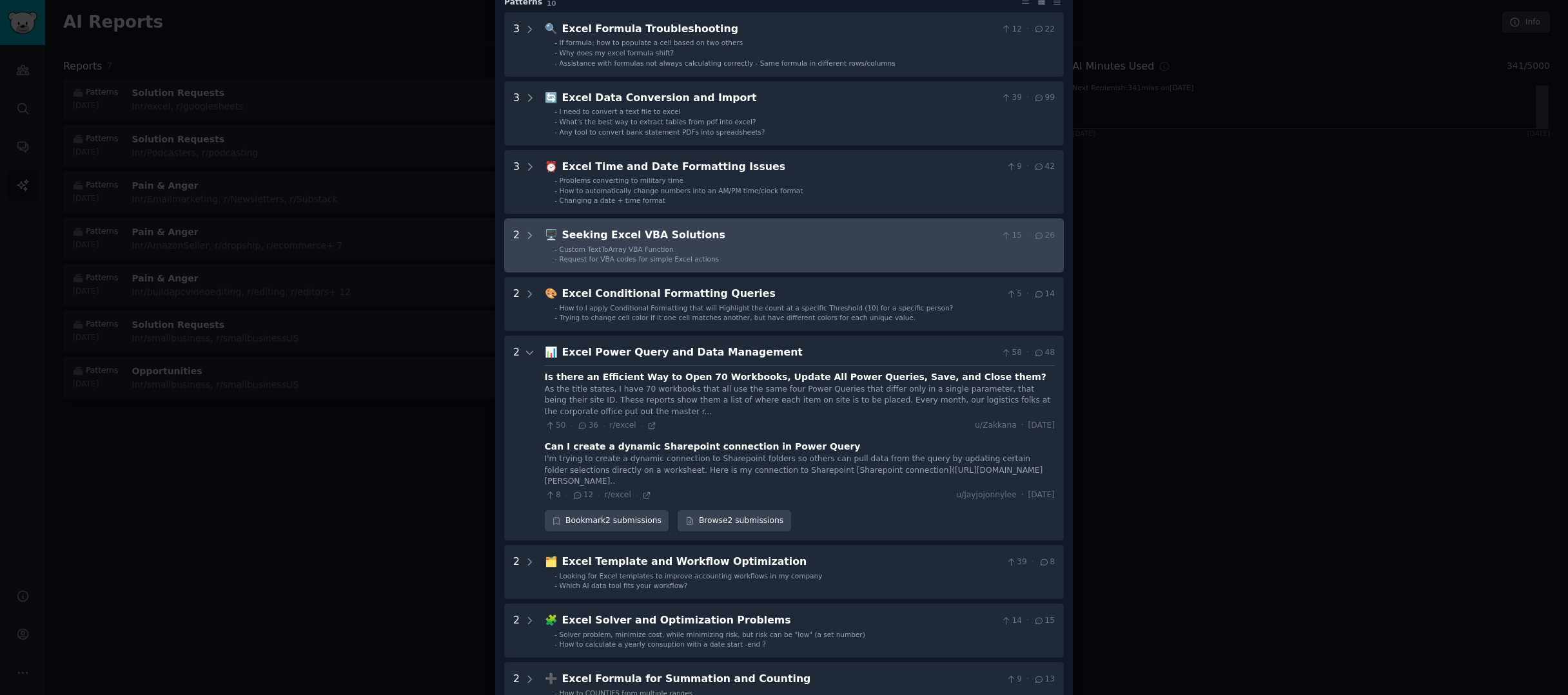
scroll to position [0, 0]
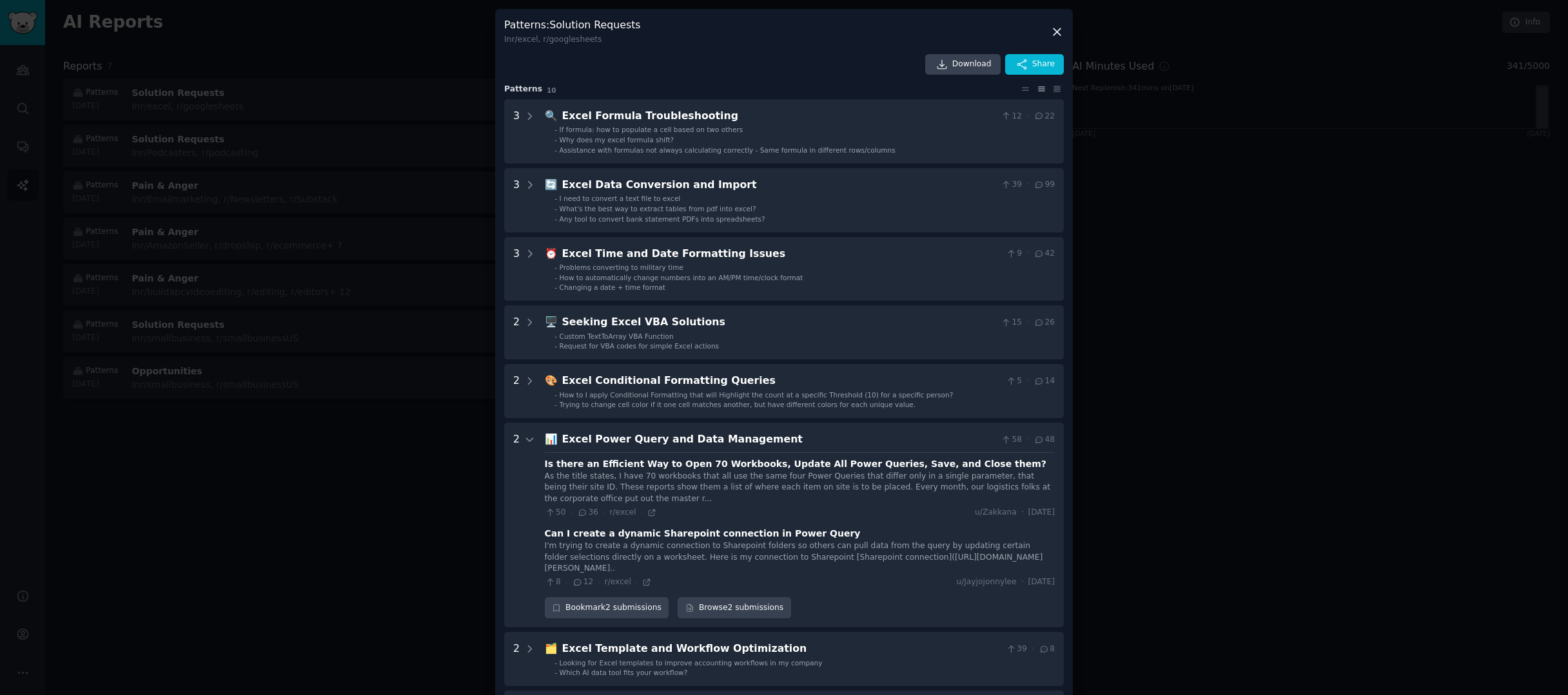
click at [1118, 308] on div at bounding box center [784, 348] width 1568 height 695
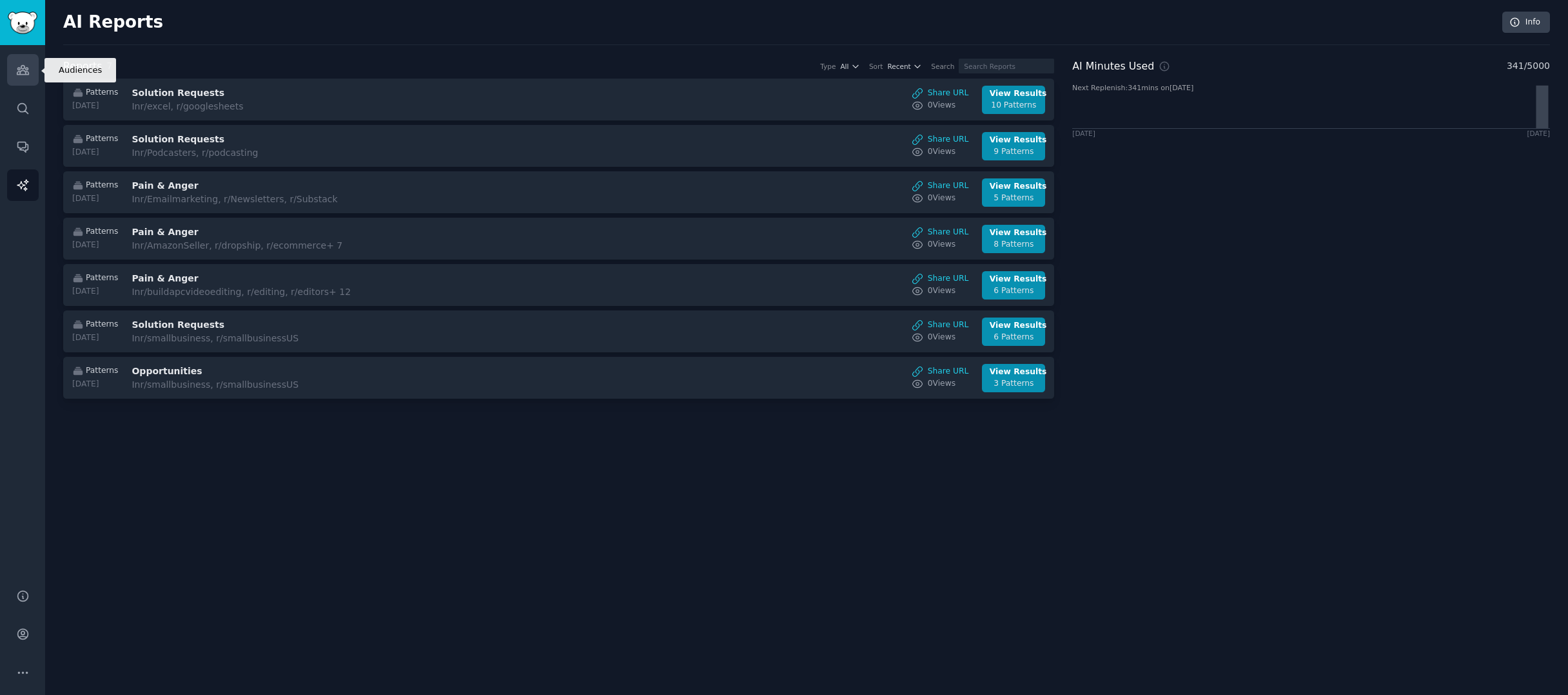
click at [28, 82] on link "Audiences" at bounding box center [23, 70] width 32 height 32
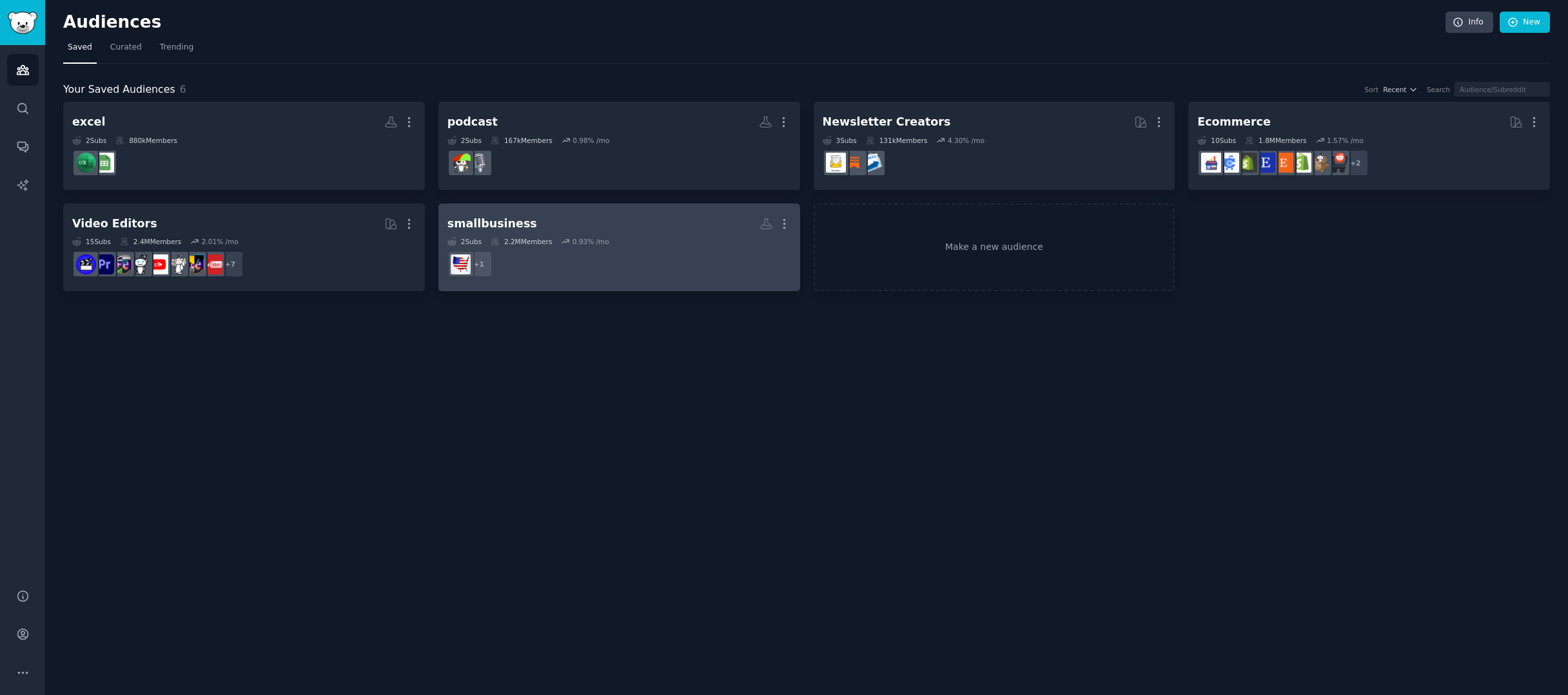
click at [573, 247] on dd "+ 1" at bounding box center [619, 264] width 344 height 36
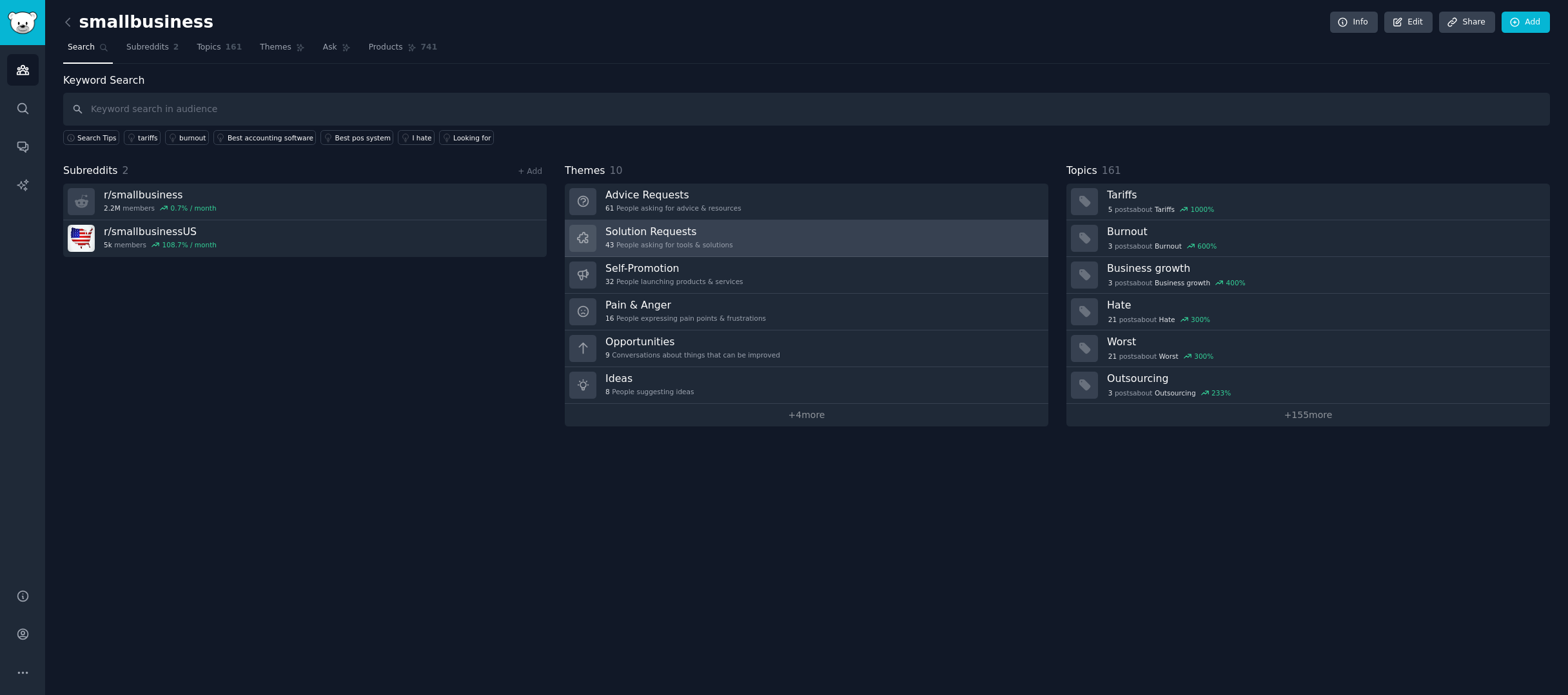
click at [730, 230] on link "Solution Requests 43 People asking for tools & solutions" at bounding box center [807, 238] width 483 height 37
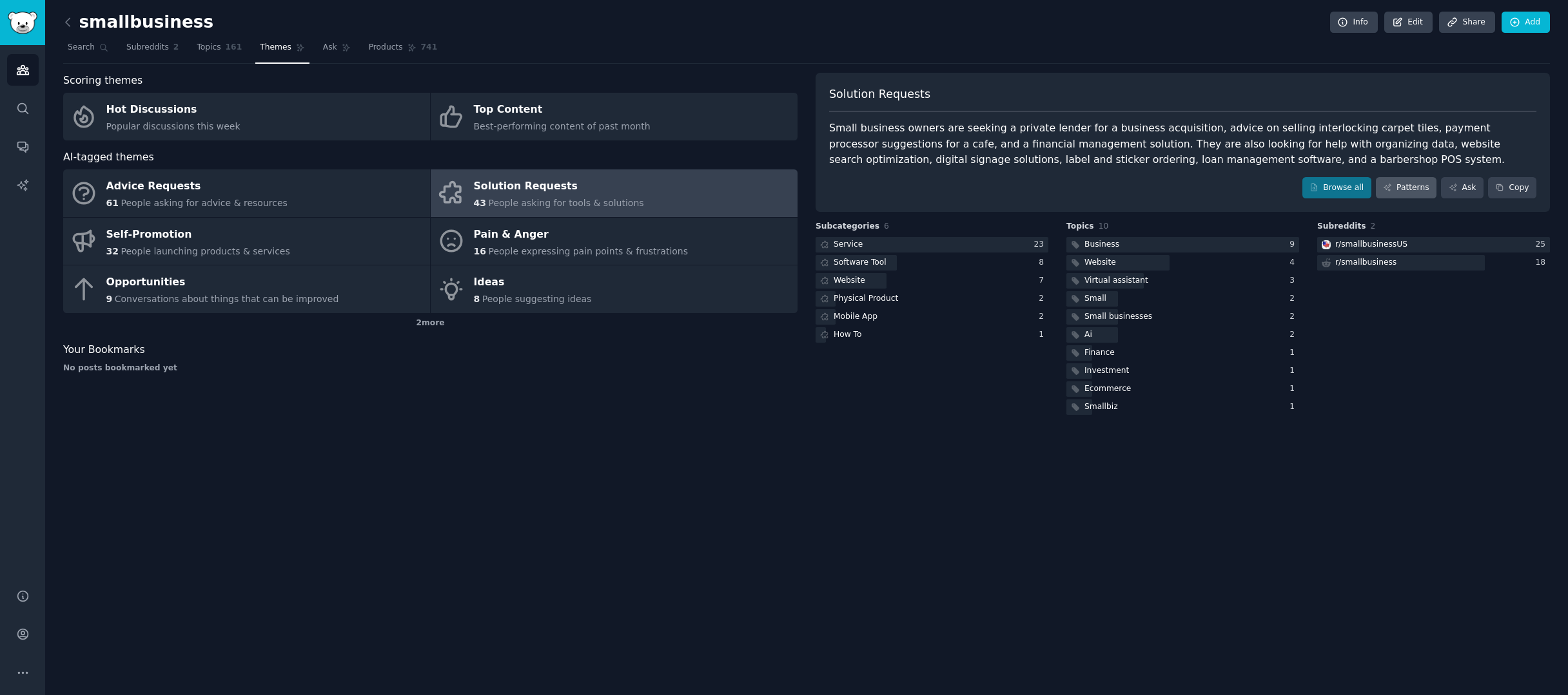
click at [1417, 187] on link "Patterns" at bounding box center [1406, 188] width 61 height 22
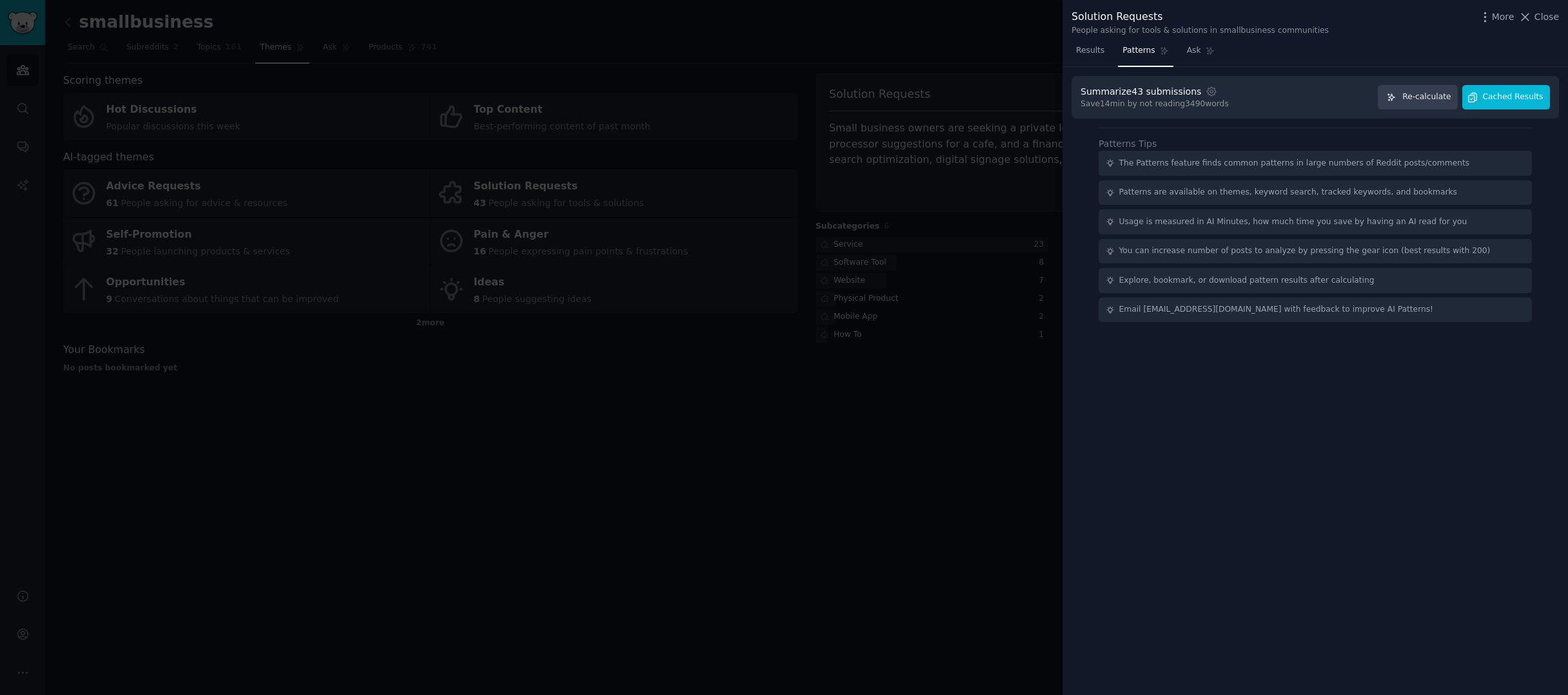
click at [1491, 101] on span "Cached Results" at bounding box center [1513, 98] width 61 height 12
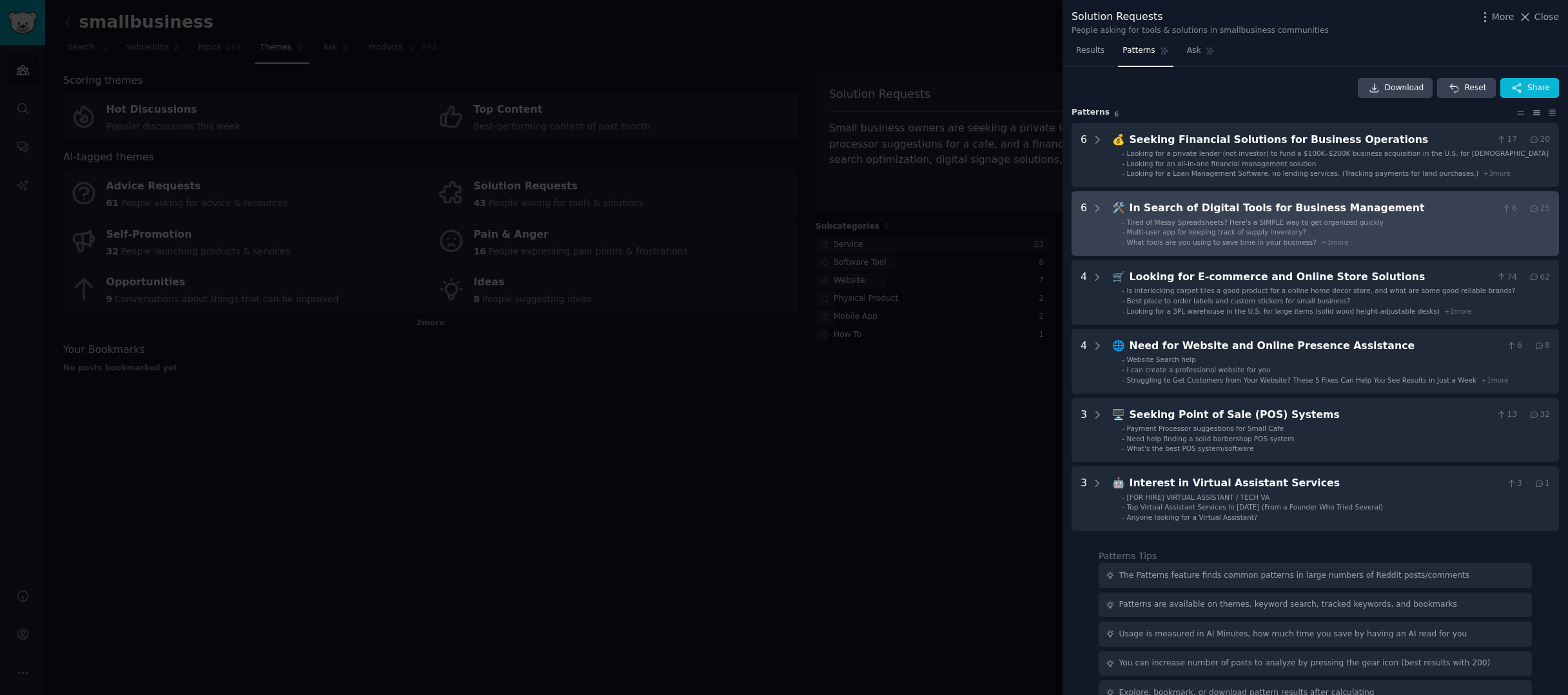
scroll to position [5, 0]
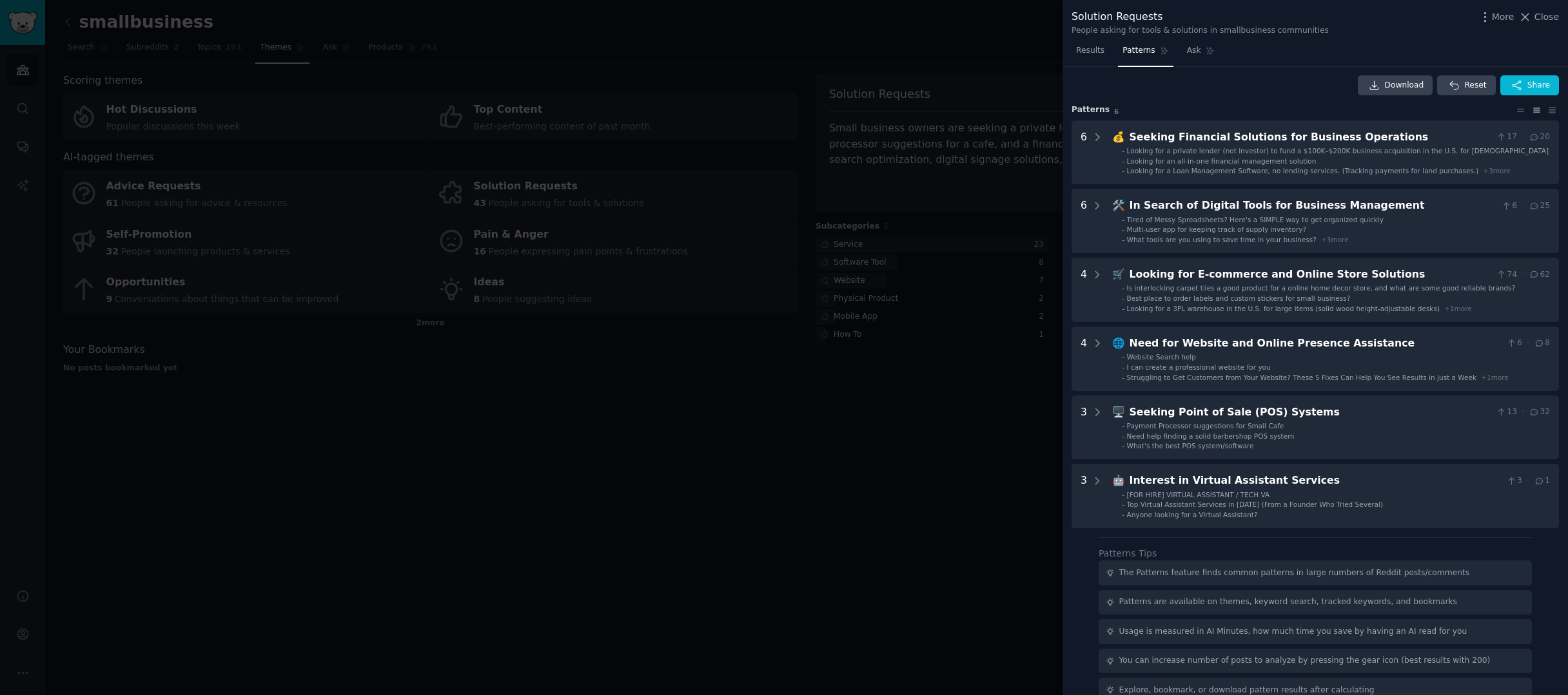
click at [996, 439] on div at bounding box center [784, 348] width 1568 height 695
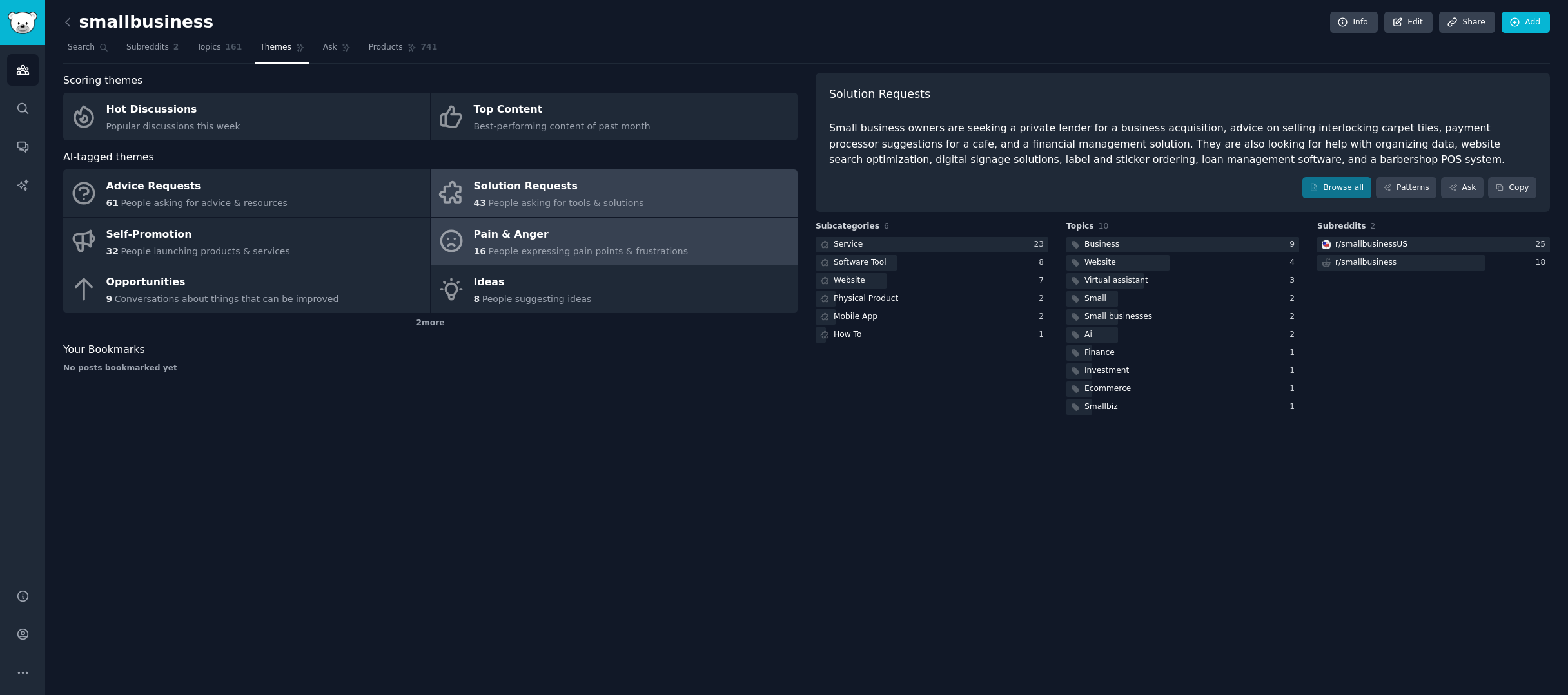
click at [468, 231] on link "Pain & Anger 16 People expressing pain points & frustrations" at bounding box center [614, 242] width 367 height 48
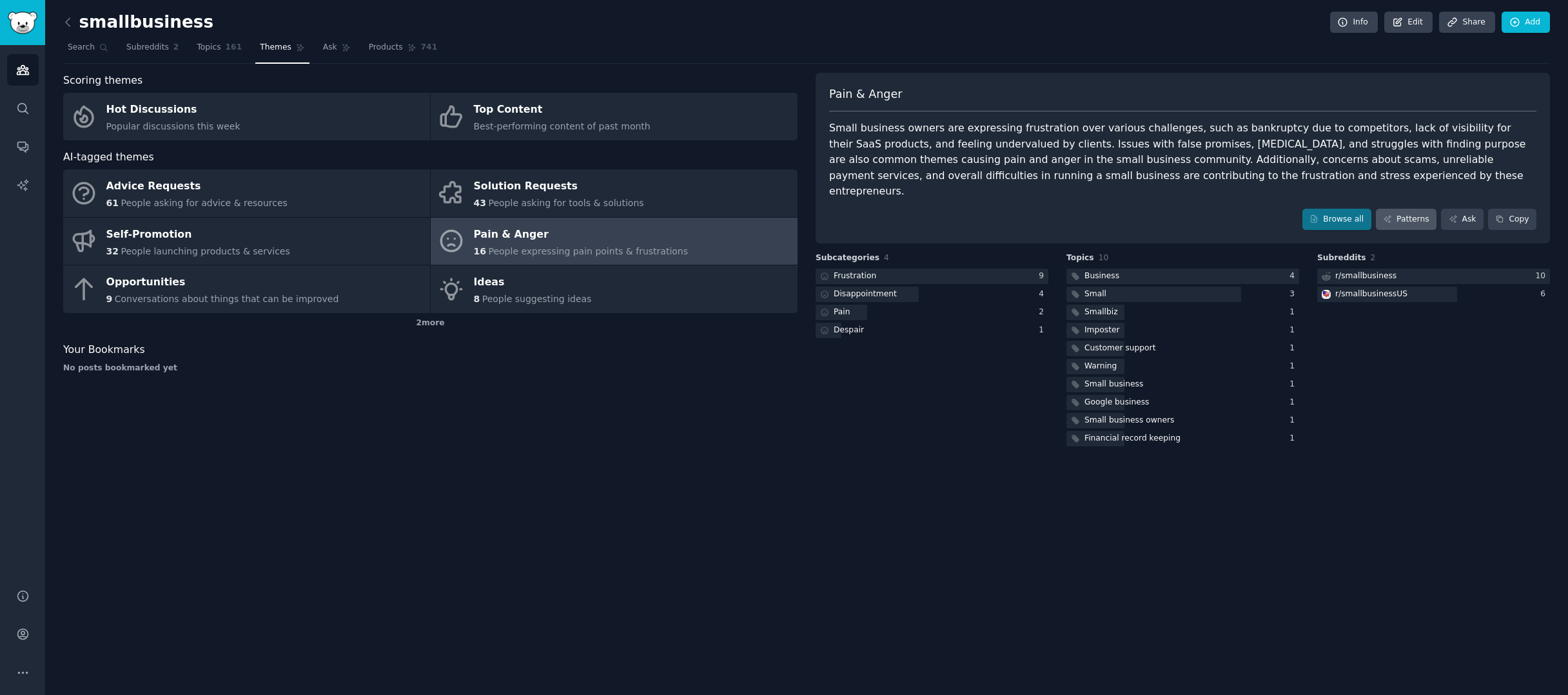
click at [1419, 209] on link "Patterns" at bounding box center [1406, 220] width 61 height 22
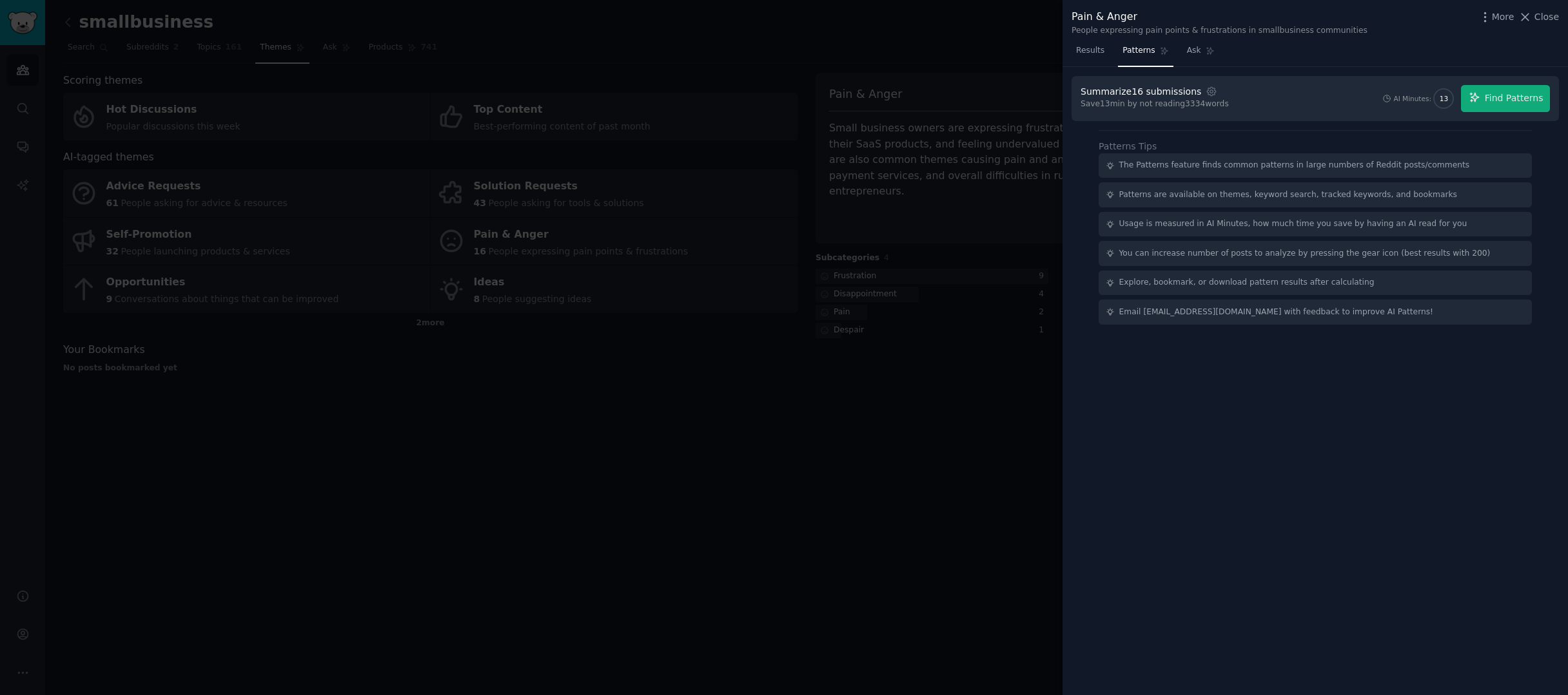
click at [928, 330] on div at bounding box center [784, 348] width 1568 height 695
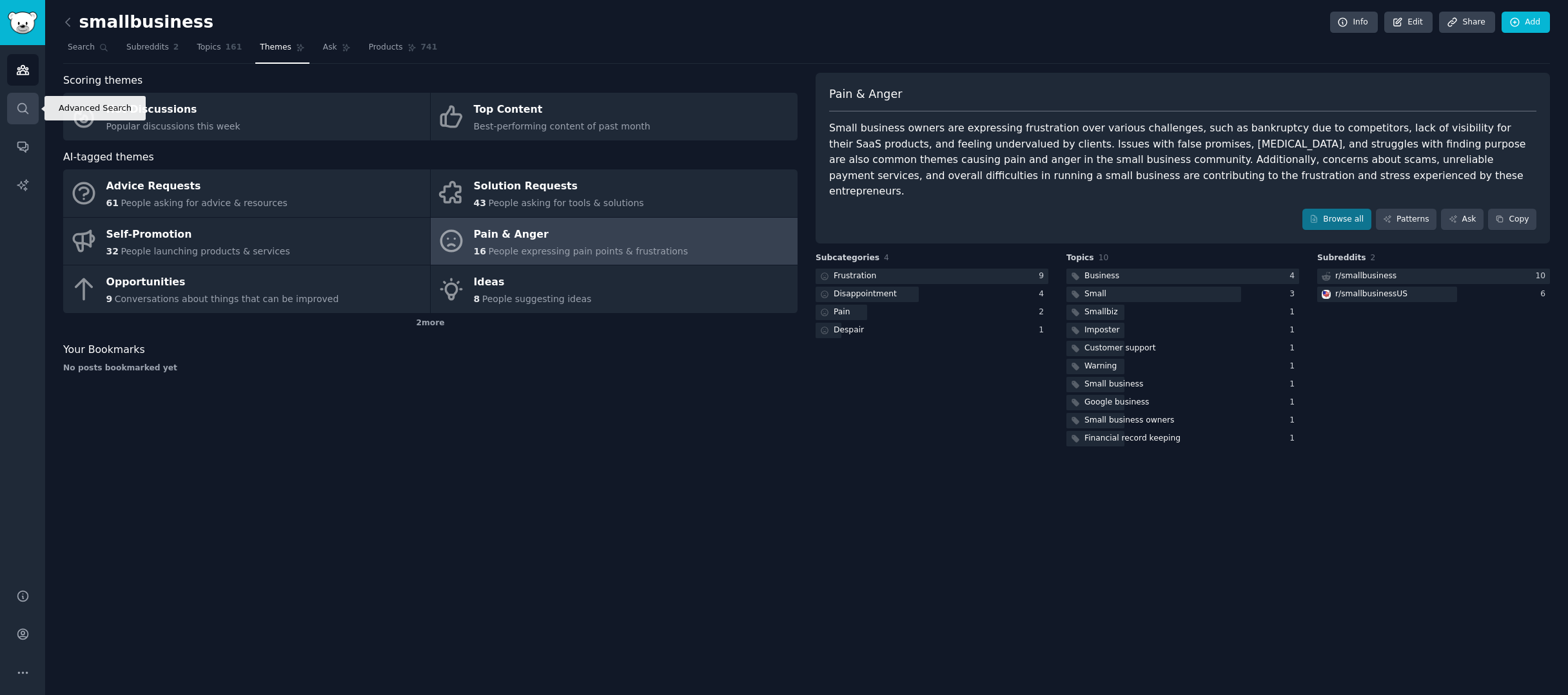
click at [17, 106] on icon "Sidebar" at bounding box center [23, 109] width 10 height 10
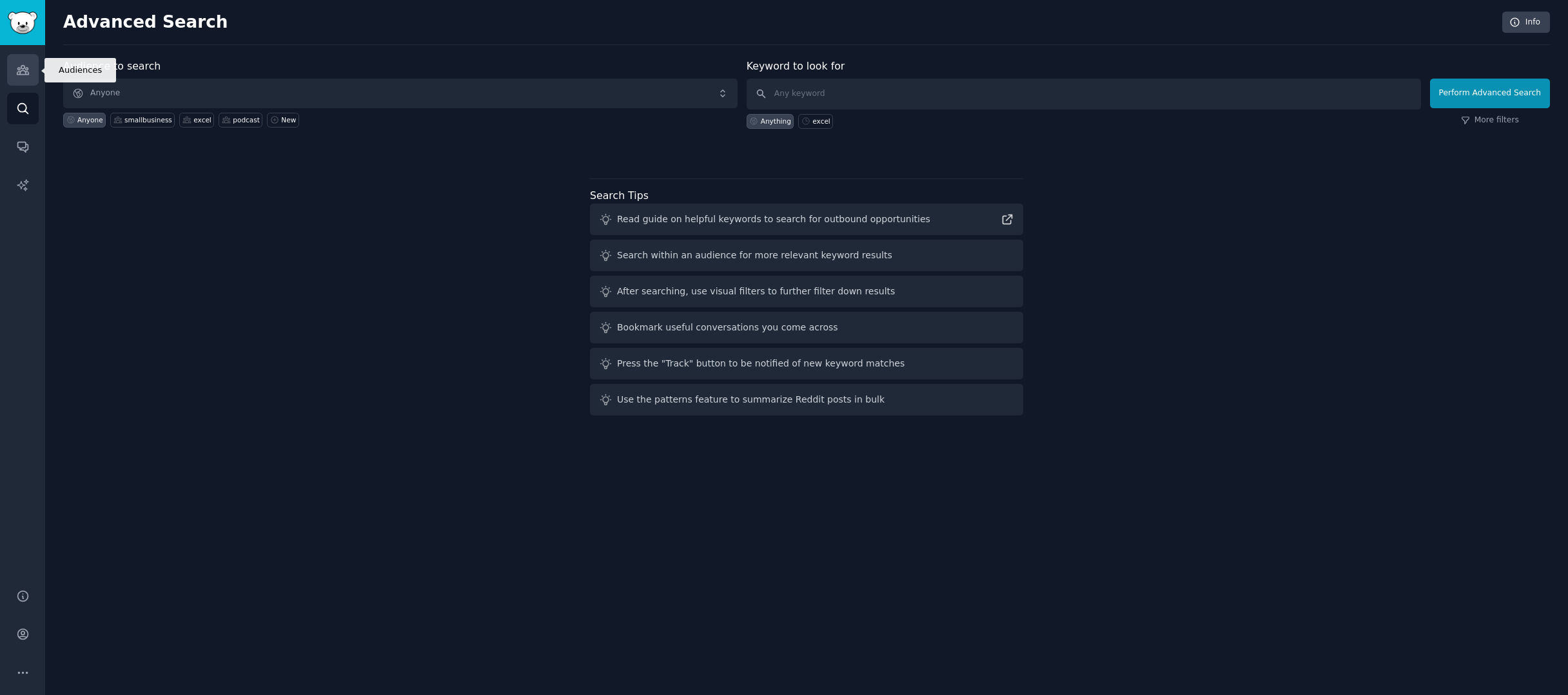
click at [28, 83] on link "Audiences" at bounding box center [23, 70] width 32 height 32
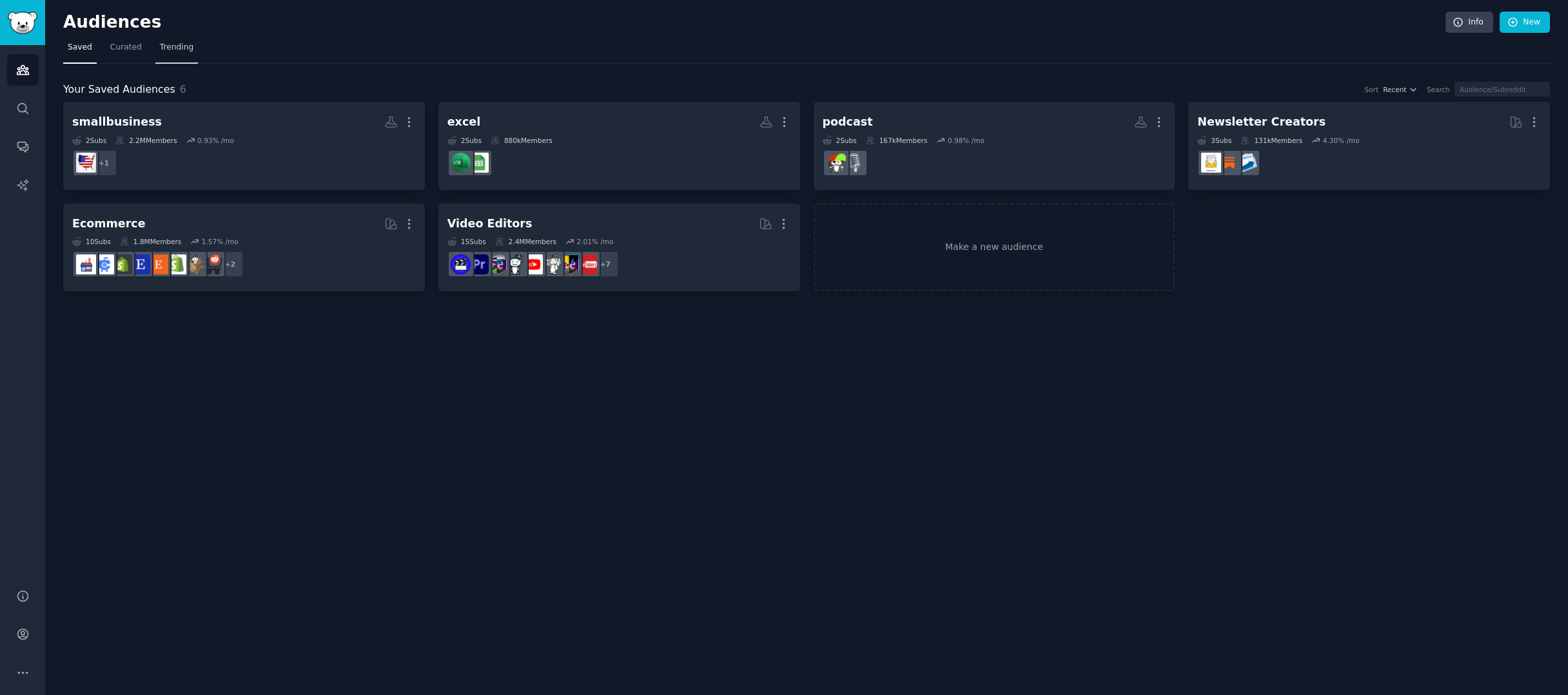
click at [172, 48] on span "Trending" at bounding box center [176, 48] width 34 height 12
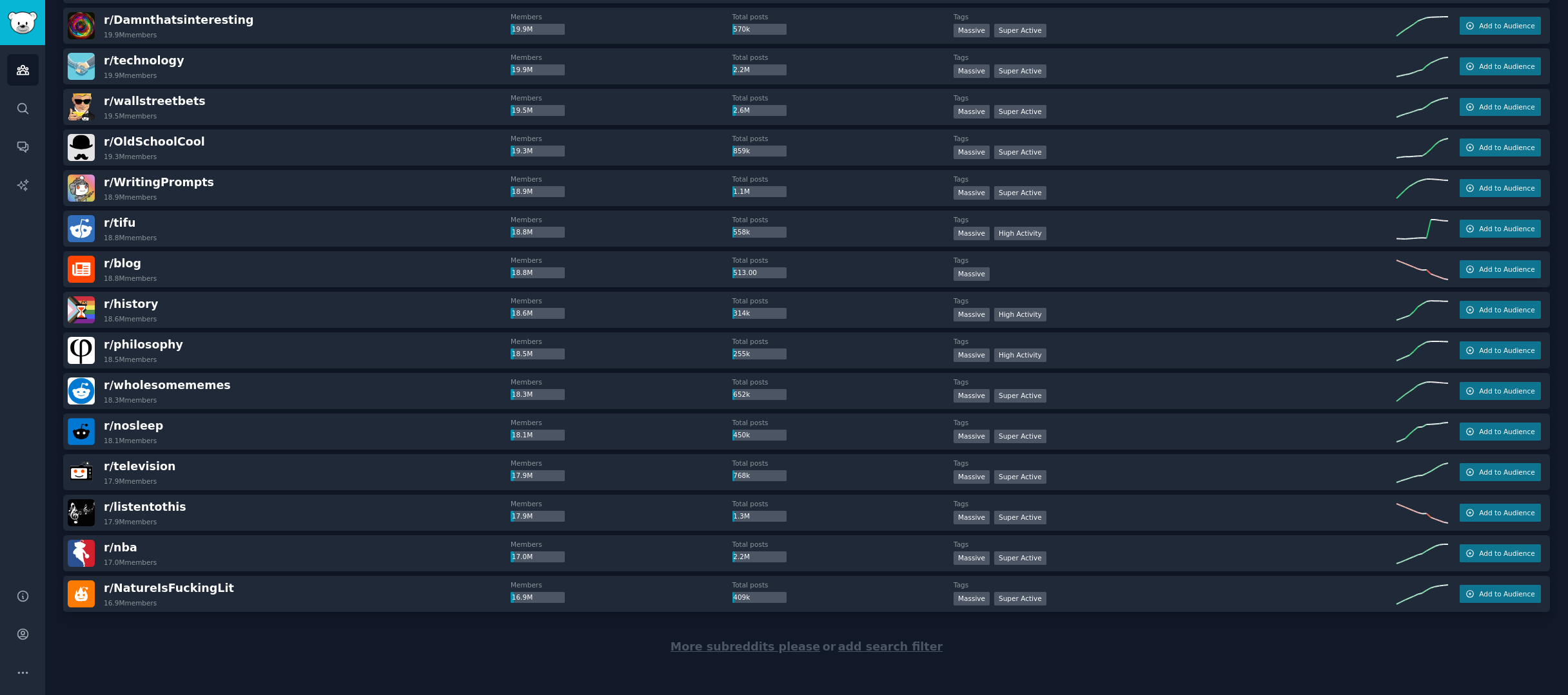
scroll to position [1556, 0]
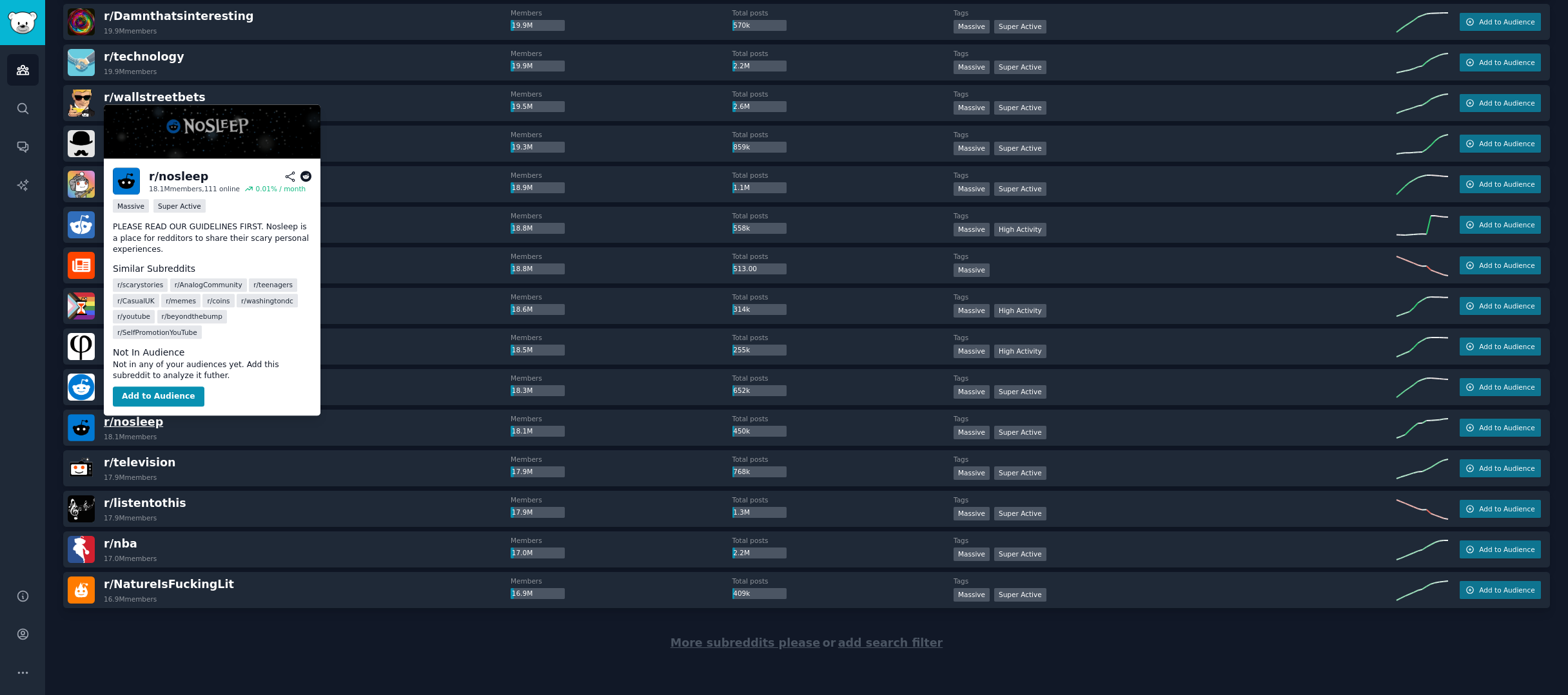
click at [143, 420] on span "r/ nosleep" at bounding box center [134, 422] width 59 height 13
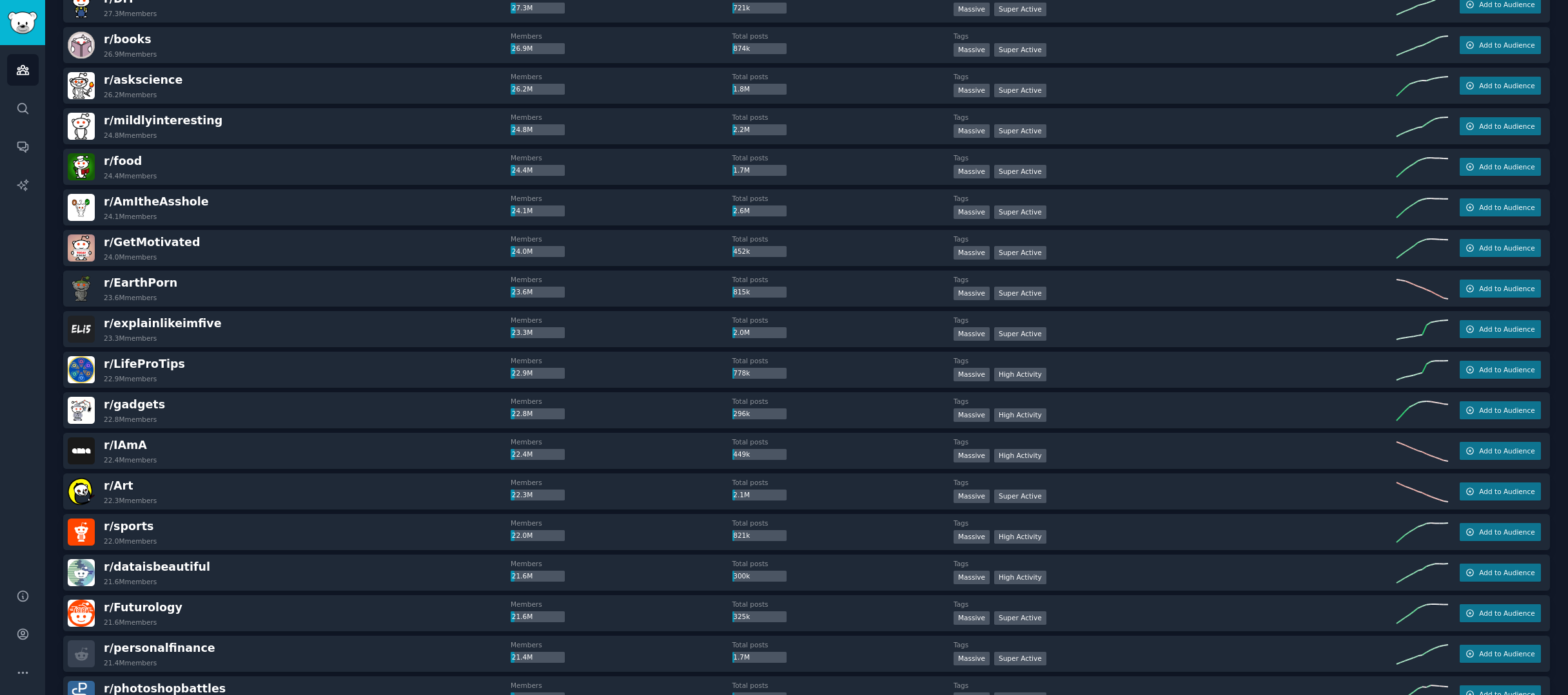
scroll to position [0, 0]
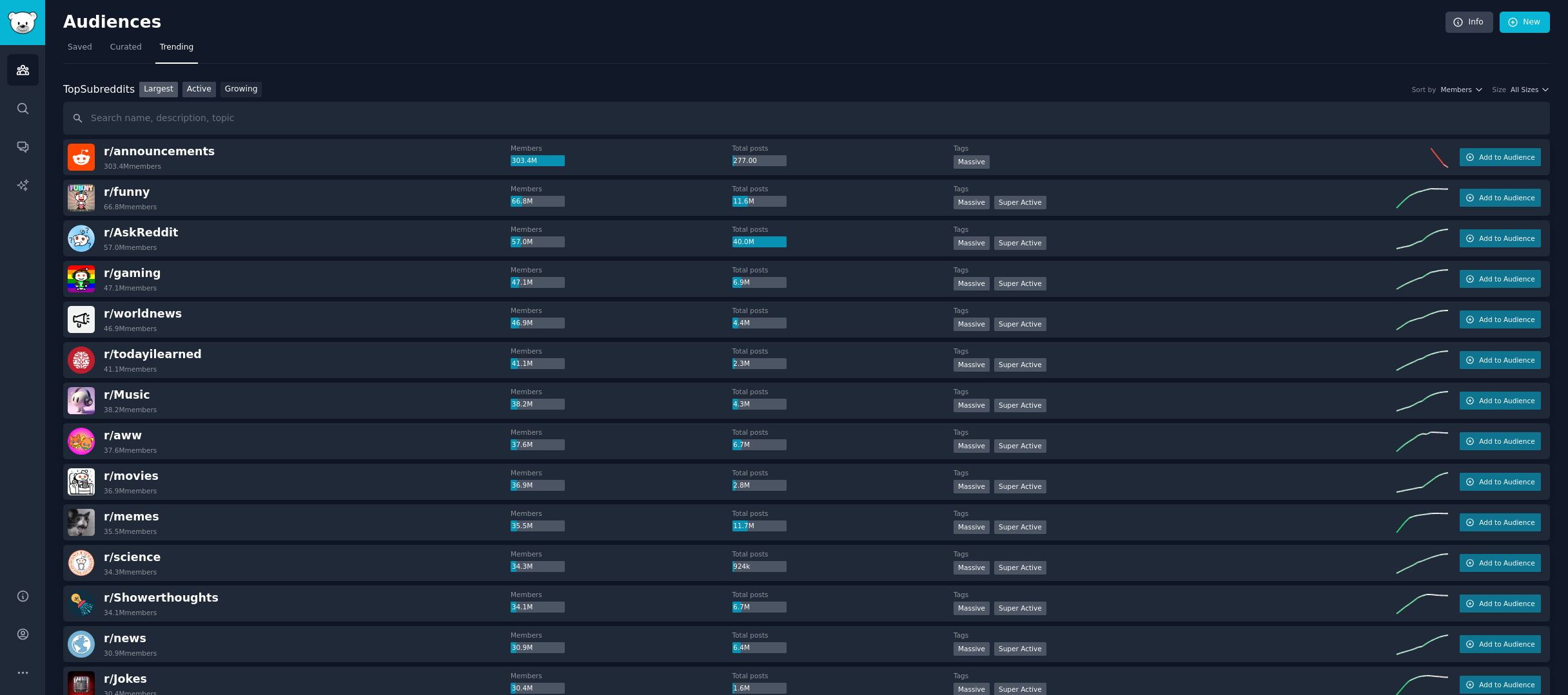
click at [185, 88] on link "Active" at bounding box center [199, 90] width 34 height 16
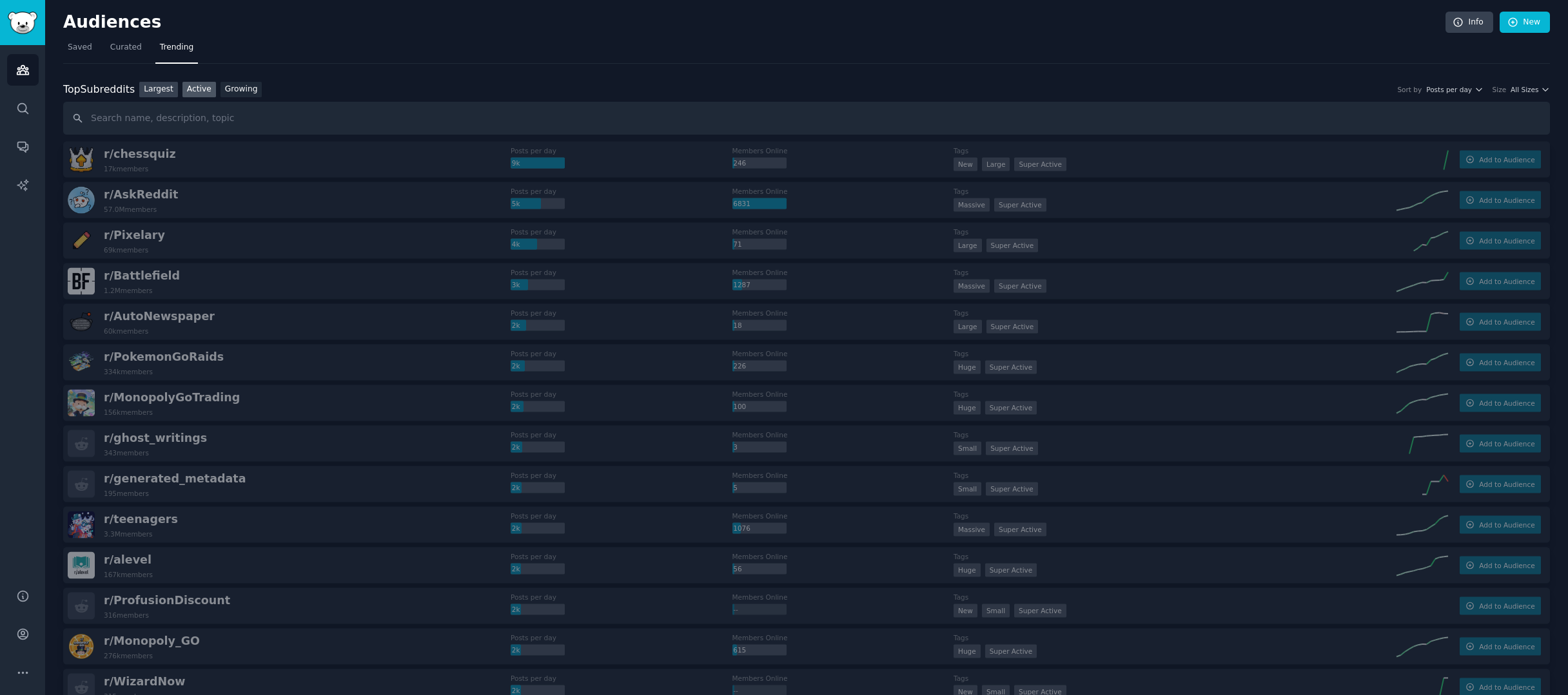
click at [151, 91] on link "Largest" at bounding box center [158, 90] width 39 height 16
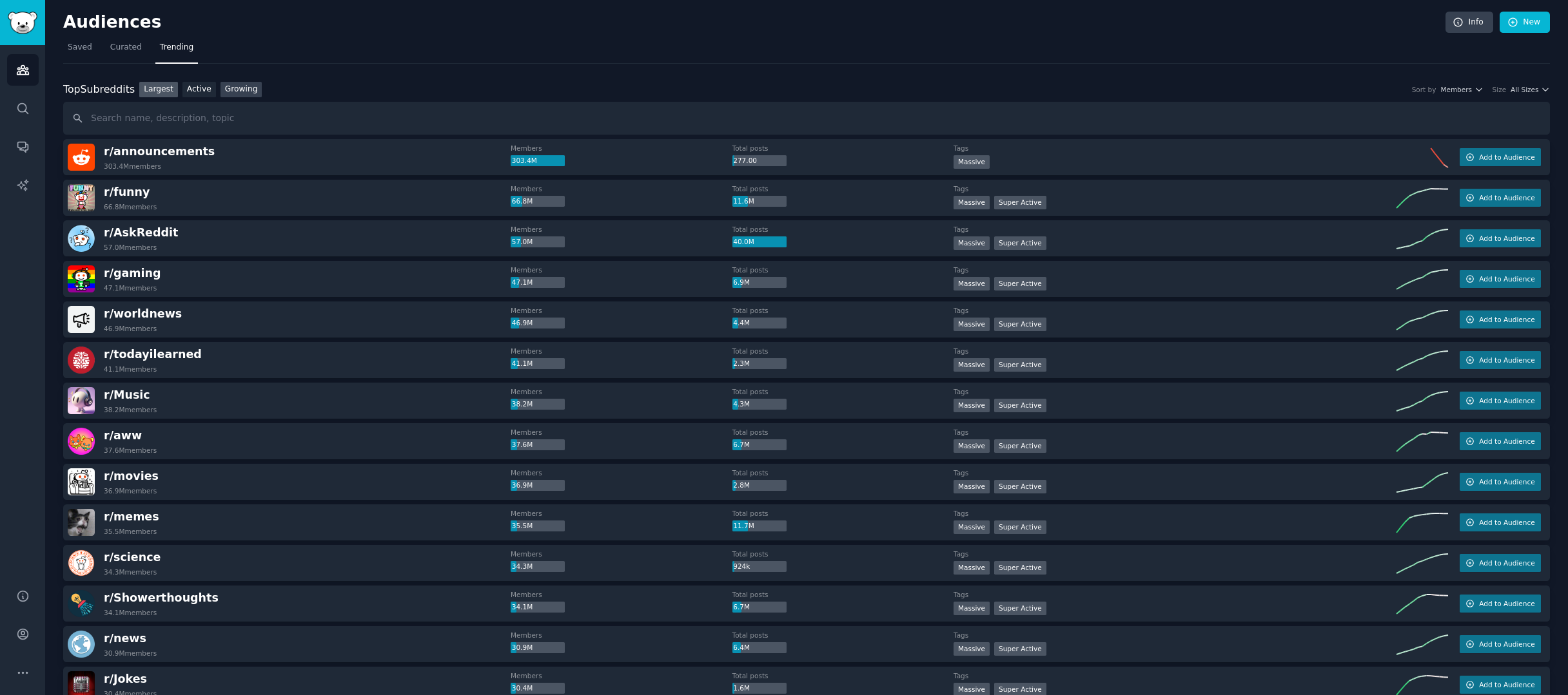
click at [240, 94] on link "Growing" at bounding box center [241, 90] width 42 height 16
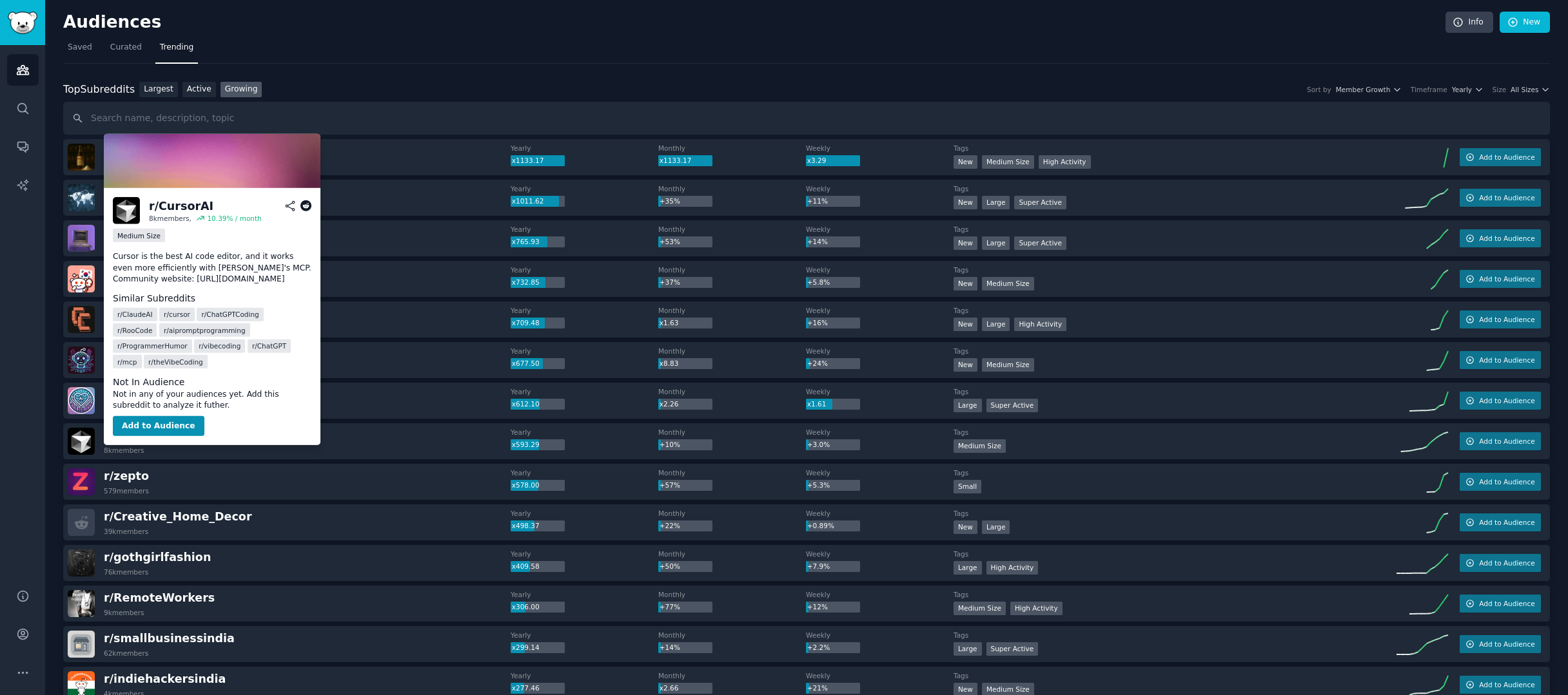
click at [127, 433] on span "r/ CursorAI" at bounding box center [136, 435] width 65 height 13
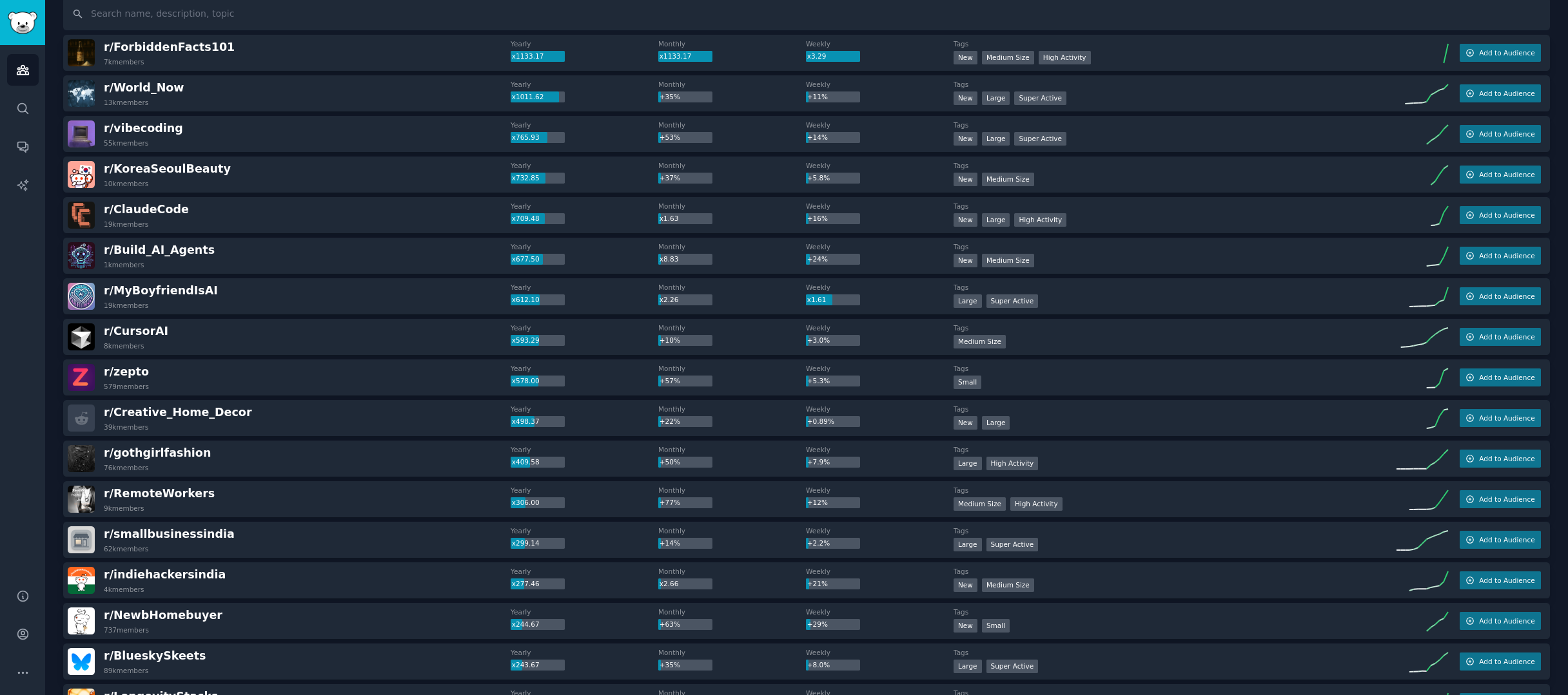
scroll to position [239, 0]
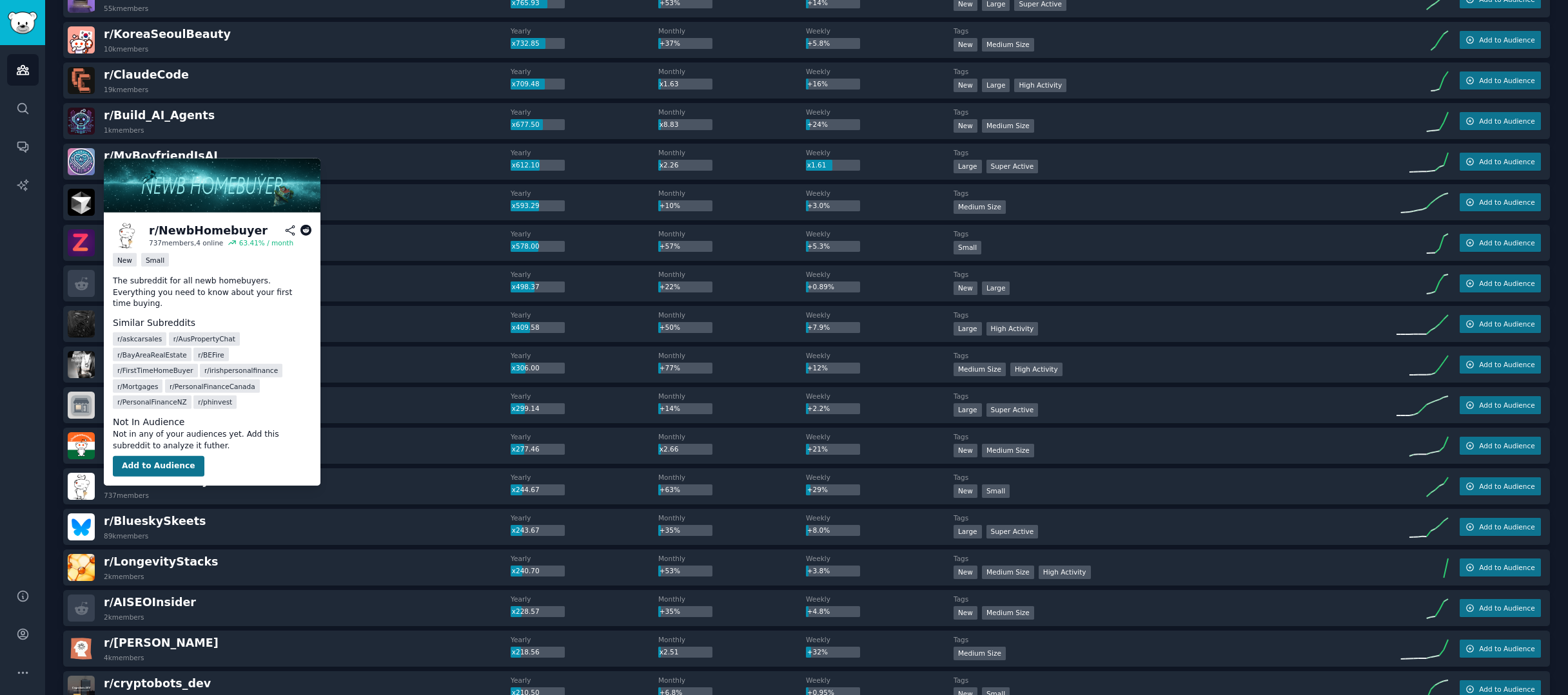
click at [178, 456] on button "Add to Audience" at bounding box center [159, 466] width 92 height 21
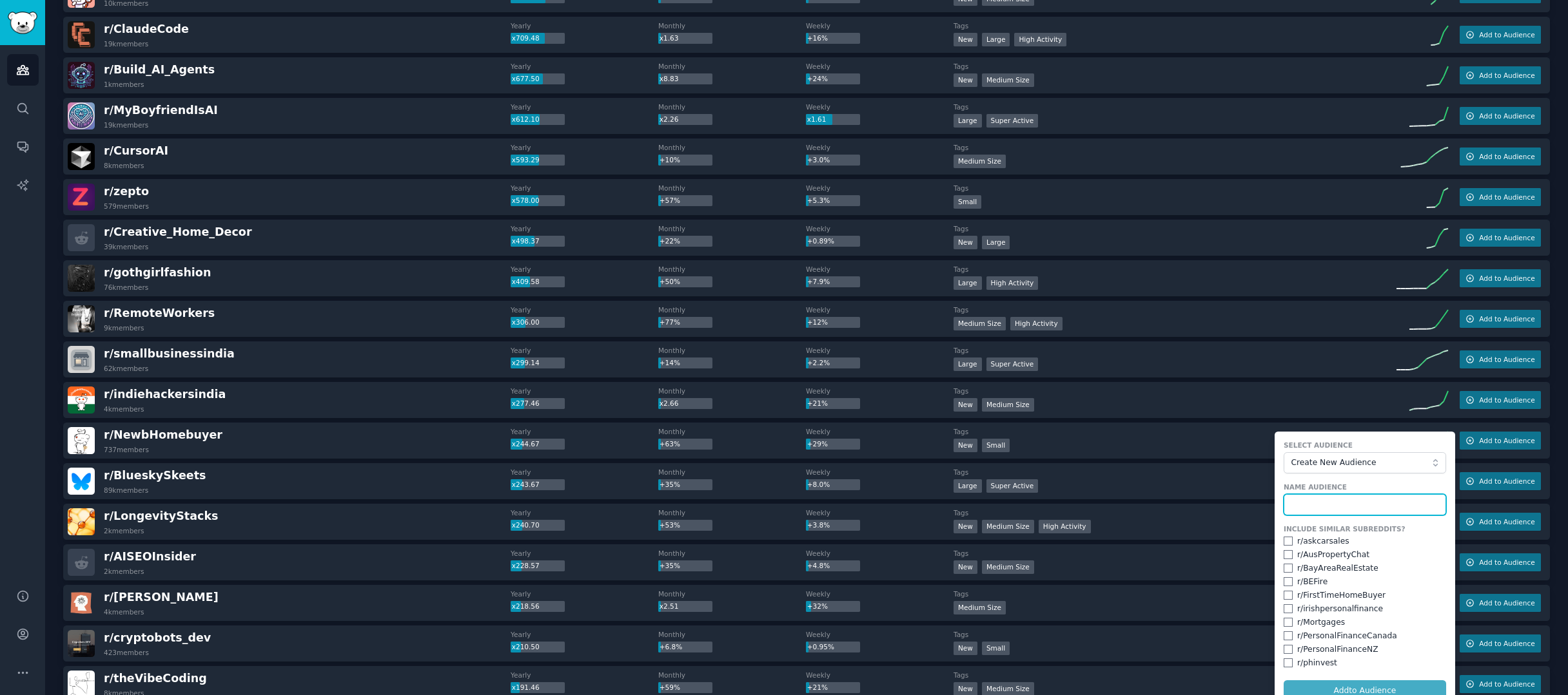
scroll to position [383, 0]
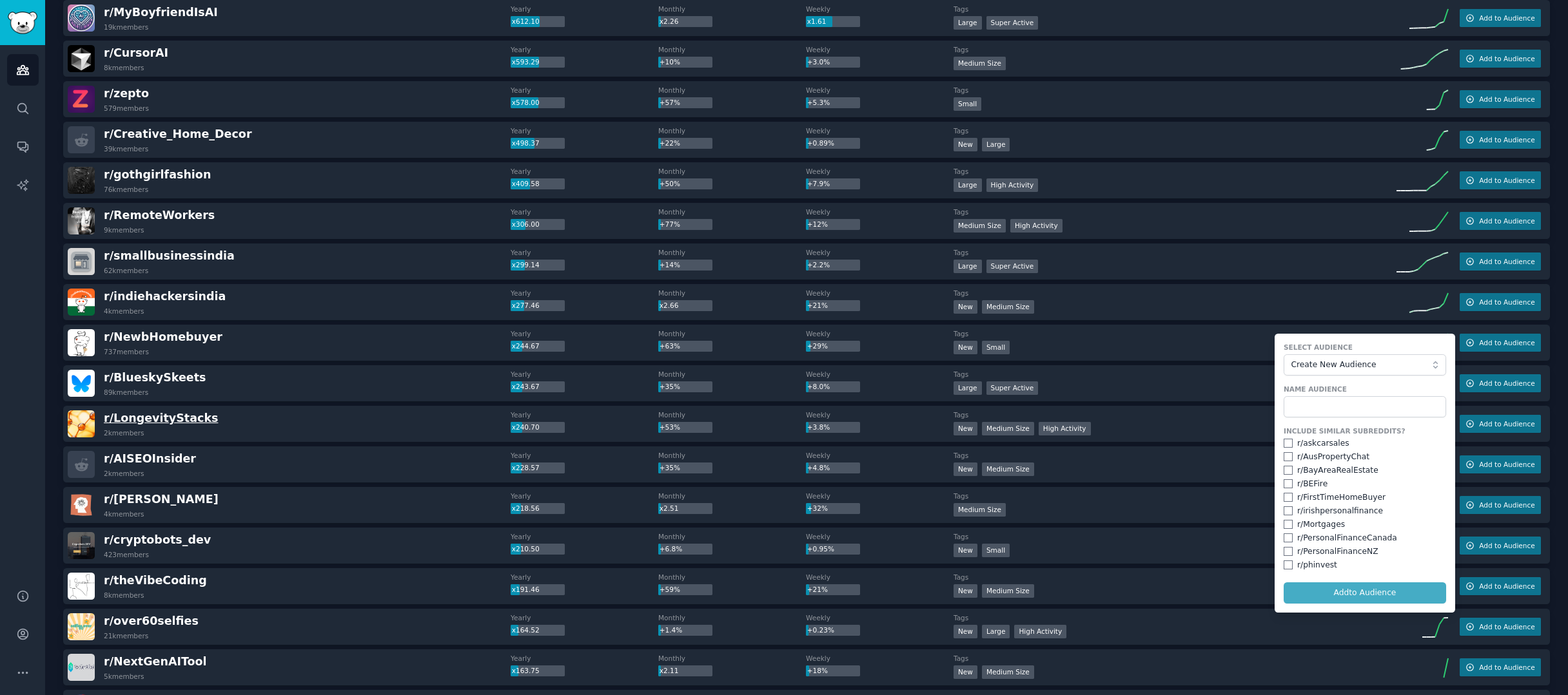
click at [160, 414] on span "r/ LongevityStacks" at bounding box center [161, 418] width 114 height 13
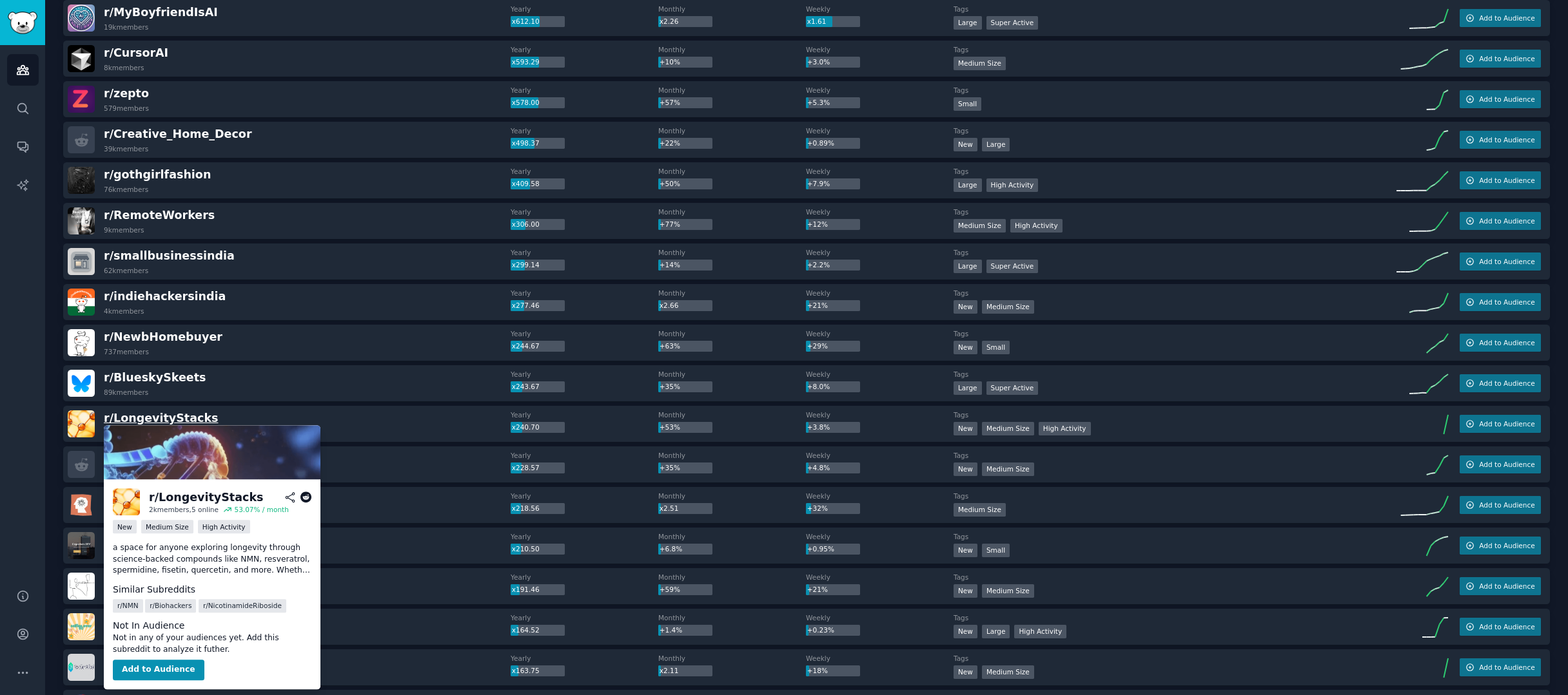
click at [160, 414] on span "r/ LongevityStacks" at bounding box center [161, 418] width 114 height 13
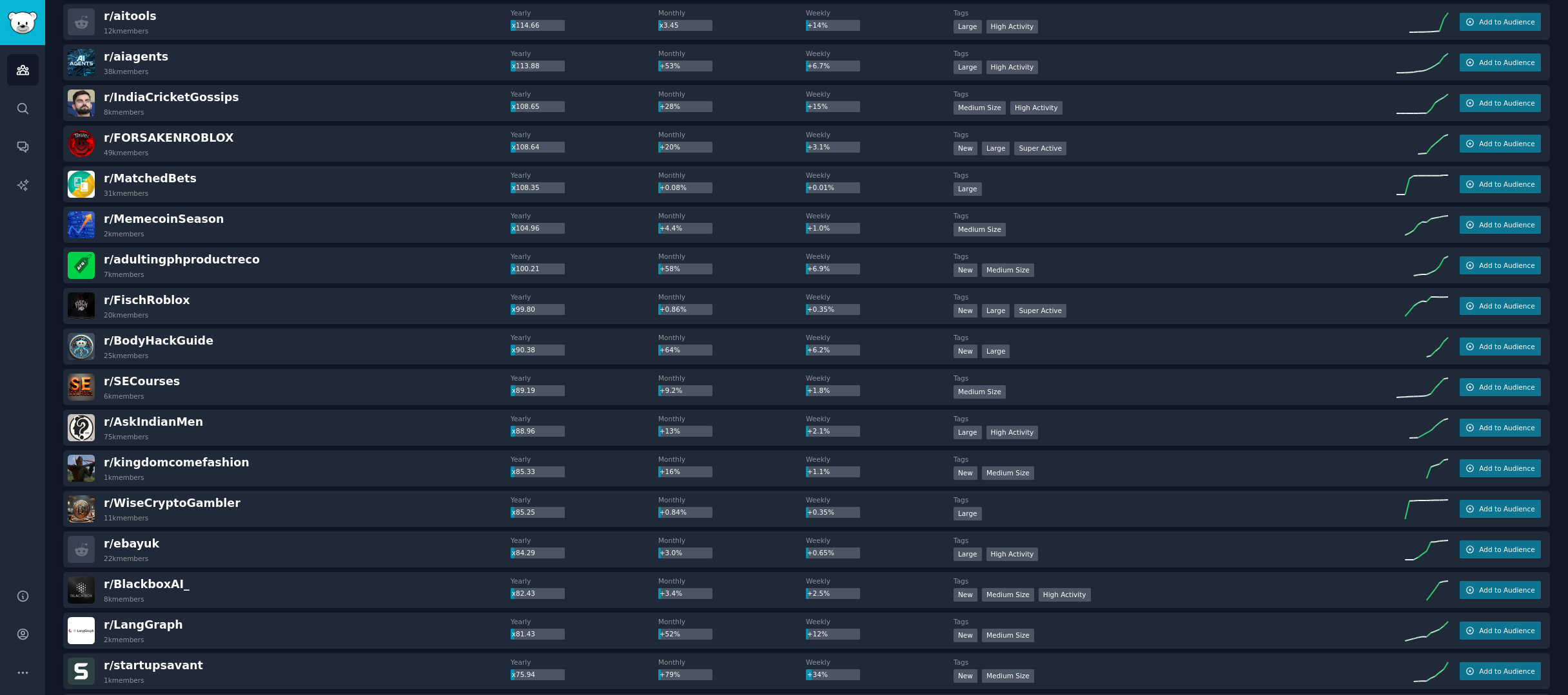
scroll to position [1513, 0]
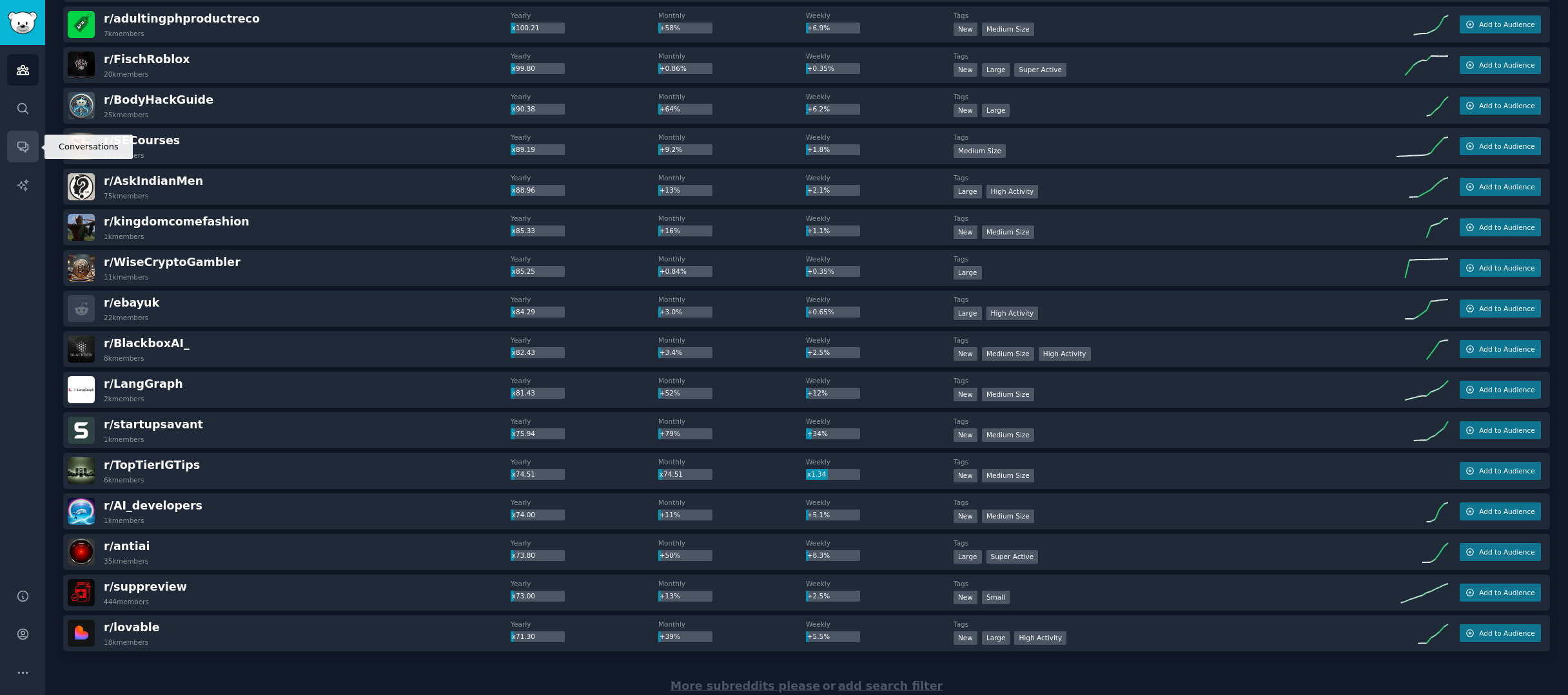
click at [23, 145] on icon "Sidebar" at bounding box center [23, 146] width 14 height 14
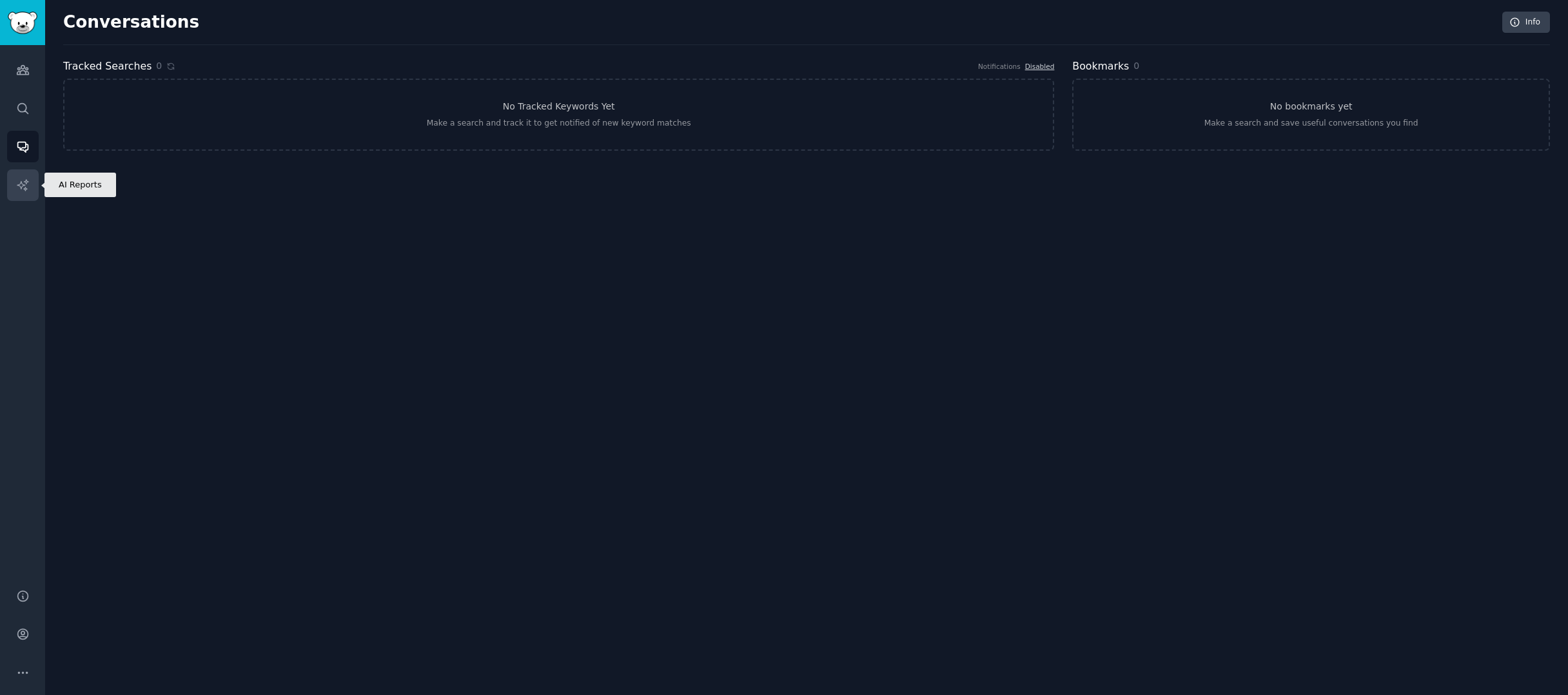
click at [27, 183] on icon "Sidebar" at bounding box center [23, 185] width 14 height 14
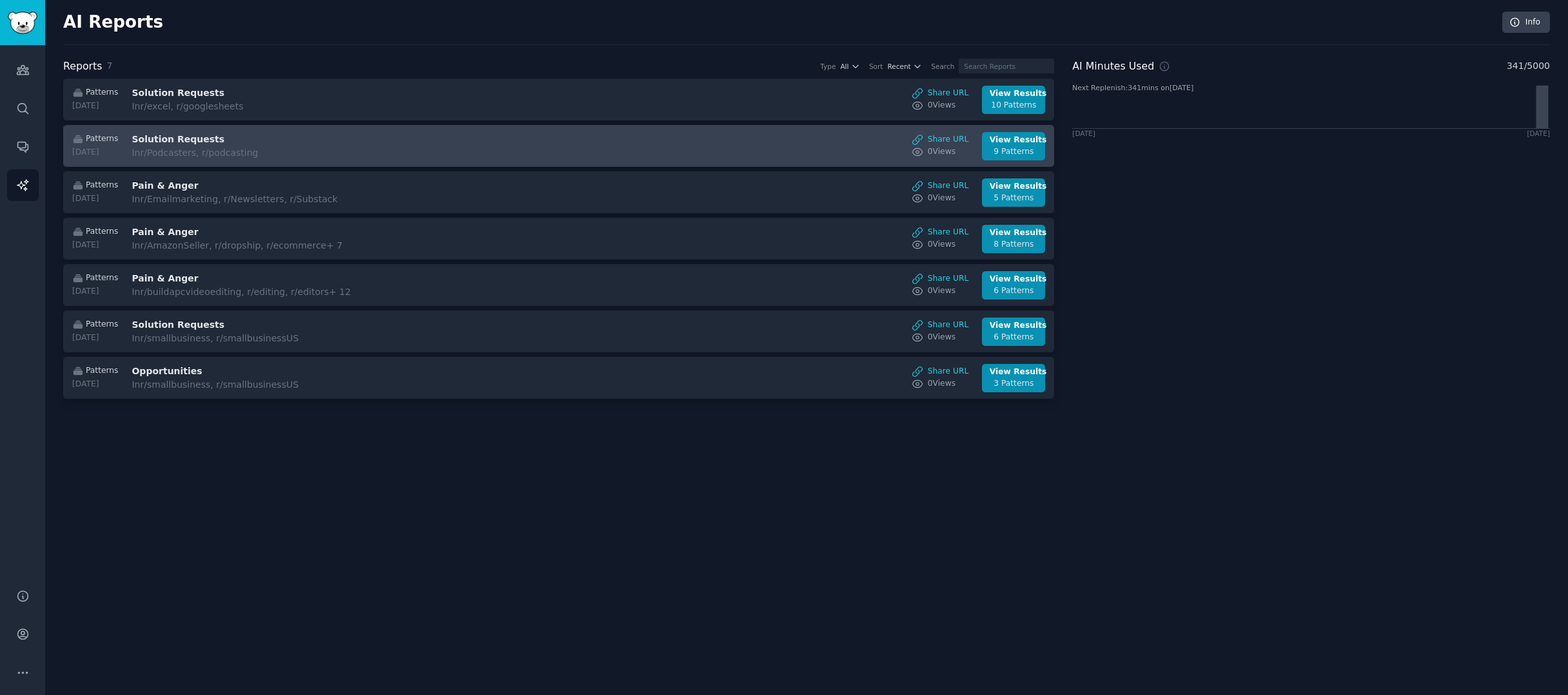
click at [562, 133] on div "Patterns [DATE] Solution Requests In r/Podcasters, r/podcasting Share URL 0 Vie…" at bounding box center [559, 147] width 977 height 28
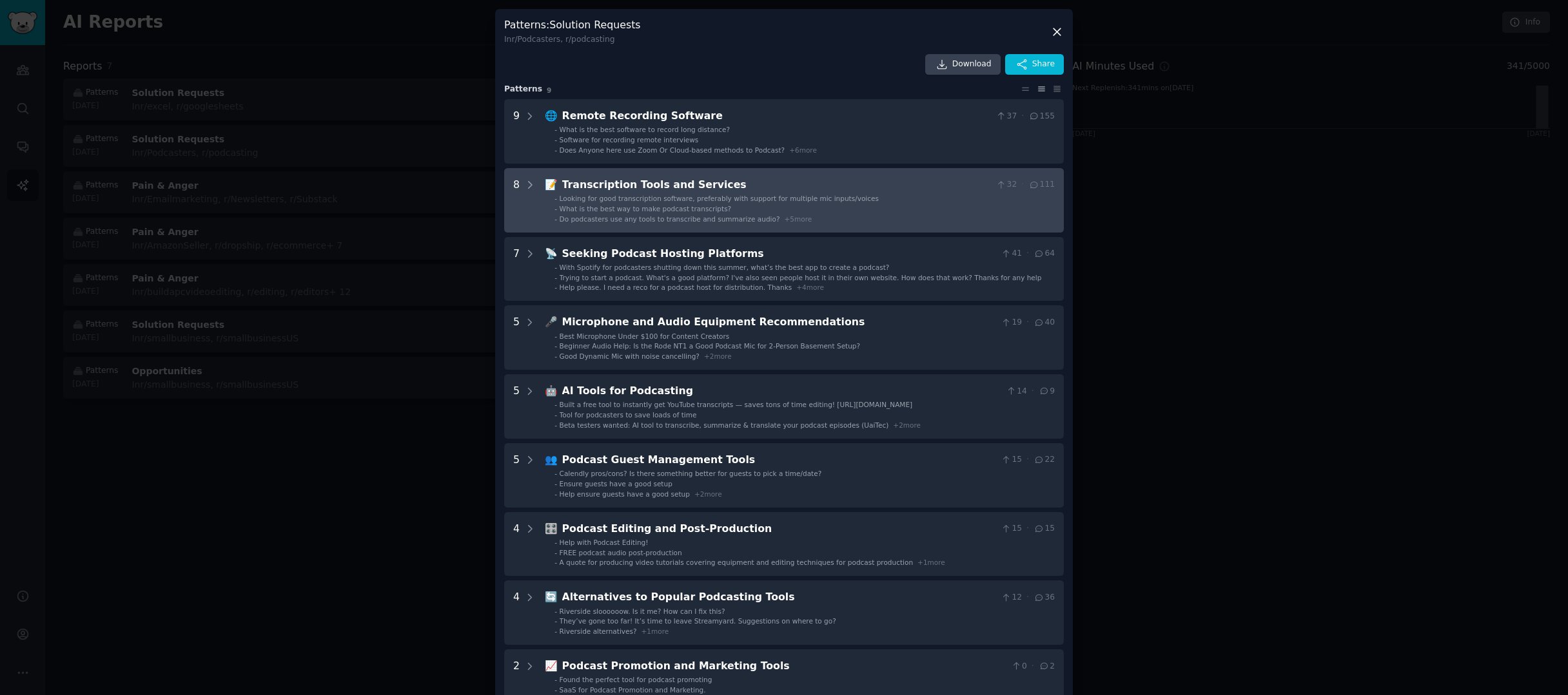
click at [699, 200] on span "Looking for good transcription software, preferably with support for multiple m…" at bounding box center [719, 198] width 319 height 8
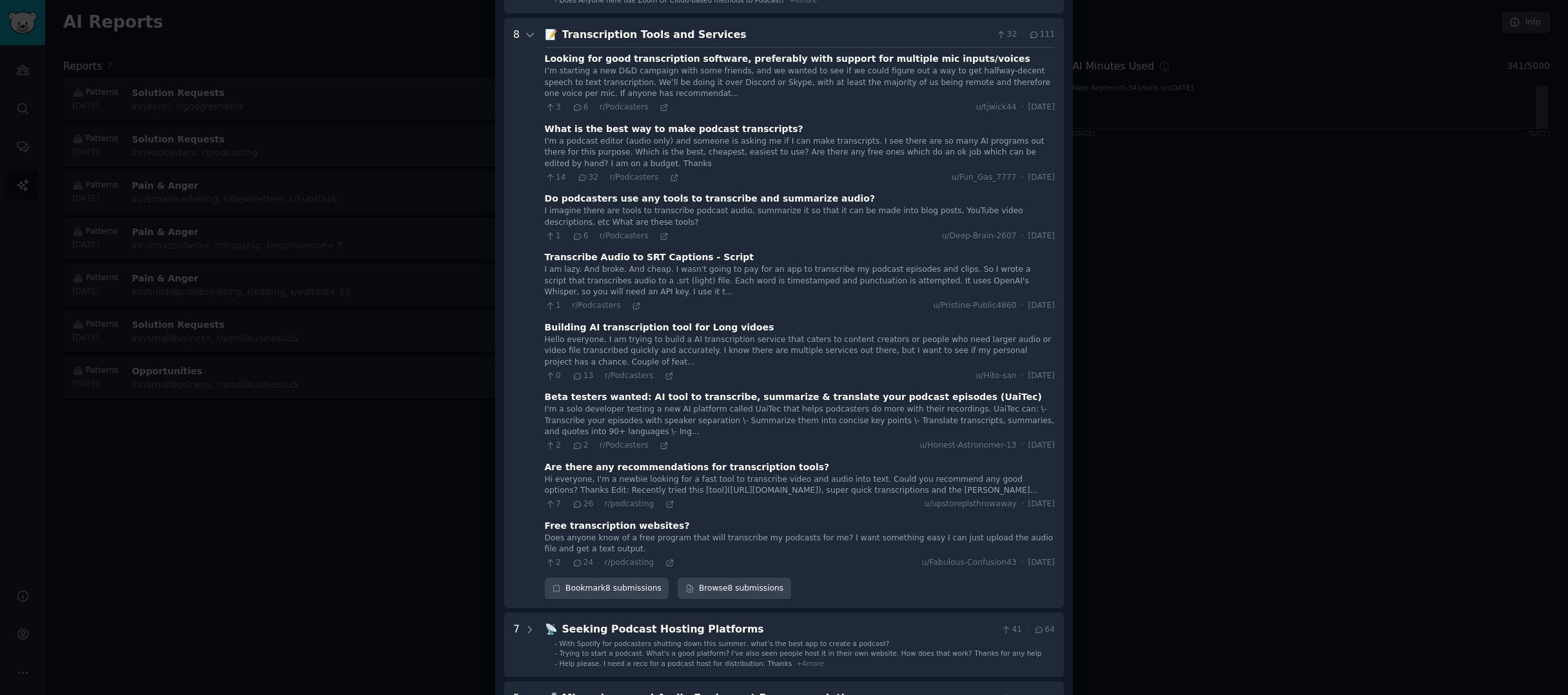
scroll to position [126, 0]
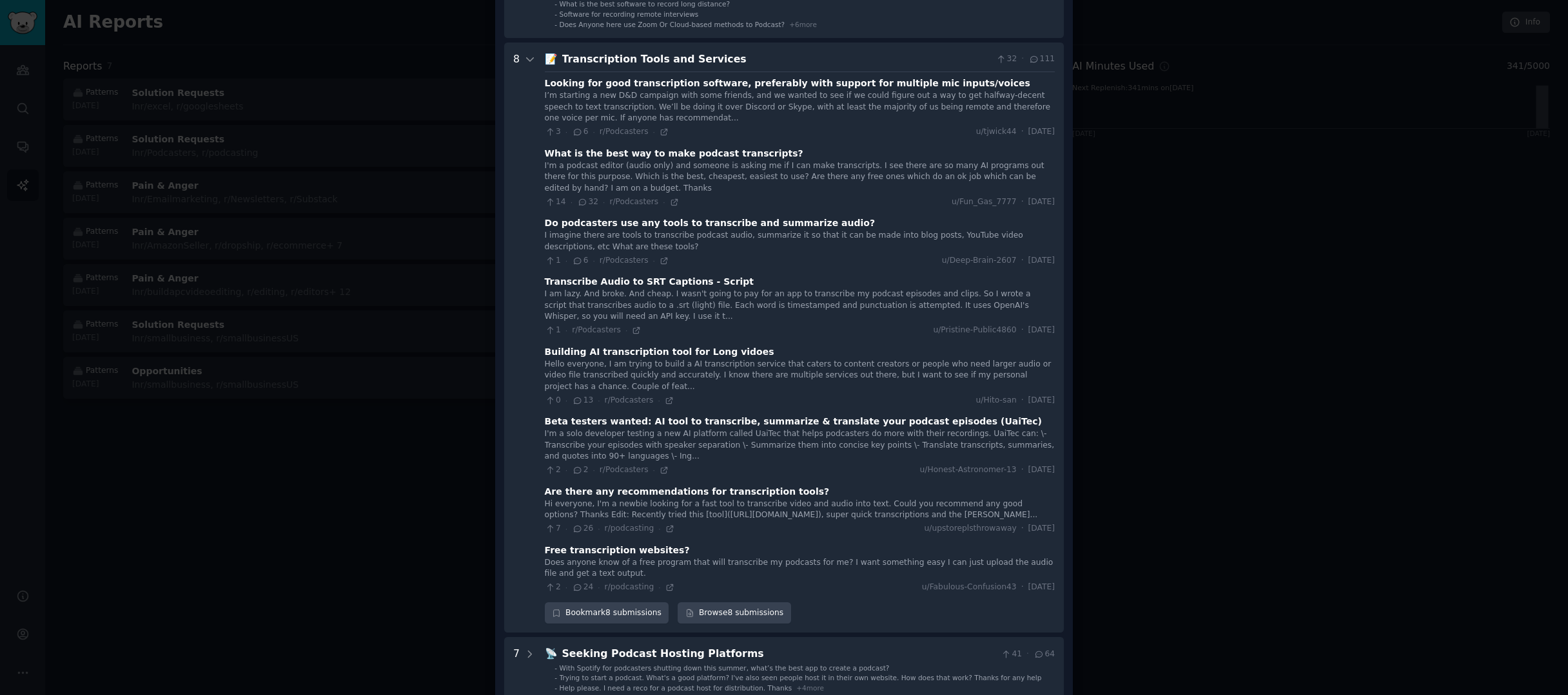
click at [421, 460] on div at bounding box center [784, 348] width 1568 height 695
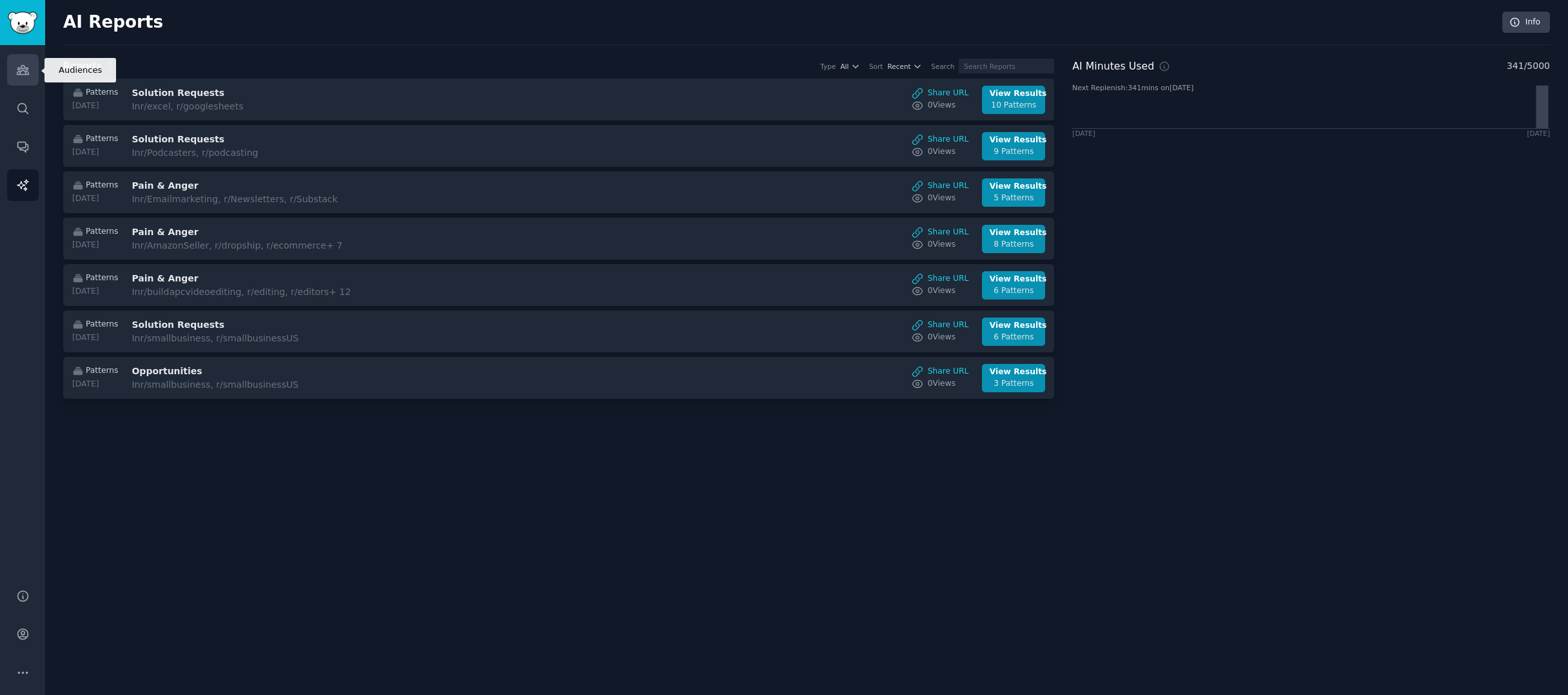
click at [21, 76] on icon "Sidebar" at bounding box center [23, 70] width 14 height 14
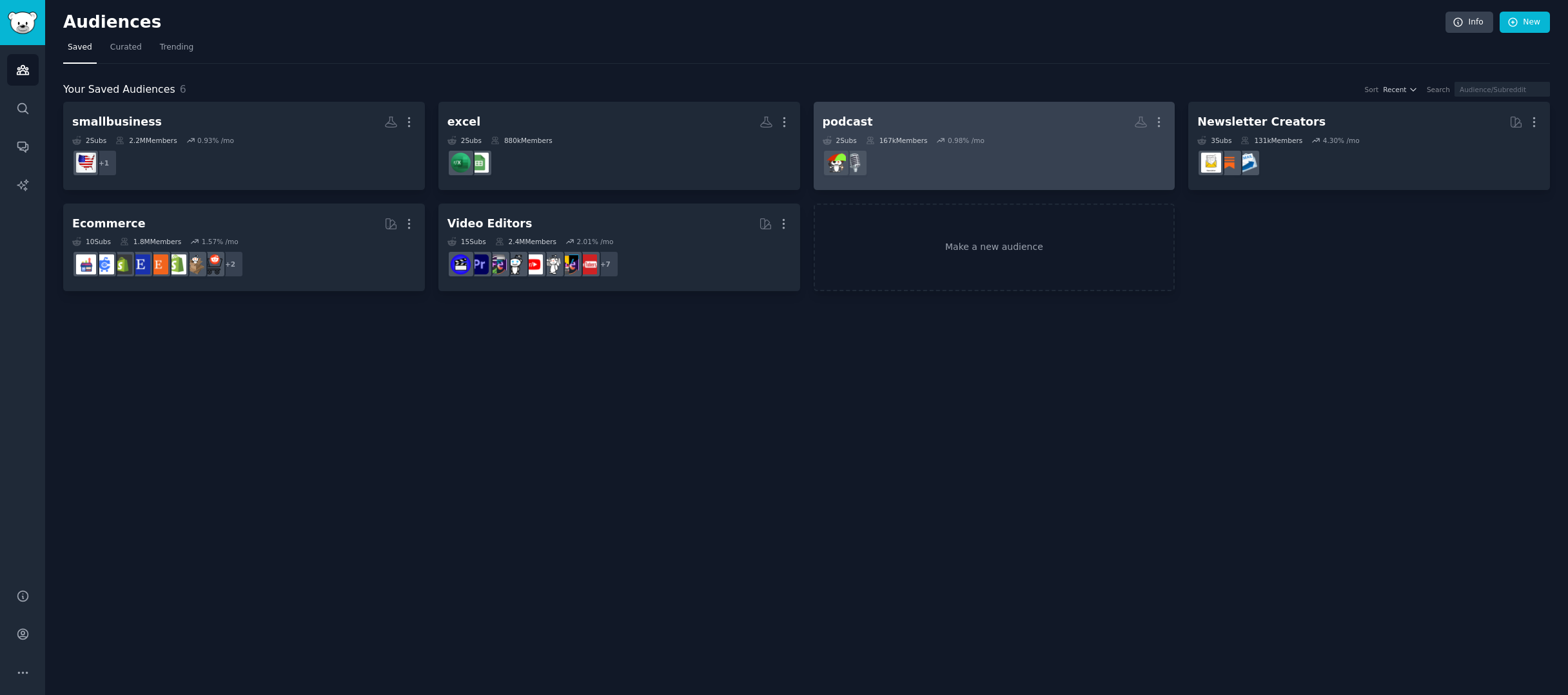
click at [984, 148] on dd at bounding box center [995, 163] width 344 height 36
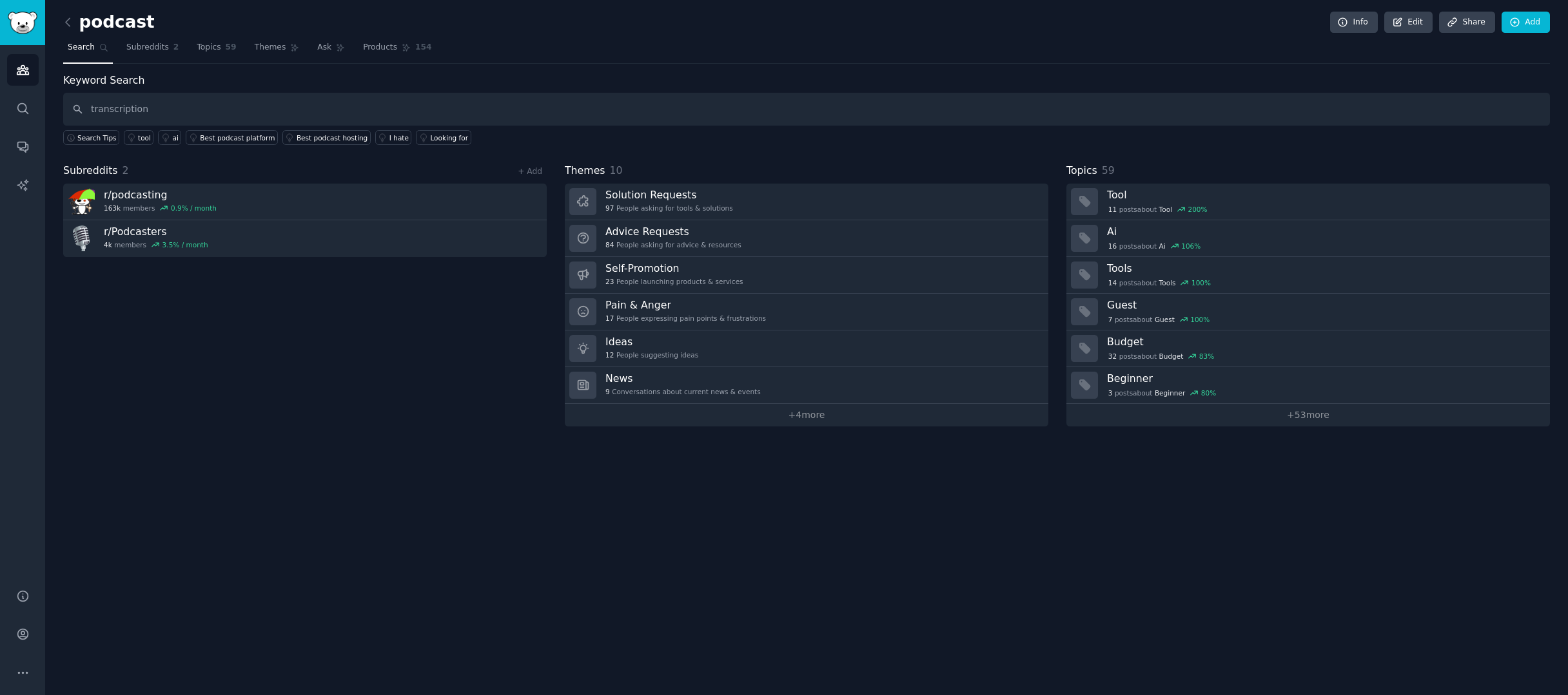
type input "transcription"
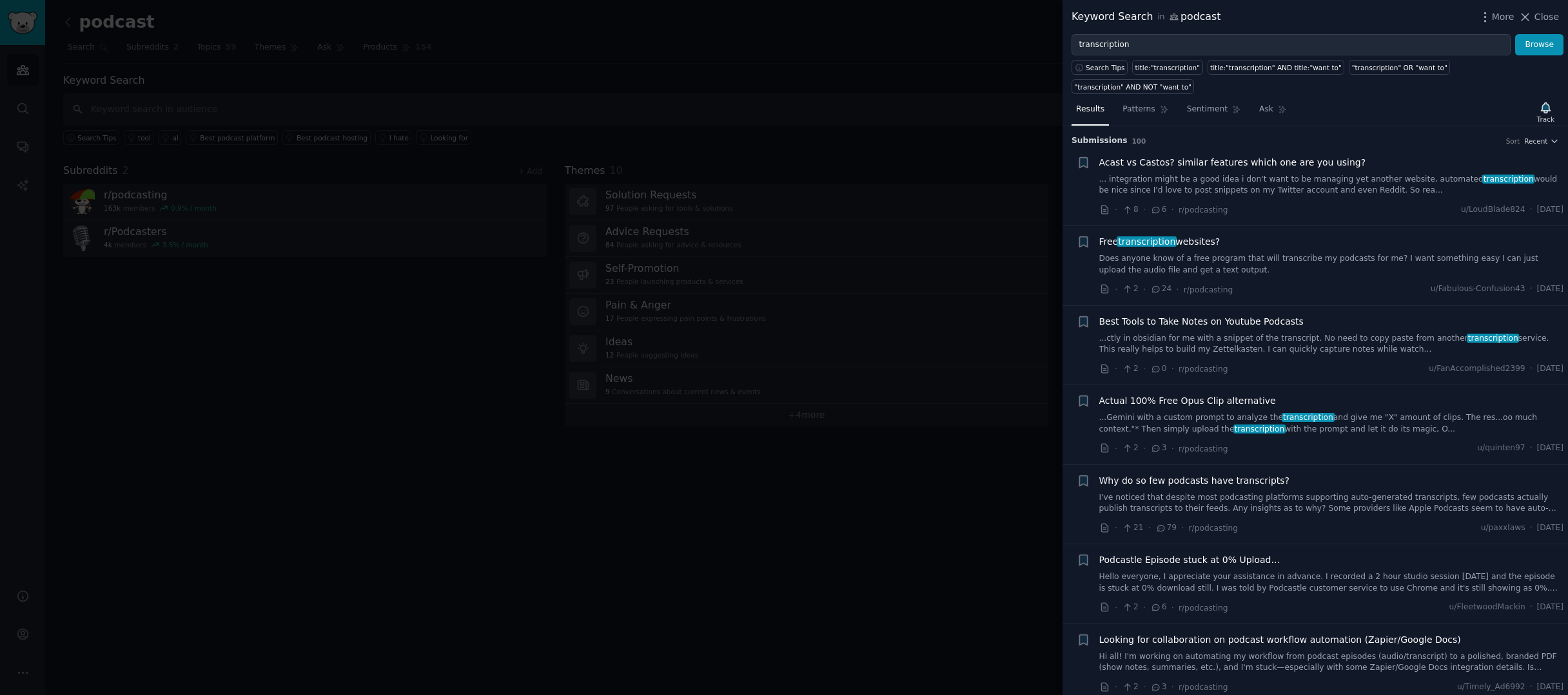
scroll to position [134, 0]
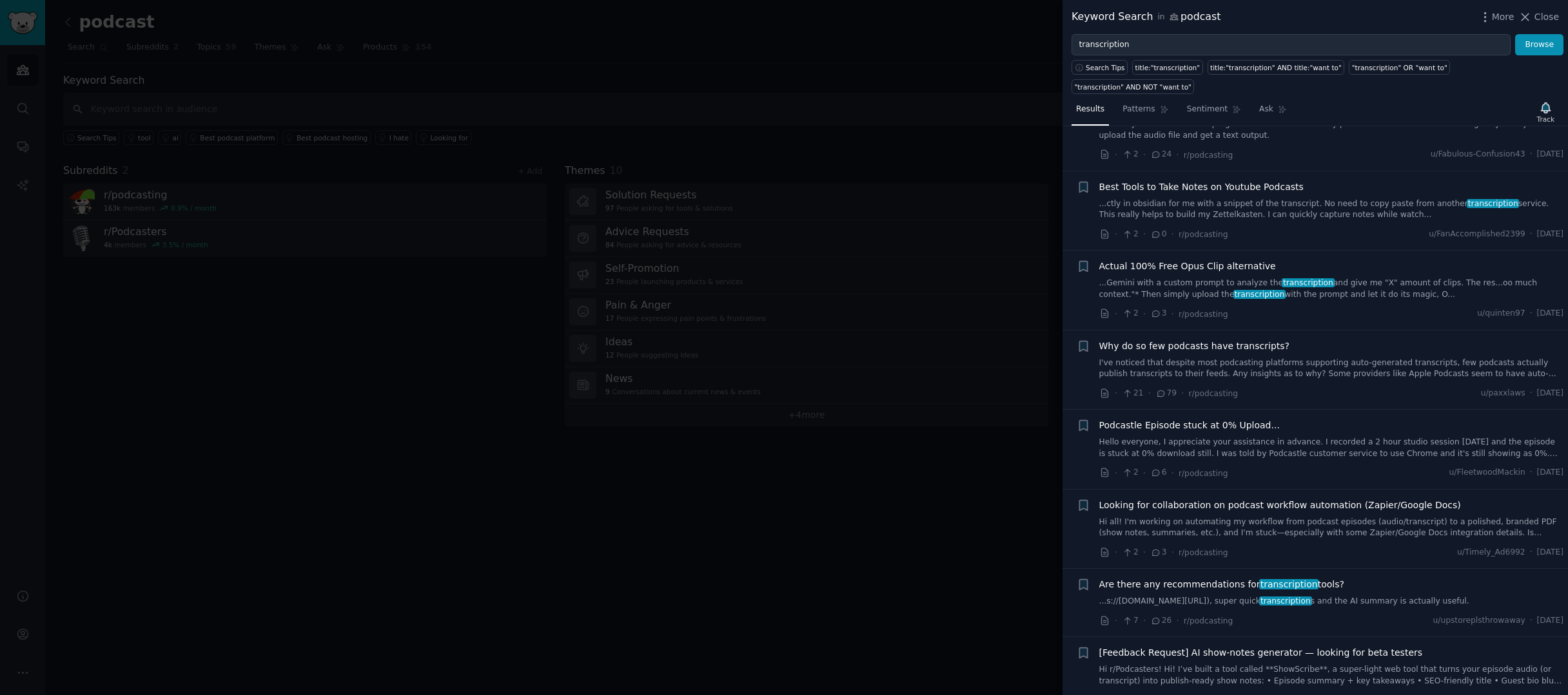
click at [1219, 349] on span "Why do so few podcasts have transcripts?" at bounding box center [1194, 346] width 190 height 14
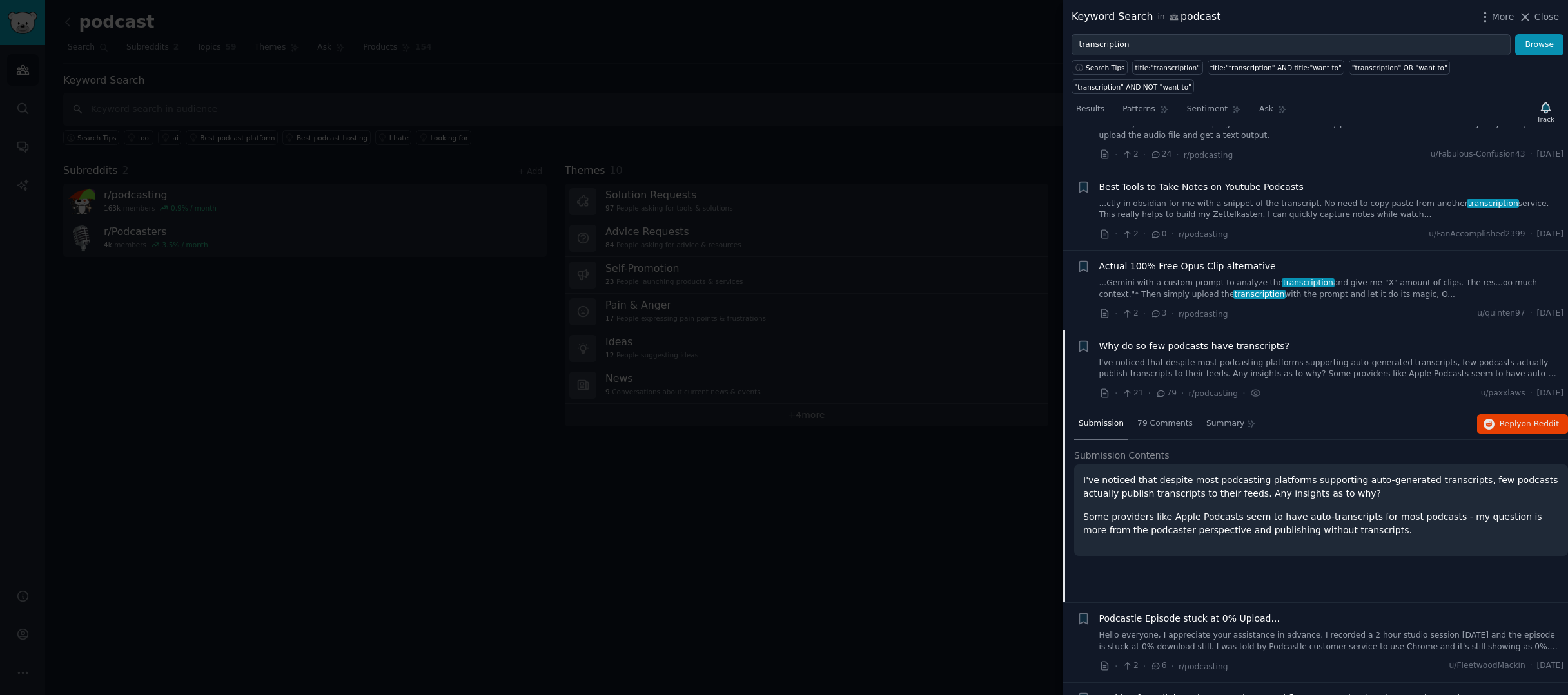
scroll to position [336, 0]
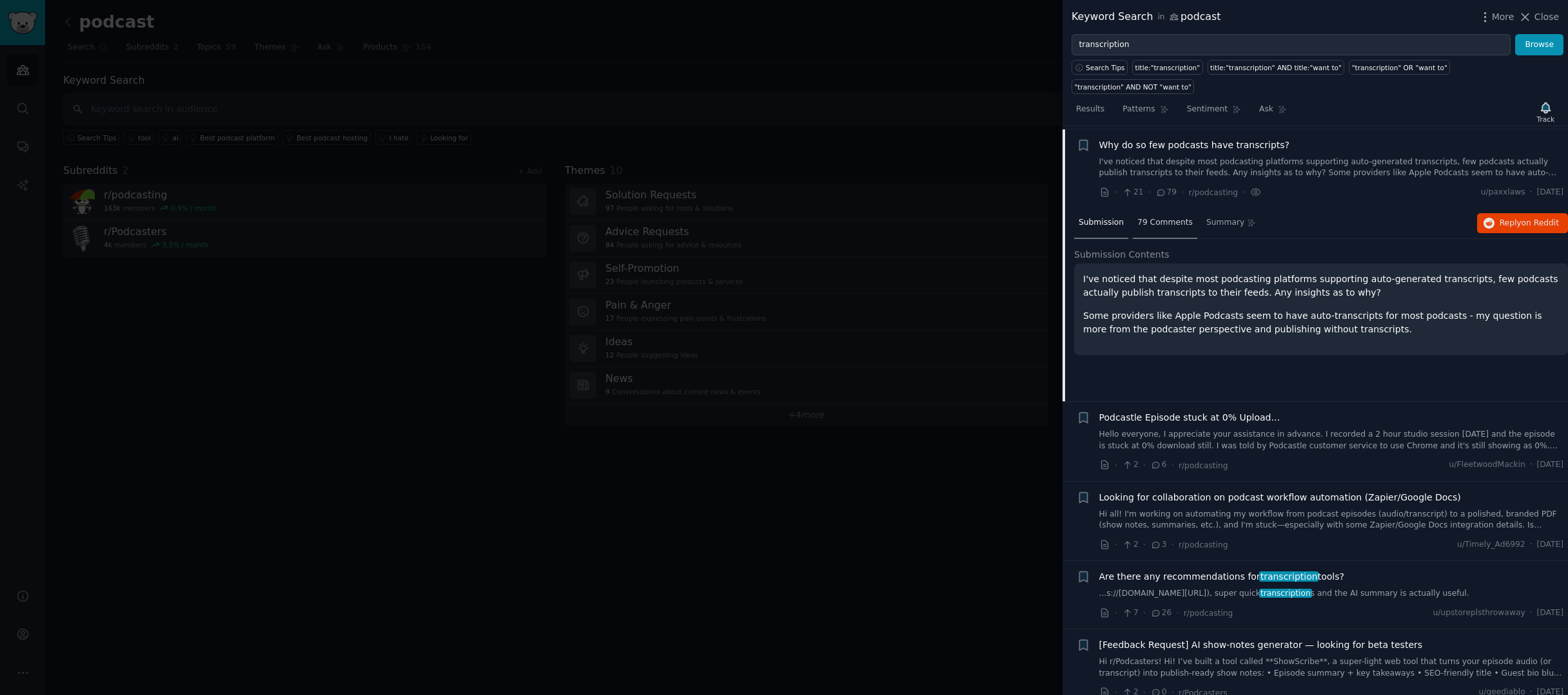
click at [1179, 223] on span "79 Comments" at bounding box center [1165, 223] width 56 height 12
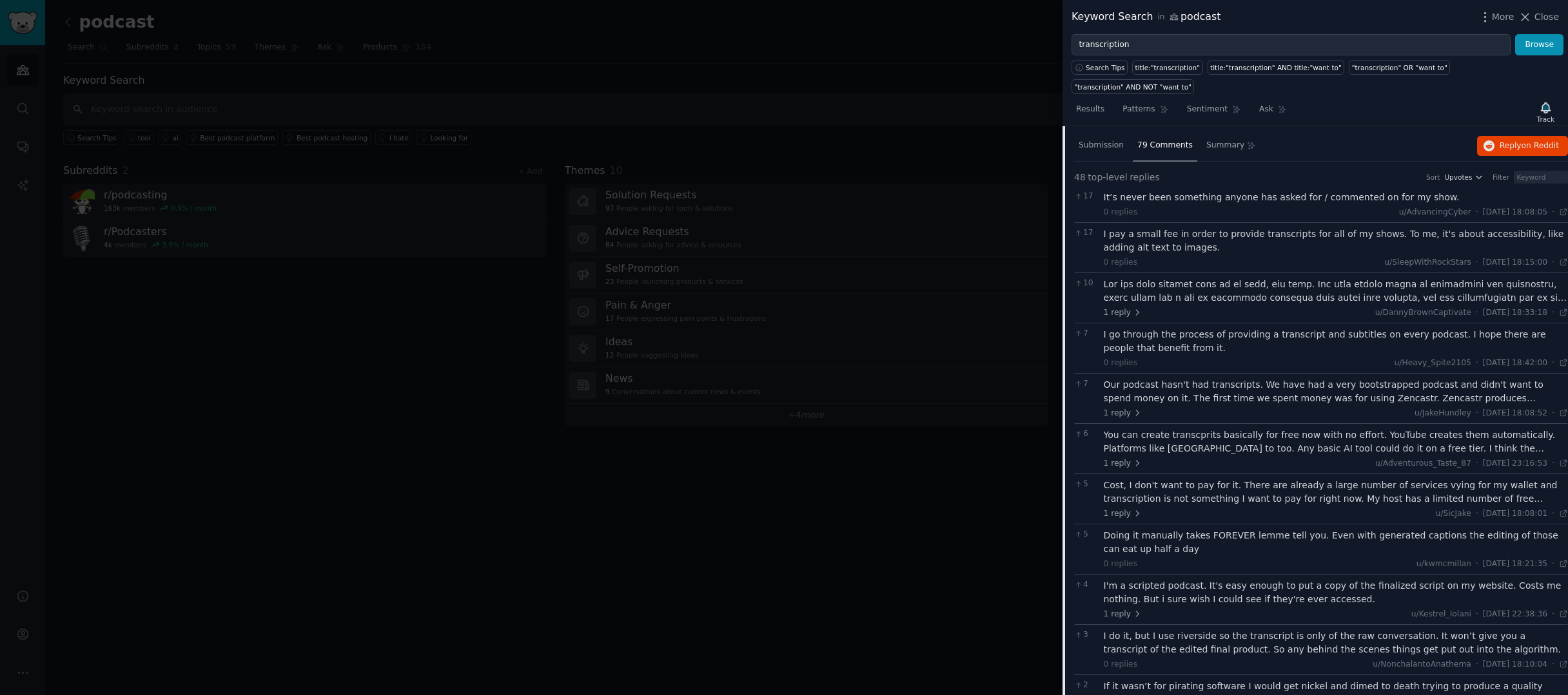
scroll to position [473, 0]
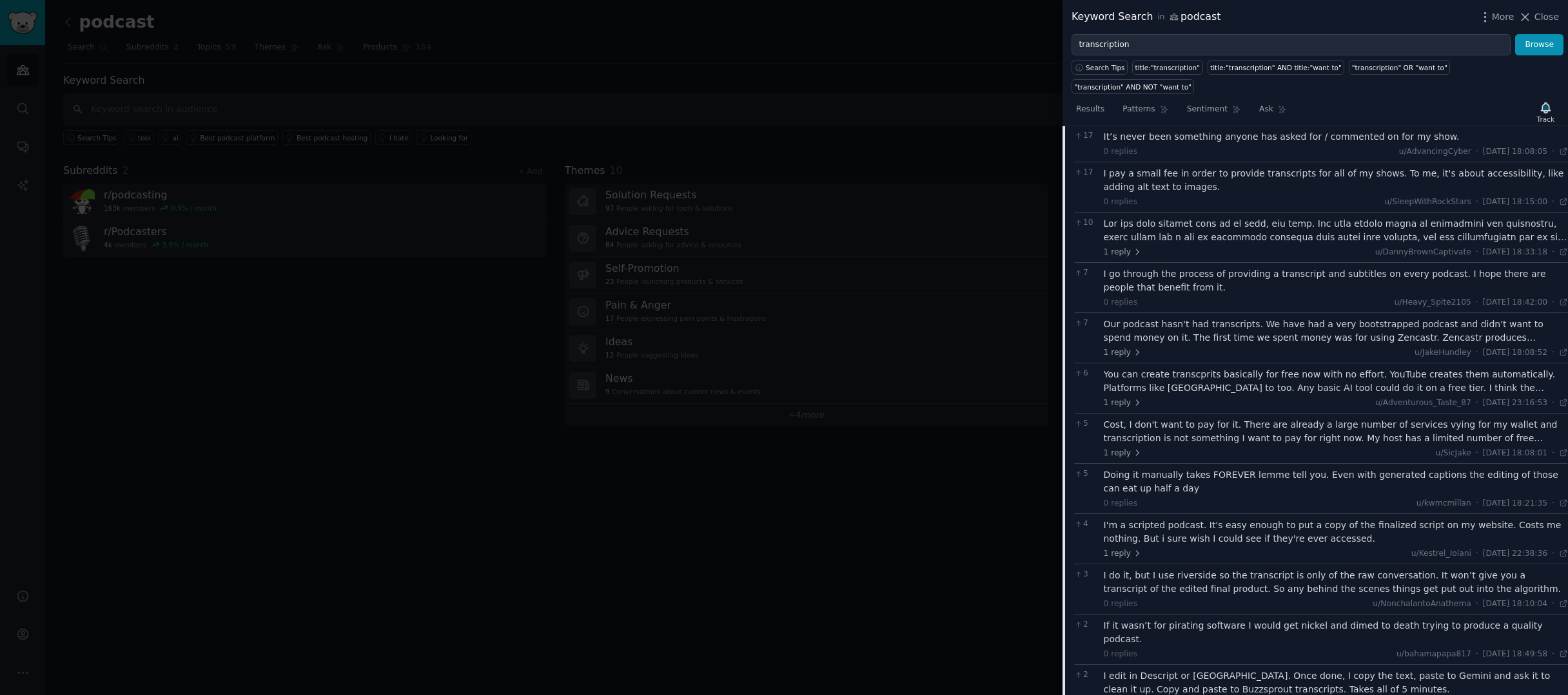
click at [1207, 380] on div "You can create transcprits basically for free now with no effort. YouTube creat…" at bounding box center [1336, 382] width 465 height 27
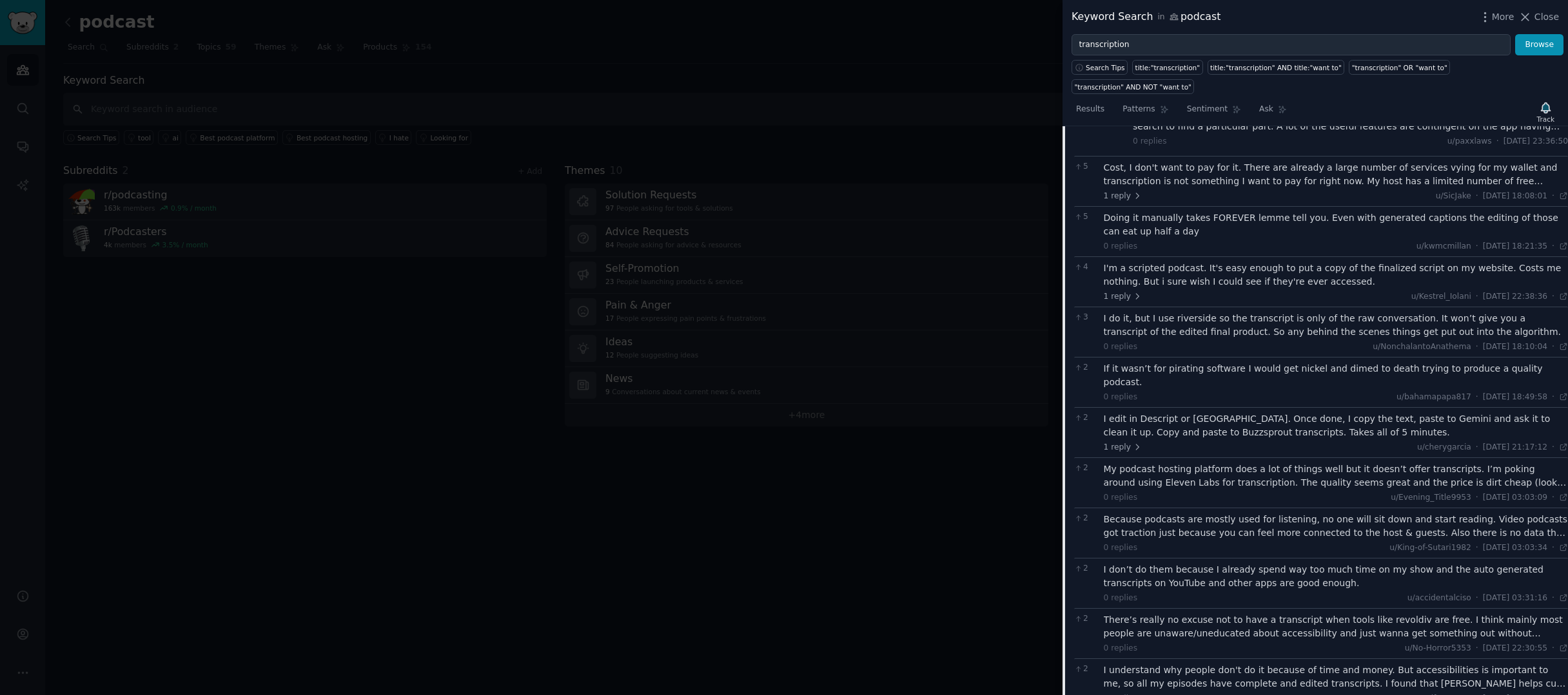
scroll to position [943, 0]
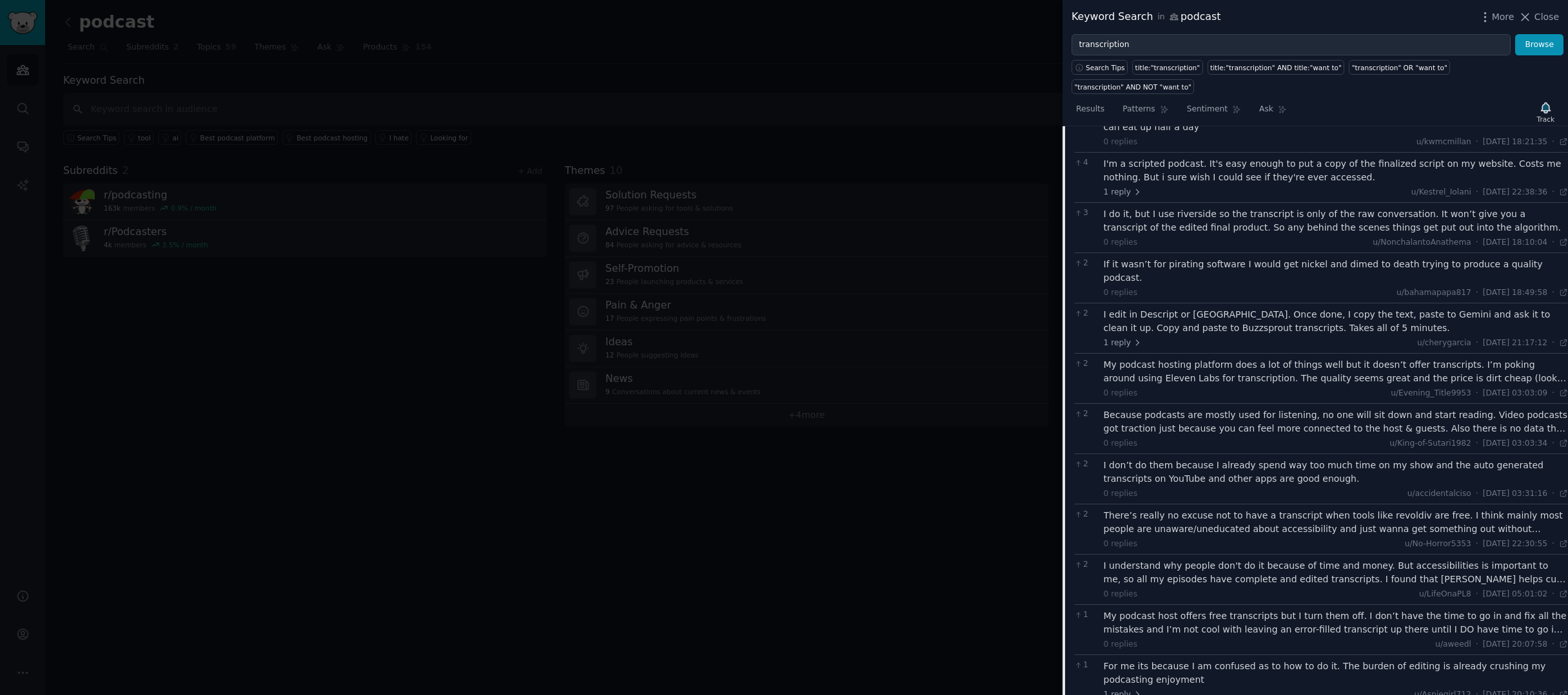
click at [925, 524] on div at bounding box center [784, 348] width 1568 height 695
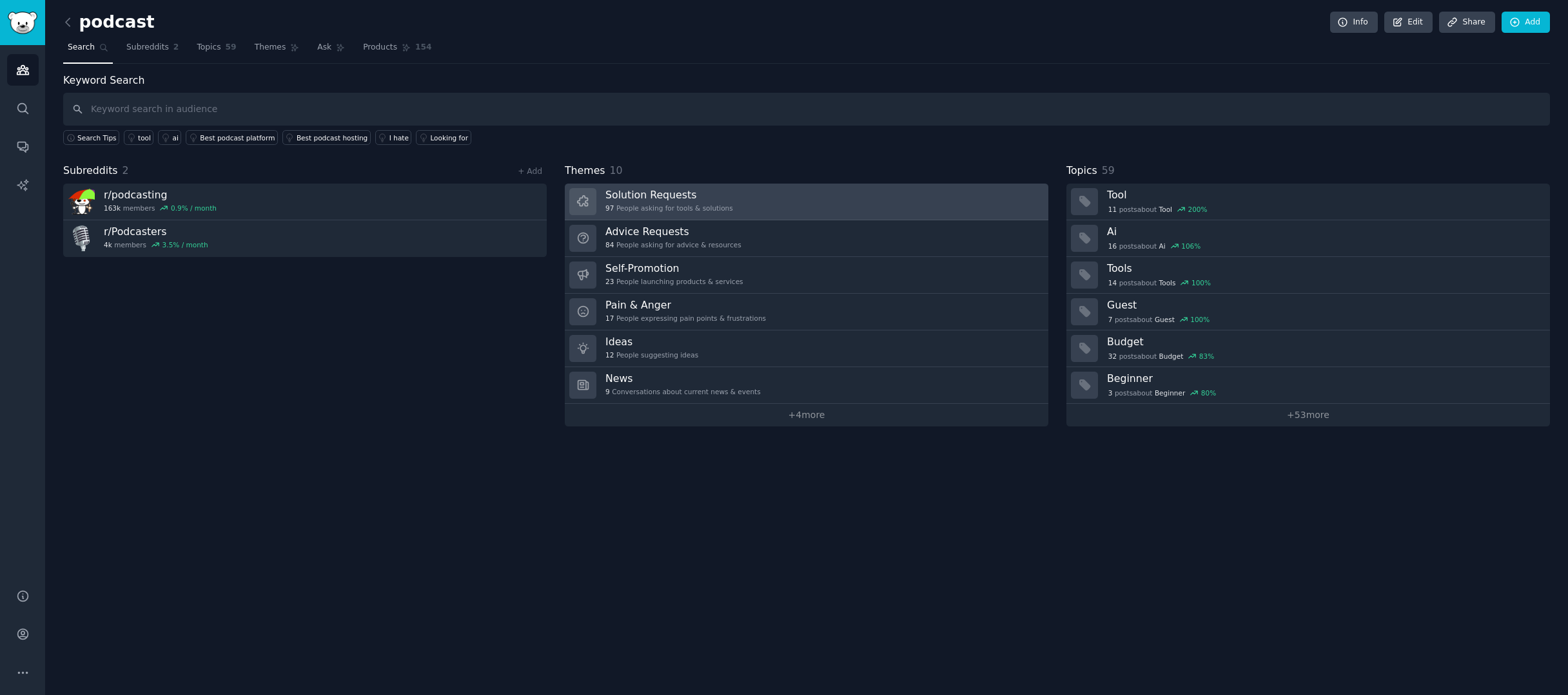
click at [729, 203] on link "Solution Requests 97 People asking for tools & solutions" at bounding box center [807, 202] width 483 height 37
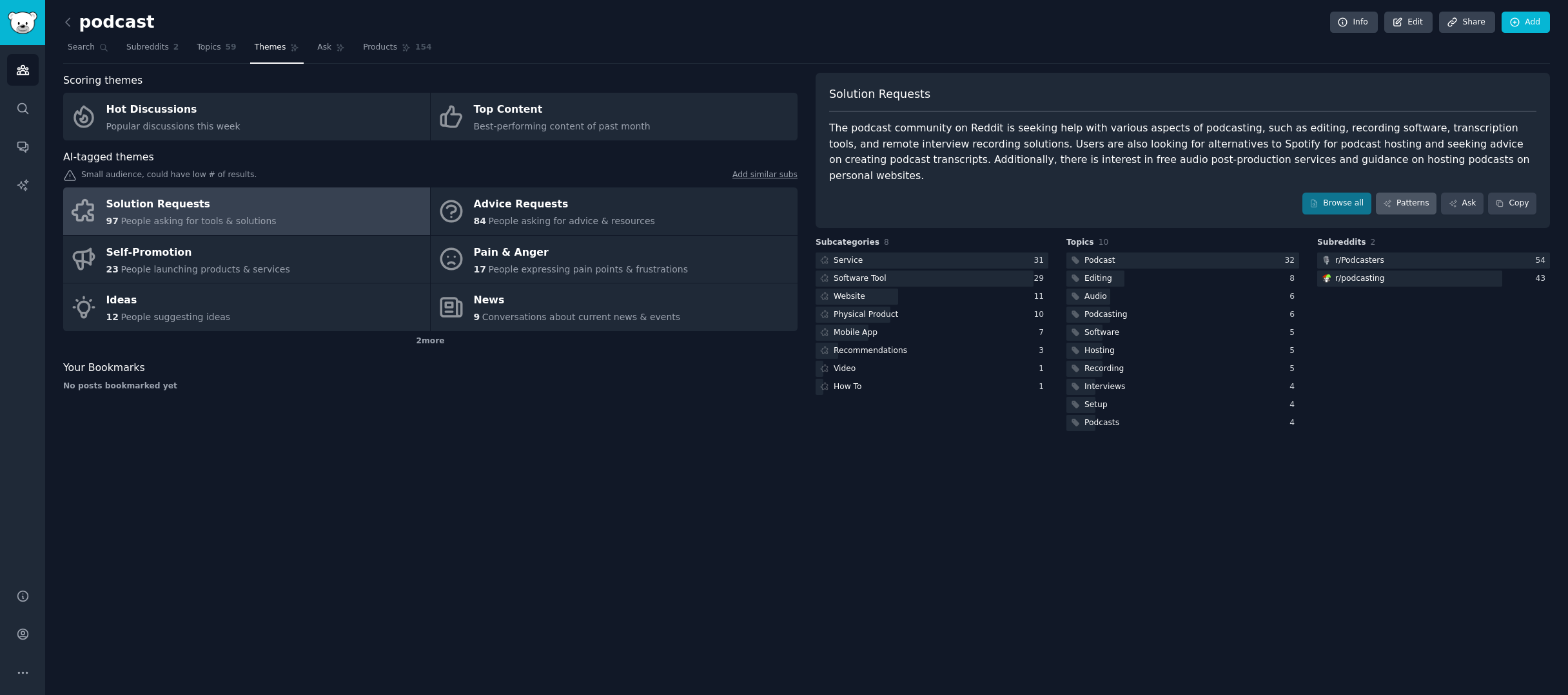
click at [1418, 192] on link "Patterns" at bounding box center [1406, 203] width 61 height 22
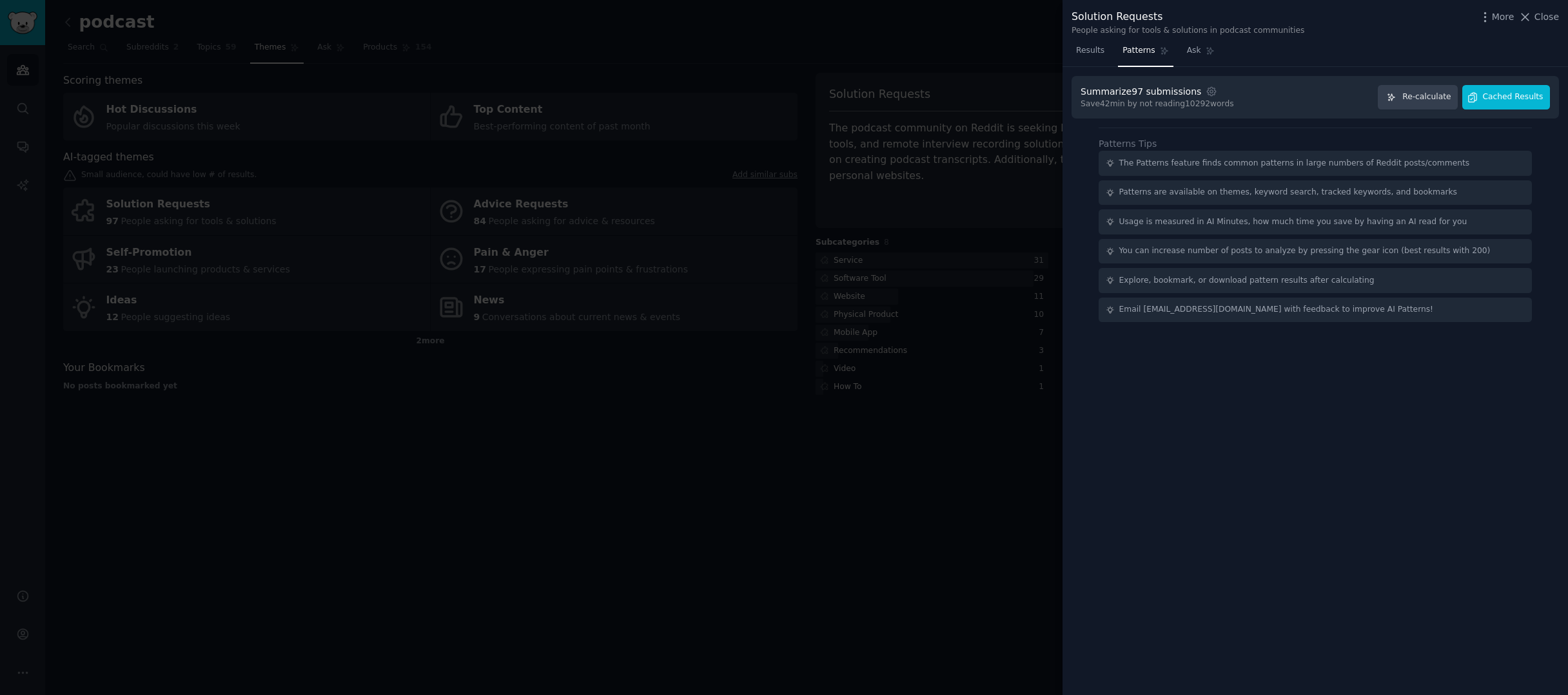
click at [1491, 100] on span "Cached Results" at bounding box center [1513, 98] width 61 height 12
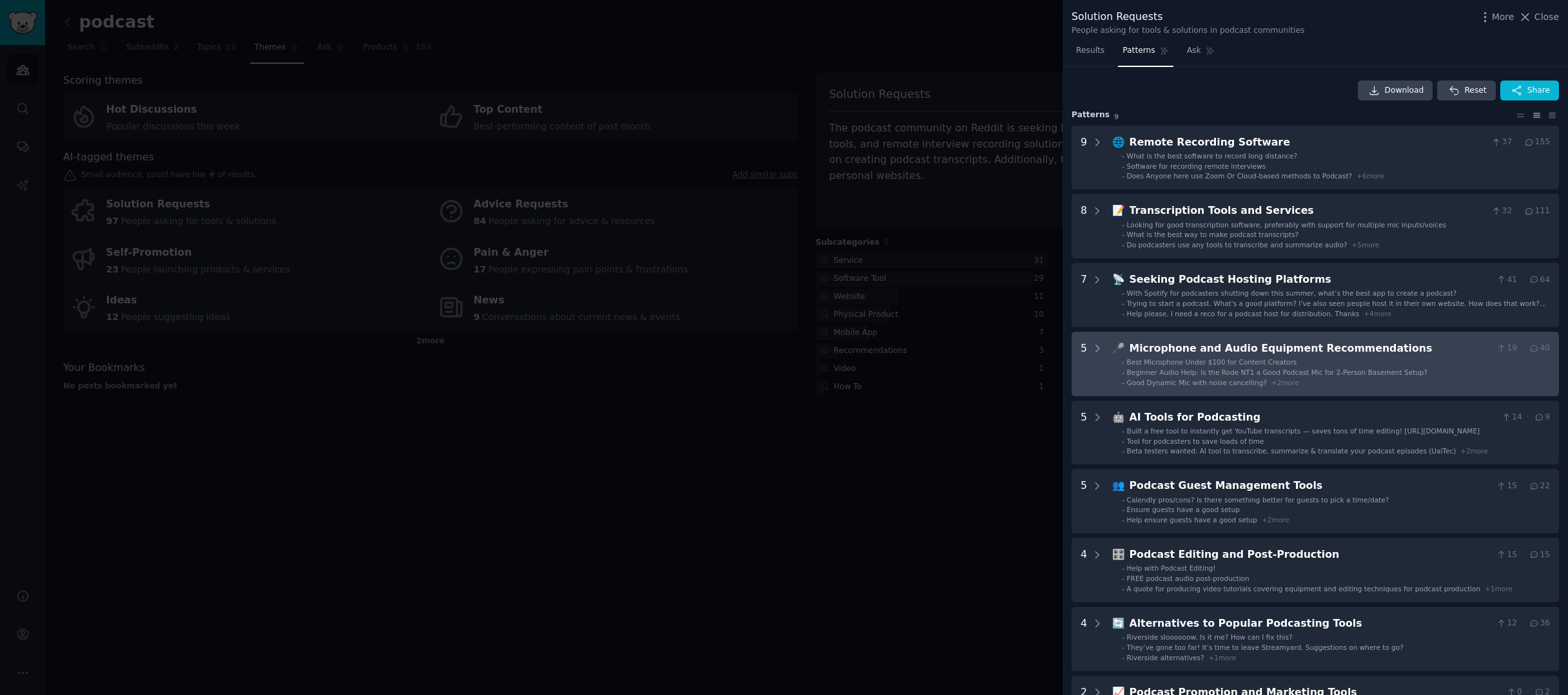
scroll to position [246, 0]
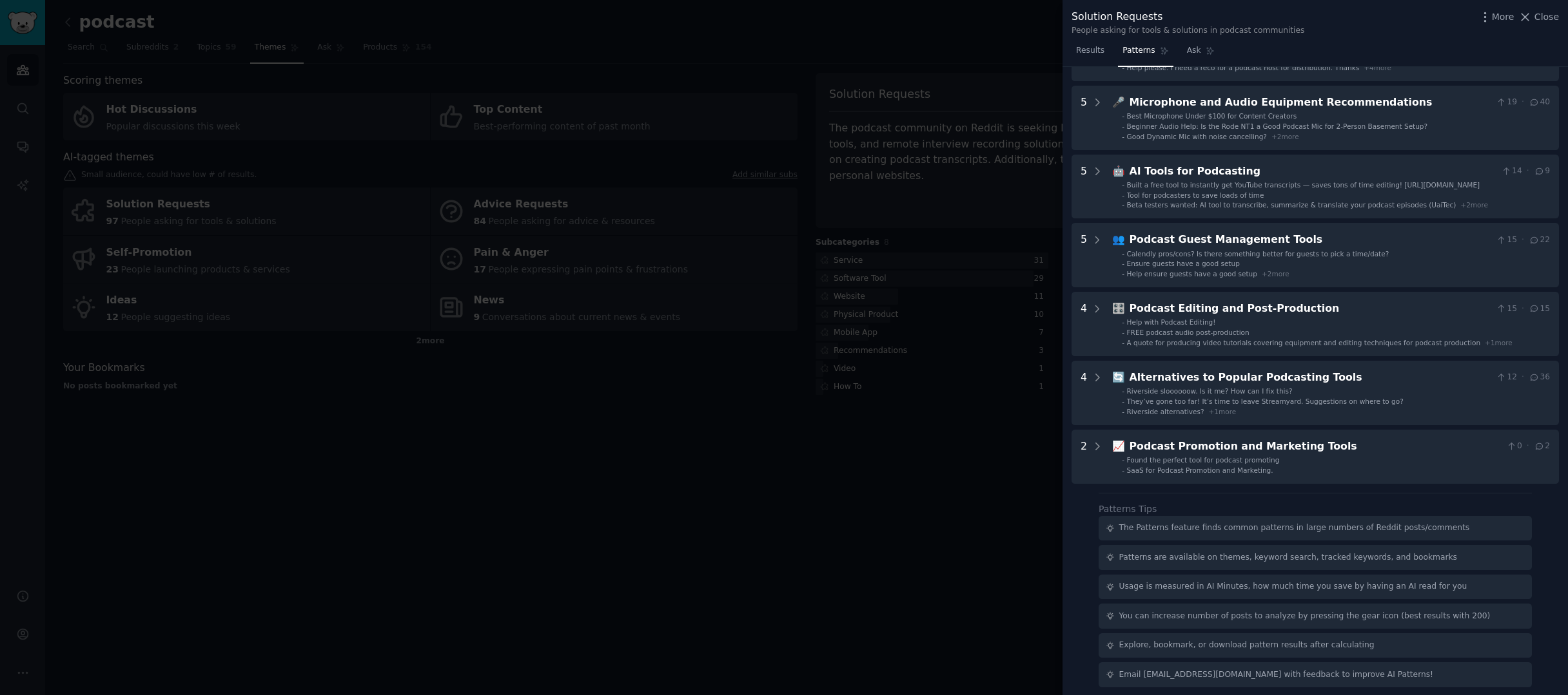
click at [860, 465] on div at bounding box center [784, 348] width 1568 height 695
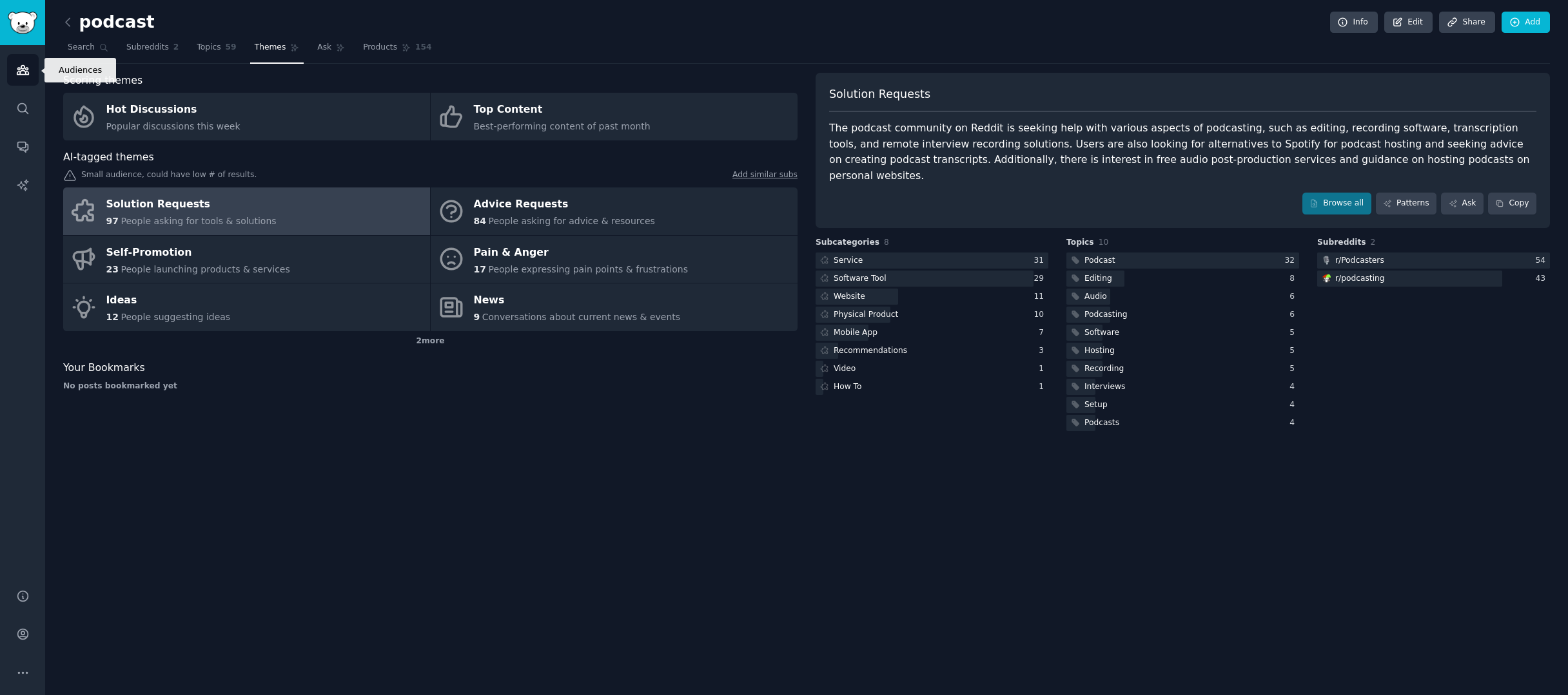
click at [17, 67] on icon "Sidebar" at bounding box center [23, 70] width 14 height 14
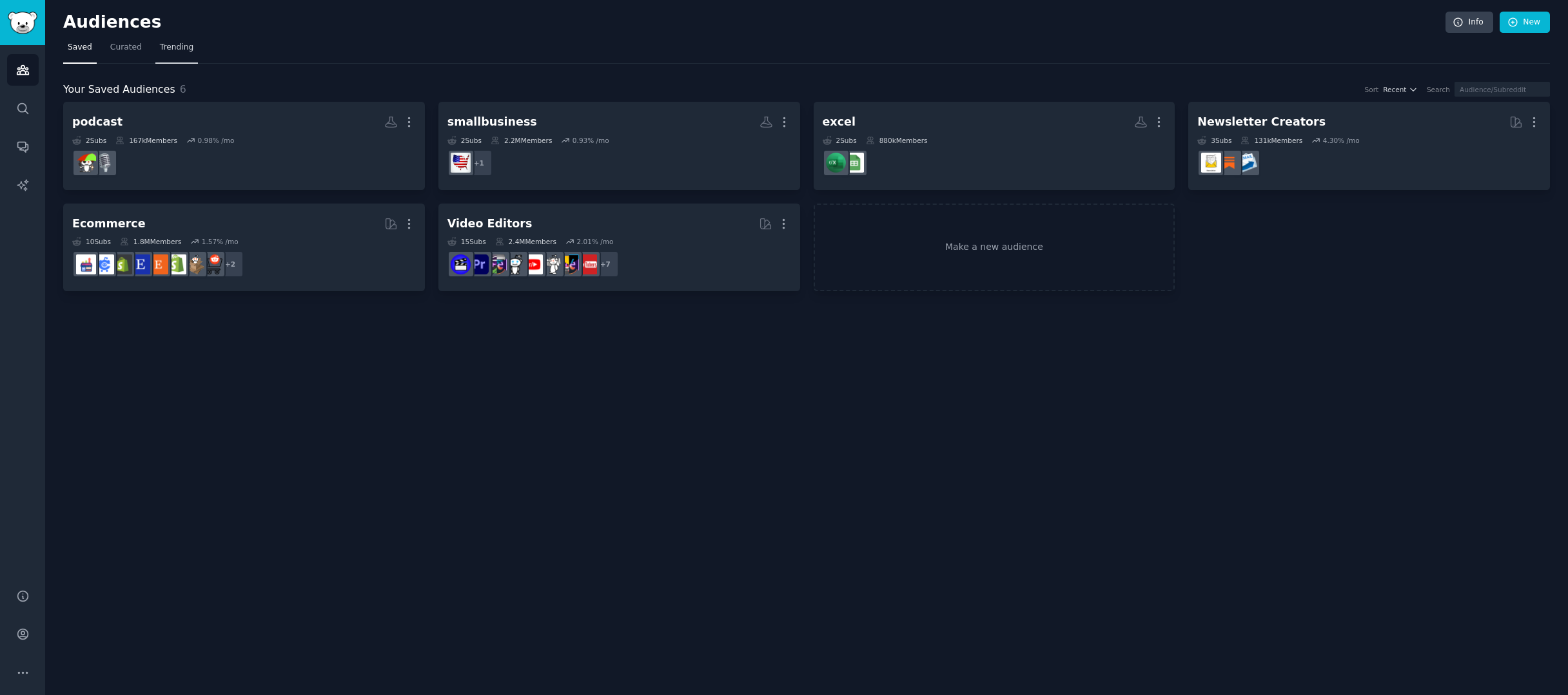
click at [173, 44] on span "Trending" at bounding box center [176, 48] width 34 height 12
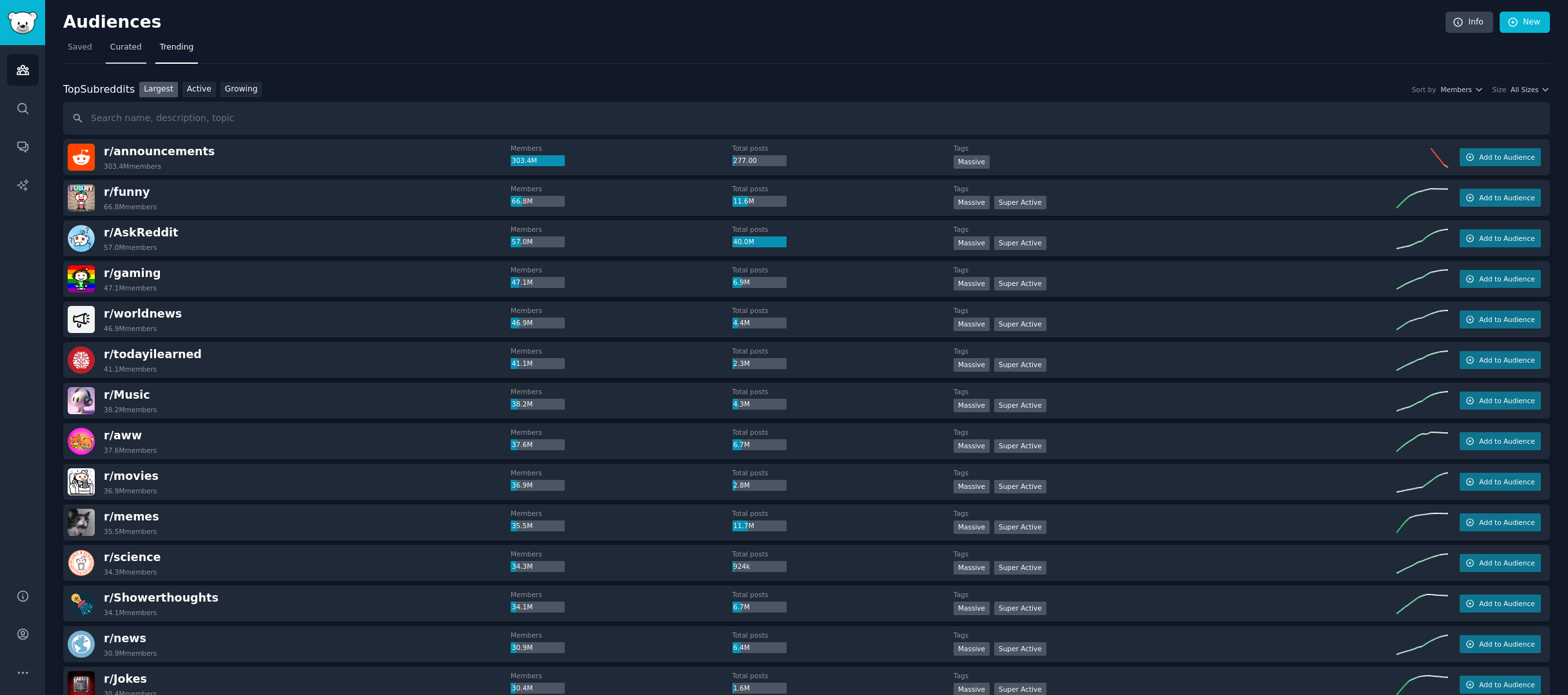
click at [111, 49] on span "Curated" at bounding box center [126, 48] width 32 height 12
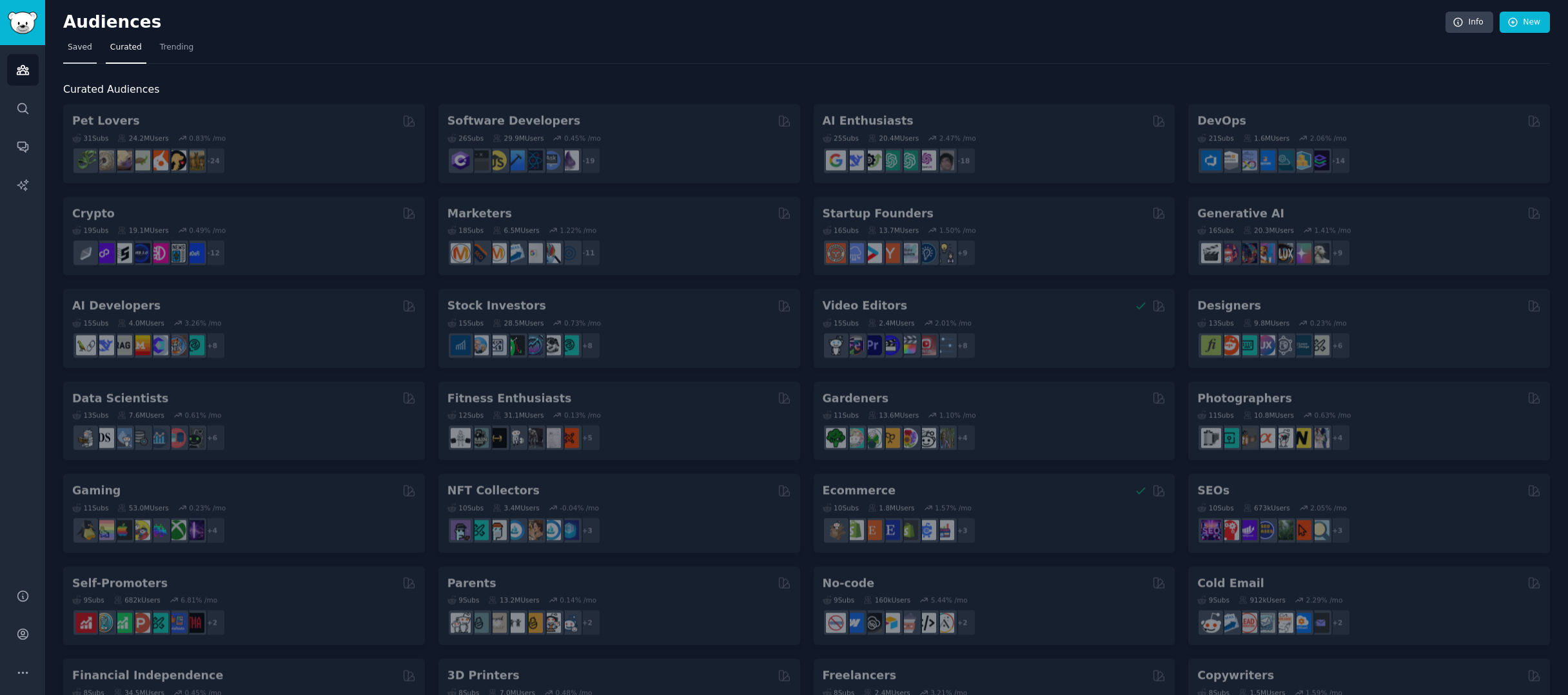
click at [73, 48] on span "Saved" at bounding box center [80, 48] width 25 height 12
